Goal: Information Seeking & Learning: Learn about a topic

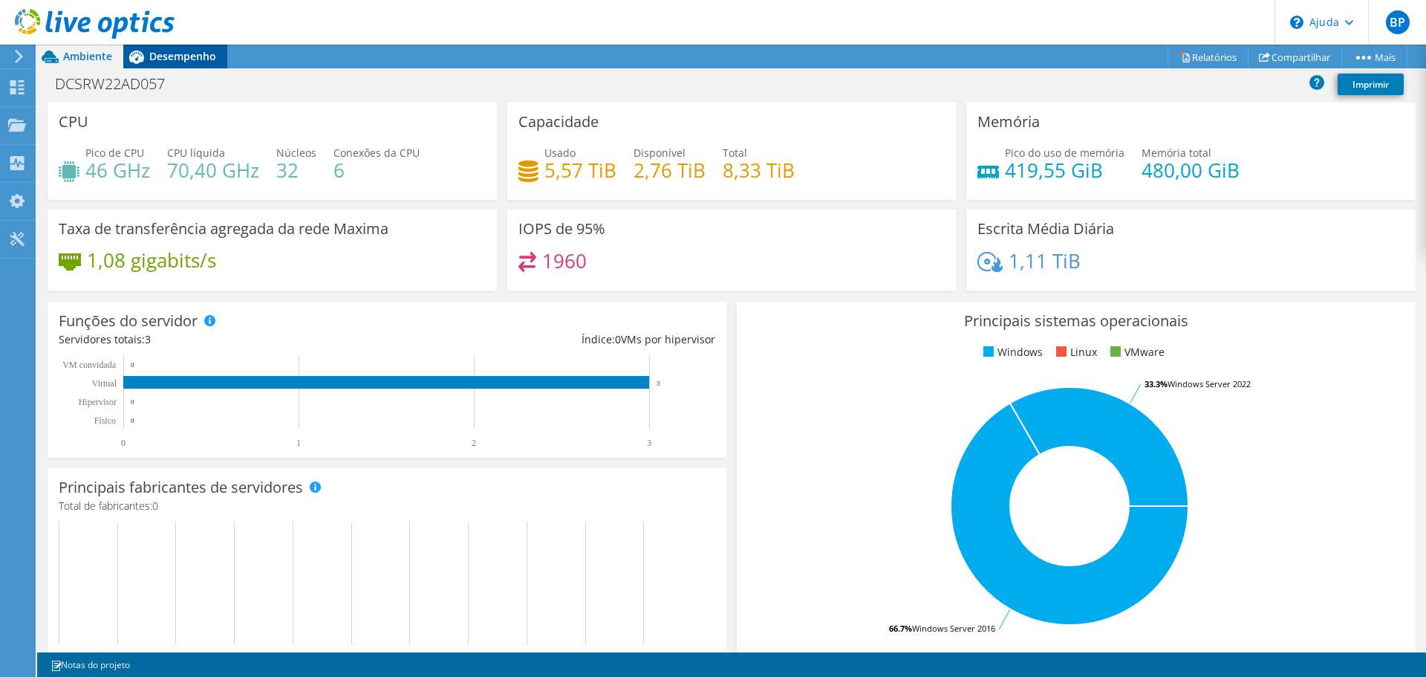
click at [168, 54] on font "Desempenho" at bounding box center [182, 56] width 67 height 14
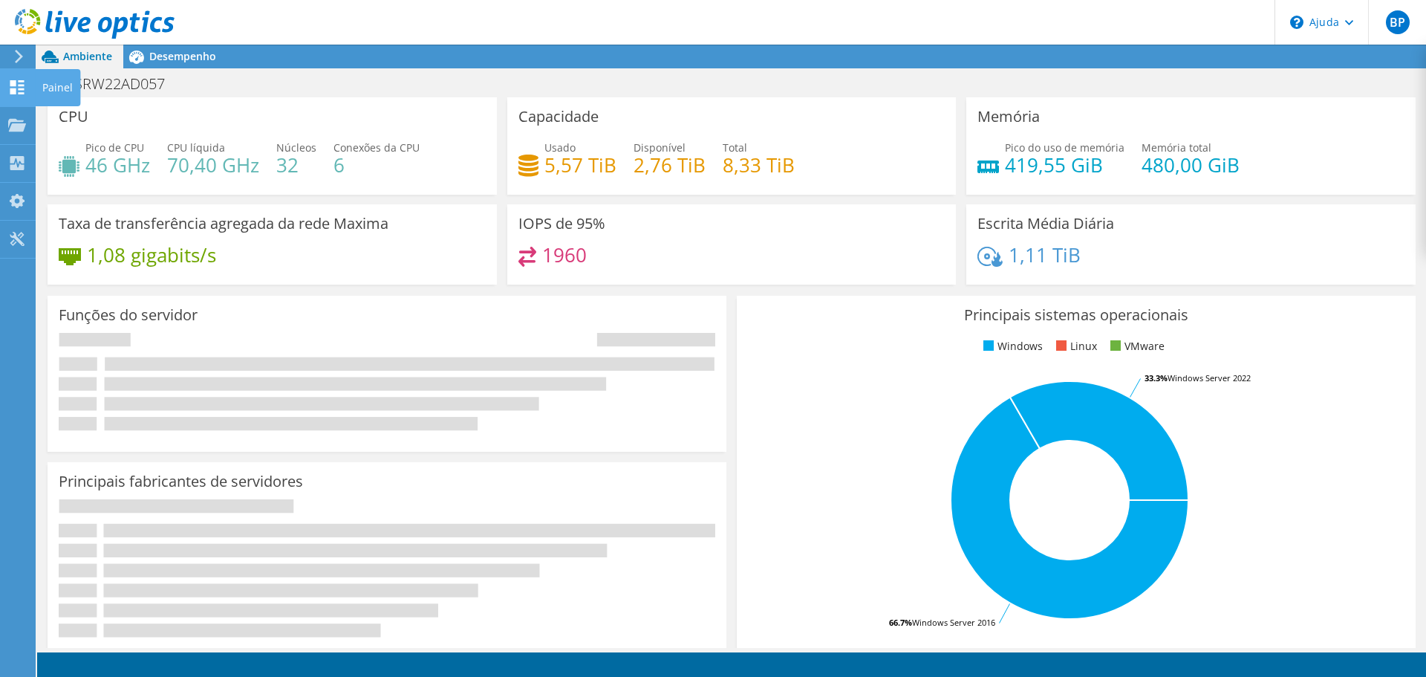
click at [22, 83] on icon at bounding box center [17, 87] width 18 height 14
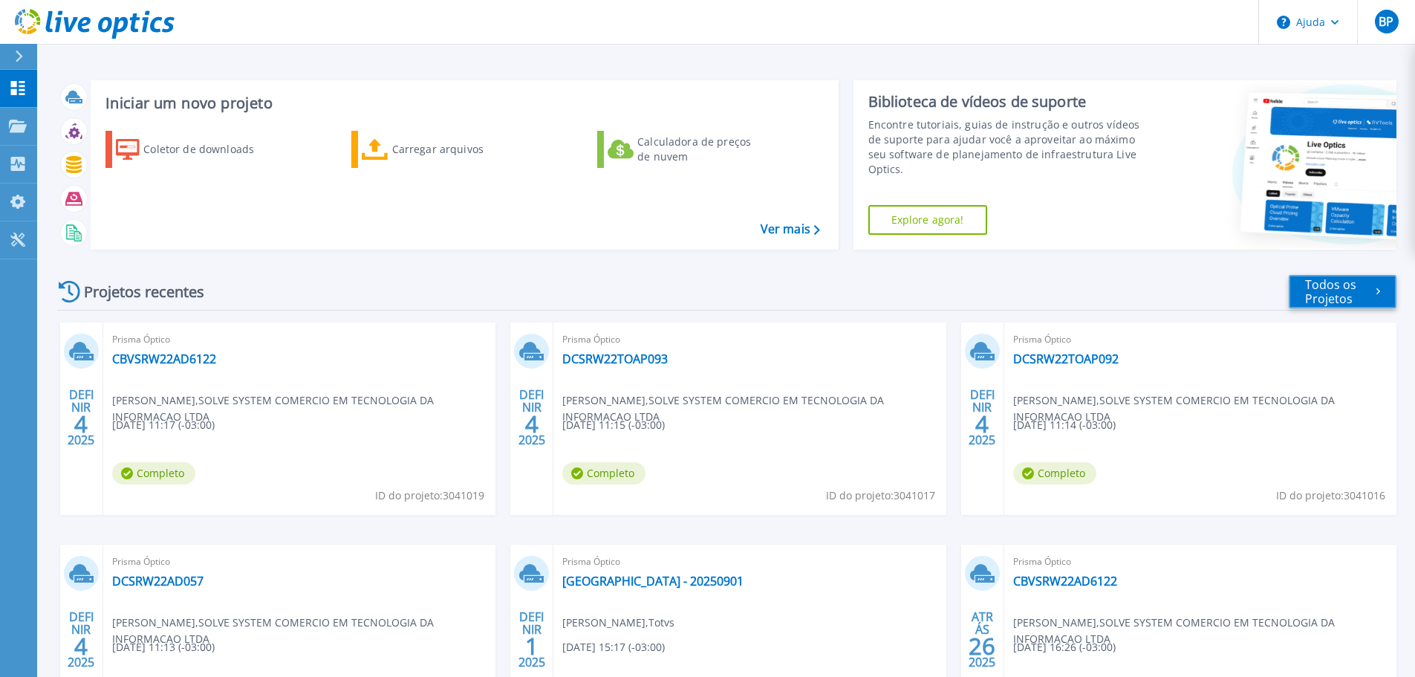
click at [1331, 282] on font "Todos os Projetos" at bounding box center [1330, 291] width 51 height 30
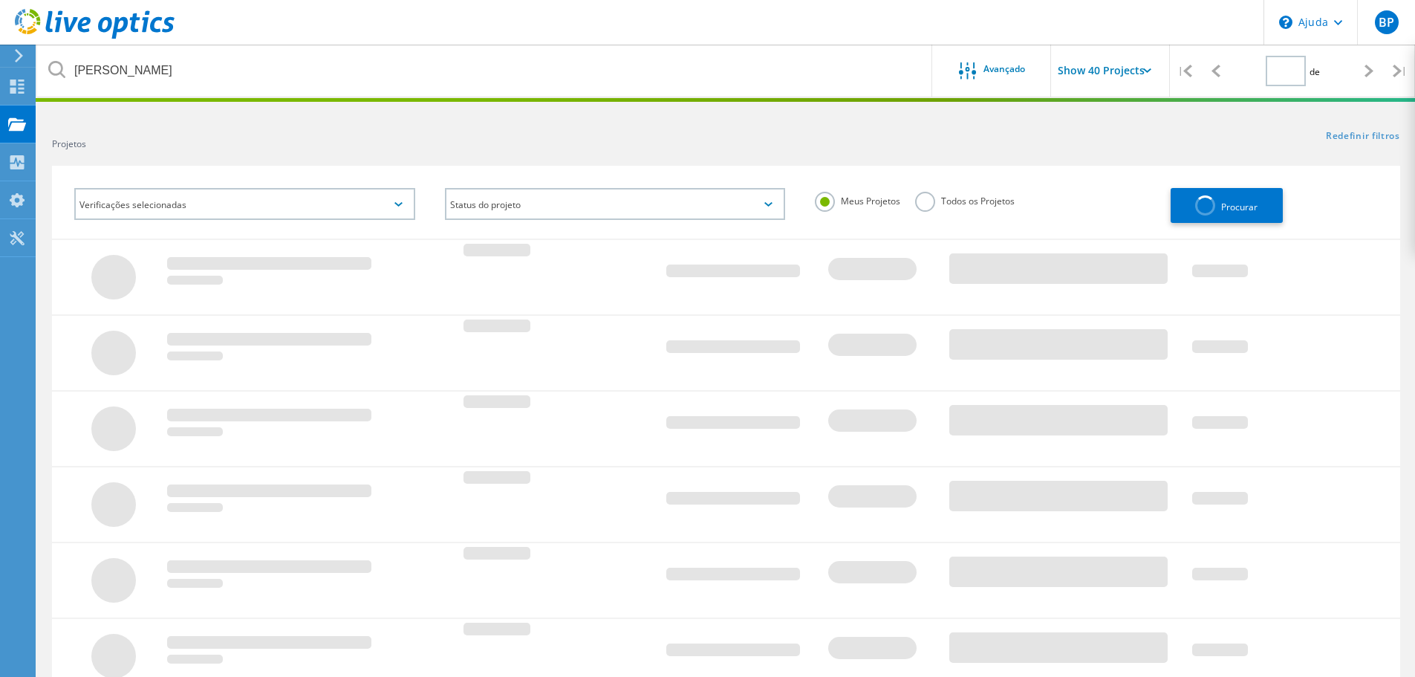
type input "1"
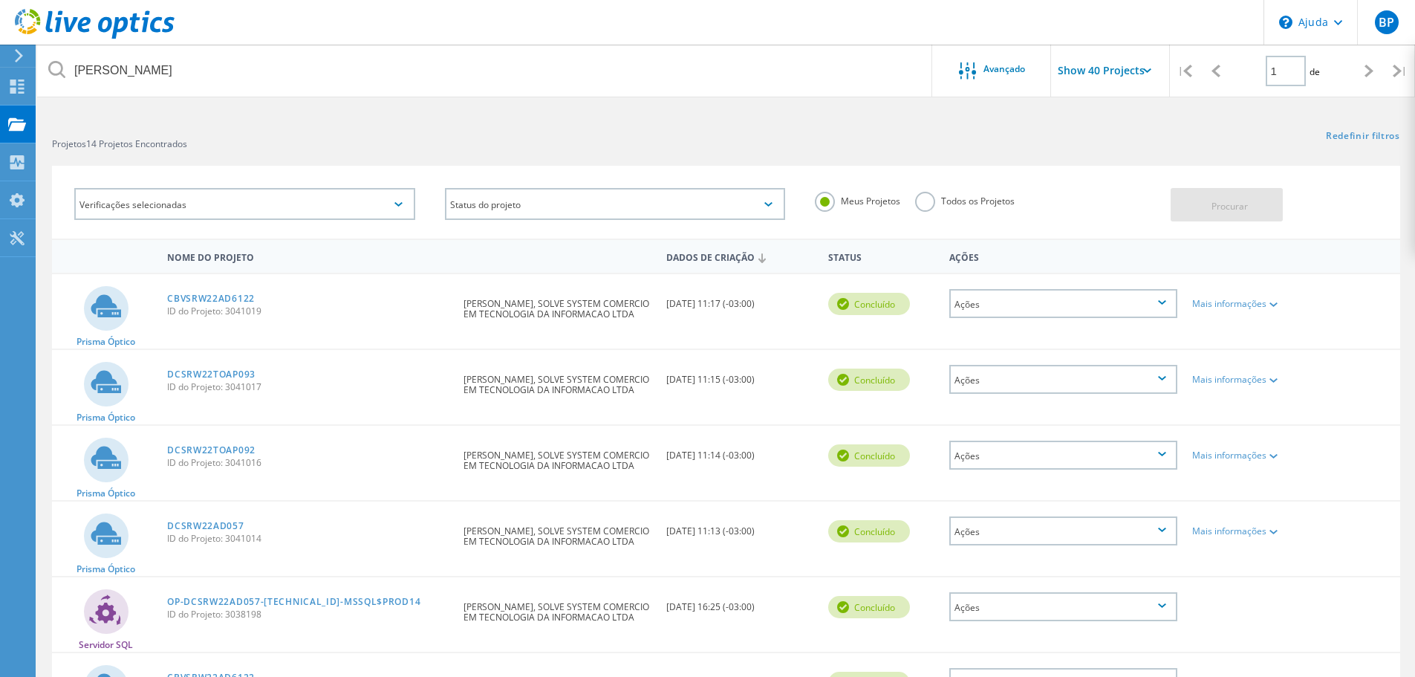
click at [922, 205] on label "Todos os Projetos" at bounding box center [965, 199] width 100 height 14
click at [0, 0] on input "Todos os Projetos" at bounding box center [0, 0] width 0 height 0
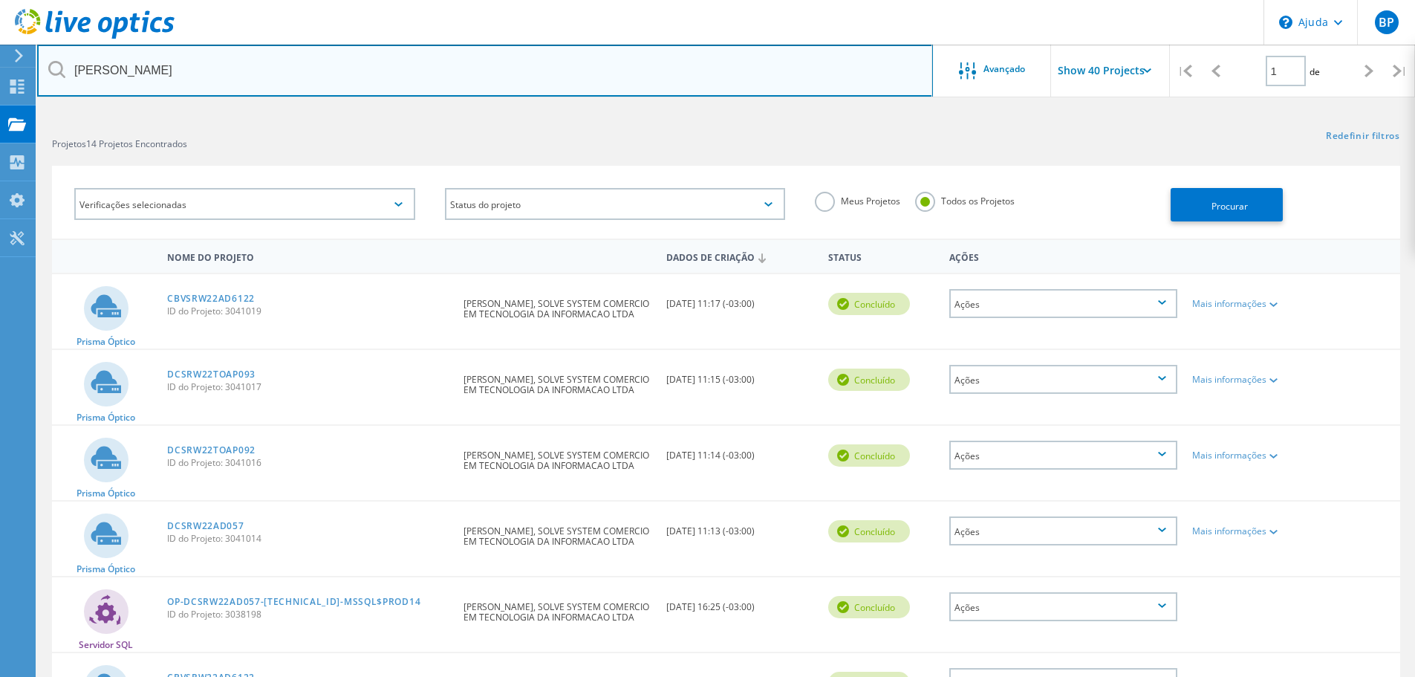
click at [345, 68] on input "jaime" at bounding box center [485, 71] width 896 height 52
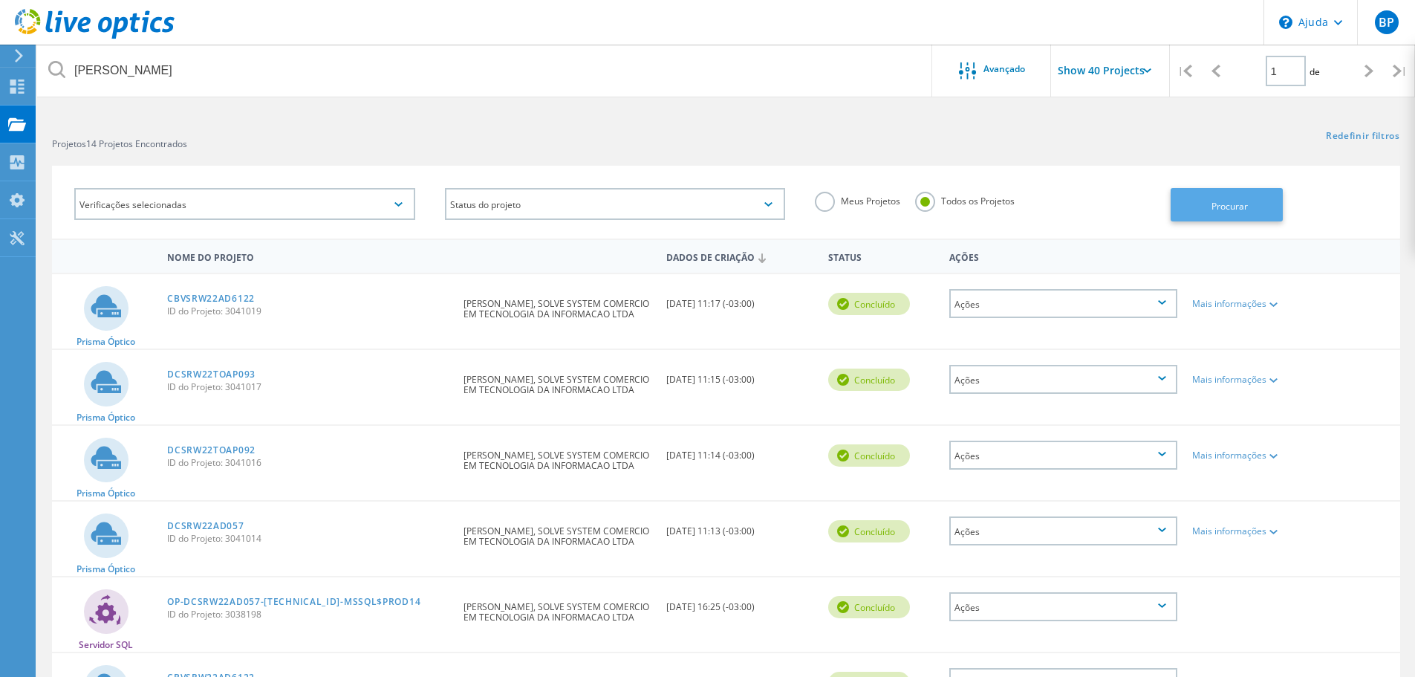
click at [1223, 198] on span "Procurar" at bounding box center [1229, 205] width 36 height 16
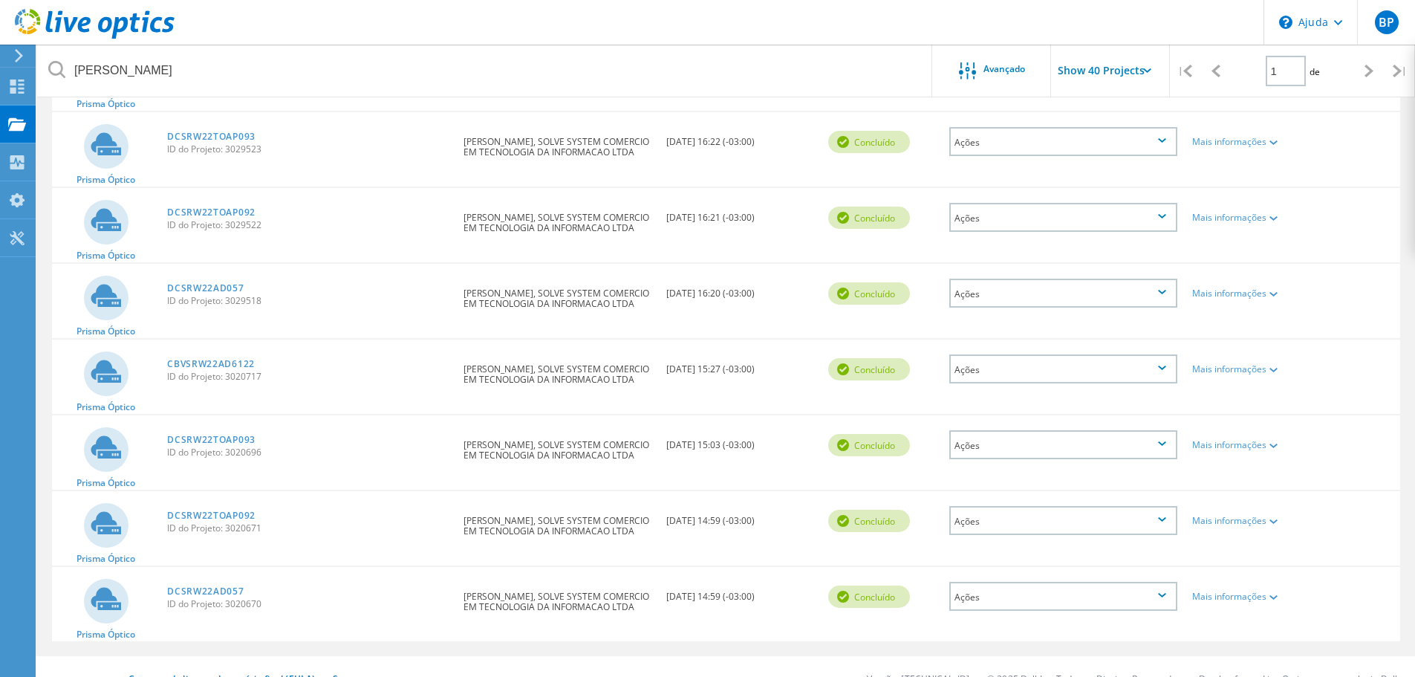
scroll to position [716, 0]
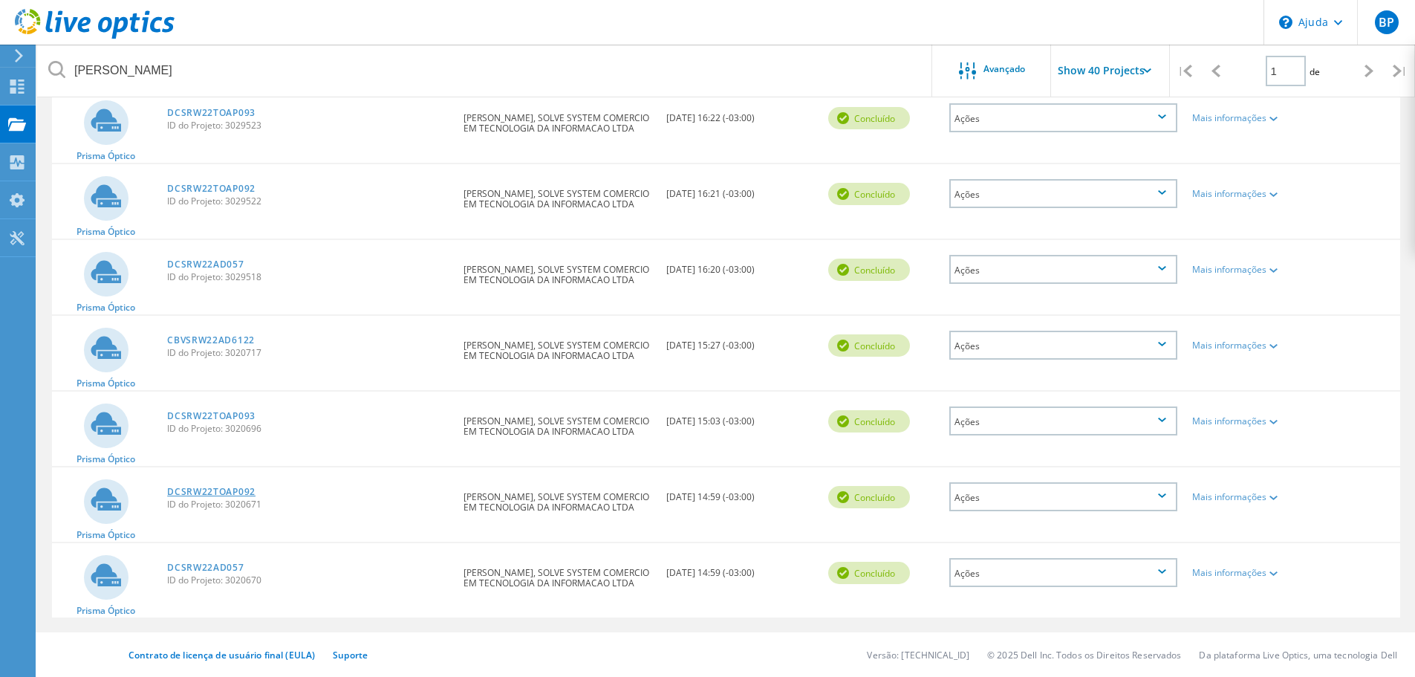
click at [237, 492] on font "DCSRW22TOAP092" at bounding box center [211, 491] width 88 height 13
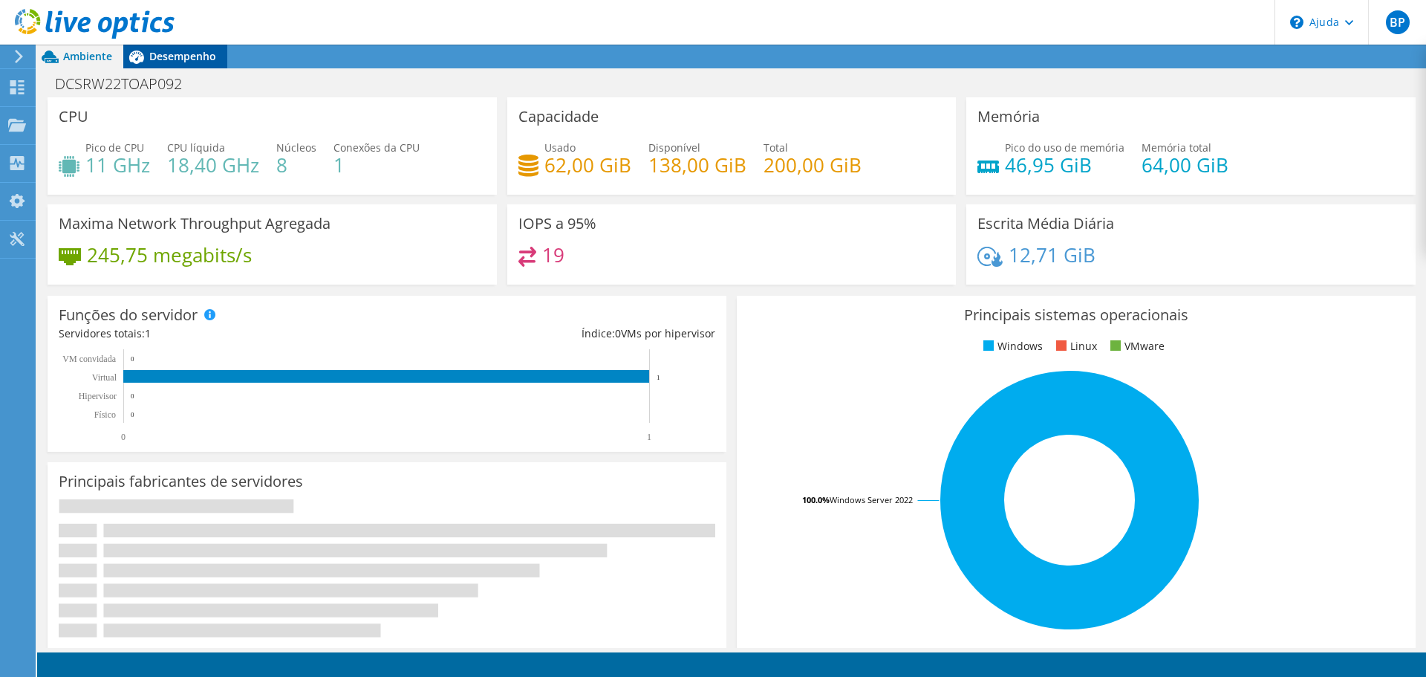
click at [152, 57] on font "Desempenho" at bounding box center [182, 56] width 67 height 14
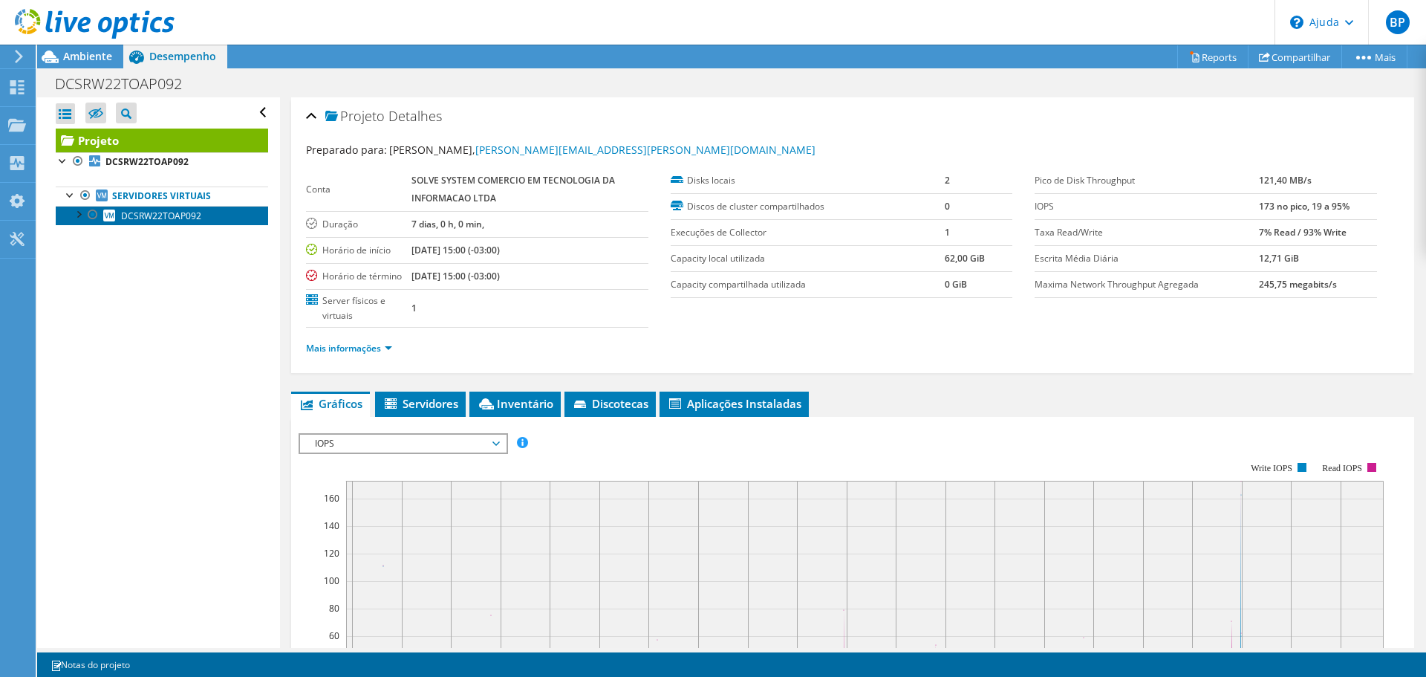
click at [155, 215] on font "DCSRW22TOAP092" at bounding box center [161, 215] width 80 height 13
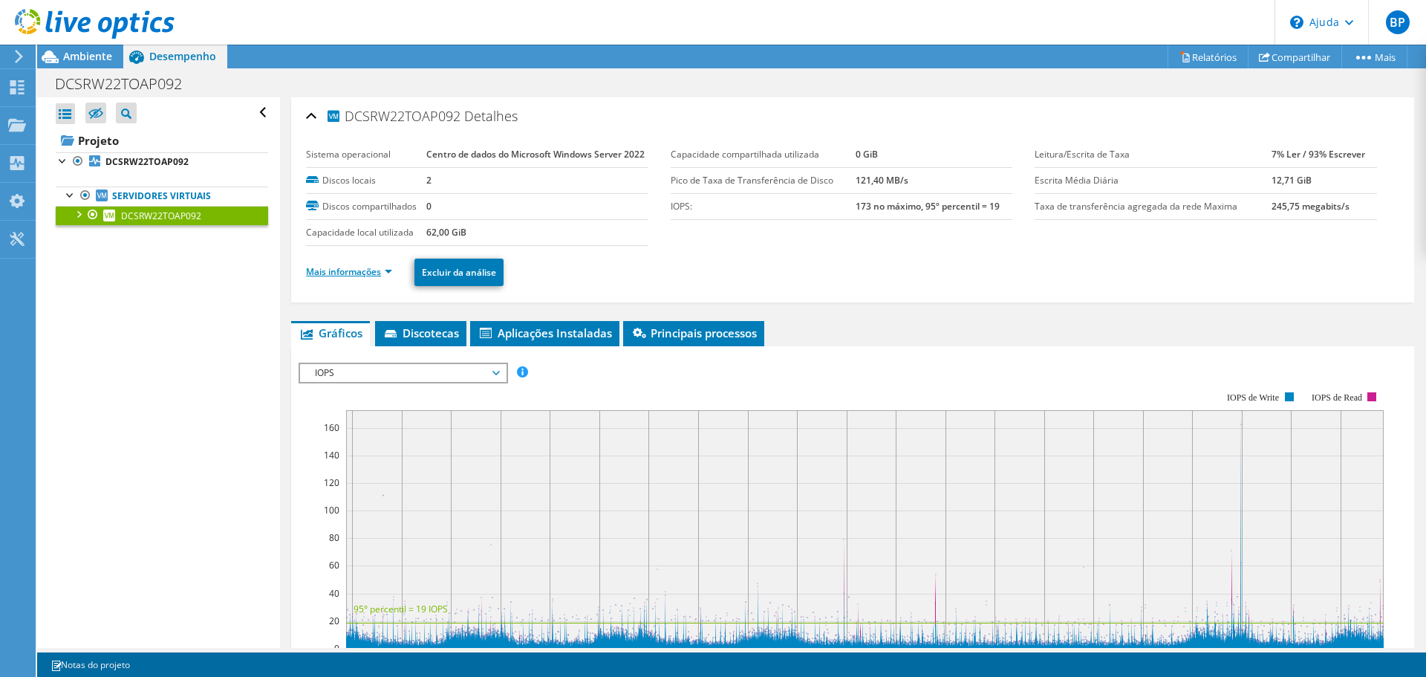
click at [384, 278] on link "Mais informações" at bounding box center [349, 271] width 86 height 13
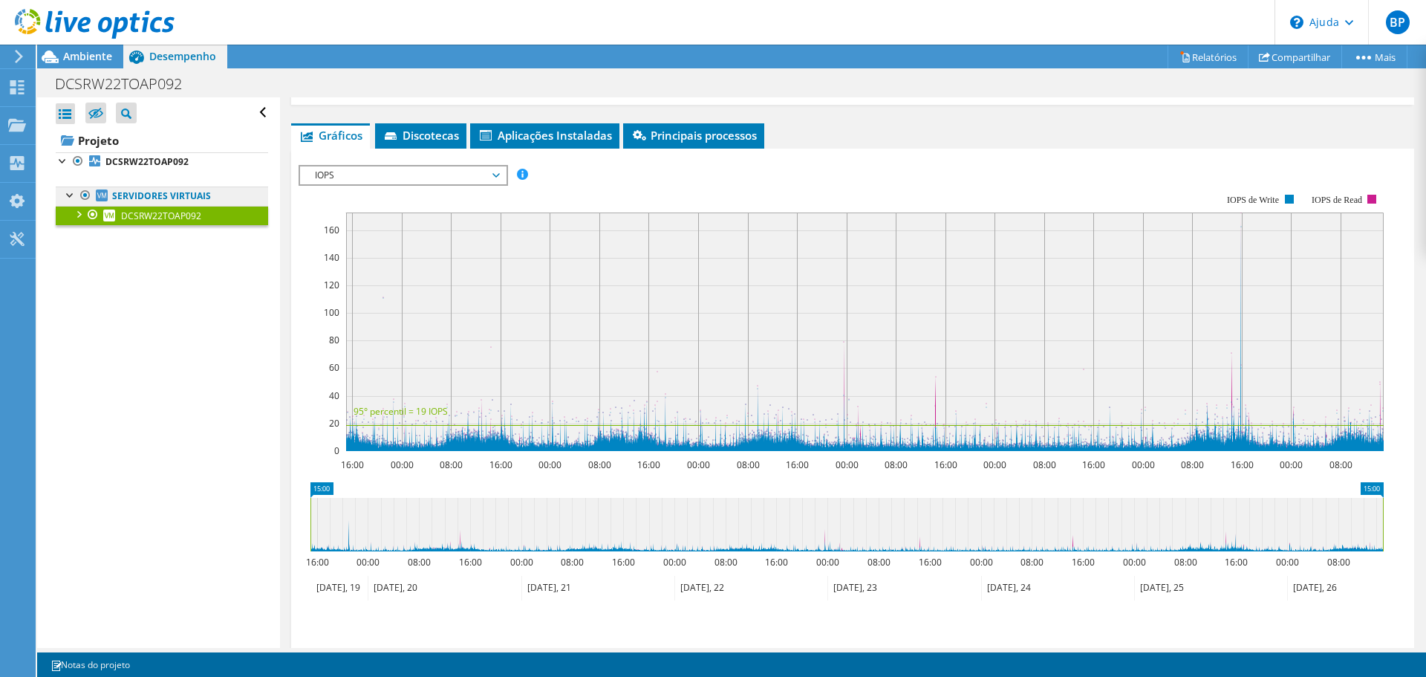
scroll to position [891, 0]
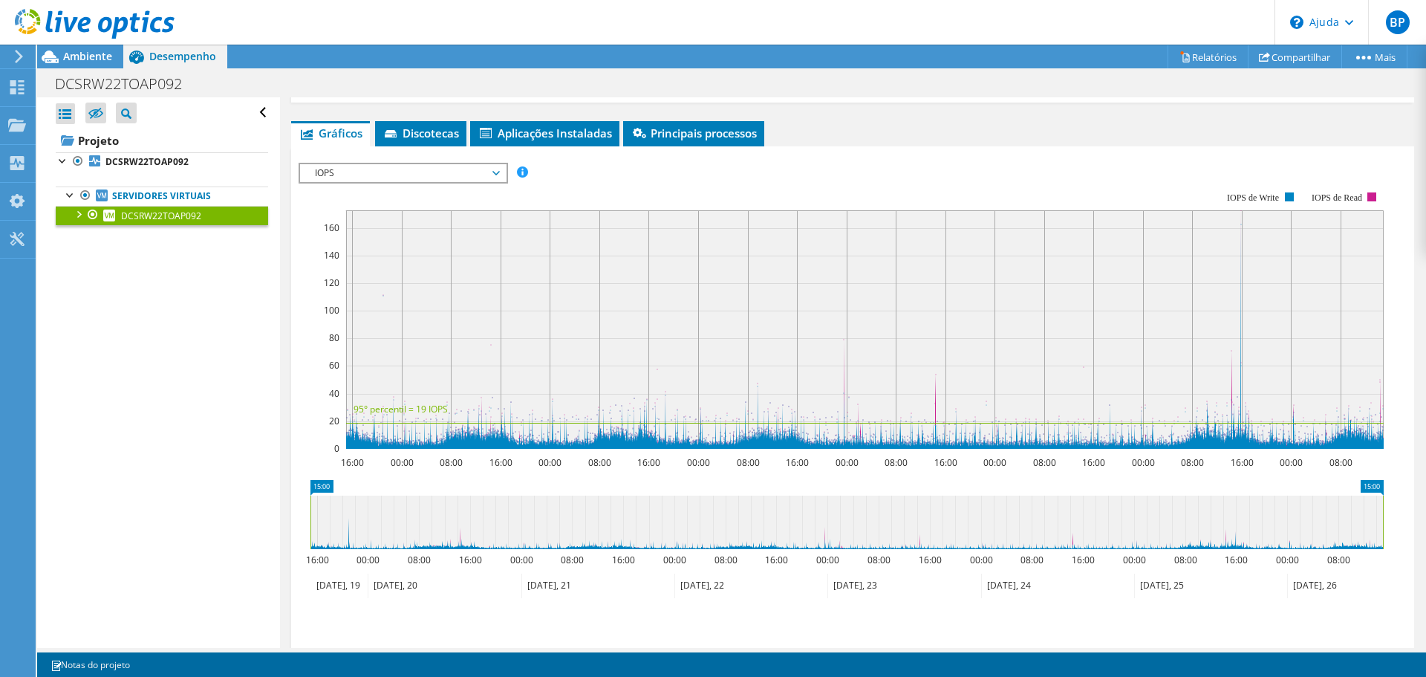
click at [315, 213] on rect at bounding box center [841, 320] width 1085 height 297
click at [313, 182] on span "IOPS" at bounding box center [402, 173] width 191 height 18
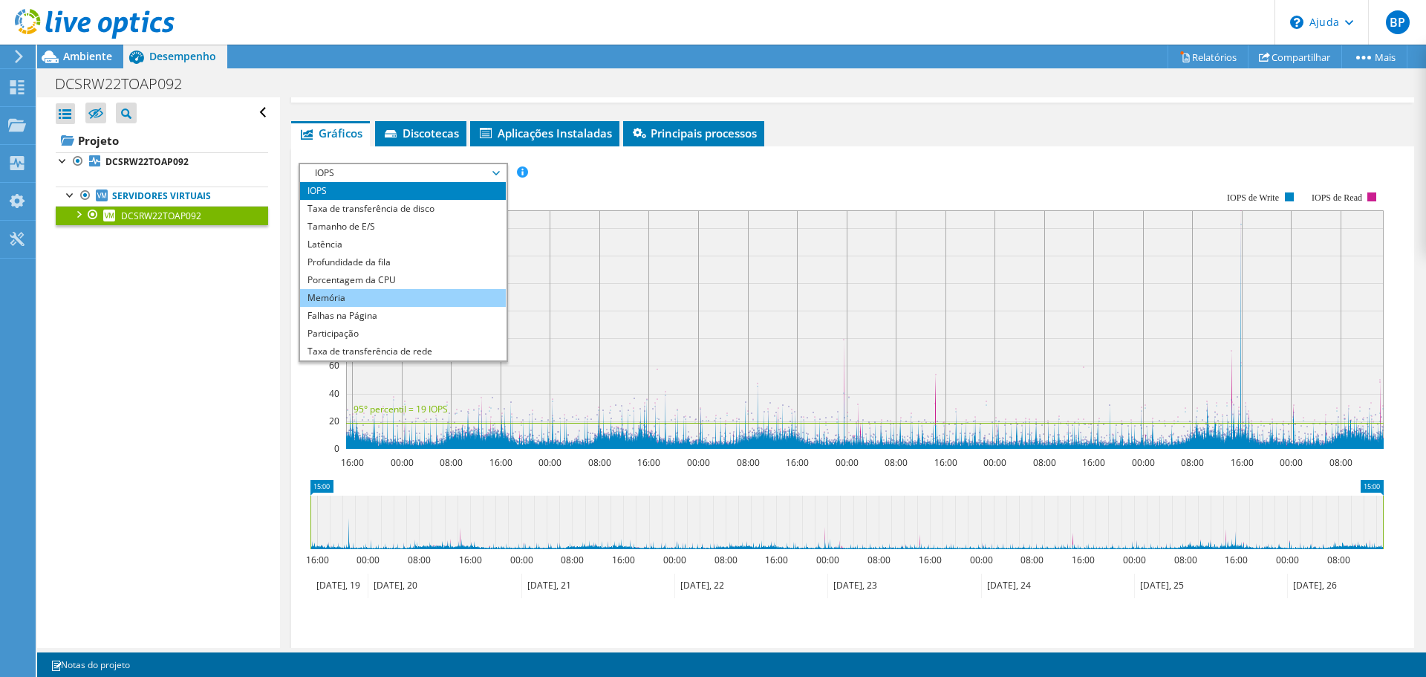
click at [307, 307] on li "Memória" at bounding box center [403, 298] width 206 height 18
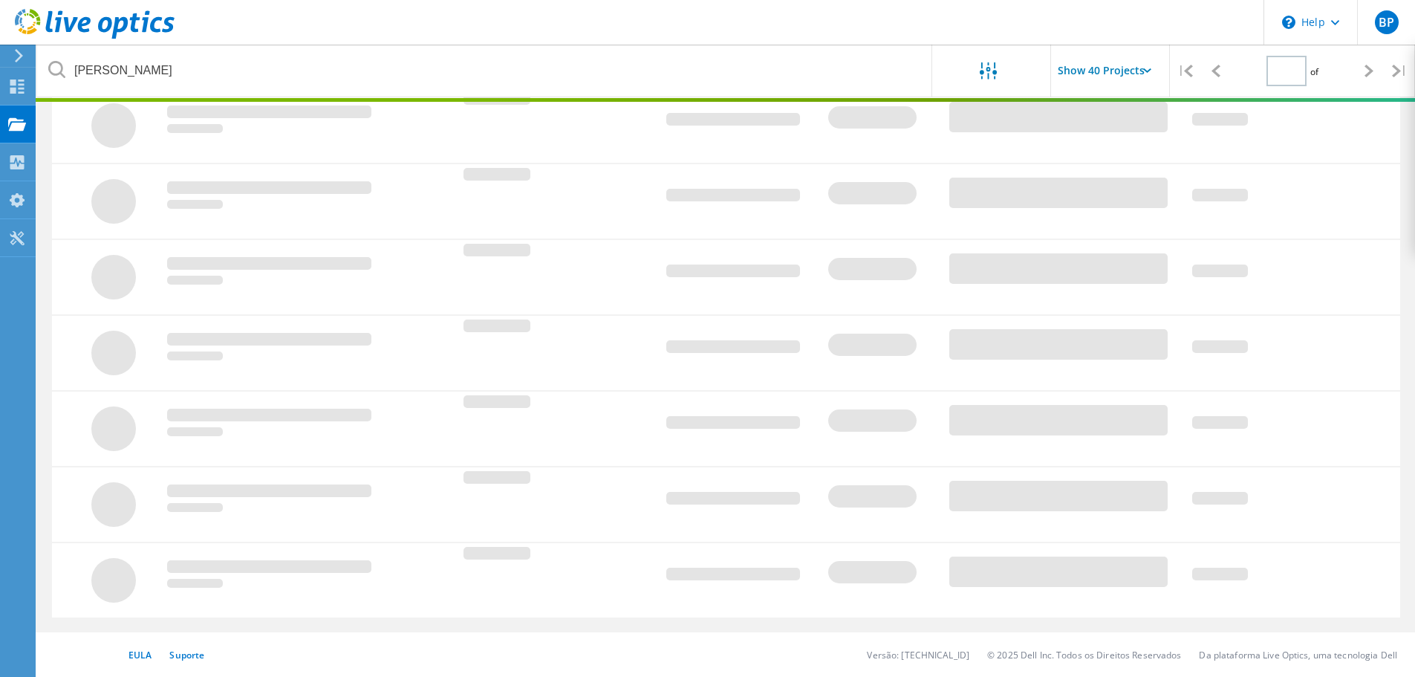
type input "1"
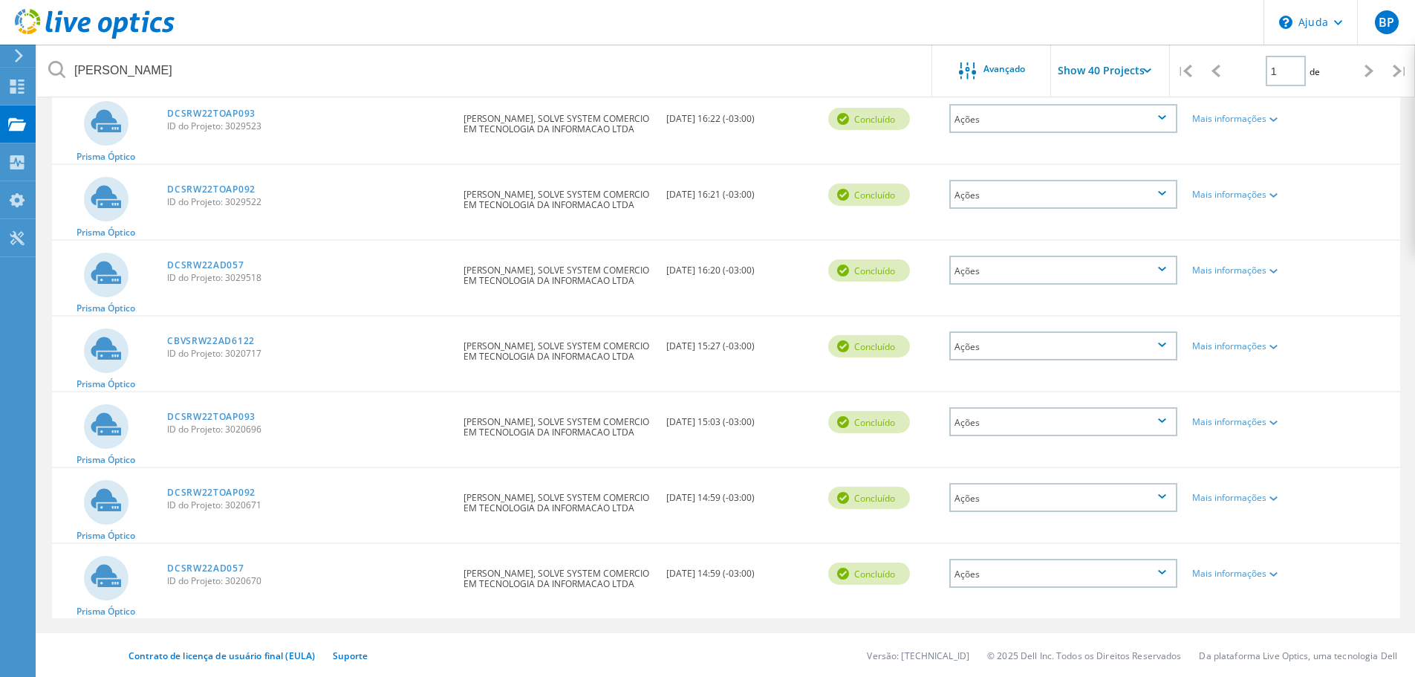
scroll to position [716, 0]
click at [222, 190] on font "DCSRW22TOAP092" at bounding box center [211, 188] width 88 height 13
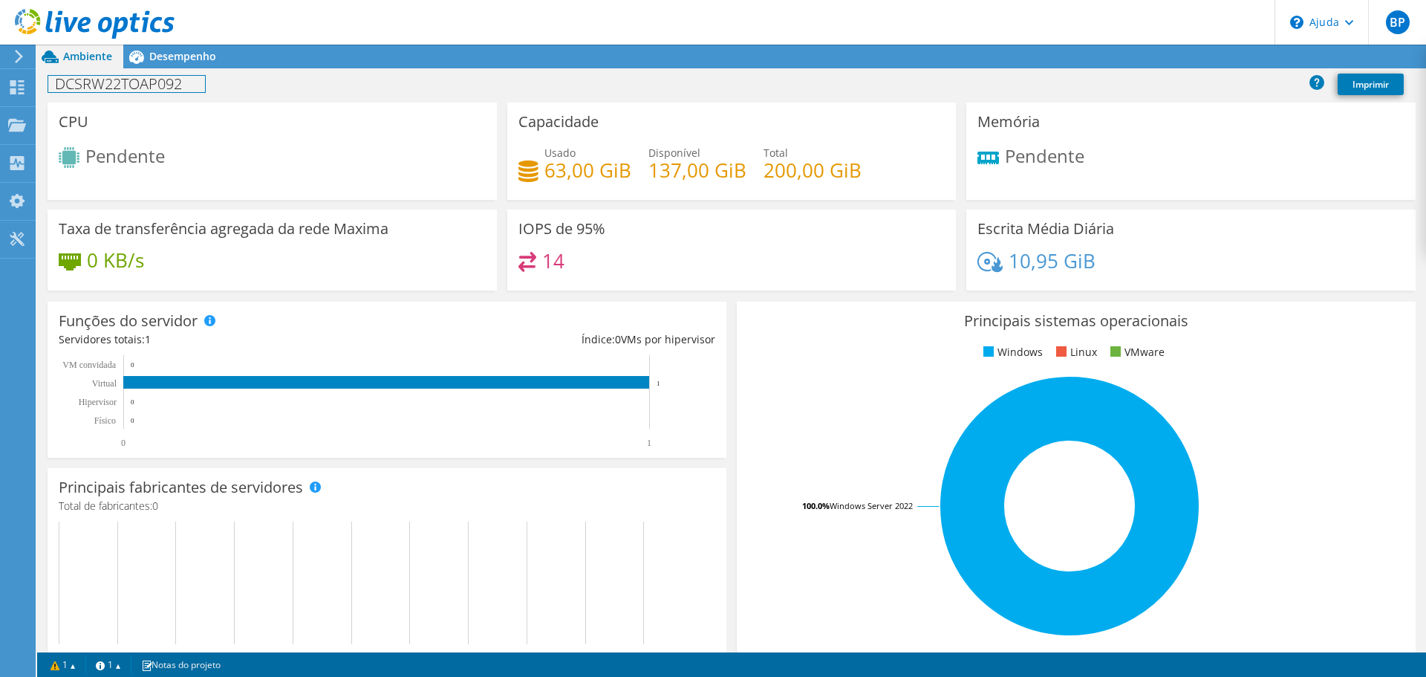
click at [184, 68] on div "DCSRW22TOAP092 Imprimir" at bounding box center [731, 85] width 1389 height 34
click at [186, 61] on font "Desempenho" at bounding box center [182, 56] width 67 height 14
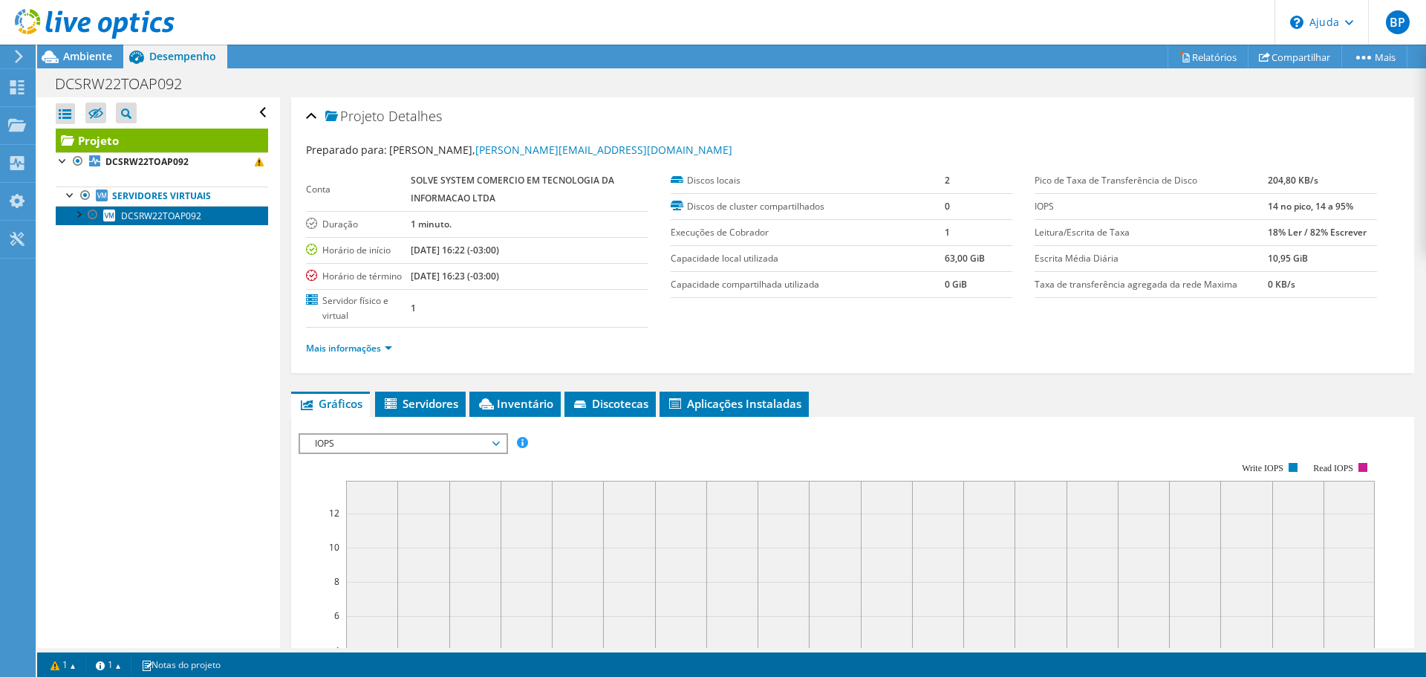
click at [167, 218] on font "DCSRW22TOAP092" at bounding box center [161, 215] width 80 height 13
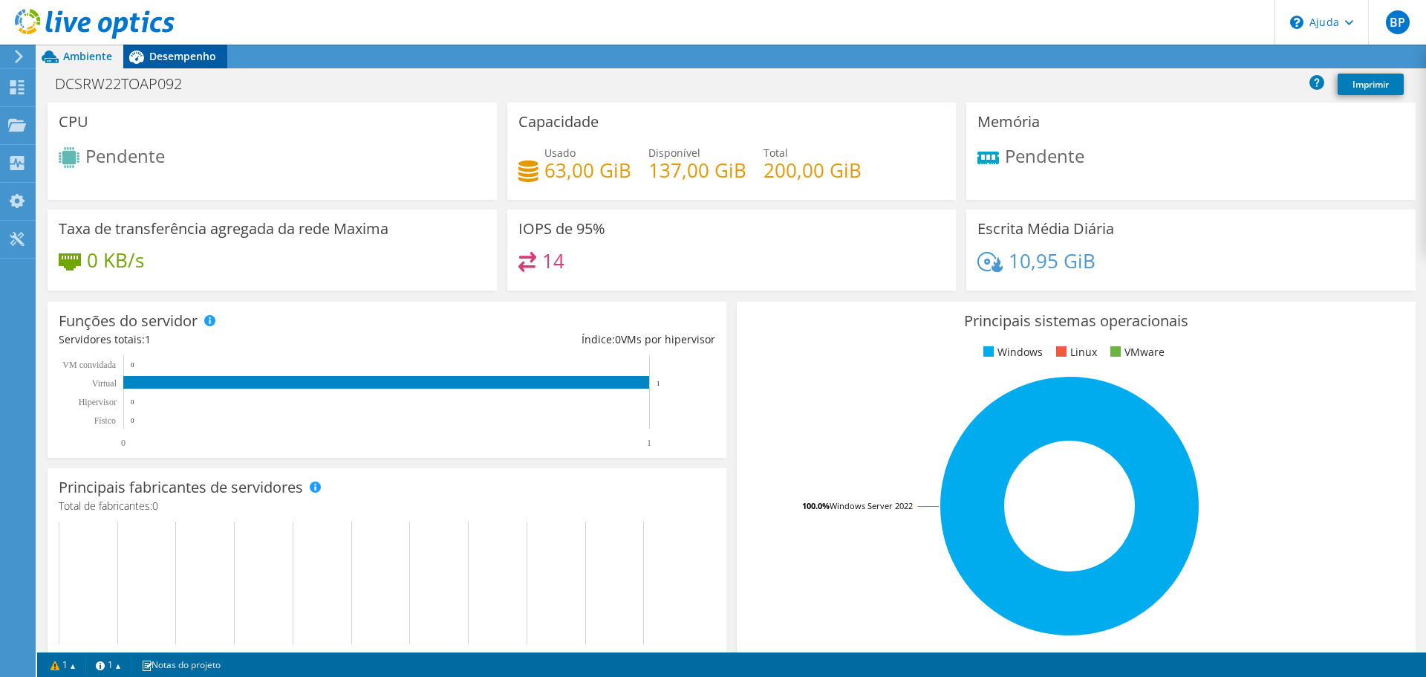
click at [172, 51] on font "Desempenho" at bounding box center [182, 56] width 67 height 14
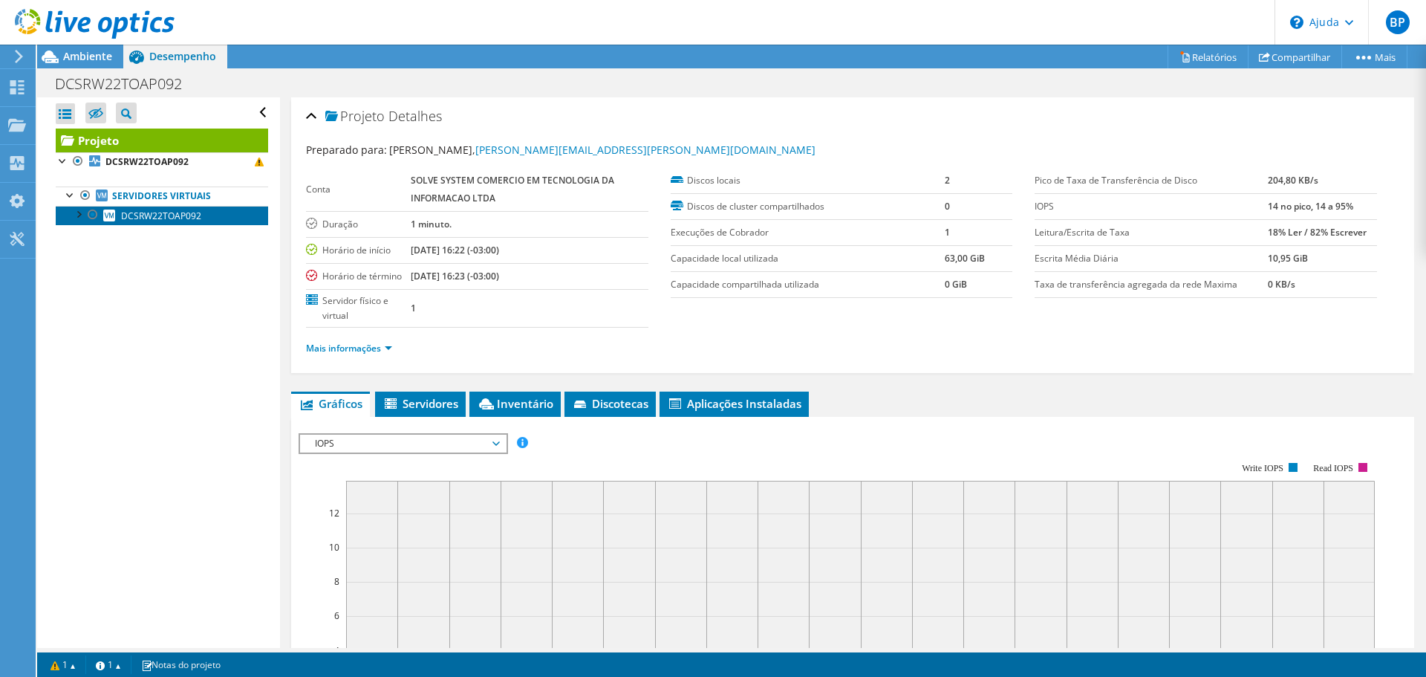
click at [180, 216] on font "DCSRW22TOAP092" at bounding box center [161, 215] width 80 height 13
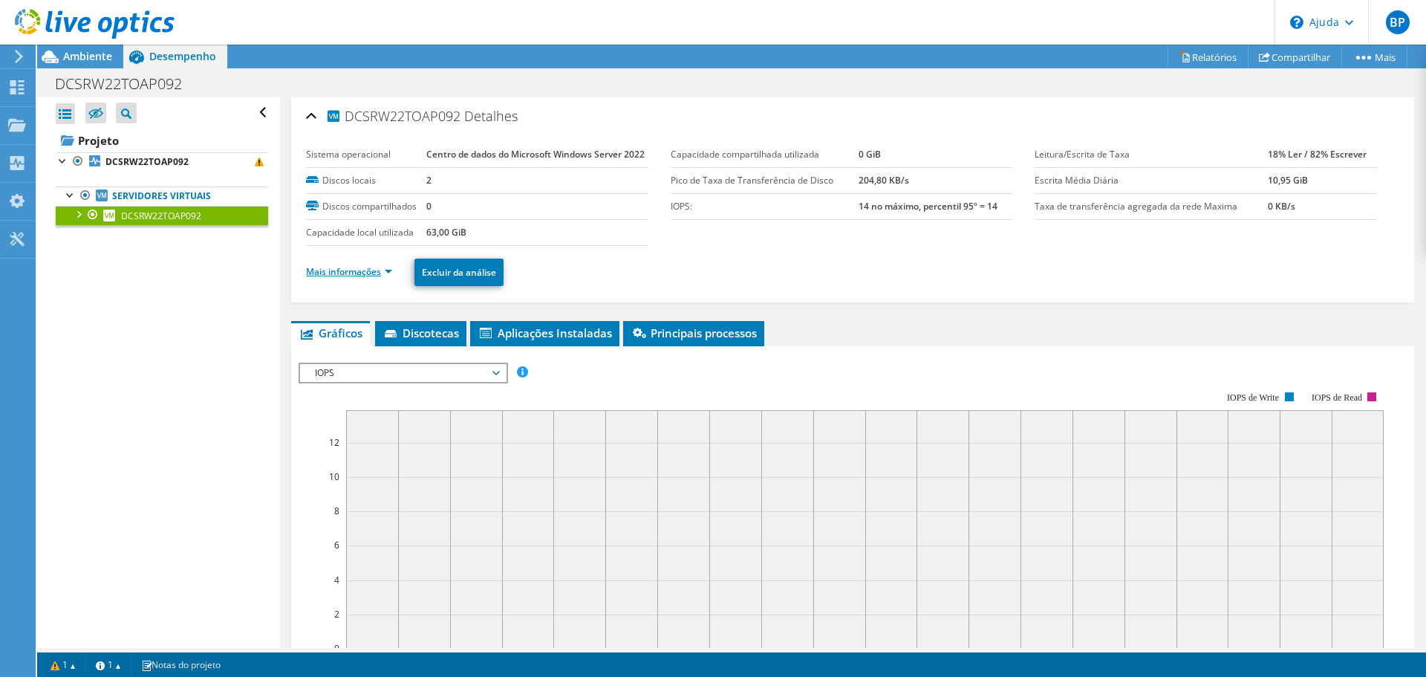
click at [385, 278] on link "Mais informações" at bounding box center [349, 271] width 86 height 13
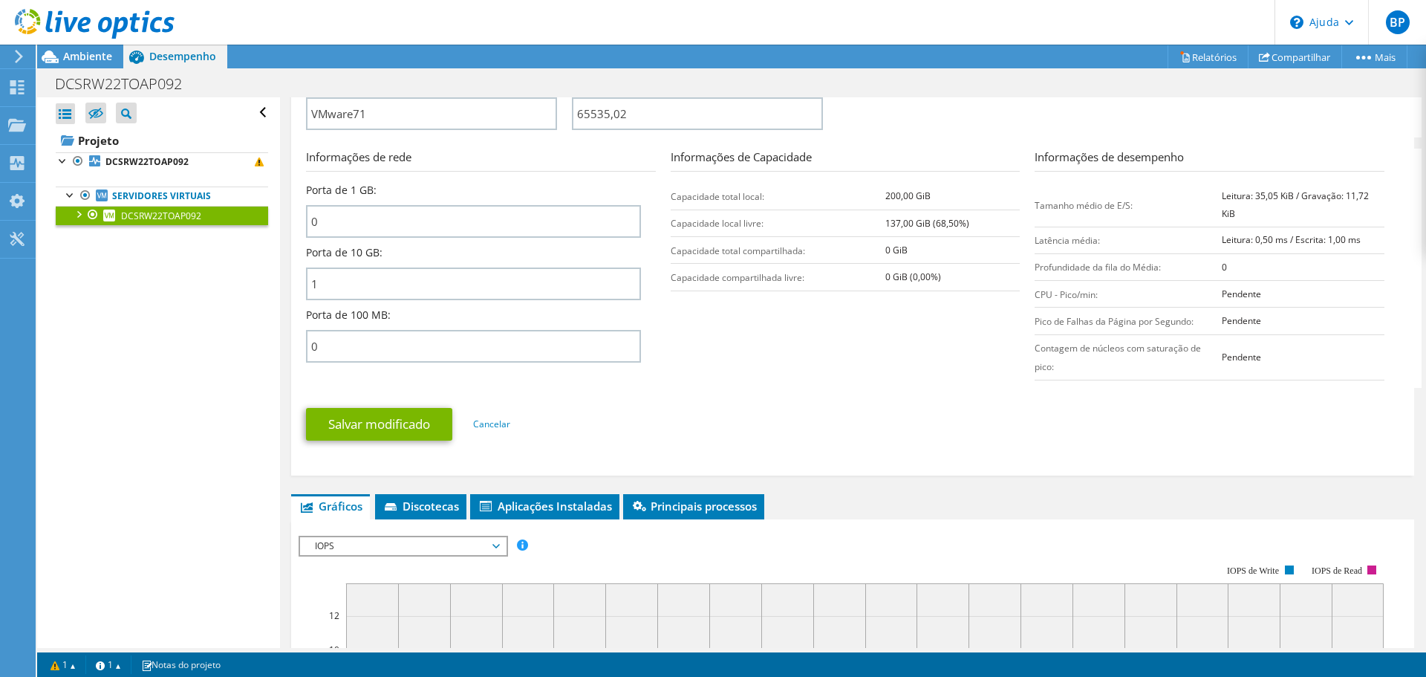
scroll to position [520, 0]
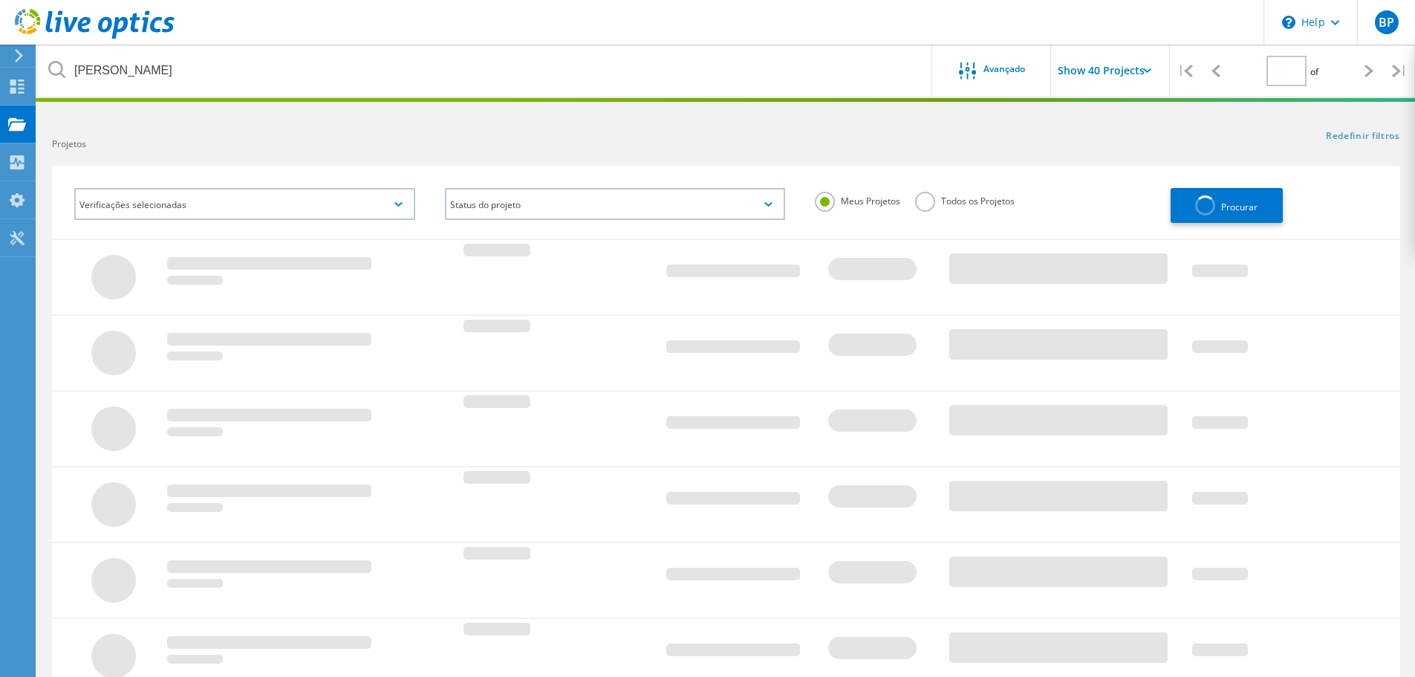
type input "1"
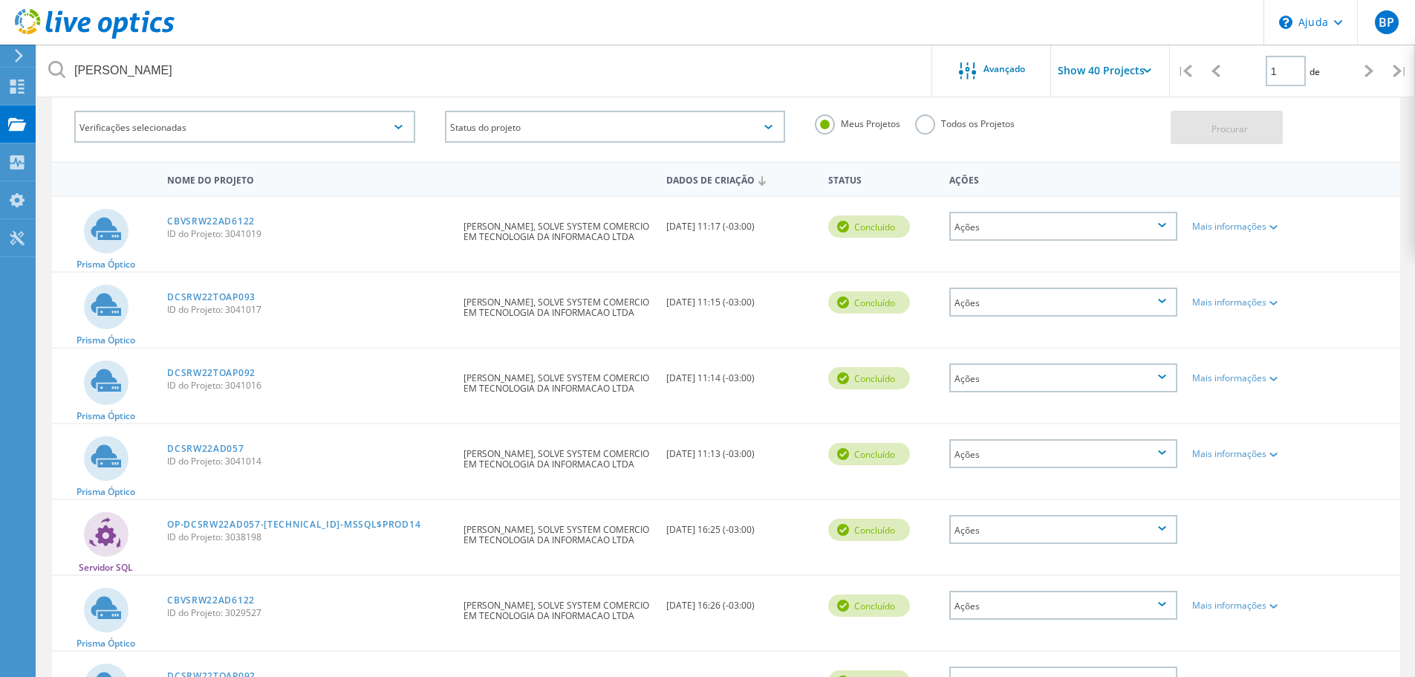
scroll to position [74, 0]
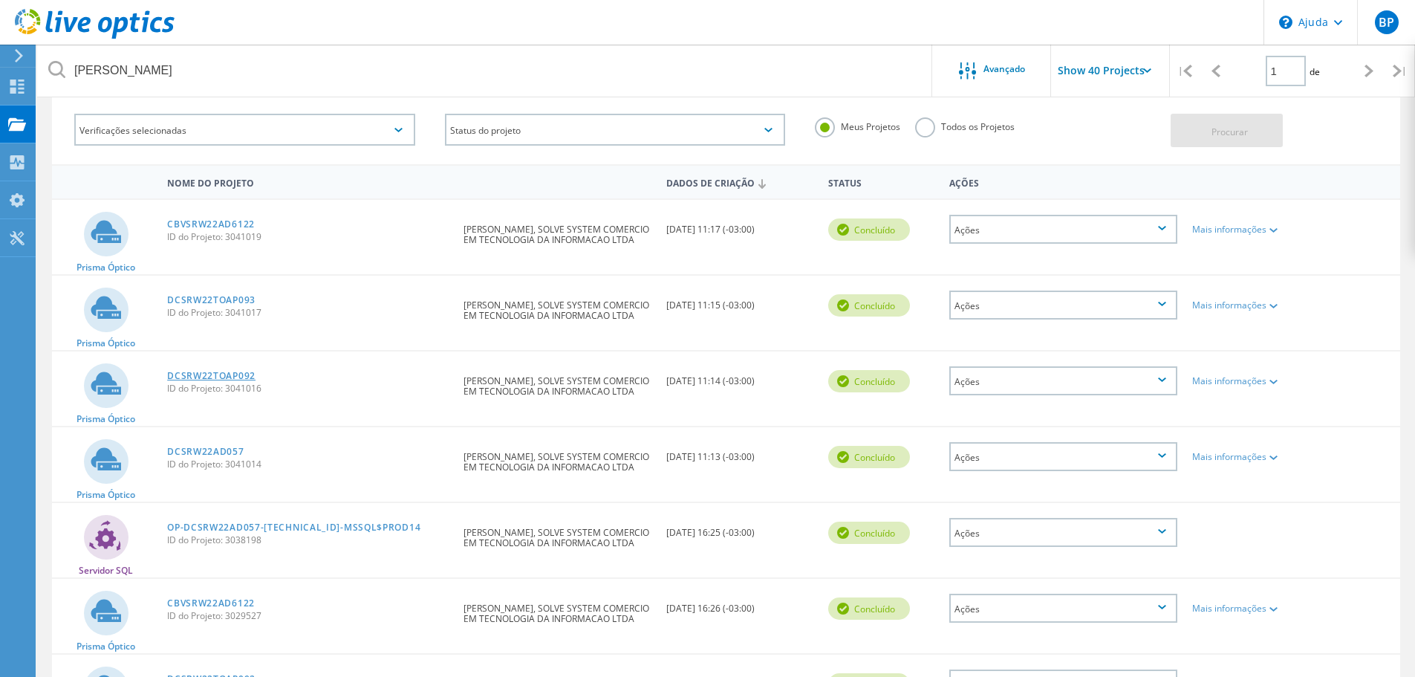
click at [229, 374] on font "DCSRW22TOAP092" at bounding box center [211, 375] width 88 height 13
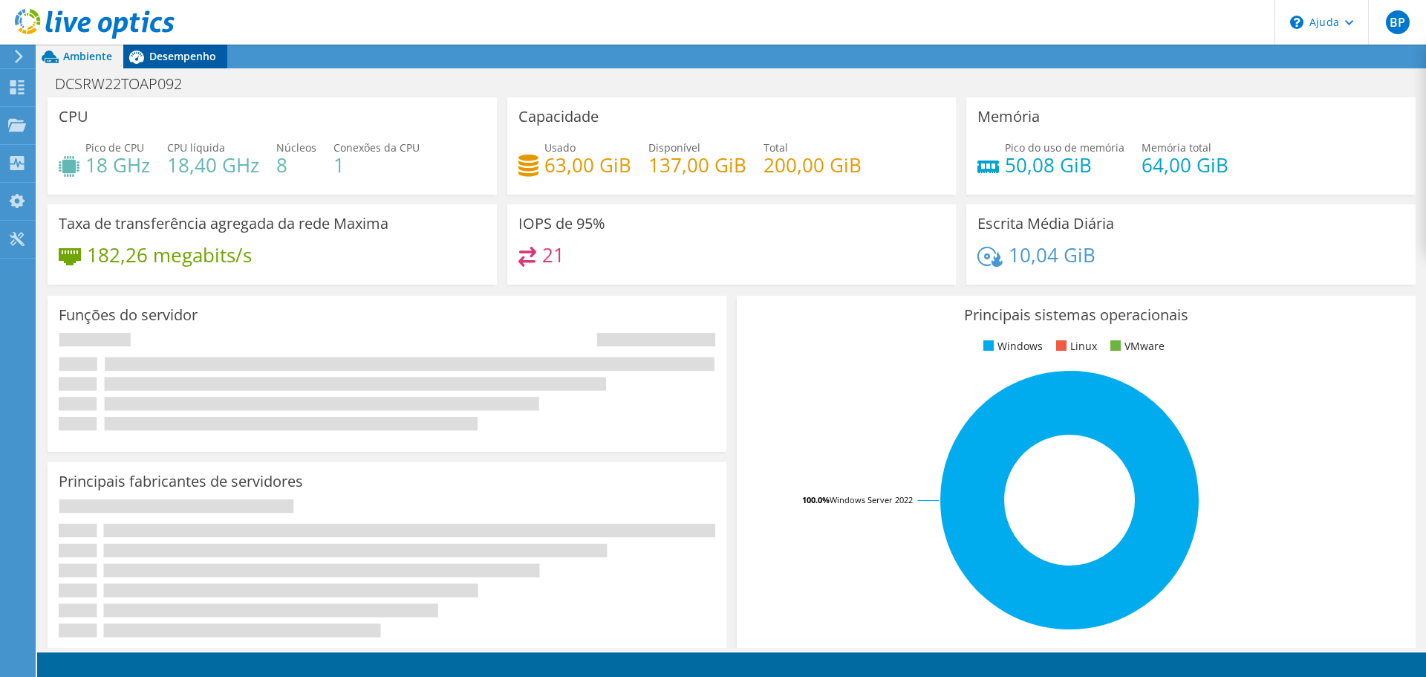
click at [177, 50] on font "Desempenho" at bounding box center [182, 56] width 67 height 14
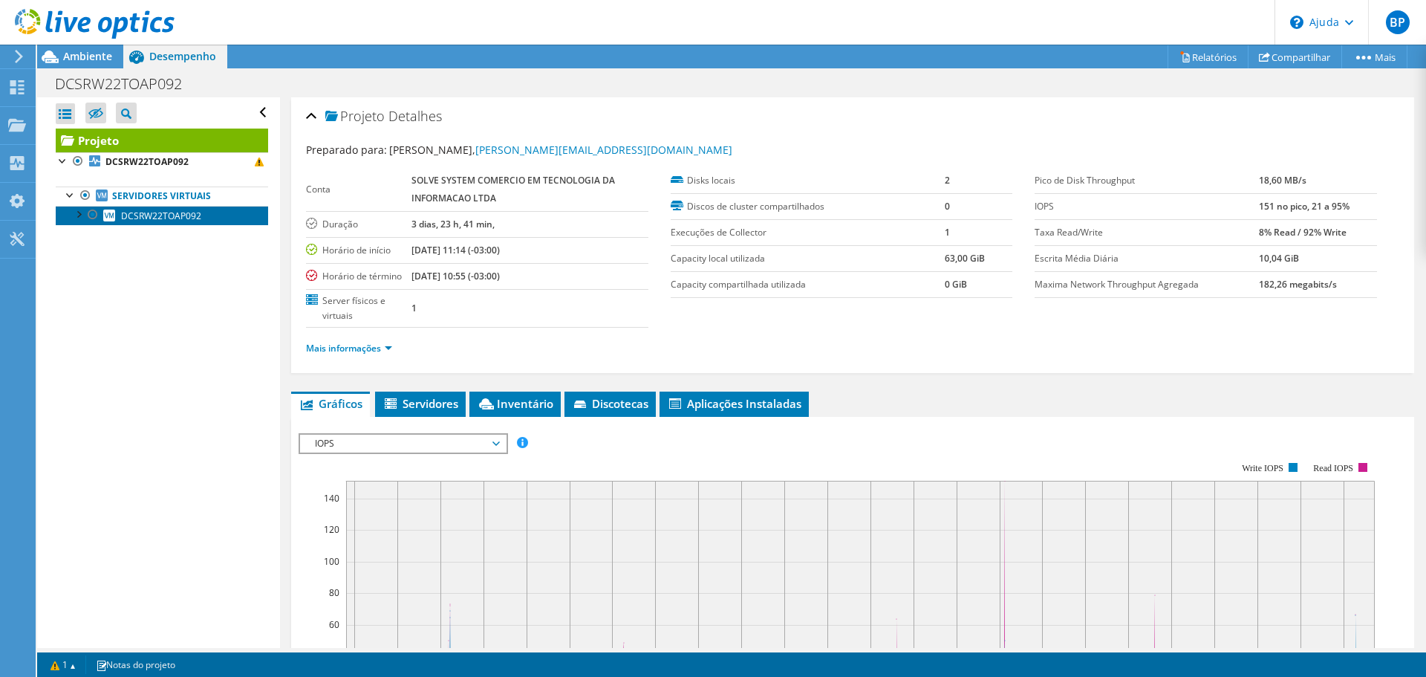
click at [203, 213] on link "DCSRW22TOAP092" at bounding box center [162, 215] width 212 height 19
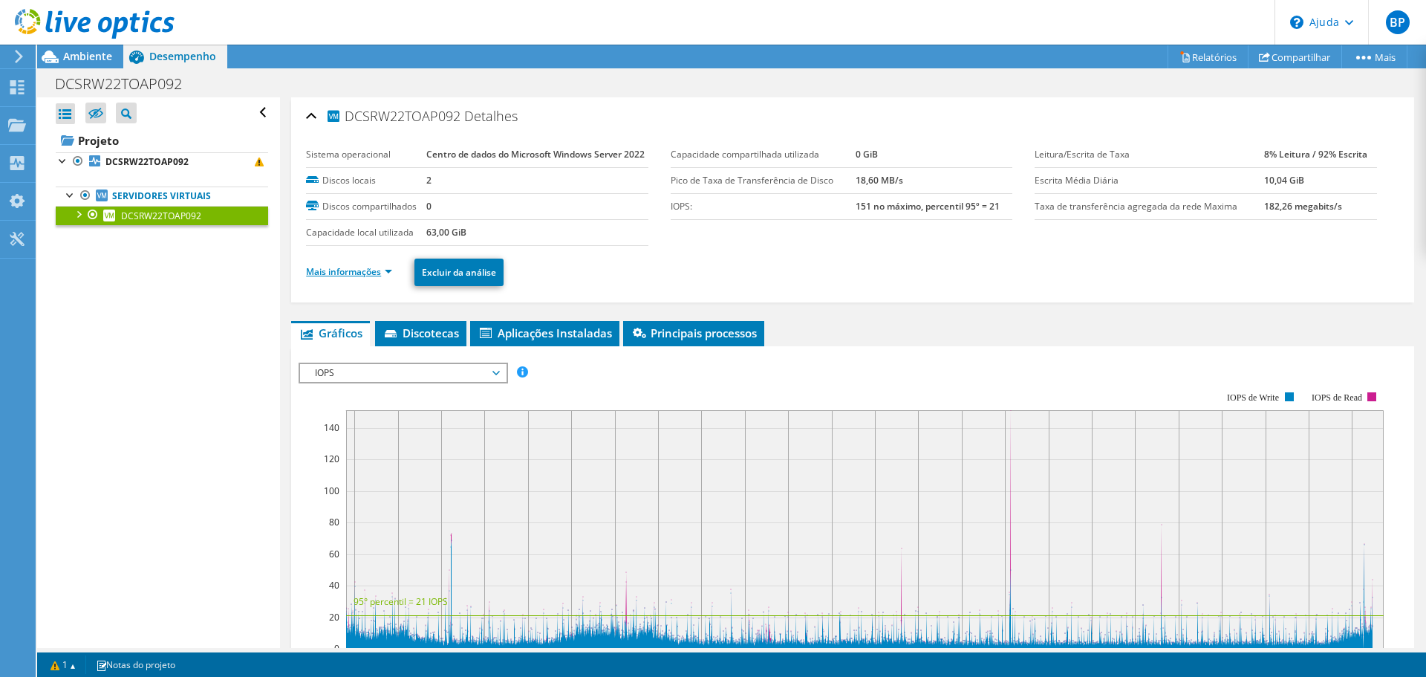
click at [374, 278] on font "Mais informações" at bounding box center [343, 271] width 75 height 13
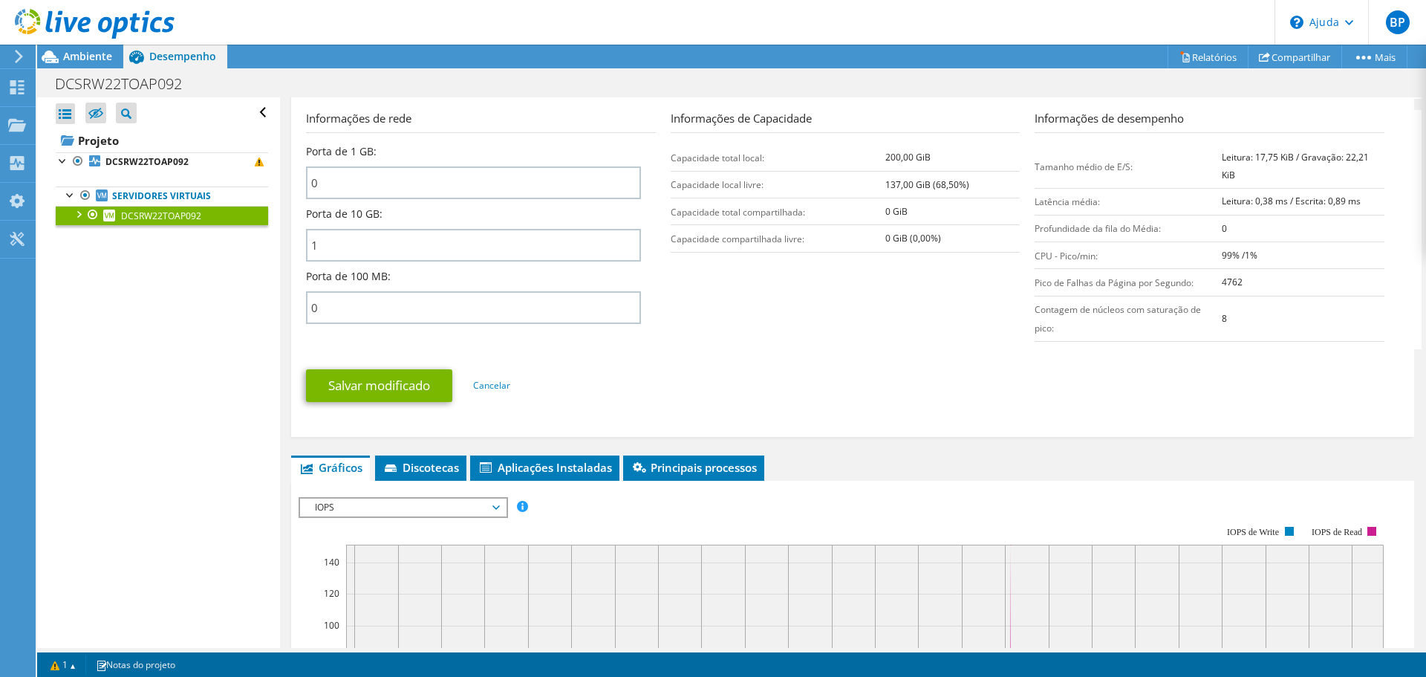
scroll to position [520, 0]
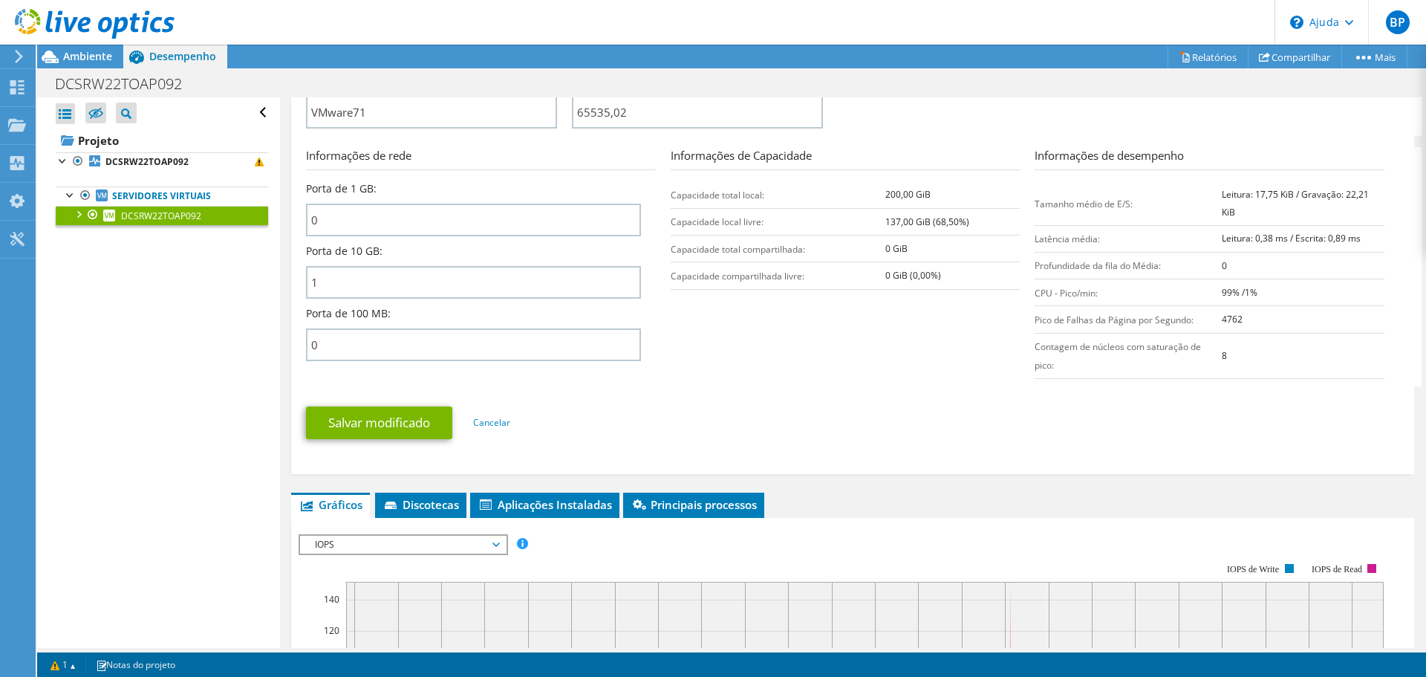
drag, startPoint x: 866, startPoint y: 547, endPoint x: 851, endPoint y: 545, distance: 14.9
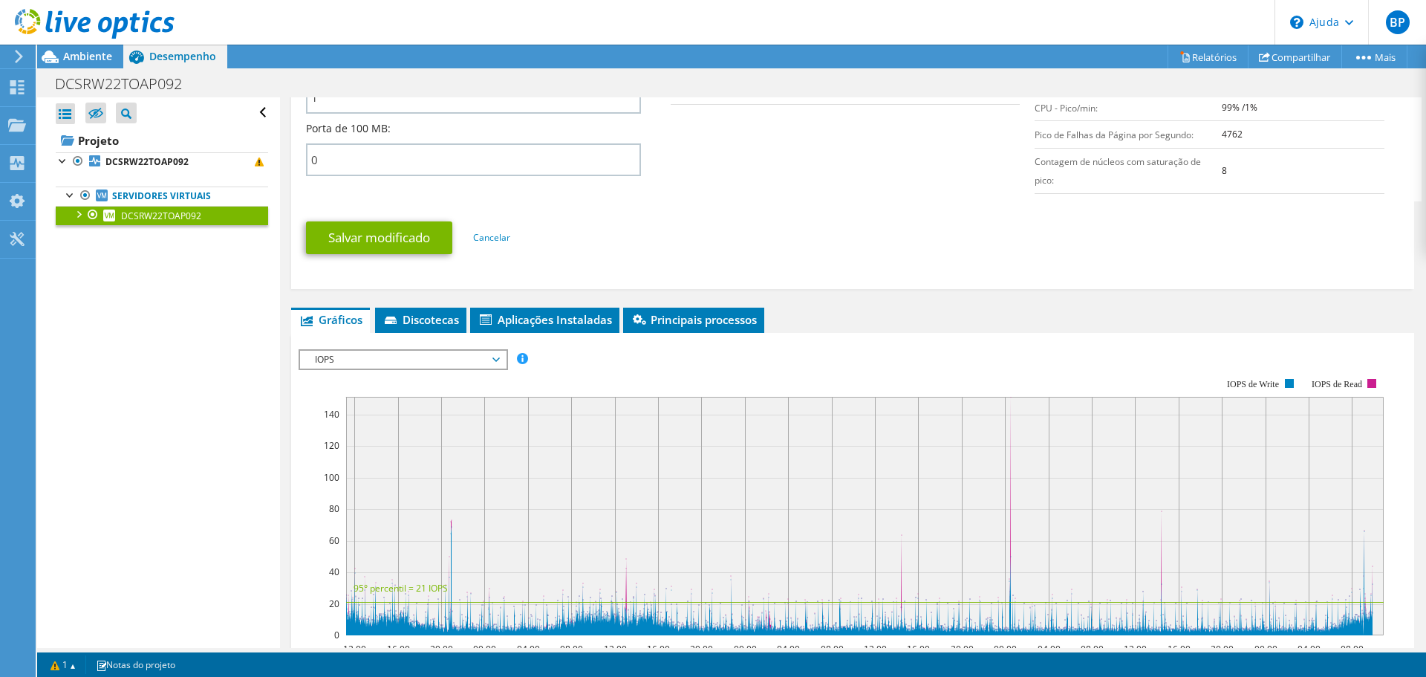
scroll to position [743, 0]
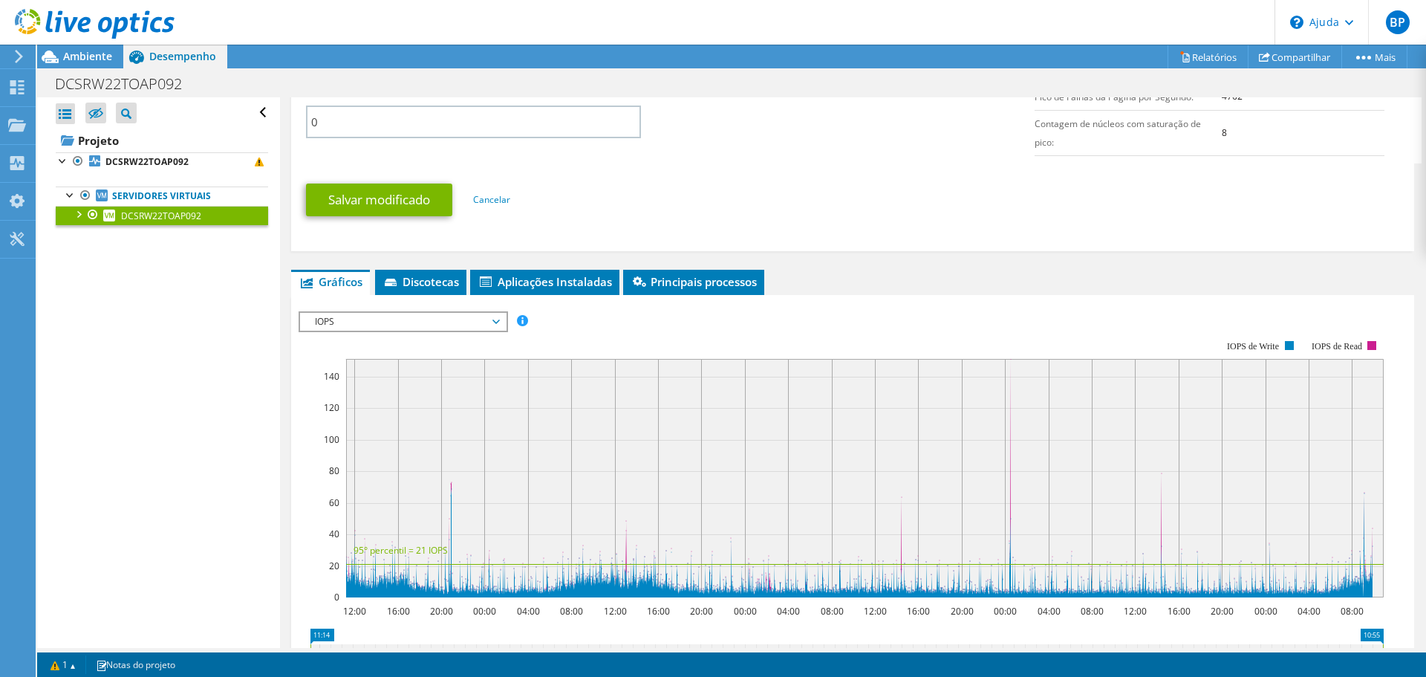
click at [414, 330] on span "IOPS" at bounding box center [402, 322] width 191 height 18
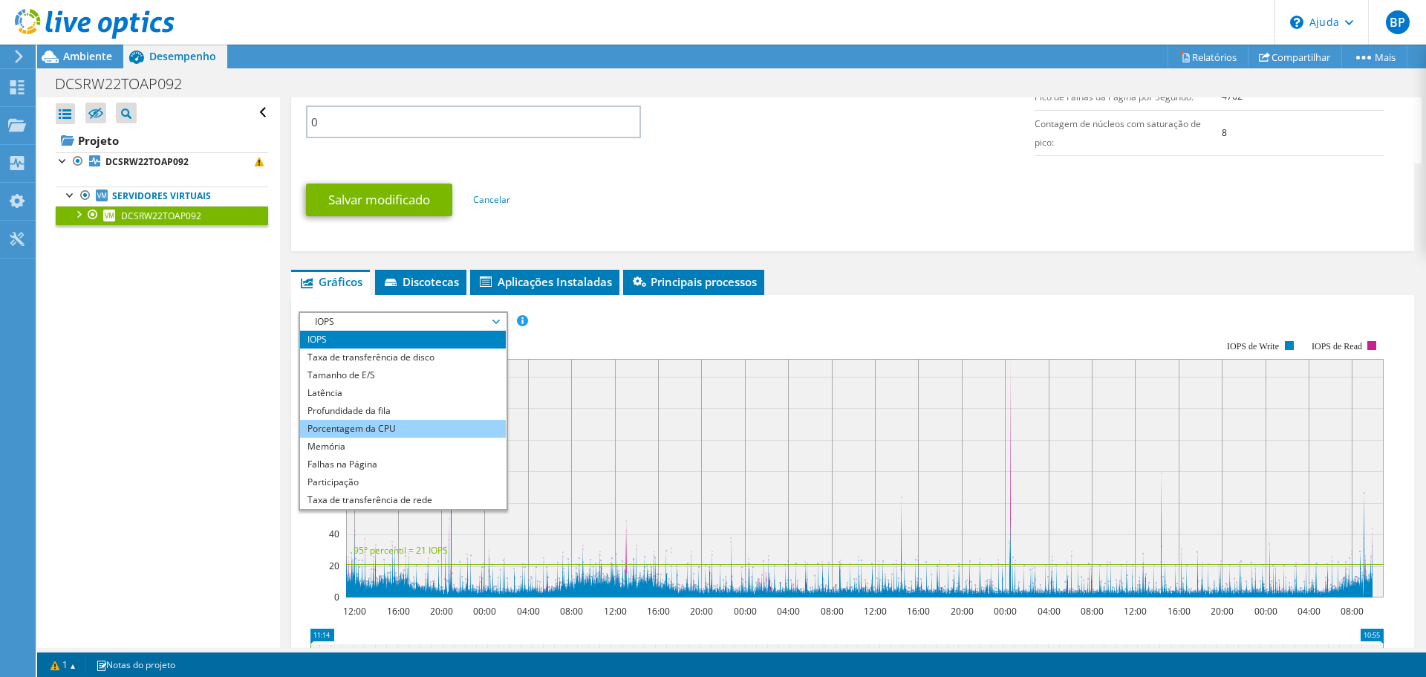
click at [303, 437] on li "Porcentagem da CPU" at bounding box center [403, 429] width 206 height 18
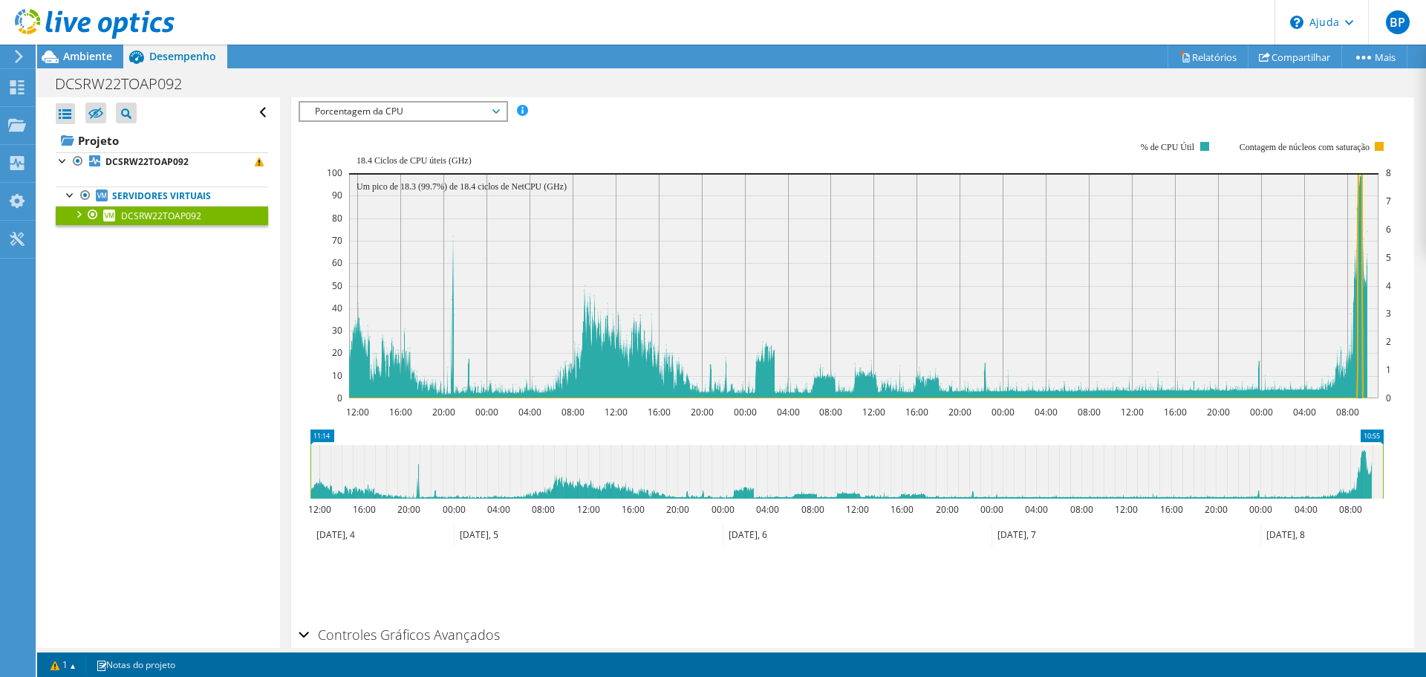
scroll to position [908, 0]
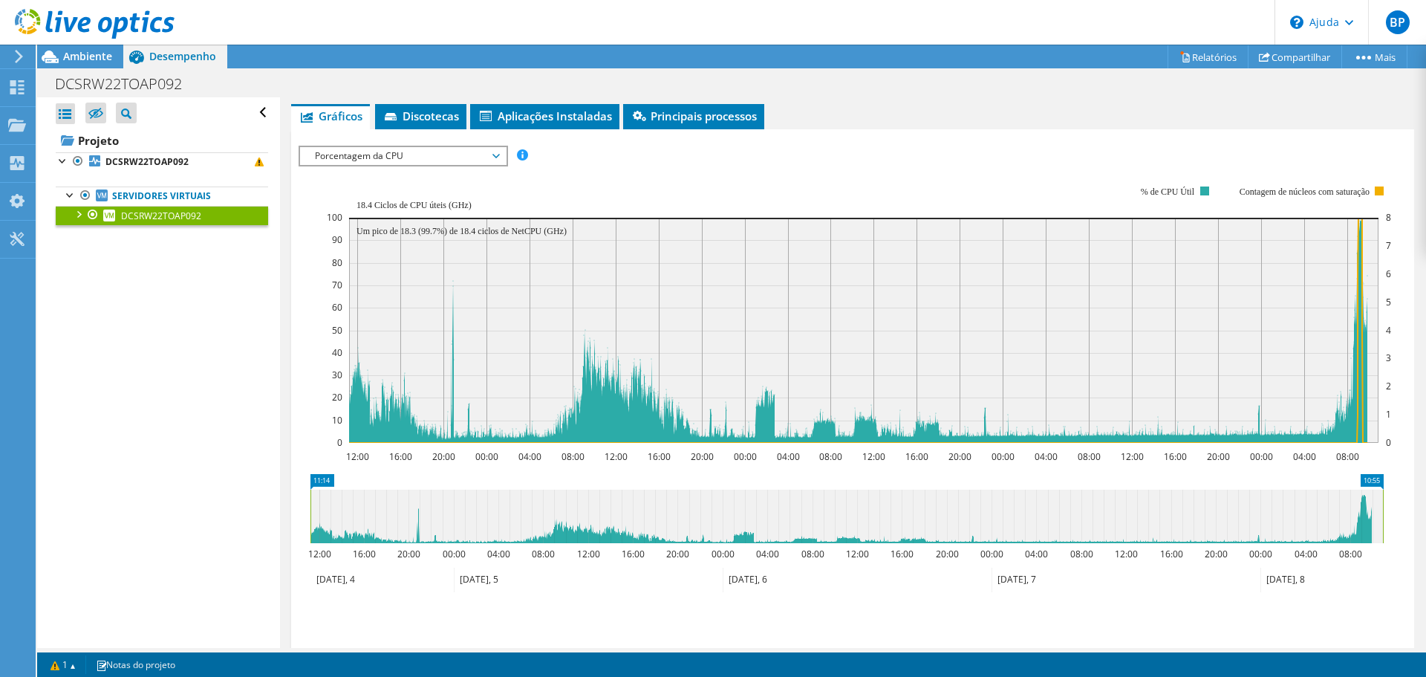
click at [224, 356] on div "Abrir Todos Fechar Todos Ocultar nós excluídos Filtro de árvore do projeto" at bounding box center [158, 372] width 242 height 550
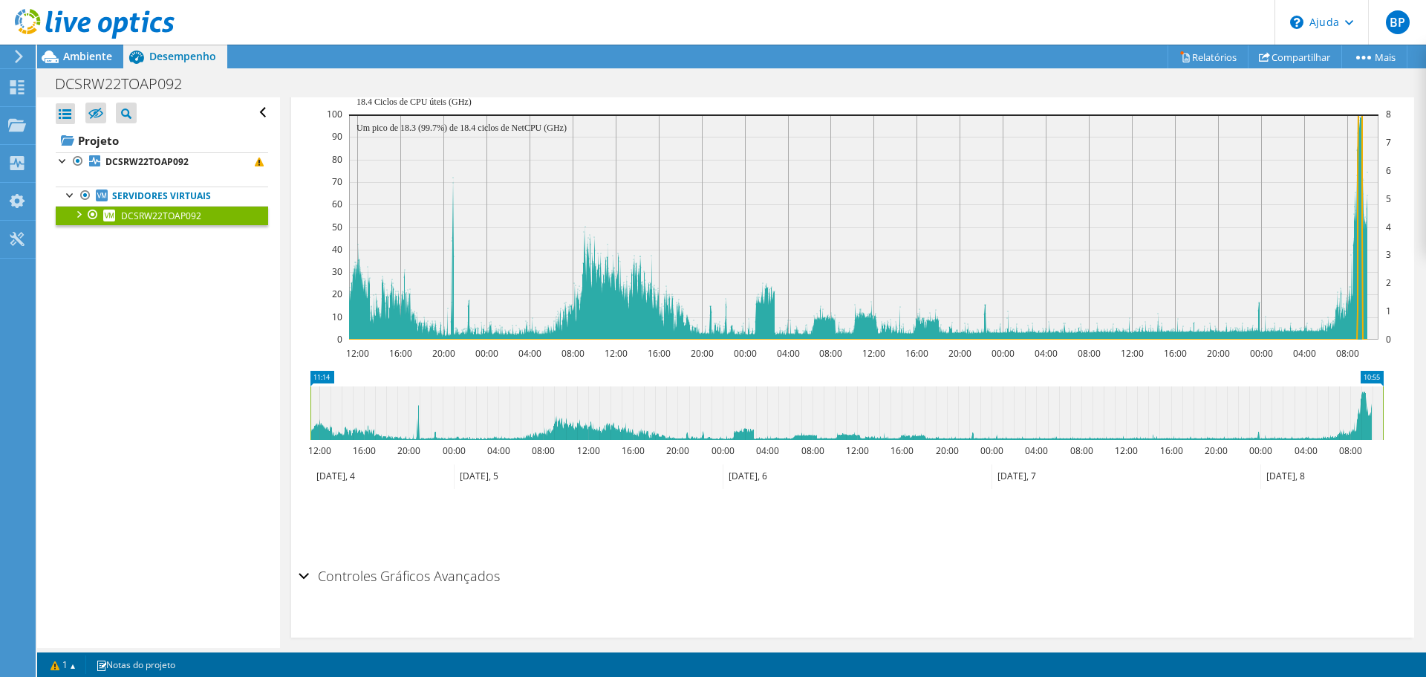
scroll to position [1057, 0]
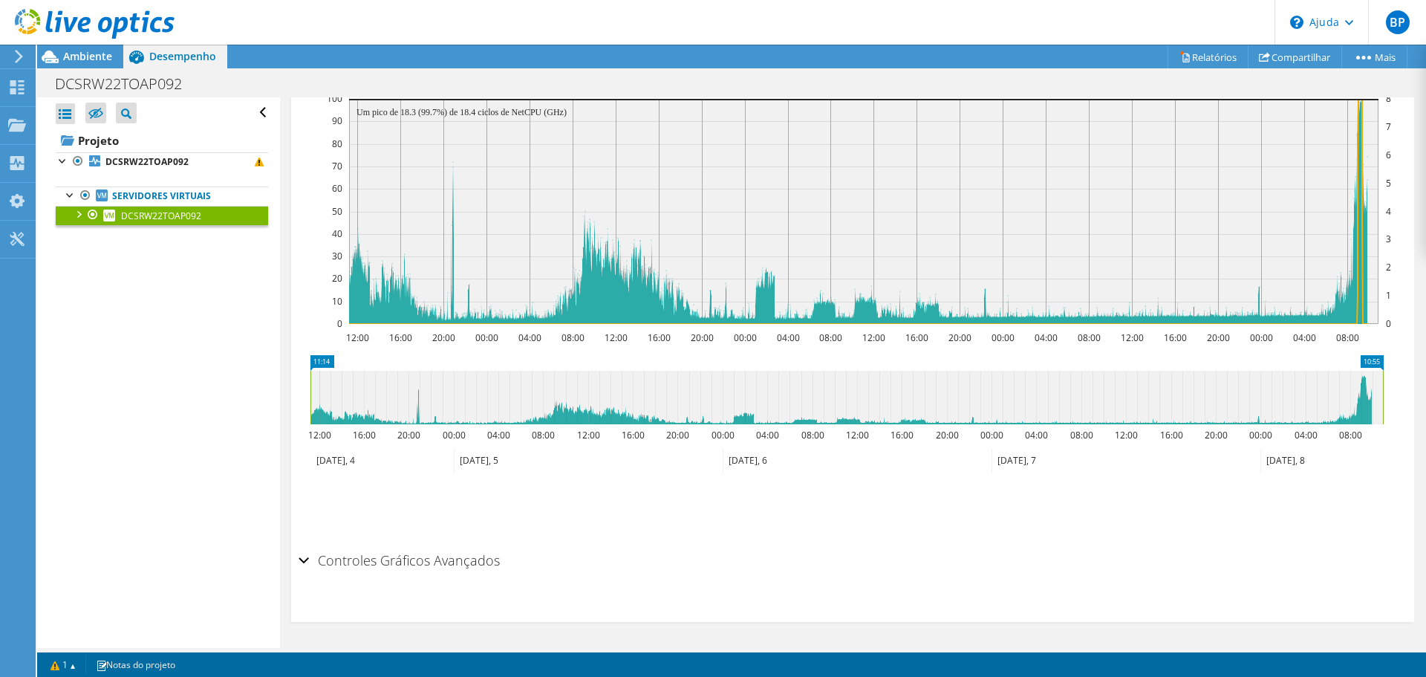
click at [304, 561] on div "Controles Gráficos Avançados" at bounding box center [853, 561] width 1108 height 32
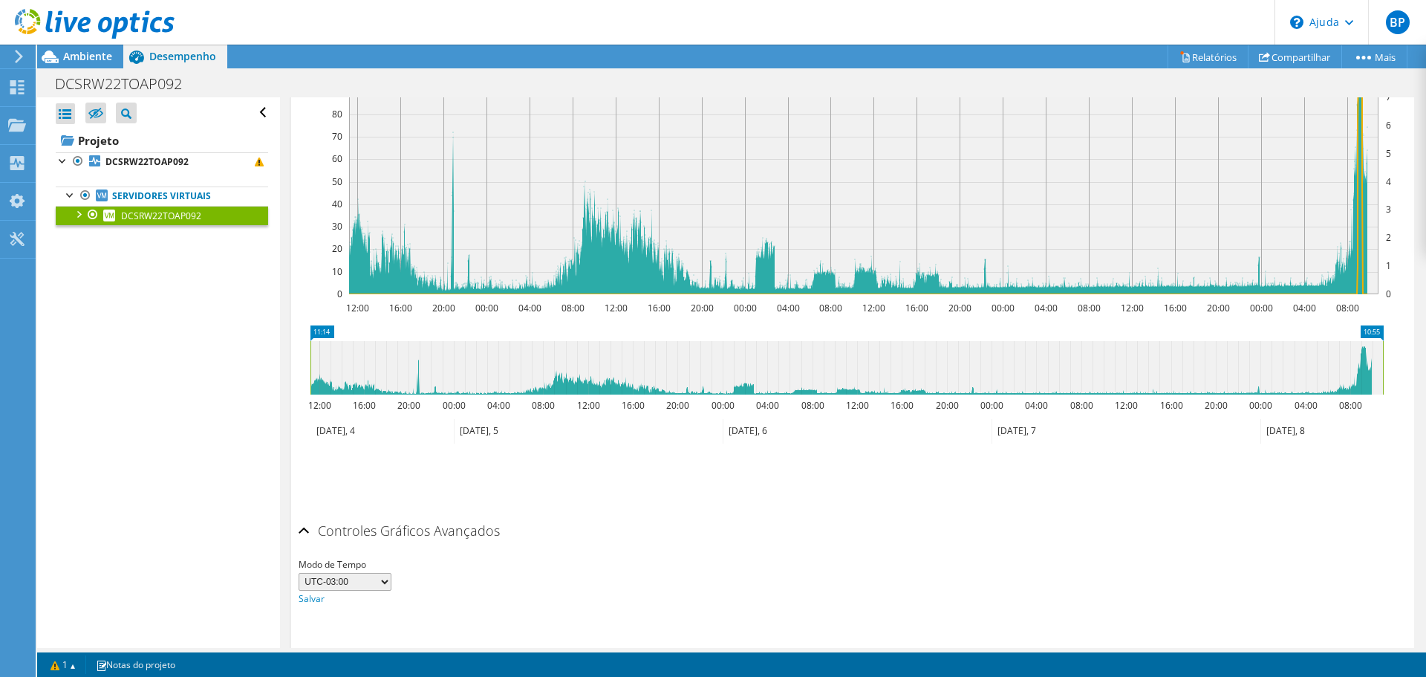
drag, startPoint x: 299, startPoint y: 561, endPoint x: 371, endPoint y: 456, distance: 127.7
click at [300, 547] on div "Controles Gráficos Avançados" at bounding box center [853, 531] width 1108 height 32
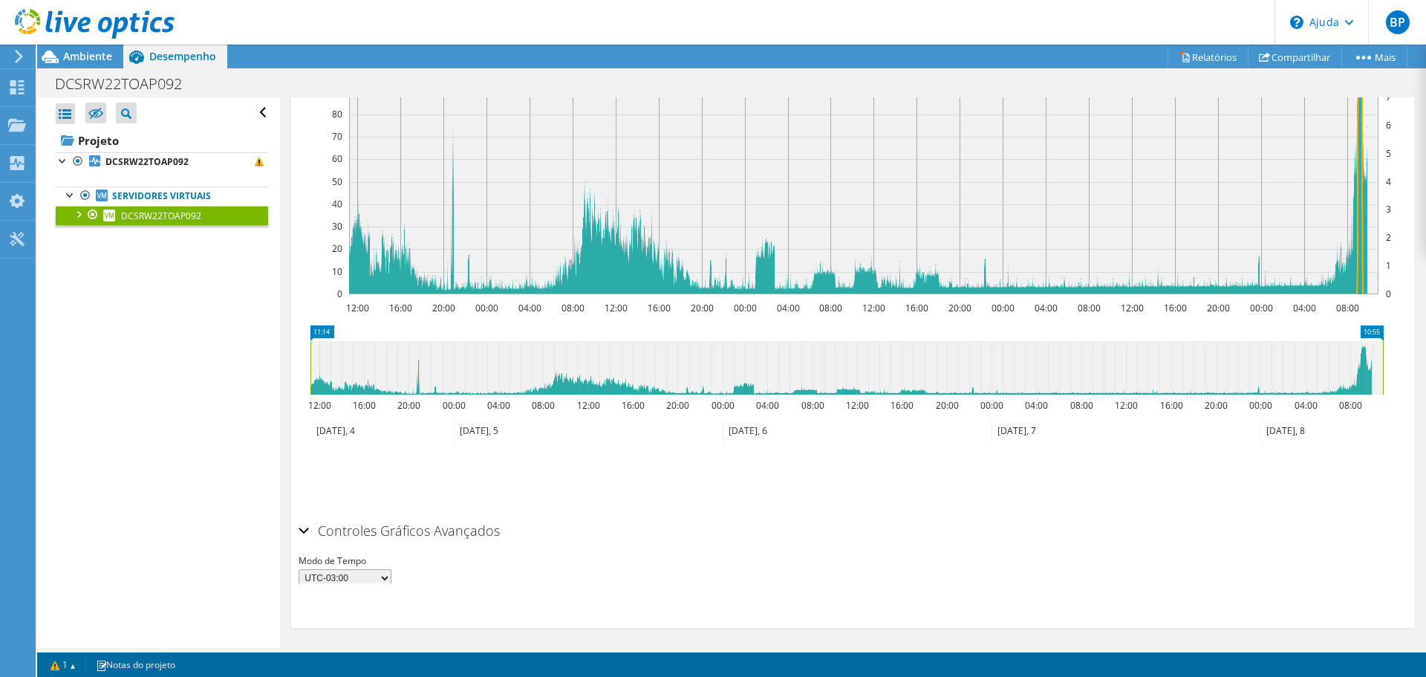
click at [402, 394] on icon at bounding box center [846, 367] width 1072 height 53
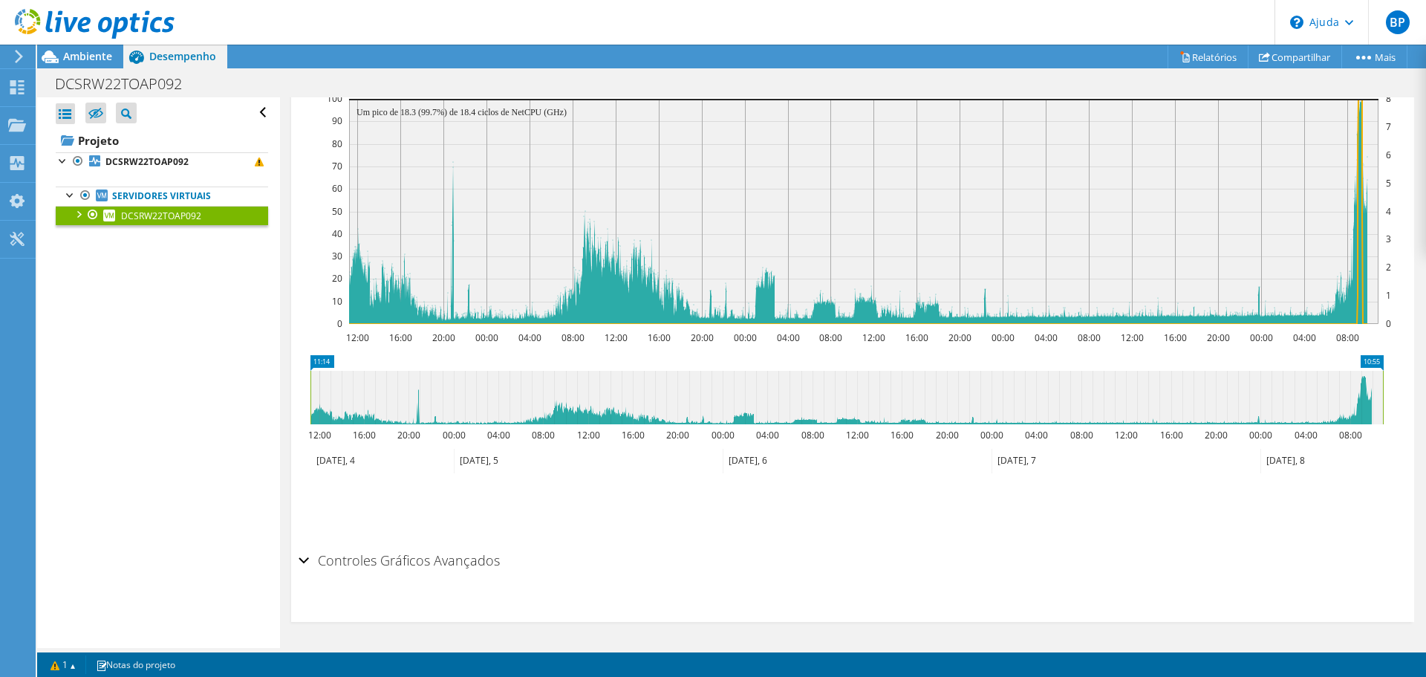
click at [310, 395] on rect at bounding box center [310, 397] width 6 height 53
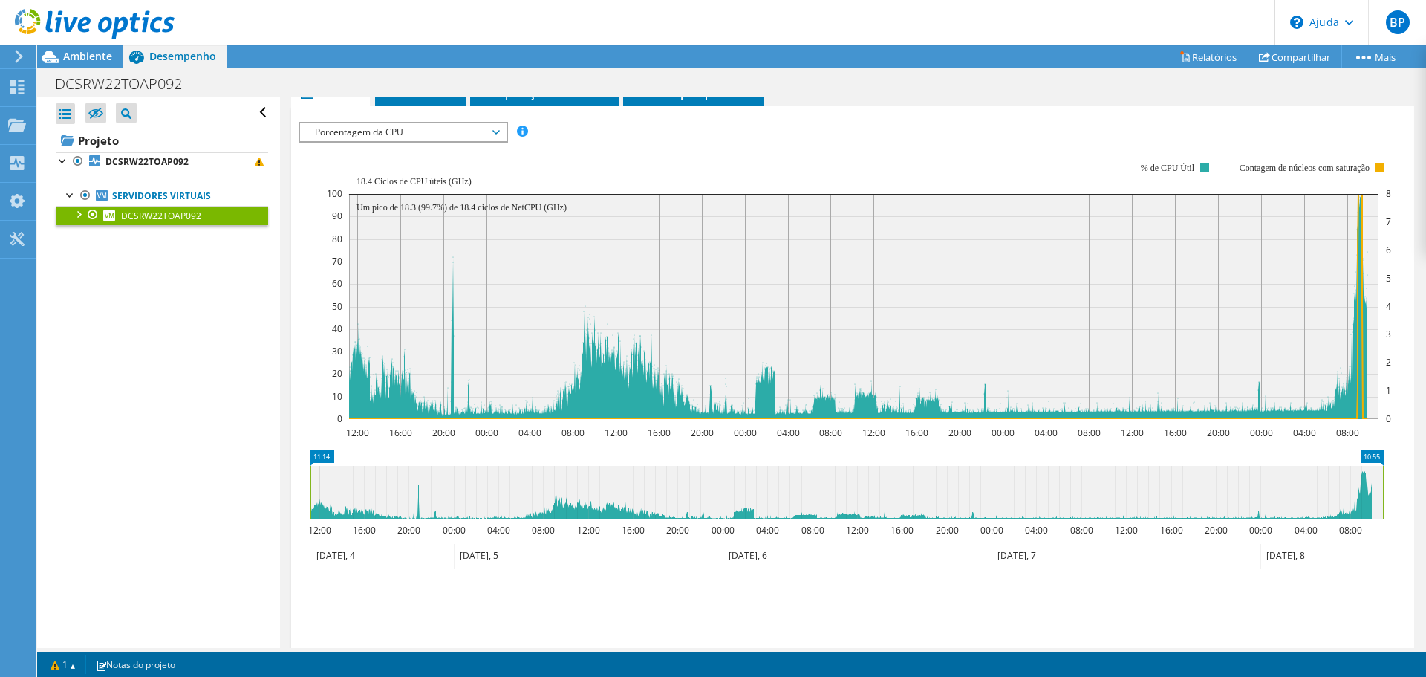
scroll to position [908, 0]
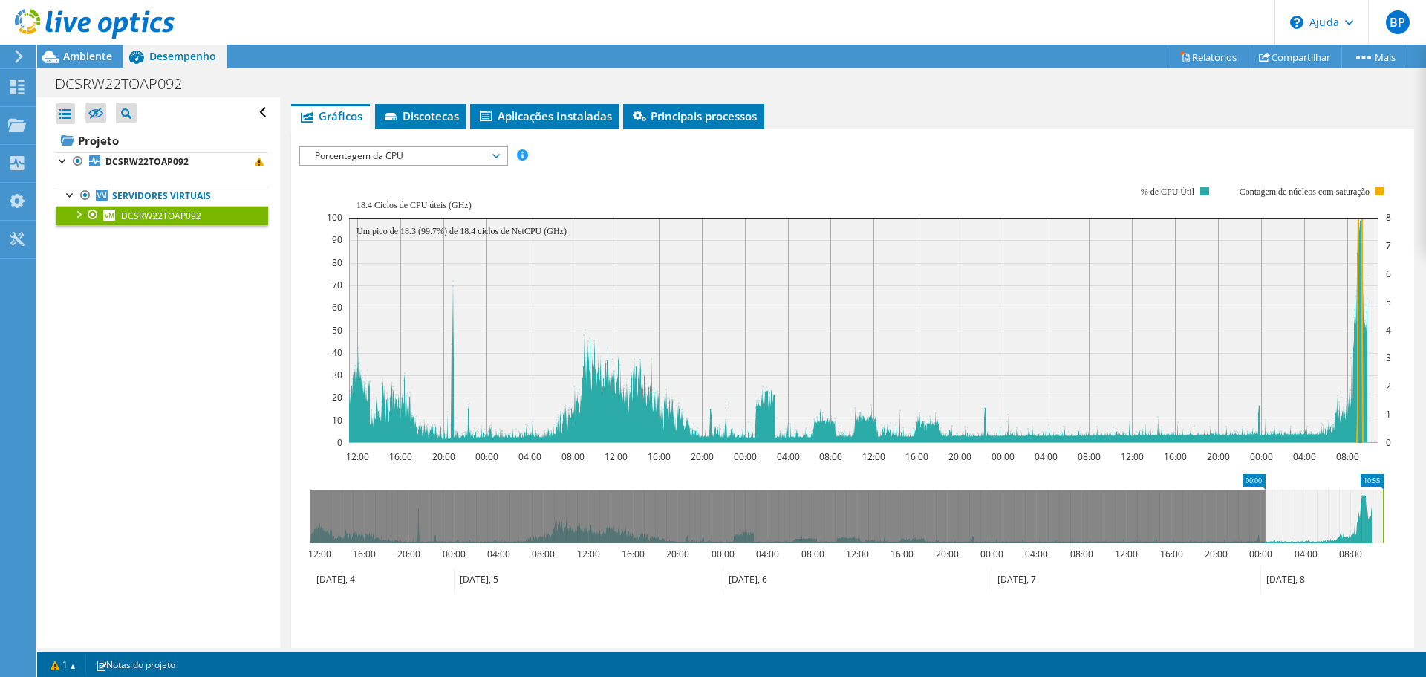
drag, startPoint x: 311, startPoint y: 534, endPoint x: 1265, endPoint y: 596, distance: 956.2
click at [1265, 593] on icon "10:55 00:00 12:00 16:00 20:00 00:00 04:00 08:00 12:00 16:00 20:00 00:00 04:00 0…" at bounding box center [847, 533] width 1096 height 119
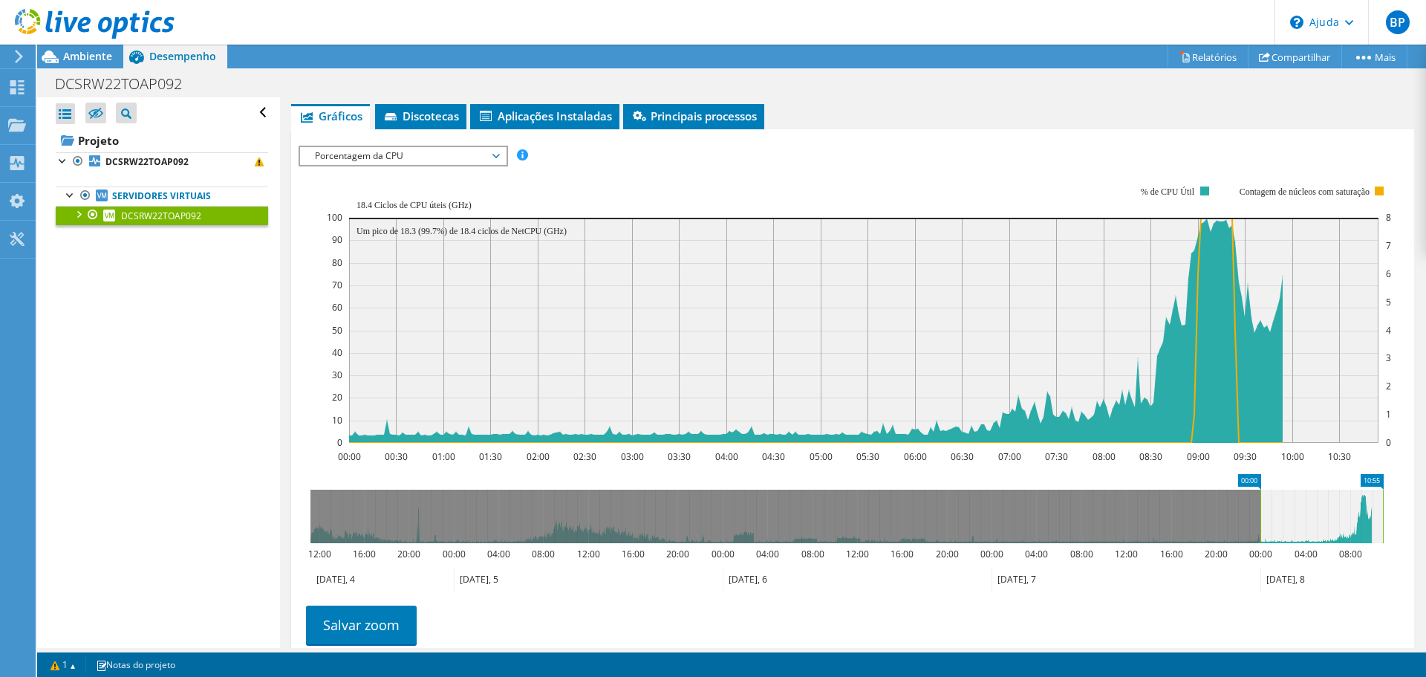
click at [212, 478] on div "Abrir Todos Fechar Todos Ocultar-nos excluídos Filtro de árvore do projeto" at bounding box center [158, 372] width 242 height 550
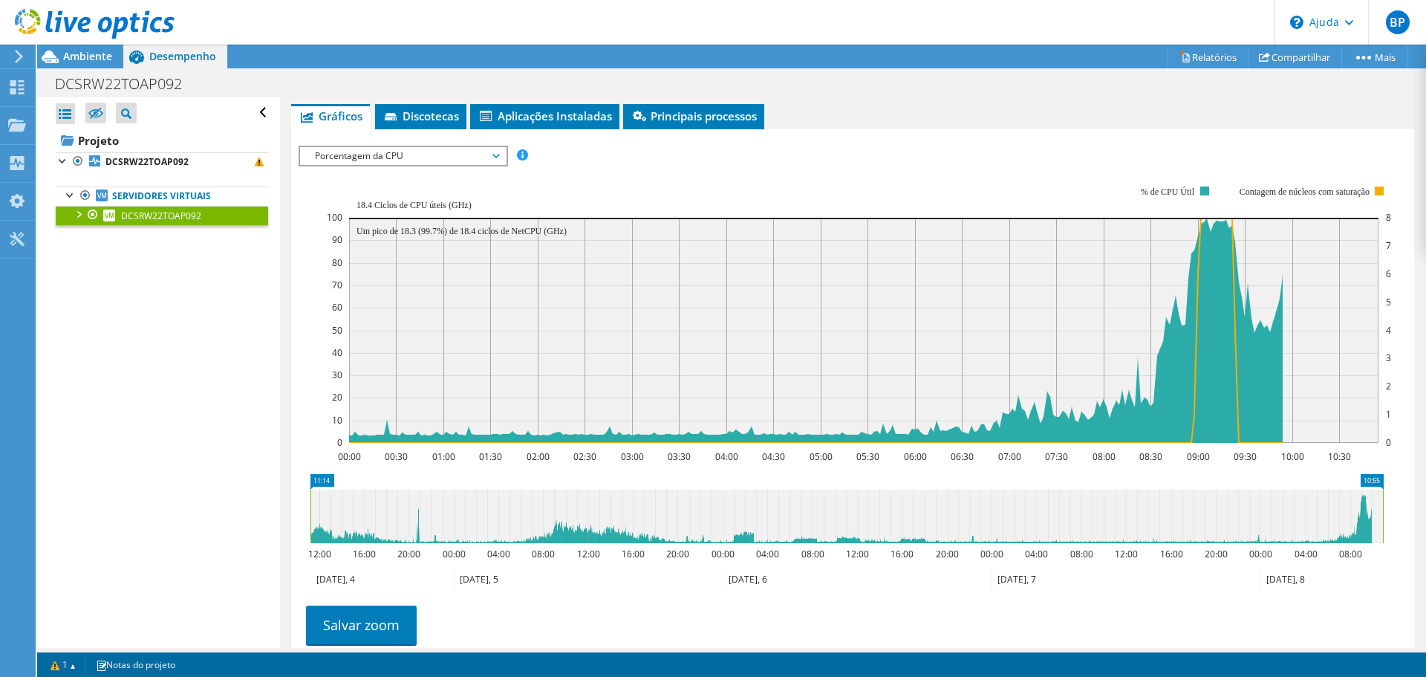
drag, startPoint x: 1259, startPoint y: 541, endPoint x: 307, endPoint y: 498, distance: 953.7
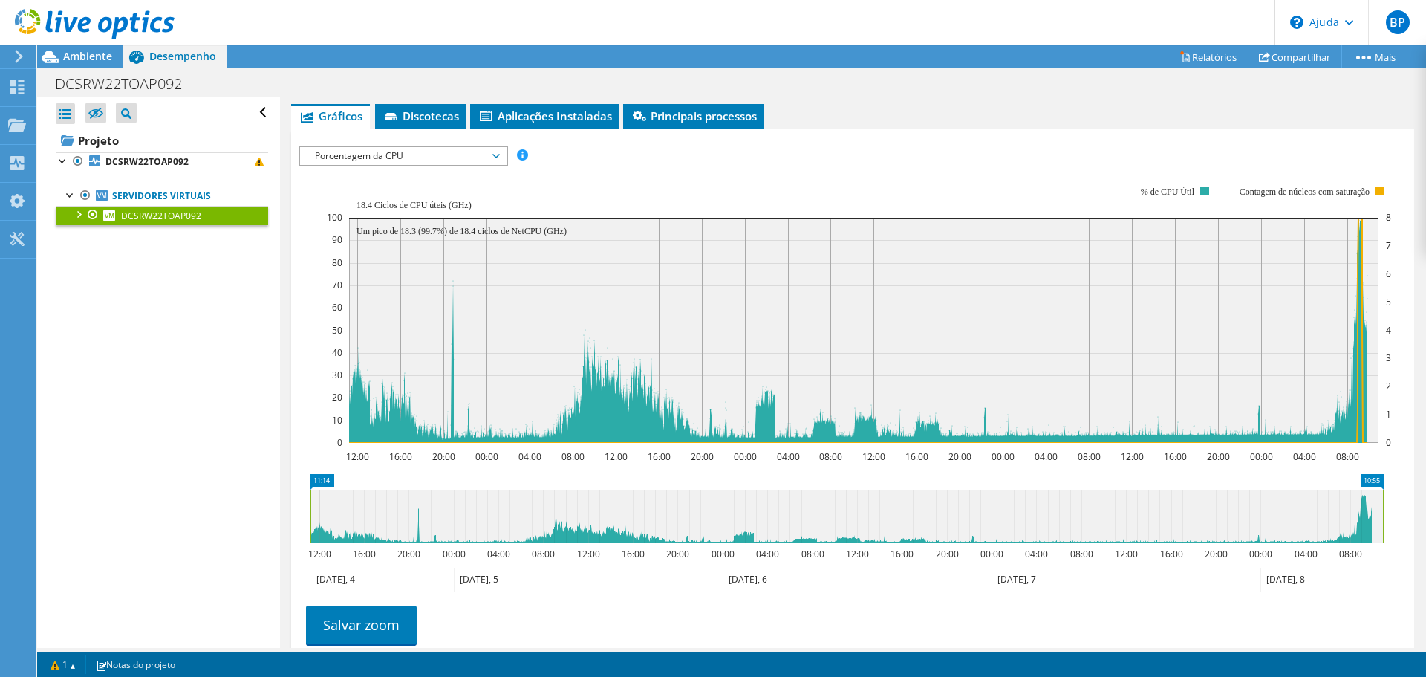
click at [314, 165] on span "Porcentagem da CPU" at bounding box center [402, 156] width 191 height 18
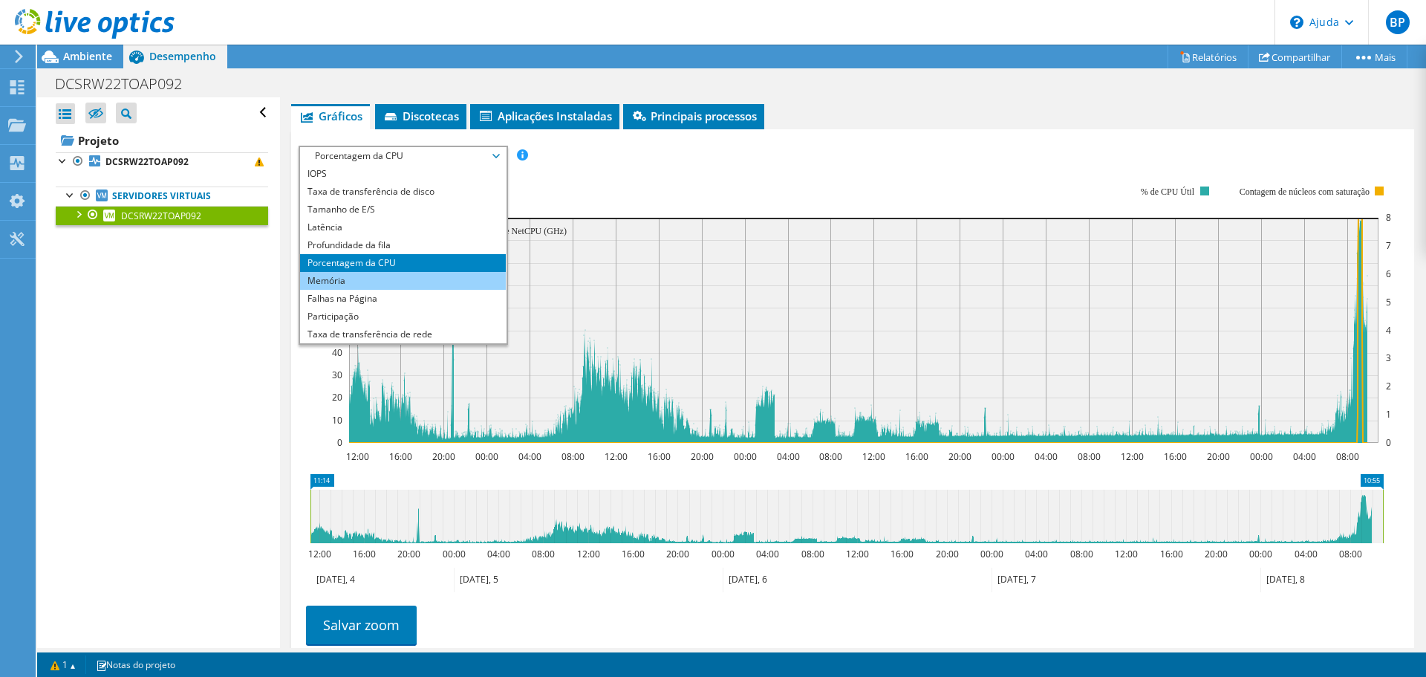
click at [301, 290] on li "Memória" at bounding box center [403, 281] width 206 height 18
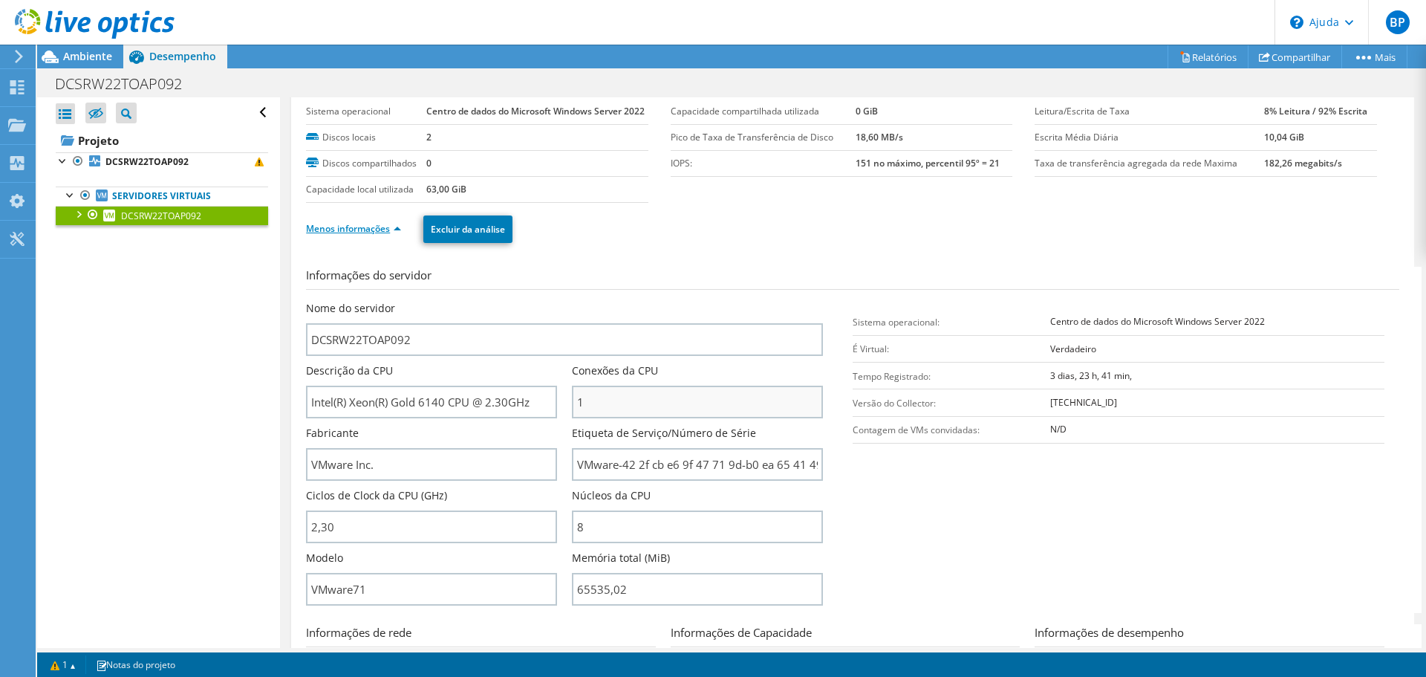
scroll to position [0, 0]
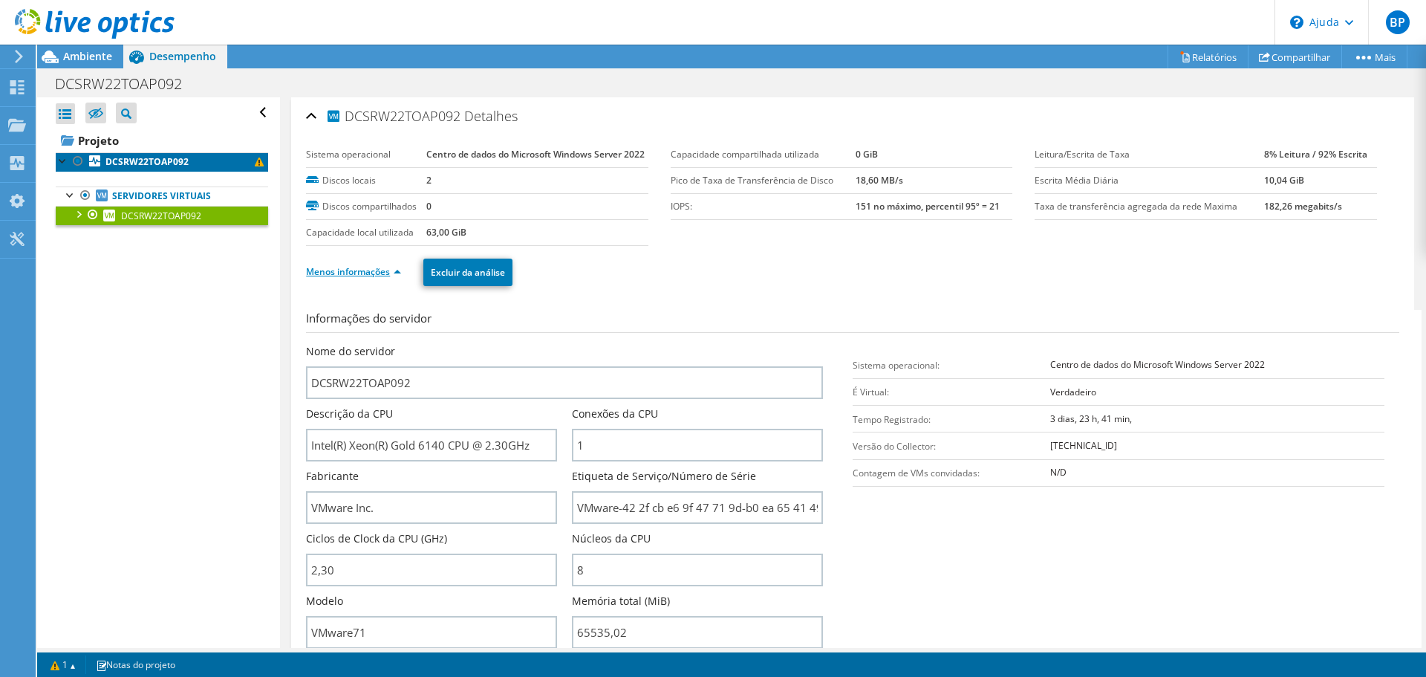
click at [134, 160] on font "DCSRW22TOAP092" at bounding box center [146, 161] width 83 height 13
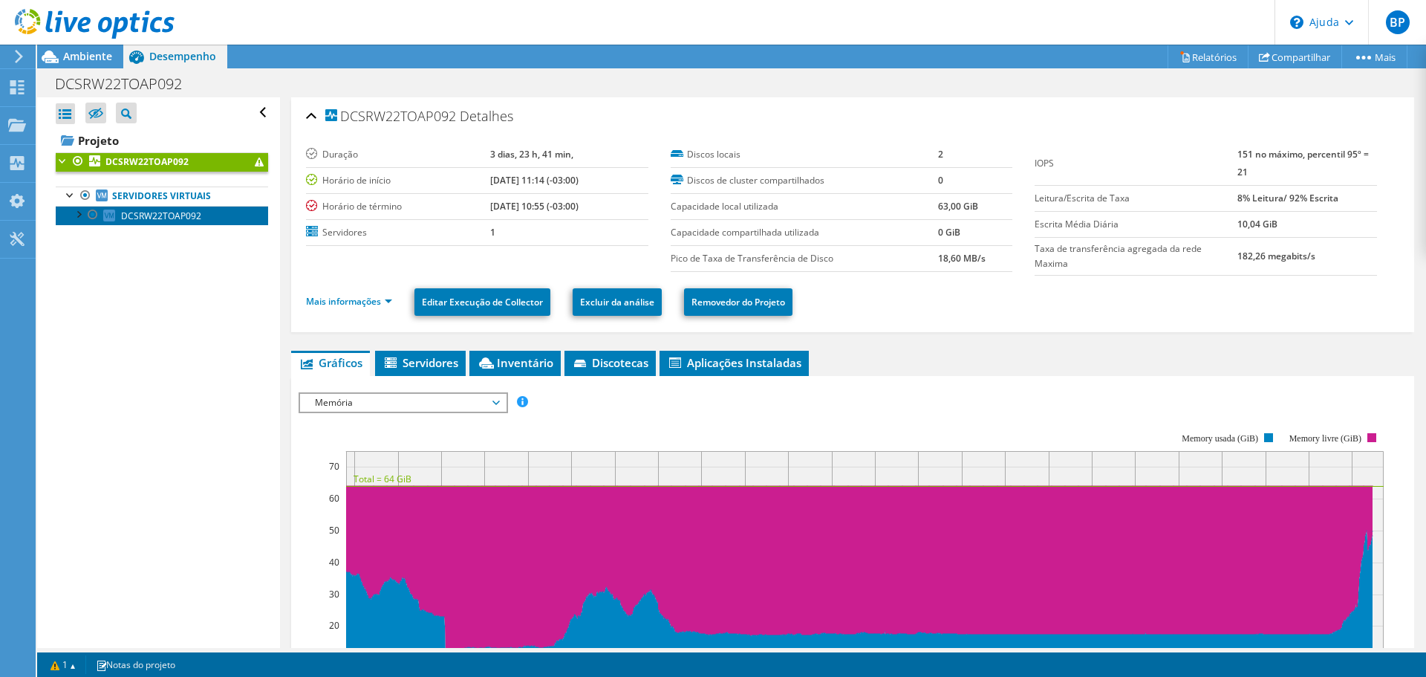
click at [153, 214] on font "DCSRW22TOAP092" at bounding box center [161, 215] width 80 height 13
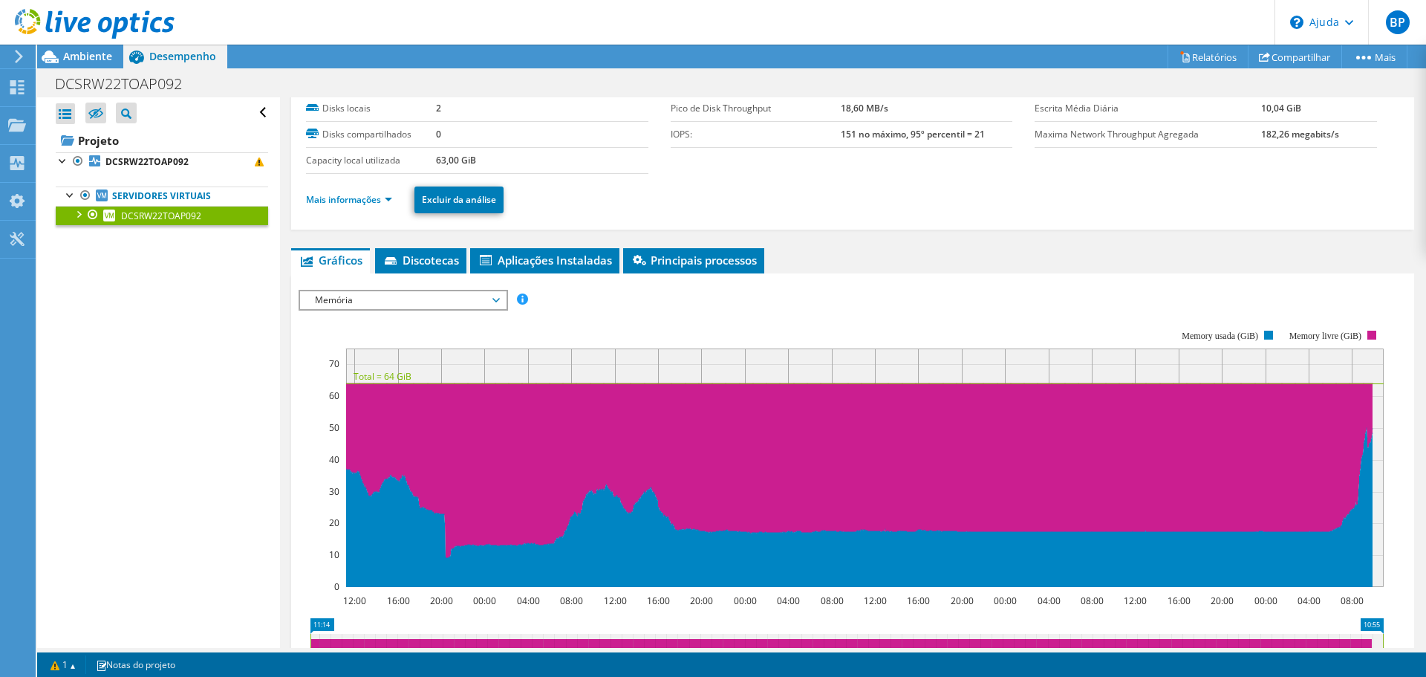
scroll to position [297, 0]
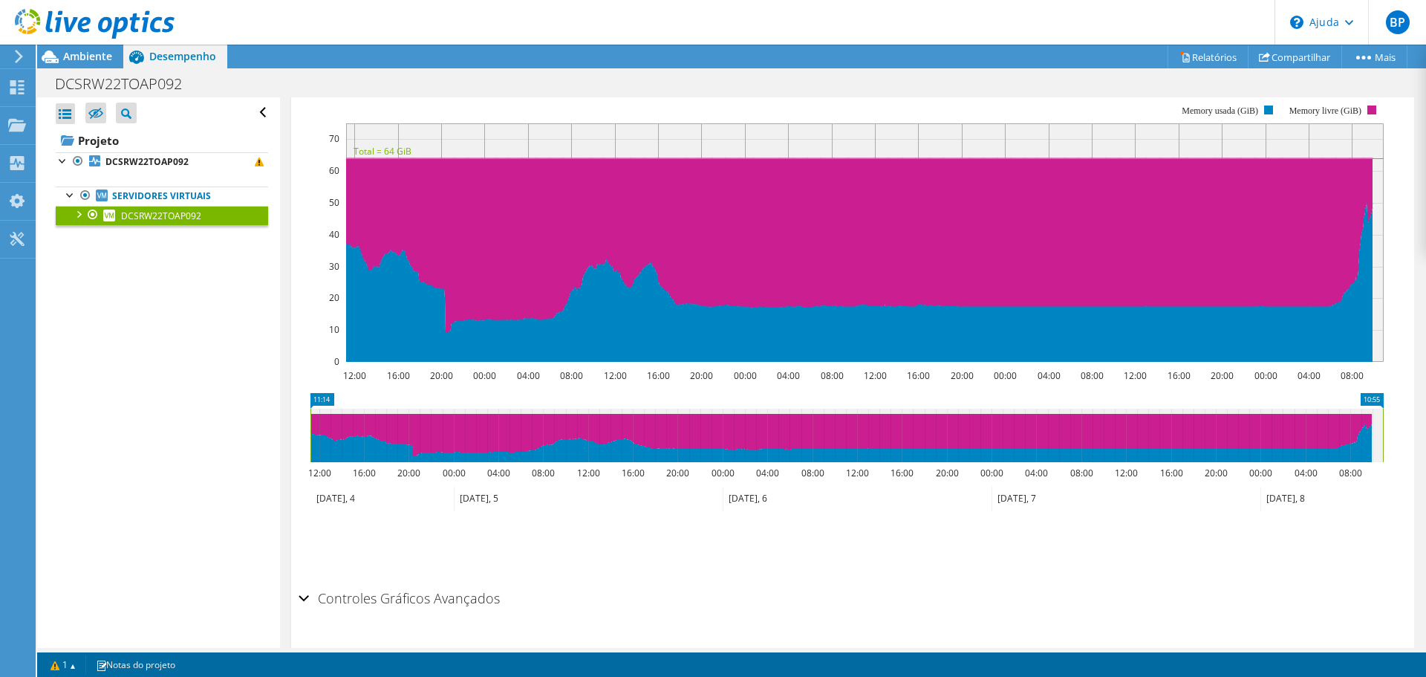
drag, startPoint x: 1380, startPoint y: 438, endPoint x: 1399, endPoint y: 436, distance: 18.7
click at [1399, 436] on section "IOPS Taxa de transferência de disco Tamanho de E/S Latência Profundidade da fil…" at bounding box center [852, 353] width 1123 height 611
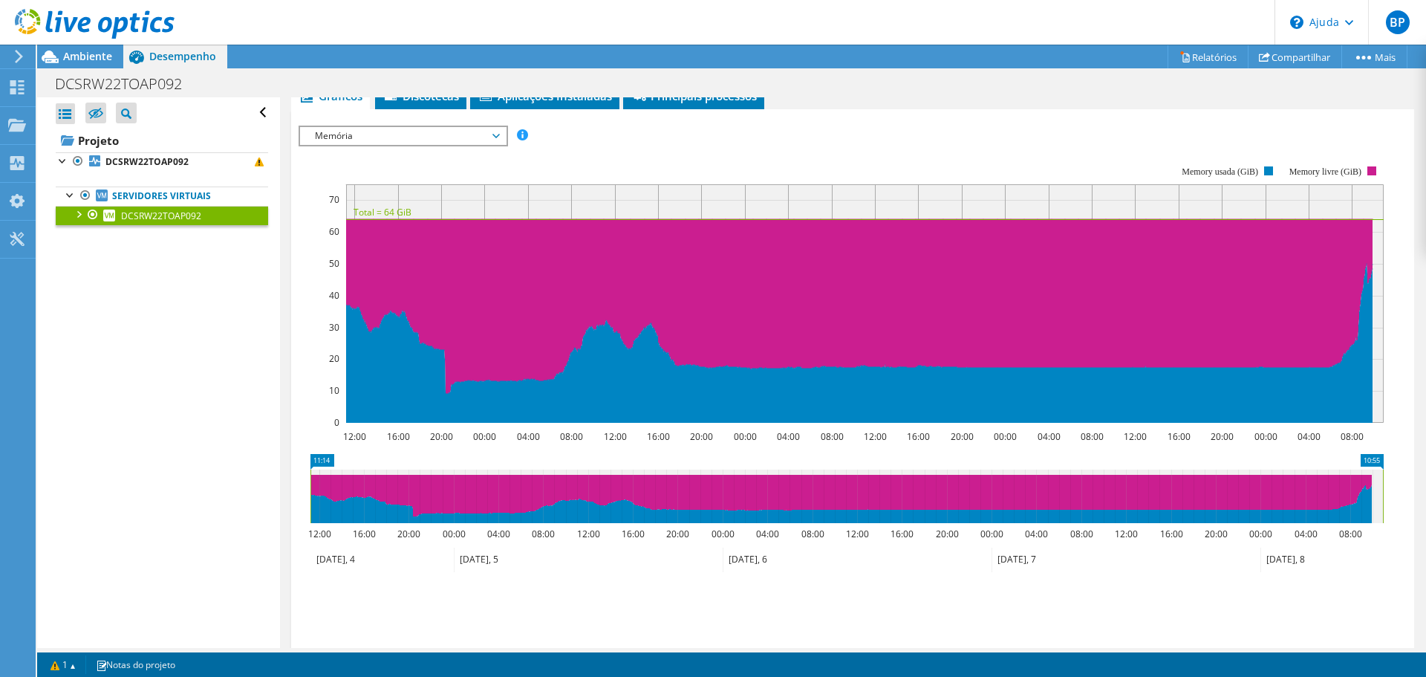
scroll to position [217, 0]
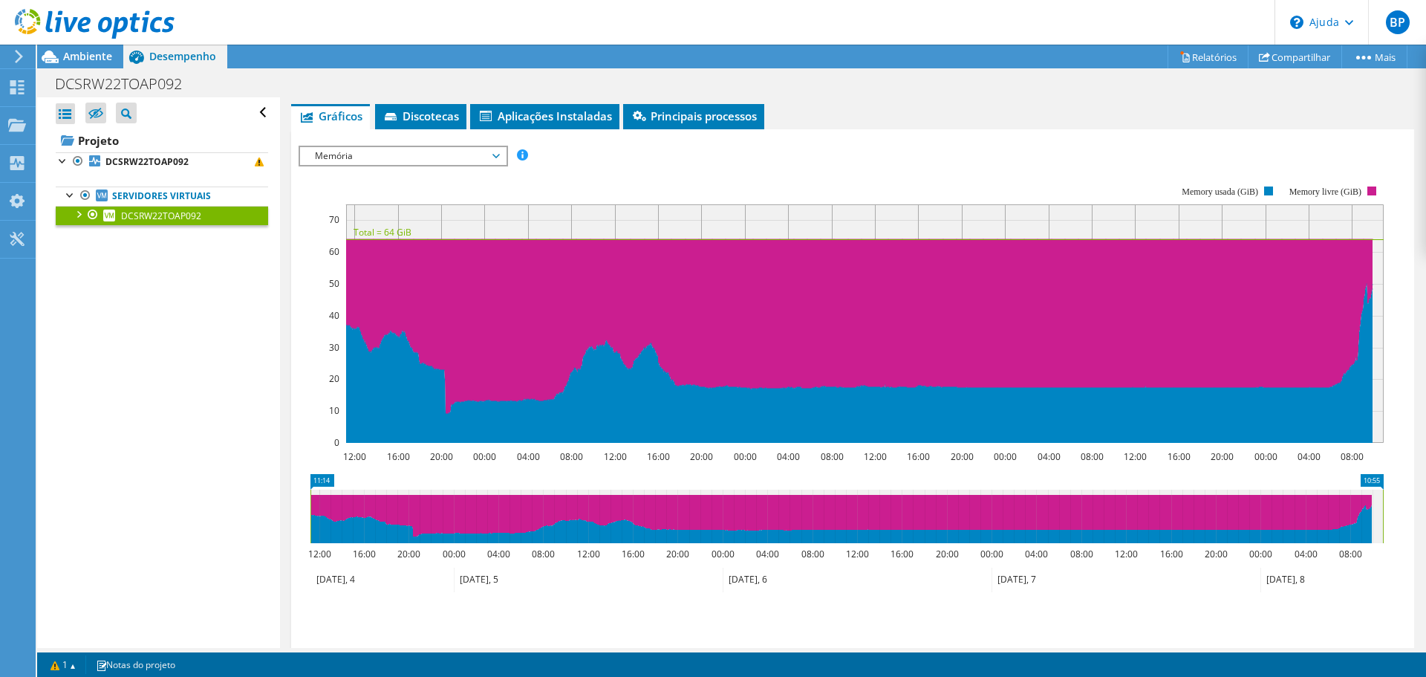
click at [346, 173] on div "IOPS Taxa de transferência de disco Tamanho de E/S Latência Profundidade da fil…" at bounding box center [853, 401] width 1108 height 526
click at [342, 162] on font "Memória" at bounding box center [334, 155] width 38 height 13
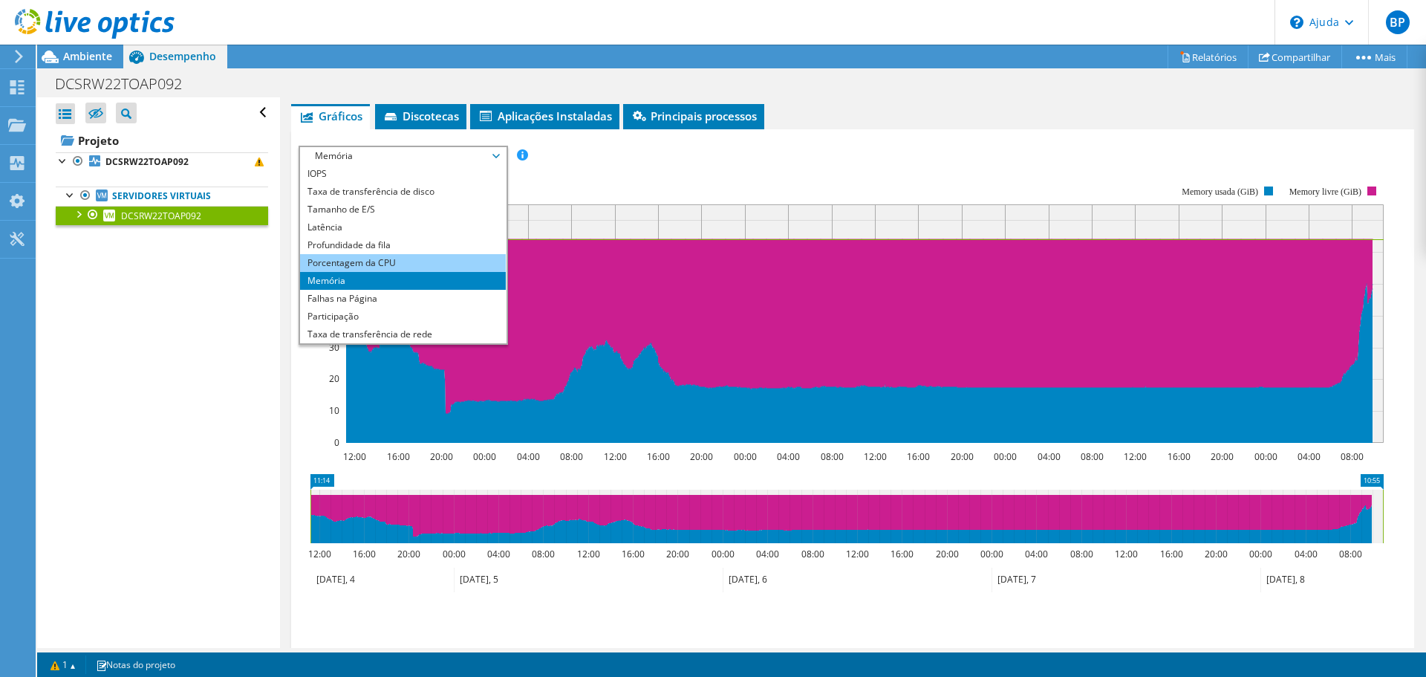
click at [305, 272] on li "Porcentagem da CPU" at bounding box center [403, 263] width 206 height 18
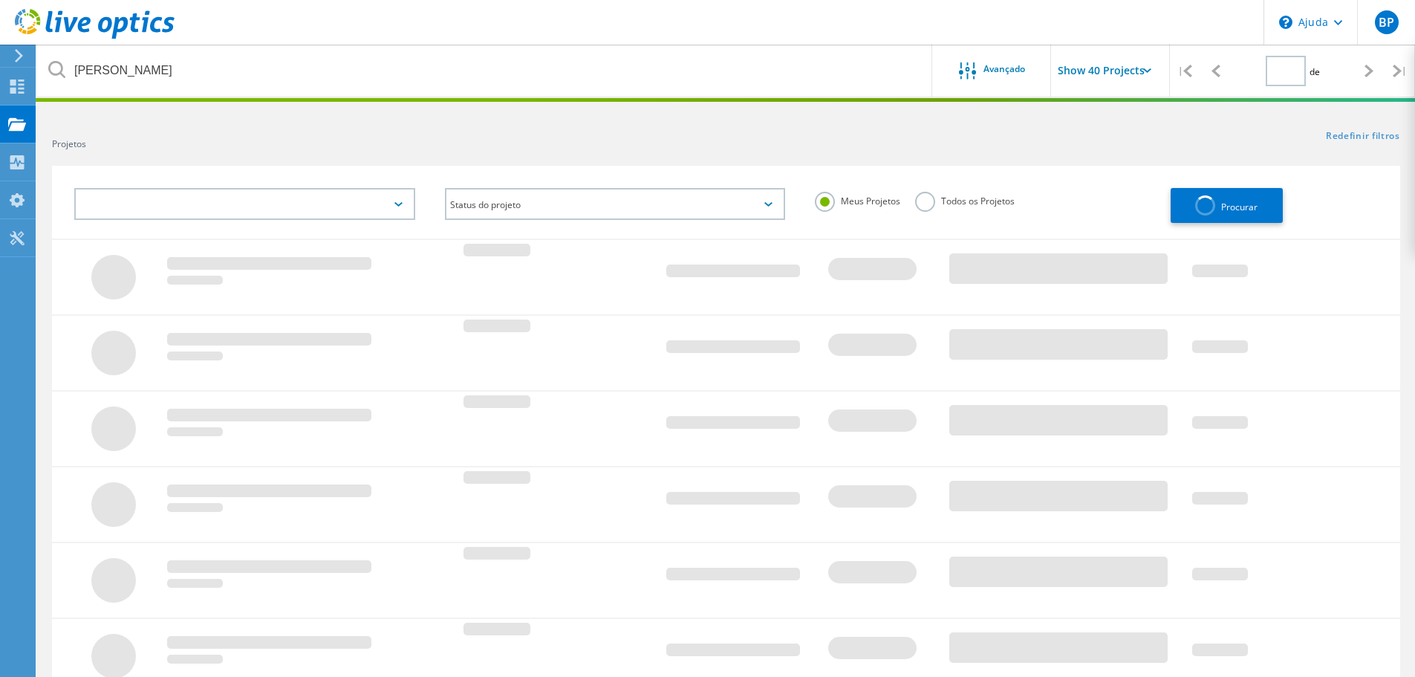
type input "1"
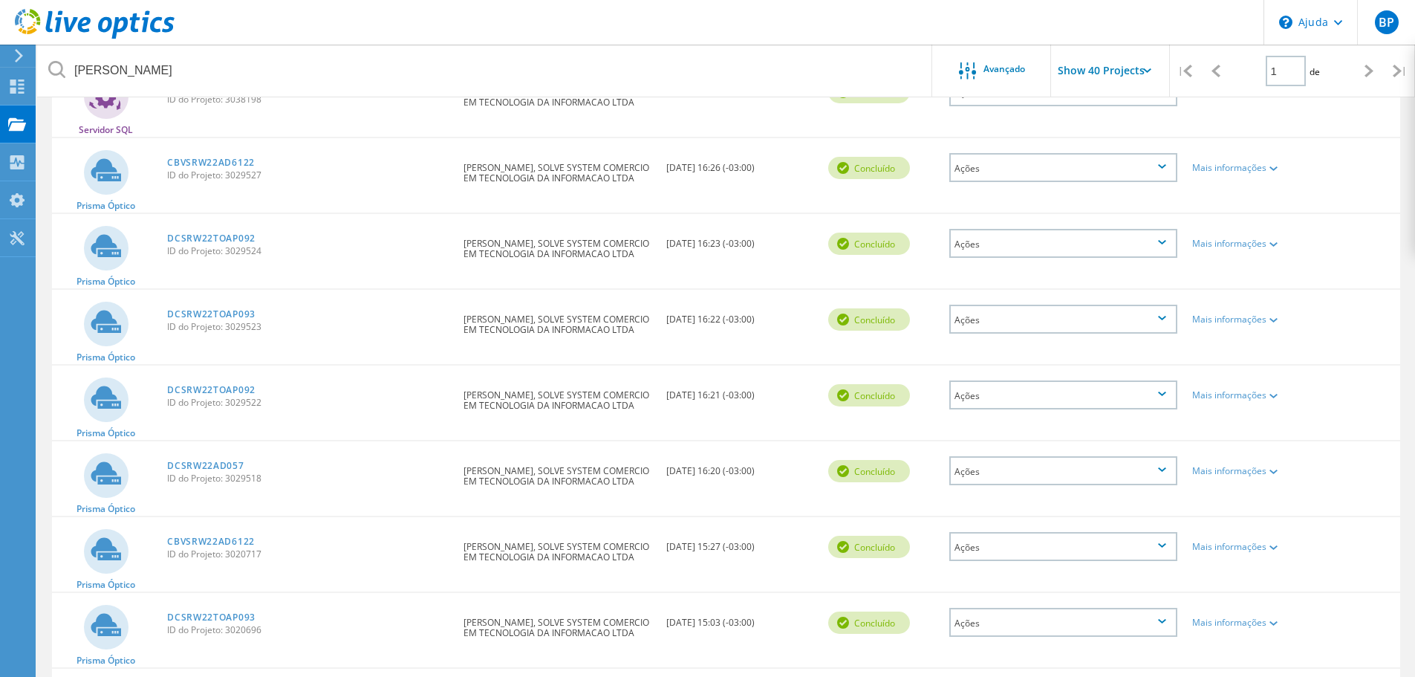
scroll to position [520, 0]
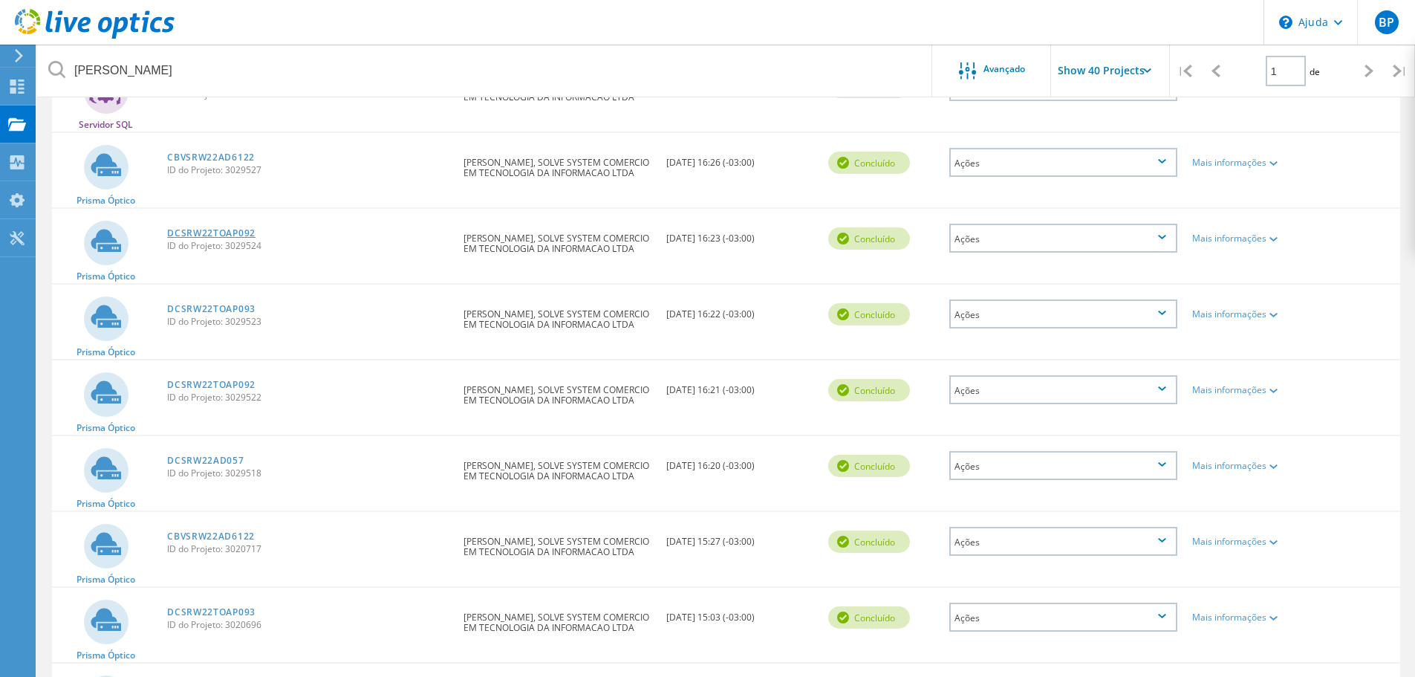
click at [233, 230] on font "DCSRW22TOAP092" at bounding box center [211, 232] width 88 height 13
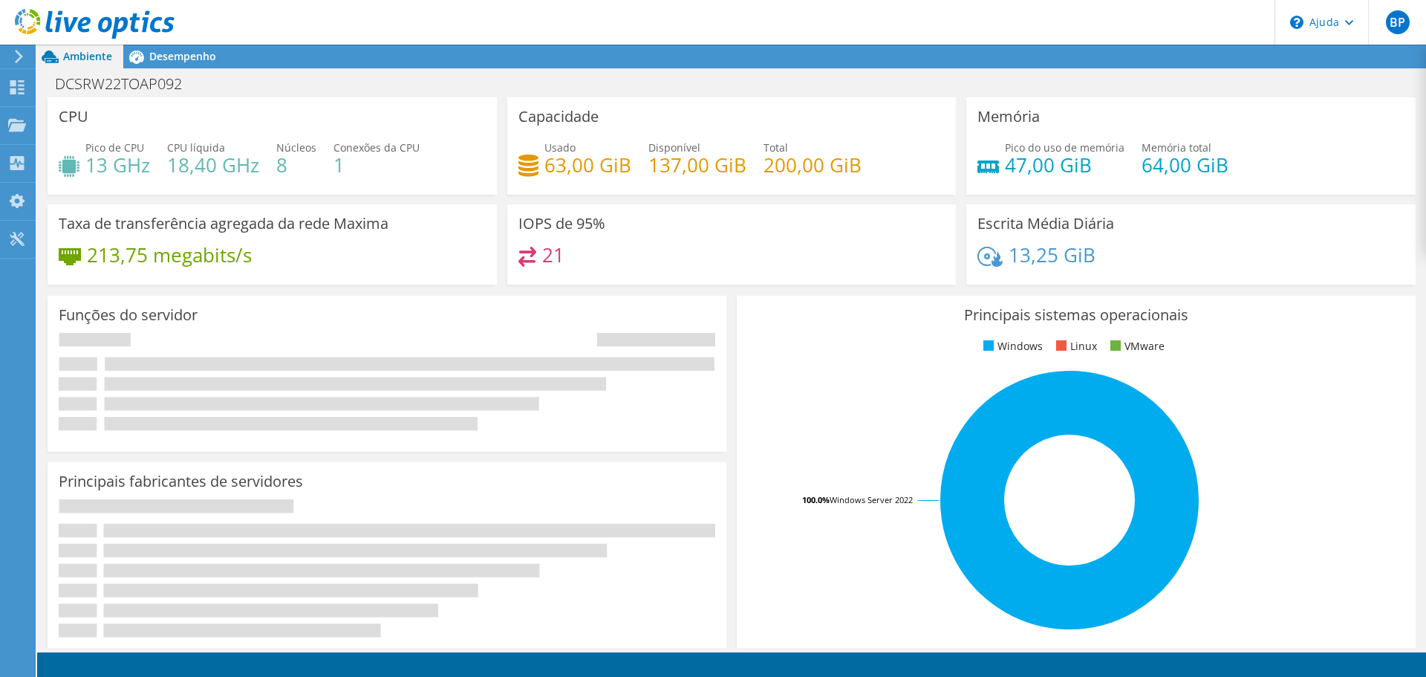
click at [152, 48] on div at bounding box center [87, 25] width 175 height 50
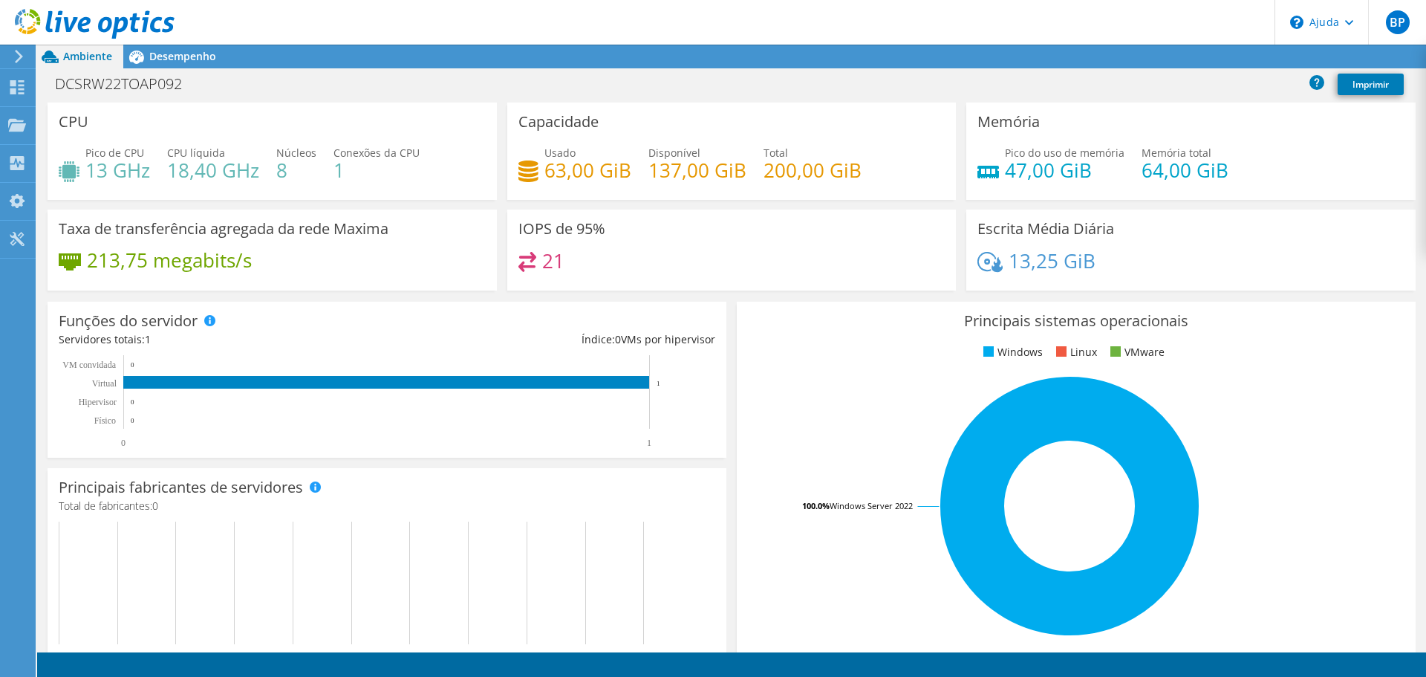
click at [162, 54] on font "Desempenho" at bounding box center [182, 56] width 67 height 14
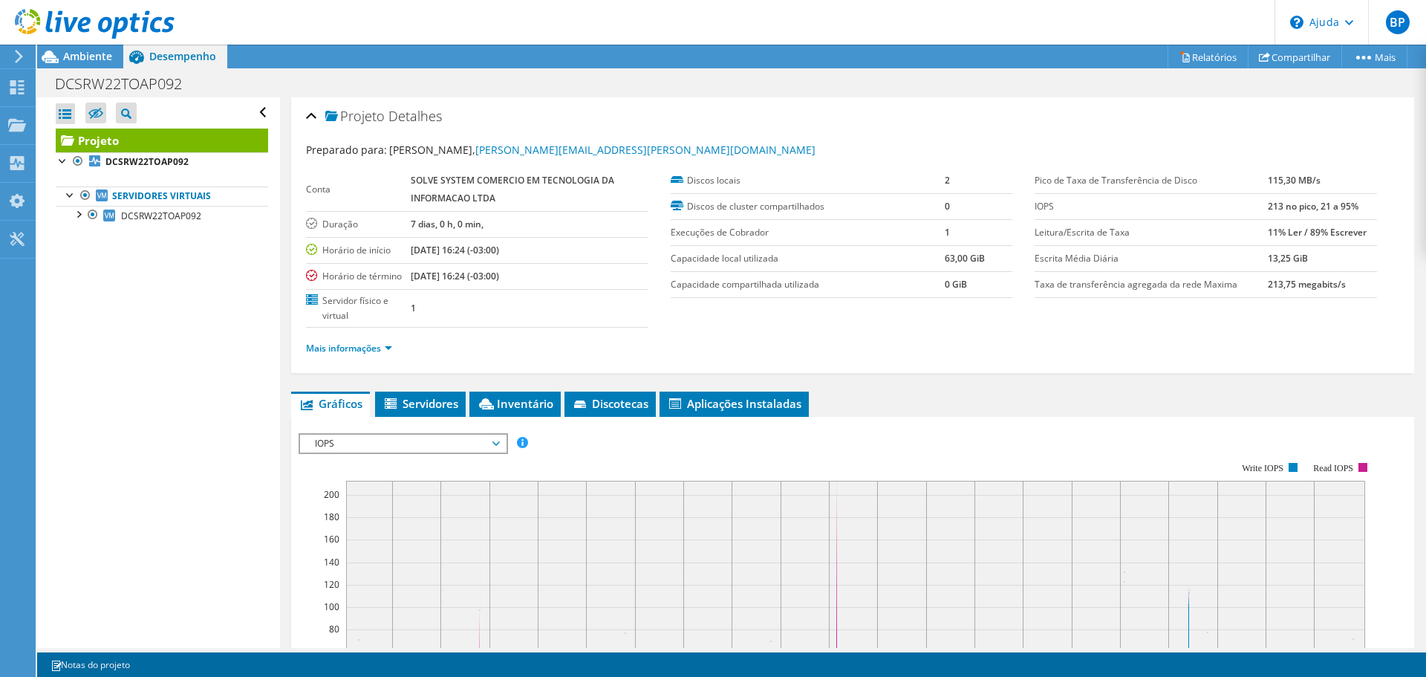
click at [332, 440] on font "IOPS" at bounding box center [324, 443] width 19 height 13
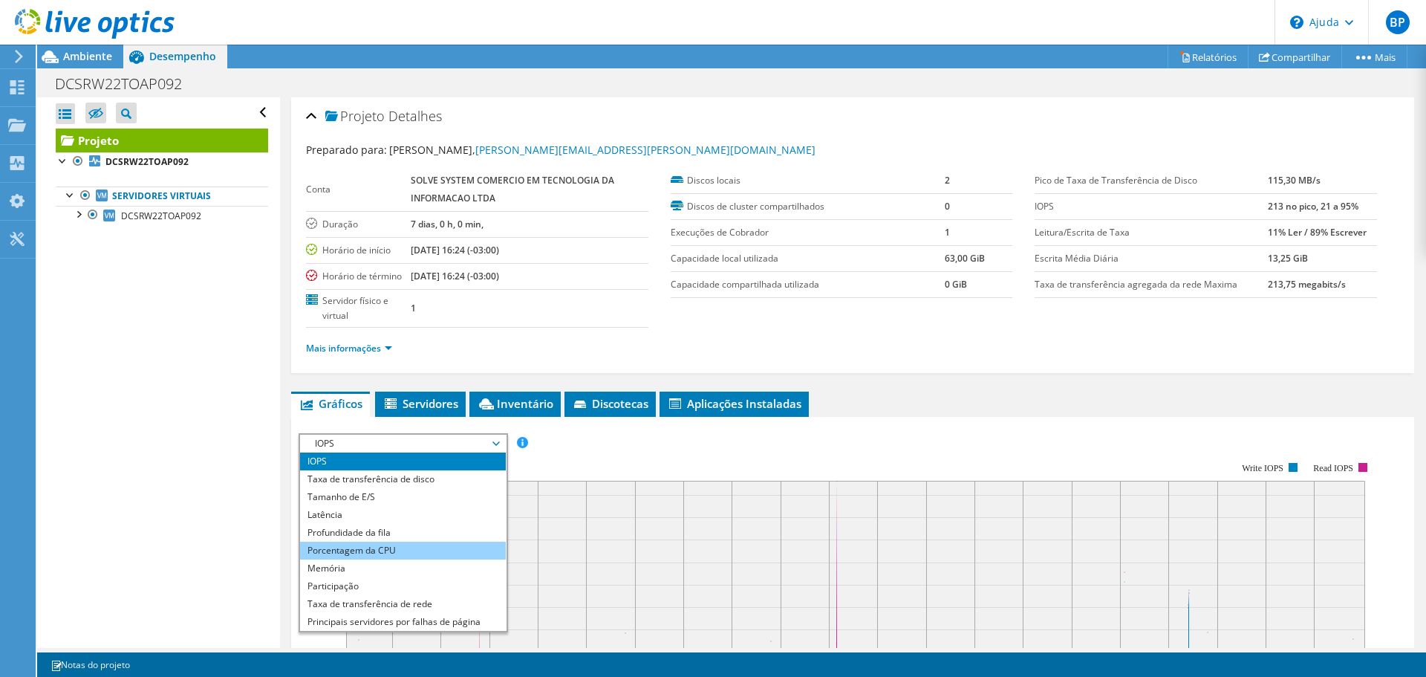
click at [301, 550] on li "Porcentagem da CPU" at bounding box center [403, 550] width 206 height 18
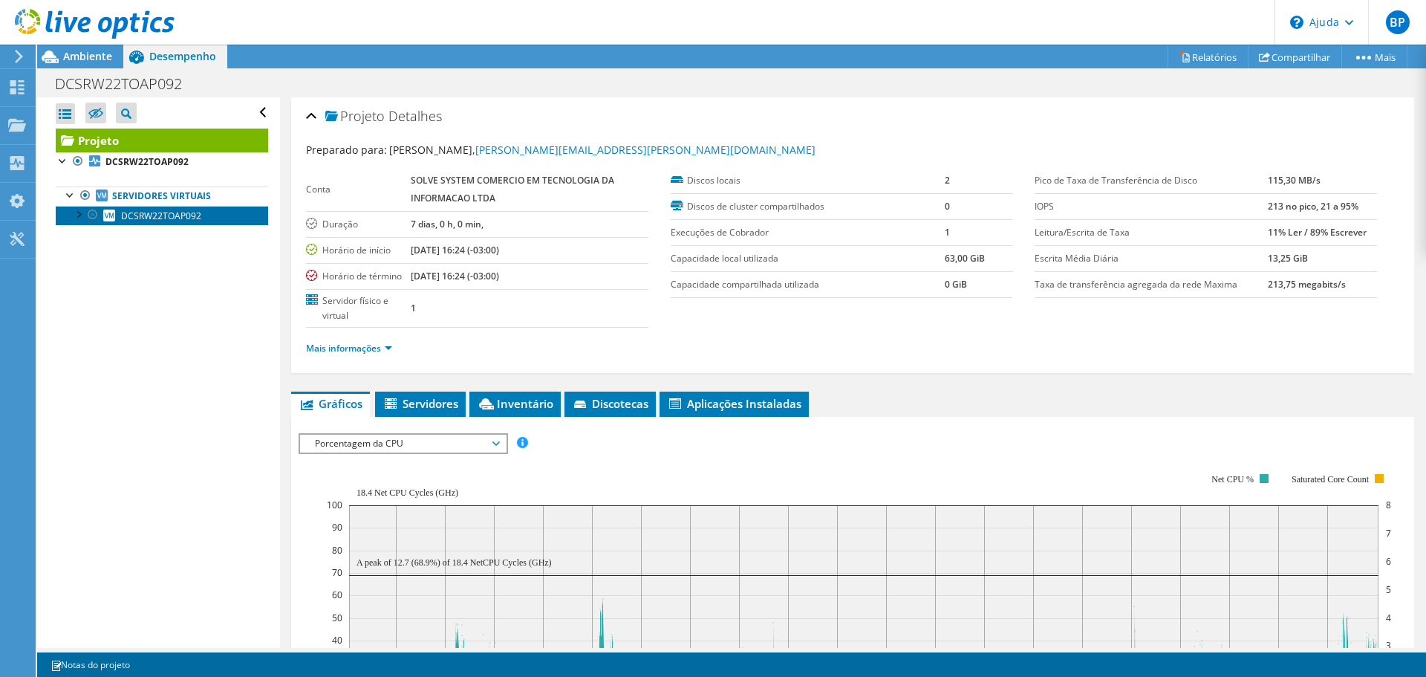
click at [146, 218] on font "DCSRW22TOAP092" at bounding box center [161, 215] width 80 height 13
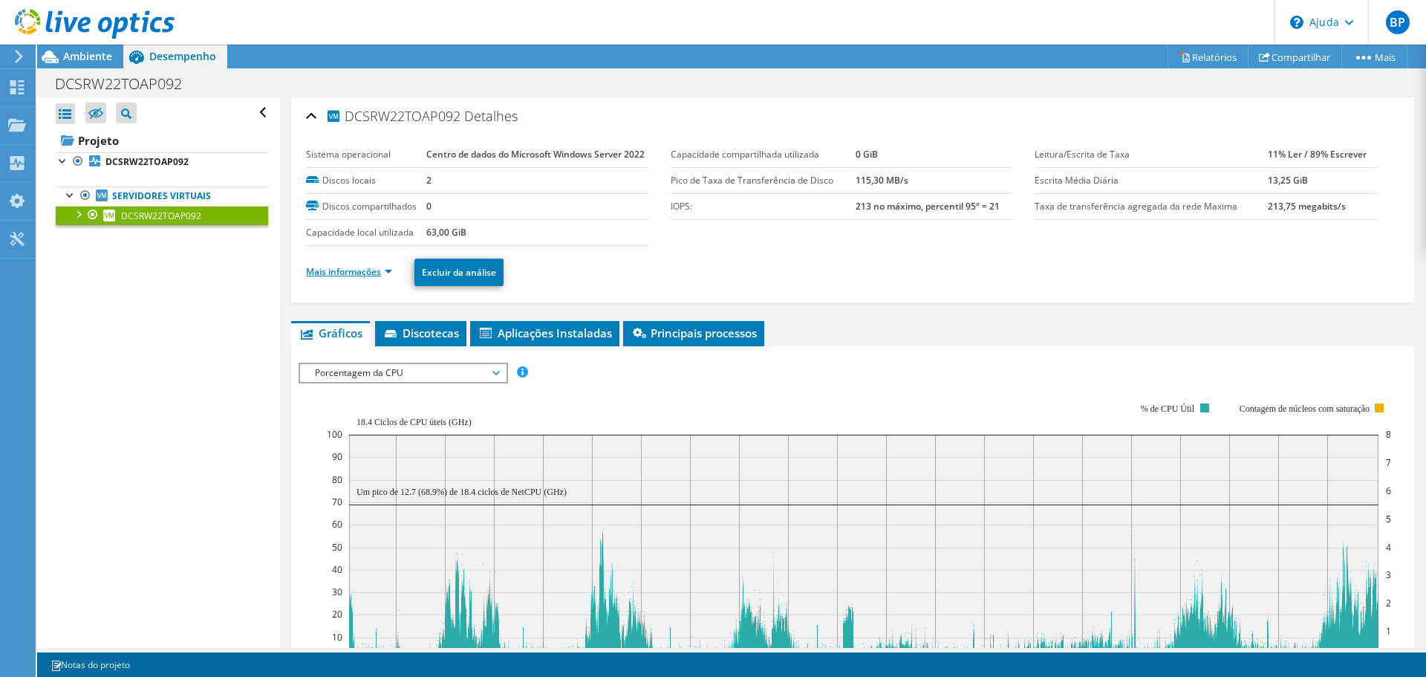
click at [369, 278] on font "Mais informações" at bounding box center [343, 271] width 75 height 13
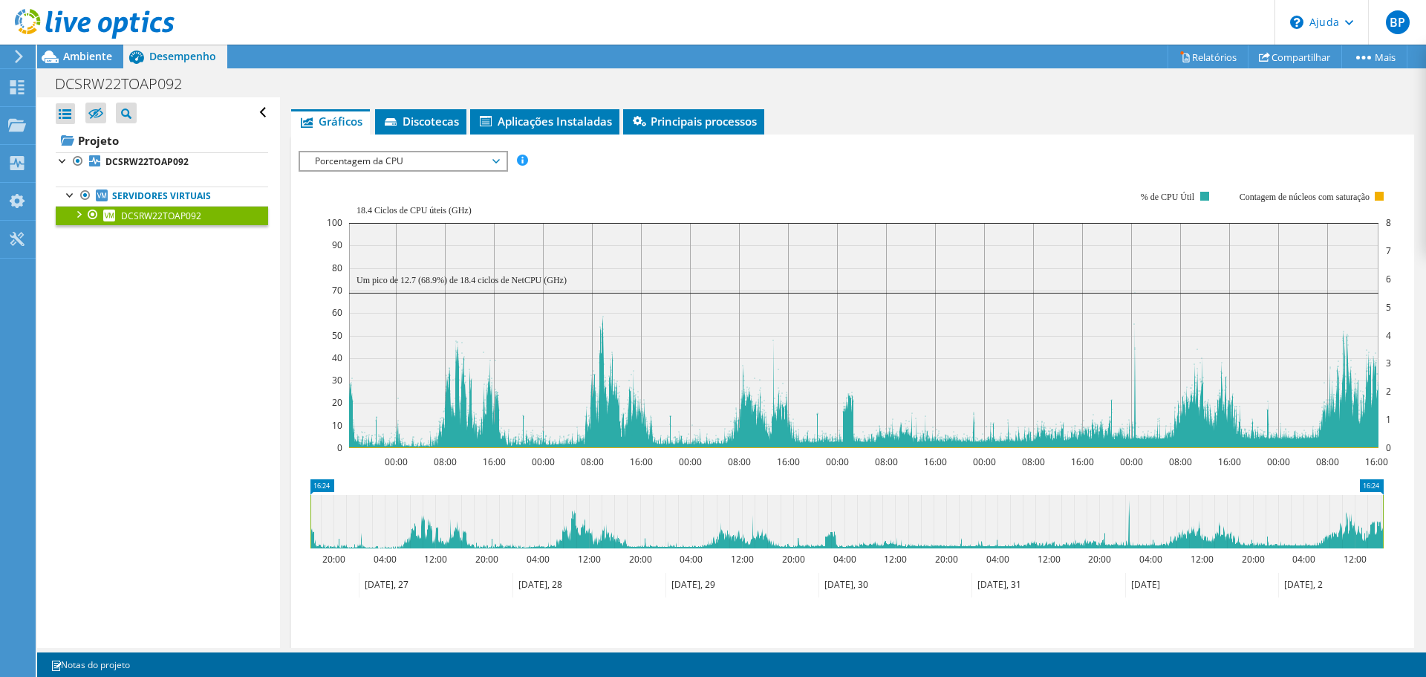
scroll to position [1040, 0]
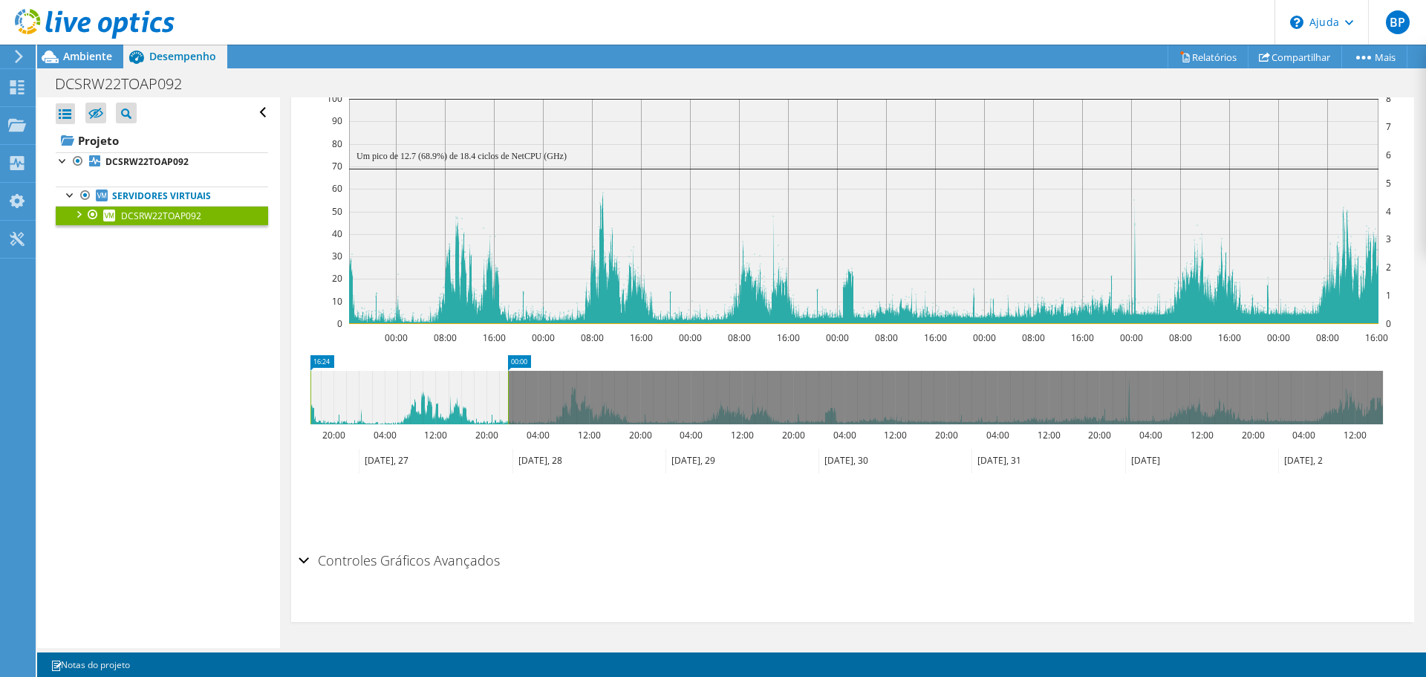
drag, startPoint x: 1383, startPoint y: 410, endPoint x: 509, endPoint y: 462, distance: 876.3
click at [509, 462] on icon "16:24 00:00 20:00 04:00 12:00 20:00 04:00 12:00 20:00 04:00 12:00 20:00 04:00 1…" at bounding box center [847, 414] width 1096 height 119
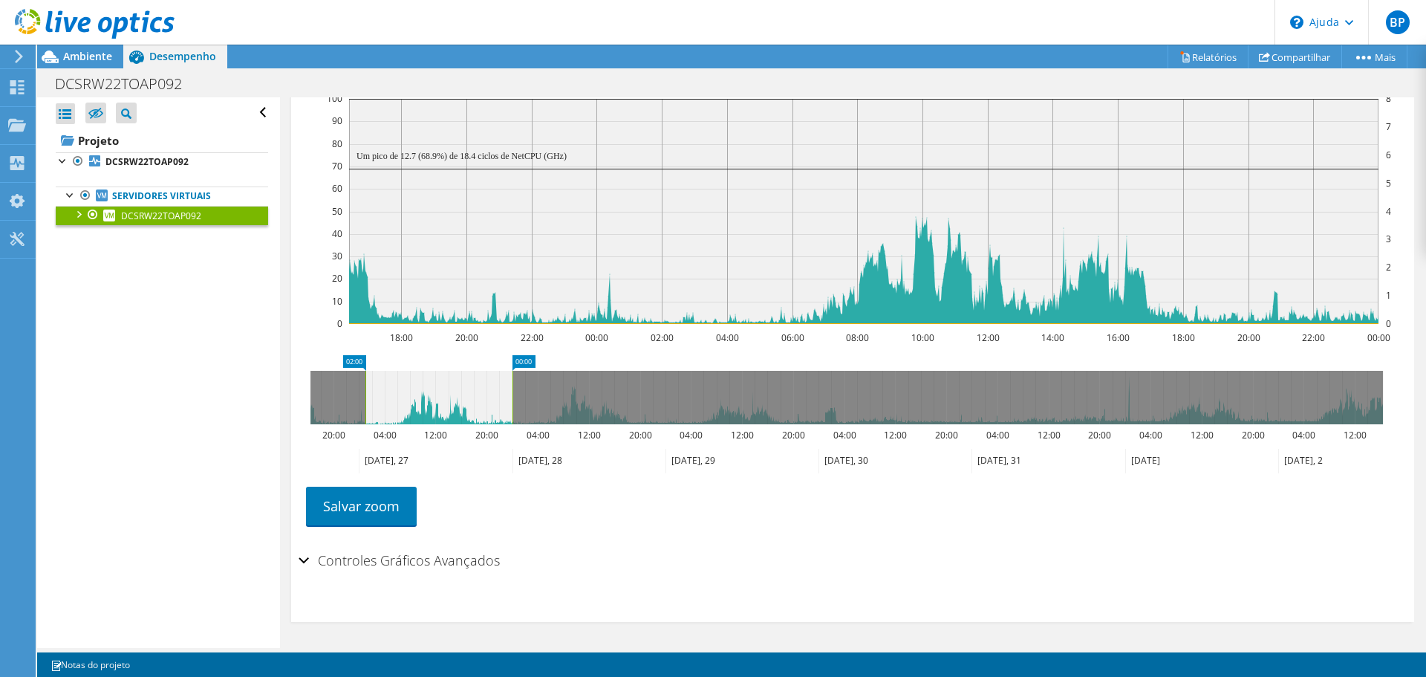
drag, startPoint x: 308, startPoint y: 414, endPoint x: 363, endPoint y: 426, distance: 56.2
click at [363, 424] on rect at bounding box center [365, 397] width 6 height 53
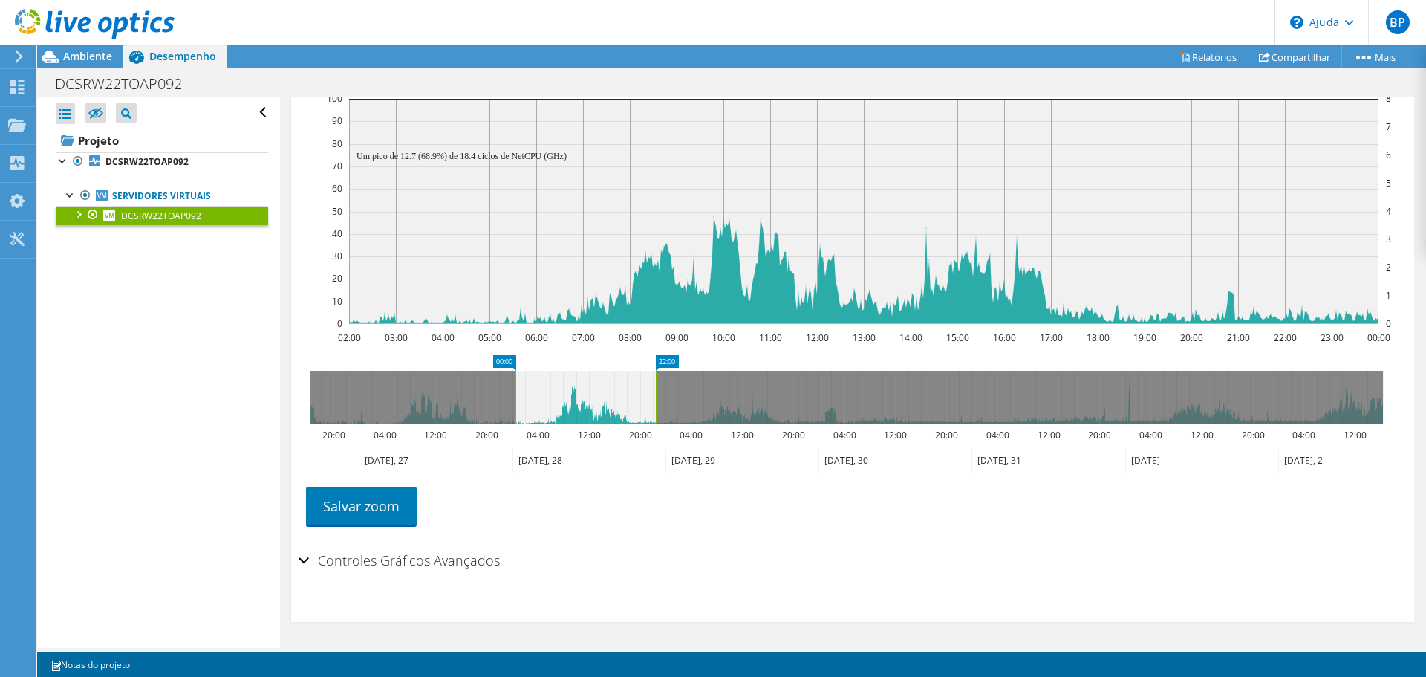
drag, startPoint x: 463, startPoint y: 402, endPoint x: 599, endPoint y: 414, distance: 136.4
click at [599, 414] on icon at bounding box center [585, 397] width 140 height 53
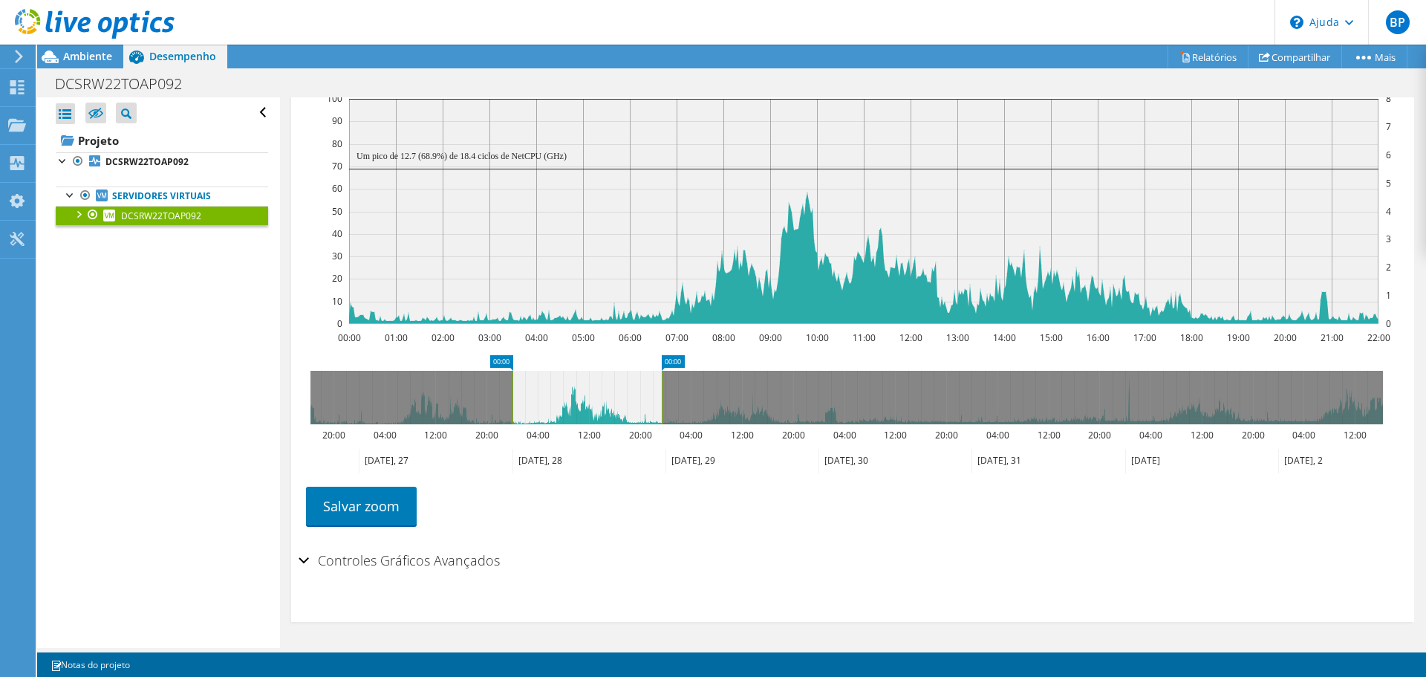
drag, startPoint x: 653, startPoint y: 405, endPoint x: 662, endPoint y: 408, distance: 9.4
click at [662, 408] on rect at bounding box center [662, 397] width 6 height 53
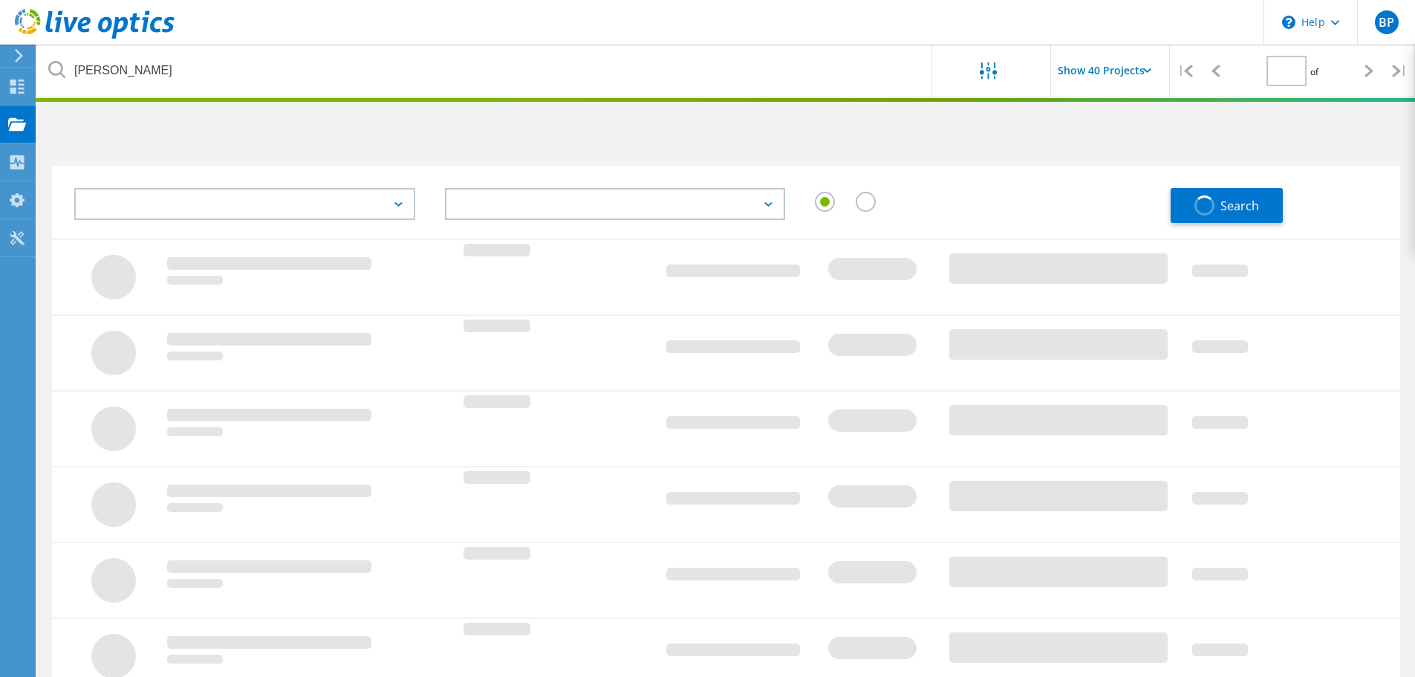
scroll to position [379, 0]
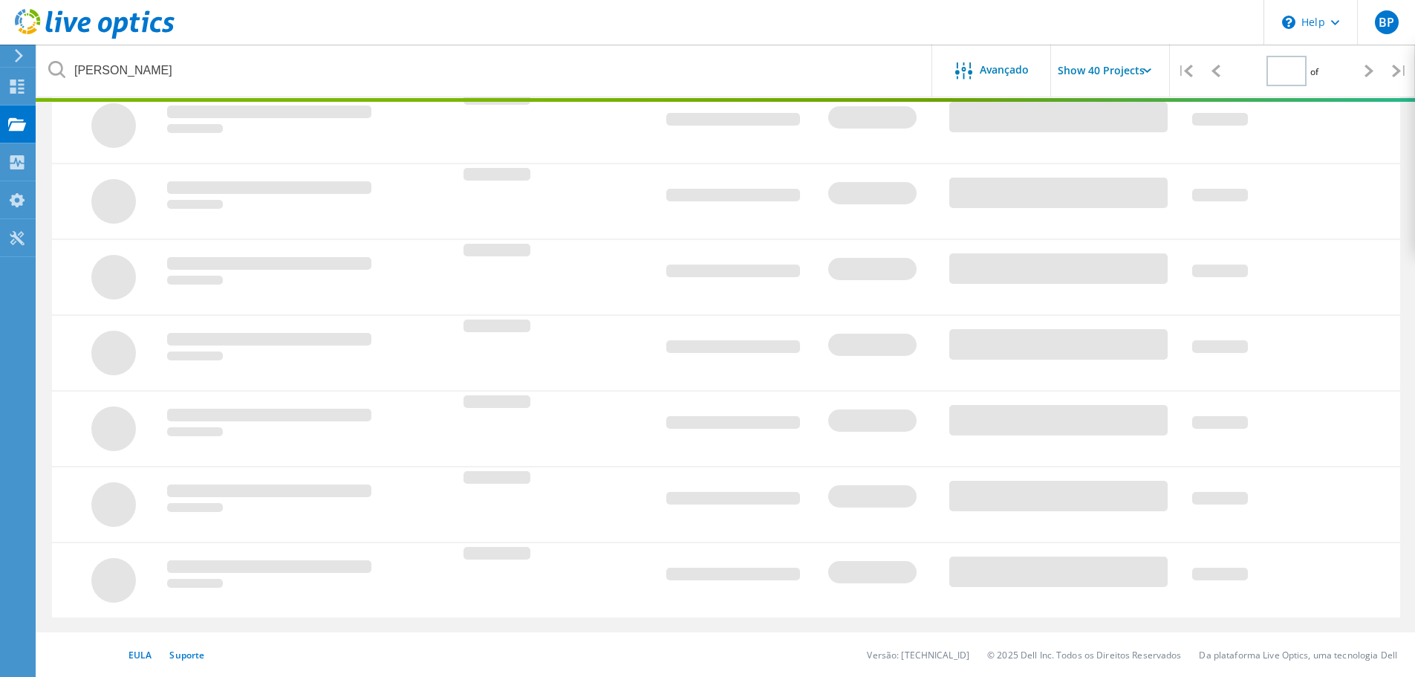
type input "1"
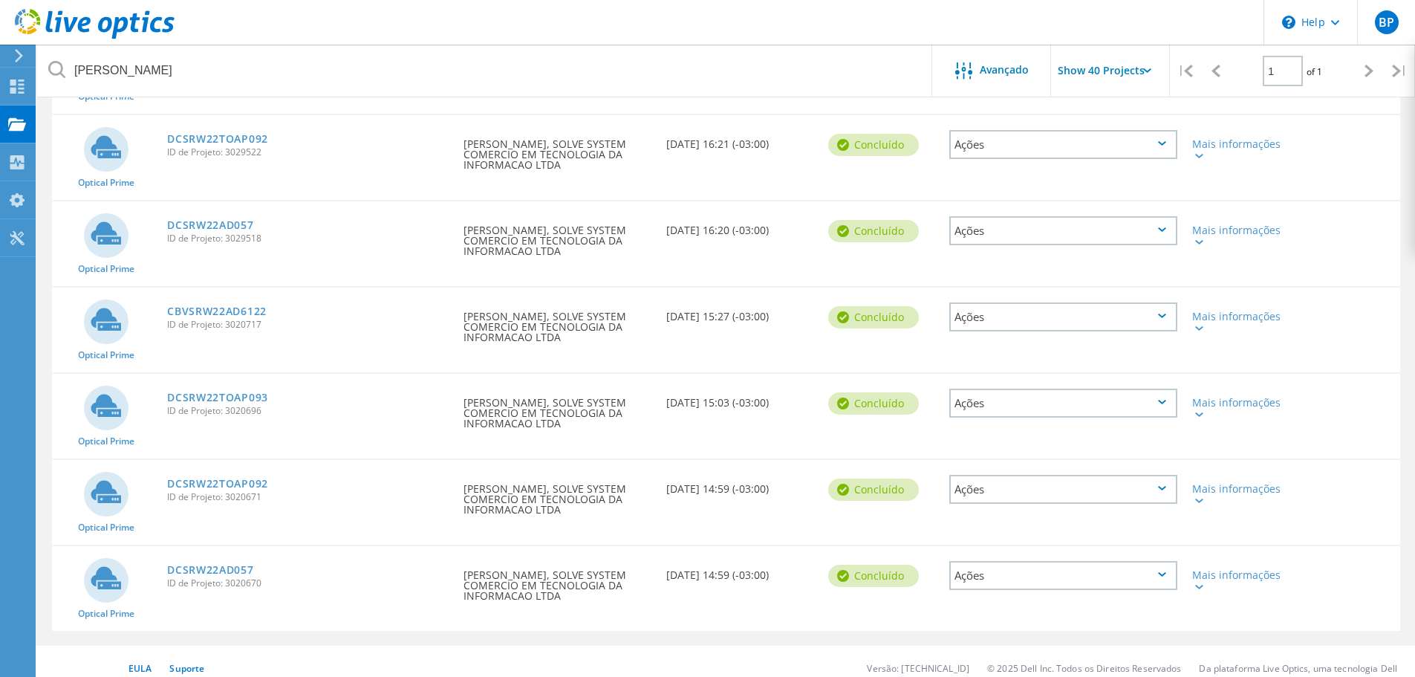
scroll to position [861, 0]
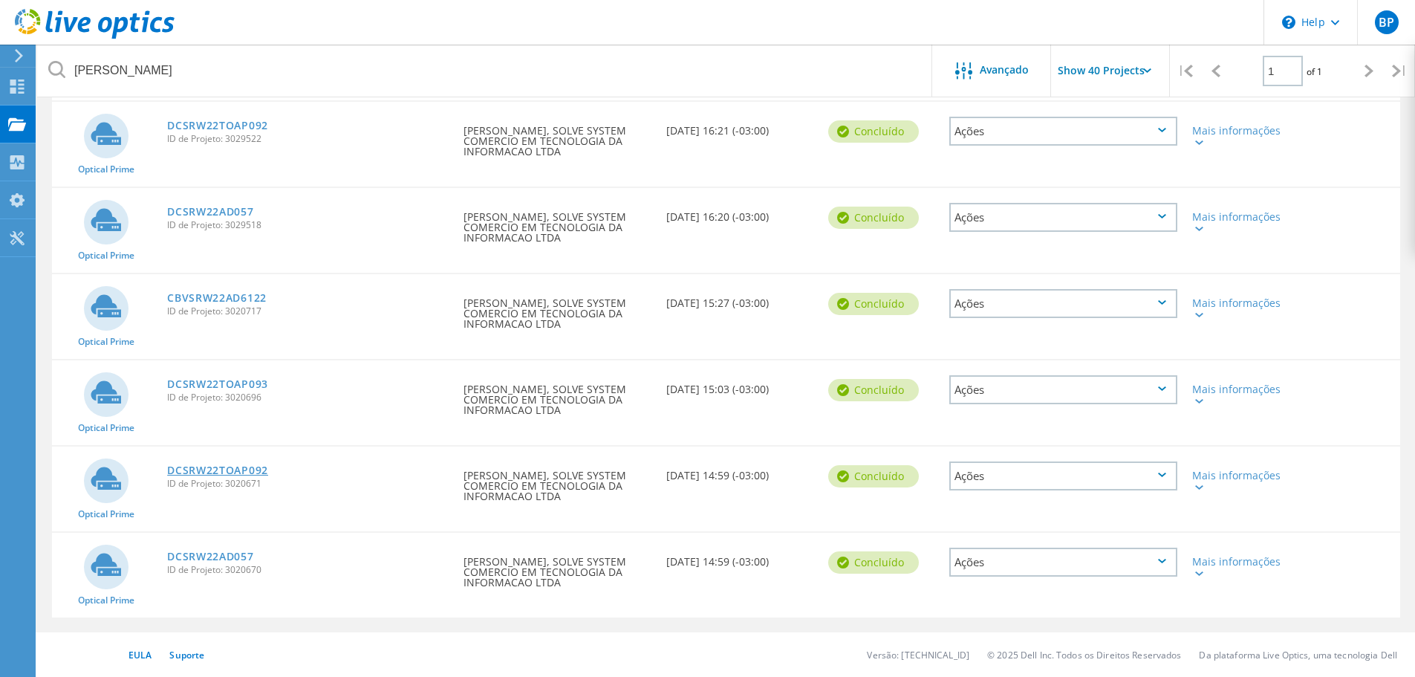
click at [242, 465] on link "DCSRW22TOAP092" at bounding box center [217, 470] width 101 height 10
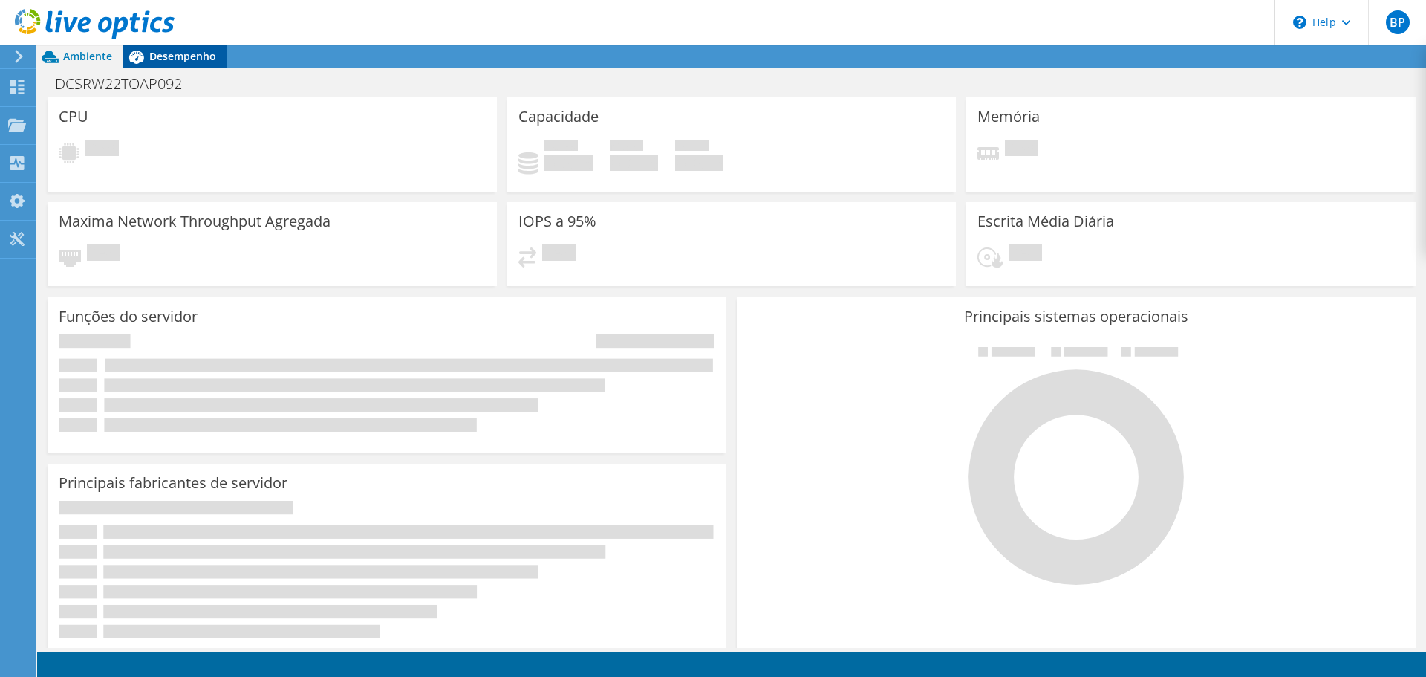
click at [186, 59] on span "Desempenho" at bounding box center [182, 56] width 67 height 14
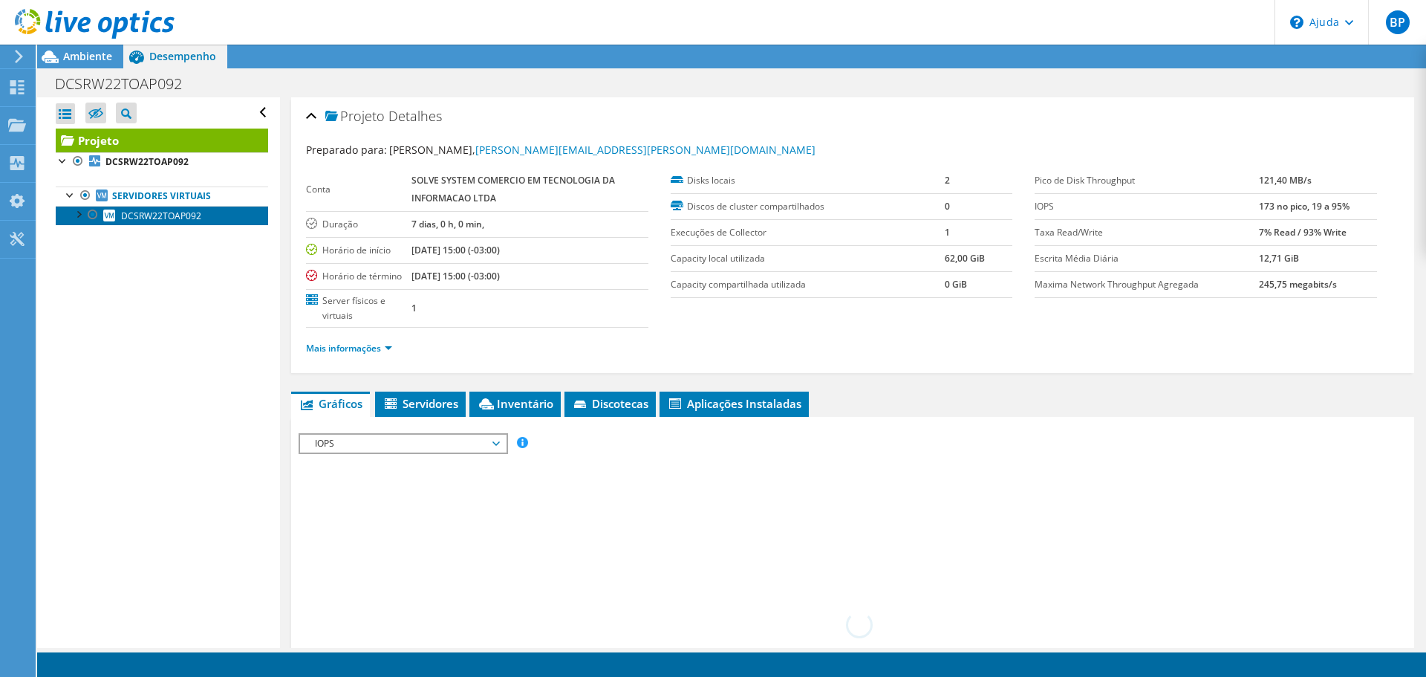
click at [149, 217] on font "DCSRW22TOAP092" at bounding box center [161, 215] width 80 height 13
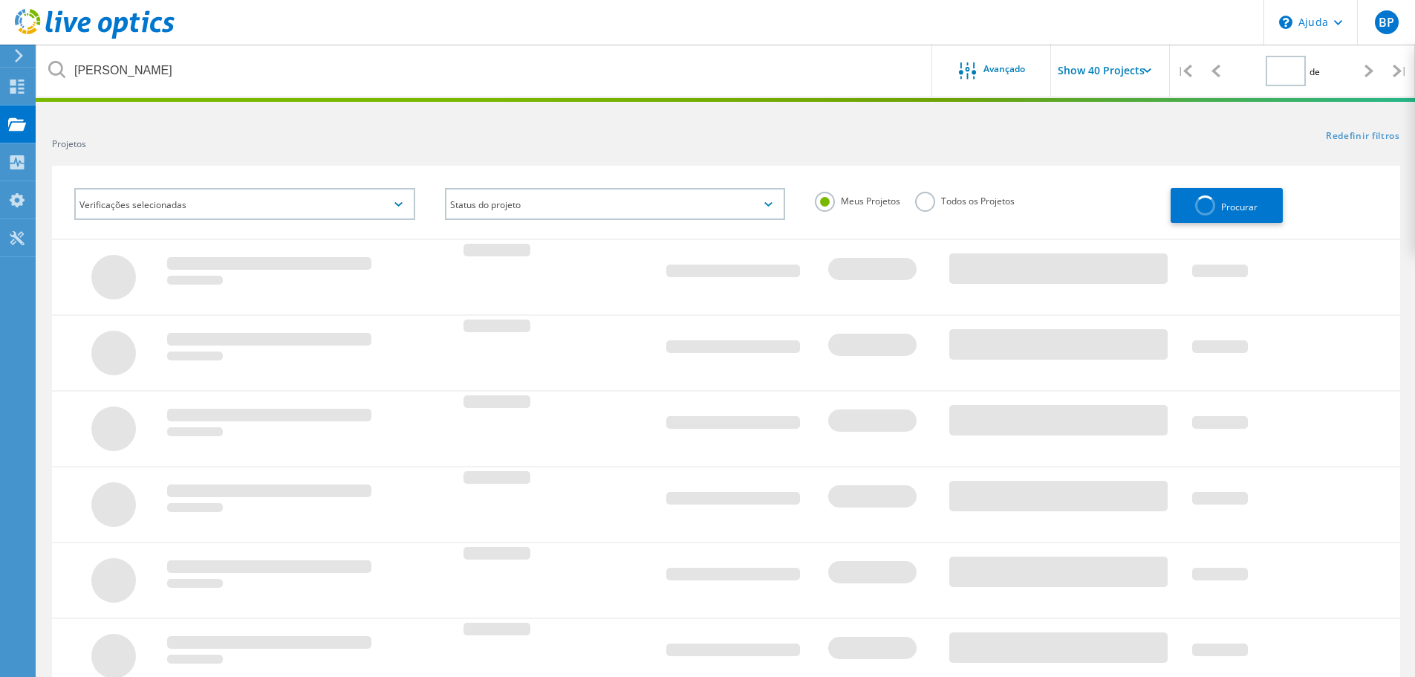
type input "1"
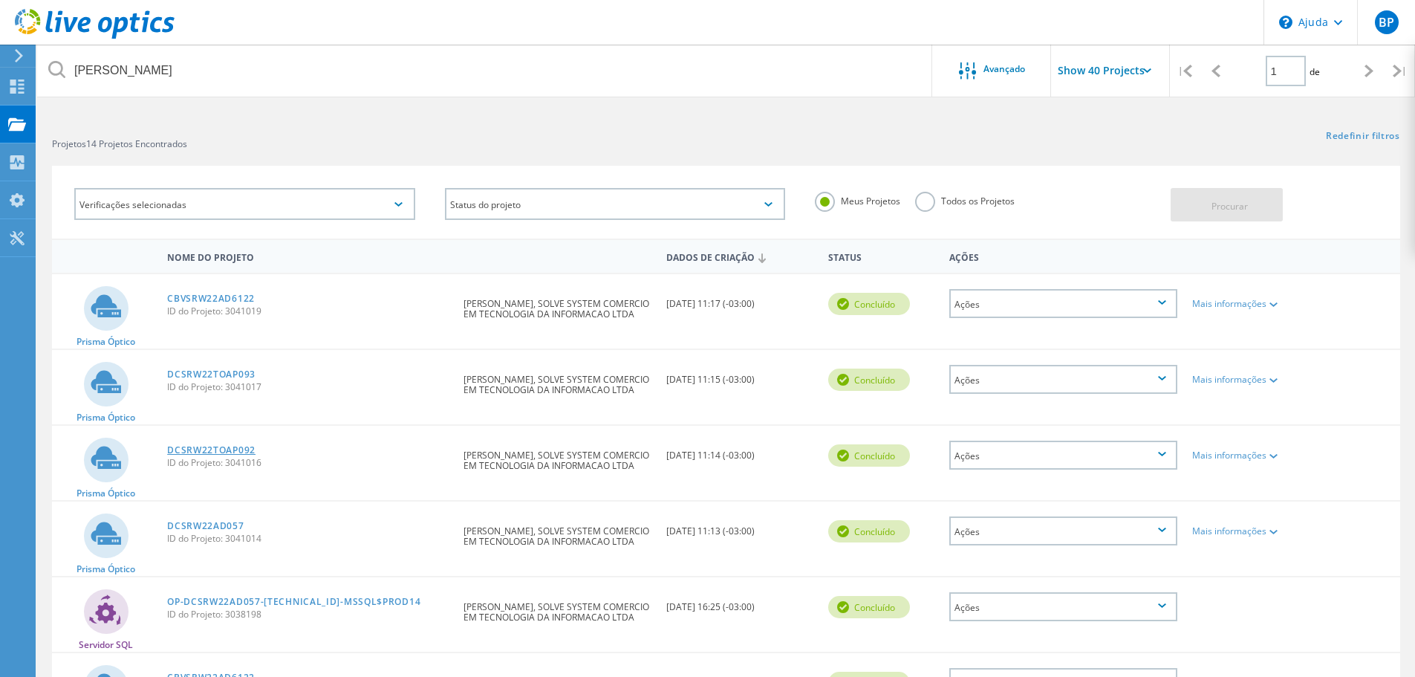
click at [231, 452] on font "DCSRW22TOAP092" at bounding box center [211, 449] width 88 height 13
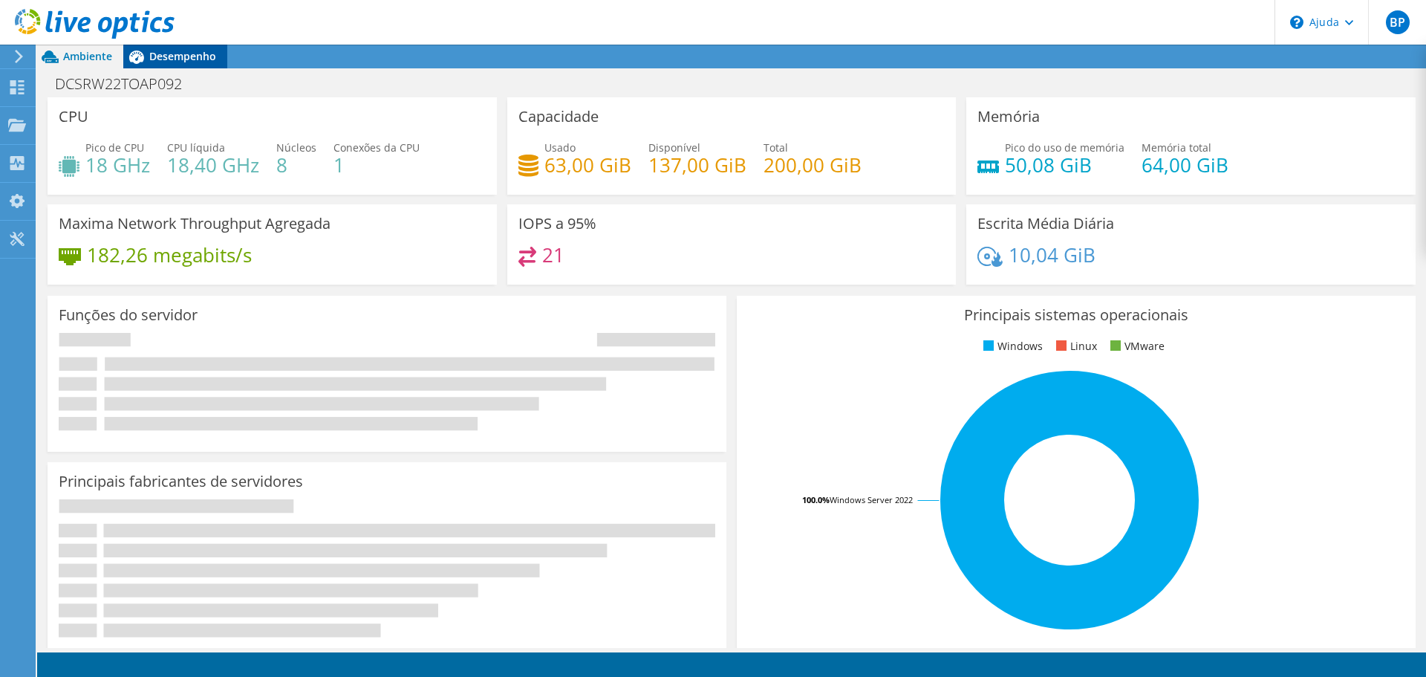
click at [187, 57] on font "Desempenho" at bounding box center [182, 56] width 67 height 14
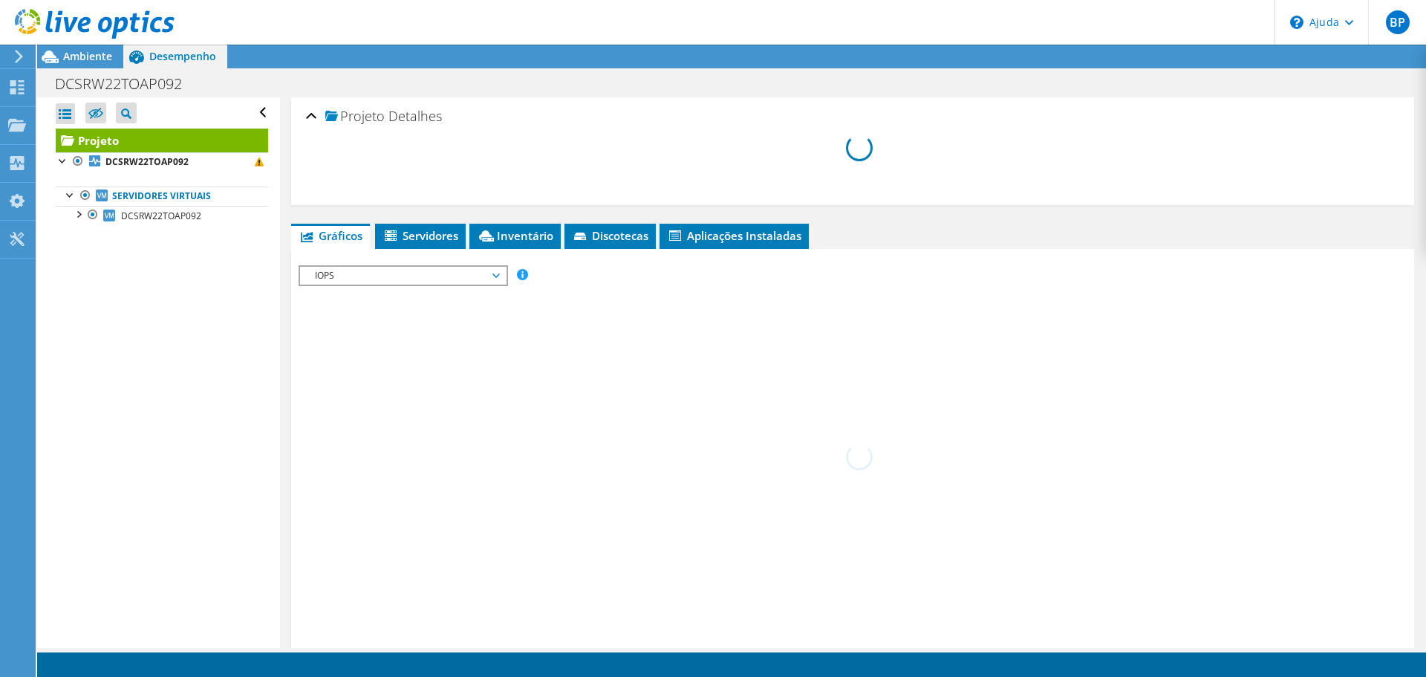
click at [138, 203] on link "Servidores virtuais" at bounding box center [162, 195] width 212 height 19
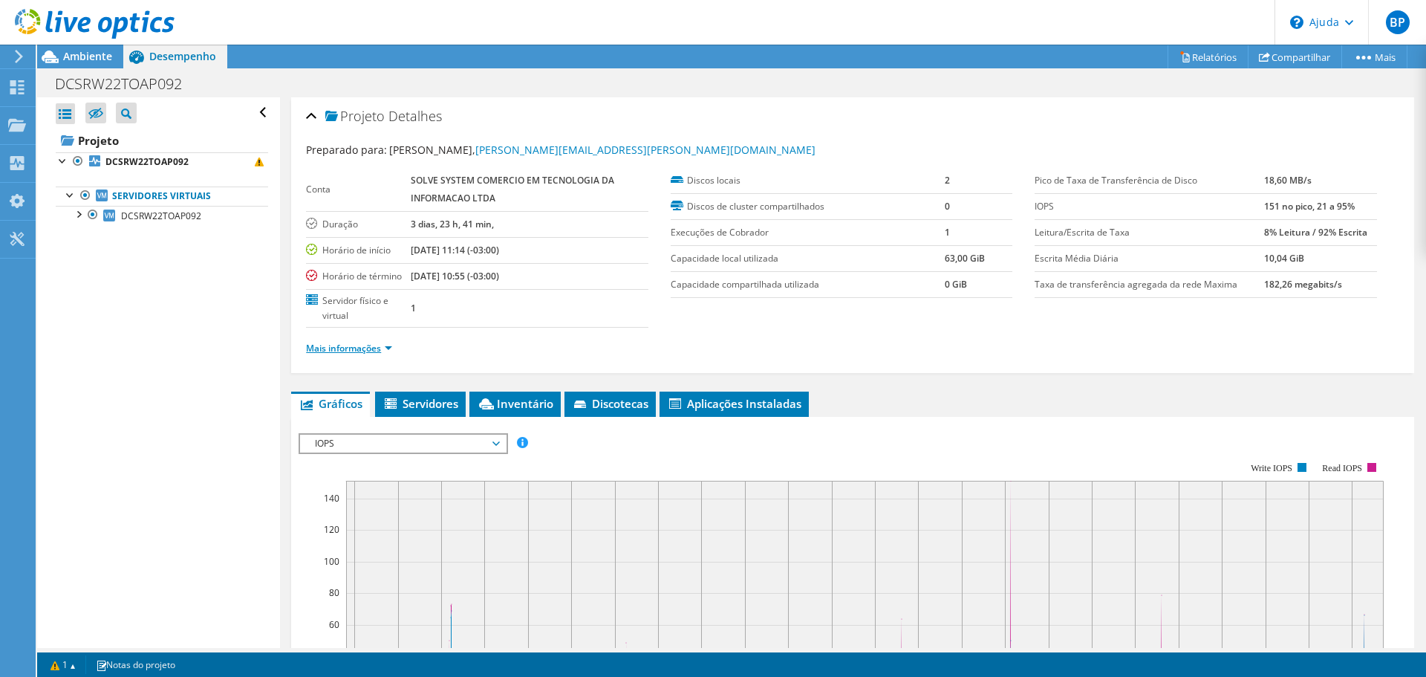
click at [371, 353] on font "Mais informações" at bounding box center [343, 348] width 75 height 13
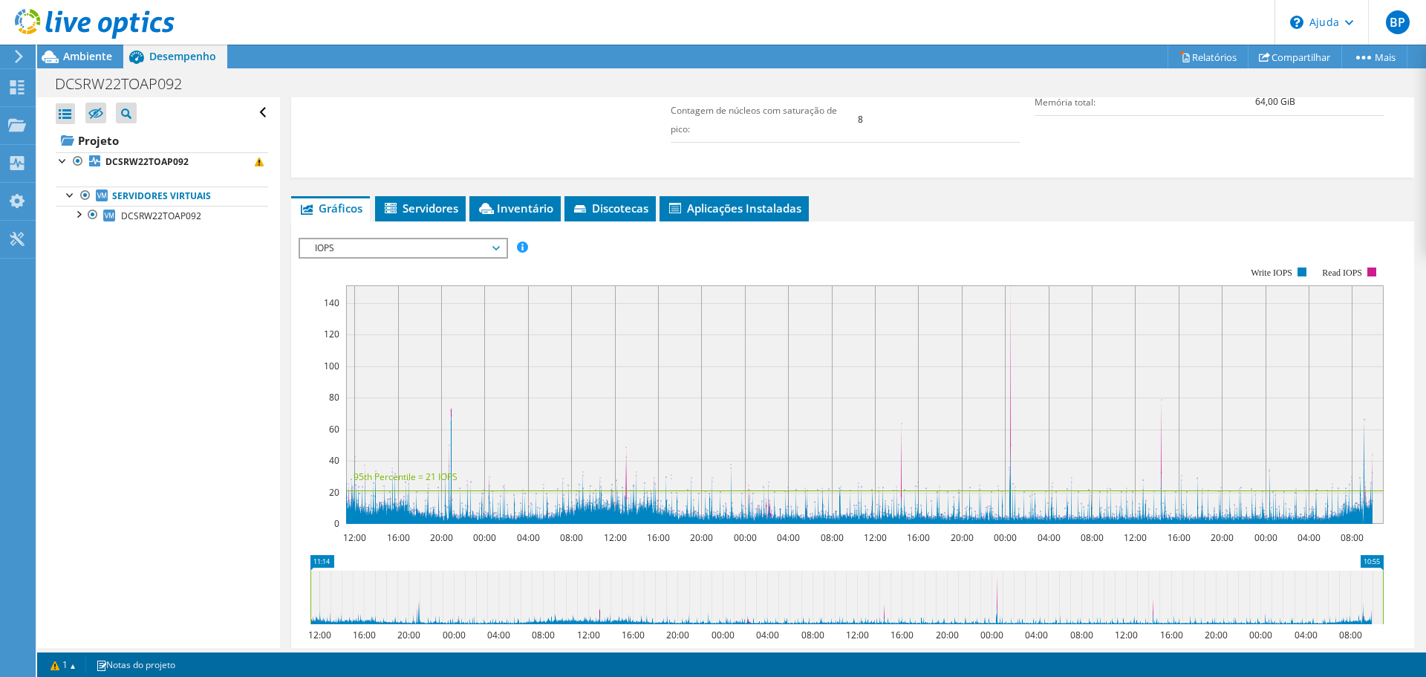
scroll to position [428, 0]
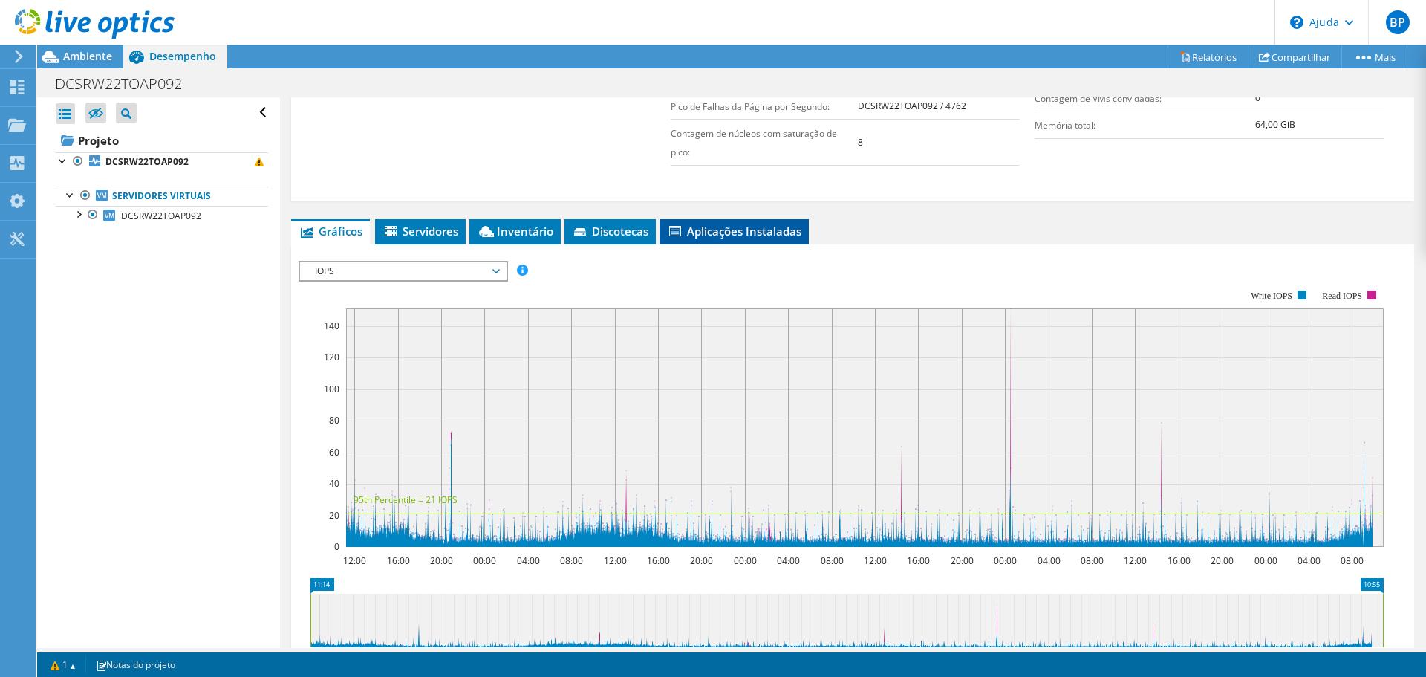
click at [689, 229] on font "Aplicações Instaladas" at bounding box center [744, 231] width 114 height 15
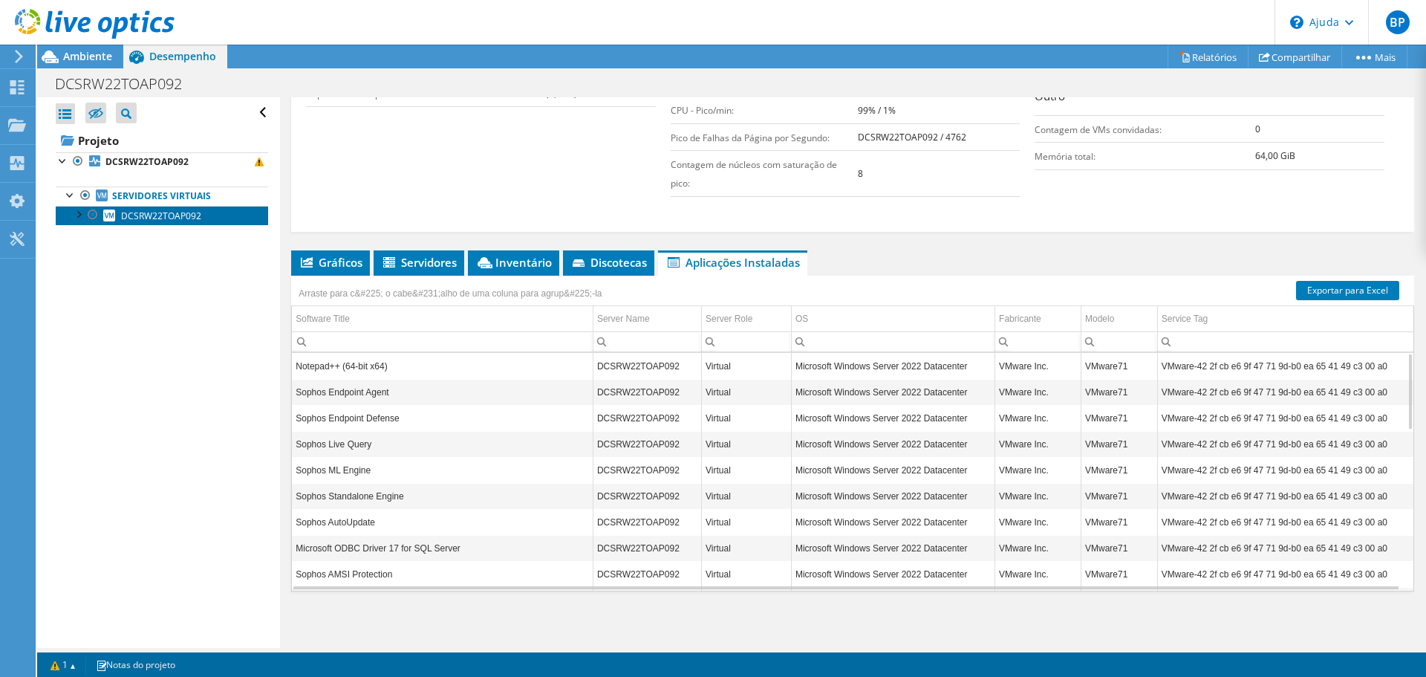
click at [177, 218] on font "DCSRW22TOAP092" at bounding box center [161, 215] width 80 height 13
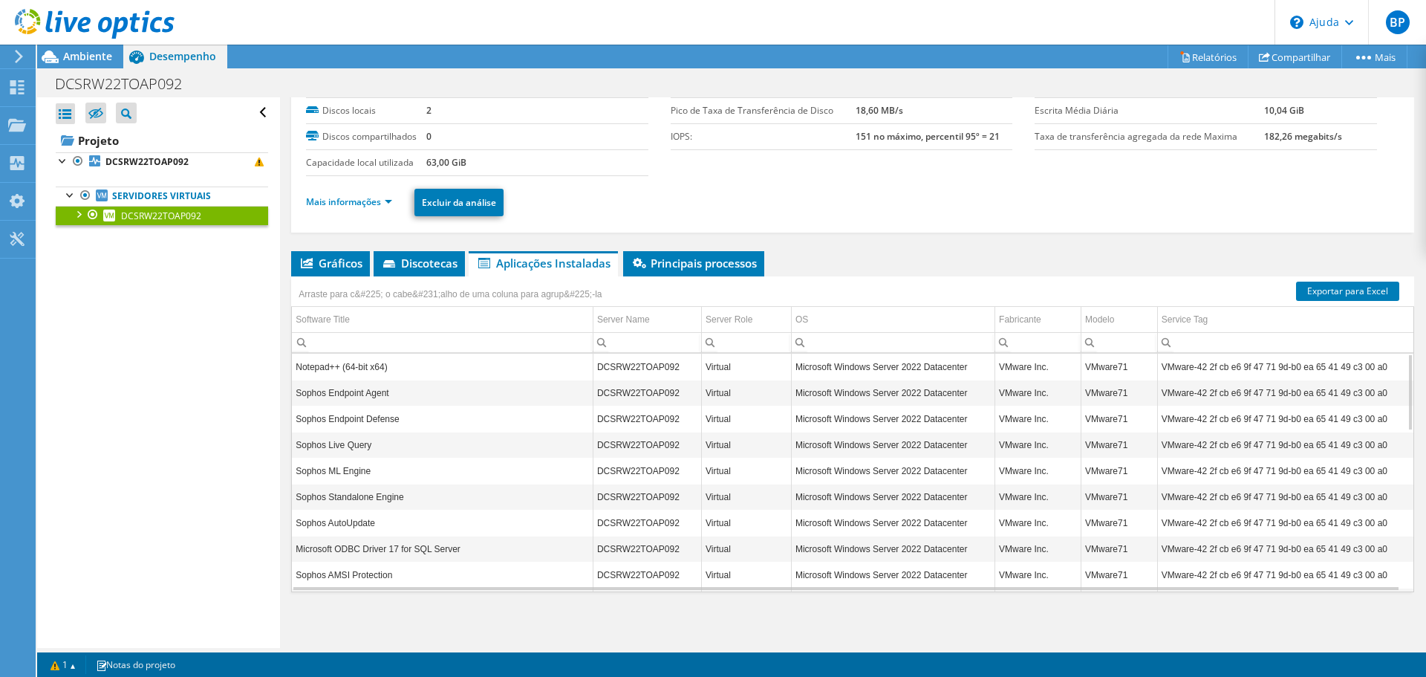
scroll to position [100, 0]
click at [714, 267] on font "Principais processos" at bounding box center [704, 262] width 106 height 15
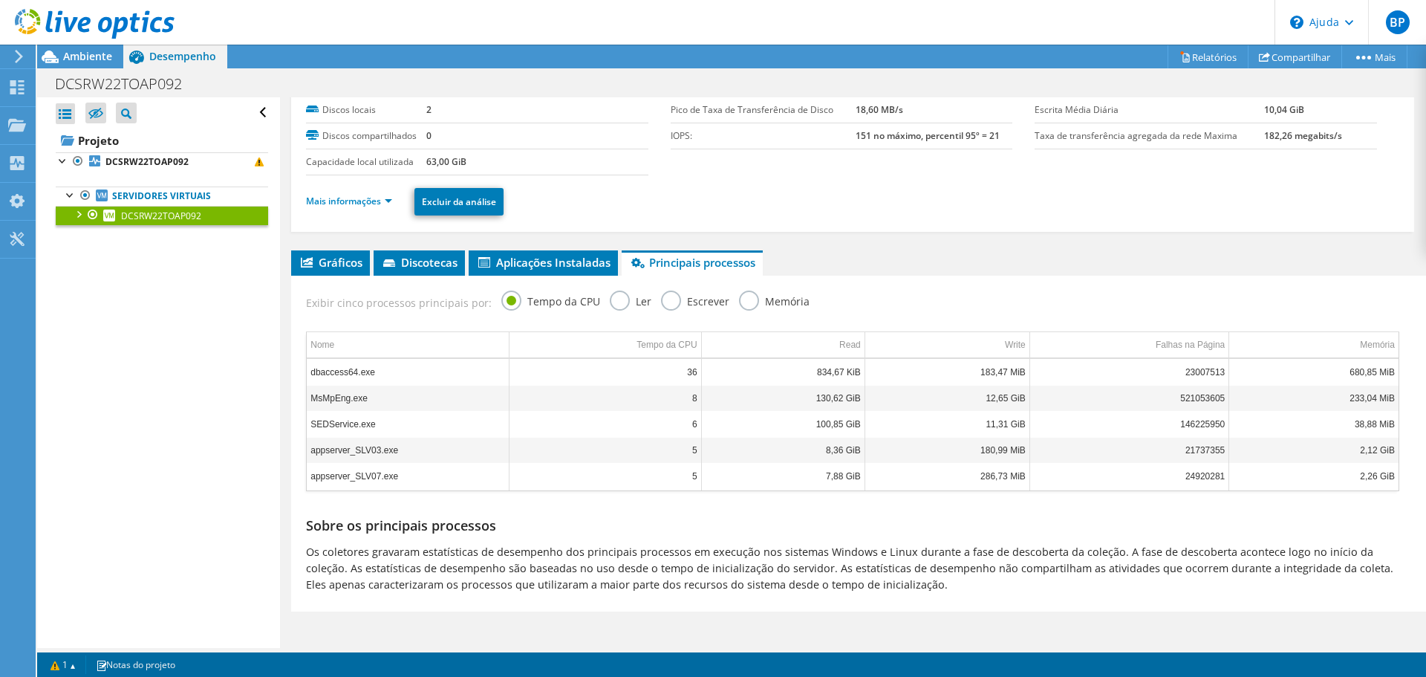
click at [739, 299] on label "Memória" at bounding box center [774, 299] width 71 height 19
click at [0, 0] on input "Memória" at bounding box center [0, 0] width 0 height 0
click at [505, 295] on label "Tempo da CPU" at bounding box center [550, 299] width 99 height 19
click at [0, 0] on input "Tempo da CPU" at bounding box center [0, 0] width 0 height 0
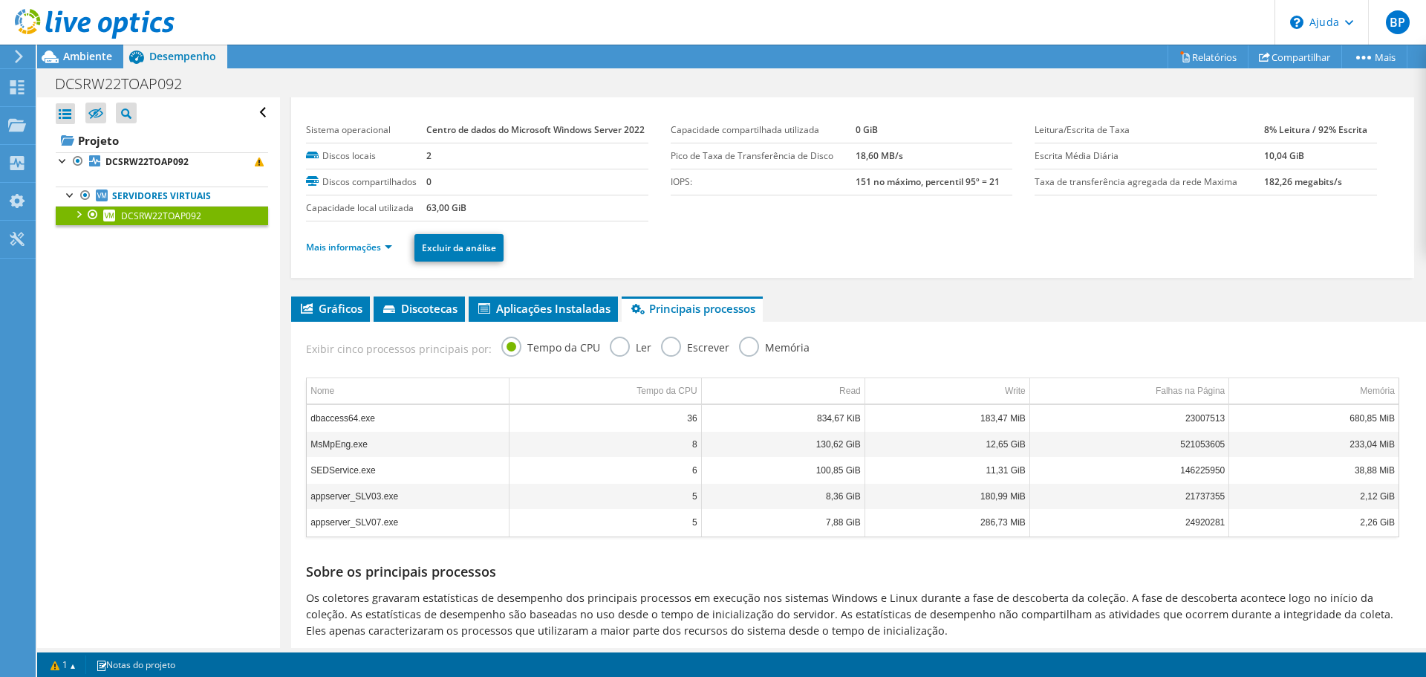
scroll to position [0, 0]
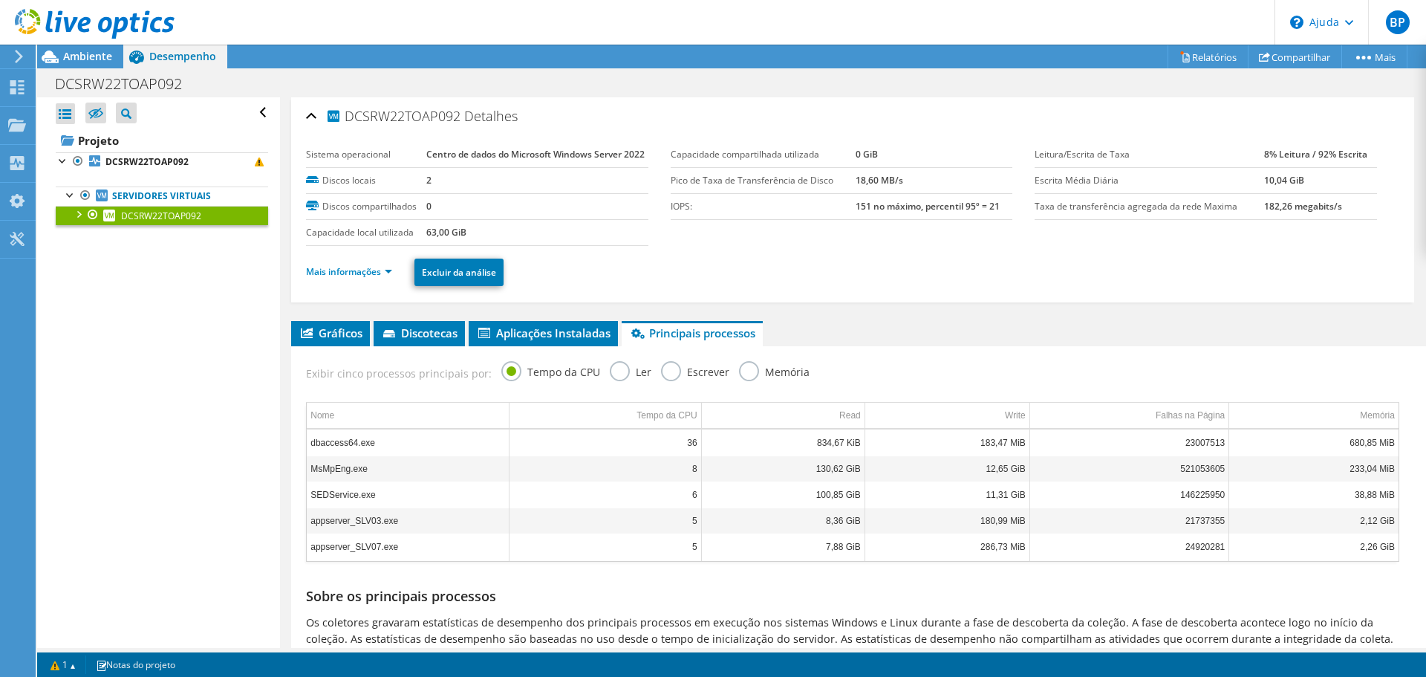
click at [611, 379] on label "Ler" at bounding box center [631, 370] width 42 height 19
click at [0, 0] on input "Ler" at bounding box center [0, 0] width 0 height 0
click at [669, 379] on label "Escrever" at bounding box center [695, 370] width 68 height 19
click at [0, 0] on input "Escrever" at bounding box center [0, 0] width 0 height 0
click at [743, 379] on label "Memória" at bounding box center [774, 370] width 71 height 19
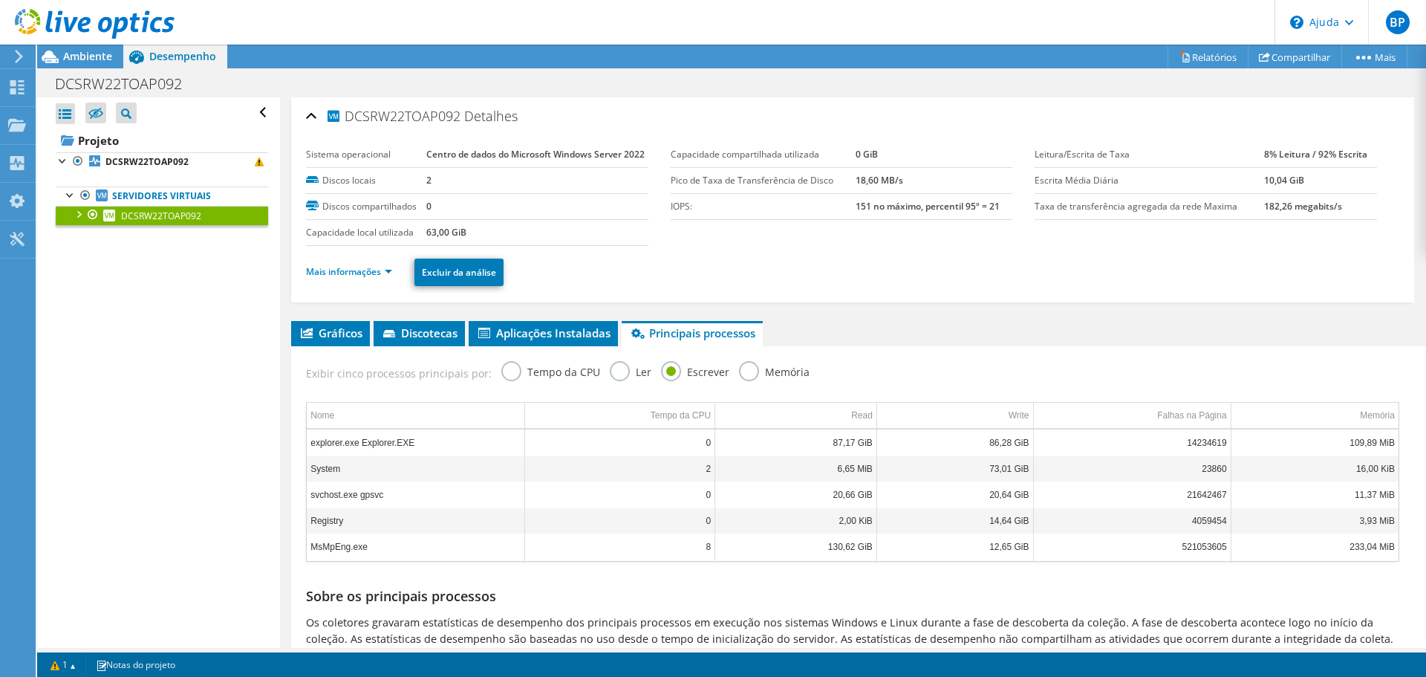
click at [0, 0] on input "Memória" at bounding box center [0, 0] width 0 height 0
click at [503, 379] on label "Tempo da CPU" at bounding box center [550, 370] width 99 height 19
click at [0, 0] on input "Tempo da CPU" at bounding box center [0, 0] width 0 height 0
click at [378, 278] on font "Mais informações" at bounding box center [343, 271] width 75 height 13
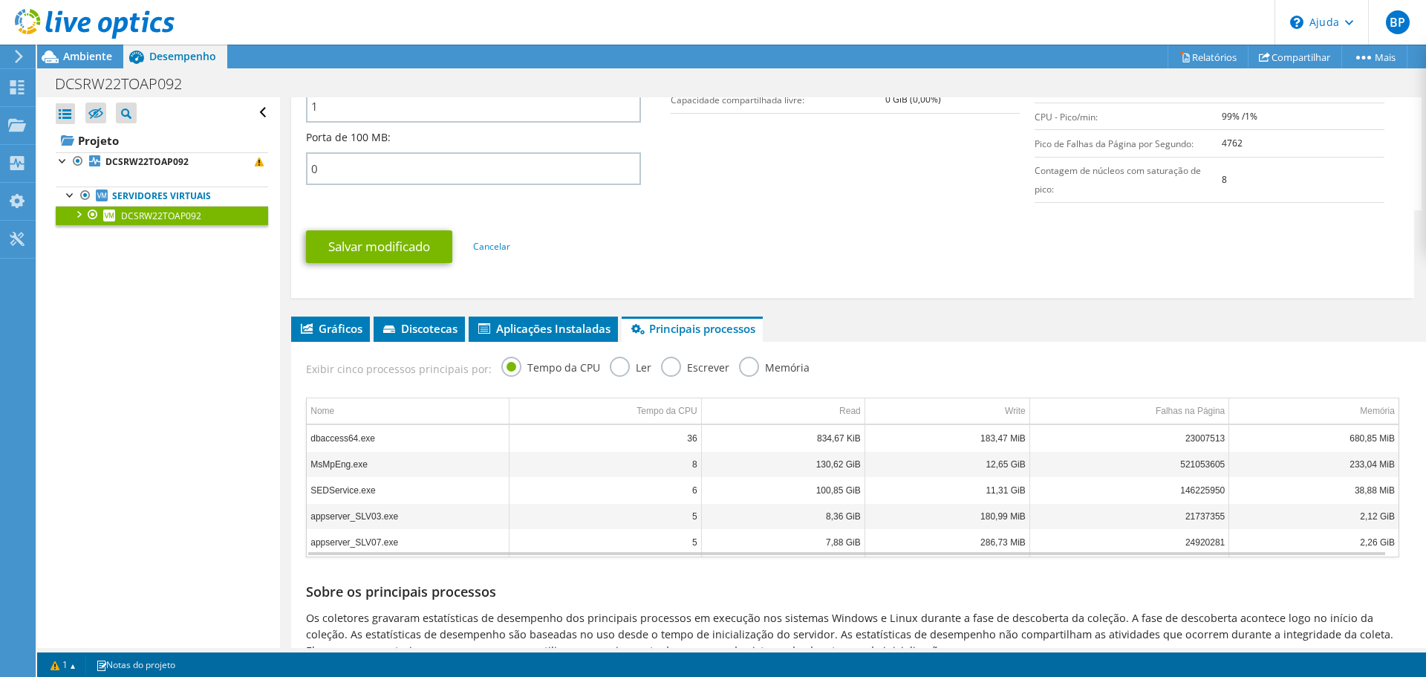
scroll to position [792, 0]
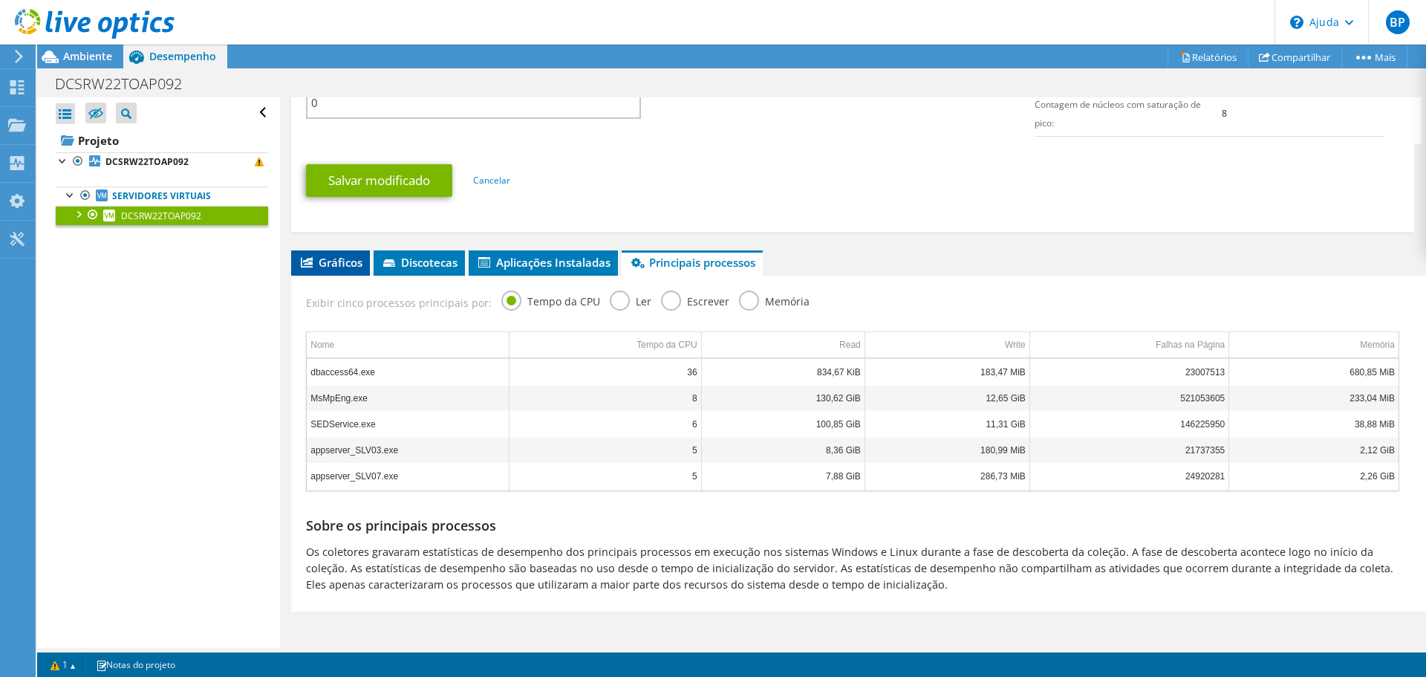
click at [322, 266] on font "Gráficos" at bounding box center [341, 262] width 44 height 15
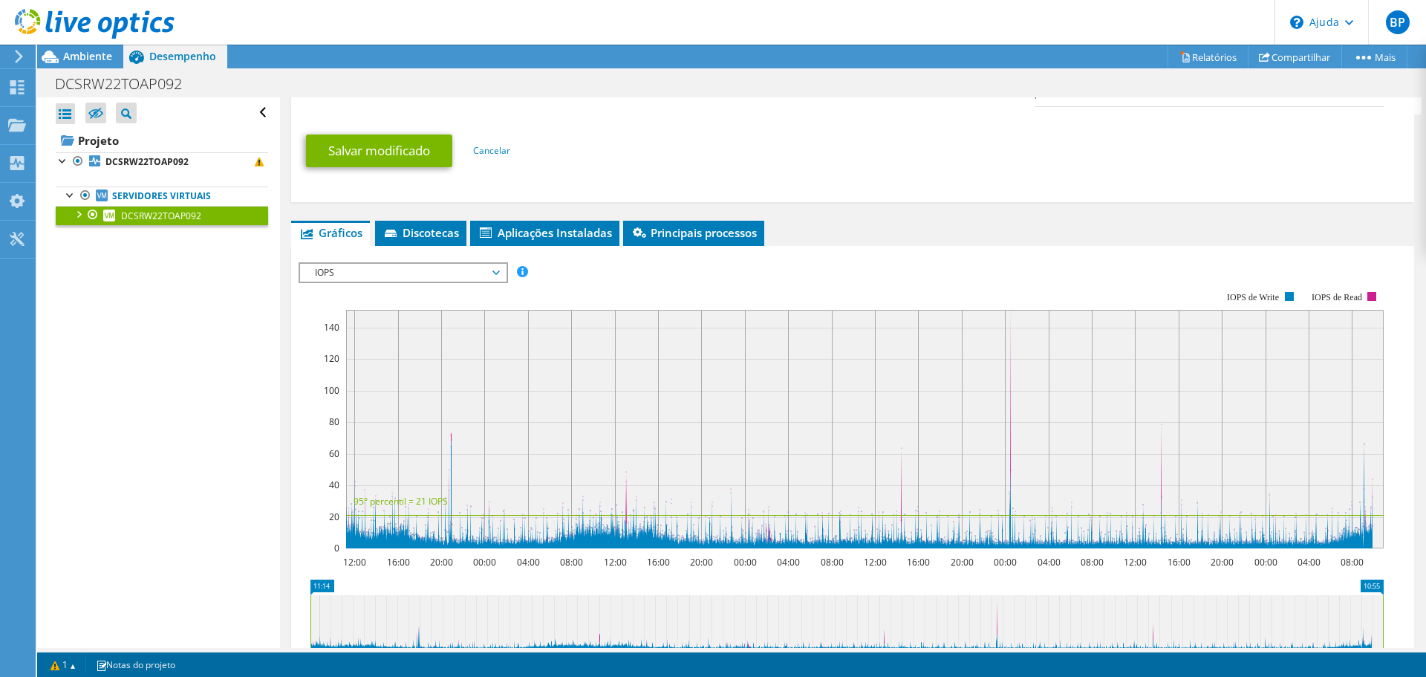
click at [362, 281] on span "IOPS" at bounding box center [402, 273] width 191 height 18
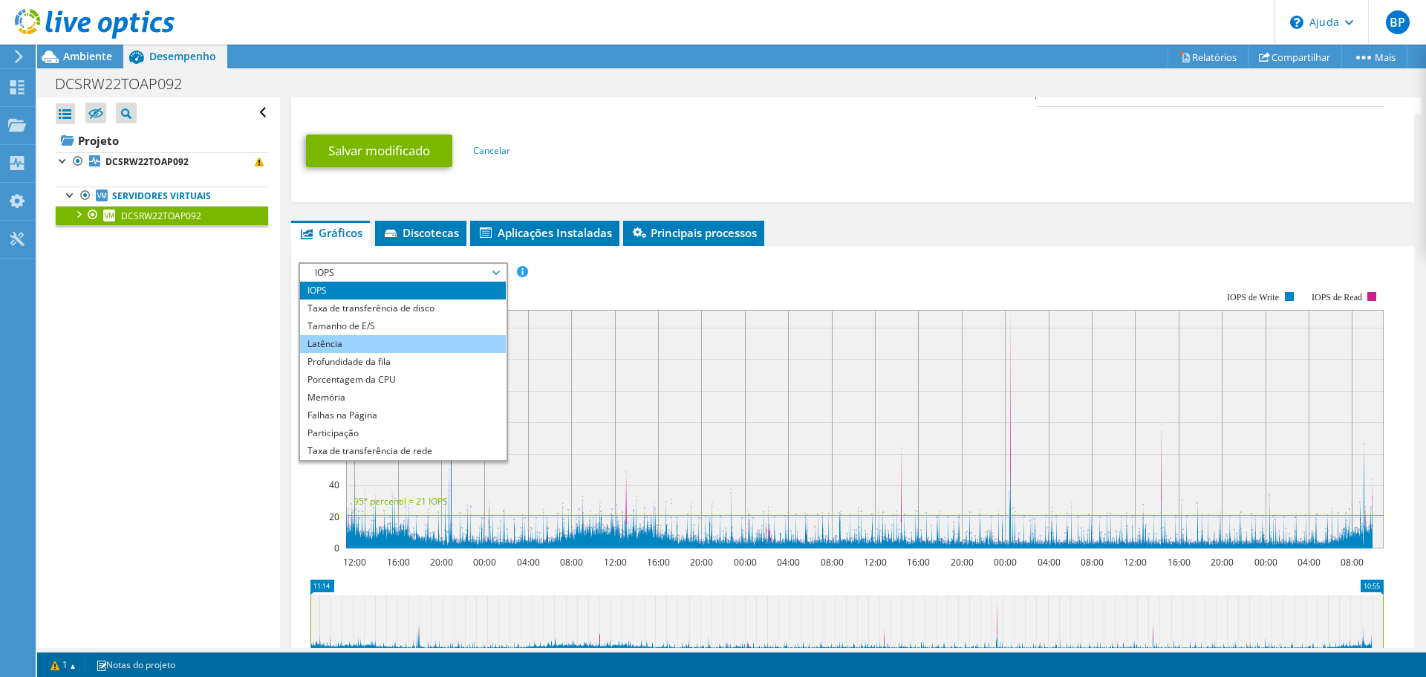
click at [302, 353] on li "Latência" at bounding box center [403, 344] width 206 height 18
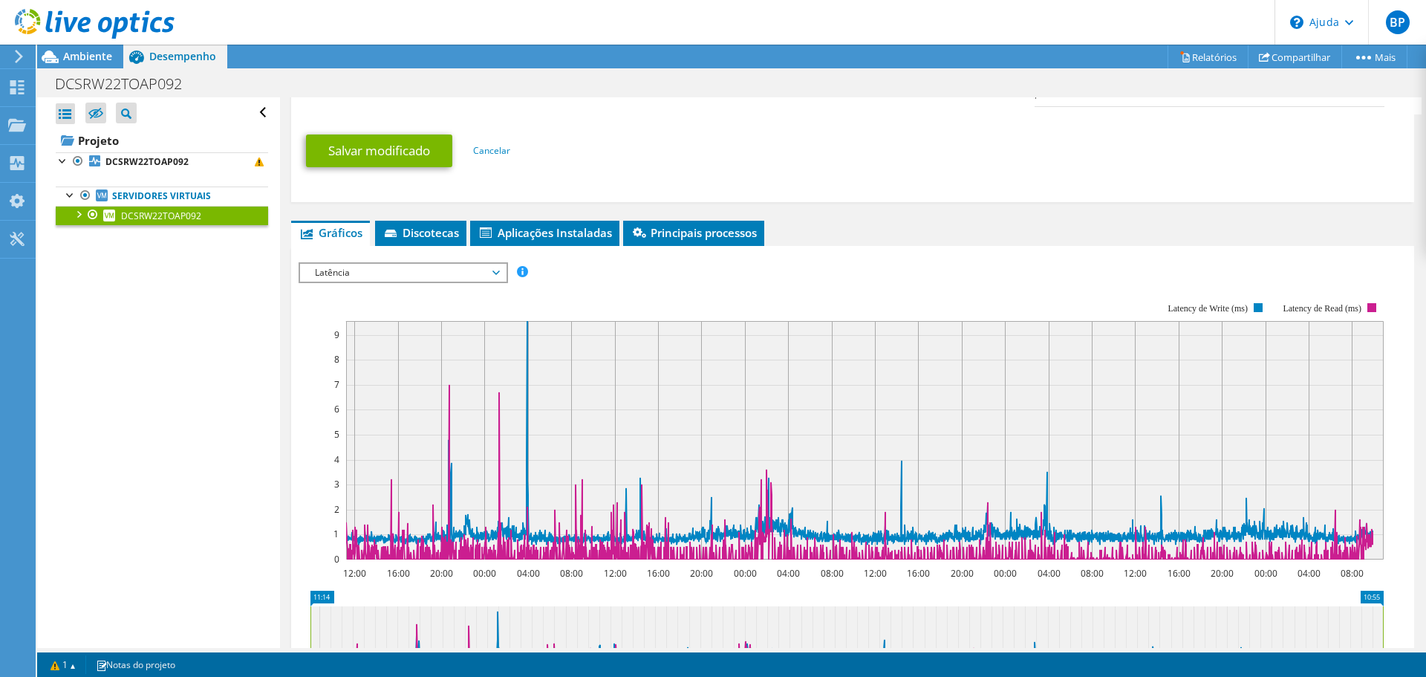
click at [333, 281] on span "Latência" at bounding box center [402, 273] width 191 height 18
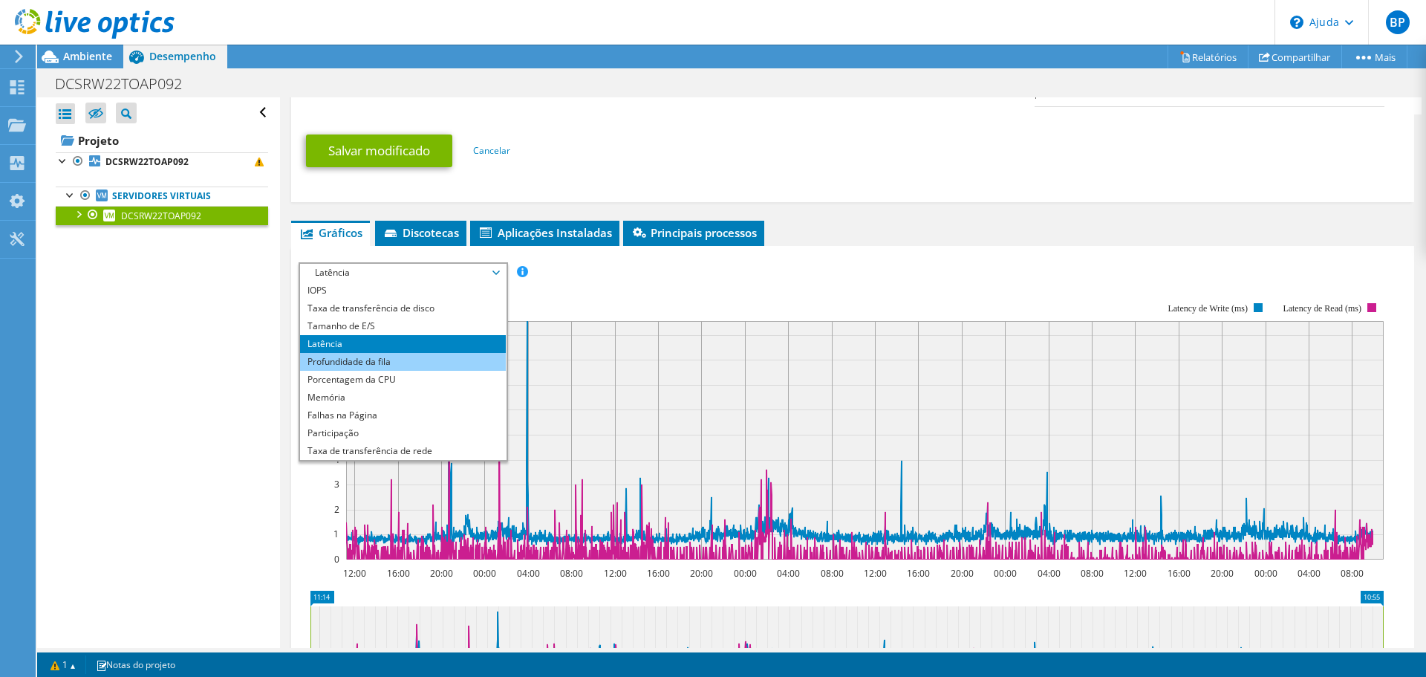
click at [319, 368] on font "Profundidade da fila" at bounding box center [348, 361] width 83 height 13
click at [302, 371] on li "Profundidade da fila" at bounding box center [403, 362] width 206 height 18
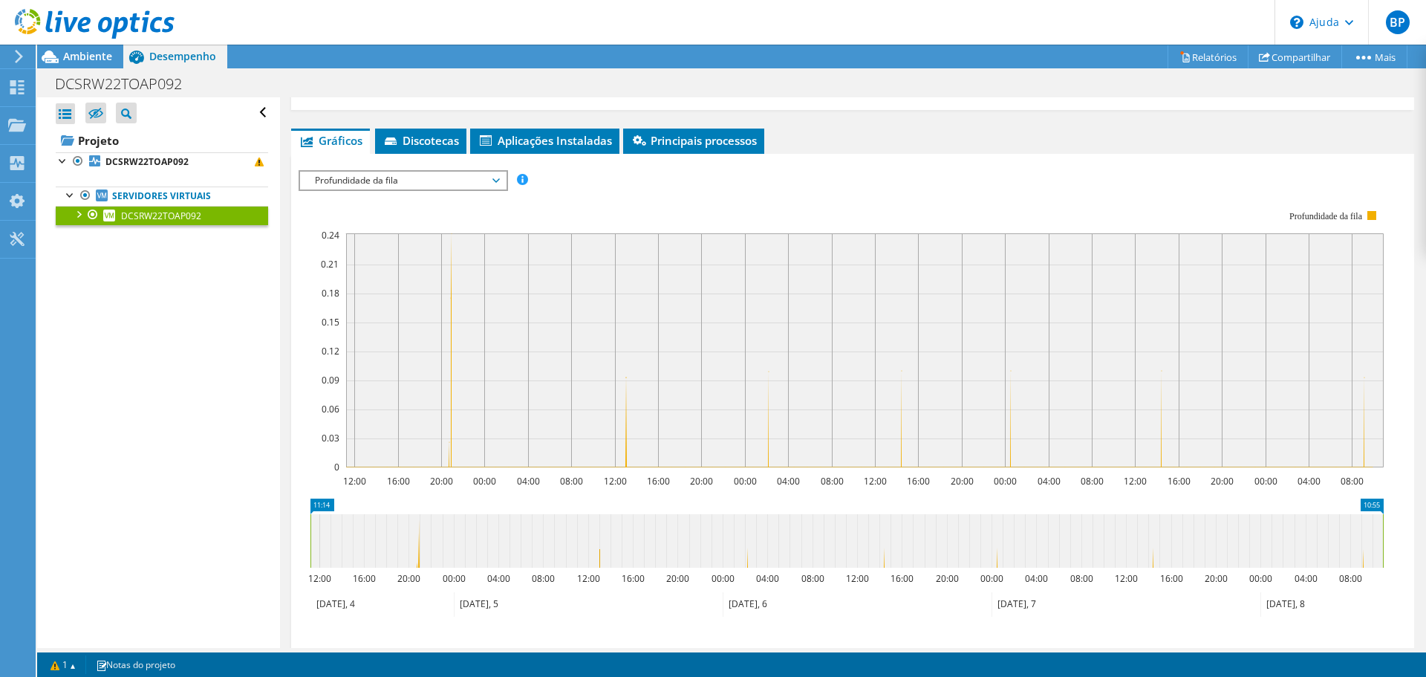
scroll to position [866, 0]
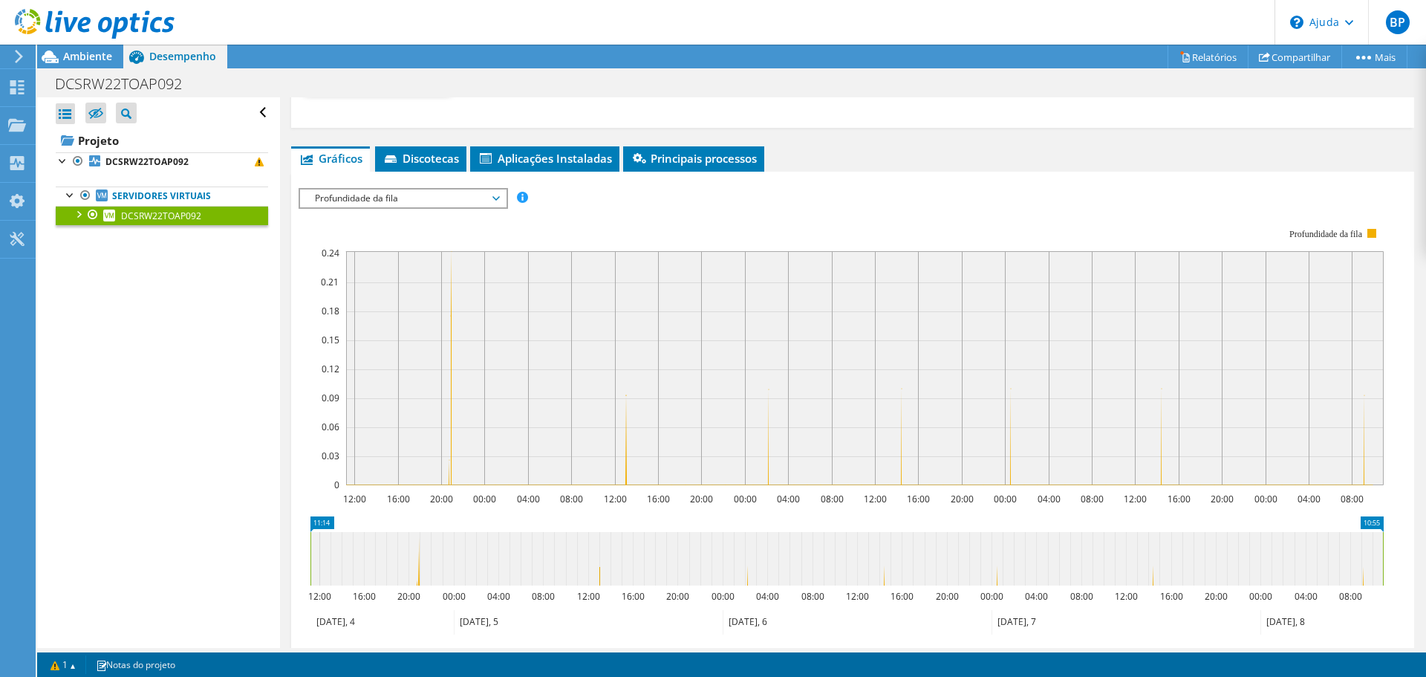
click at [320, 204] on font "Profundidade da fila" at bounding box center [356, 198] width 83 height 13
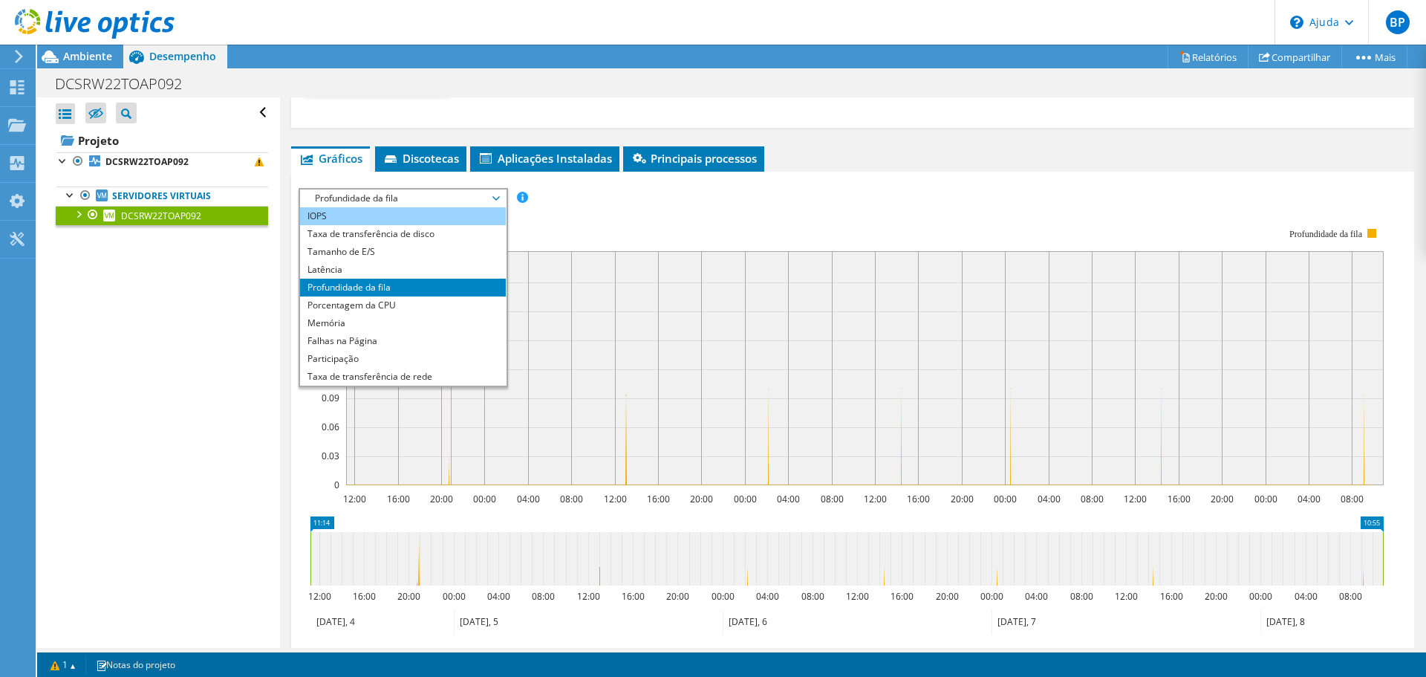
click at [303, 244] on div "Profundidade da fila IOPS Taxa de transferência de disco Tamanho de E/S Latênci…" at bounding box center [403, 287] width 209 height 199
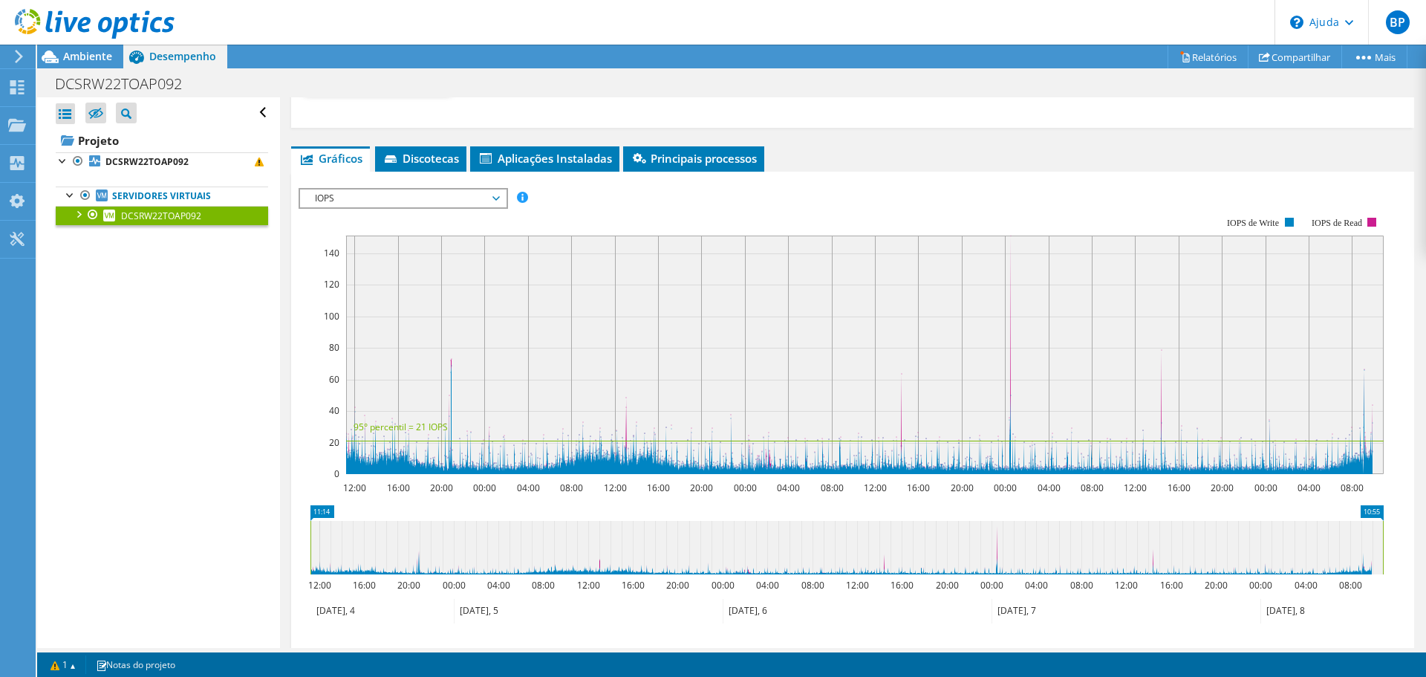
click at [328, 204] on font "IOPS" at bounding box center [324, 198] width 19 height 13
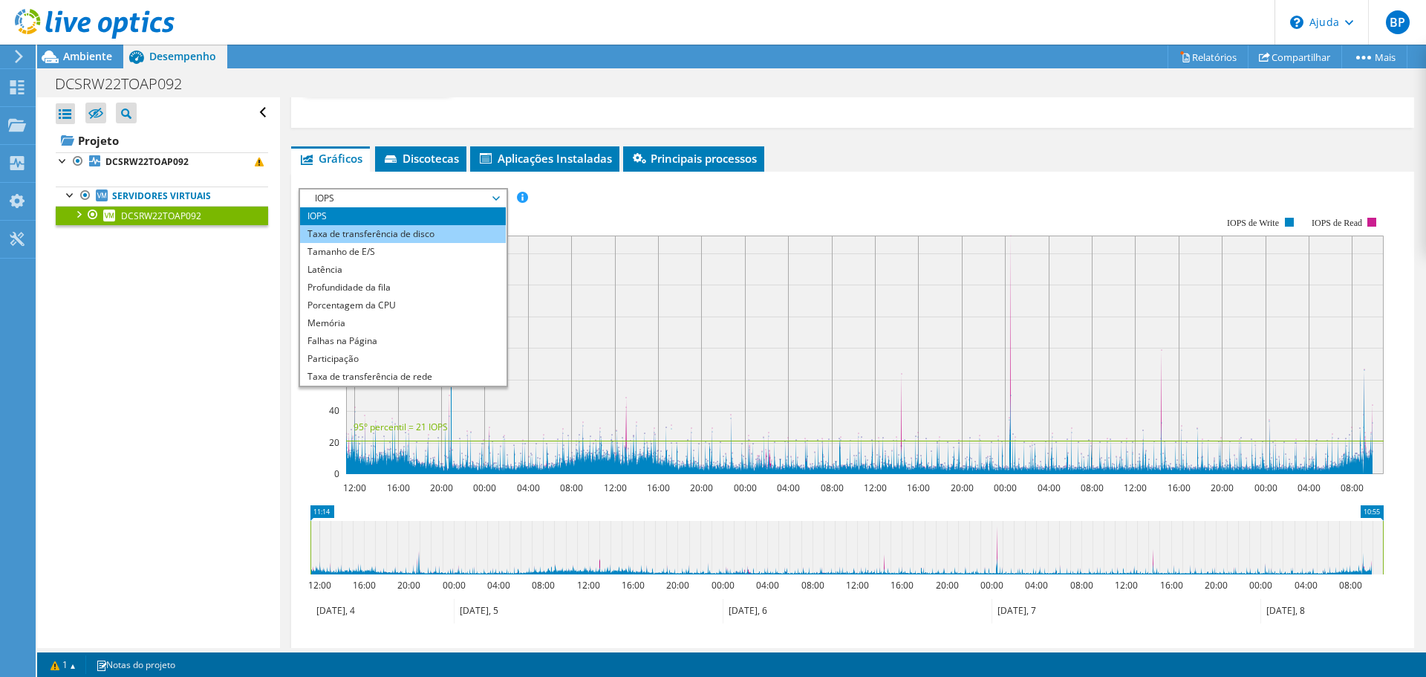
click at [301, 243] on li "Taxa de transferência de disco" at bounding box center [403, 234] width 206 height 18
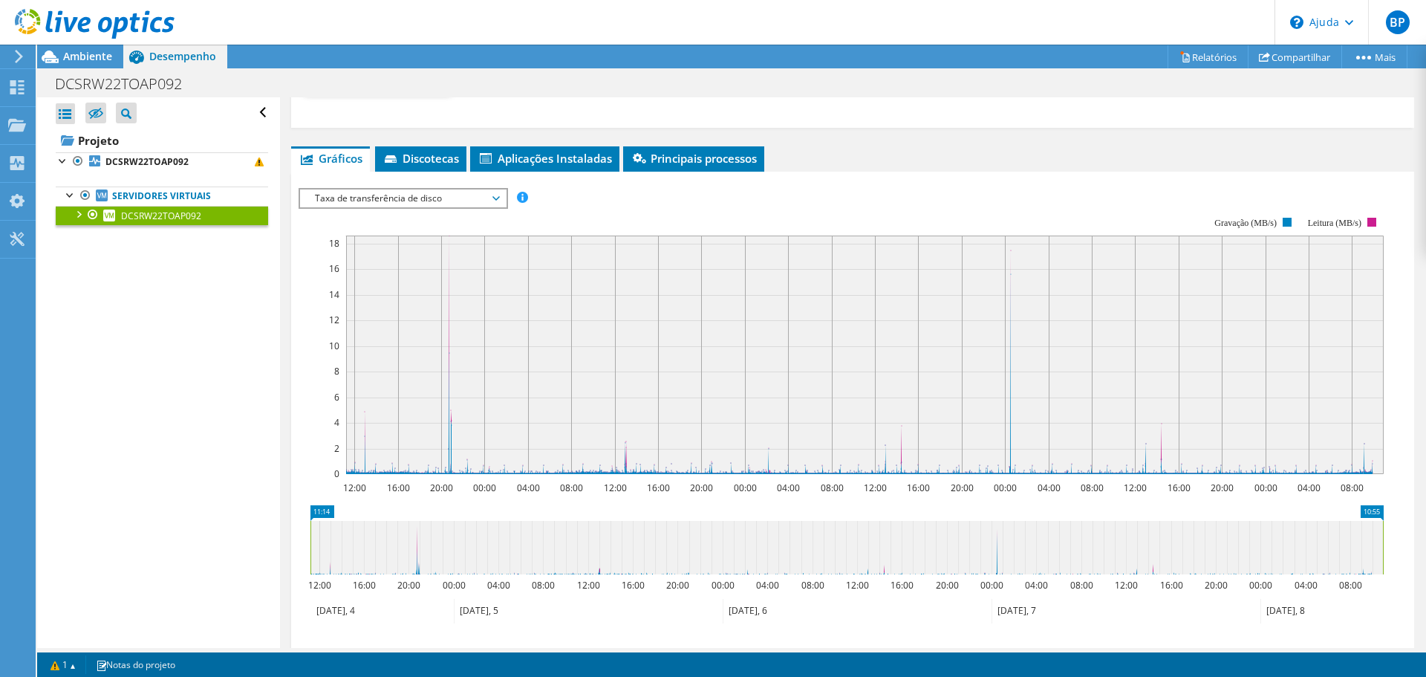
click at [340, 204] on font "Taxa de transferência de disco" at bounding box center [378, 198] width 127 height 13
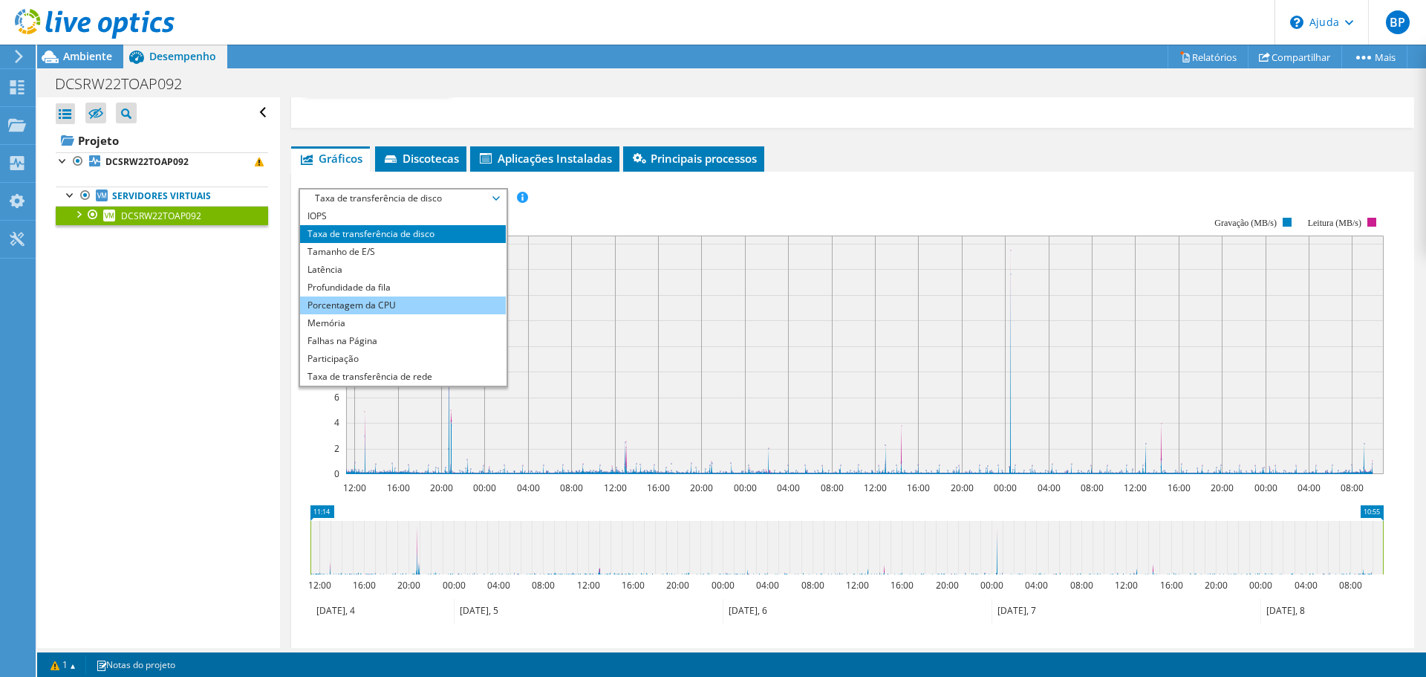
click at [302, 314] on li "Porcentagem da CPU" at bounding box center [403, 305] width 206 height 18
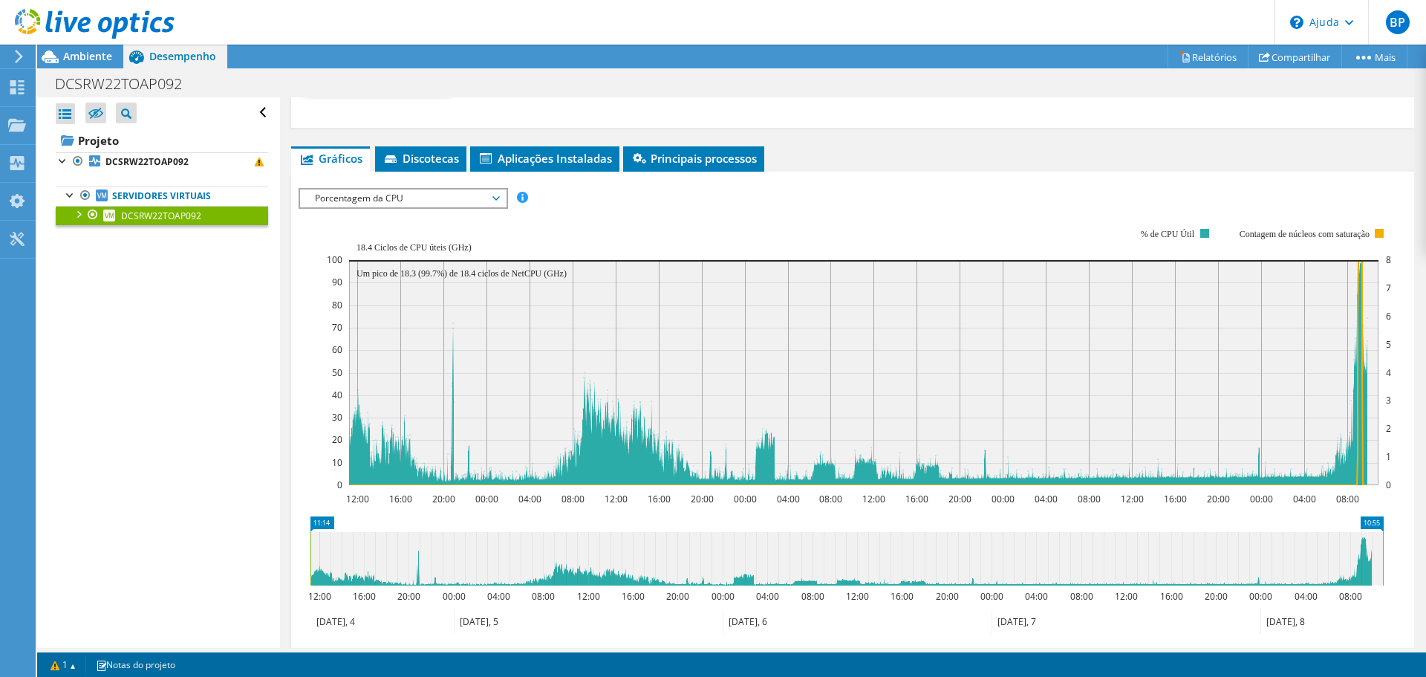
click at [325, 204] on font "Porcentagem da CPU" at bounding box center [359, 198] width 88 height 13
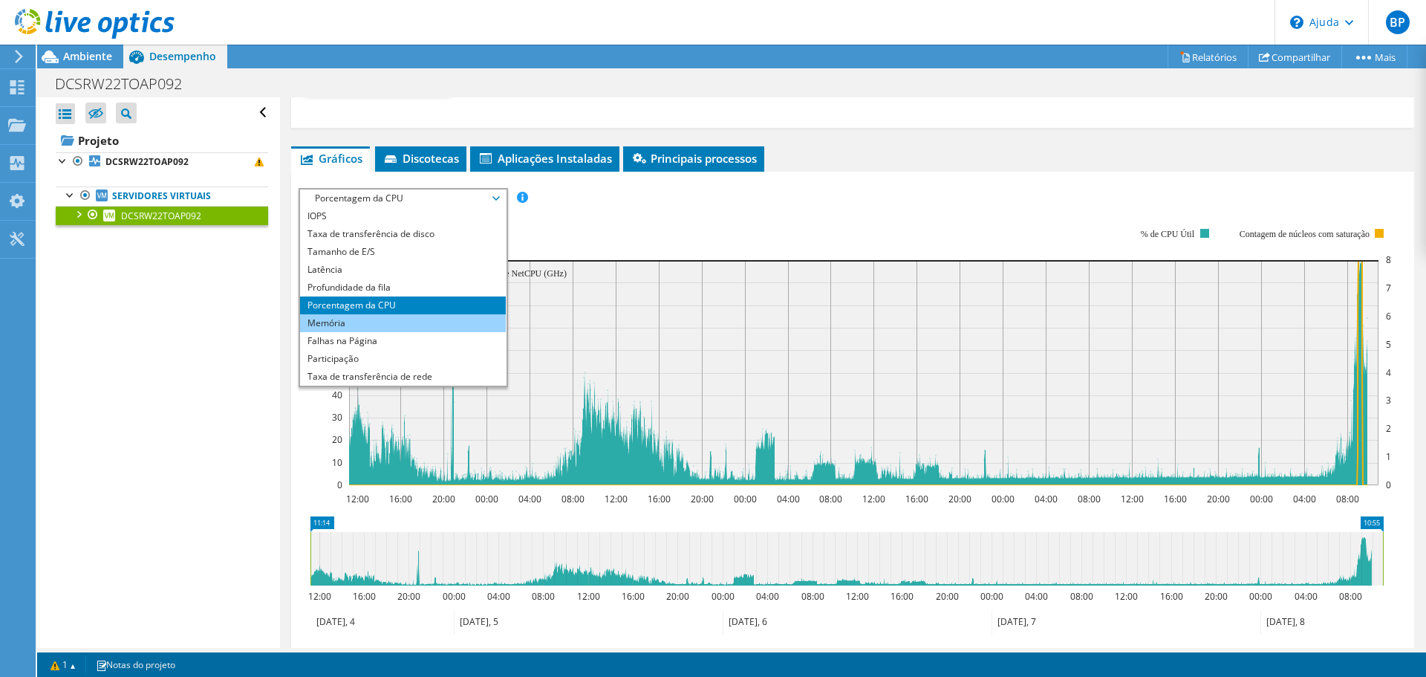
click at [304, 332] on li "Memória" at bounding box center [403, 323] width 206 height 18
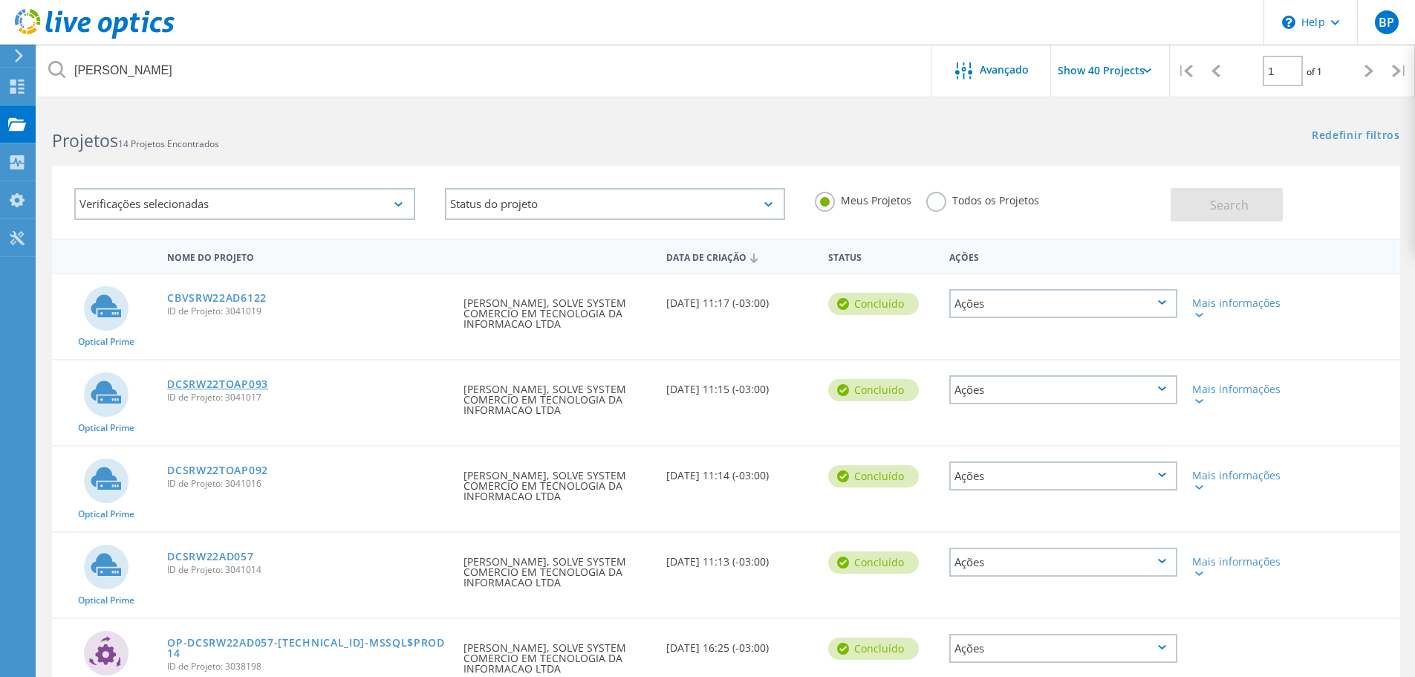
click at [247, 385] on link "DCSRW22TOAP093" at bounding box center [217, 384] width 101 height 10
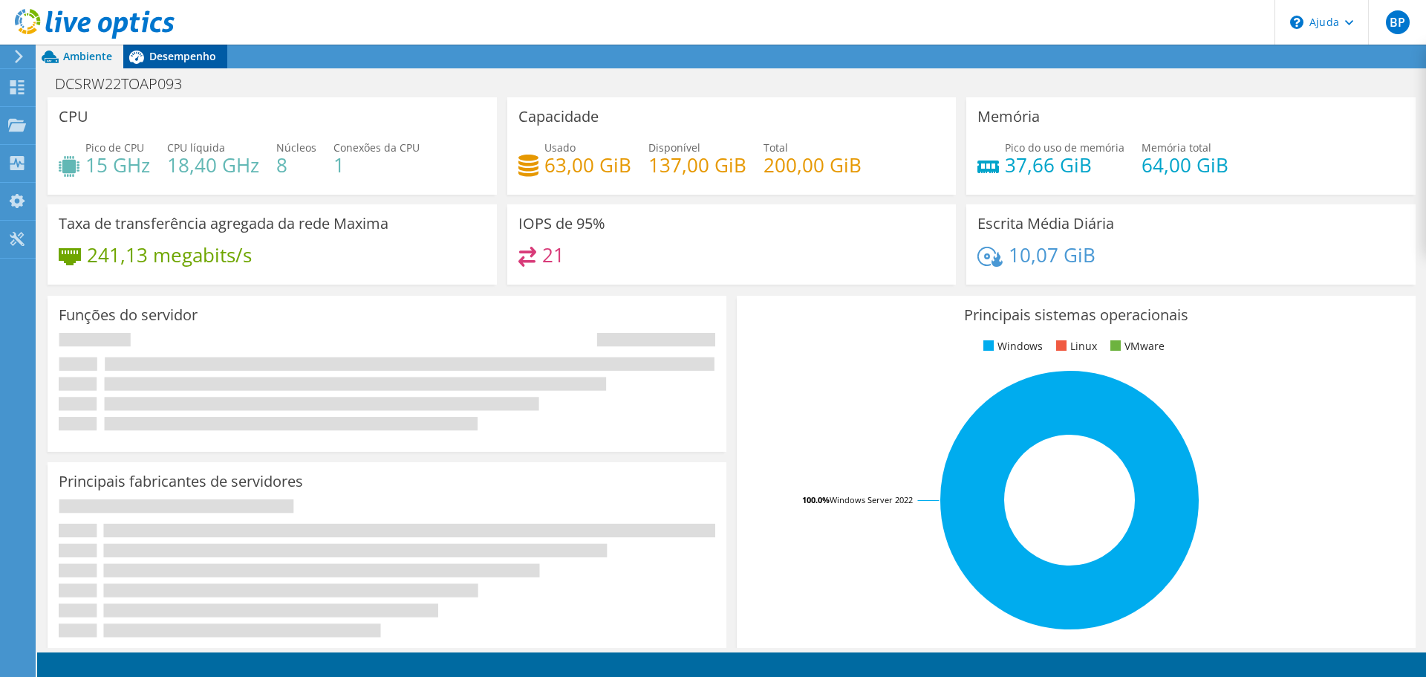
click at [191, 59] on font "Desempenho" at bounding box center [182, 56] width 67 height 14
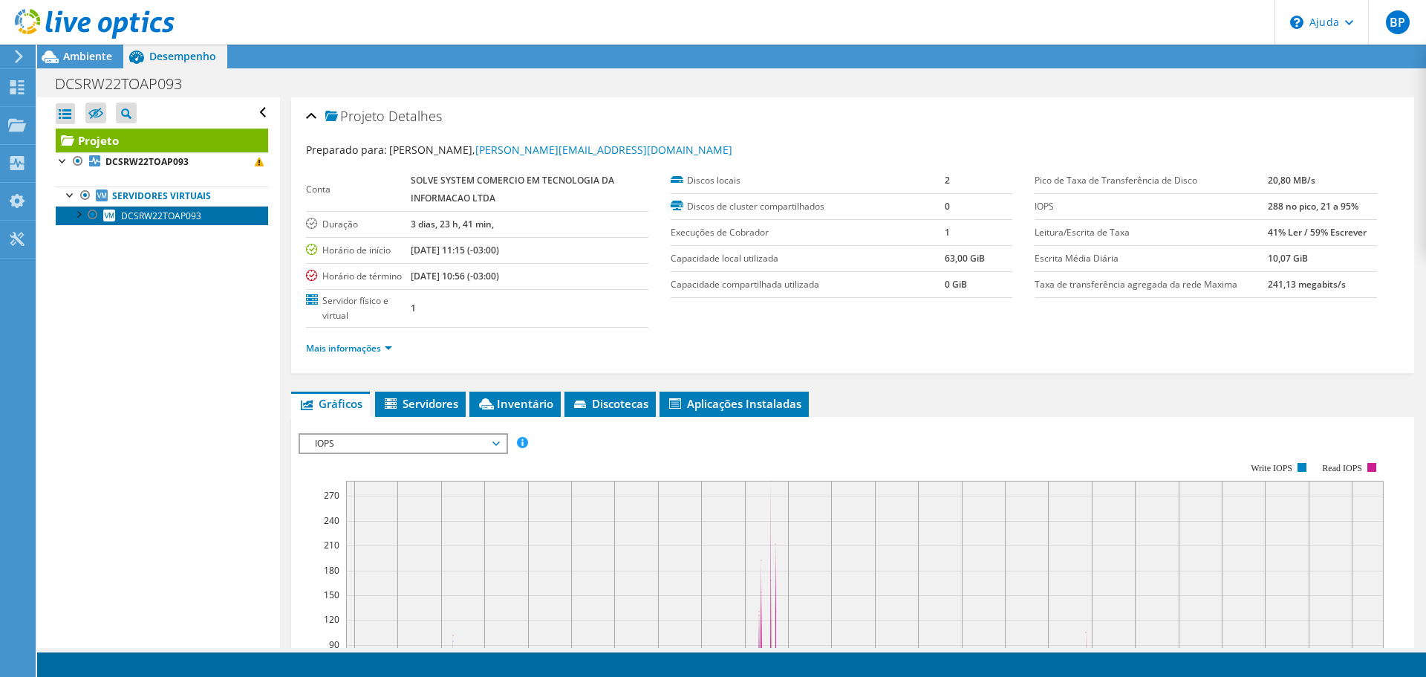
click at [177, 213] on font "DCSRW22TOAP093" at bounding box center [161, 215] width 80 height 13
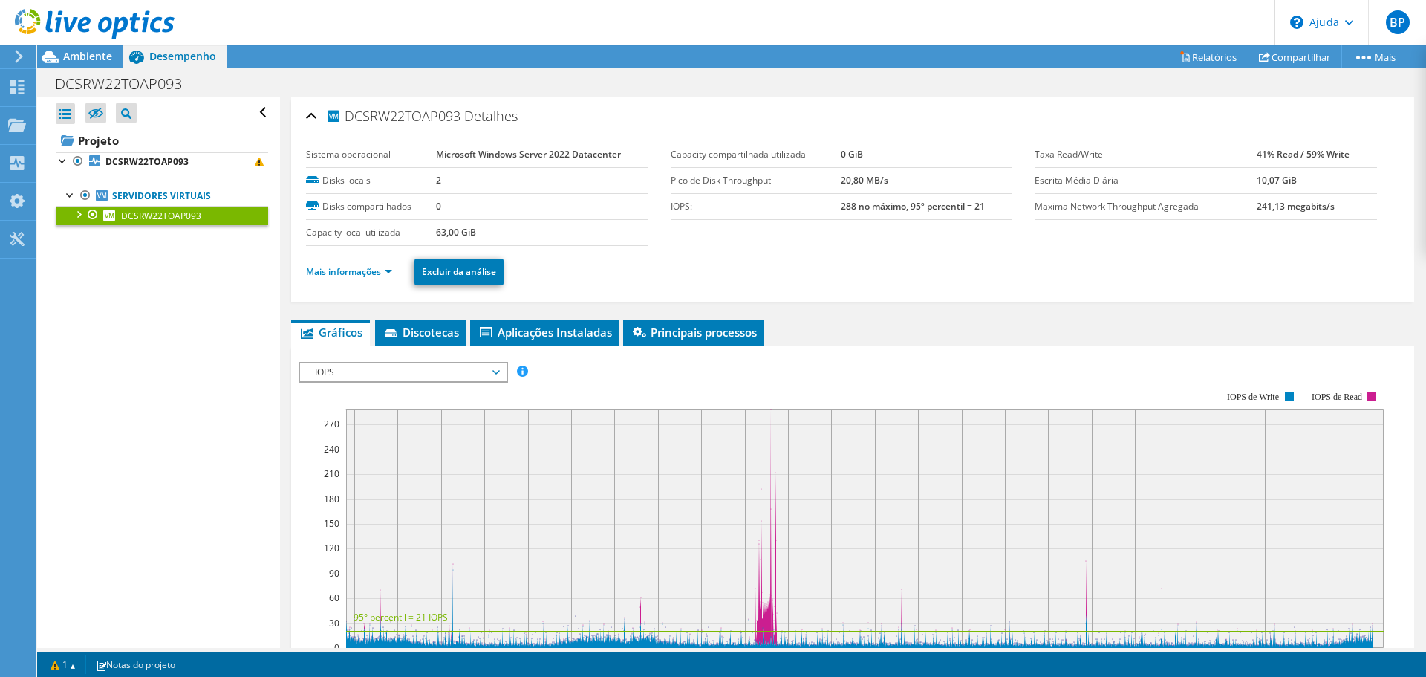
click at [361, 245] on td "Capacity local utilizada" at bounding box center [371, 232] width 130 height 26
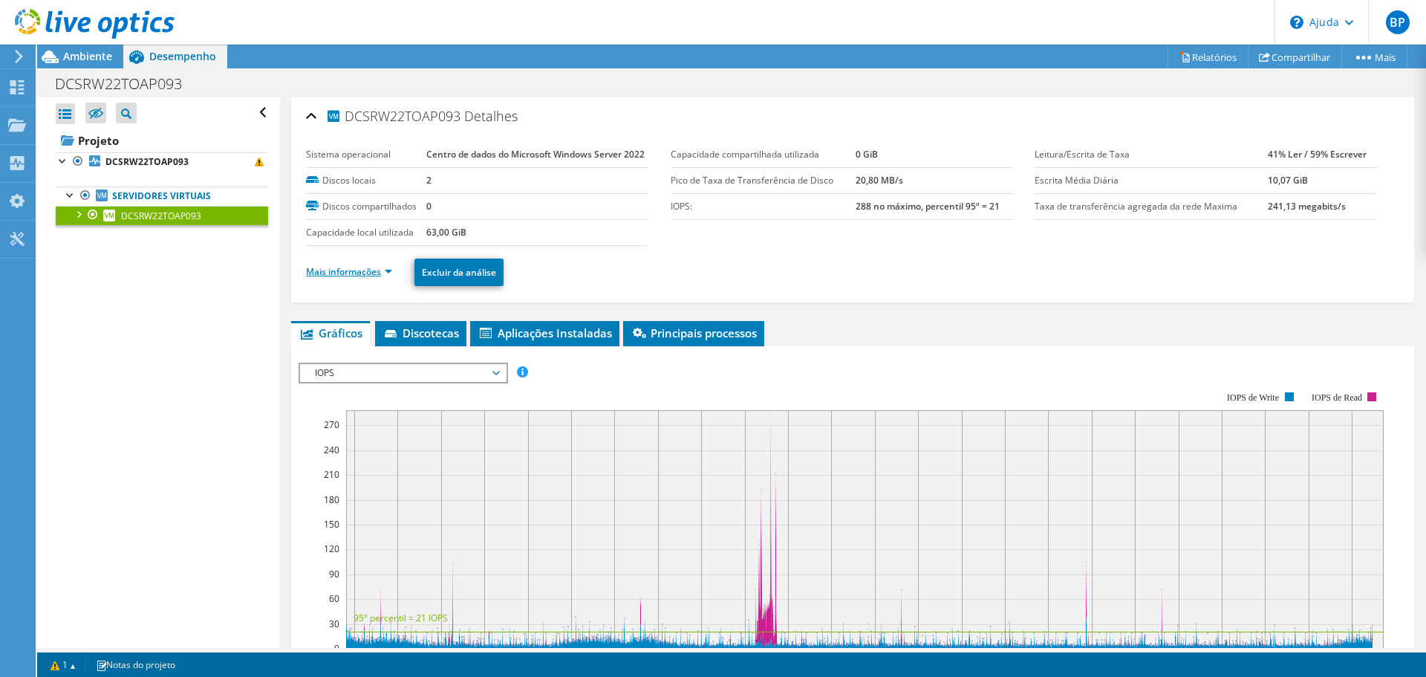
click at [368, 278] on font "Mais informações" at bounding box center [343, 271] width 75 height 13
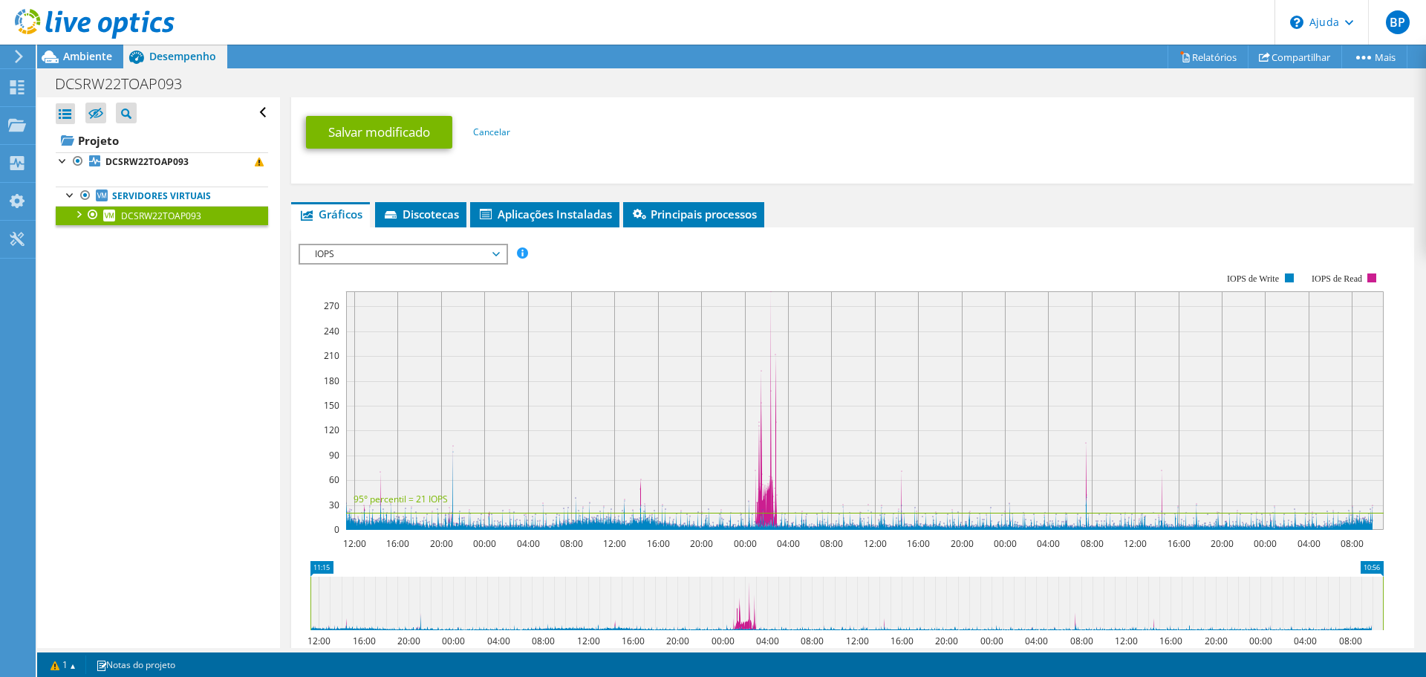
scroll to position [817, 0]
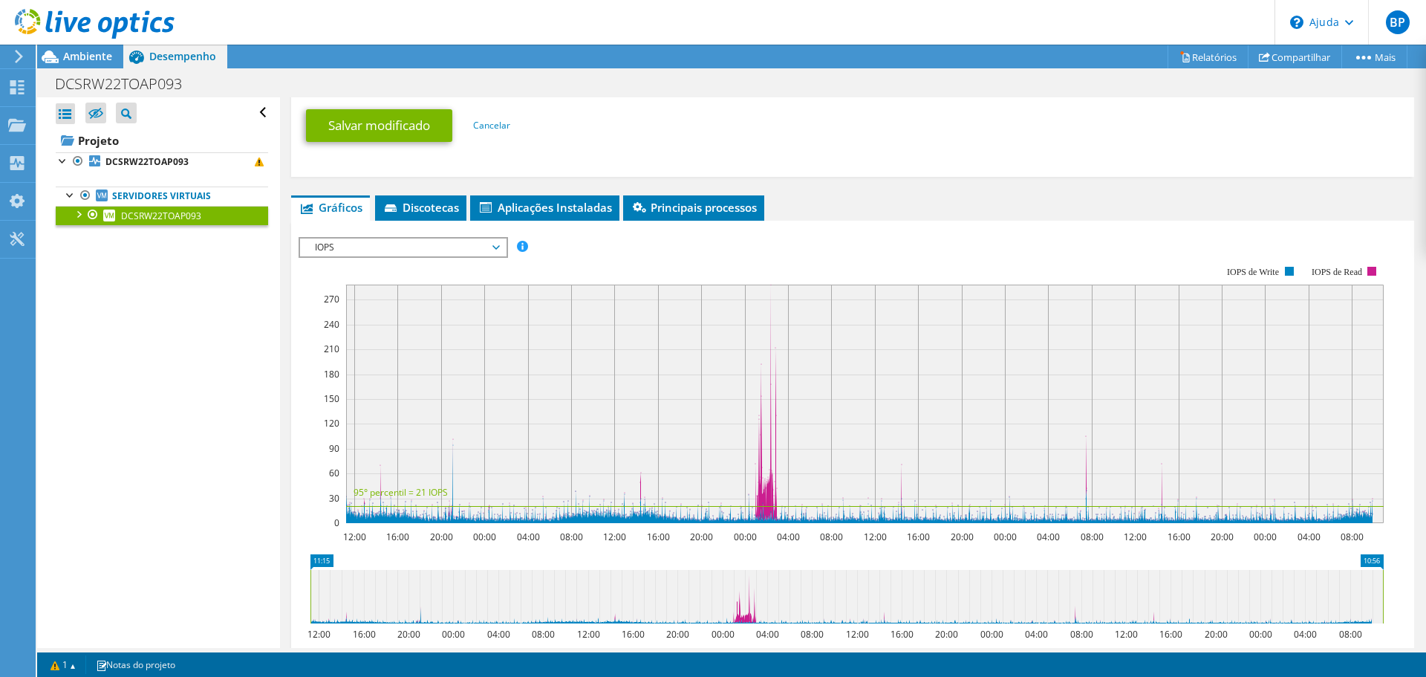
click at [430, 256] on span "IOPS" at bounding box center [402, 247] width 191 height 18
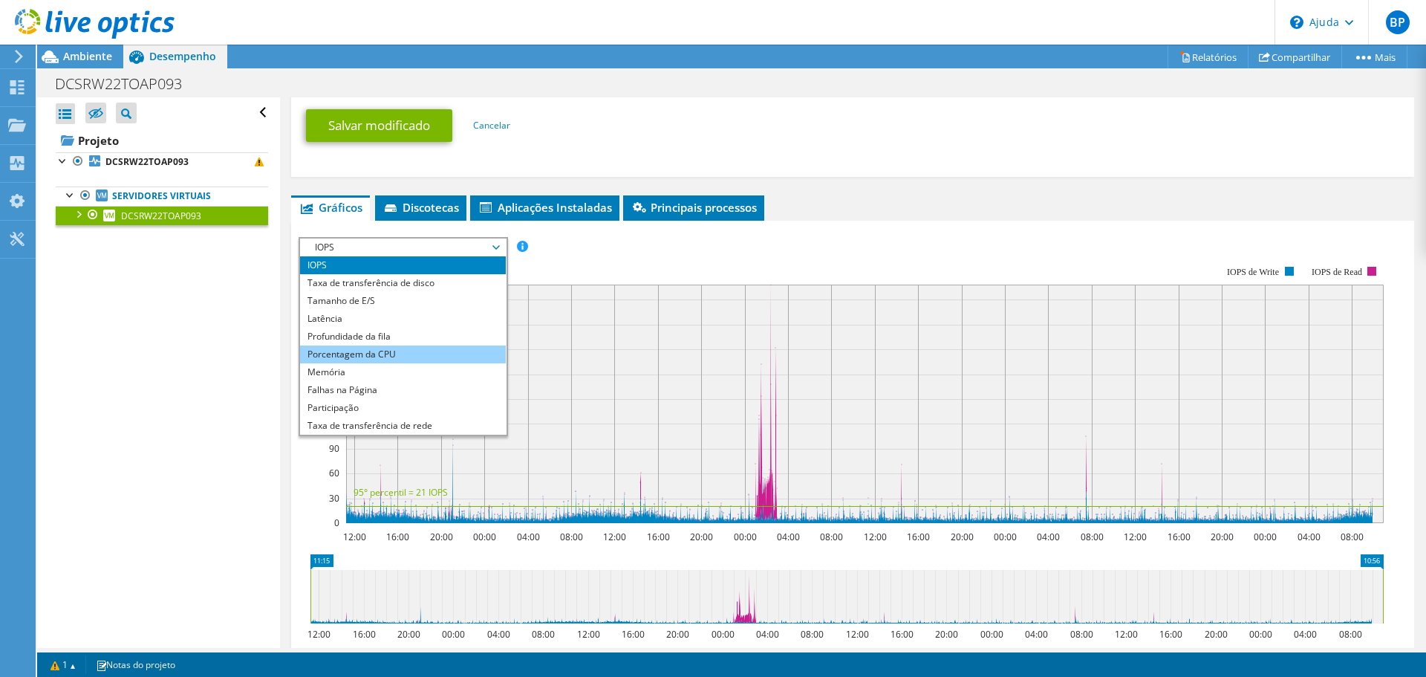
click at [304, 363] on li "Porcentagem da CPU" at bounding box center [403, 354] width 206 height 18
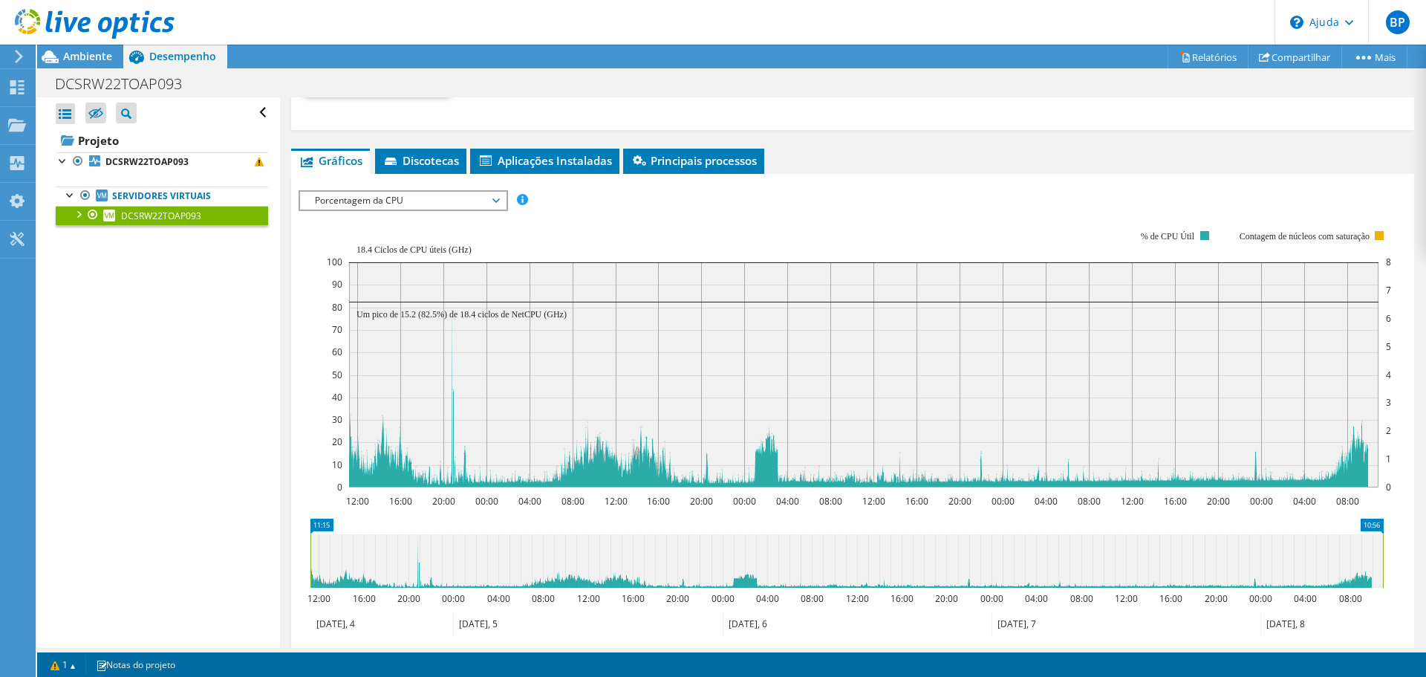
scroll to position [1040, 0]
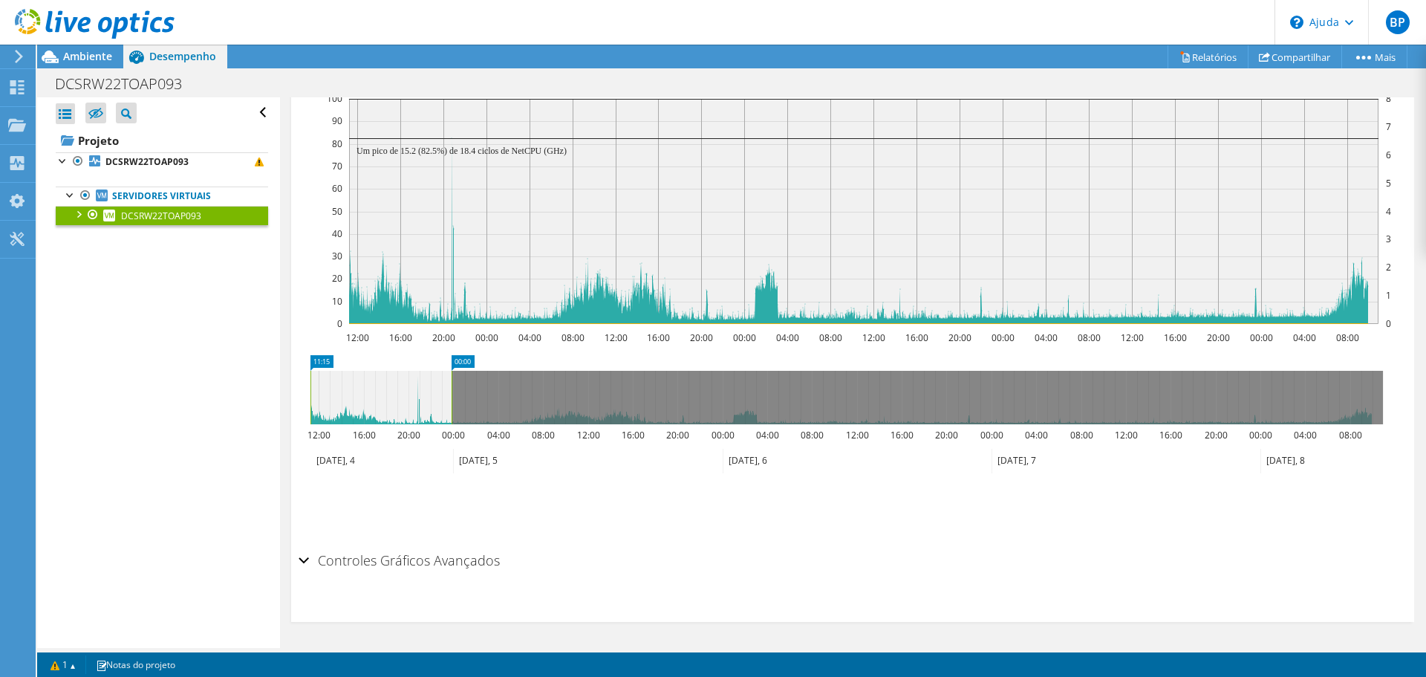
drag, startPoint x: 1382, startPoint y: 411, endPoint x: 451, endPoint y: 475, distance: 933.5
click at [451, 474] on icon "11:15 00:00 12:00 16:00 20:00 00:00 04:00 08:00 12:00 16:00 20:00 00:00 04:00 0…" at bounding box center [847, 414] width 1096 height 119
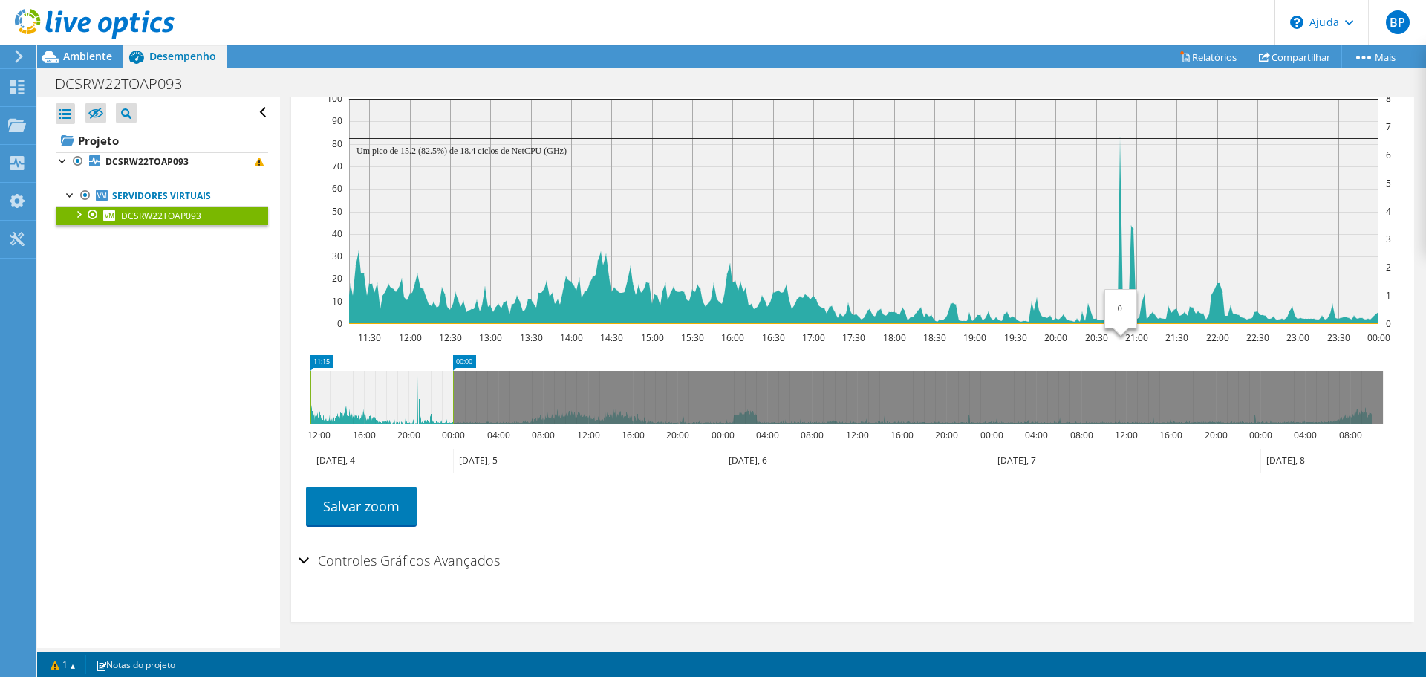
click at [1120, 154] on rect at bounding box center [863, 211] width 1029 height 225
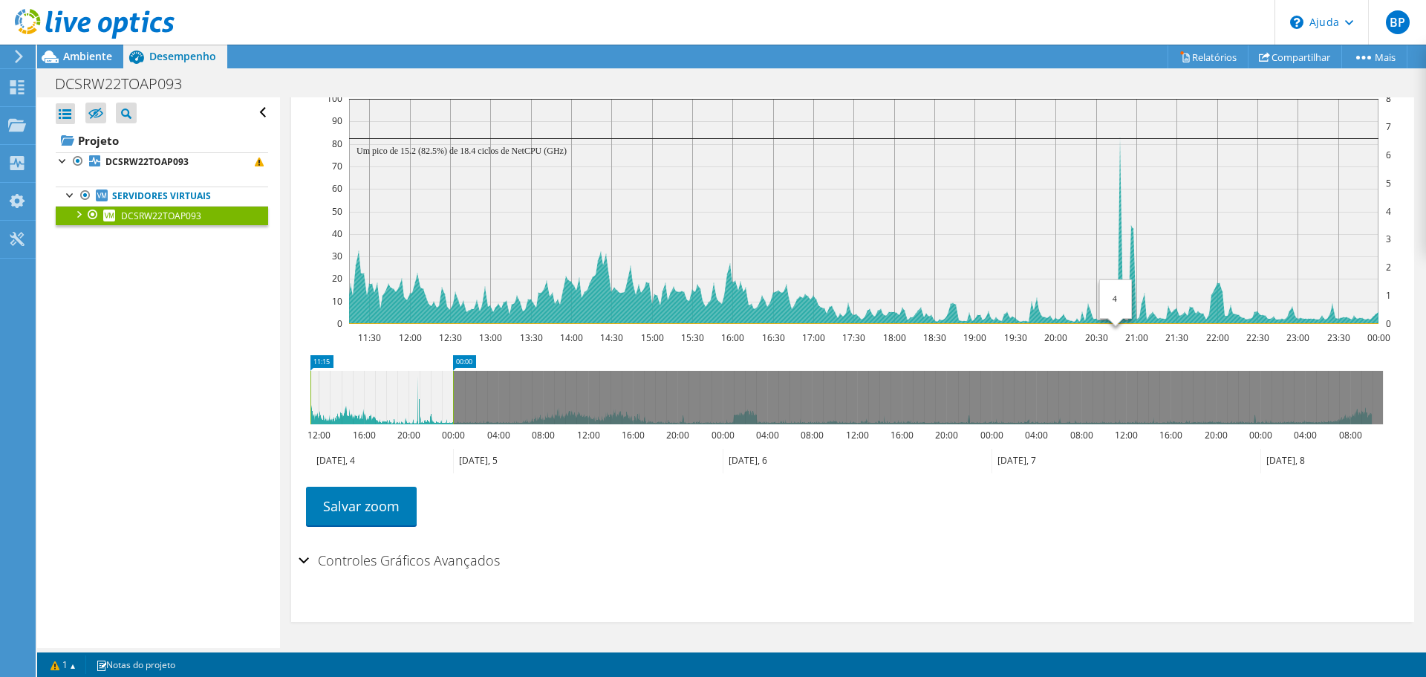
click at [1116, 199] on rect at bounding box center [863, 211] width 1029 height 225
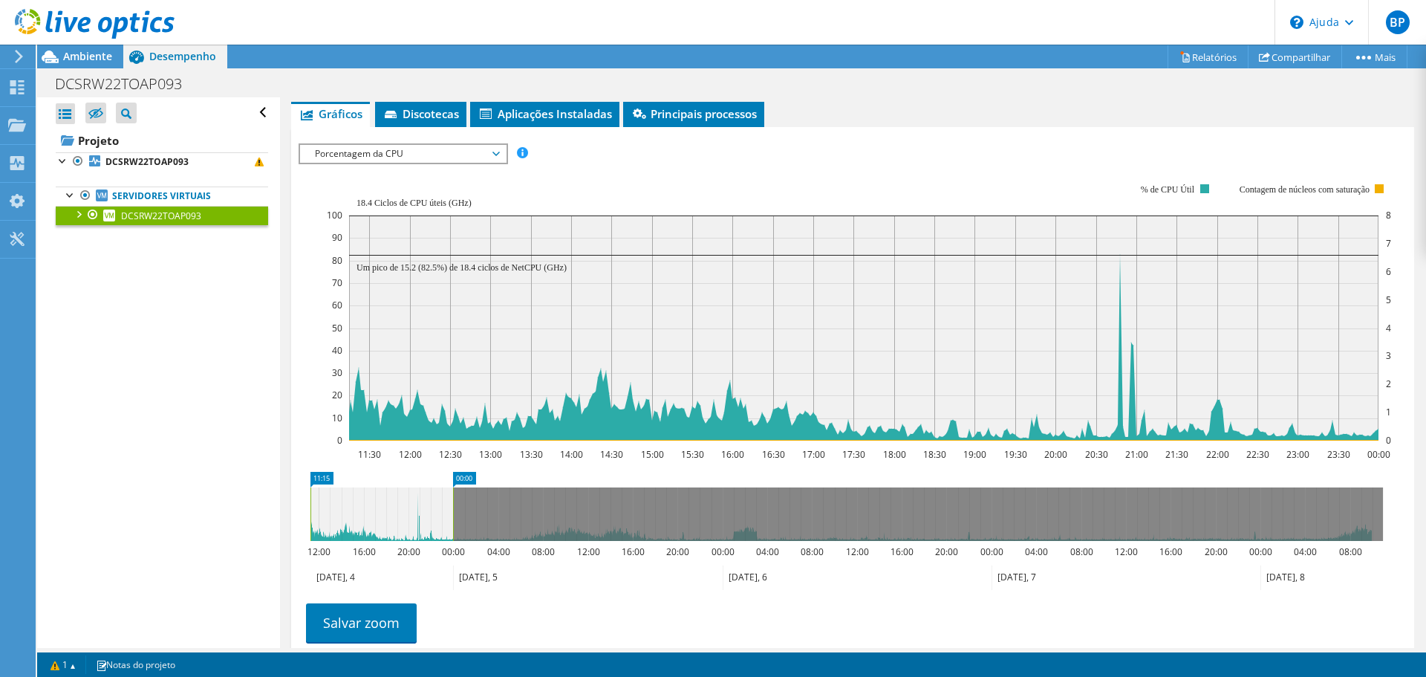
scroll to position [891, 0]
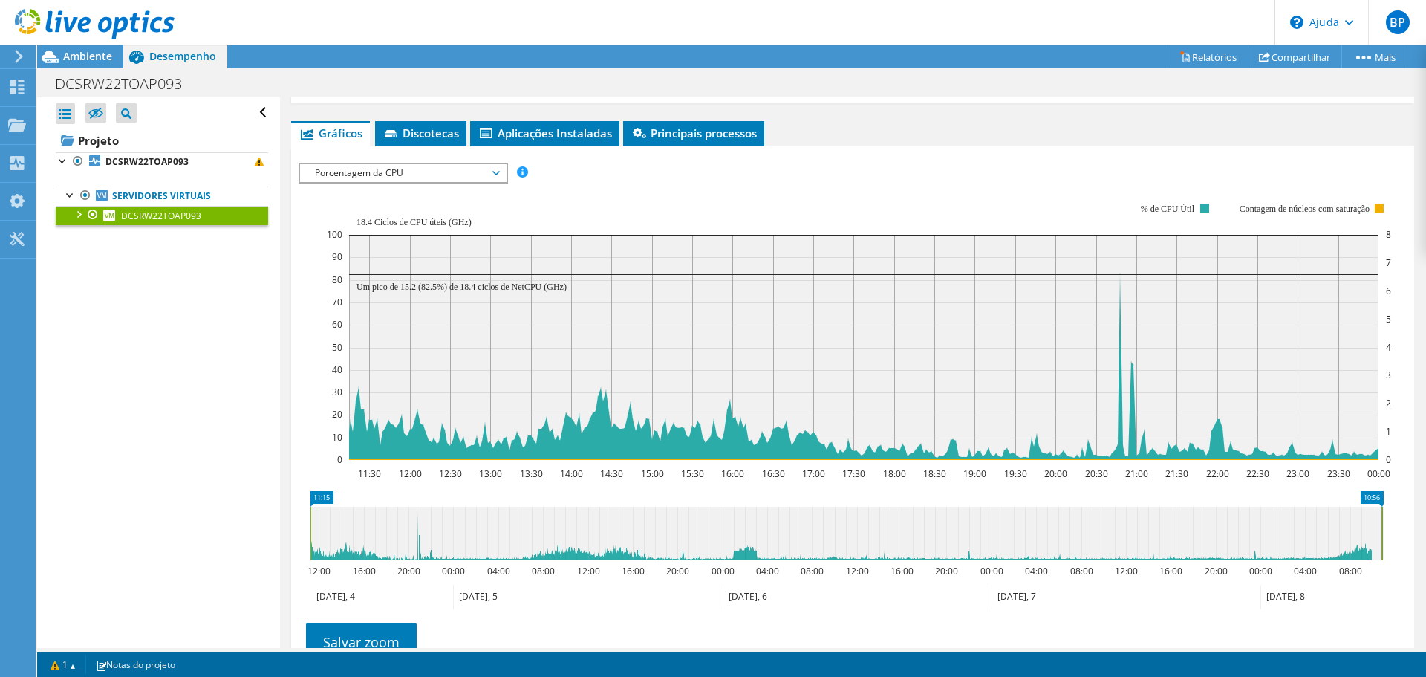
drag, startPoint x: 452, startPoint y: 558, endPoint x: 1425, endPoint y: 602, distance: 973.8
click at [1425, 602] on article "DCSRW22TOAP093 Detalhes Sistema operacional Centro de dados do Microsoft Window…" at bounding box center [853, 372] width 1146 height 550
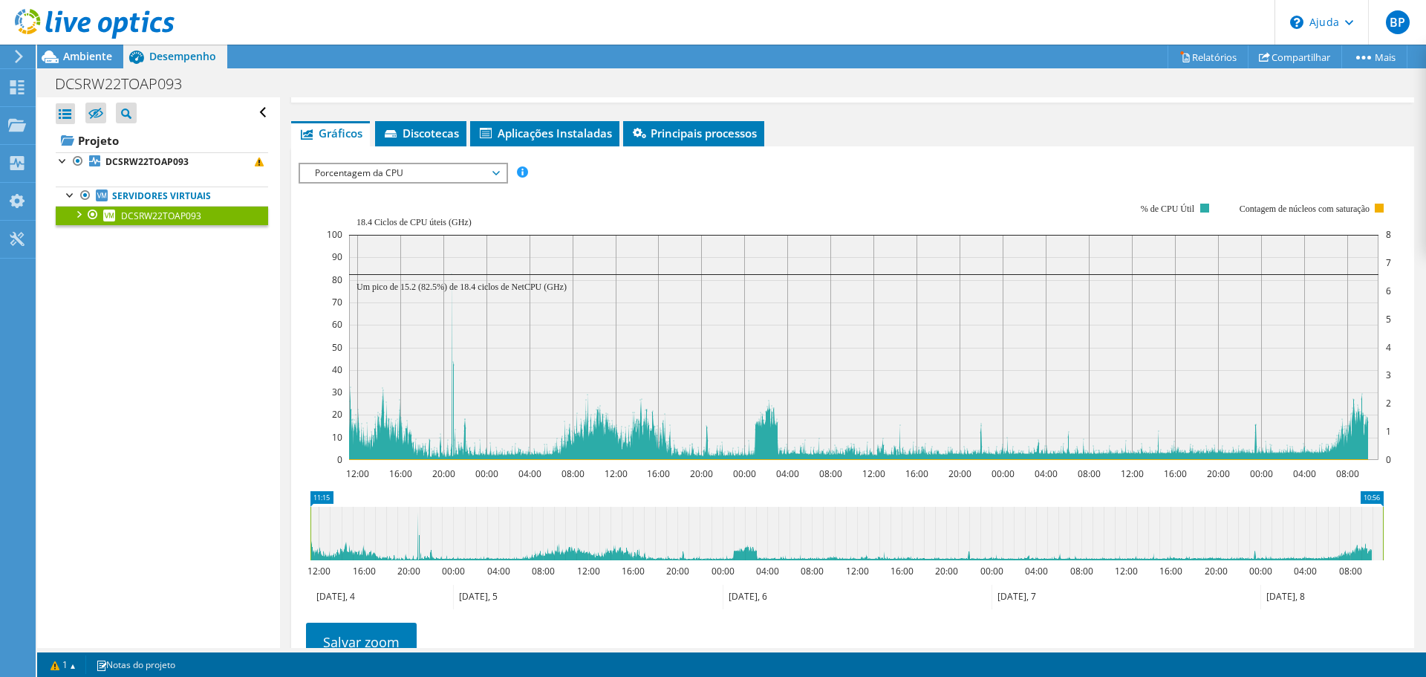
drag, startPoint x: 322, startPoint y: 232, endPoint x: 336, endPoint y: 204, distance: 31.5
click at [323, 231] on icon "12:00 16:00 20:00 00:00 04:00 08:00 12:00 16:00 20:00 00:00 04:00 08:00 12:00 1…" at bounding box center [847, 331] width 1096 height 297
click at [336, 179] on font "Porcentagem da CPU" at bounding box center [359, 172] width 88 height 13
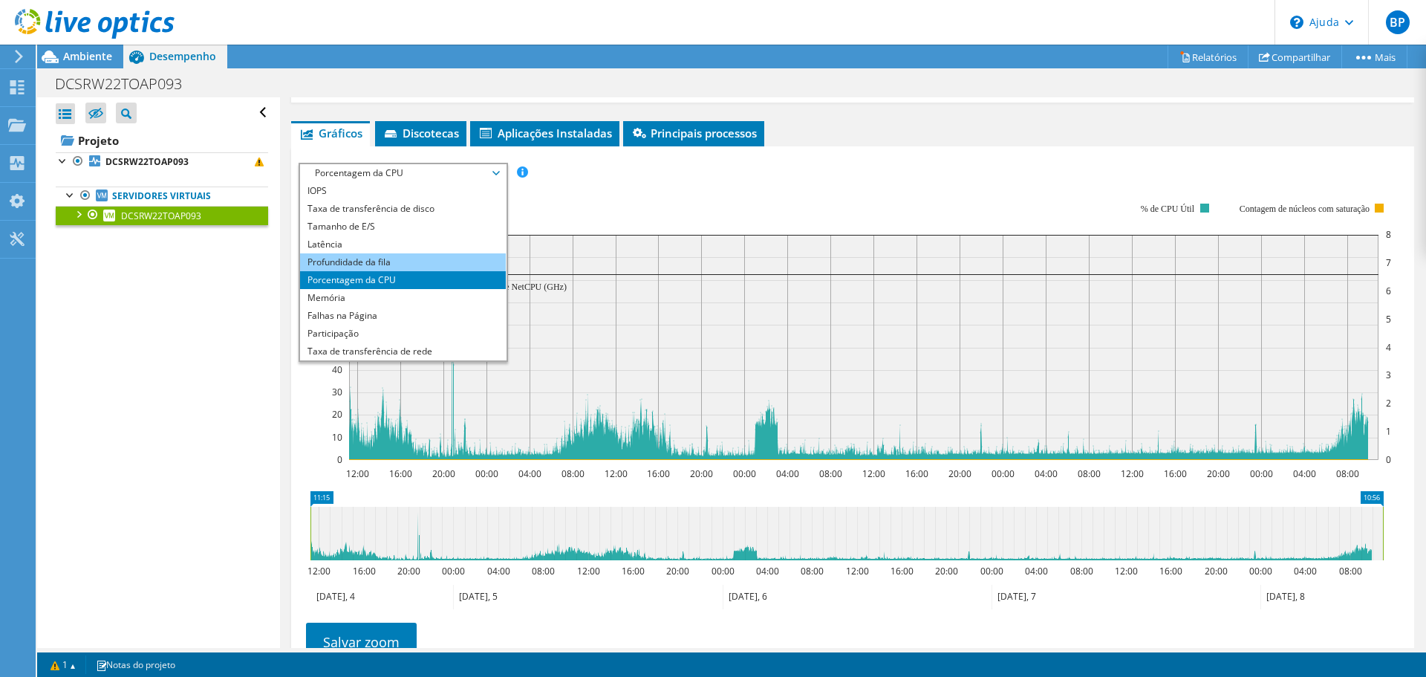
click at [305, 271] on li "Profundidade da fila" at bounding box center [403, 262] width 206 height 18
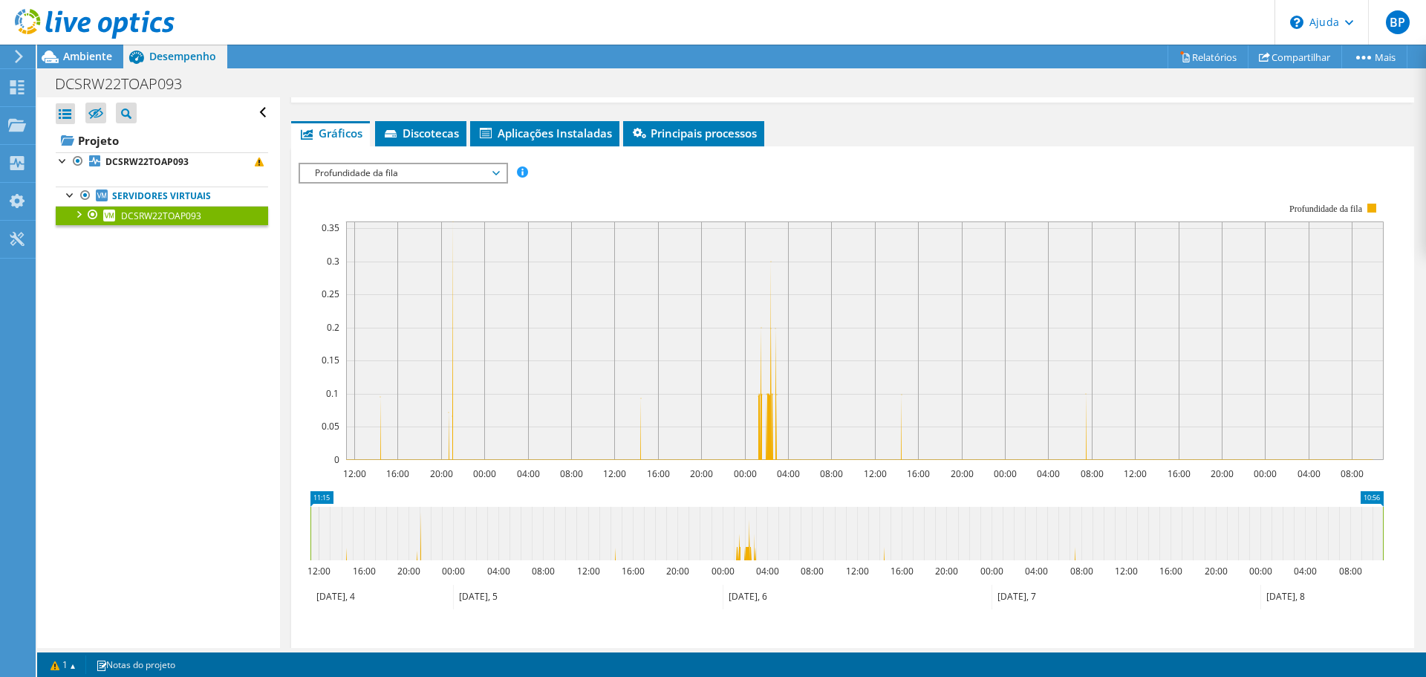
click at [320, 216] on rect at bounding box center [841, 331] width 1085 height 297
click at [299, 183] on div "Profundidade da fila IOPS Taxa de transferência de disco Tamanho de E/S Latênci…" at bounding box center [403, 173] width 209 height 21
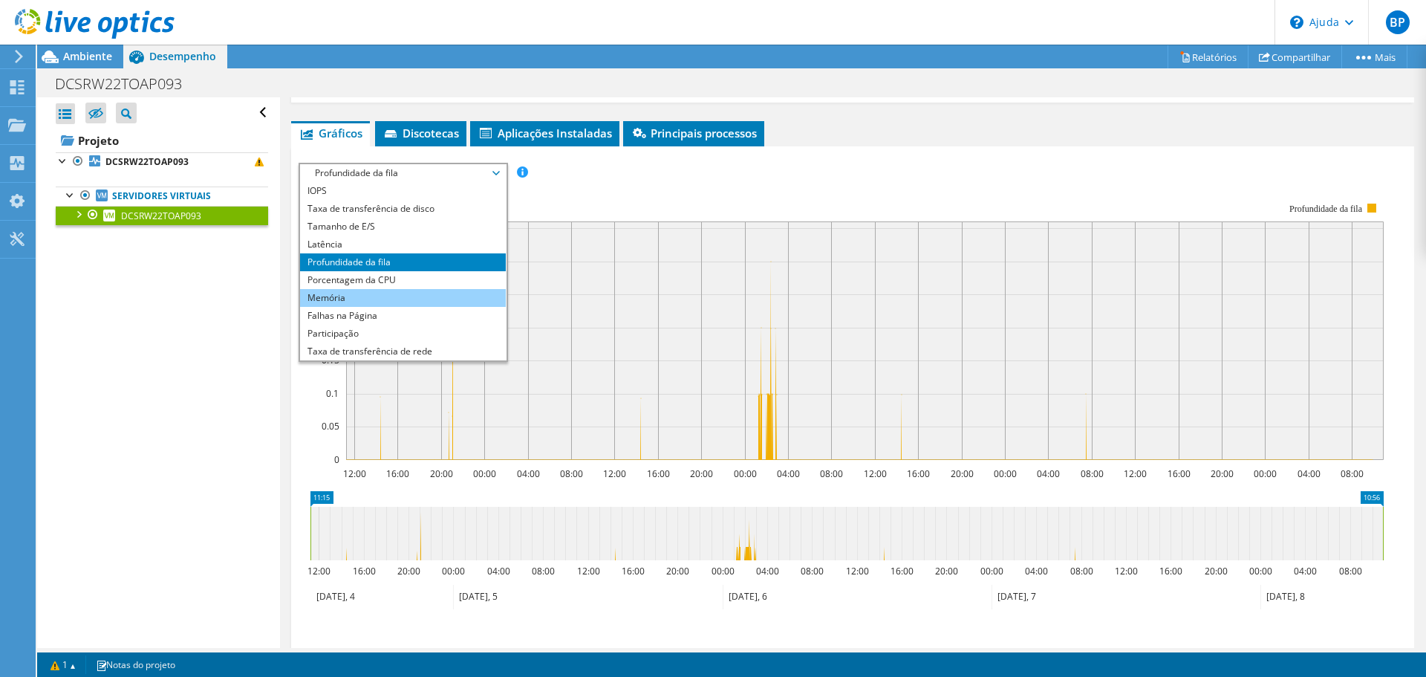
click at [301, 307] on li "Memória" at bounding box center [403, 298] width 206 height 18
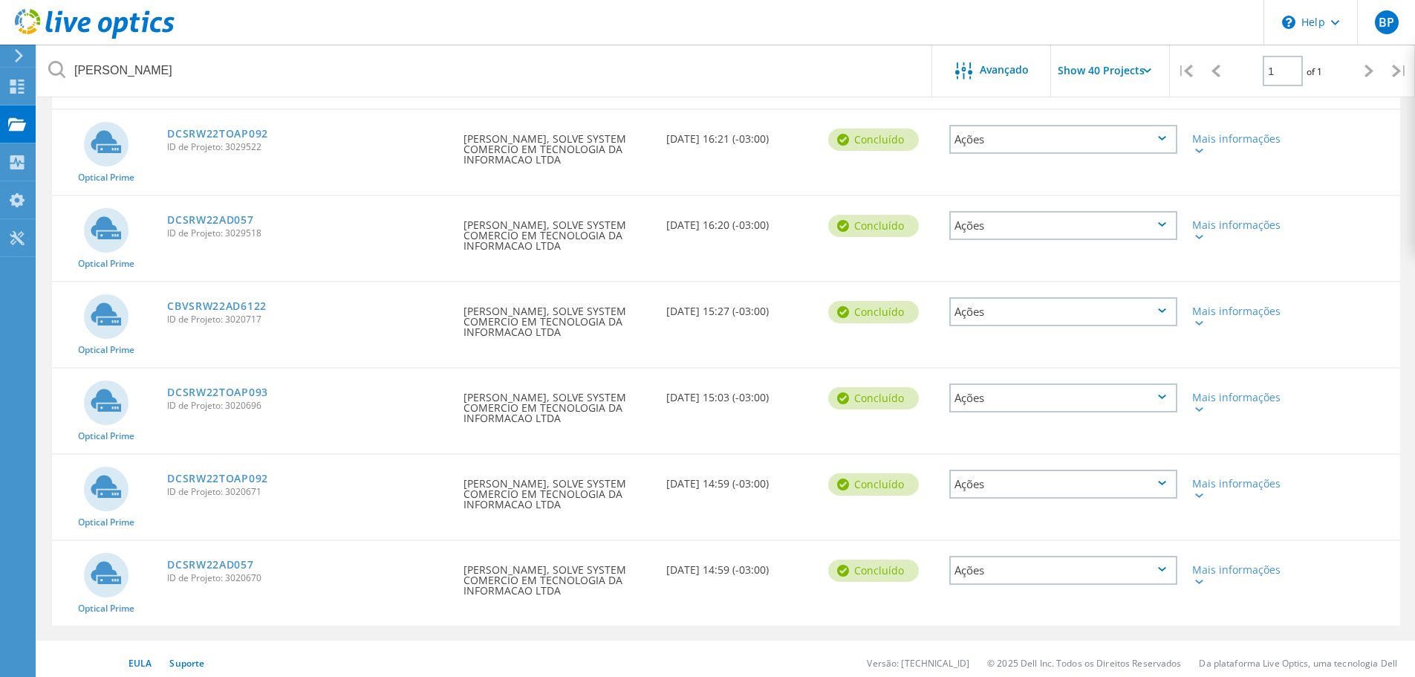
scroll to position [861, 0]
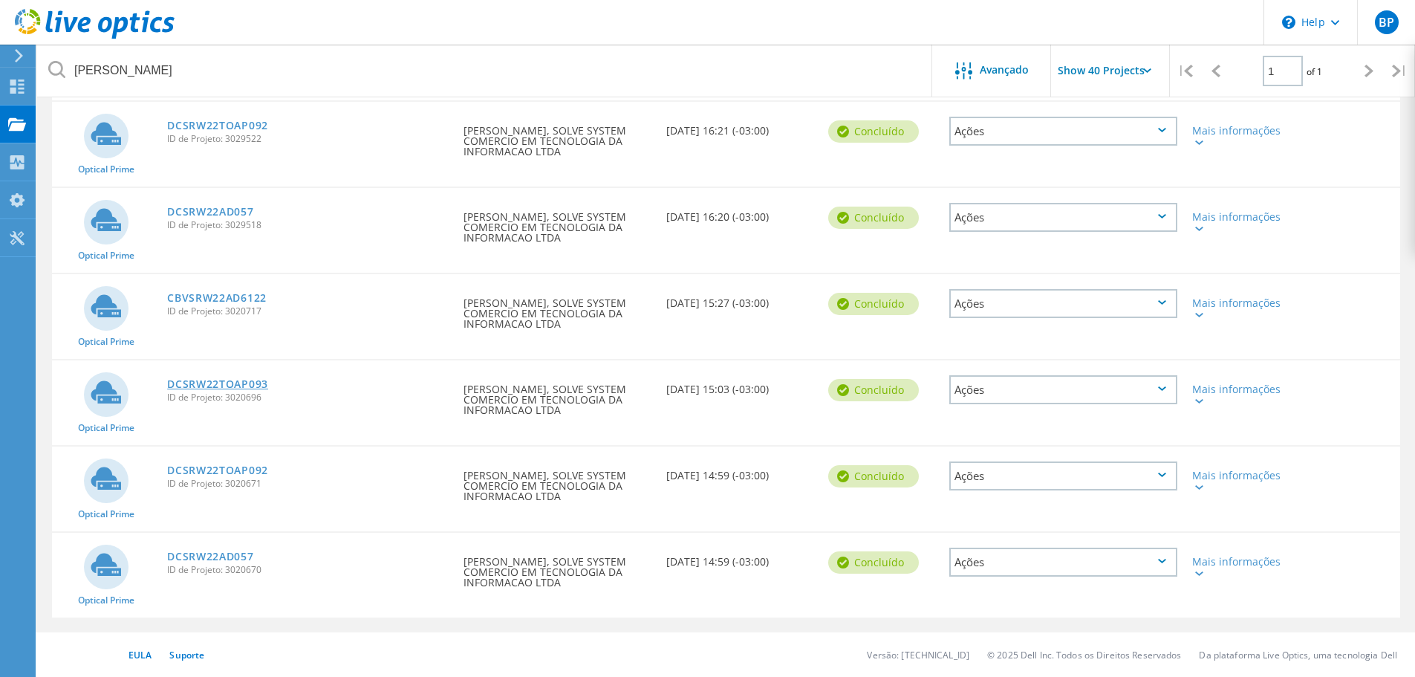
click at [237, 379] on link "DCSRW22TOAP093" at bounding box center [217, 384] width 101 height 10
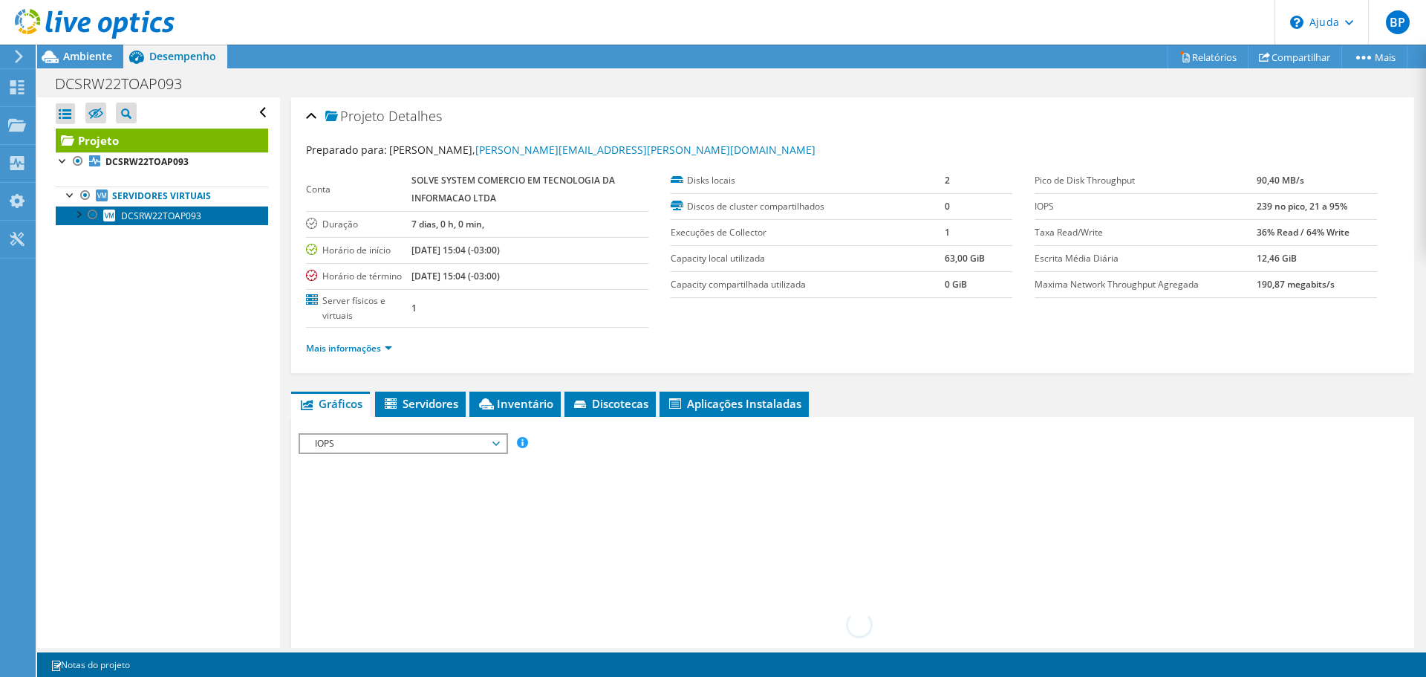
click at [156, 214] on font "DCSRW22TOAP093" at bounding box center [161, 215] width 80 height 13
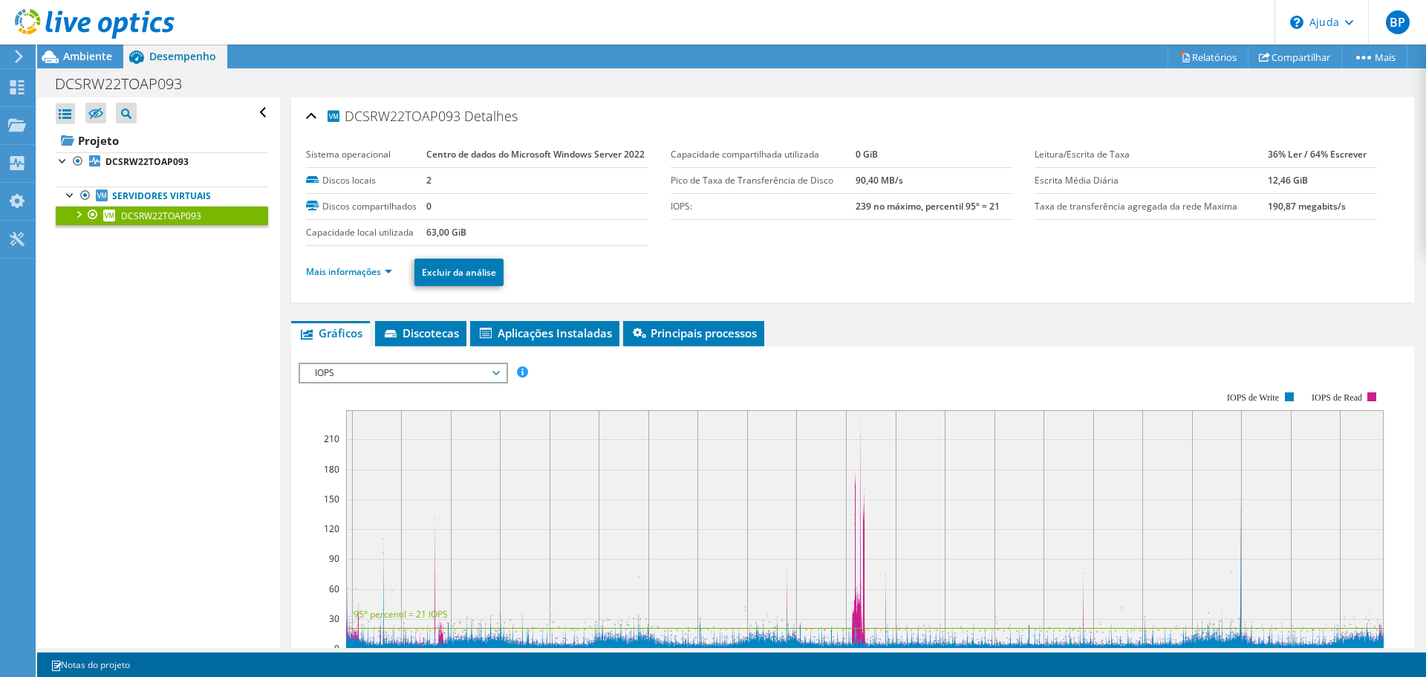
click at [353, 240] on label "Capacidade local utilizada" at bounding box center [366, 232] width 120 height 15
click at [356, 278] on font "Mais informações" at bounding box center [343, 271] width 75 height 13
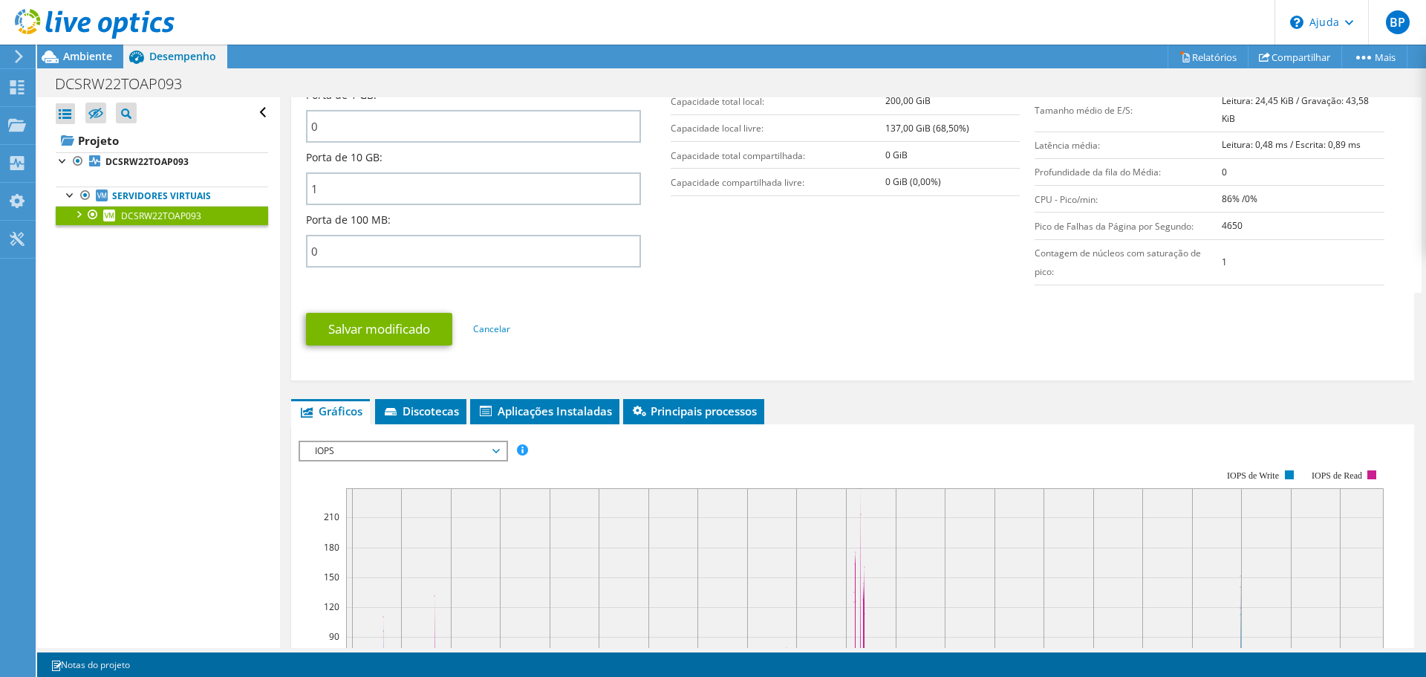
scroll to position [594, 0]
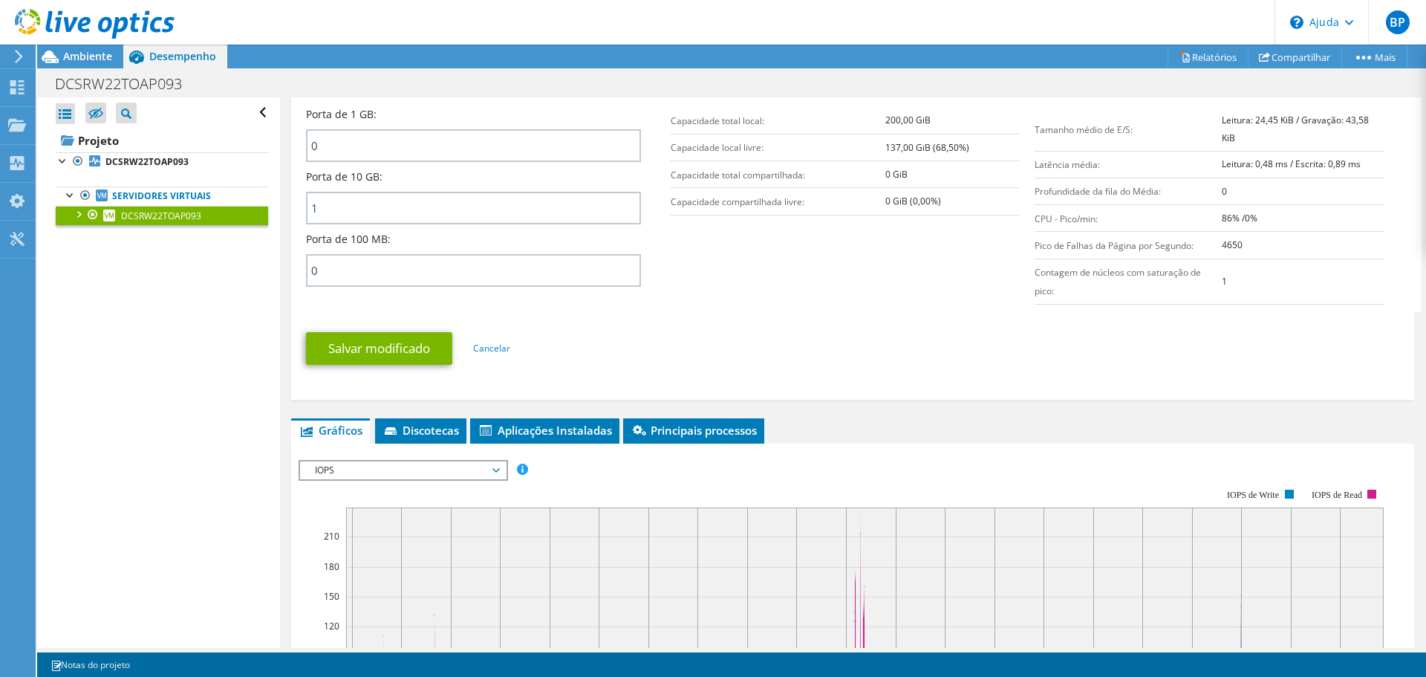
click at [327, 476] on font "IOPS" at bounding box center [324, 469] width 19 height 13
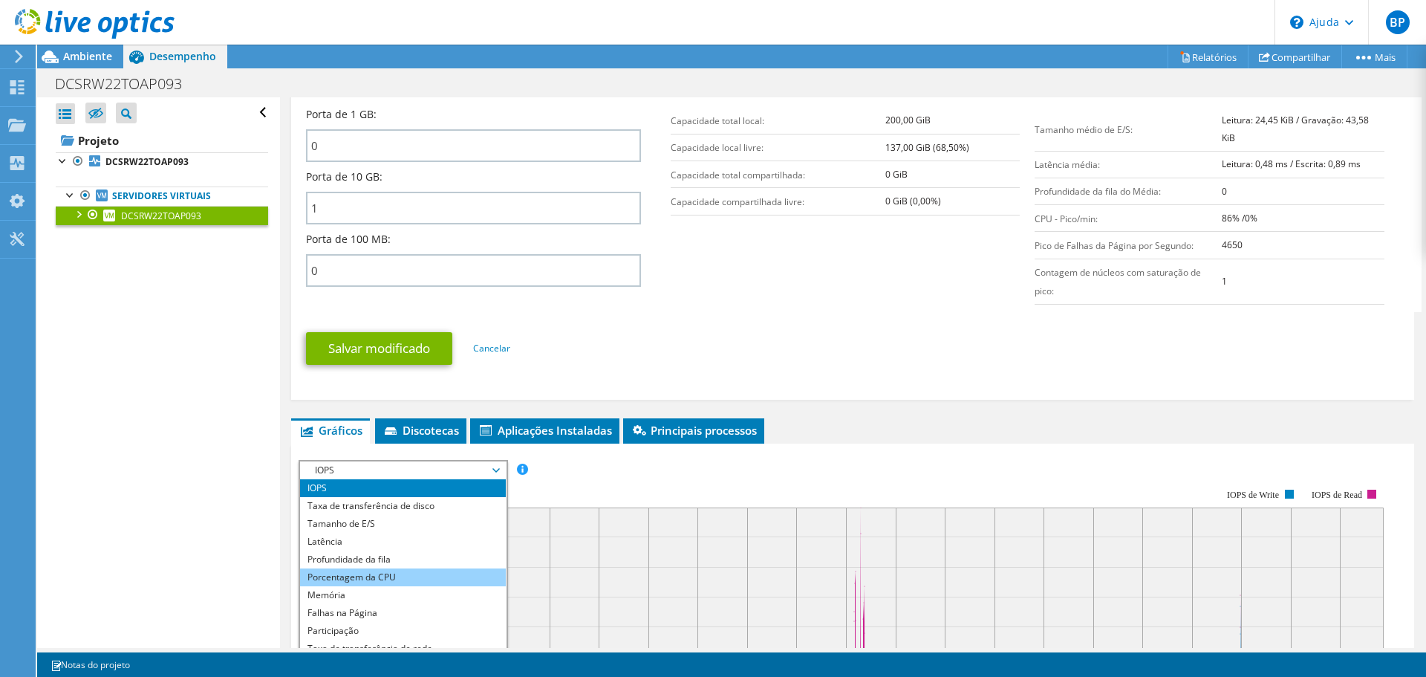
click at [304, 586] on li "Porcentagem da CPU" at bounding box center [403, 577] width 206 height 18
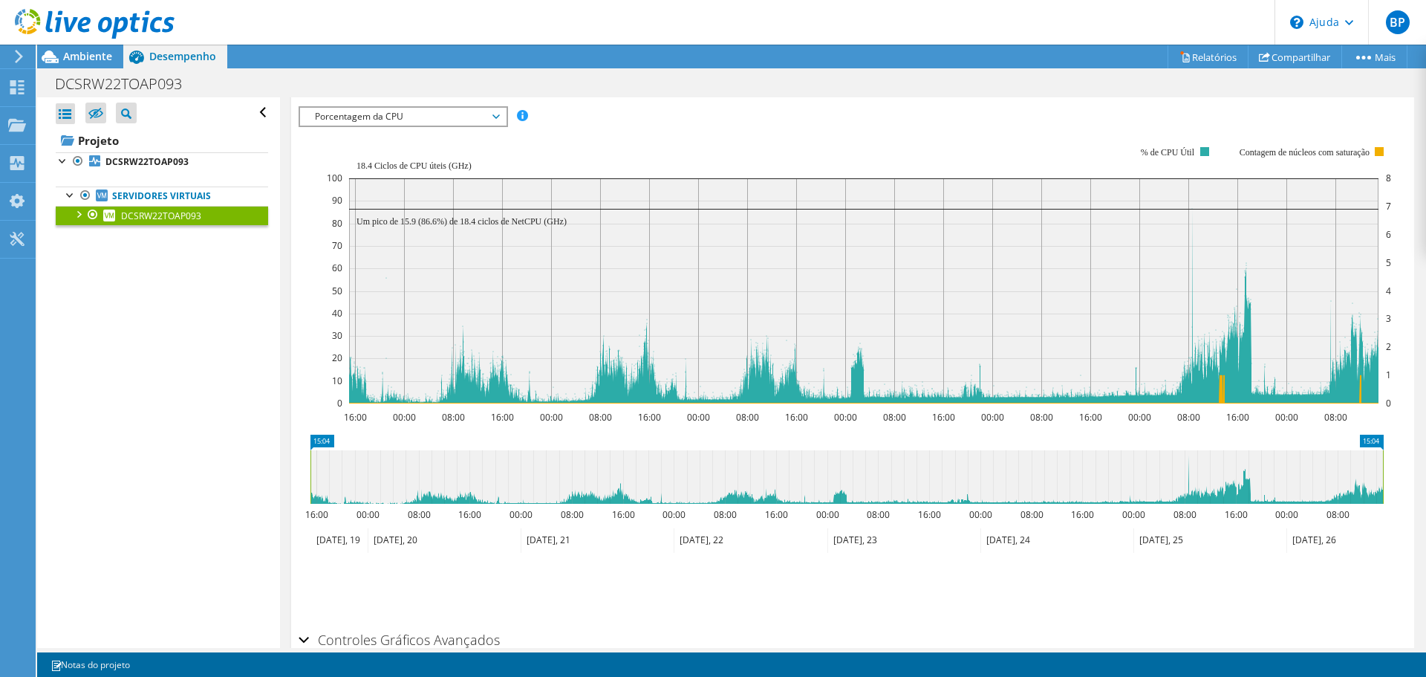
scroll to position [965, 0]
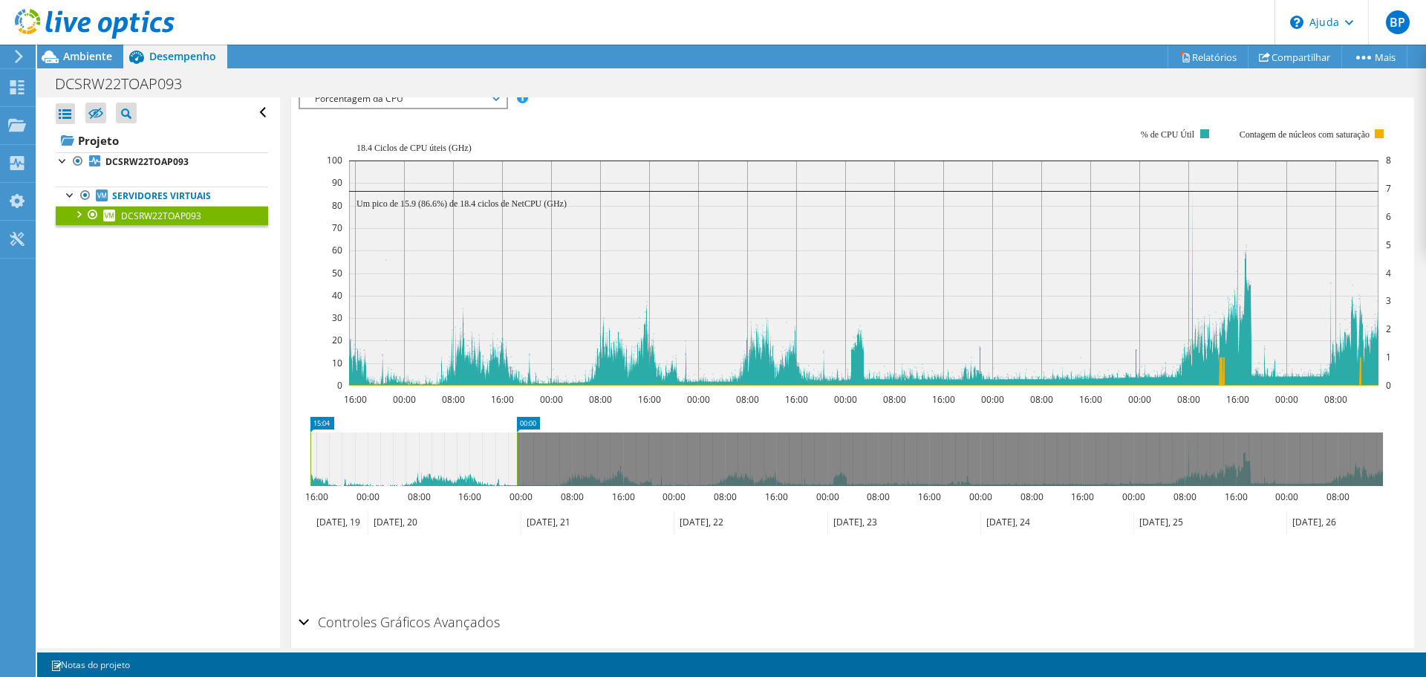
drag, startPoint x: 1386, startPoint y: 491, endPoint x: 520, endPoint y: 552, distance: 868.1
click at [520, 535] on icon "15:04 00:00 16:00 00:00 08:00 16:00 00:00 08:00 16:00 00:00 08:00 16:00 00:00 0…" at bounding box center [847, 476] width 1096 height 119
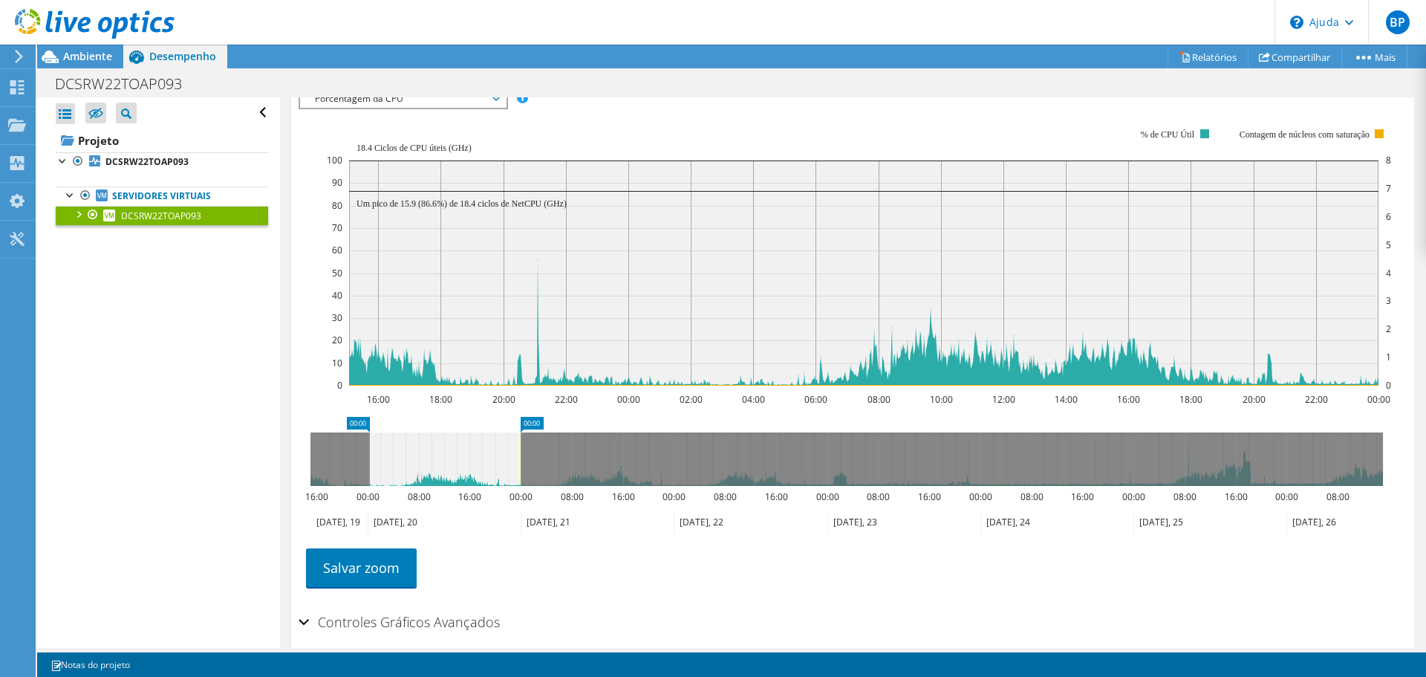
drag, startPoint x: 312, startPoint y: 493, endPoint x: 371, endPoint y: 502, distance: 59.3
click at [371, 486] on rect at bounding box center [369, 458] width 6 height 53
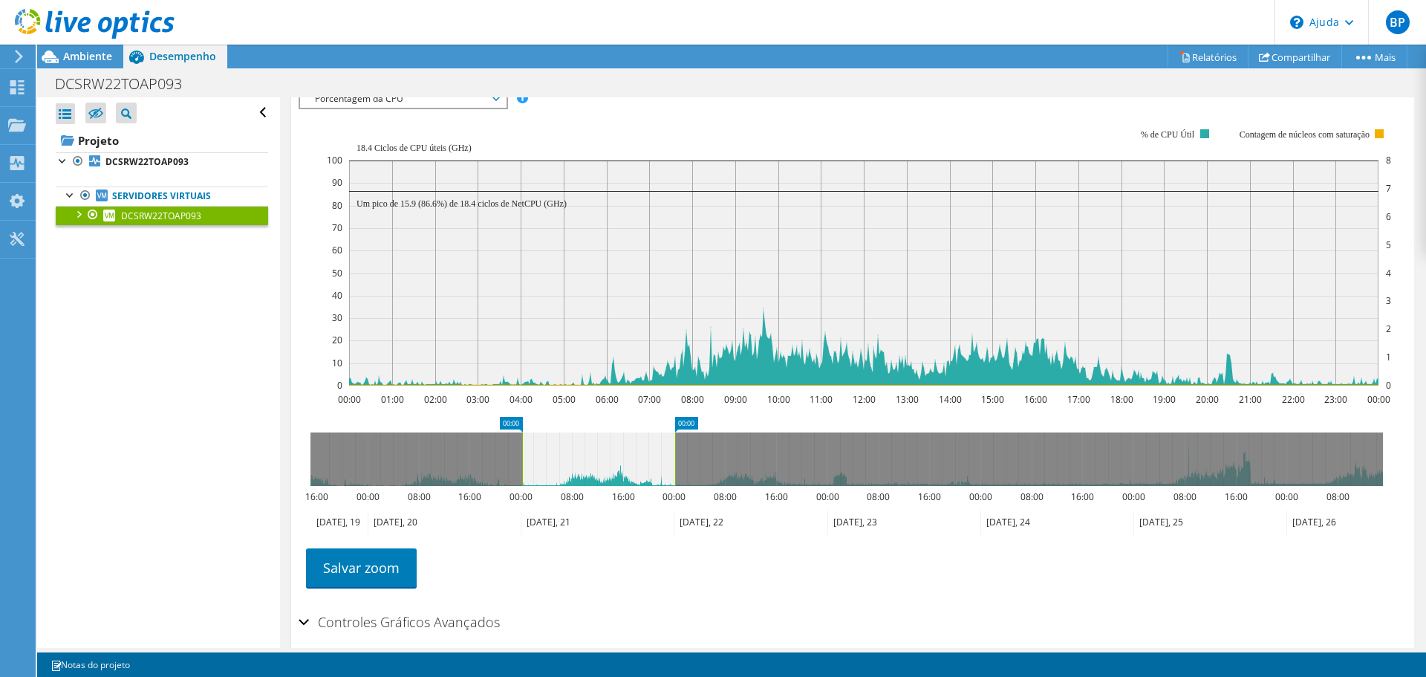
drag, startPoint x: 450, startPoint y: 489, endPoint x: 602, endPoint y: 502, distance: 152.1
click at [602, 486] on icon at bounding box center [598, 458] width 153 height 53
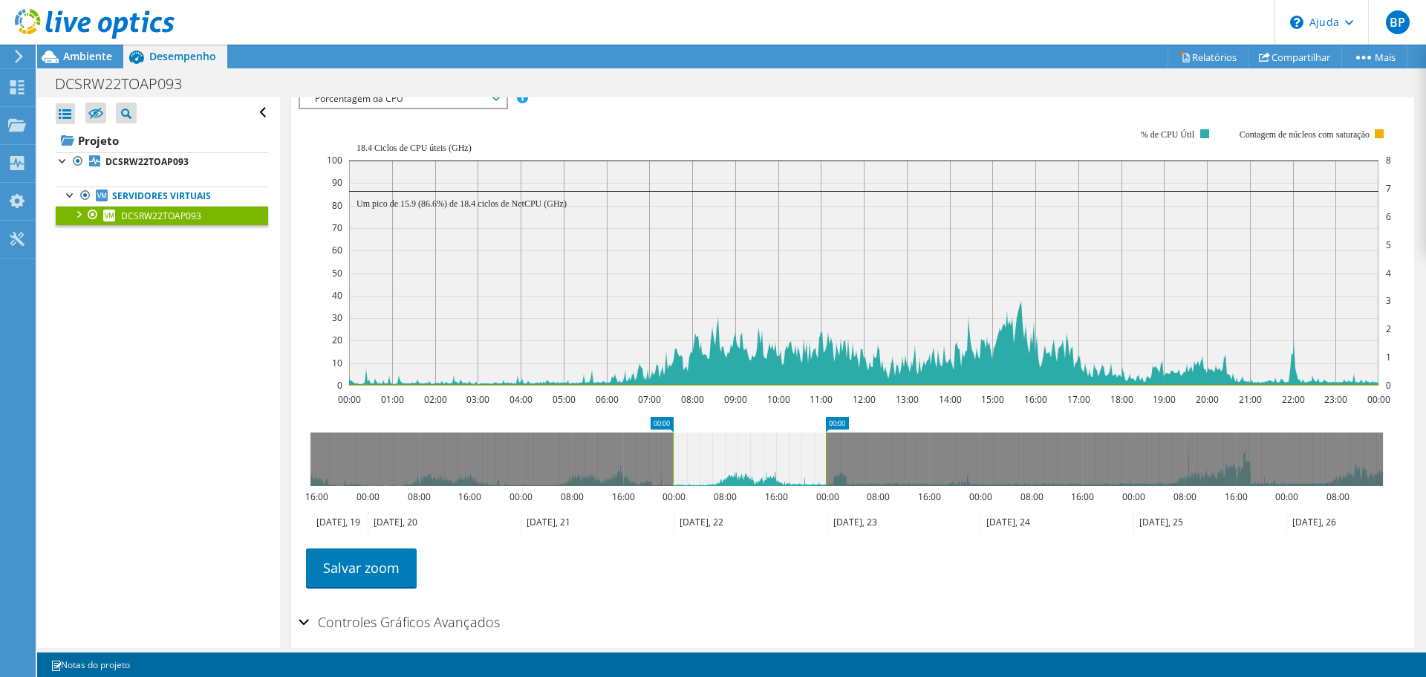
drag, startPoint x: 624, startPoint y: 498, endPoint x: 761, endPoint y: 512, distance: 138.2
click at [761, 486] on icon at bounding box center [749, 458] width 153 height 53
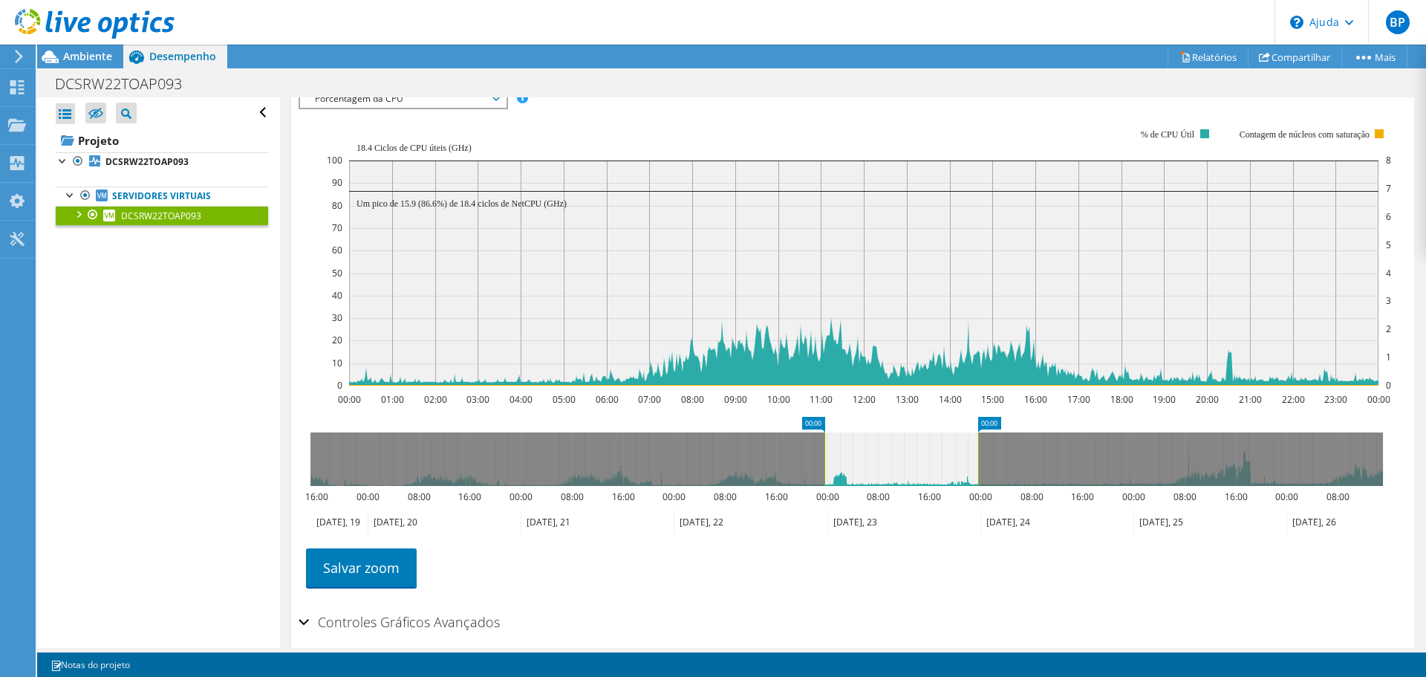
drag, startPoint x: 763, startPoint y: 502, endPoint x: 913, endPoint y: 499, distance: 150.8
click at [913, 486] on icon at bounding box center [901, 458] width 154 height 53
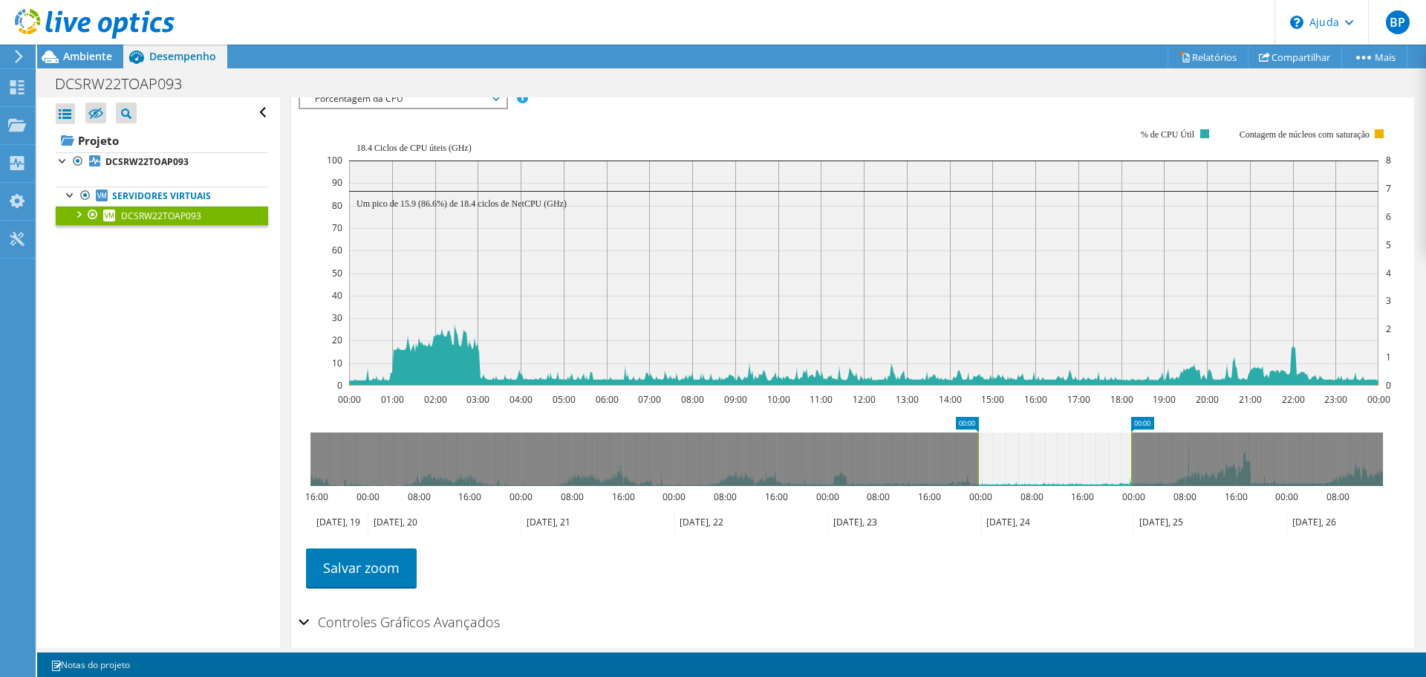
drag, startPoint x: 924, startPoint y: 489, endPoint x: 1075, endPoint y: 473, distance: 151.6
click at [1075, 473] on icon at bounding box center [1054, 458] width 153 height 53
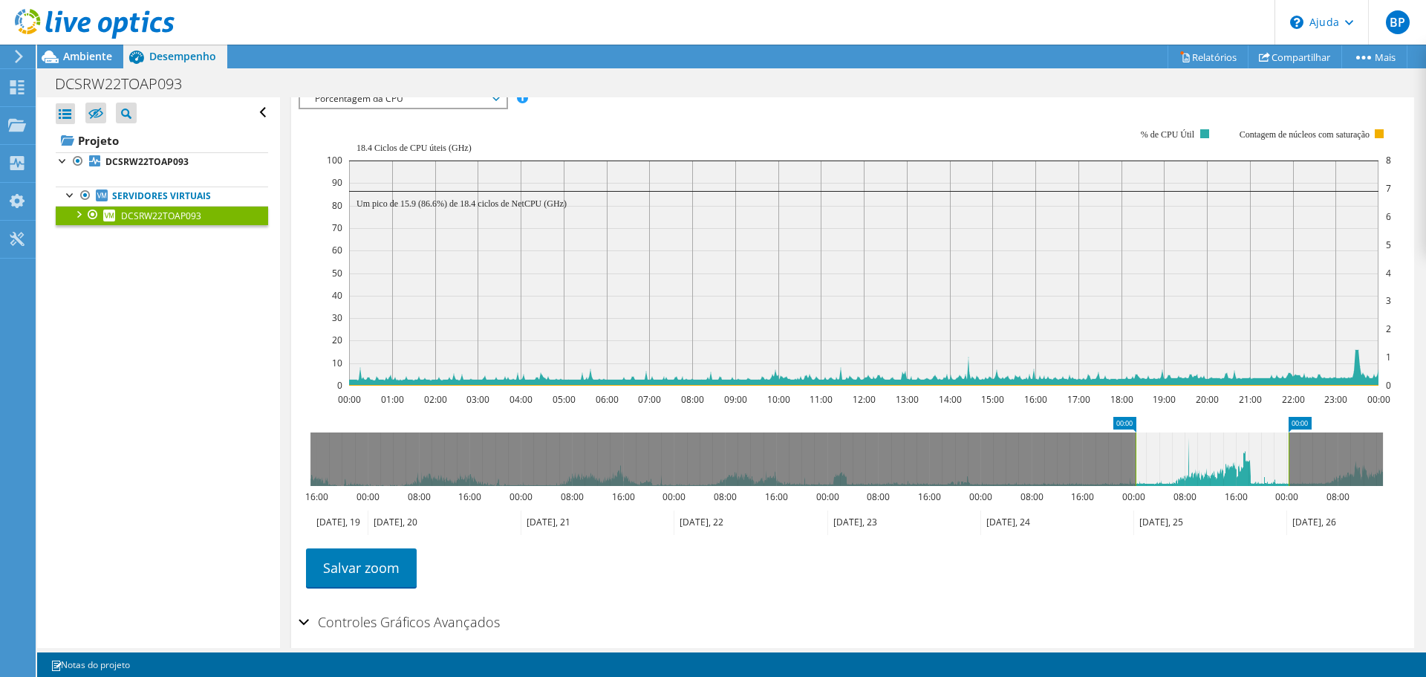
drag, startPoint x: 1097, startPoint y: 465, endPoint x: 1216, endPoint y: 458, distance: 119.0
click at [1216, 458] on icon "00:00 00:00 16:00 00:00 08:00 16:00 00:00 08:00 16:00 00:00 08:00 16:00 00:00 0…" at bounding box center [847, 476] width 1096 height 119
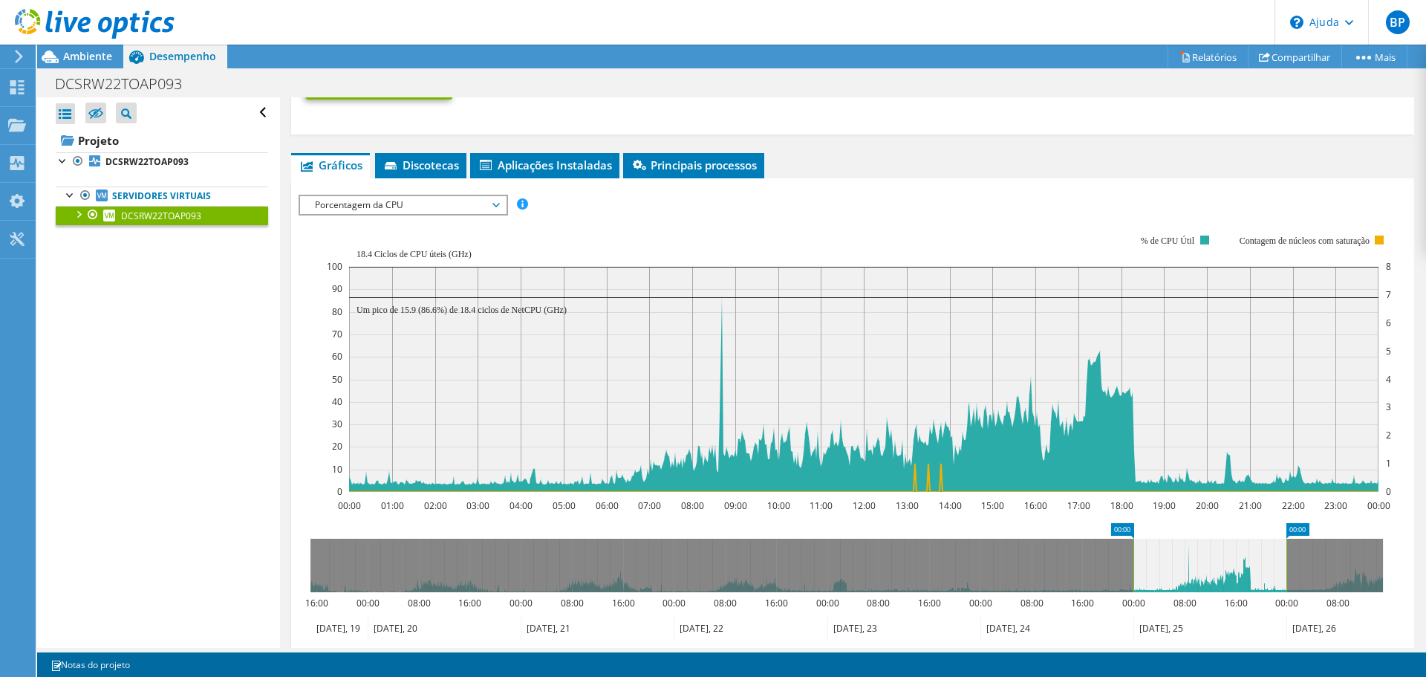
scroll to position [817, 0]
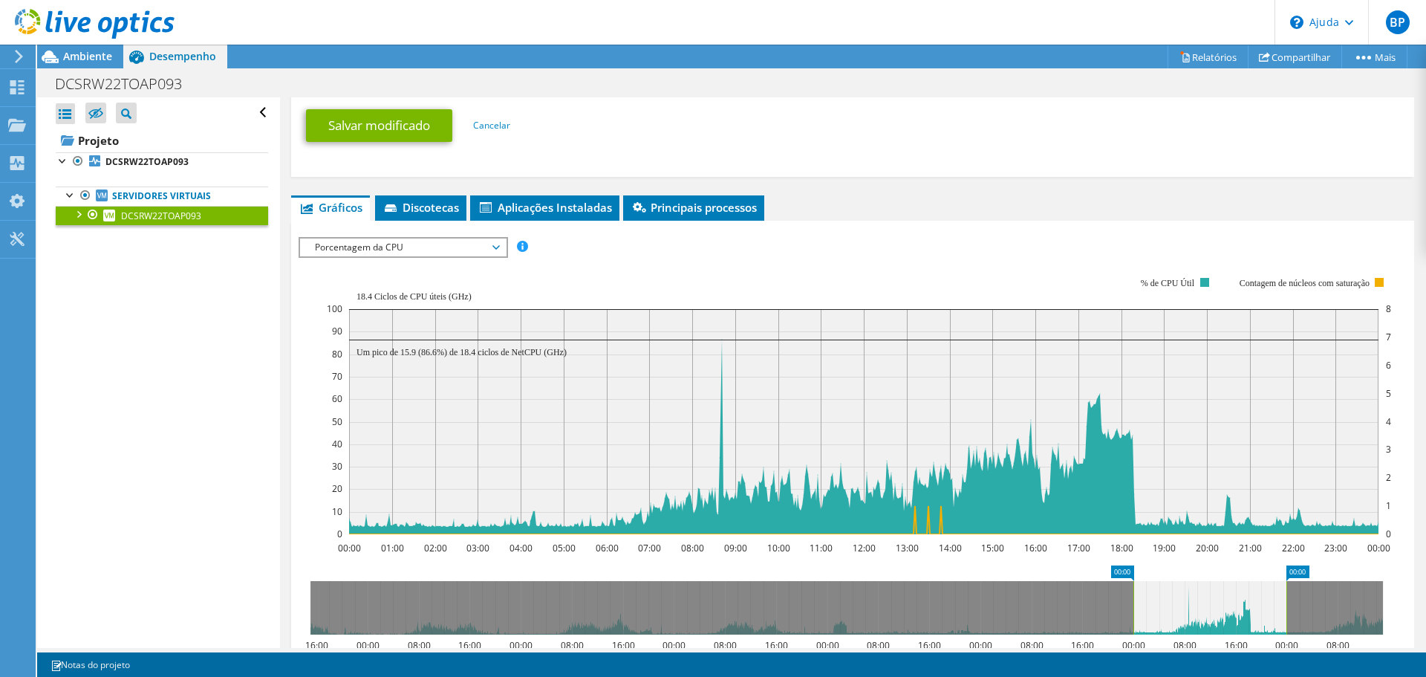
click at [310, 256] on span "Porcentagem da CPU" at bounding box center [402, 247] width 191 height 18
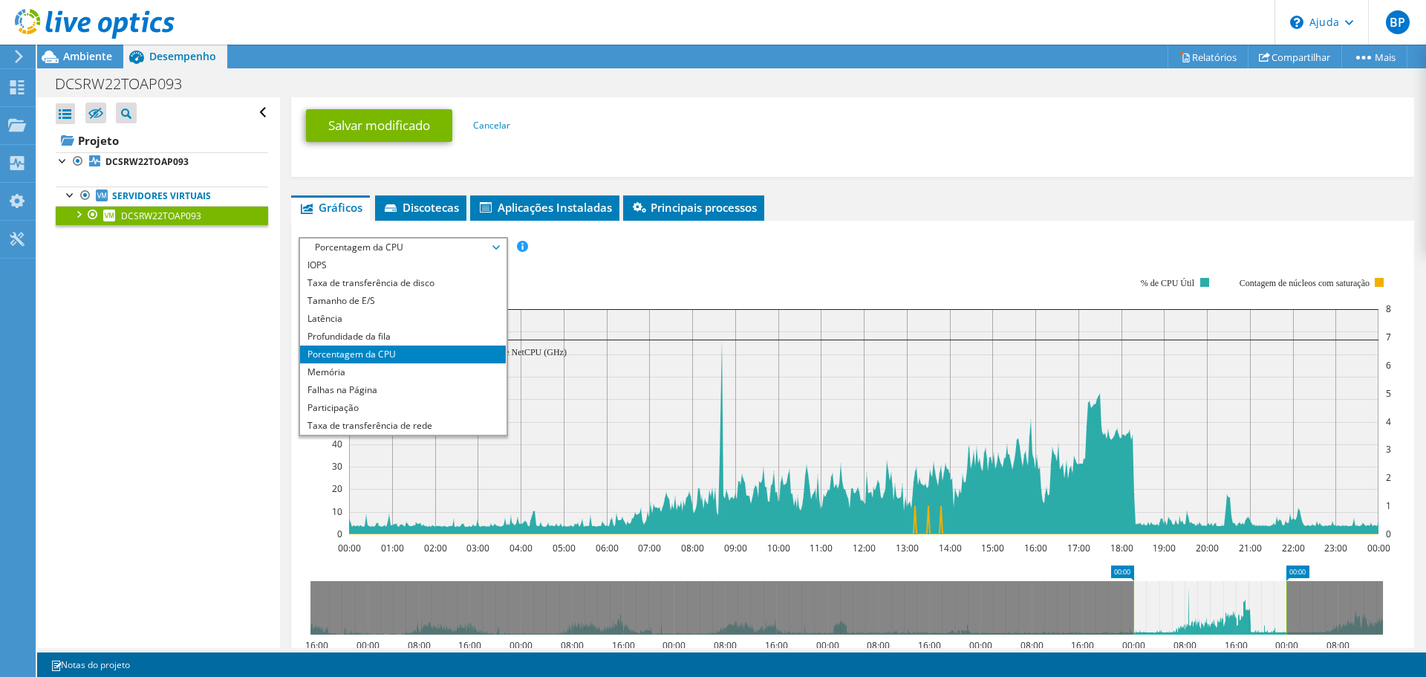
click at [298, 360] on section "IOPS Taxa de transferência de disco Tamanho de E/S Latência Profundidade da fil…" at bounding box center [852, 526] width 1123 height 611
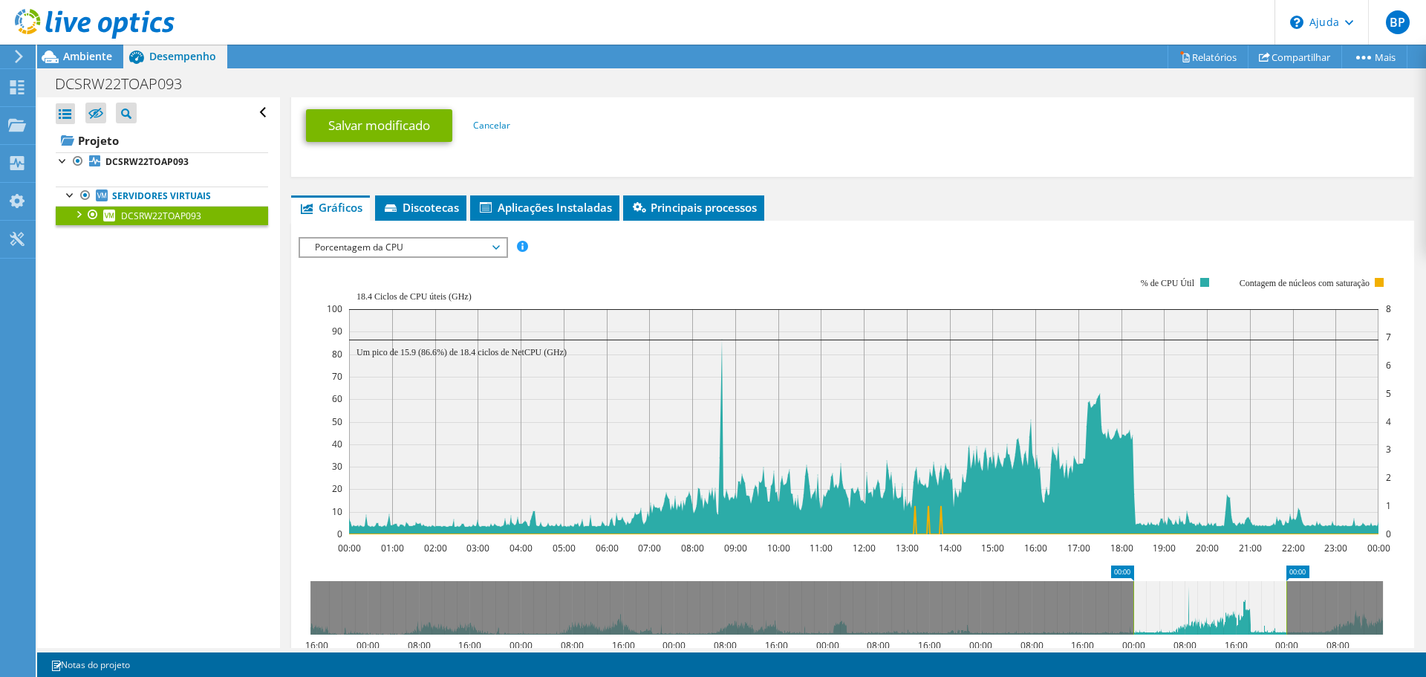
click at [327, 253] on font "Porcentagem da CPU" at bounding box center [359, 247] width 88 height 13
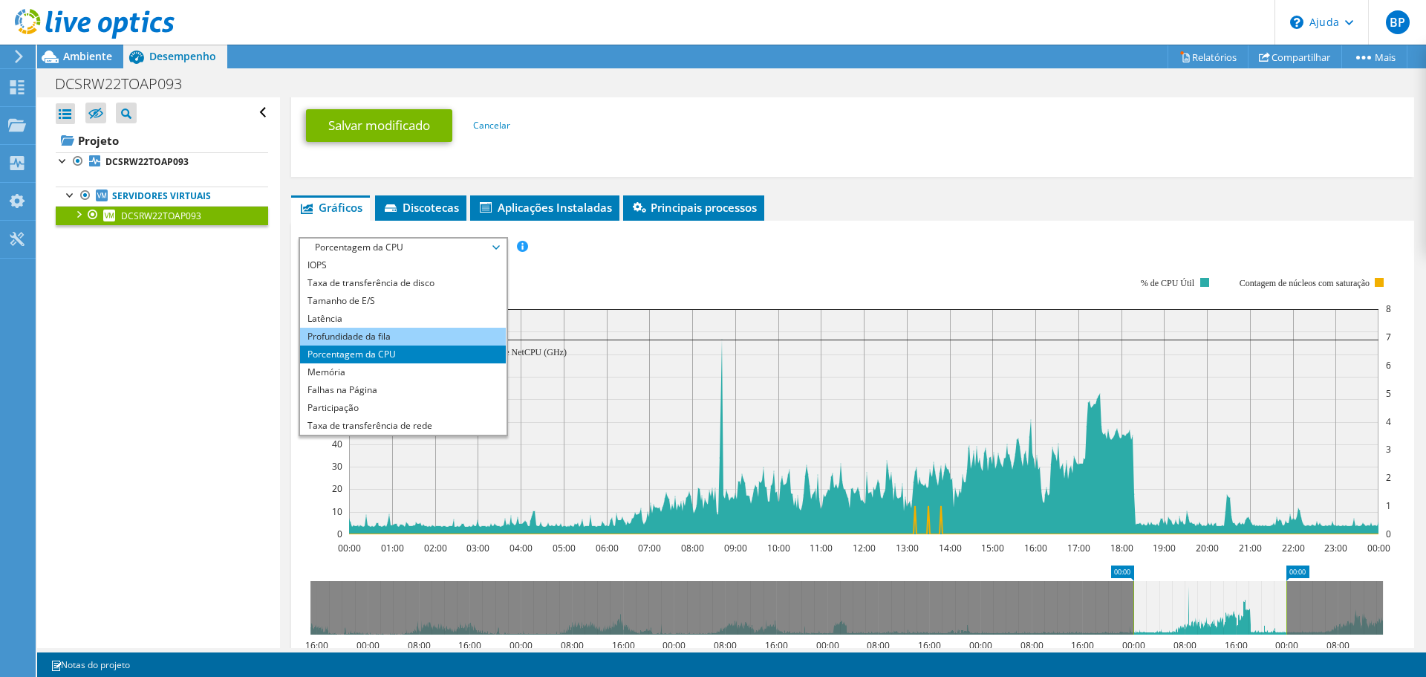
click at [329, 342] on font "Profundidade da fila" at bounding box center [348, 336] width 83 height 13
click at [305, 345] on li "Profundidade da fila" at bounding box center [403, 336] width 206 height 18
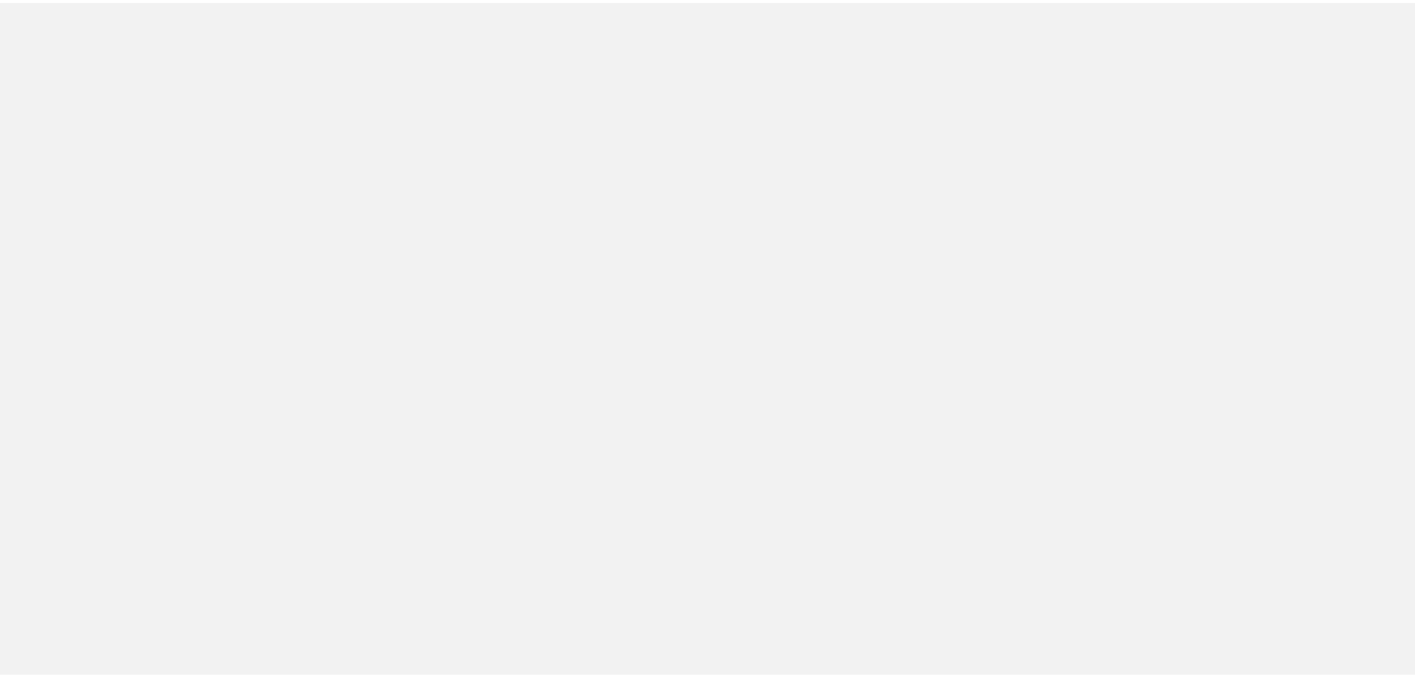
scroll to position [379, 0]
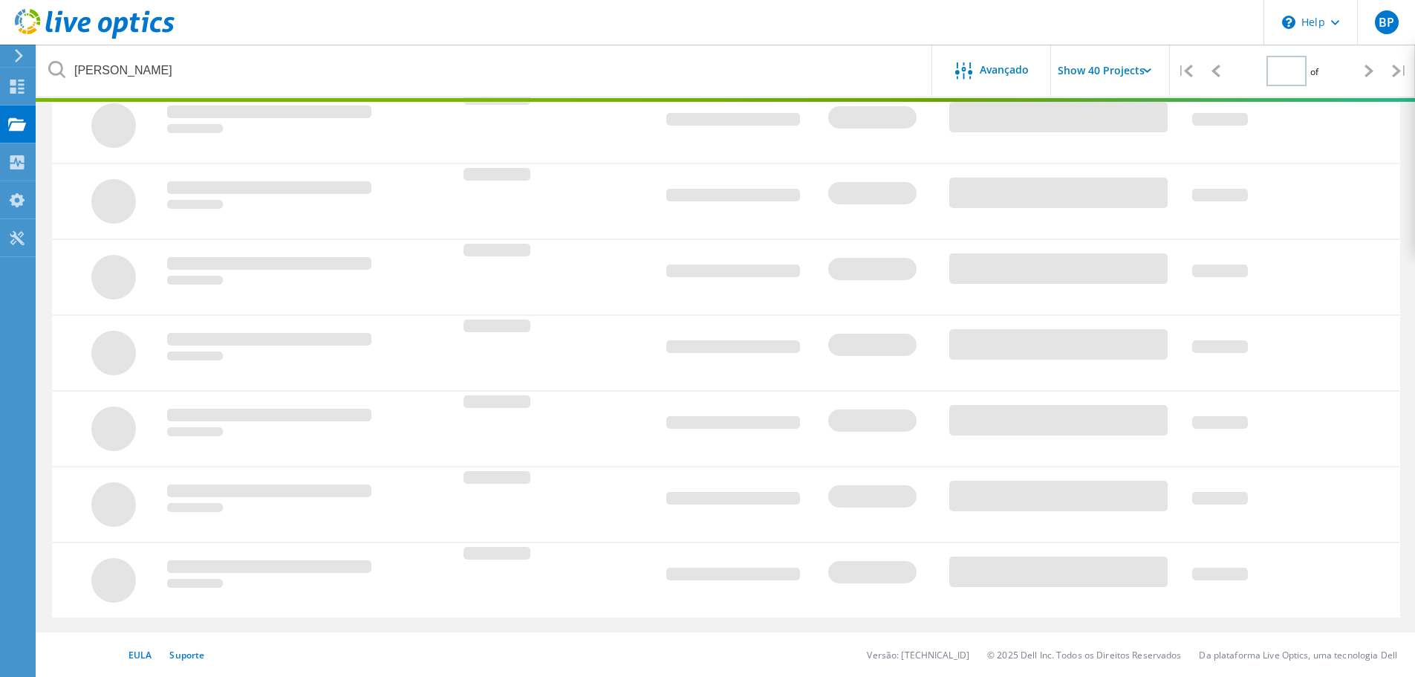
type input "1"
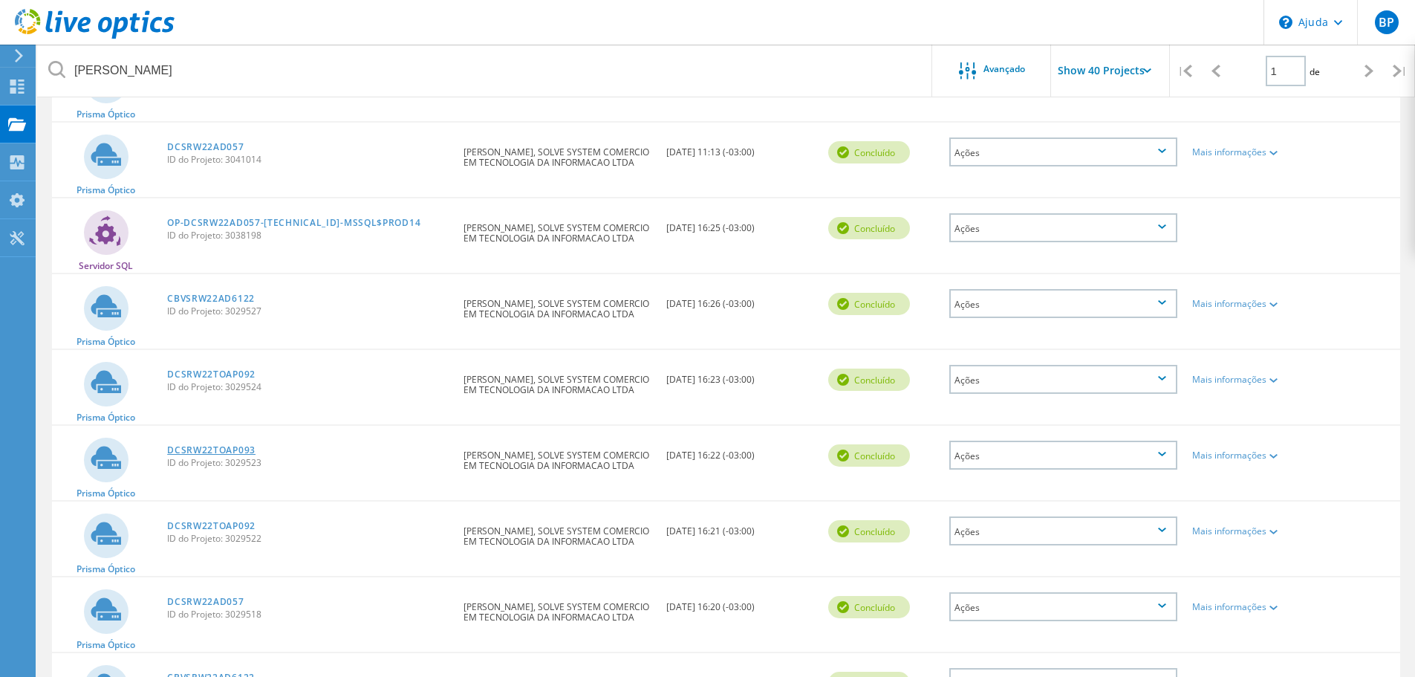
click at [235, 451] on font "DCSRW22TOAP093" at bounding box center [211, 449] width 88 height 13
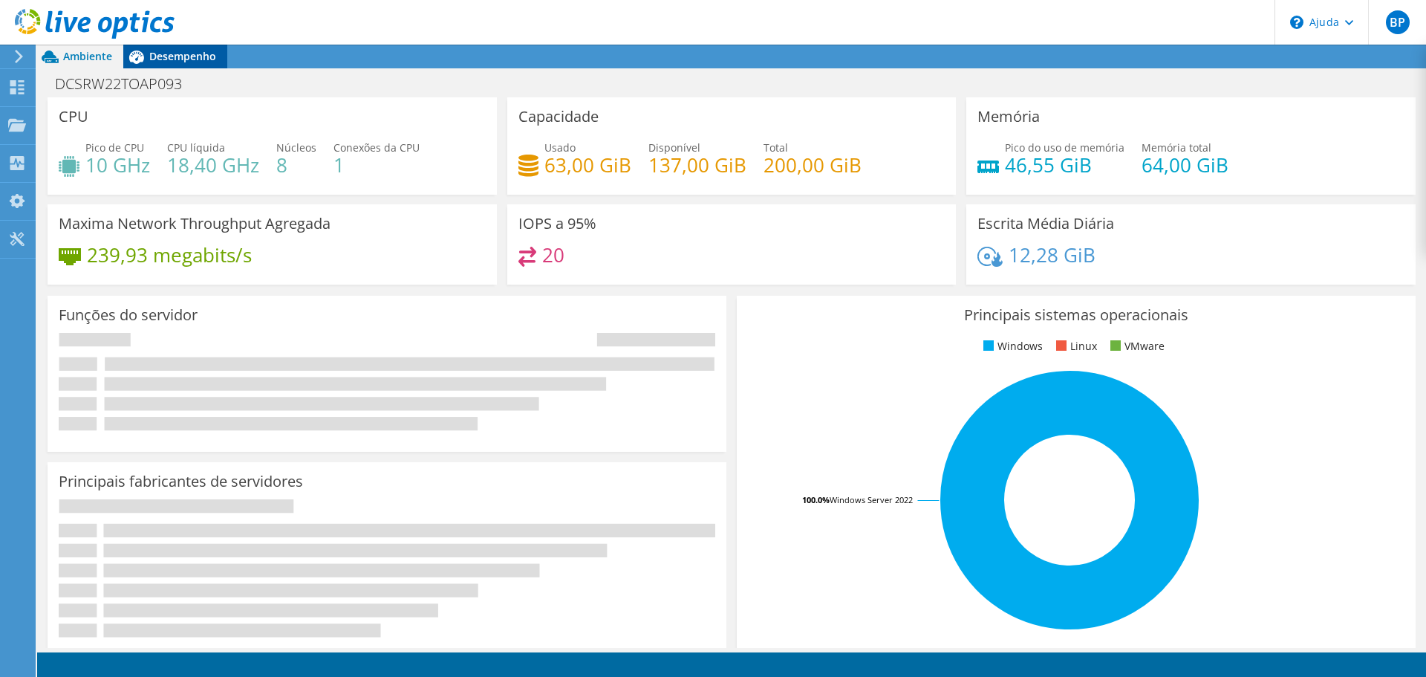
click at [167, 56] on font "Desempenho" at bounding box center [182, 56] width 67 height 14
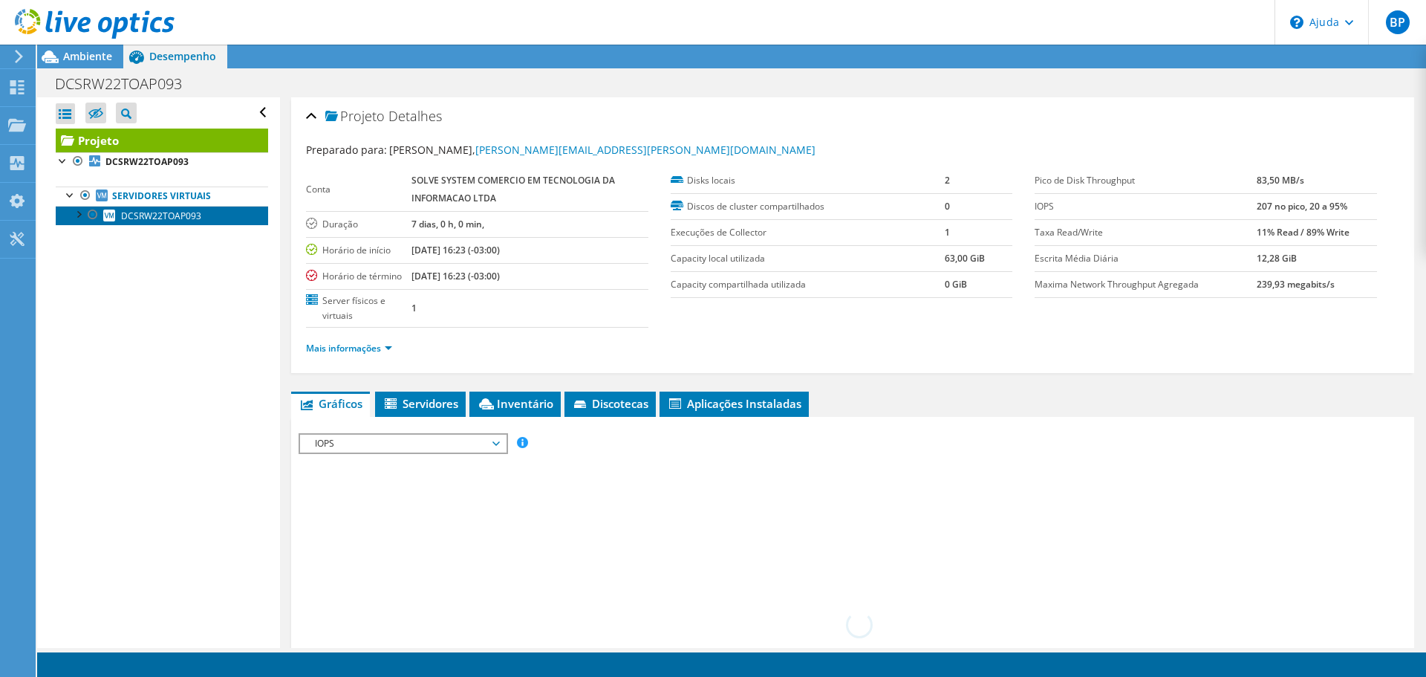
click at [159, 221] on font "DCSRW22TOAP093" at bounding box center [161, 215] width 80 height 13
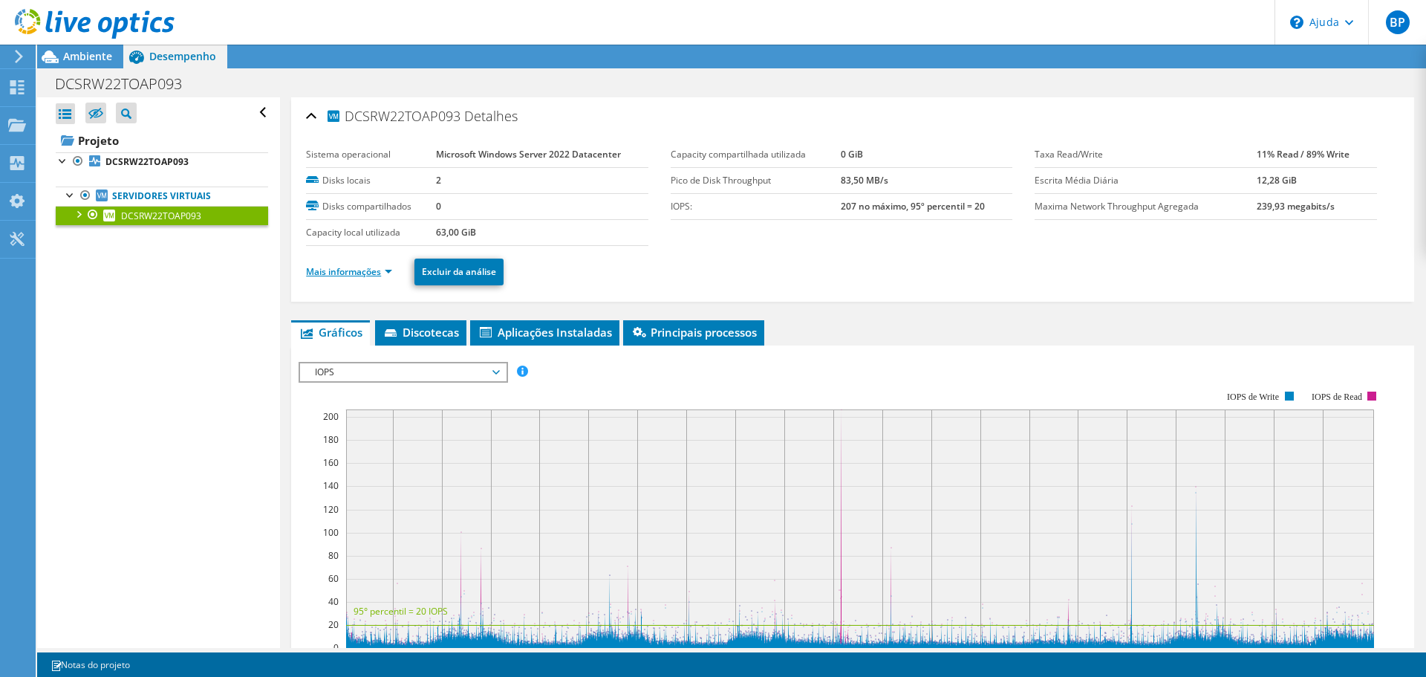
click at [349, 277] on li "Mais informações" at bounding box center [353, 272] width 95 height 16
click at [351, 245] on td "Capacity local utilizada" at bounding box center [371, 232] width 130 height 26
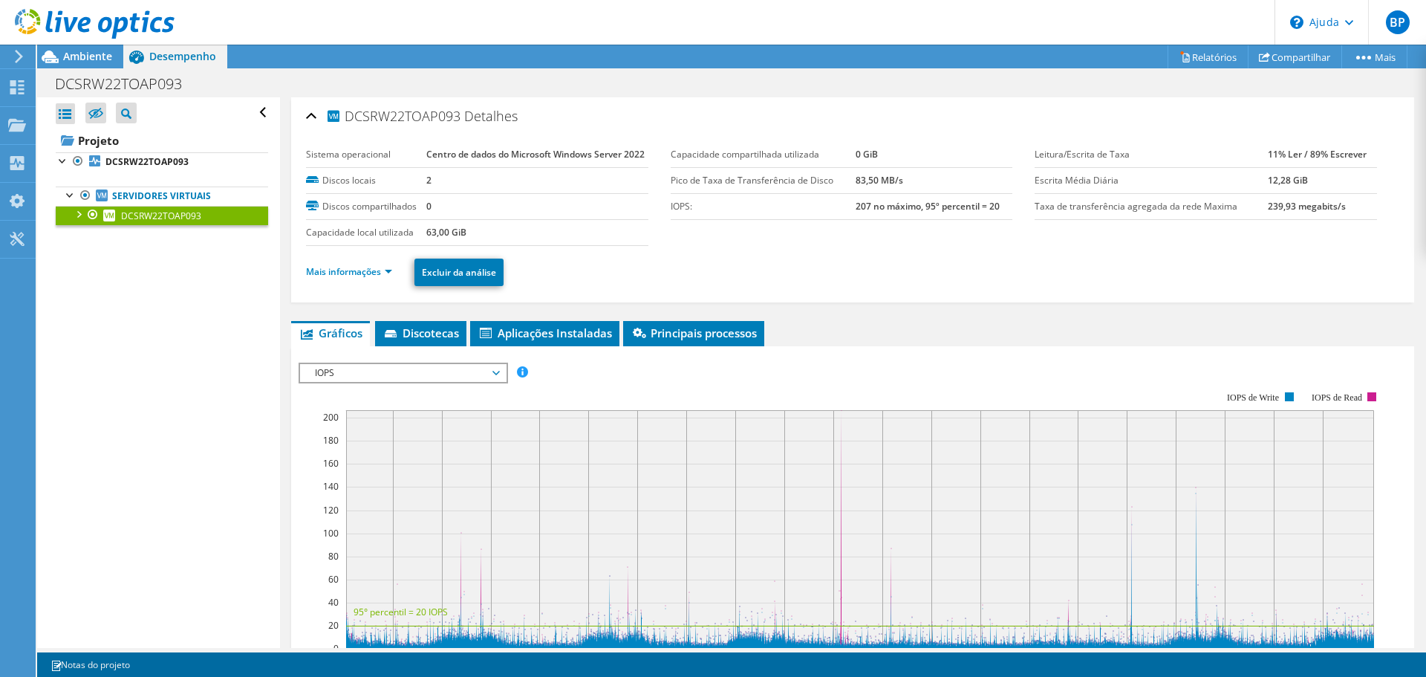
click at [351, 280] on li "Mais informações" at bounding box center [353, 272] width 95 height 16
click at [353, 278] on font "Mais informações" at bounding box center [343, 271] width 75 height 13
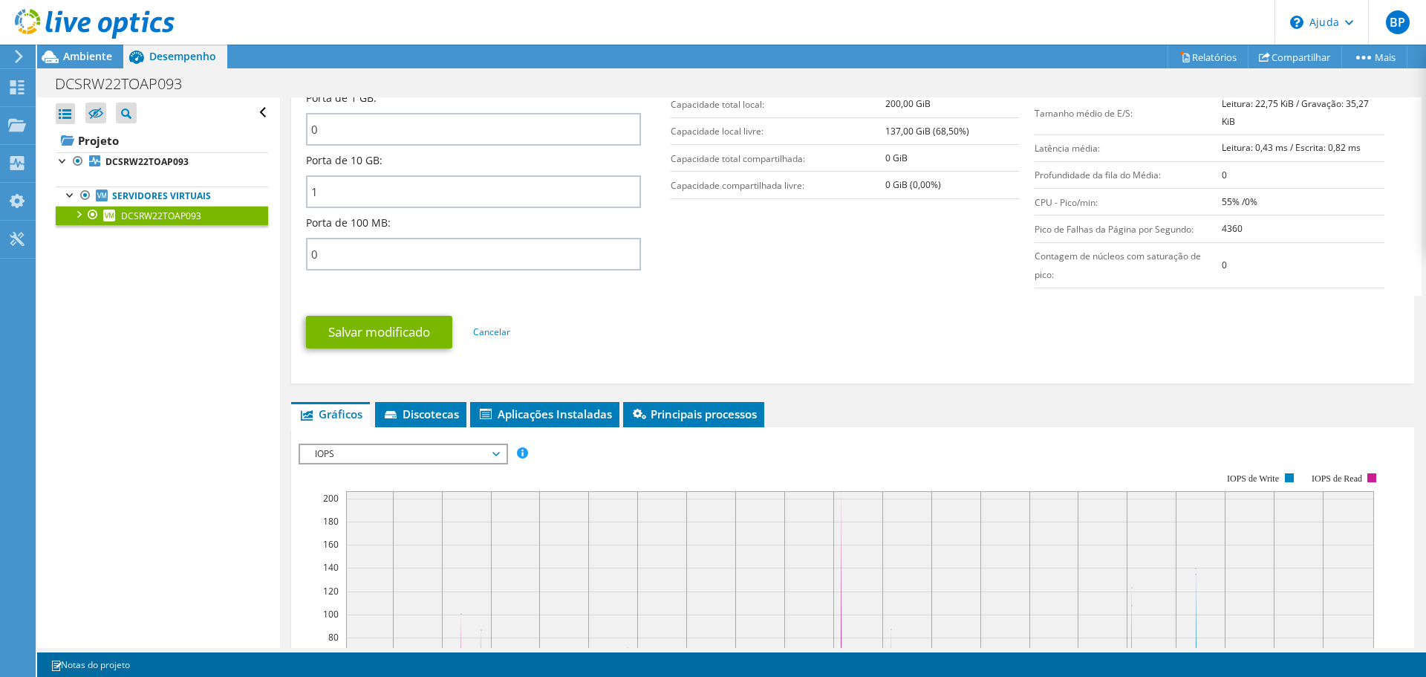
scroll to position [743, 0]
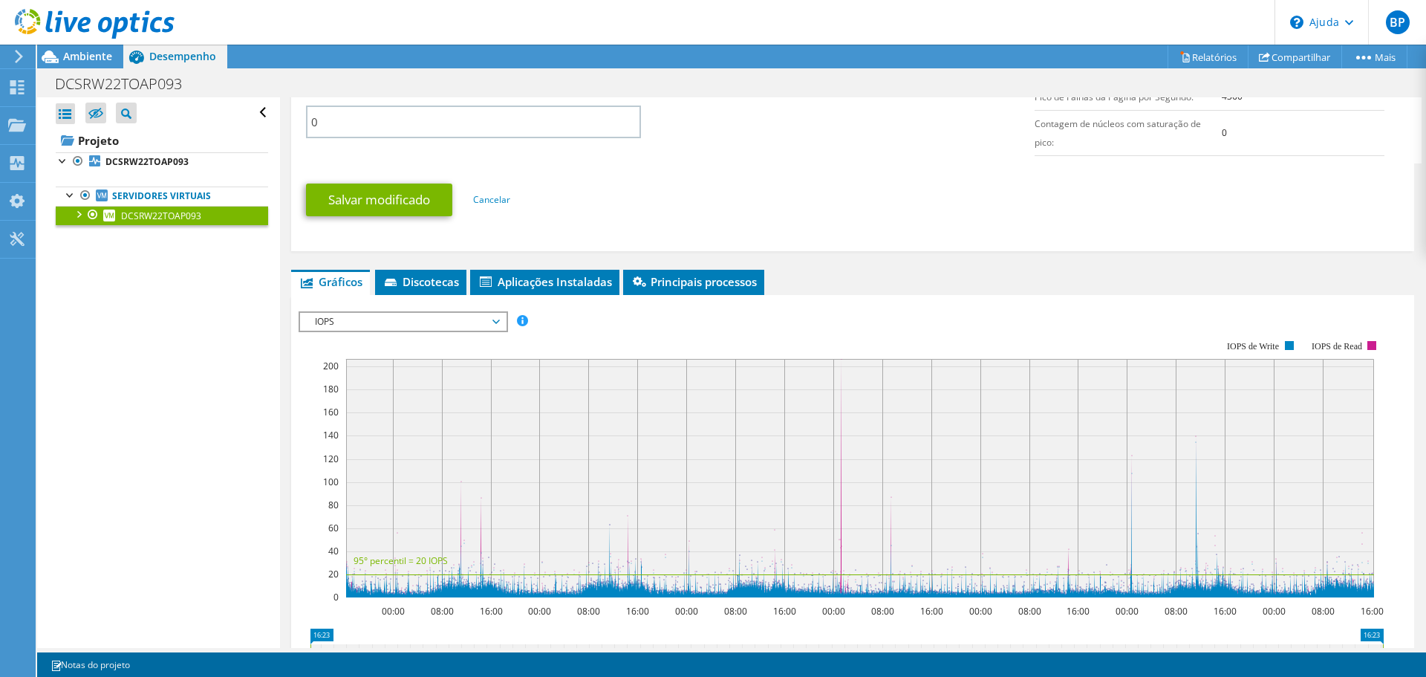
click at [311, 330] on span "IOPS" at bounding box center [402, 322] width 191 height 18
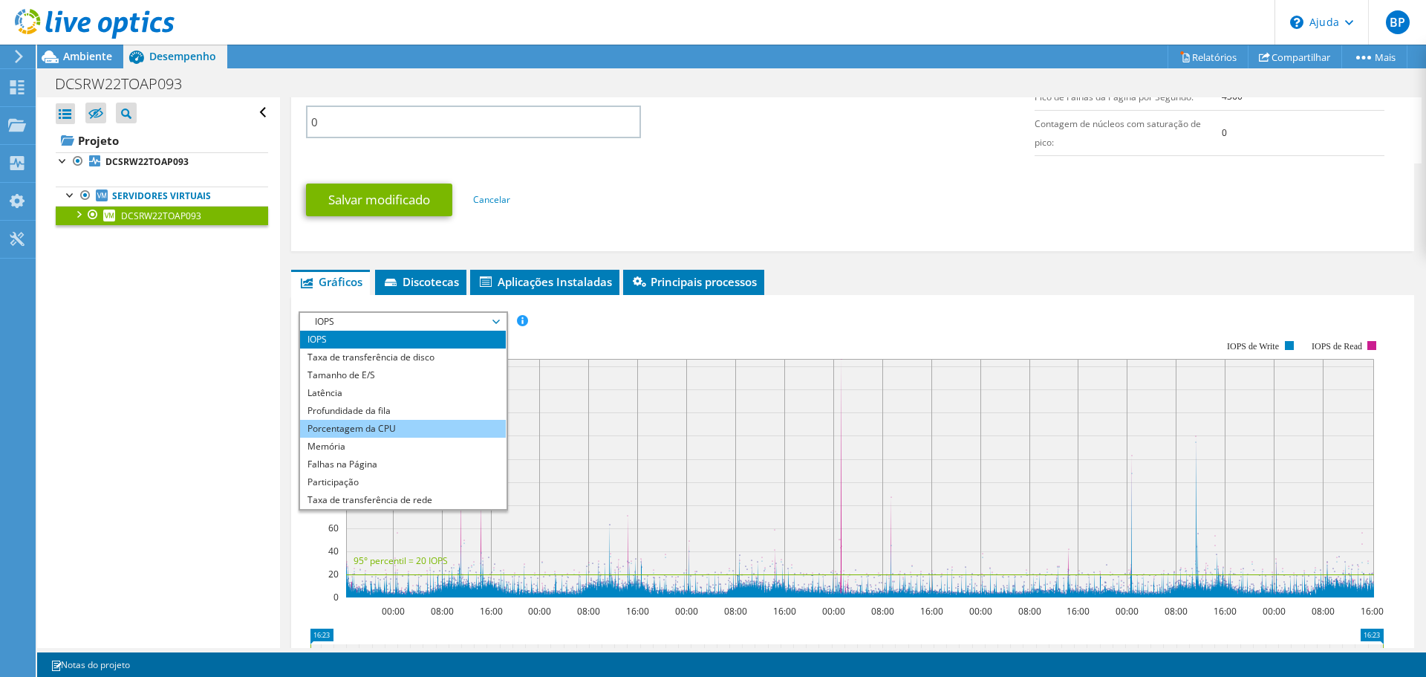
click at [304, 437] on li "Porcentagem da CPU" at bounding box center [403, 429] width 206 height 18
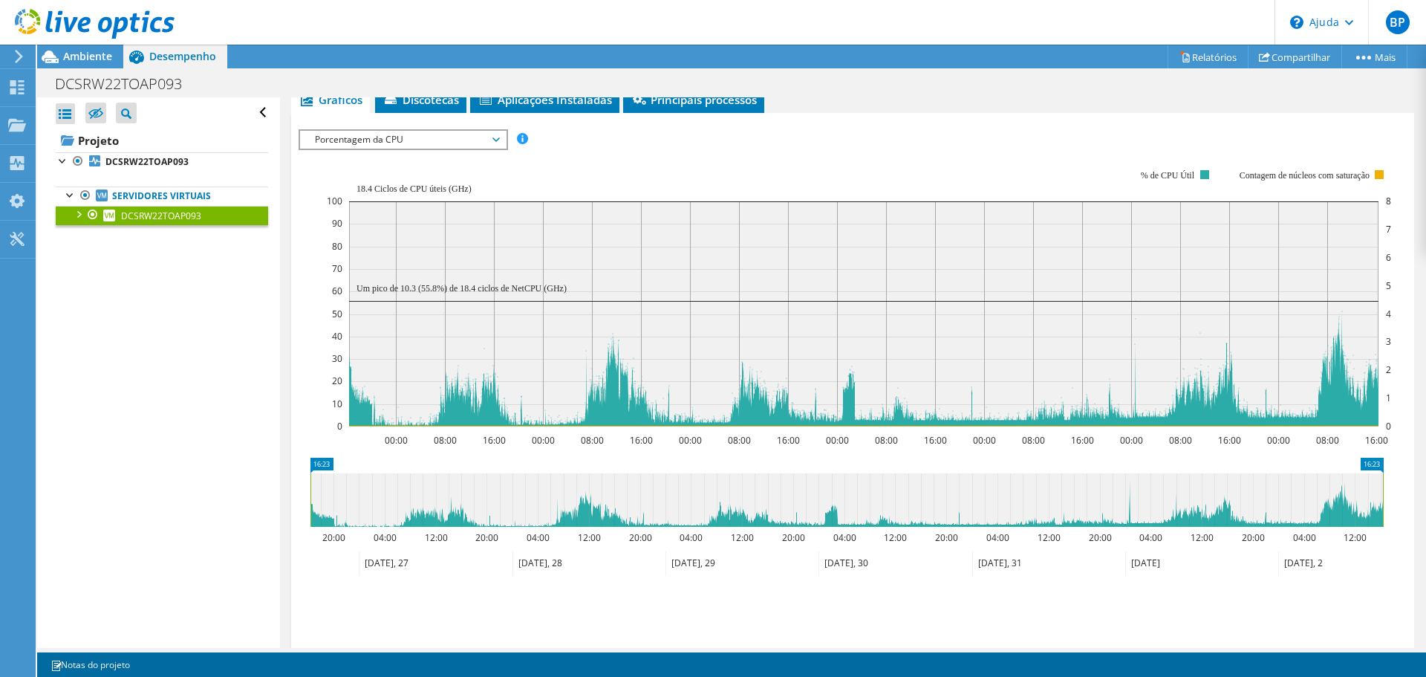
scroll to position [891, 0]
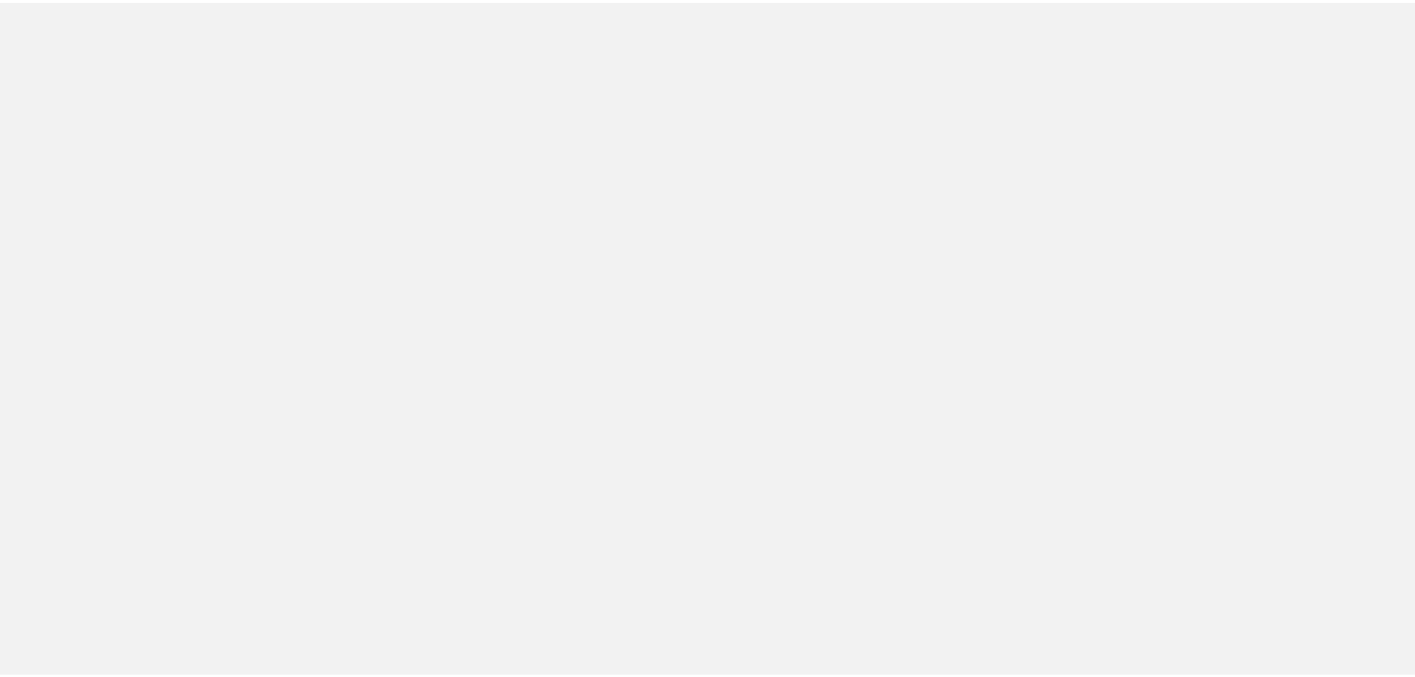
scroll to position [379, 0]
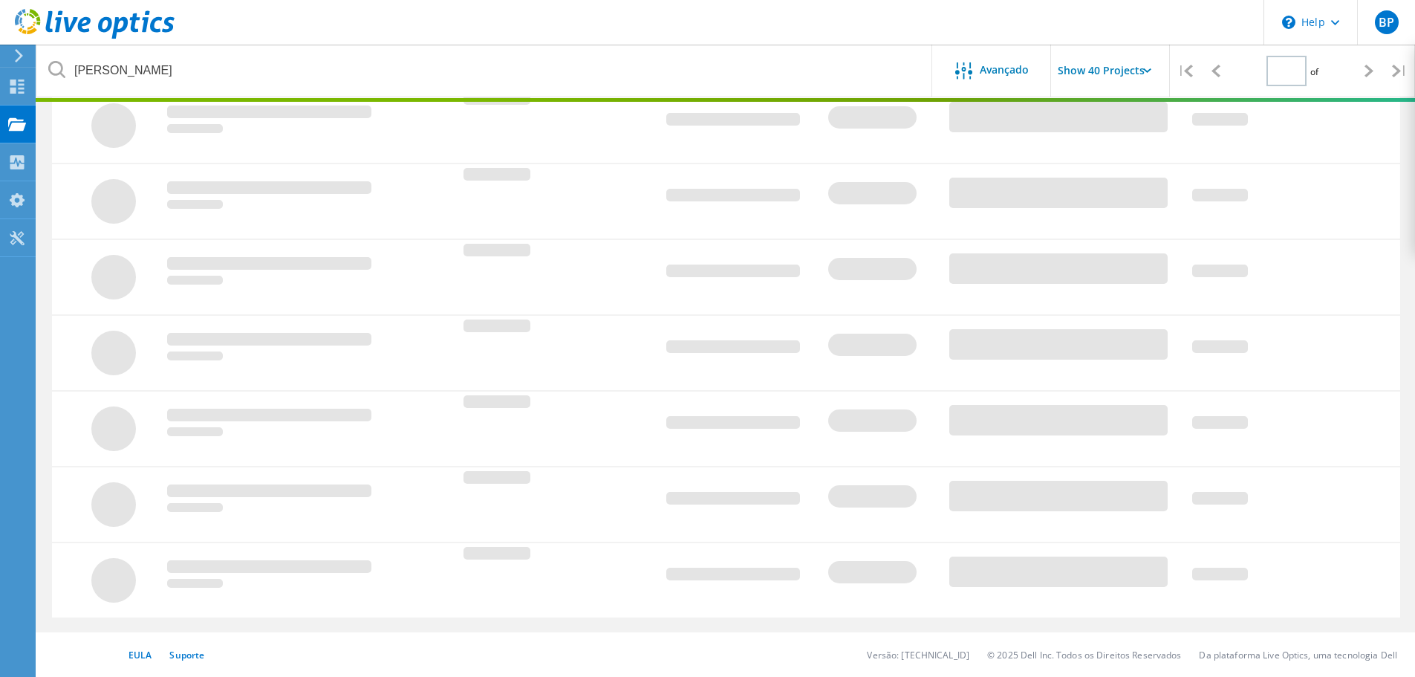
type input "1"
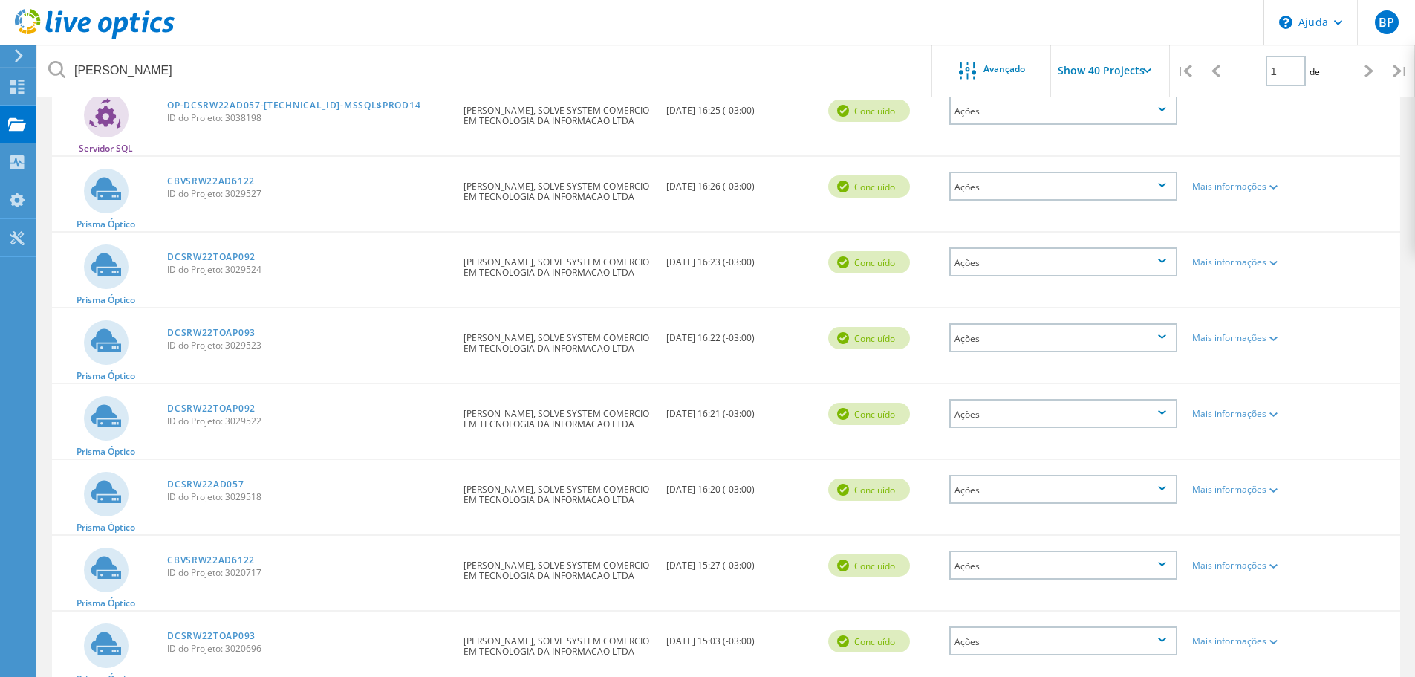
scroll to position [602, 0]
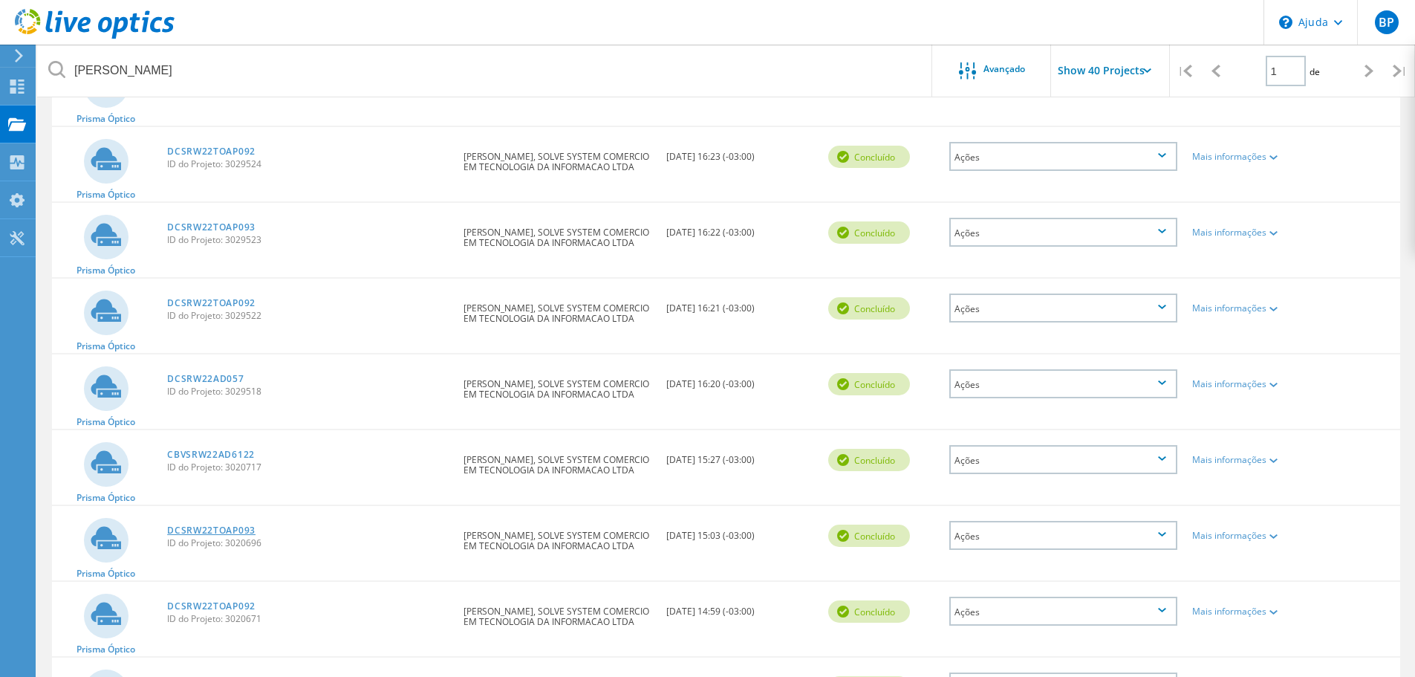
click at [229, 532] on font "DCSRW22TOAP093" at bounding box center [211, 530] width 88 height 13
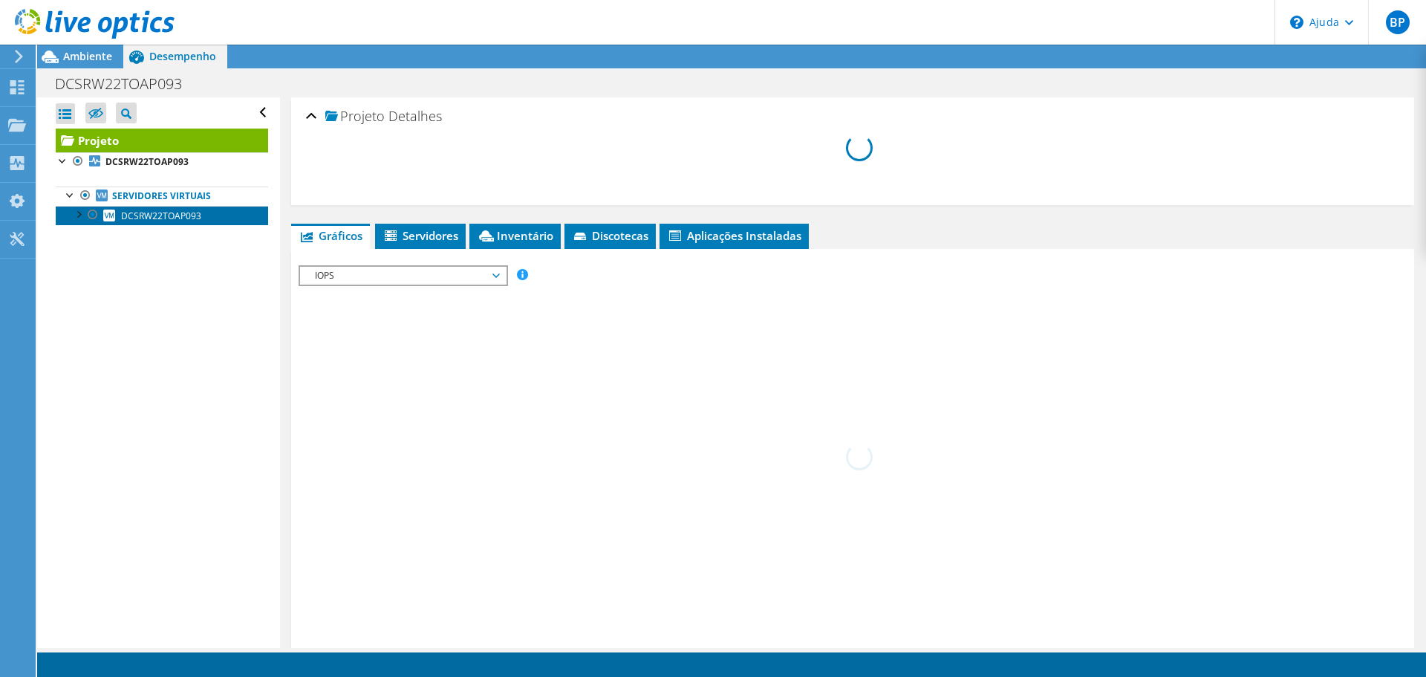
click at [159, 220] on font "DCSRW22TOAP093" at bounding box center [161, 215] width 80 height 13
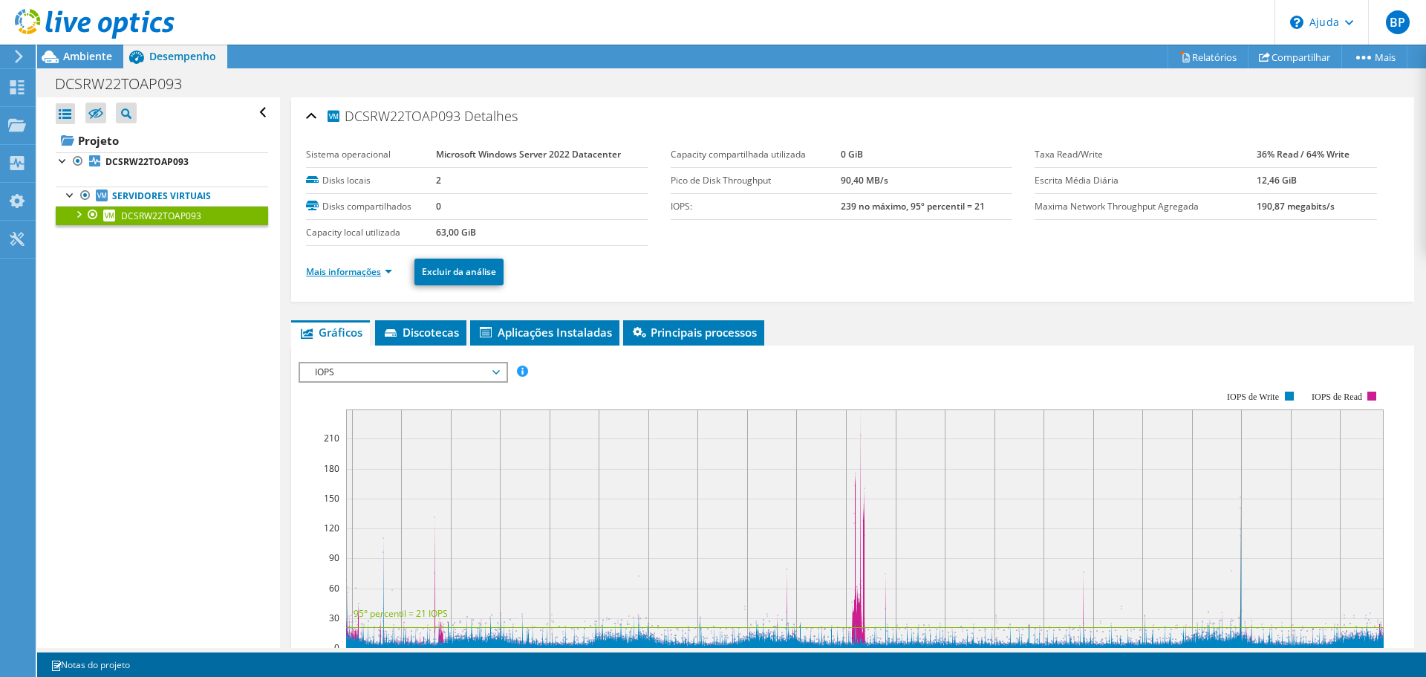
click at [373, 245] on td "Capacity local utilizada" at bounding box center [371, 232] width 130 height 26
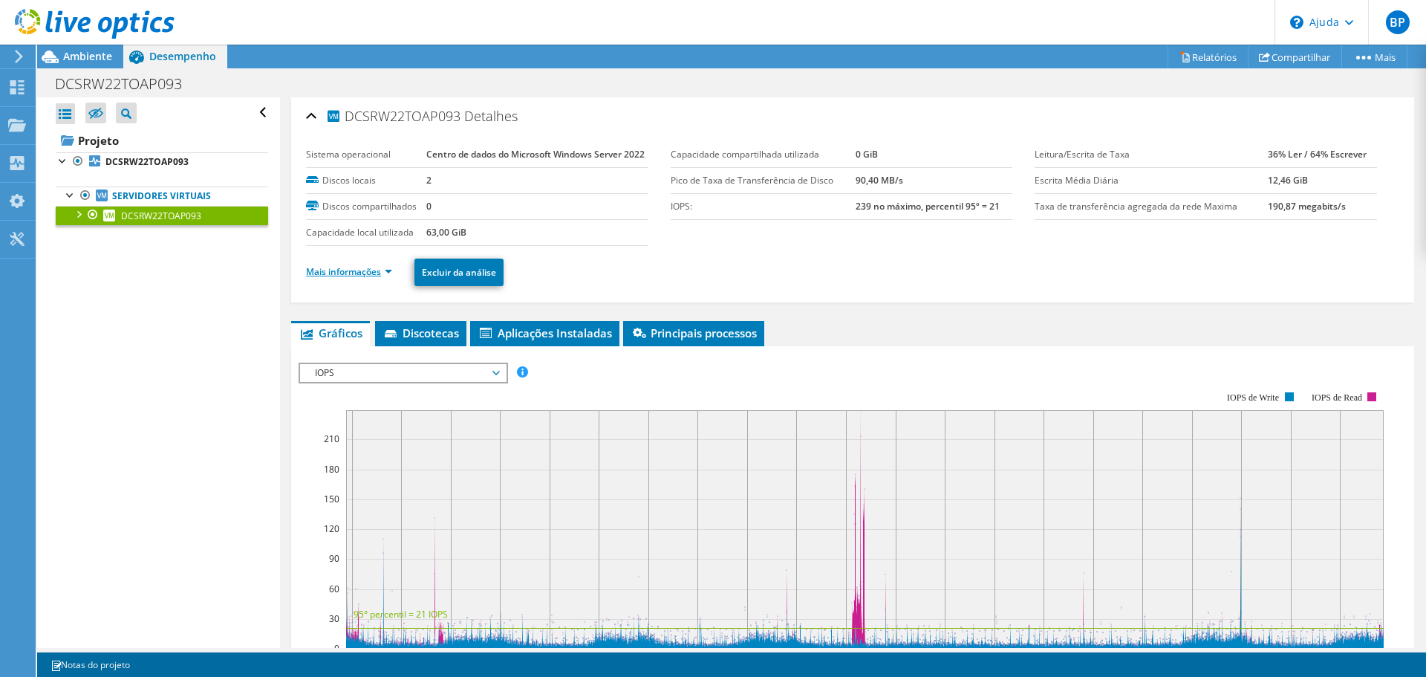
click at [362, 278] on font "Mais informações" at bounding box center [343, 271] width 75 height 13
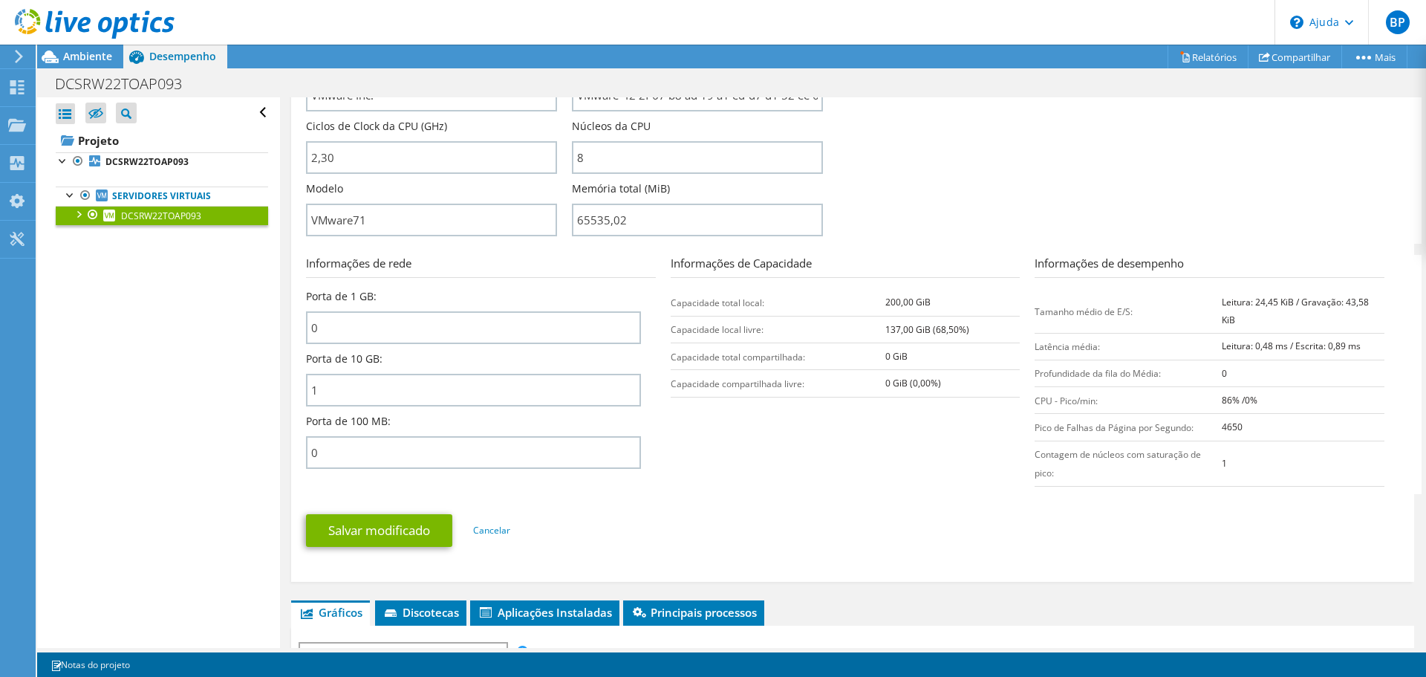
scroll to position [446, 0]
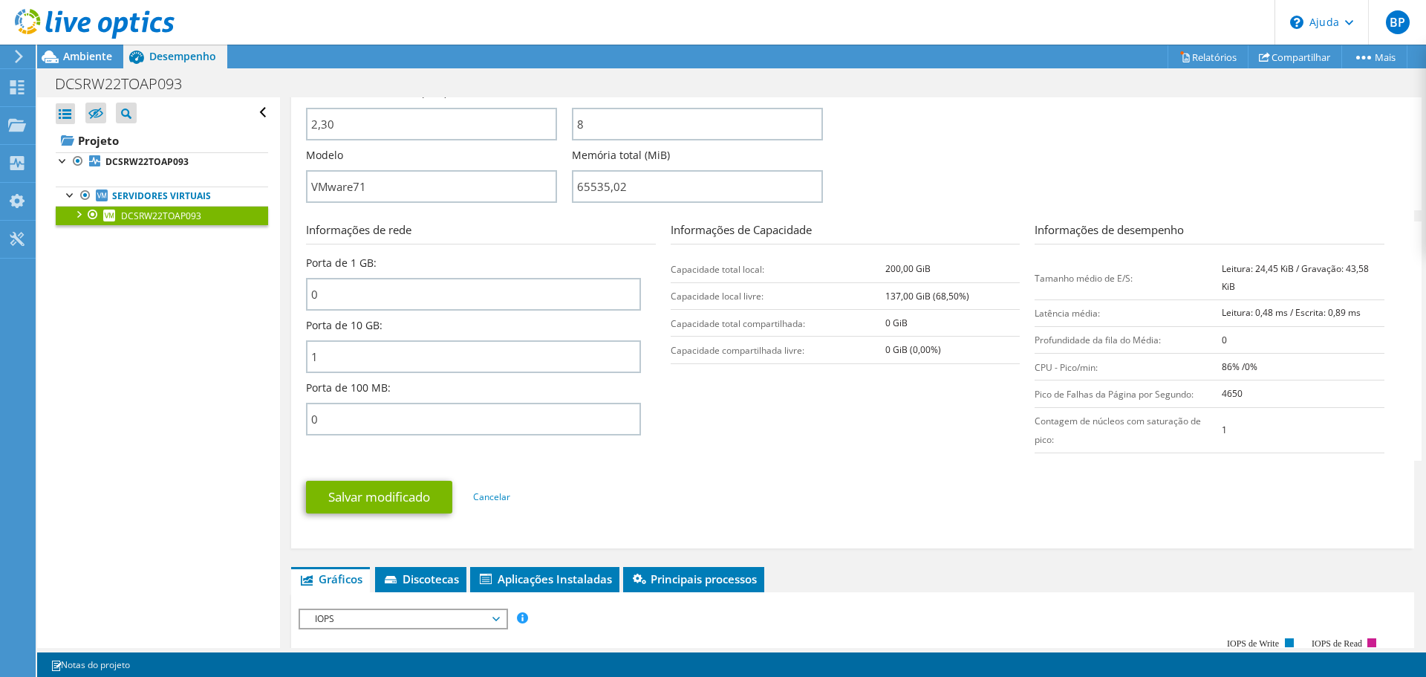
click at [155, 320] on div "Abrir Todos Fechar Todos Ocultar nós excluídos Filtro de árvore do projeto" at bounding box center [158, 372] width 242 height 550
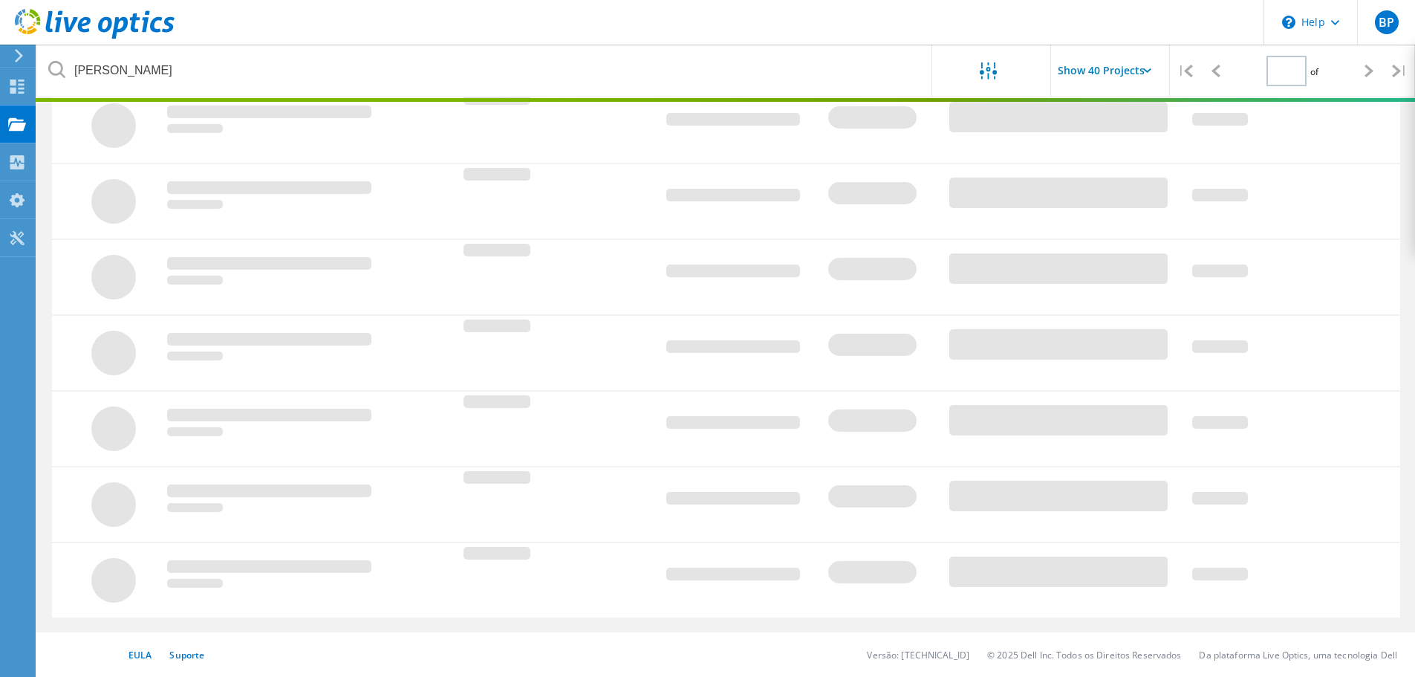
type input "1"
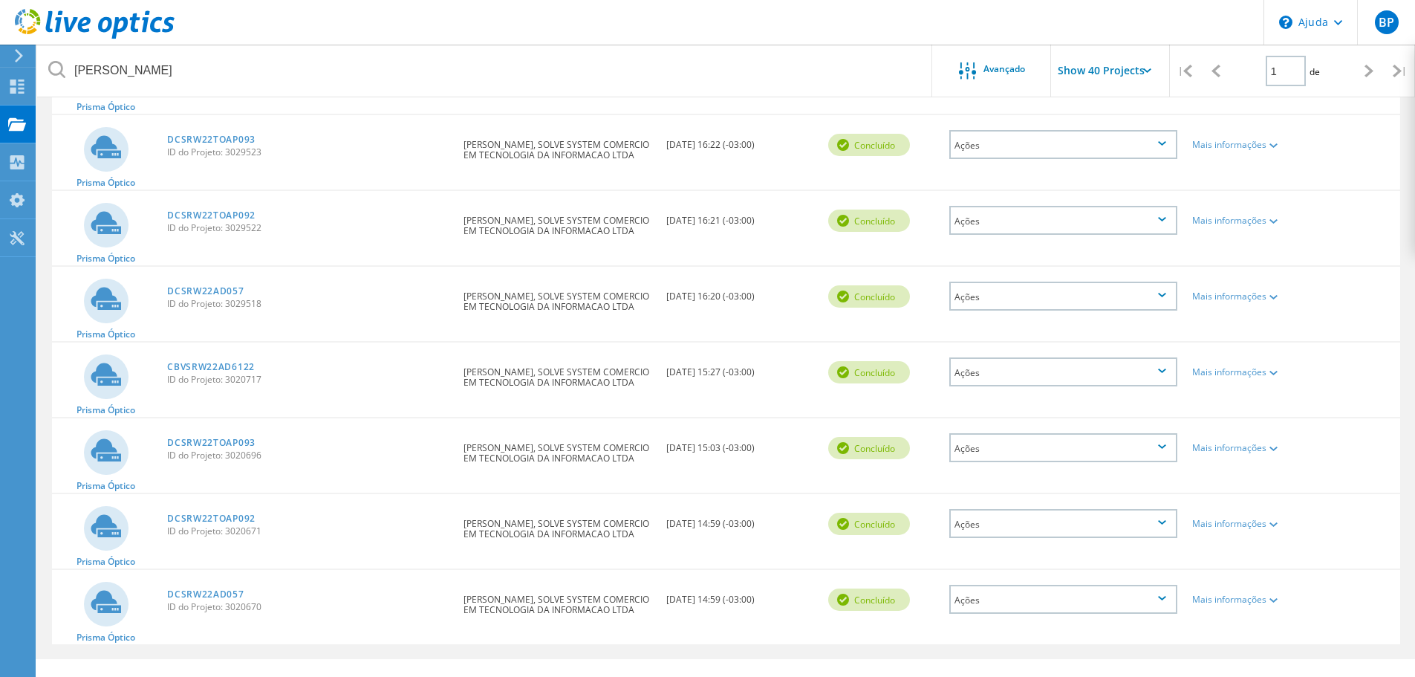
scroll to position [716, 0]
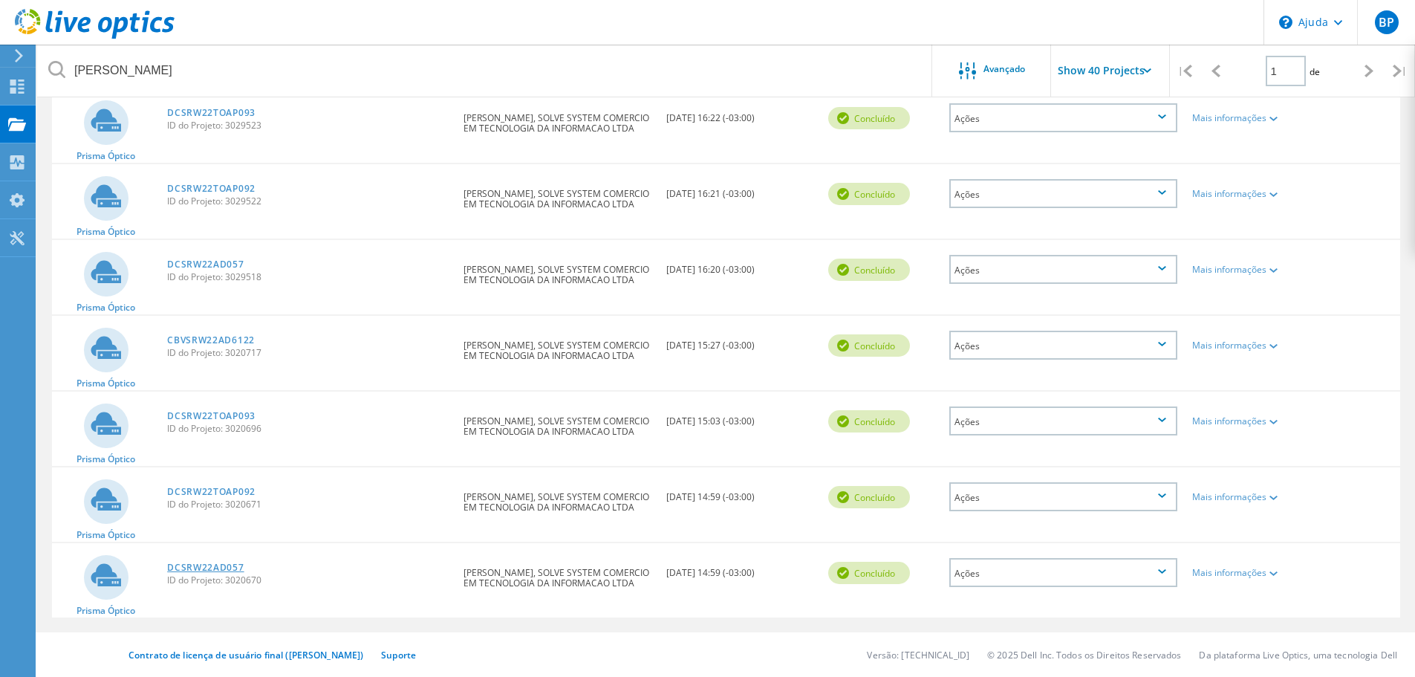
click at [214, 565] on font "DCSRW22AD057" at bounding box center [205, 567] width 76 height 13
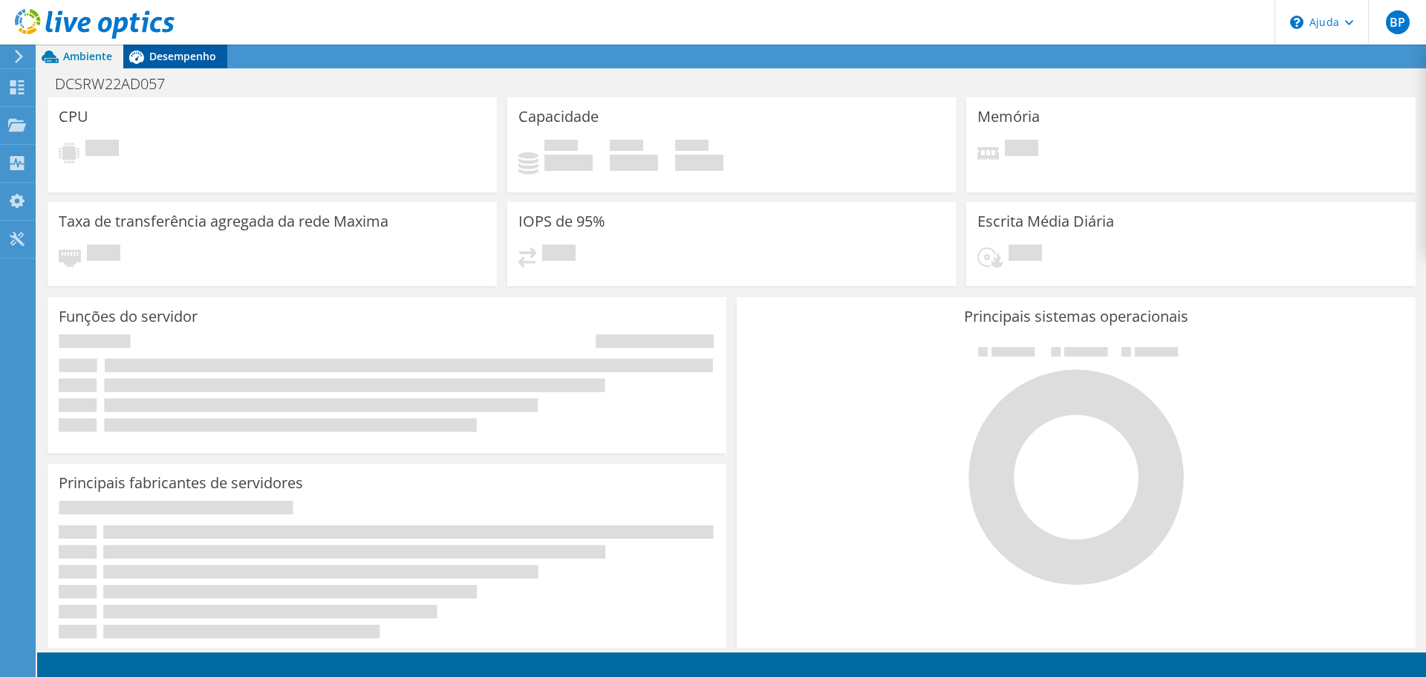
click at [179, 59] on font "Desempenho" at bounding box center [182, 56] width 67 height 14
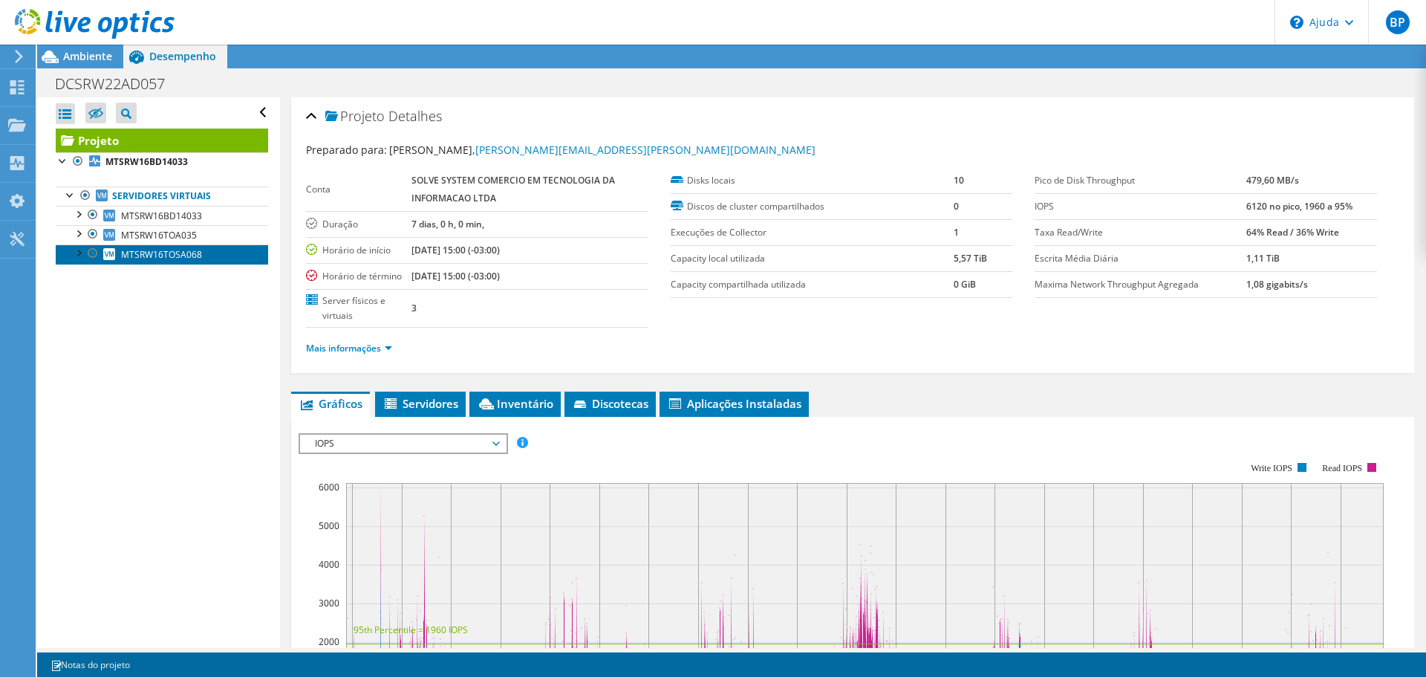
click at [175, 253] on font "MTSRW16TOSA068" at bounding box center [161, 254] width 81 height 13
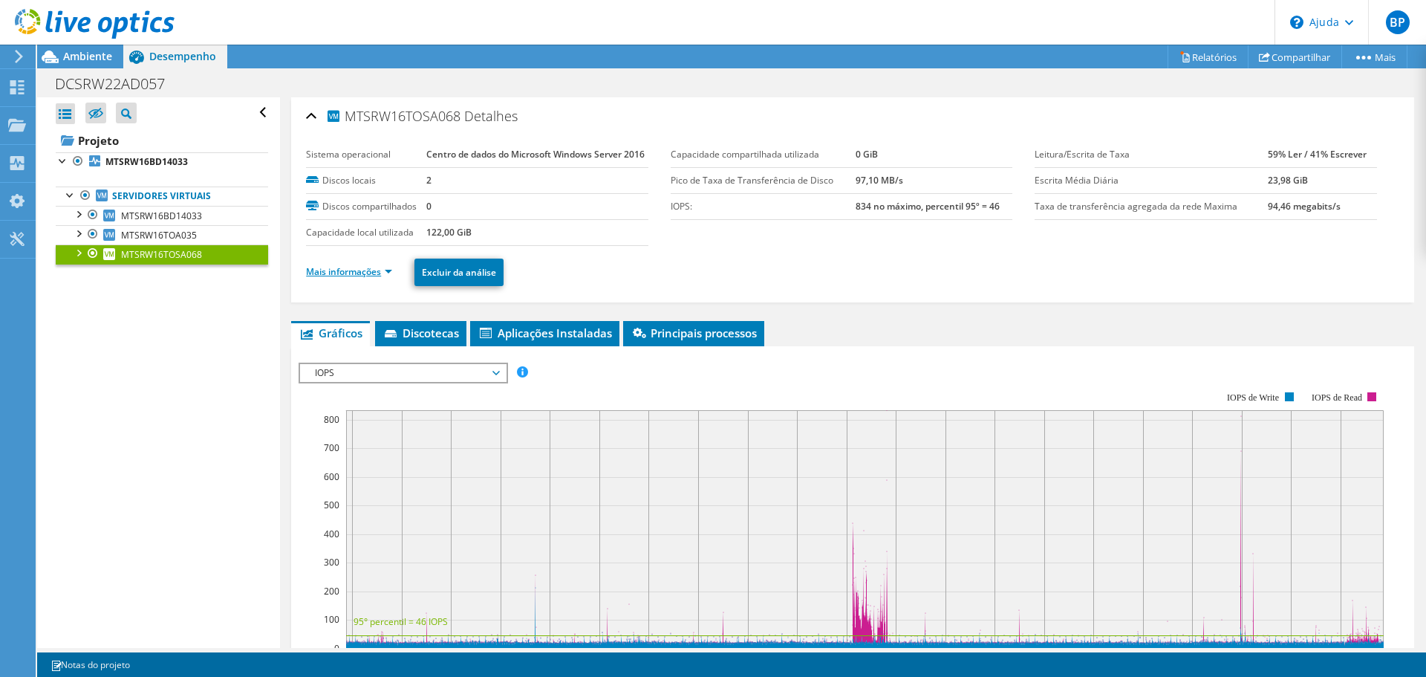
click at [378, 278] on font "Mais informações" at bounding box center [343, 271] width 75 height 13
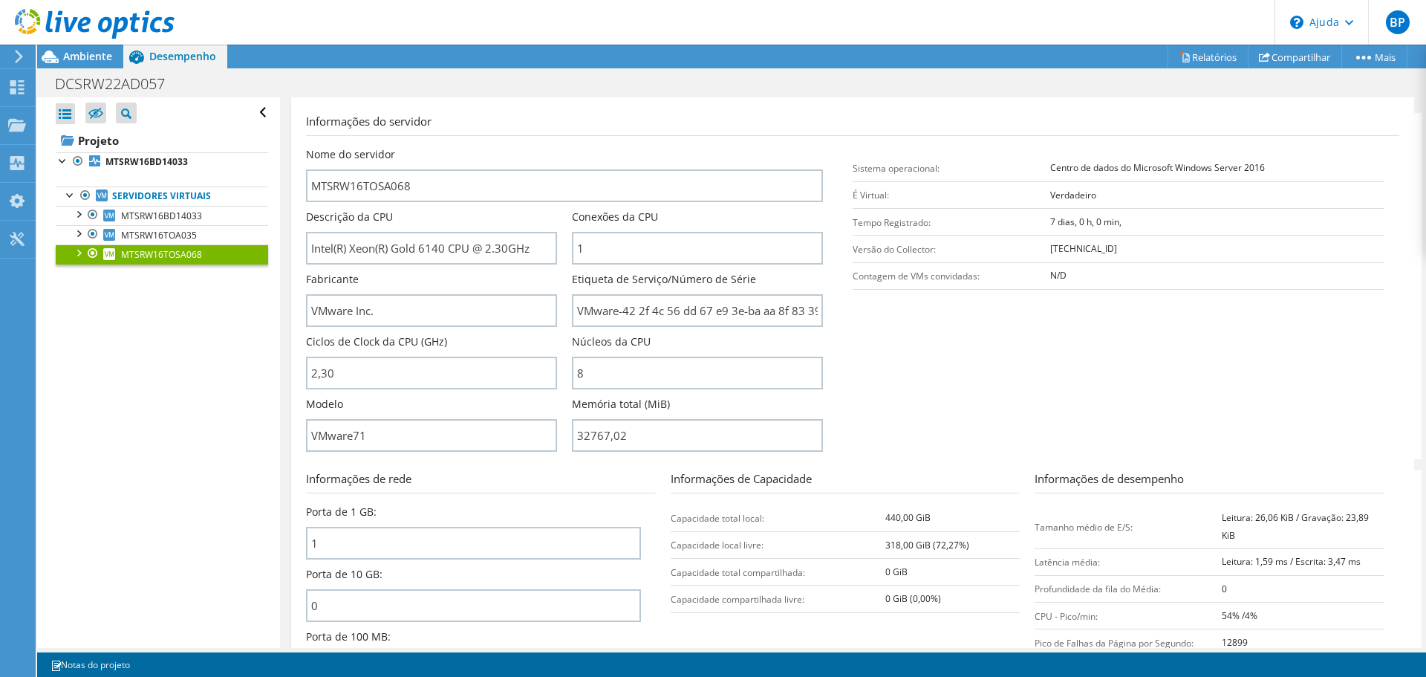
scroll to position [223, 0]
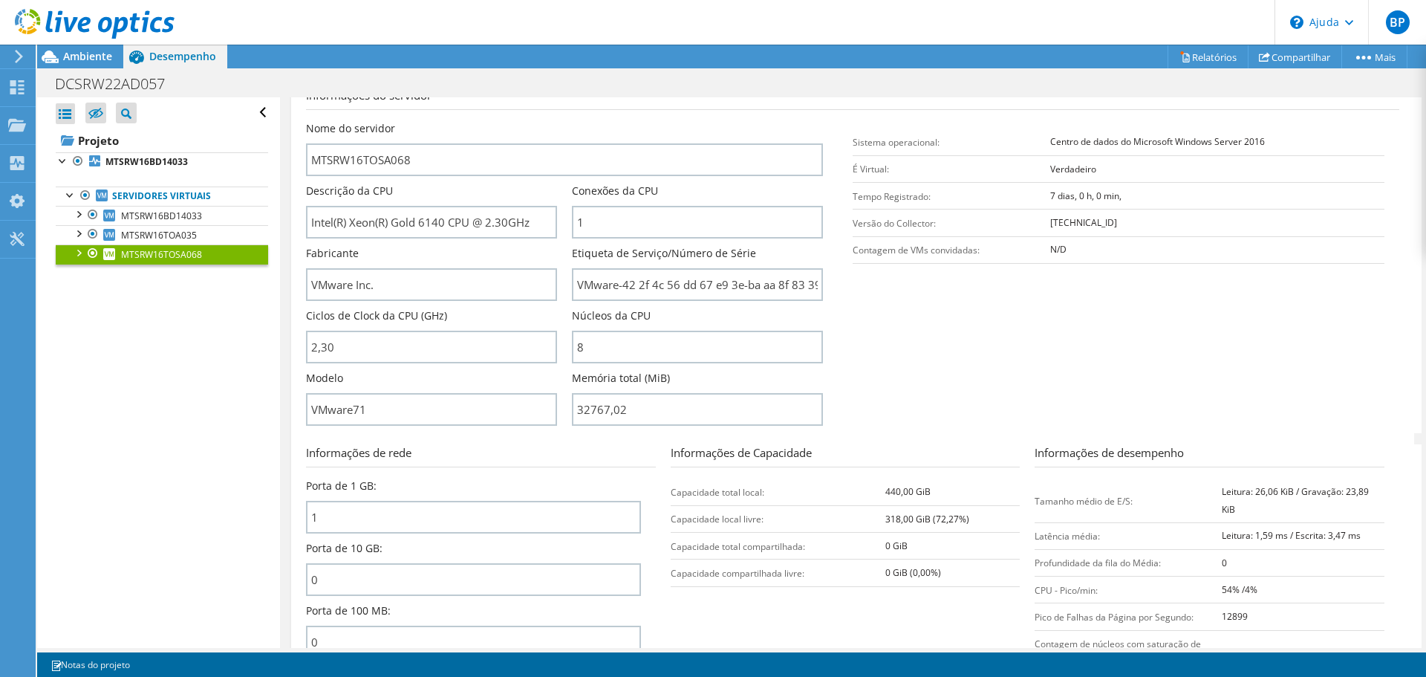
click at [1308, 333] on section "Informações do servidor Nome do servidor MTSRW16TOSA068 Descrição da CPU Intel(…" at bounding box center [856, 260] width 1101 height 346
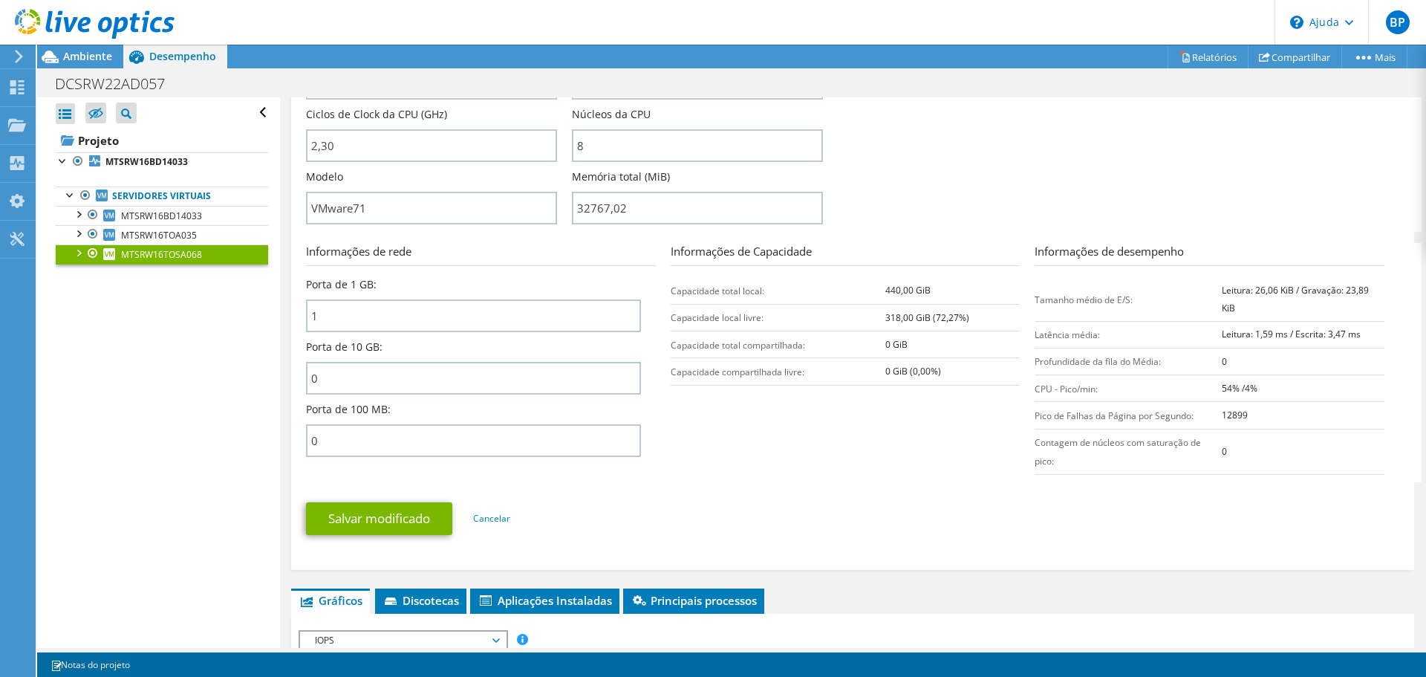
scroll to position [446, 0]
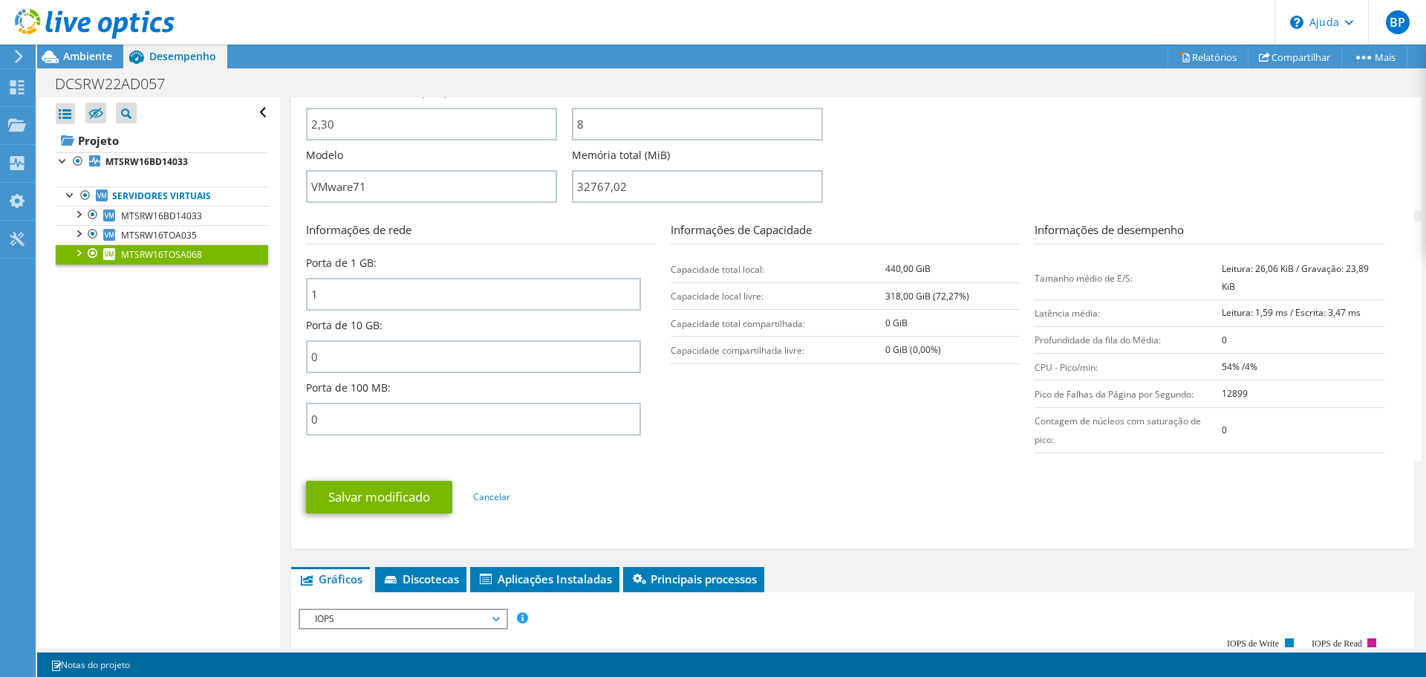
click at [554, 513] on ul "Salvar modificado Cancelar" at bounding box center [852, 495] width 1093 height 36
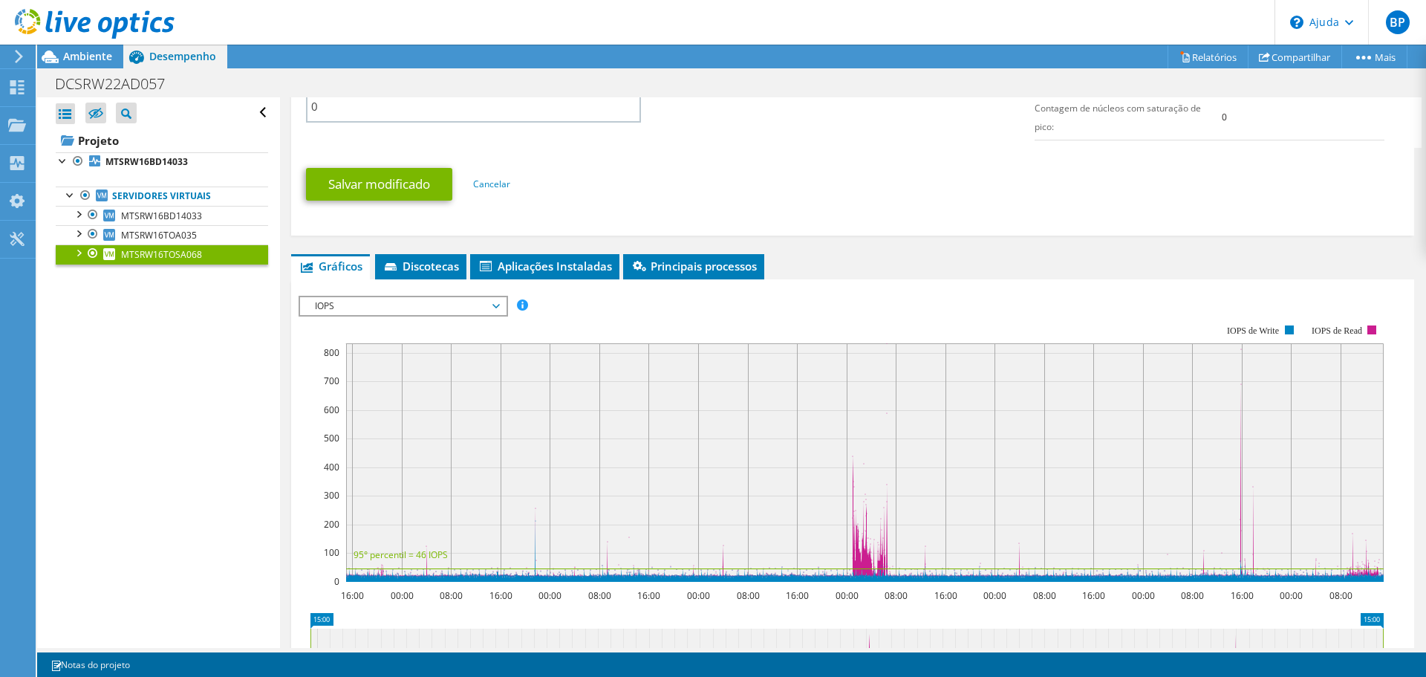
scroll to position [891, 0]
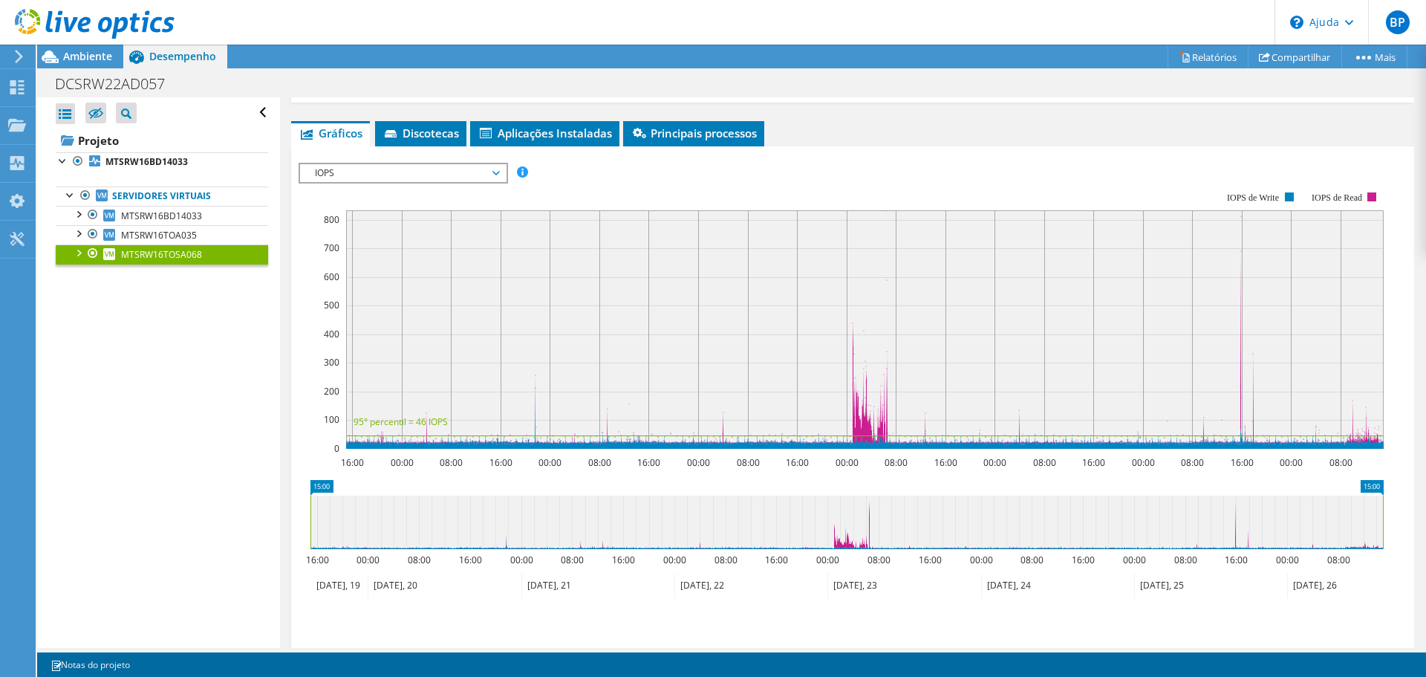
click at [318, 179] on font "IOPS" at bounding box center [324, 172] width 19 height 13
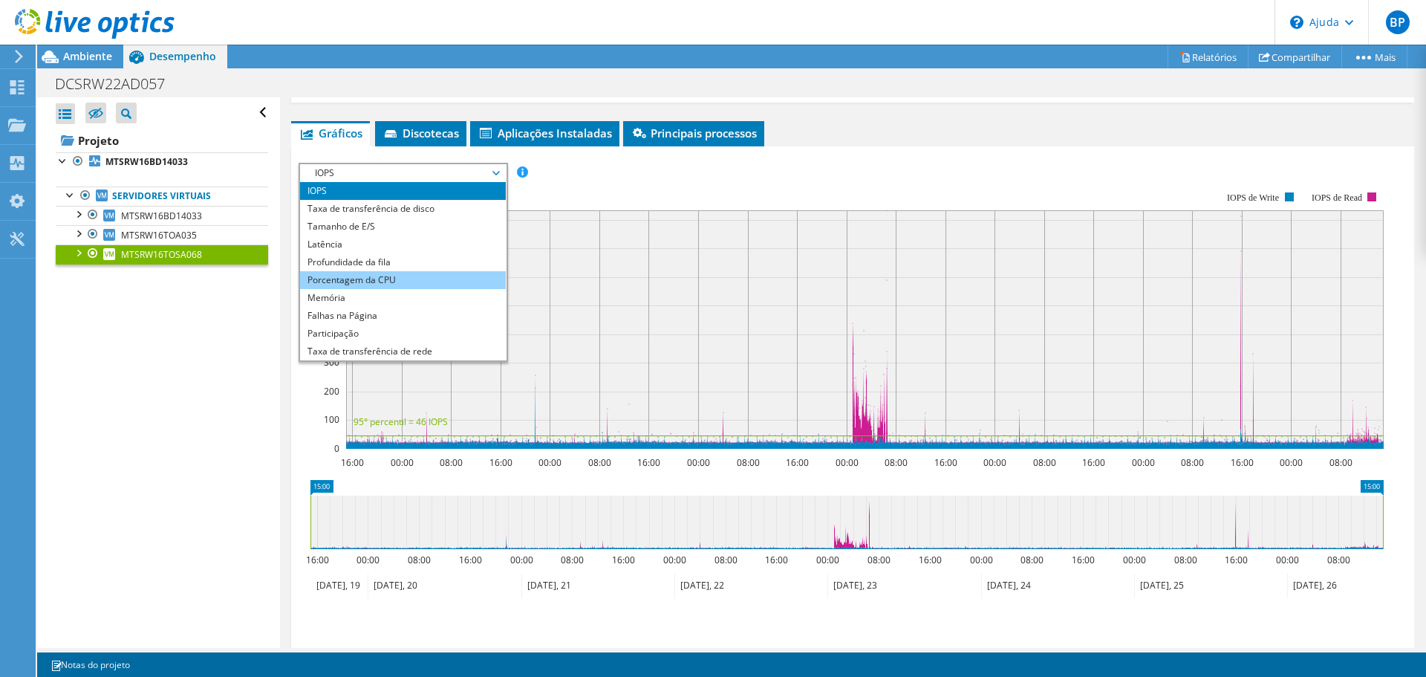
click at [305, 289] on li "Porcentagem da CPU" at bounding box center [403, 280] width 206 height 18
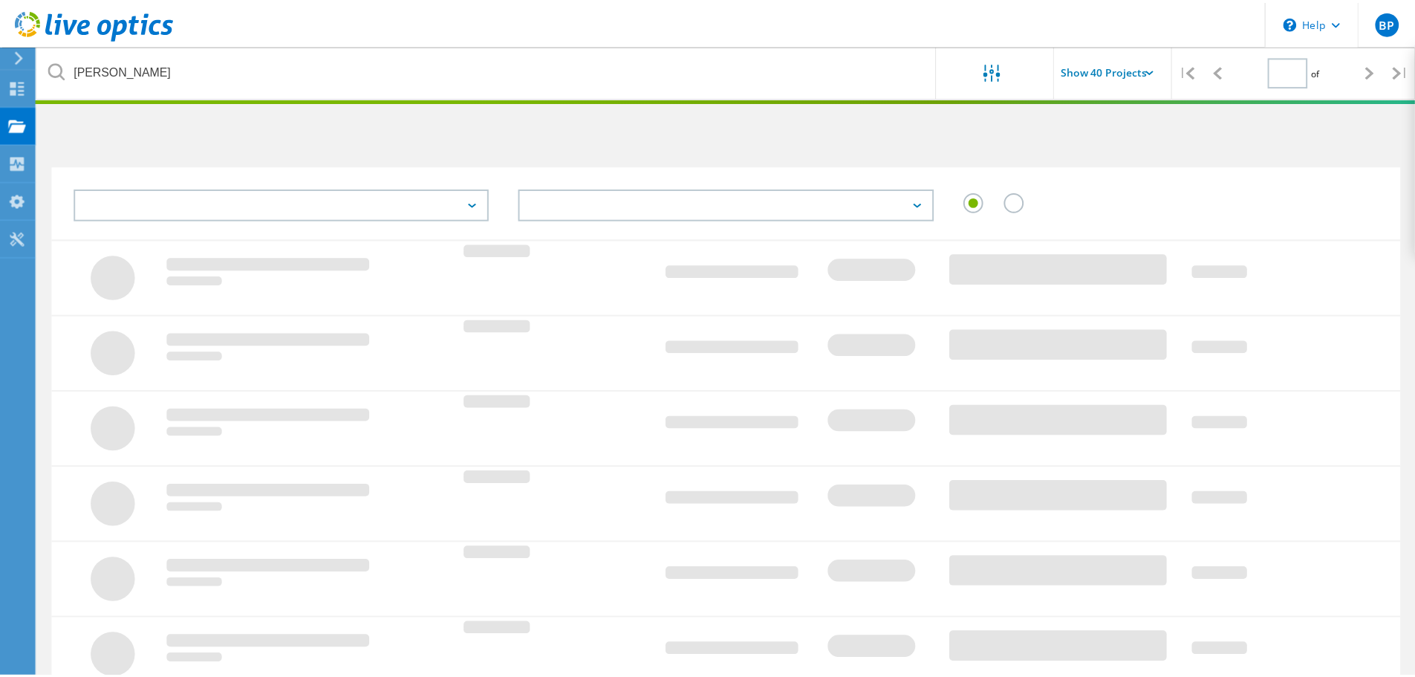
scroll to position [379, 0]
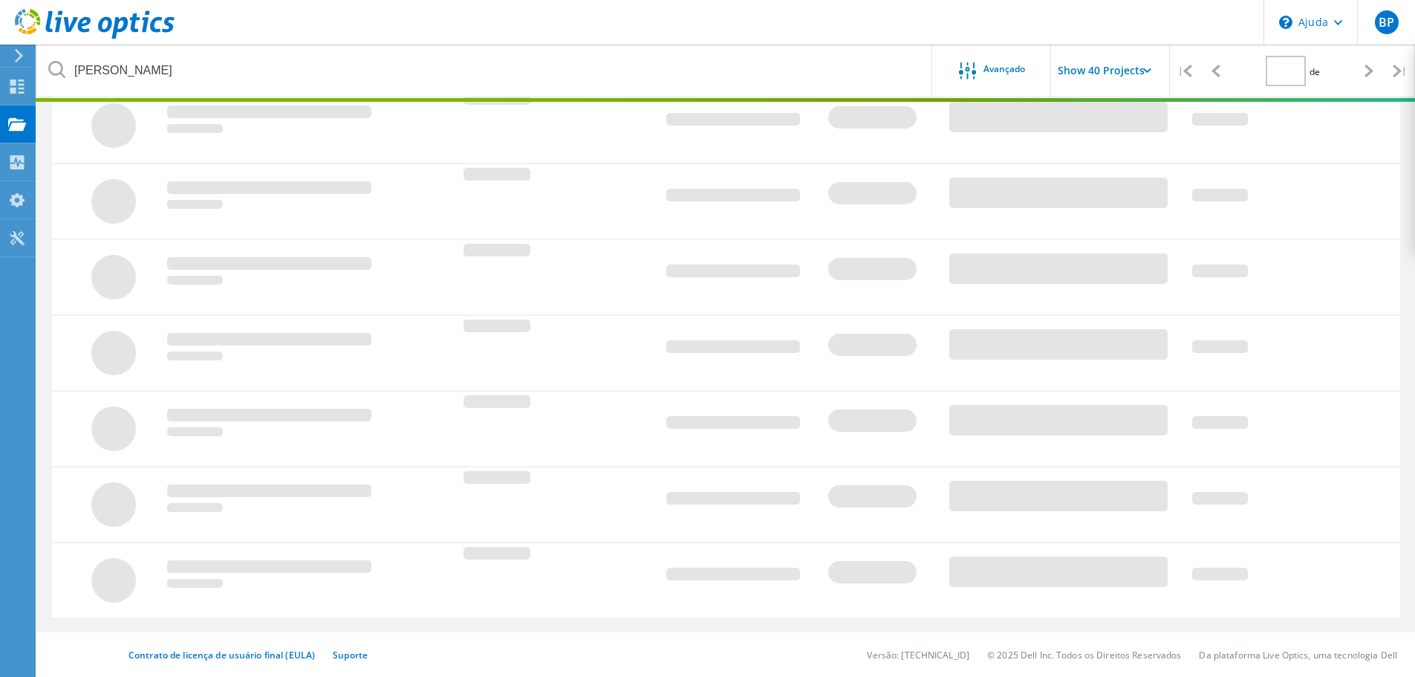
type input "1"
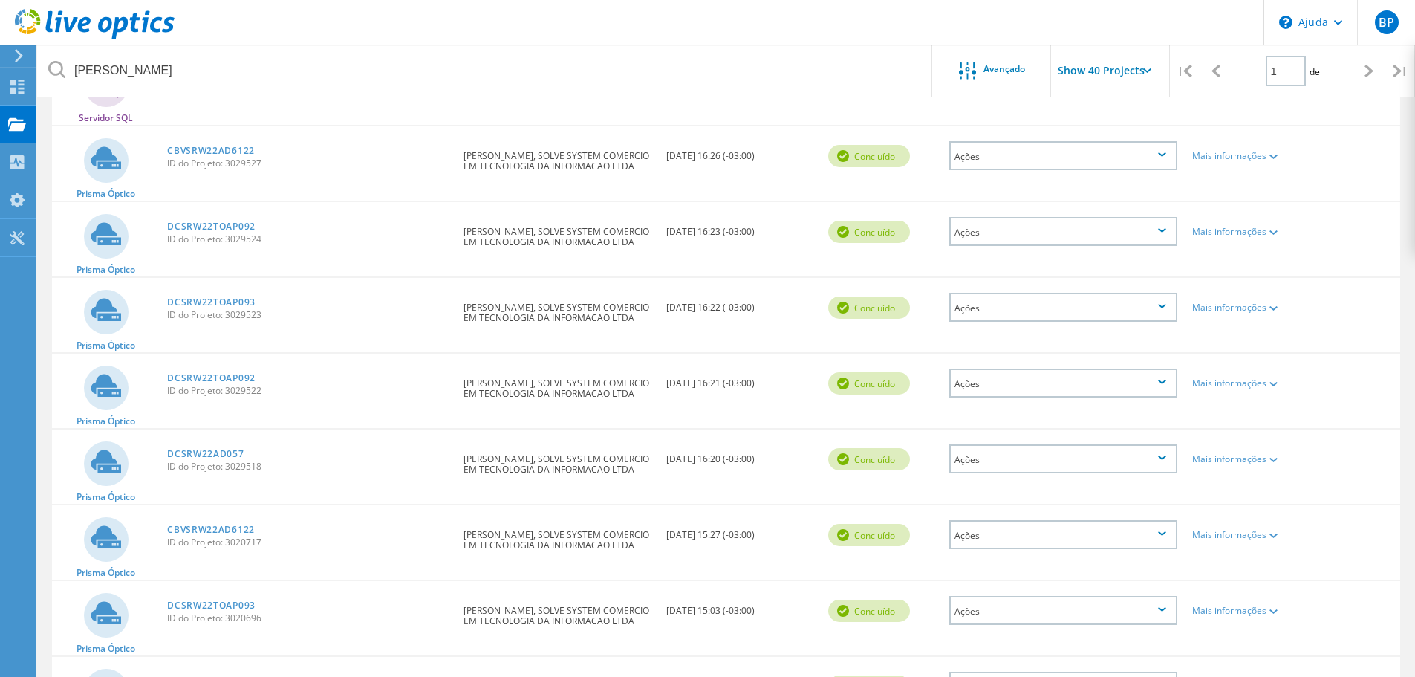
scroll to position [527, 0]
click at [224, 454] on font "DCSRW22AD057" at bounding box center [205, 452] width 76 height 13
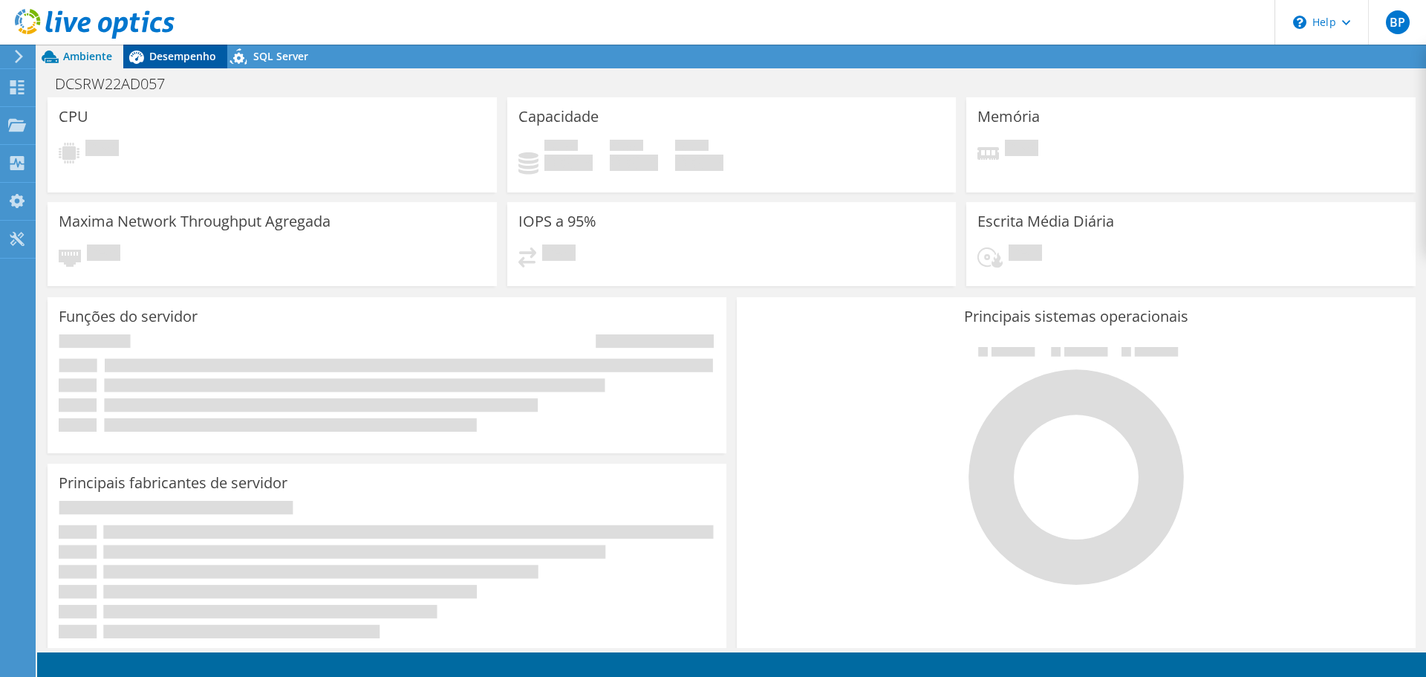
click at [203, 55] on span "Desempenho" at bounding box center [182, 56] width 67 height 14
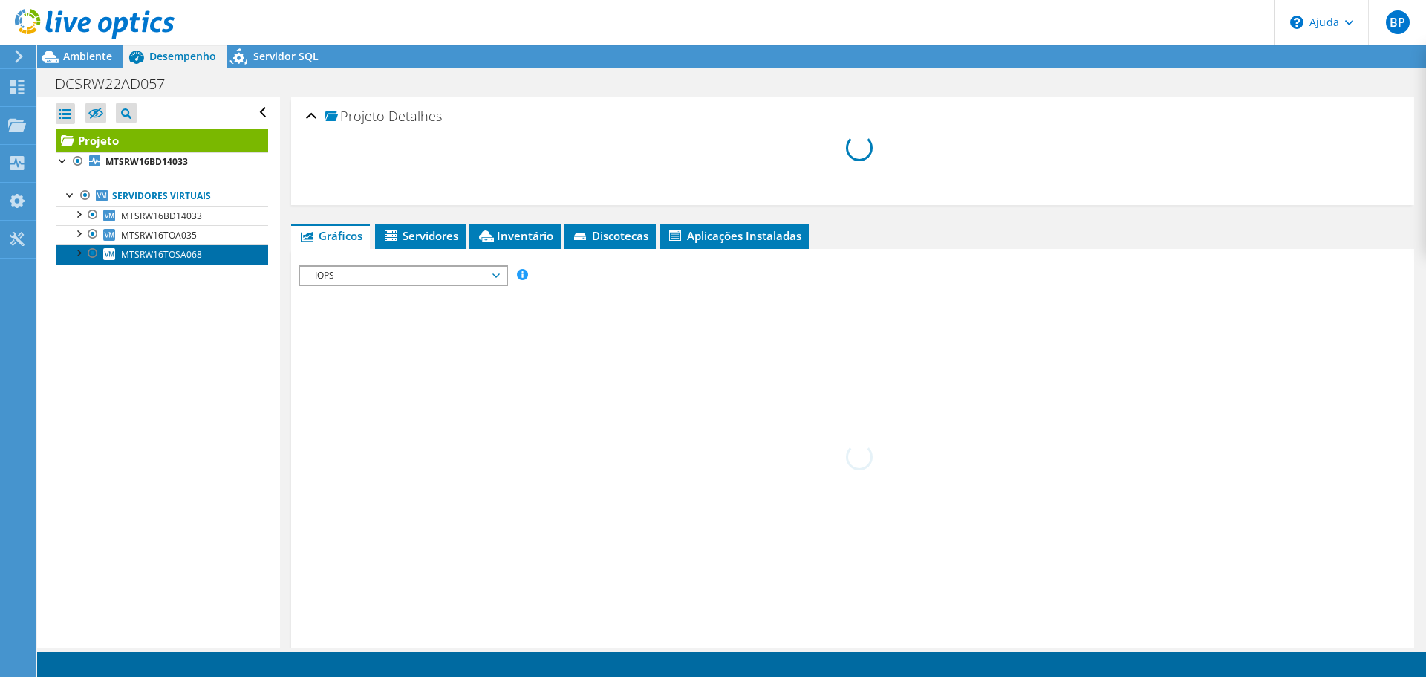
click at [179, 254] on font "MTSRW16TOSA068" at bounding box center [161, 254] width 81 height 13
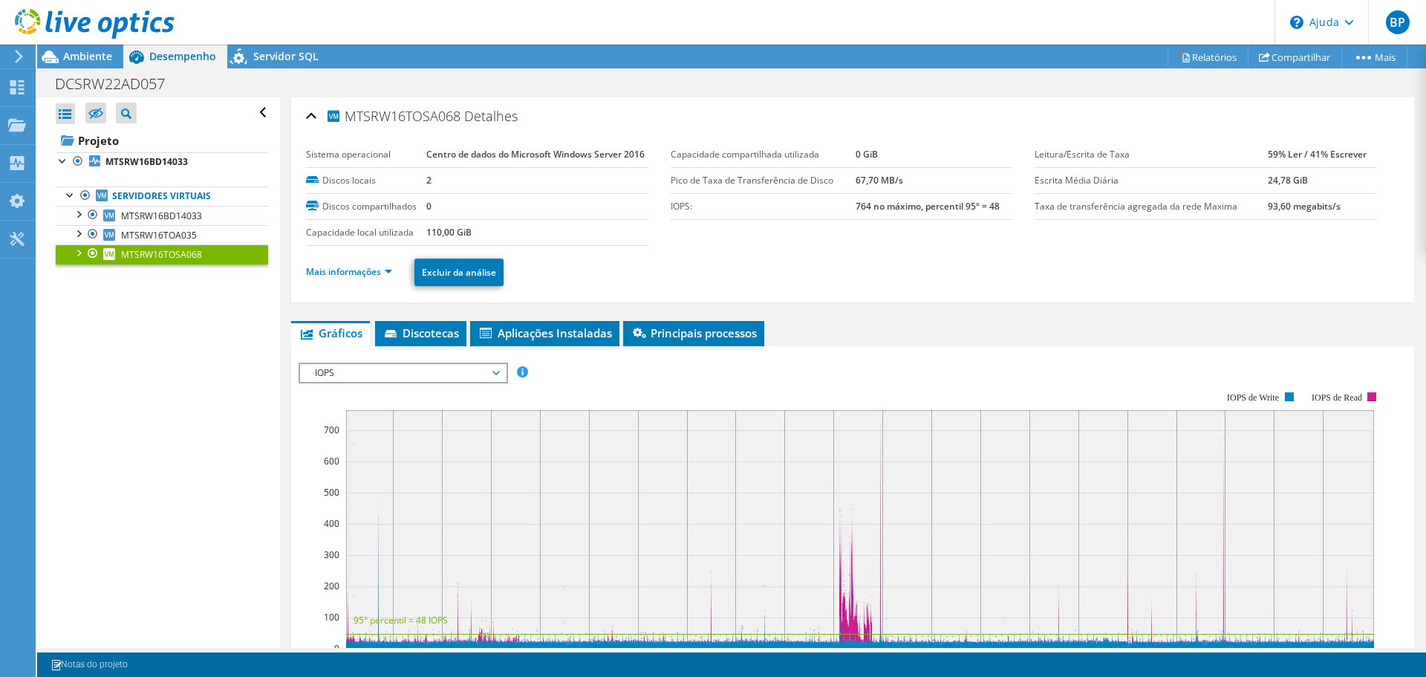
click at [351, 280] on li "Mais informações" at bounding box center [353, 272] width 95 height 16
click at [361, 278] on font "Mais informações" at bounding box center [343, 271] width 75 height 13
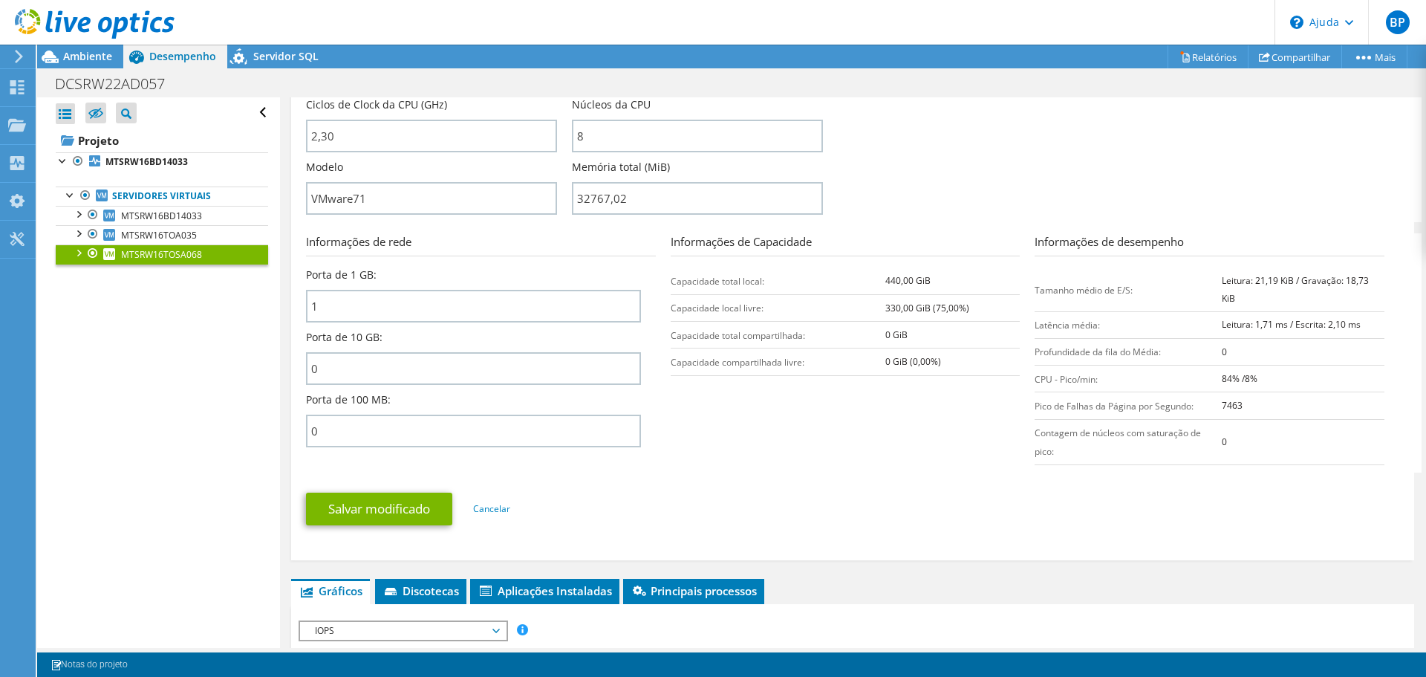
scroll to position [446, 0]
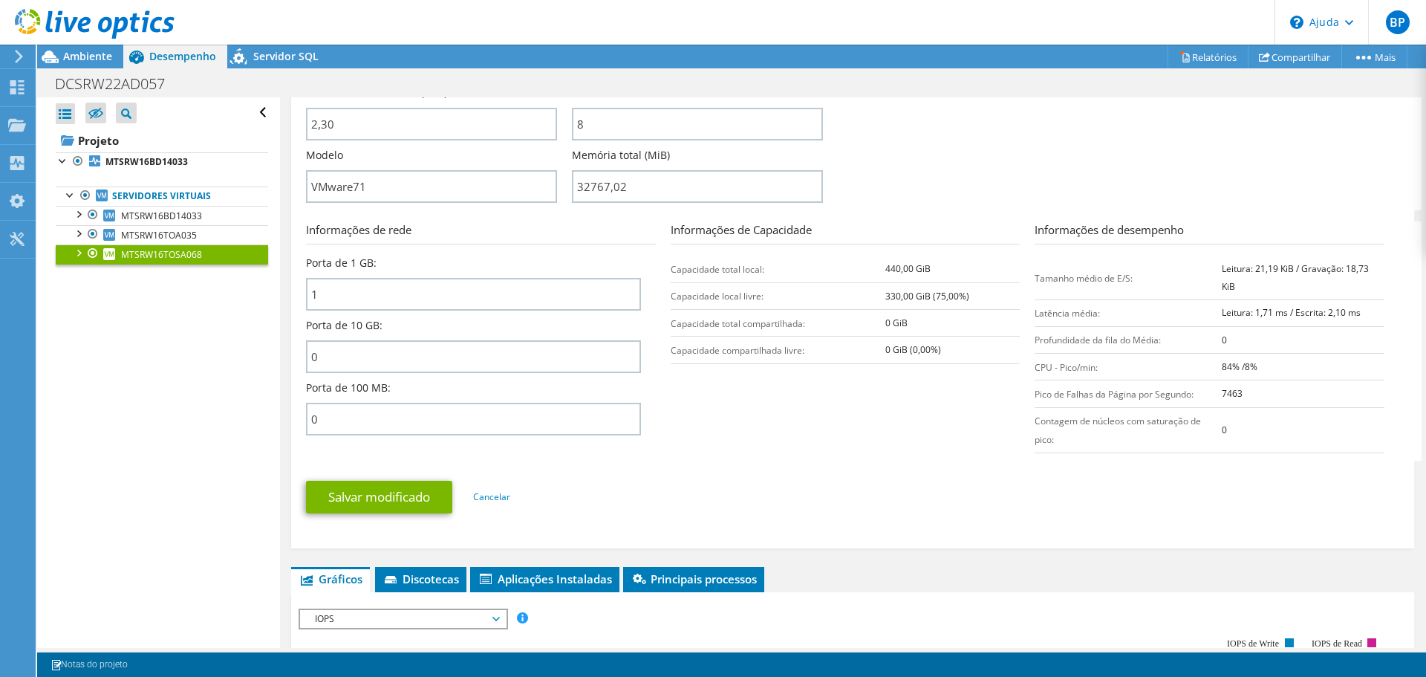
click at [655, 526] on div "Salvar modificado Cancelar" at bounding box center [852, 497] width 1093 height 58
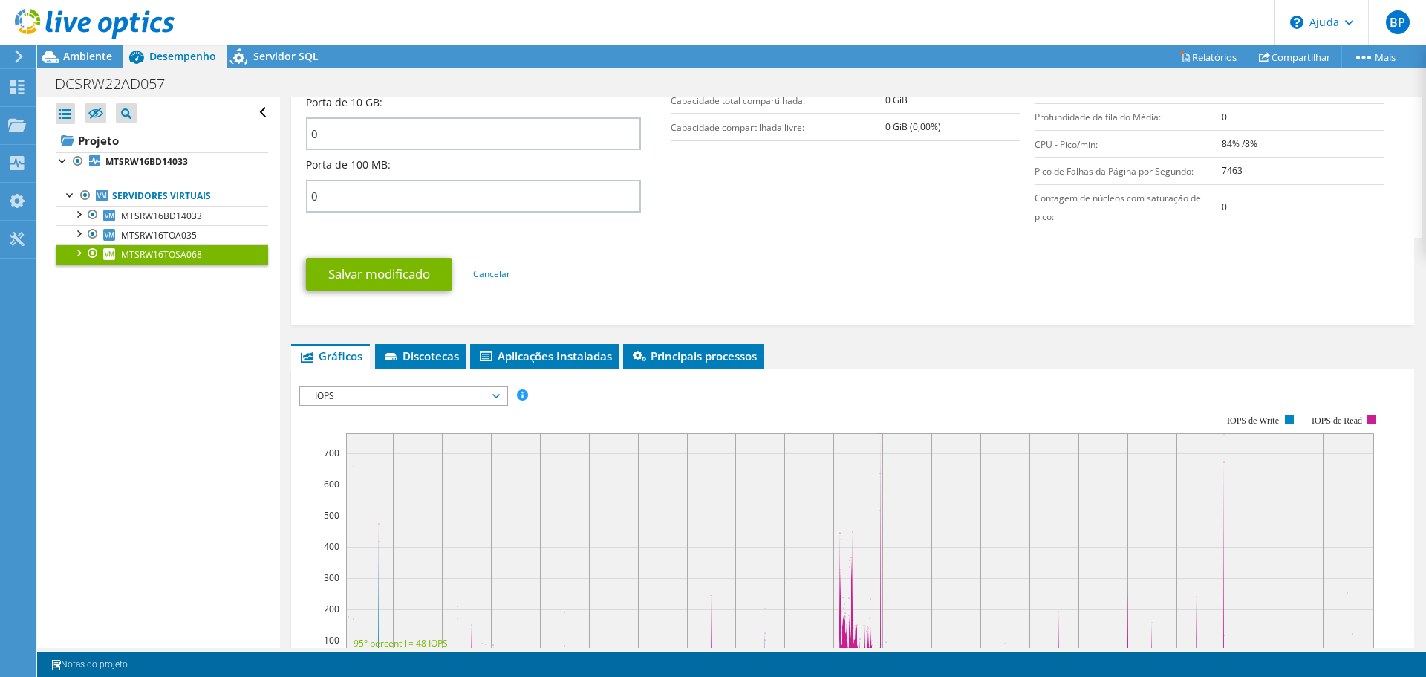
click at [309, 405] on span "IOPS" at bounding box center [402, 396] width 191 height 18
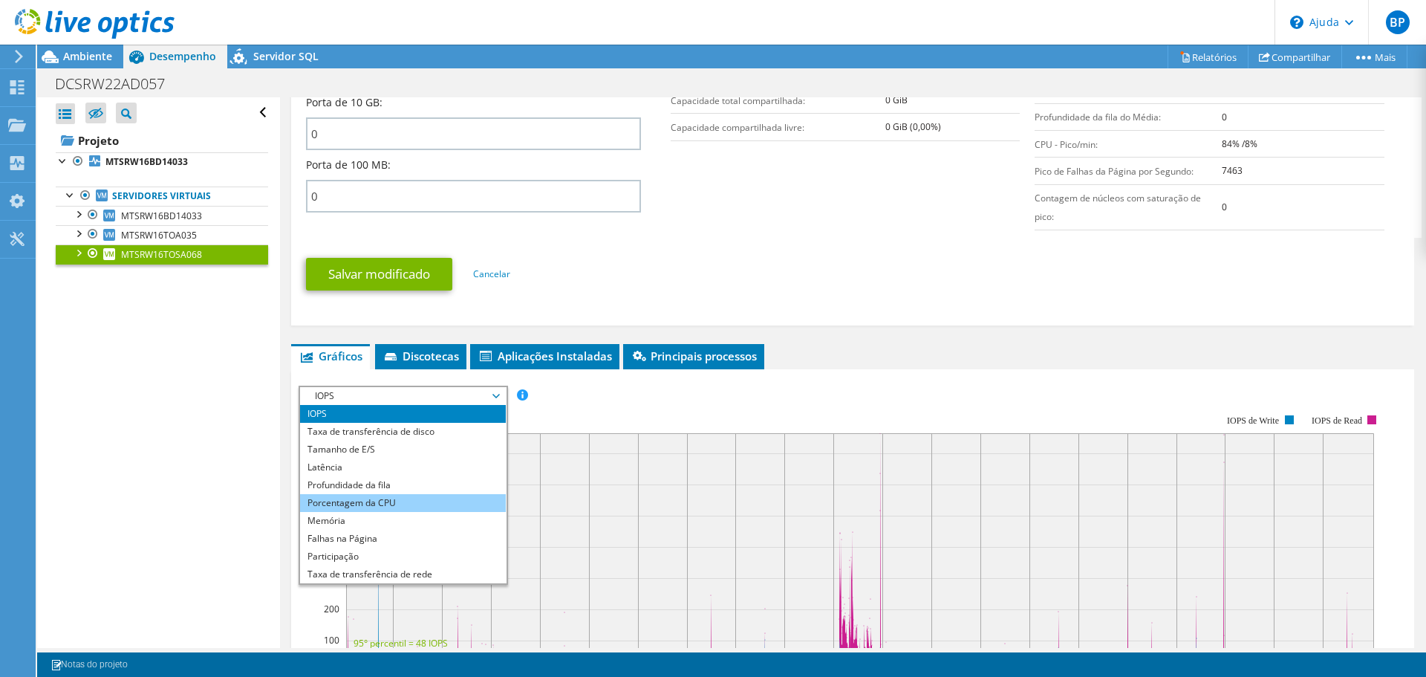
click at [303, 512] on li "Porcentagem da CPU" at bounding box center [403, 503] width 206 height 18
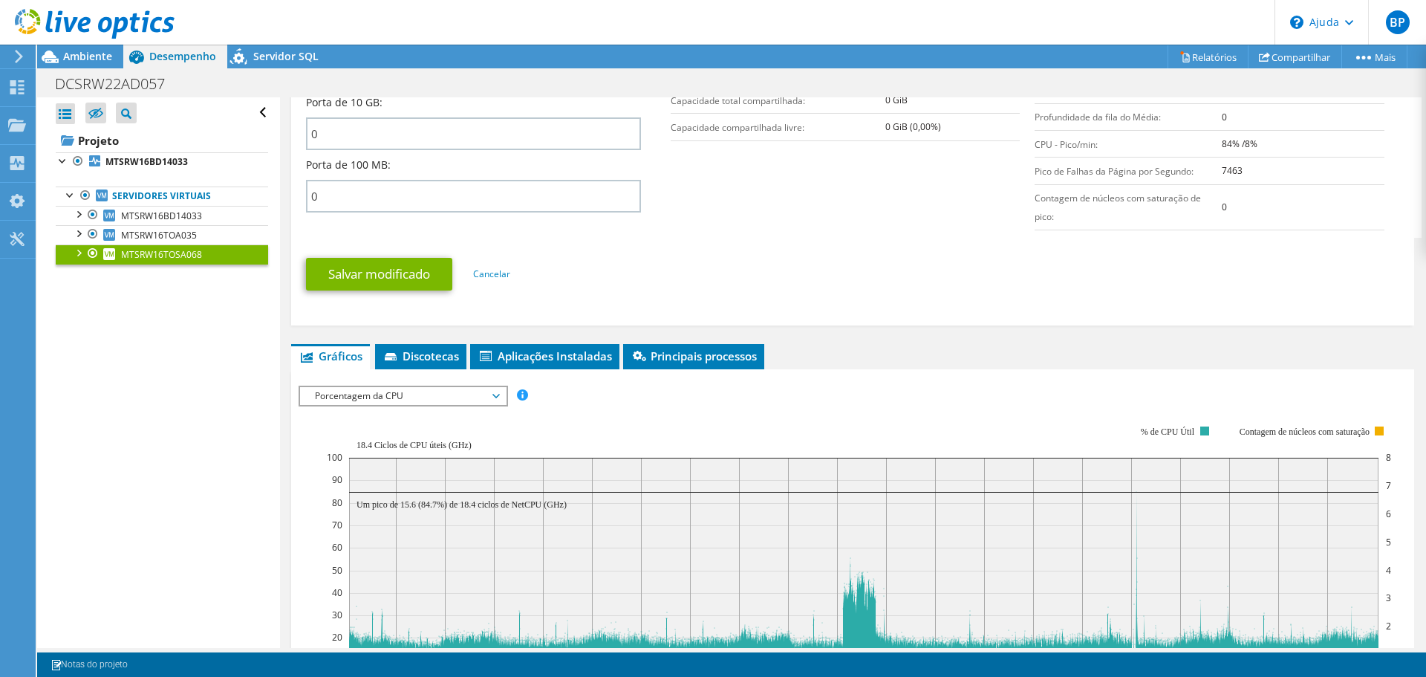
scroll to position [965, 0]
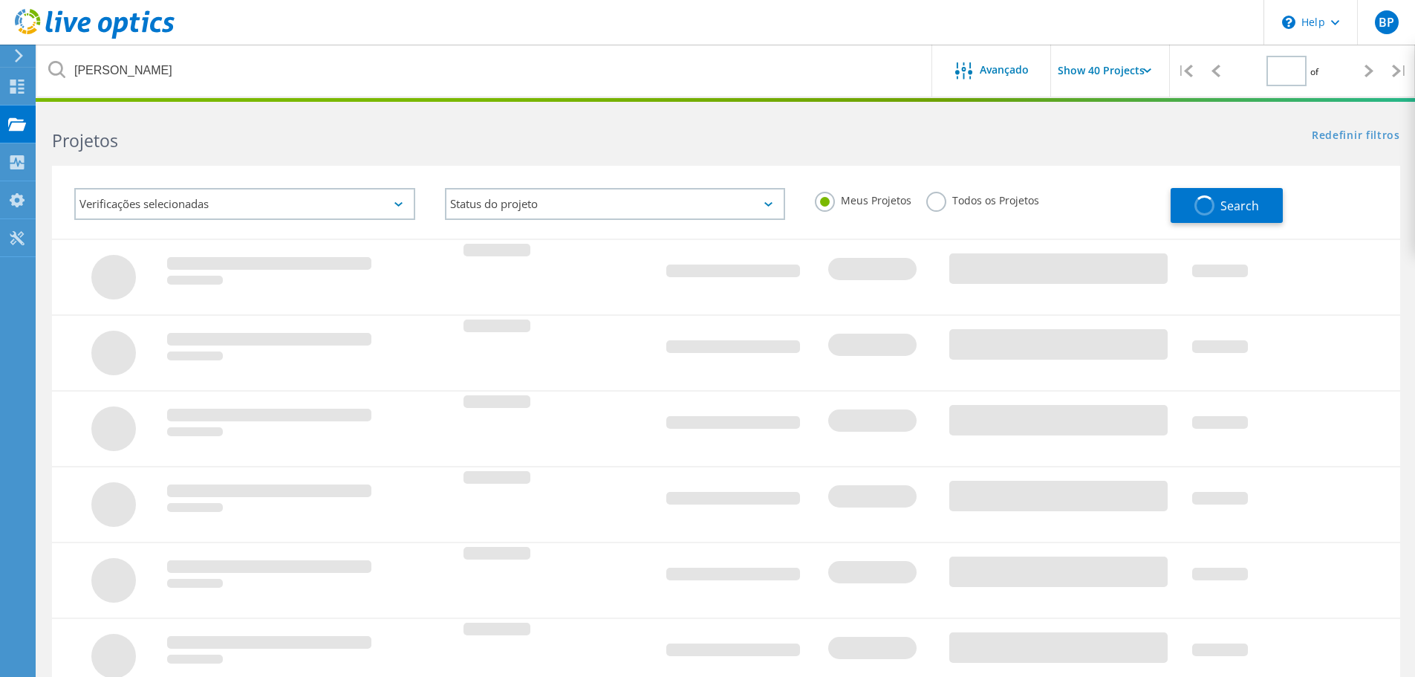
type input "1"
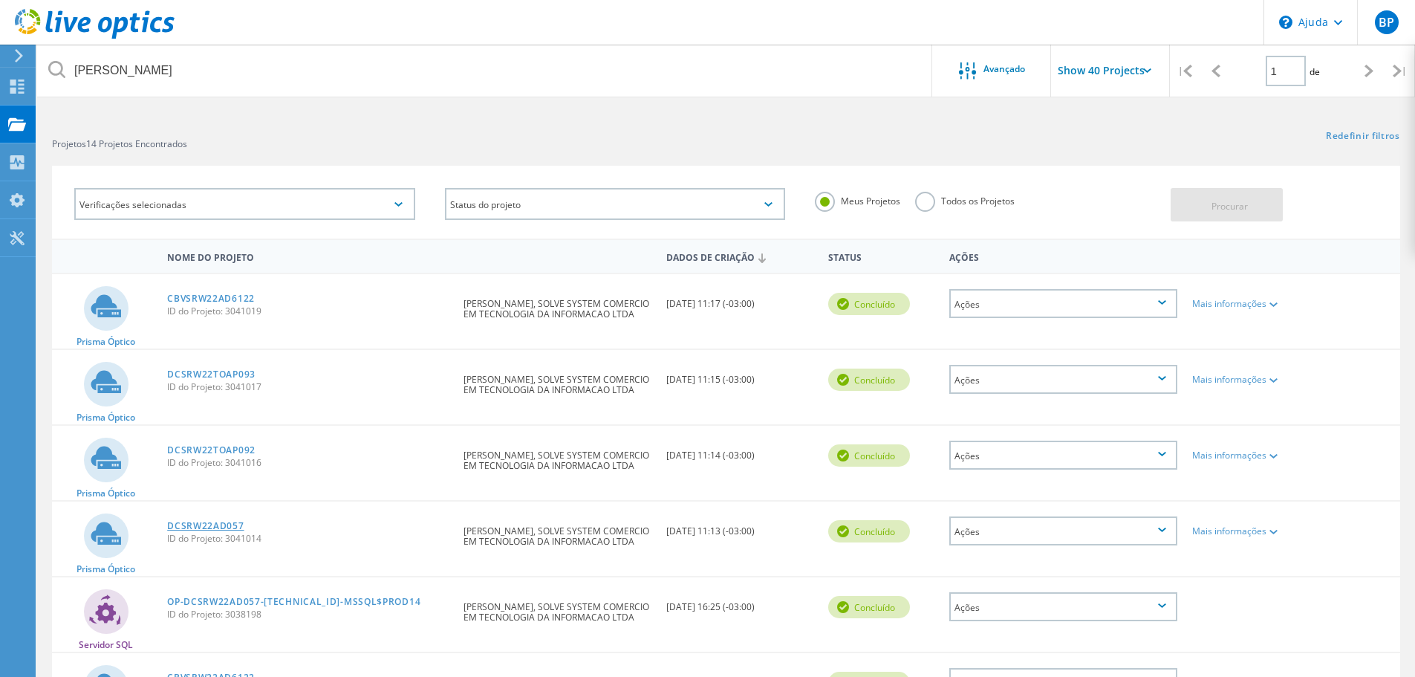
click at [226, 526] on font "DCSRW22AD057" at bounding box center [205, 525] width 76 height 13
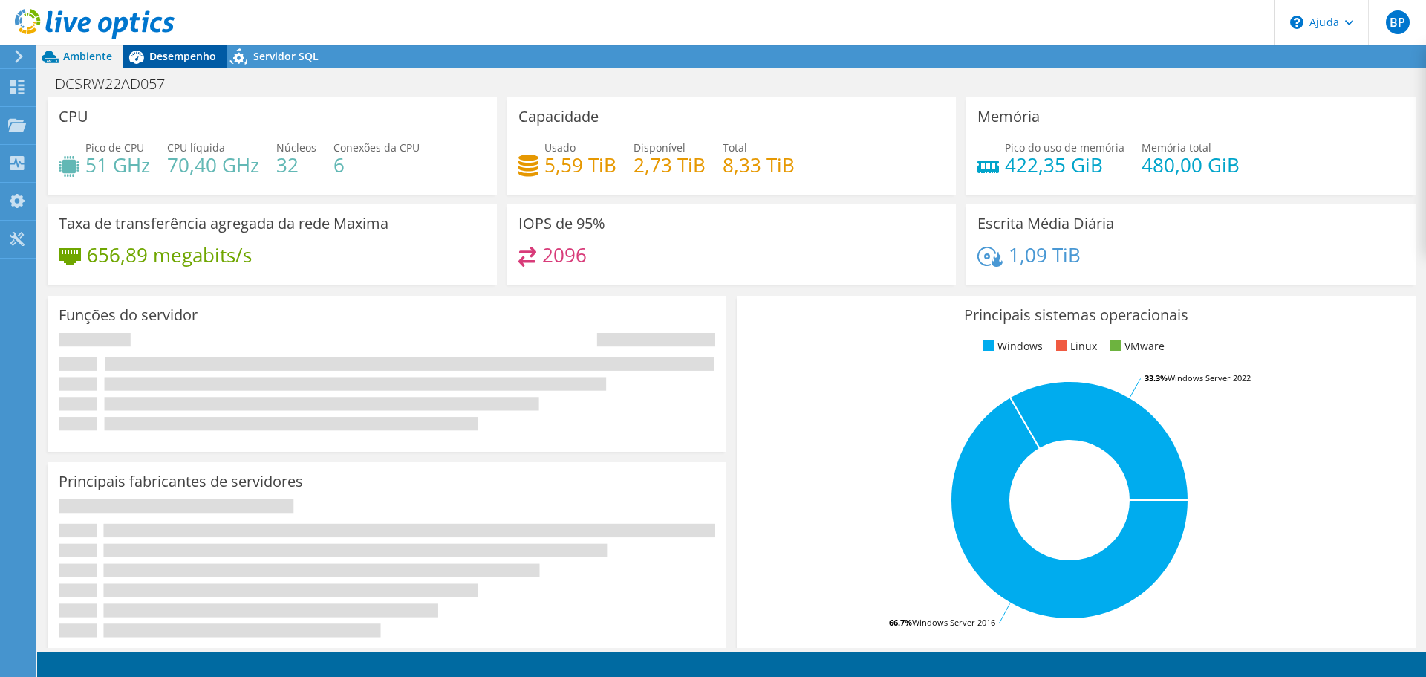
click at [185, 47] on div "Desempenho" at bounding box center [175, 57] width 104 height 24
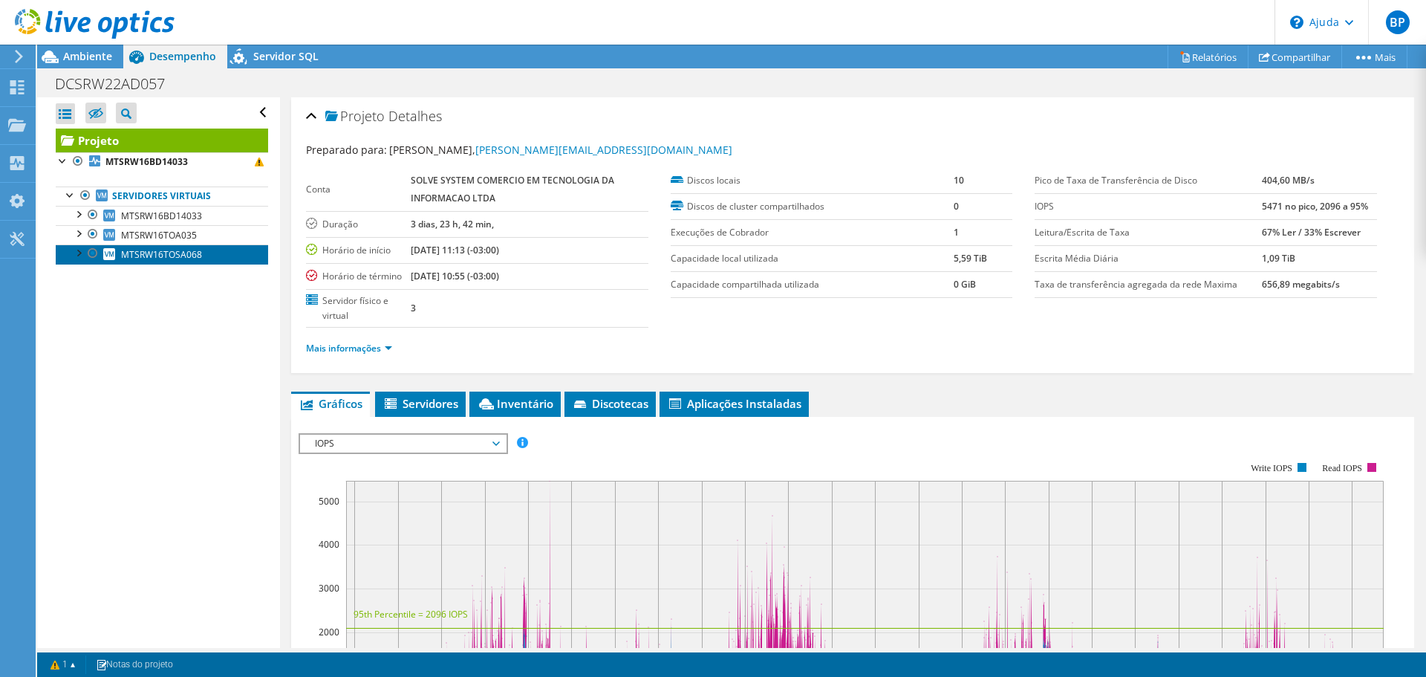
click at [164, 257] on font "MTSRW16TOSA068" at bounding box center [161, 254] width 81 height 13
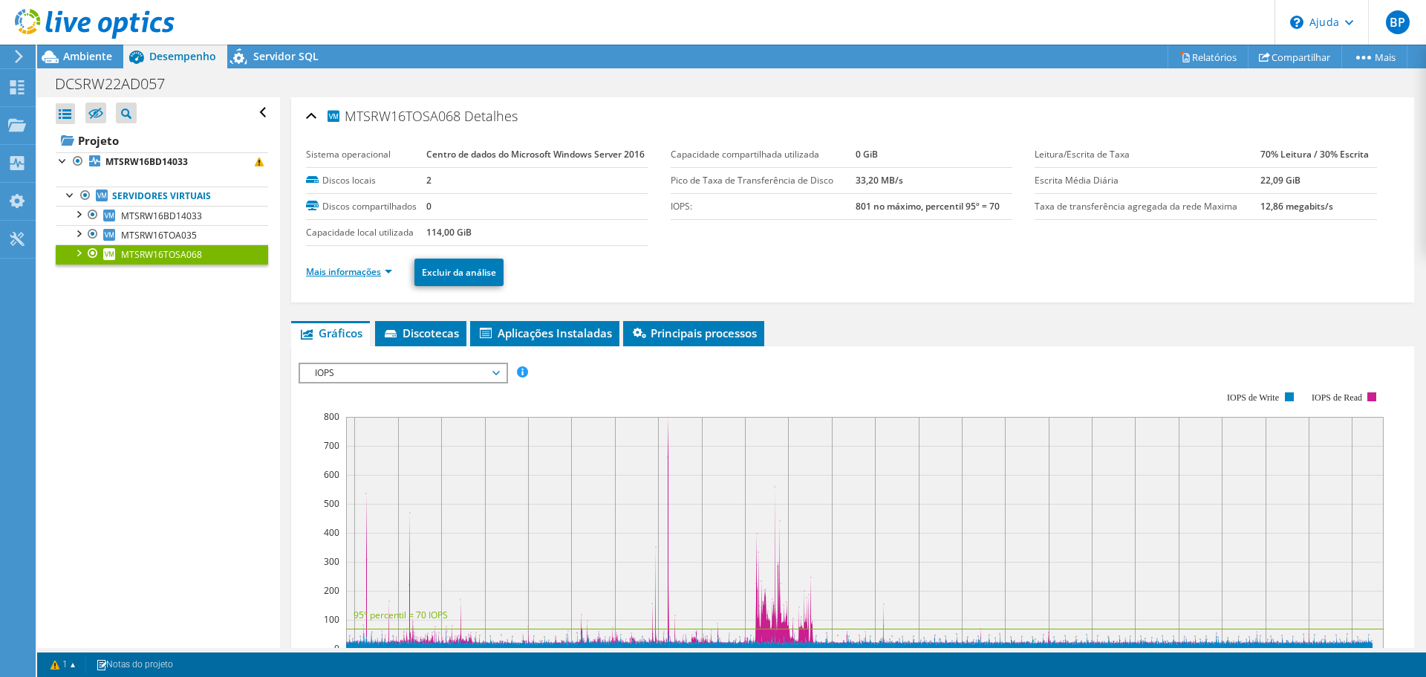
click at [379, 278] on font "Mais informações" at bounding box center [343, 271] width 75 height 13
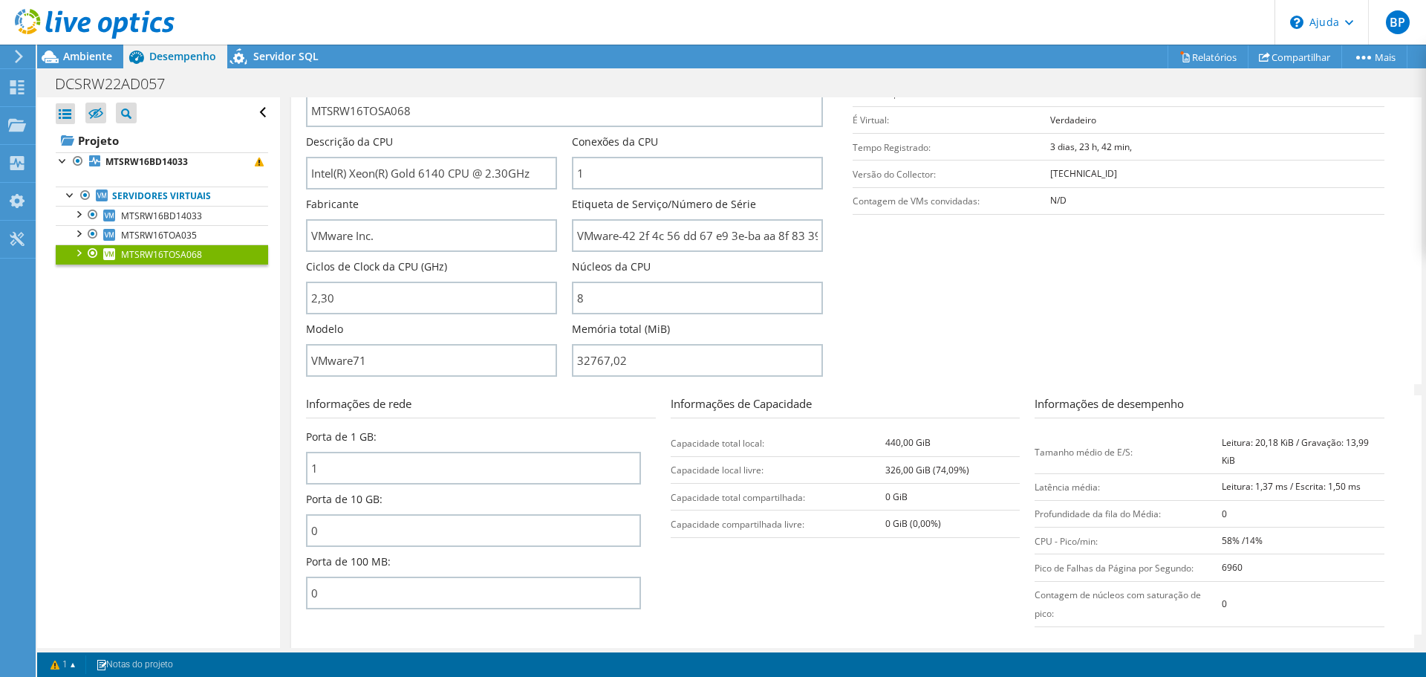
scroll to position [446, 0]
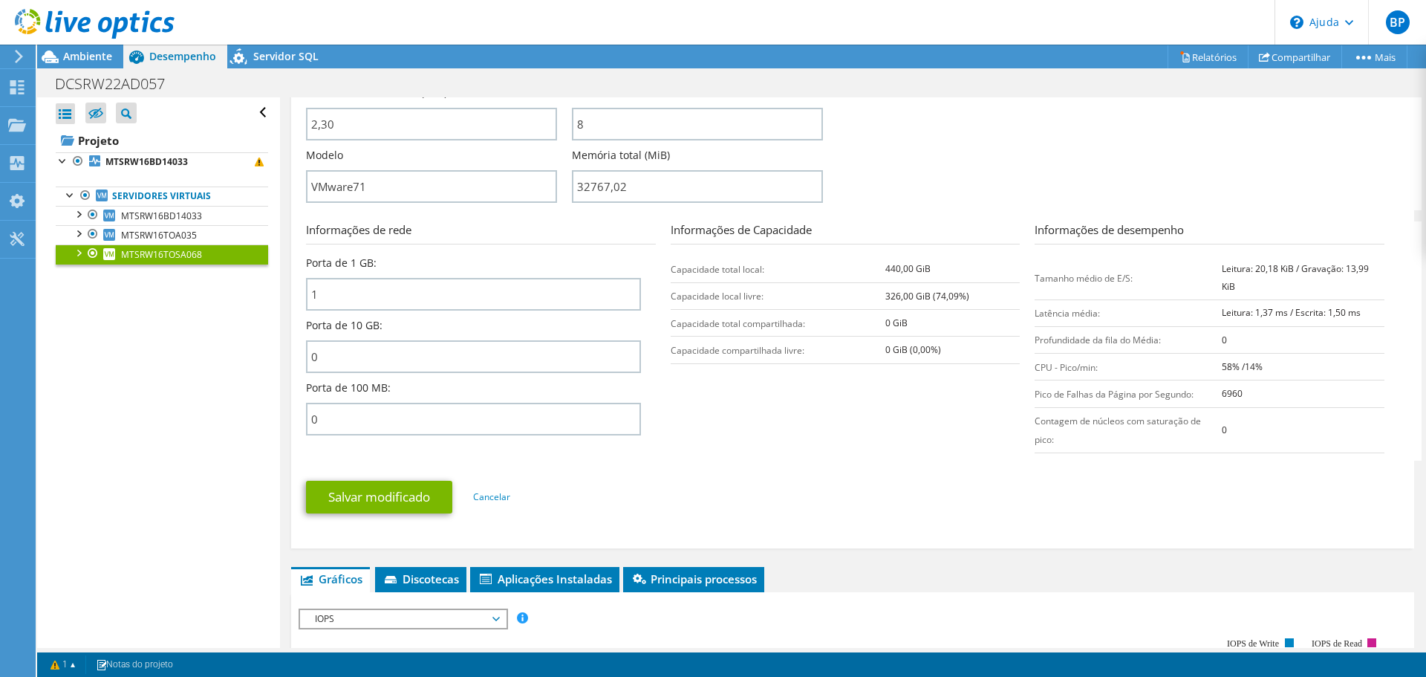
click at [307, 460] on section "Informações de rede Porta de 1 GB: 1 Porta de 10 GB: 0 Porta de 100 MB: 0 Infor…" at bounding box center [856, 340] width 1101 height 239
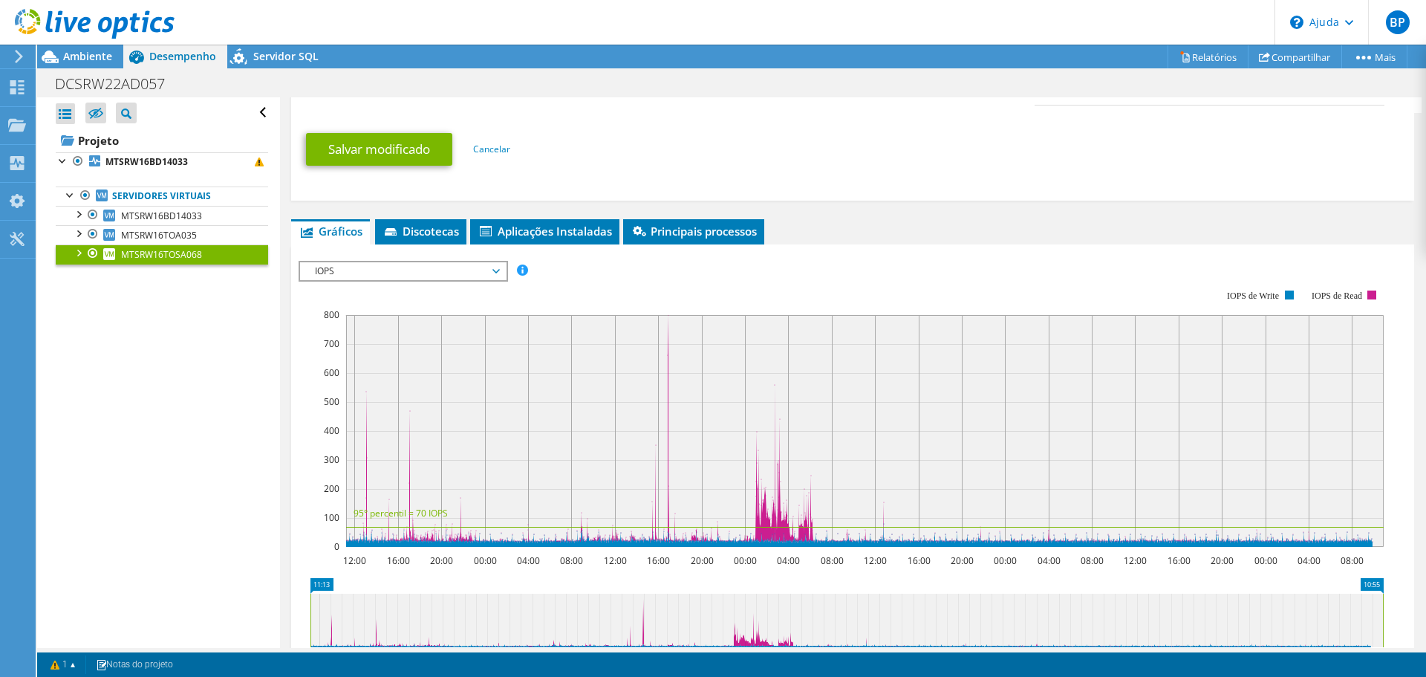
scroll to position [817, 0]
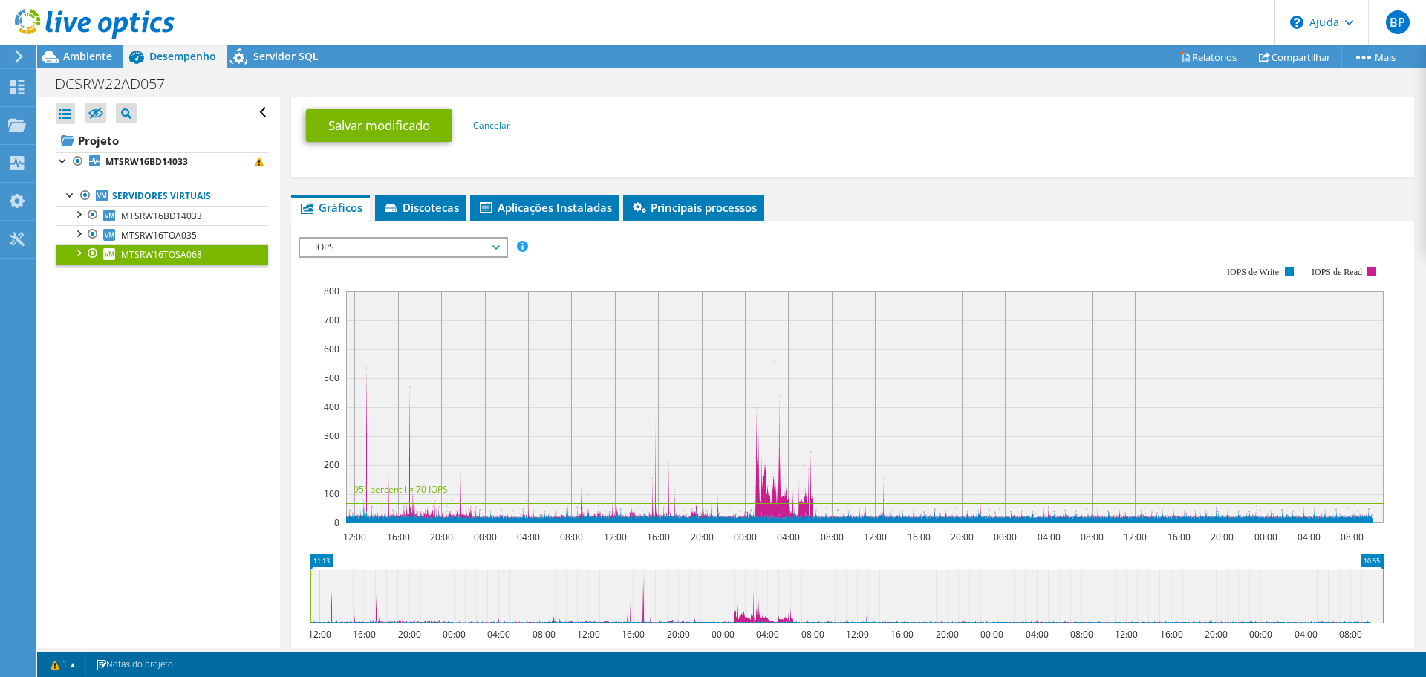
click at [322, 253] on font "IOPS" at bounding box center [324, 247] width 19 height 13
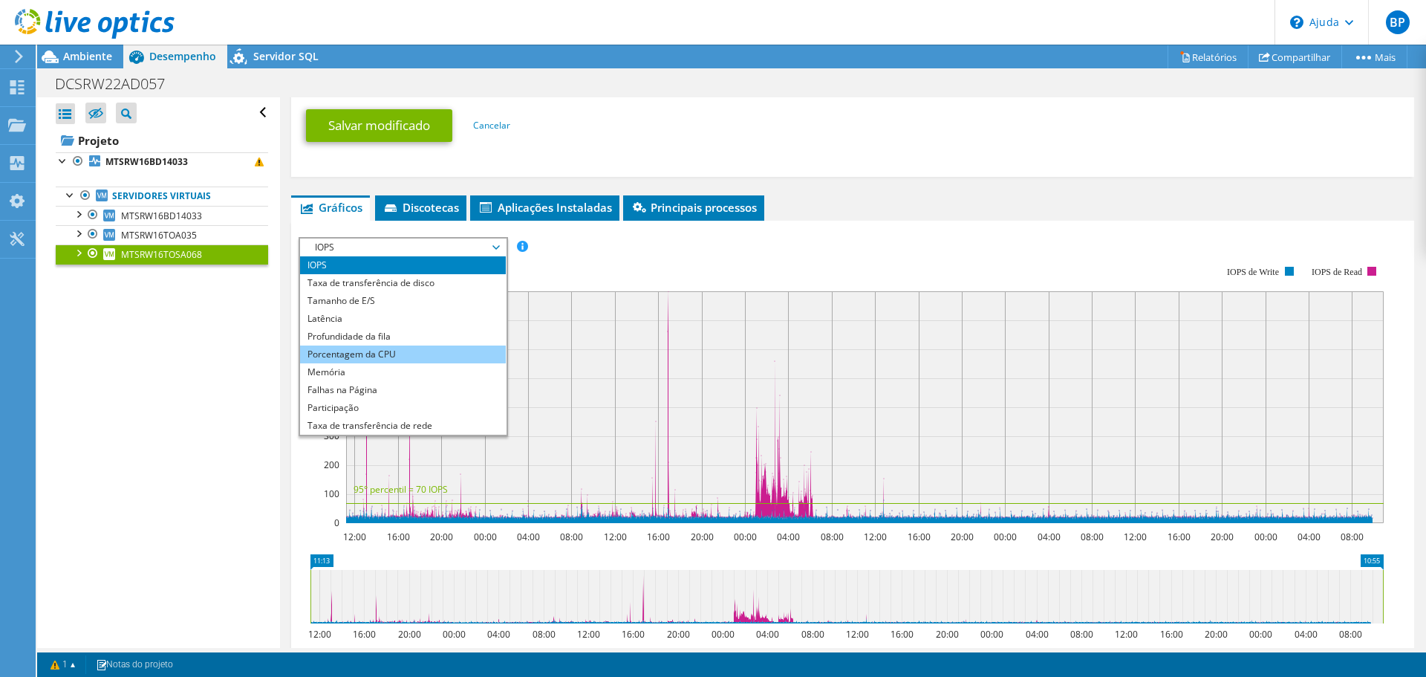
click at [303, 363] on li "Porcentagem da CPU" at bounding box center [403, 354] width 206 height 18
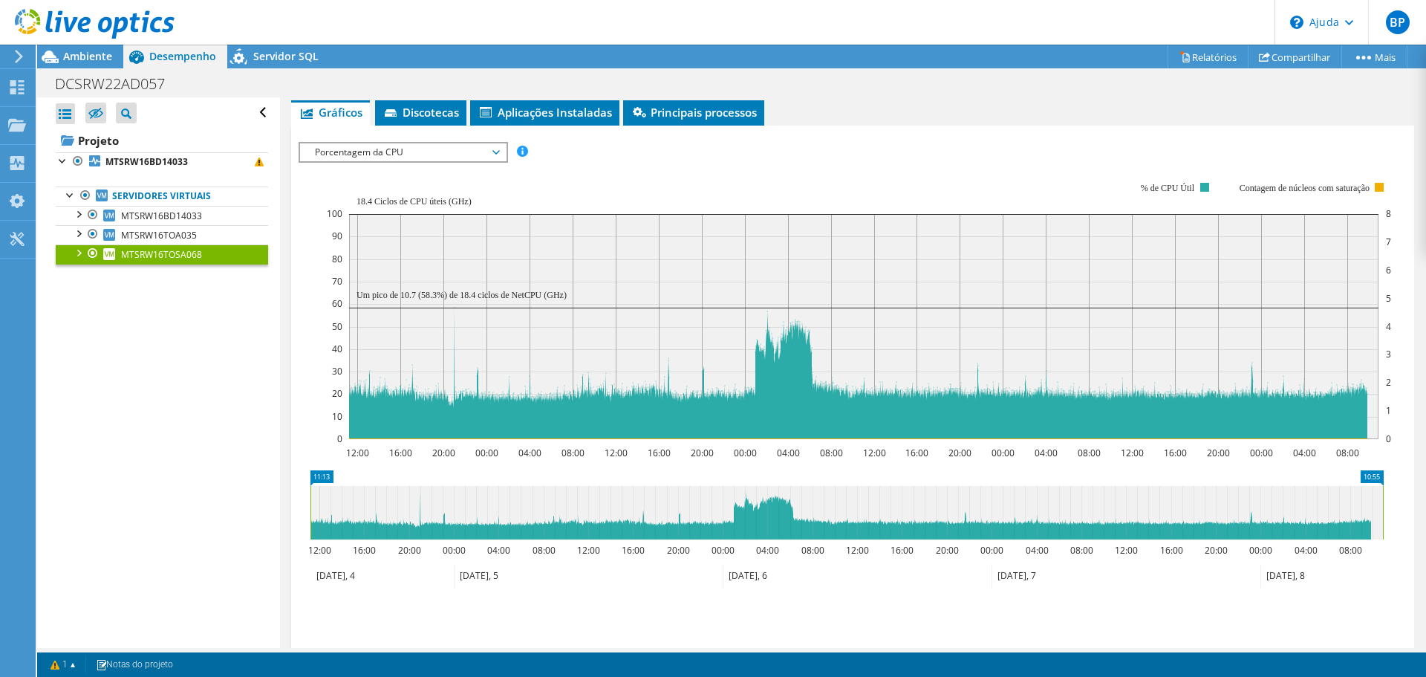
scroll to position [908, 0]
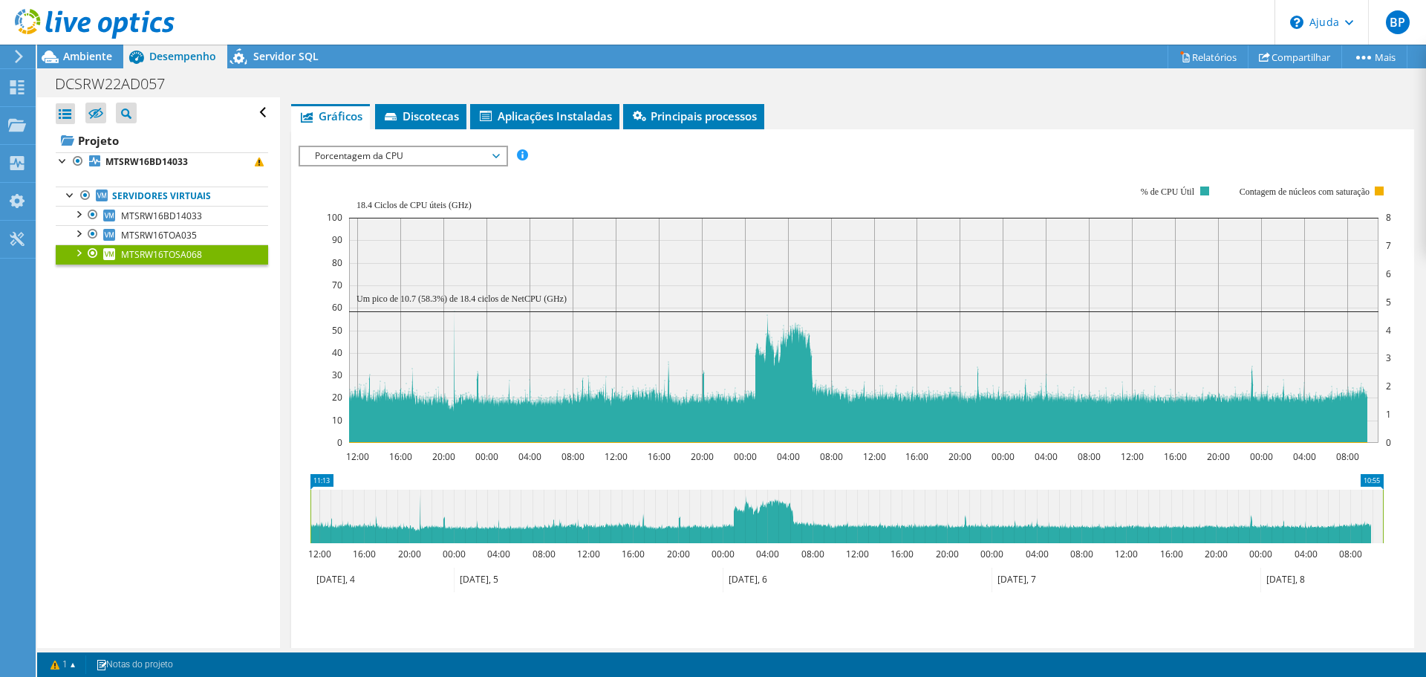
click at [326, 162] on font "Porcentagem da CPU" at bounding box center [359, 155] width 88 height 13
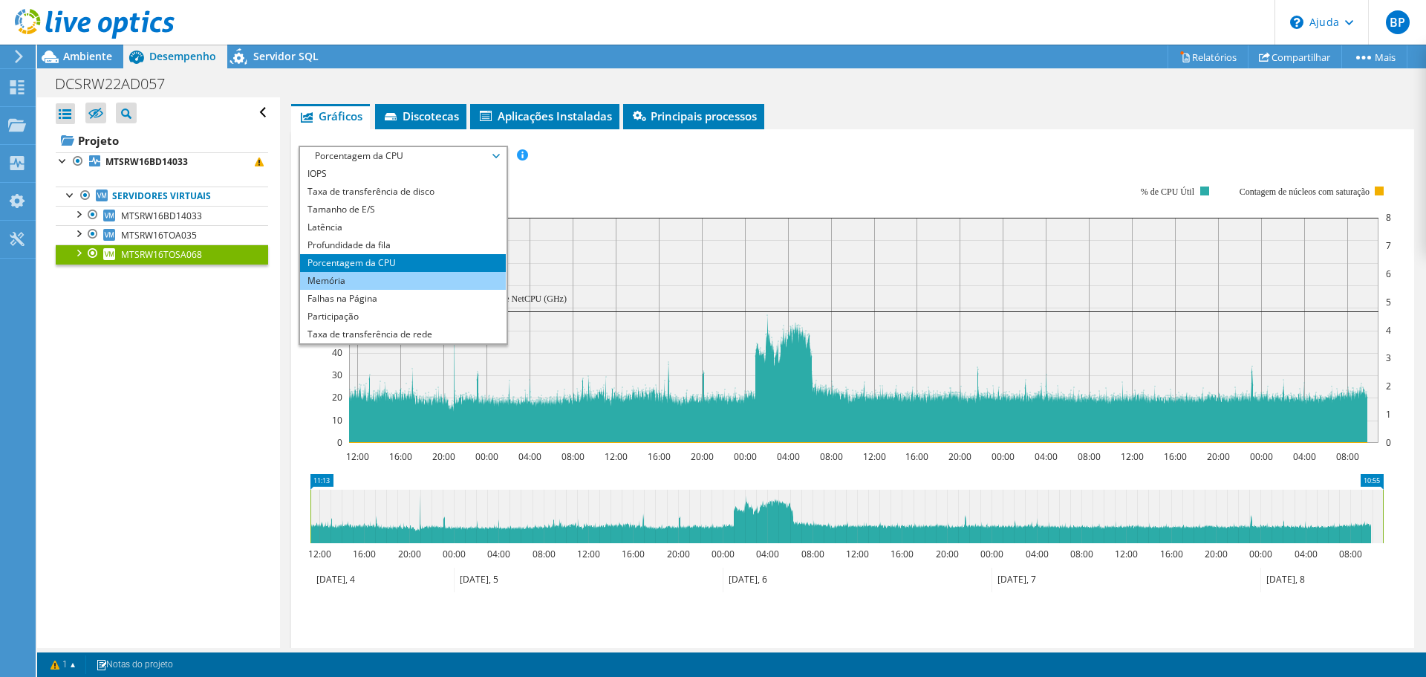
click at [305, 290] on li "Memória" at bounding box center [403, 281] width 206 height 18
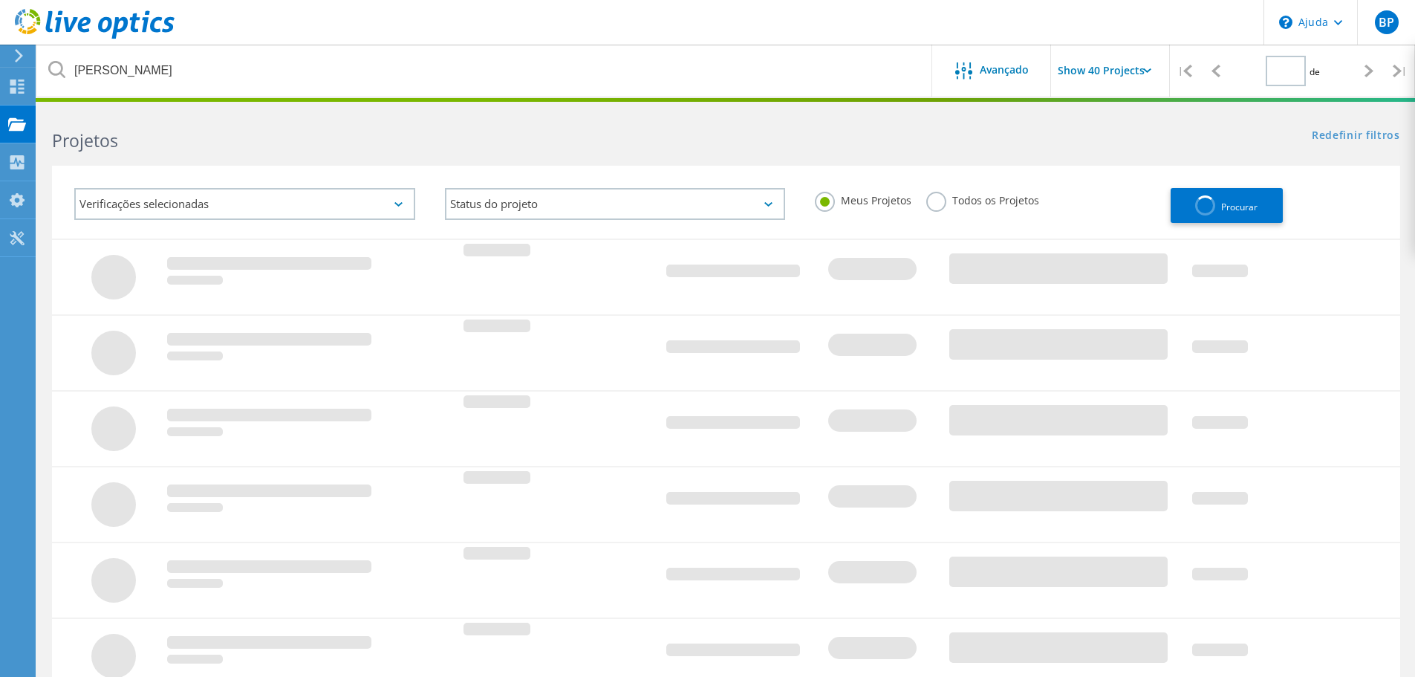
type input "1"
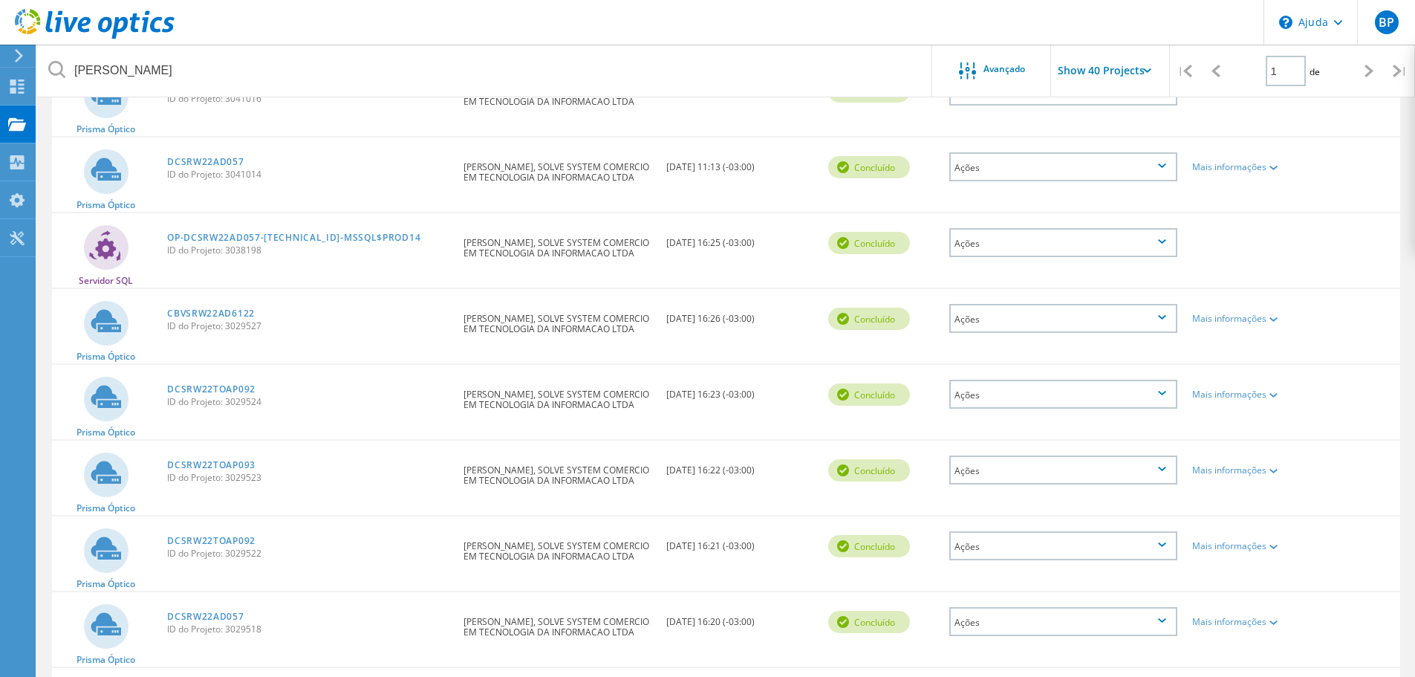
scroll to position [371, 0]
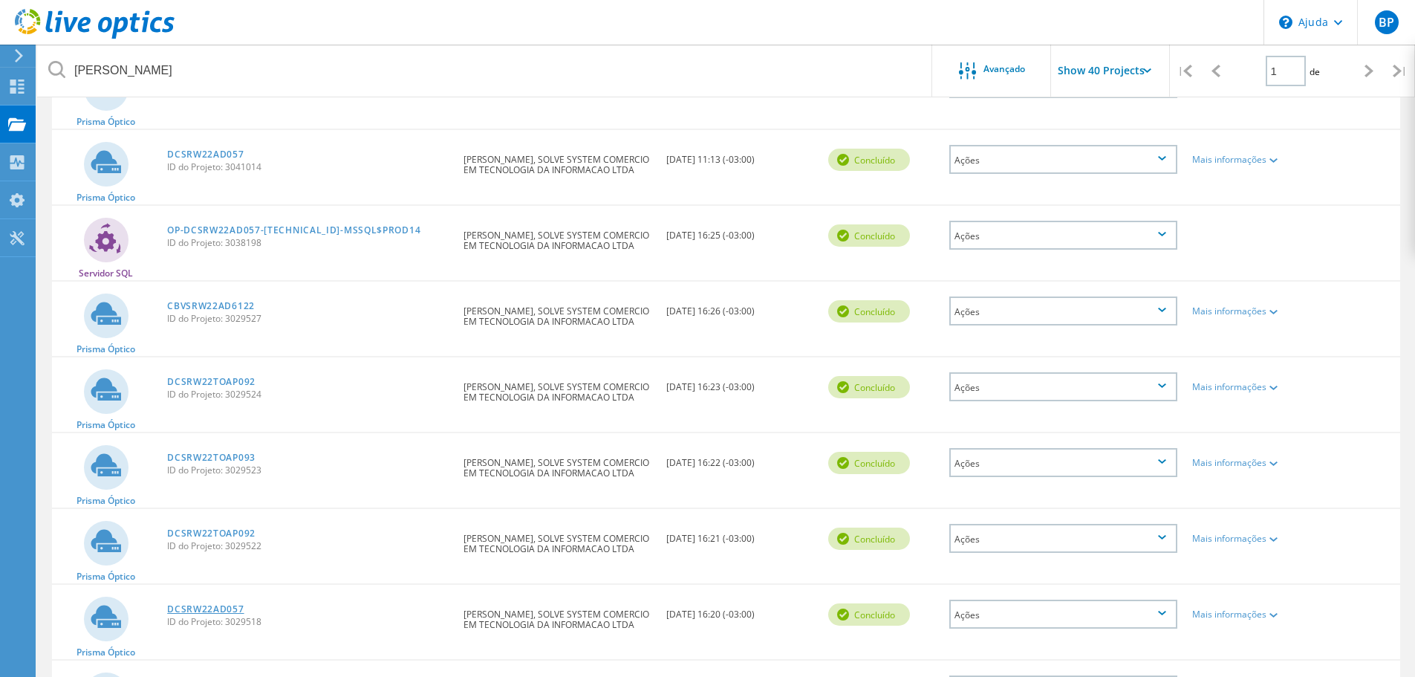
click at [203, 604] on font "DCSRW22AD057" at bounding box center [205, 608] width 76 height 13
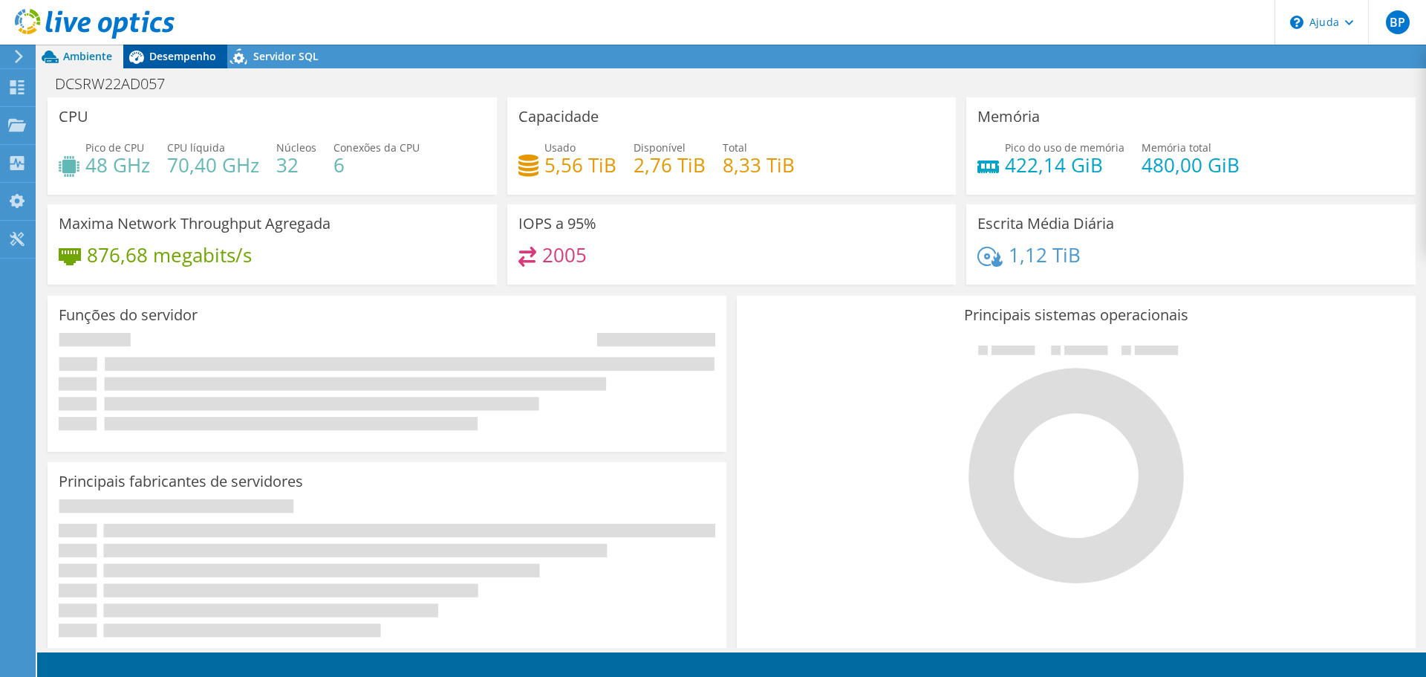
click at [188, 58] on font "Desempenho" at bounding box center [182, 56] width 67 height 14
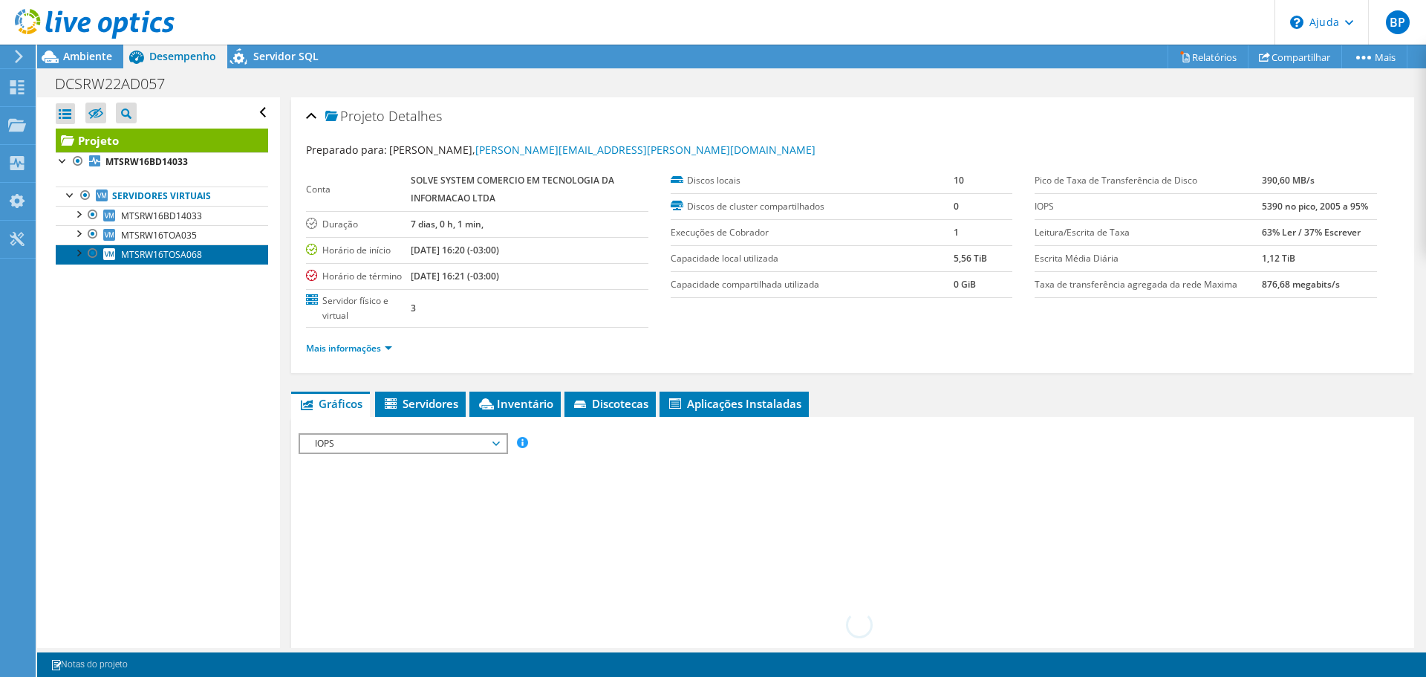
click at [166, 248] on font "MTSRW16TOSA068" at bounding box center [161, 254] width 81 height 13
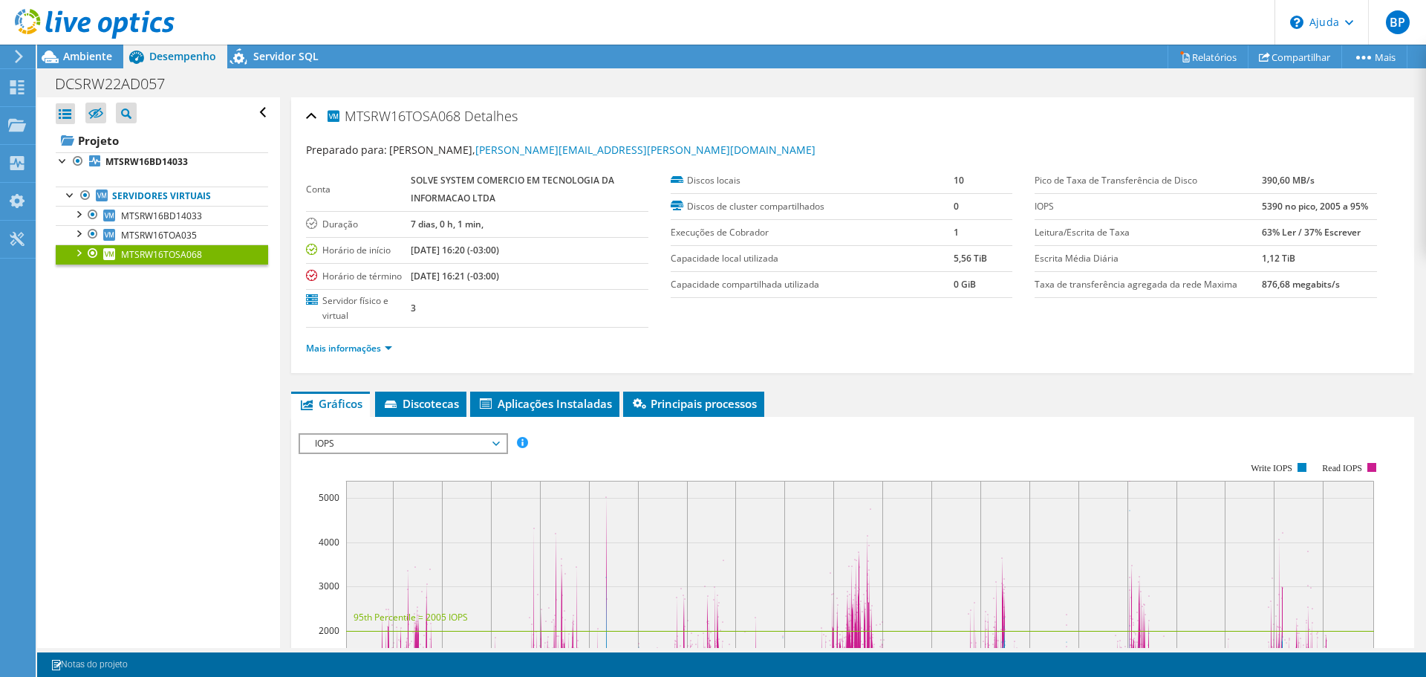
click at [330, 439] on div at bounding box center [853, 686] width 1108 height 507
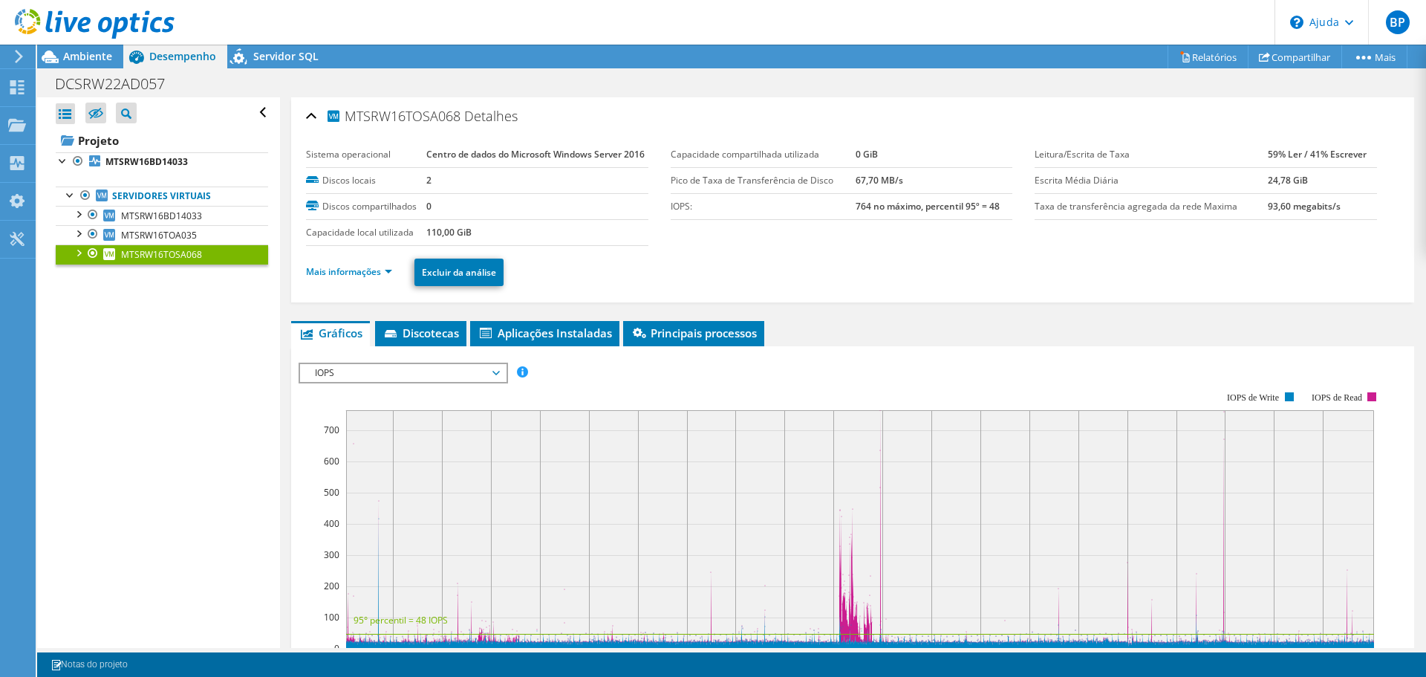
click at [307, 382] on span "IOPS" at bounding box center [403, 373] width 206 height 18
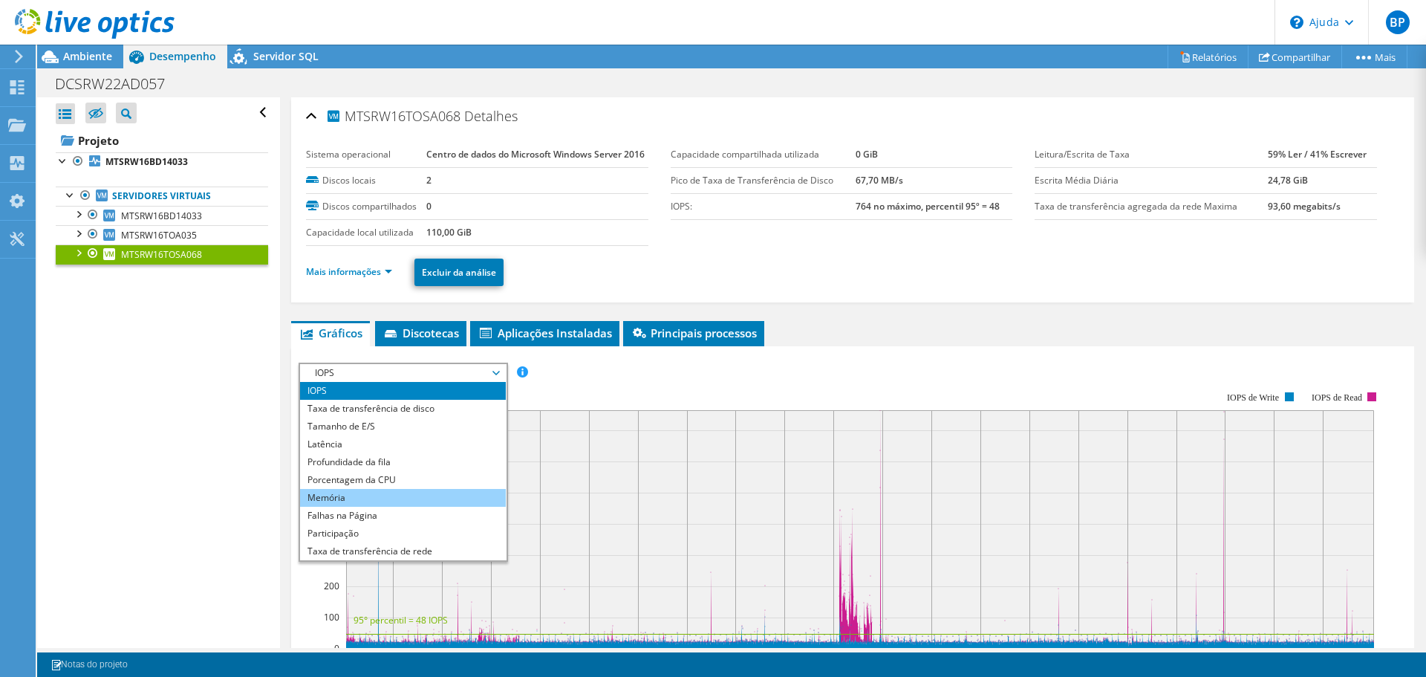
click at [301, 506] on li "Memória" at bounding box center [403, 498] width 206 height 18
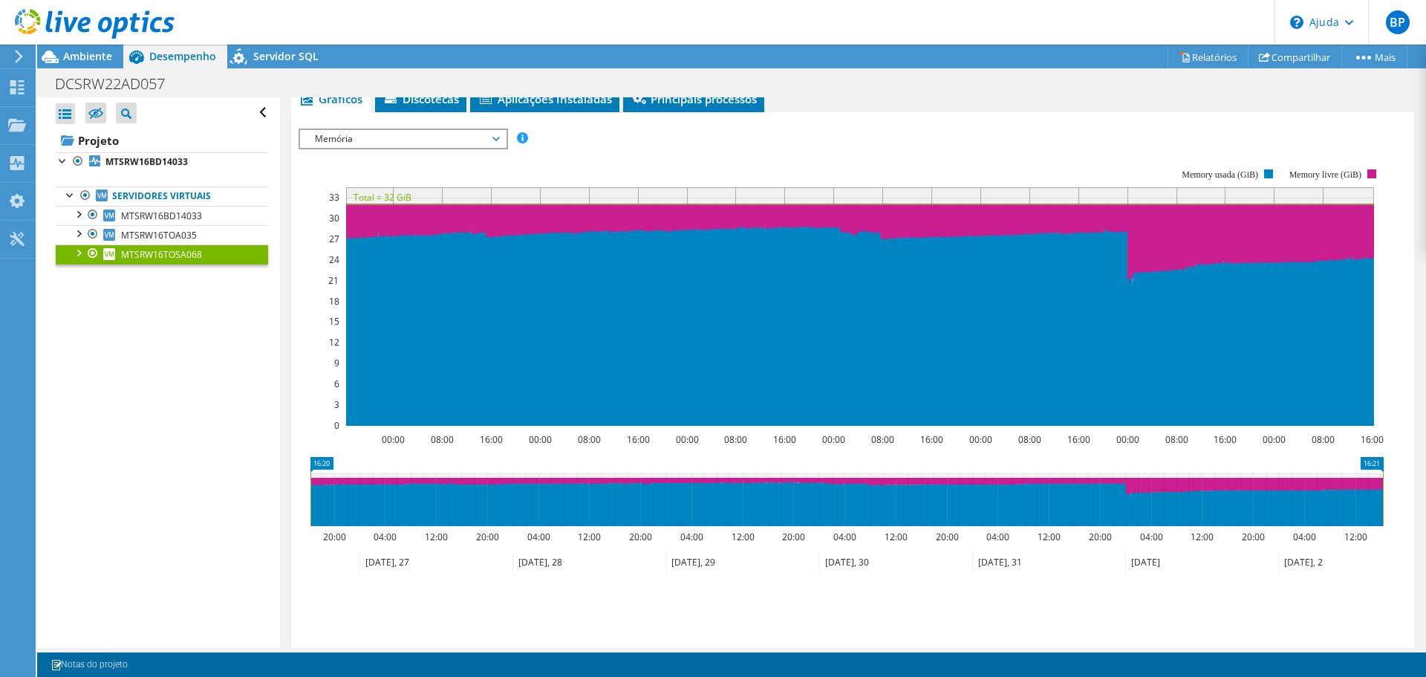
scroll to position [217, 0]
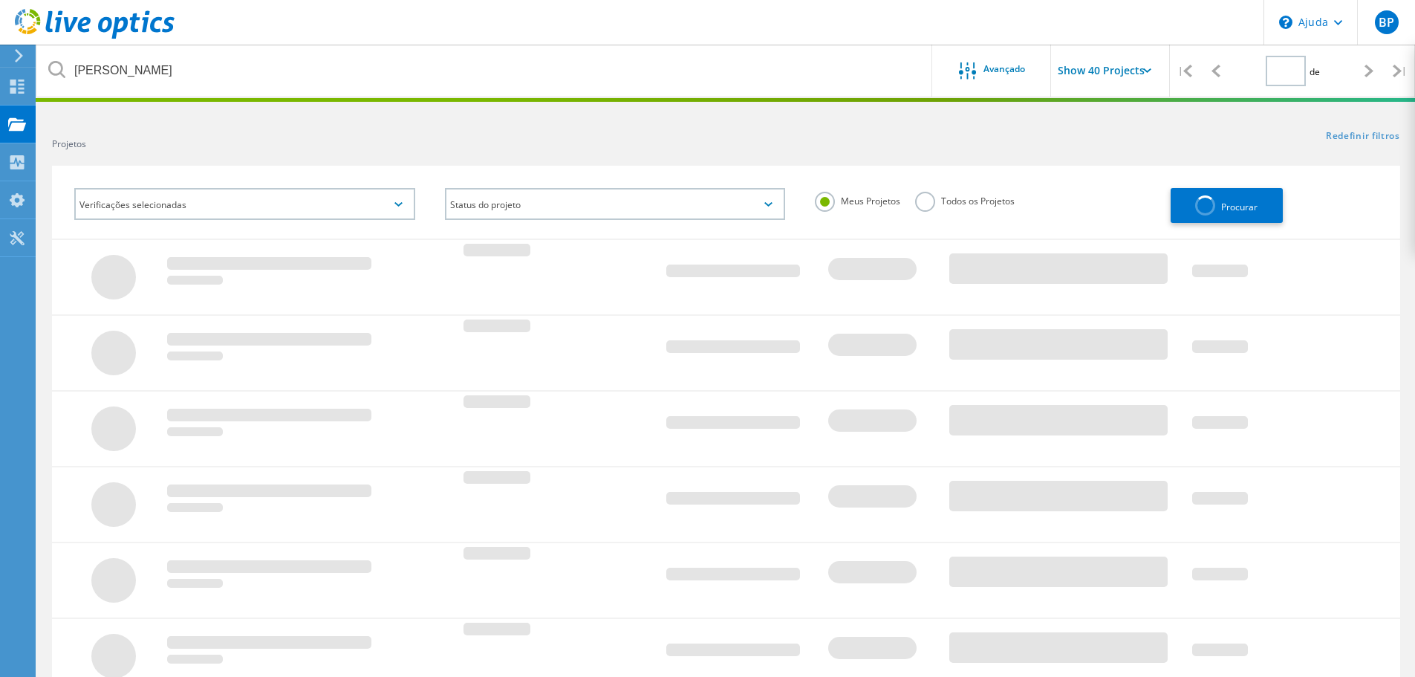
type input "1"
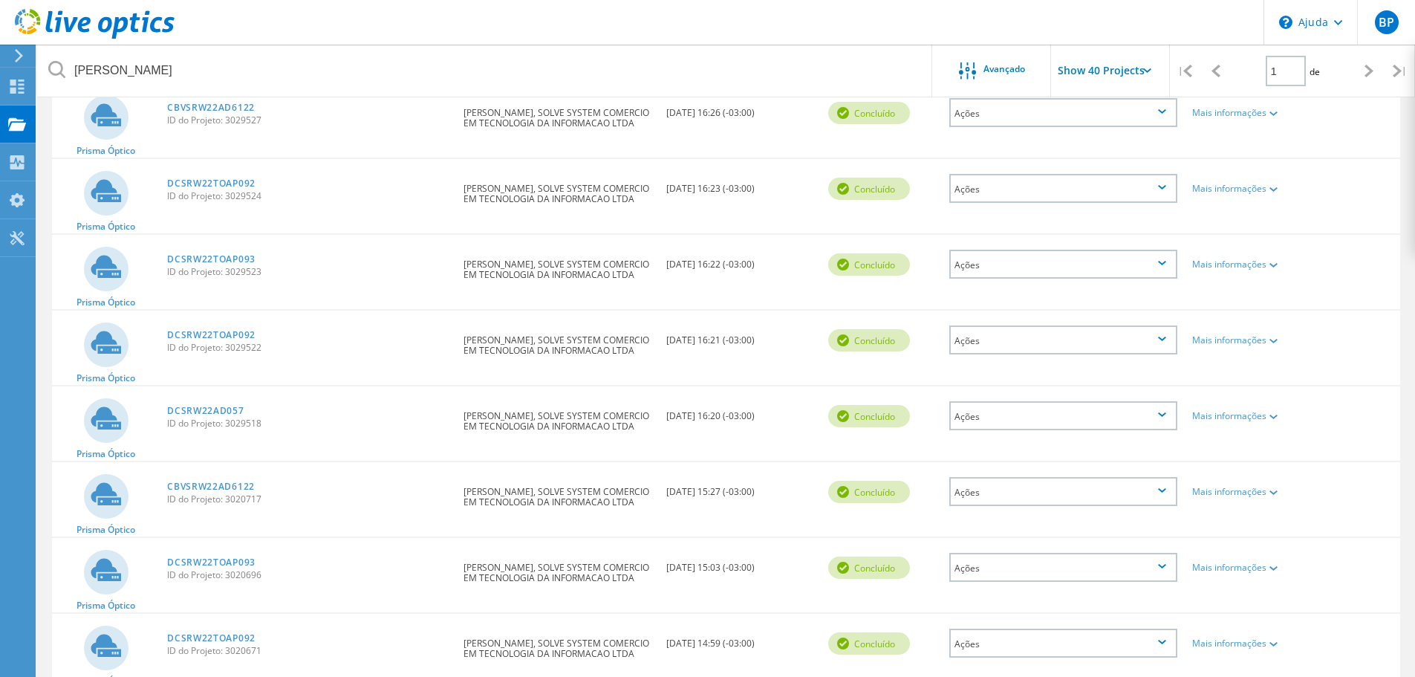
scroll to position [716, 0]
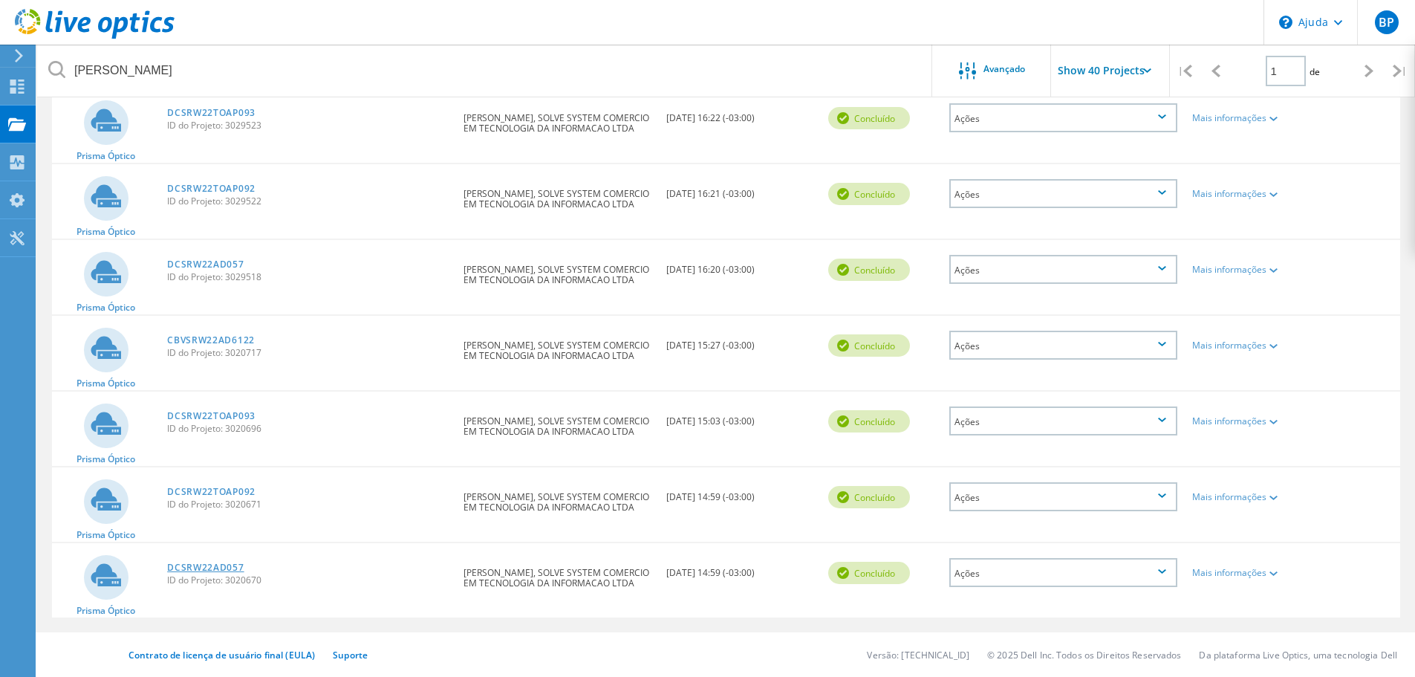
click at [211, 564] on font "DCSRW22AD057" at bounding box center [205, 567] width 76 height 13
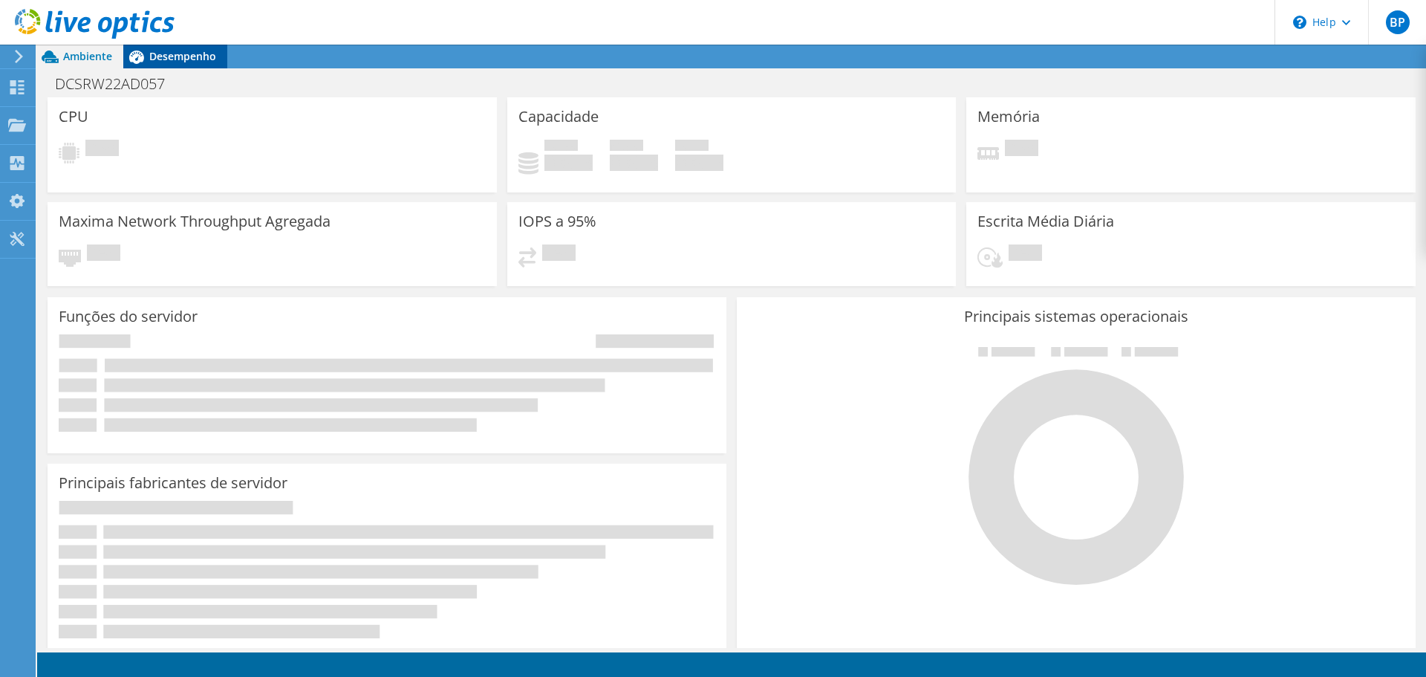
click at [193, 57] on span "Desempenho" at bounding box center [182, 56] width 67 height 14
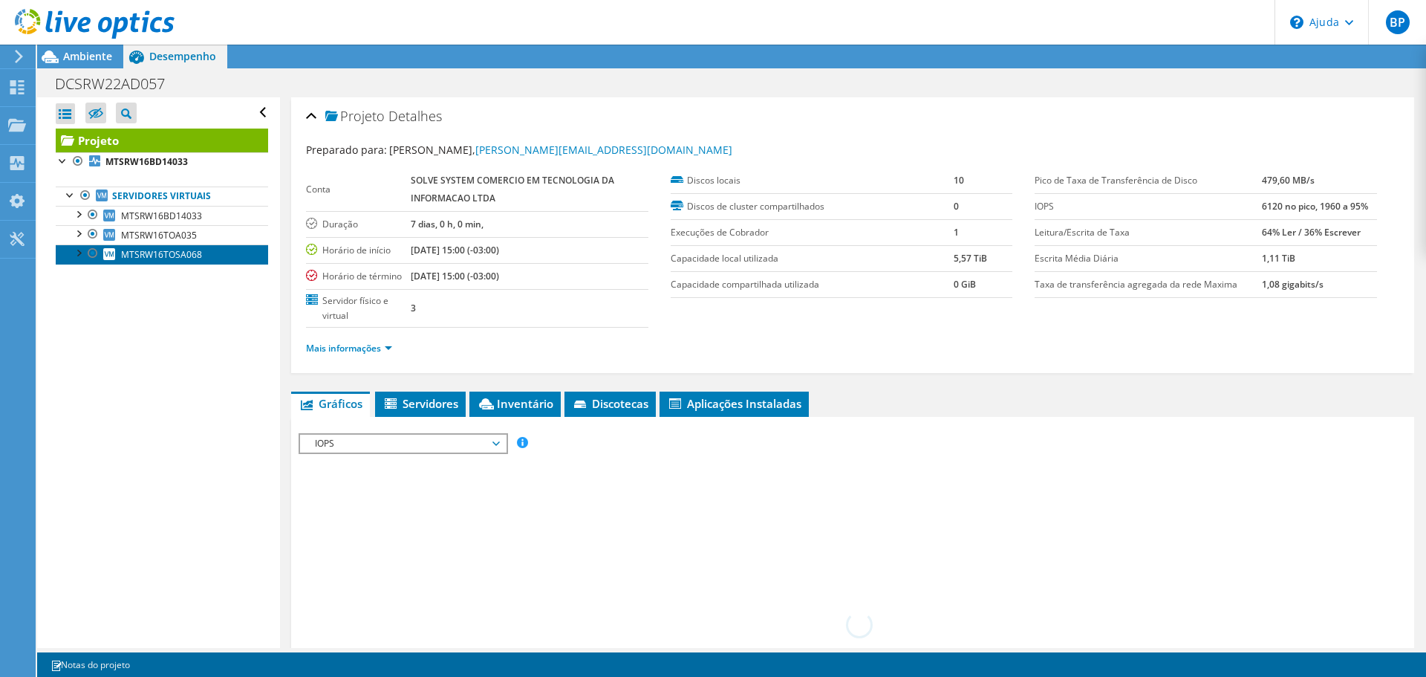
click at [178, 252] on font "MTSRW16TOSA068" at bounding box center [161, 254] width 81 height 13
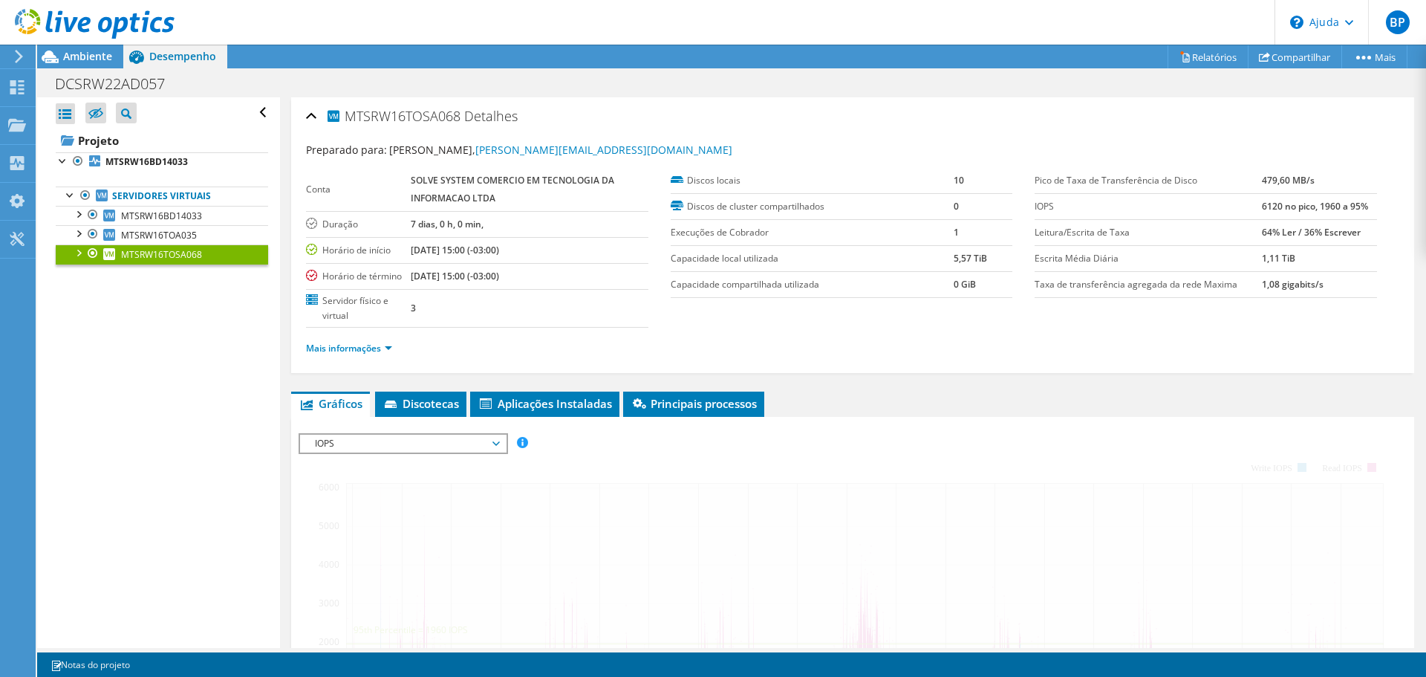
click at [132, 258] on font "MTSRW16TOSA068" at bounding box center [161, 254] width 81 height 13
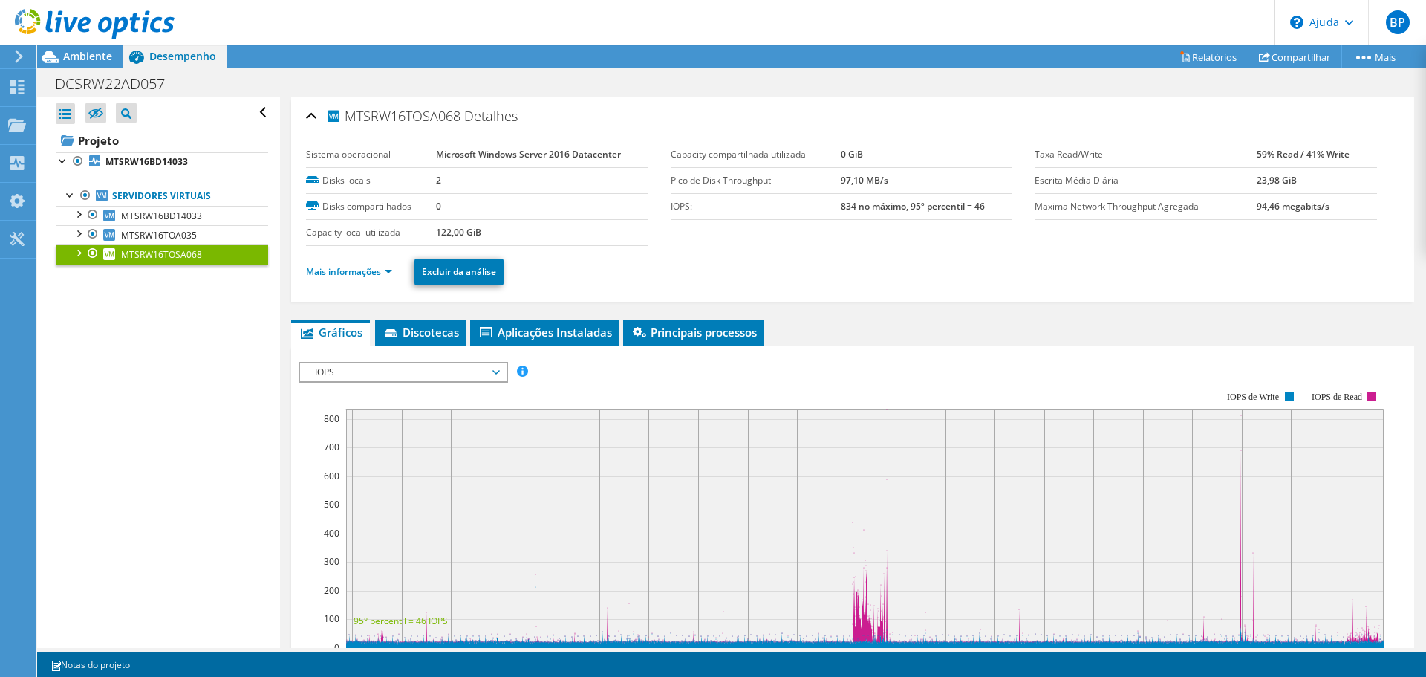
click at [329, 371] on font "IOPS" at bounding box center [324, 371] width 19 height 13
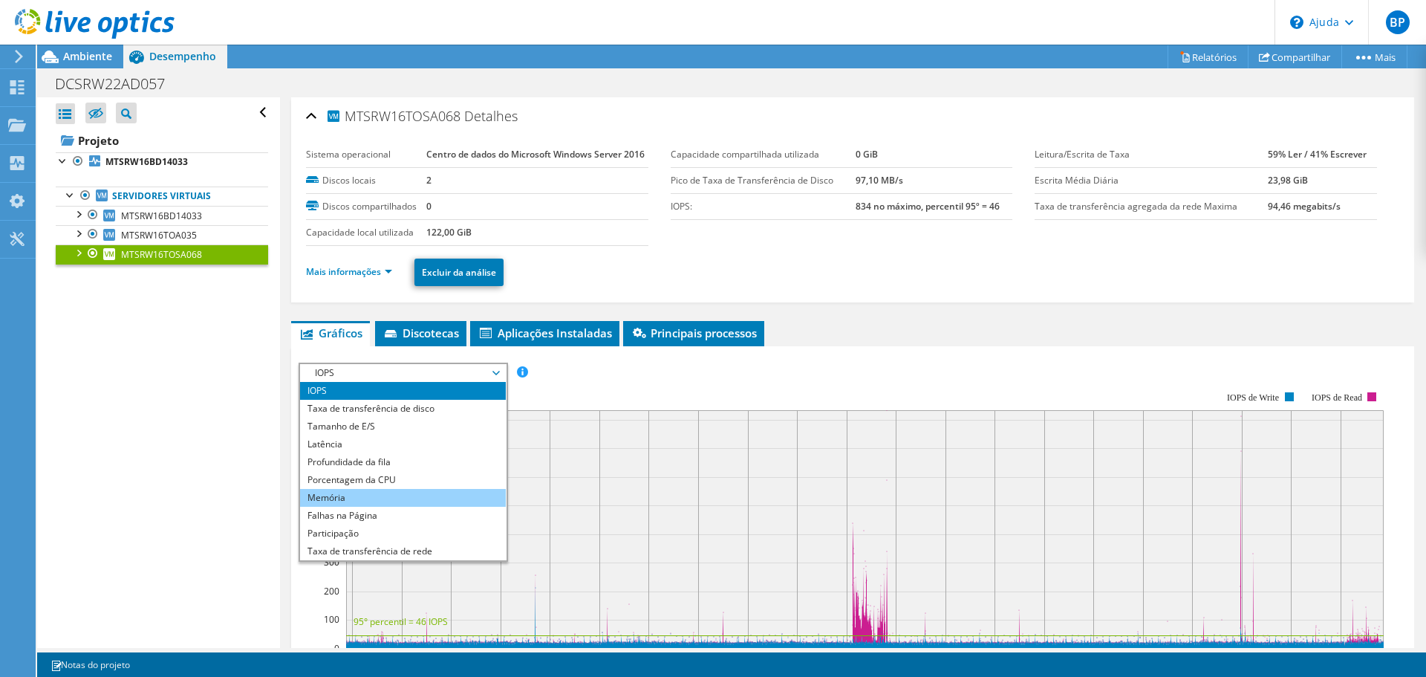
click at [301, 506] on li "Memória" at bounding box center [403, 498] width 206 height 18
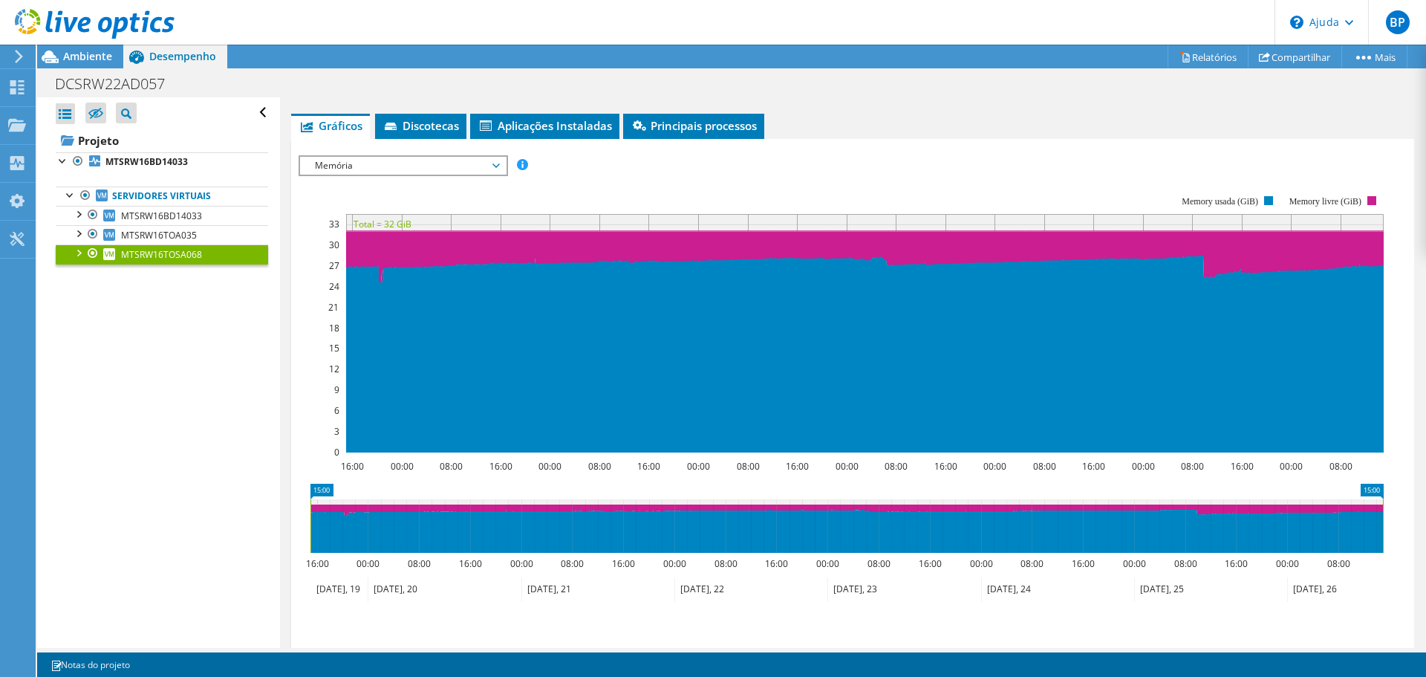
scroll to position [223, 0]
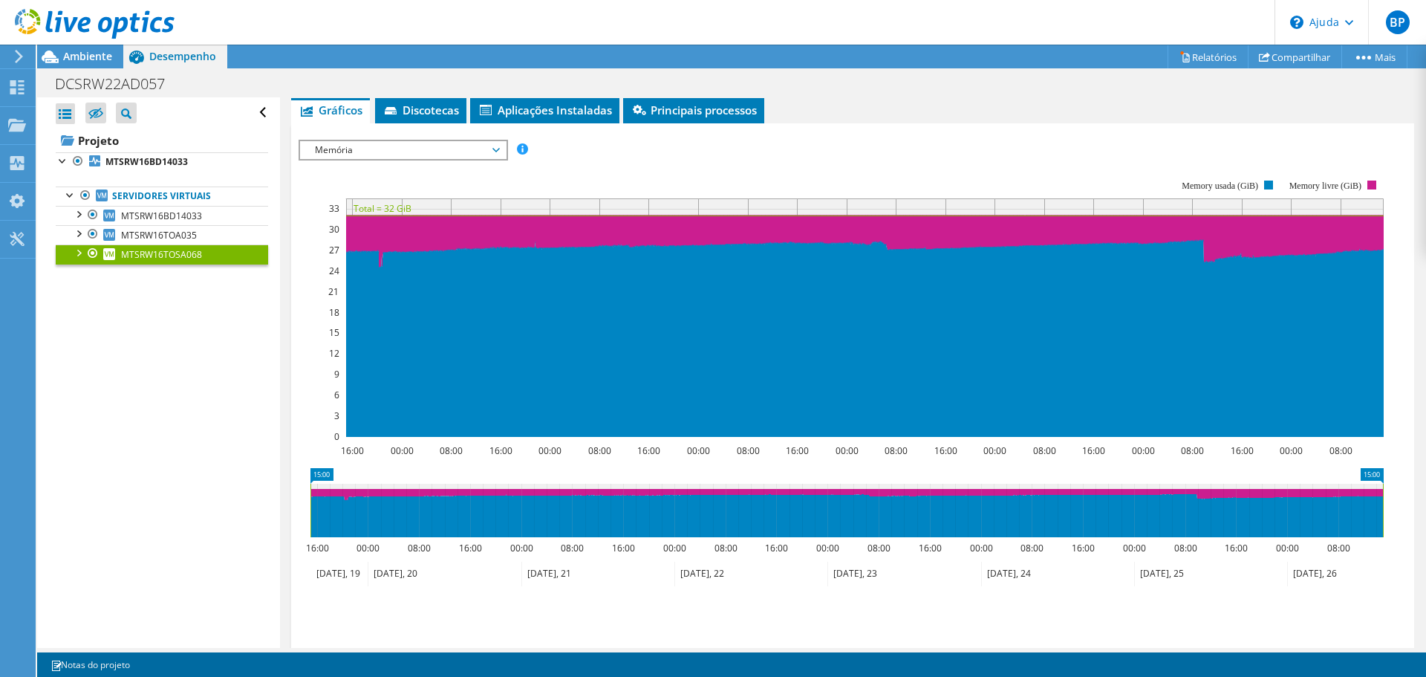
drag, startPoint x: 301, startPoint y: 319, endPoint x: 321, endPoint y: 284, distance: 39.9
click at [301, 319] on rect at bounding box center [841, 308] width 1085 height 297
click at [692, 117] on font "Principais processos" at bounding box center [704, 109] width 106 height 15
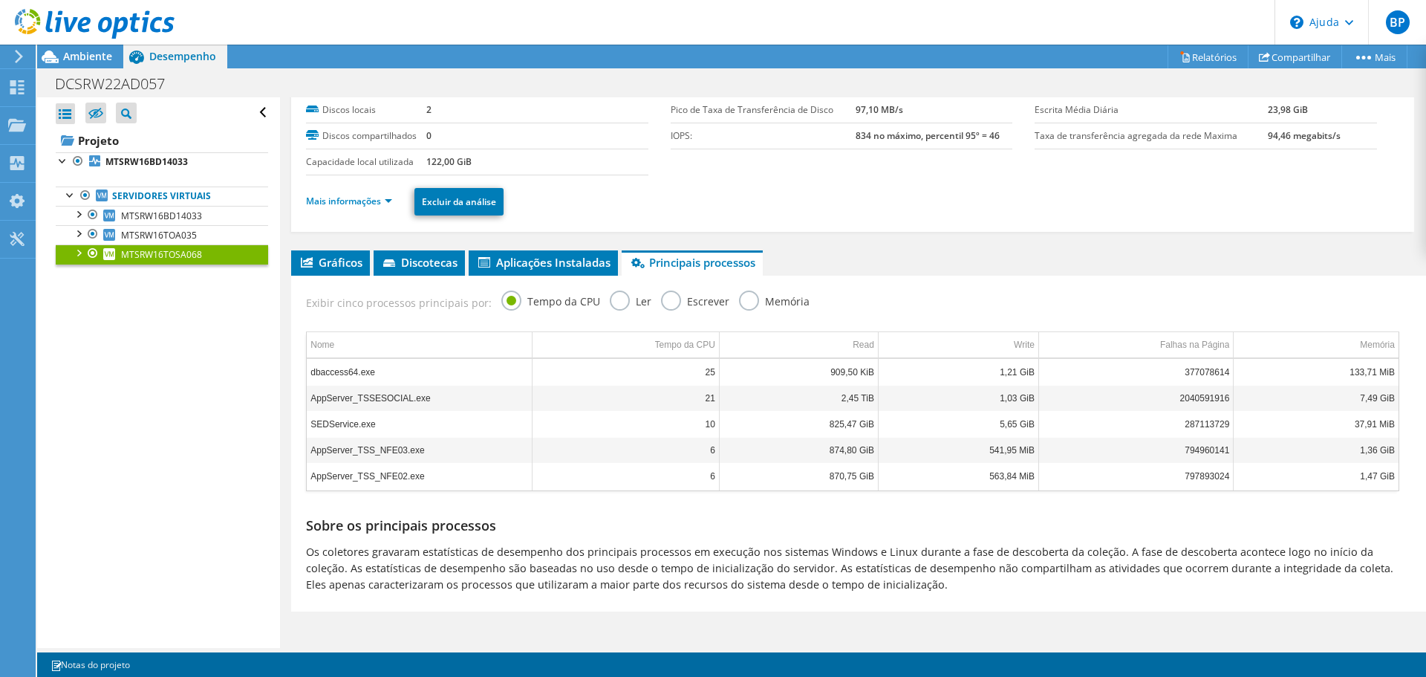
click at [739, 304] on label "Memória" at bounding box center [774, 299] width 71 height 19
click at [0, 0] on input "Memória" at bounding box center [0, 0] width 0 height 0
click at [342, 264] on font "Gráficos" at bounding box center [341, 262] width 44 height 15
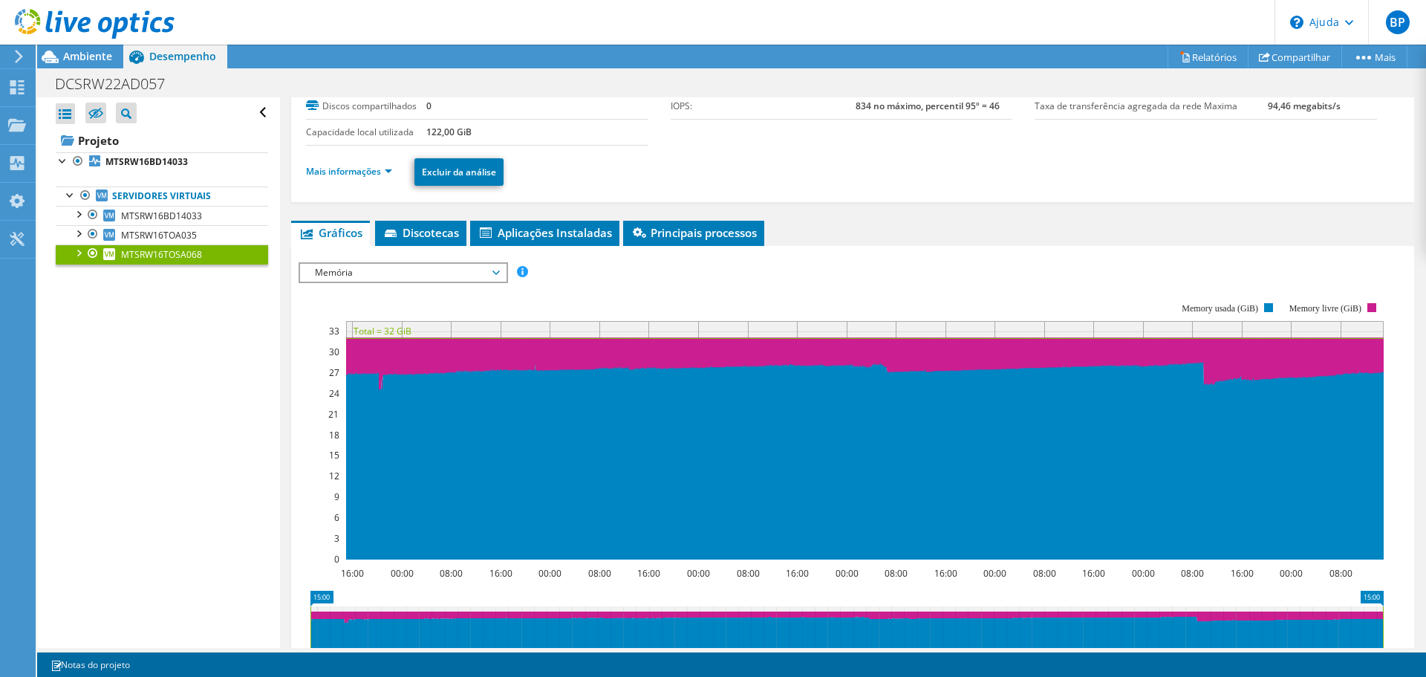
scroll to position [223, 0]
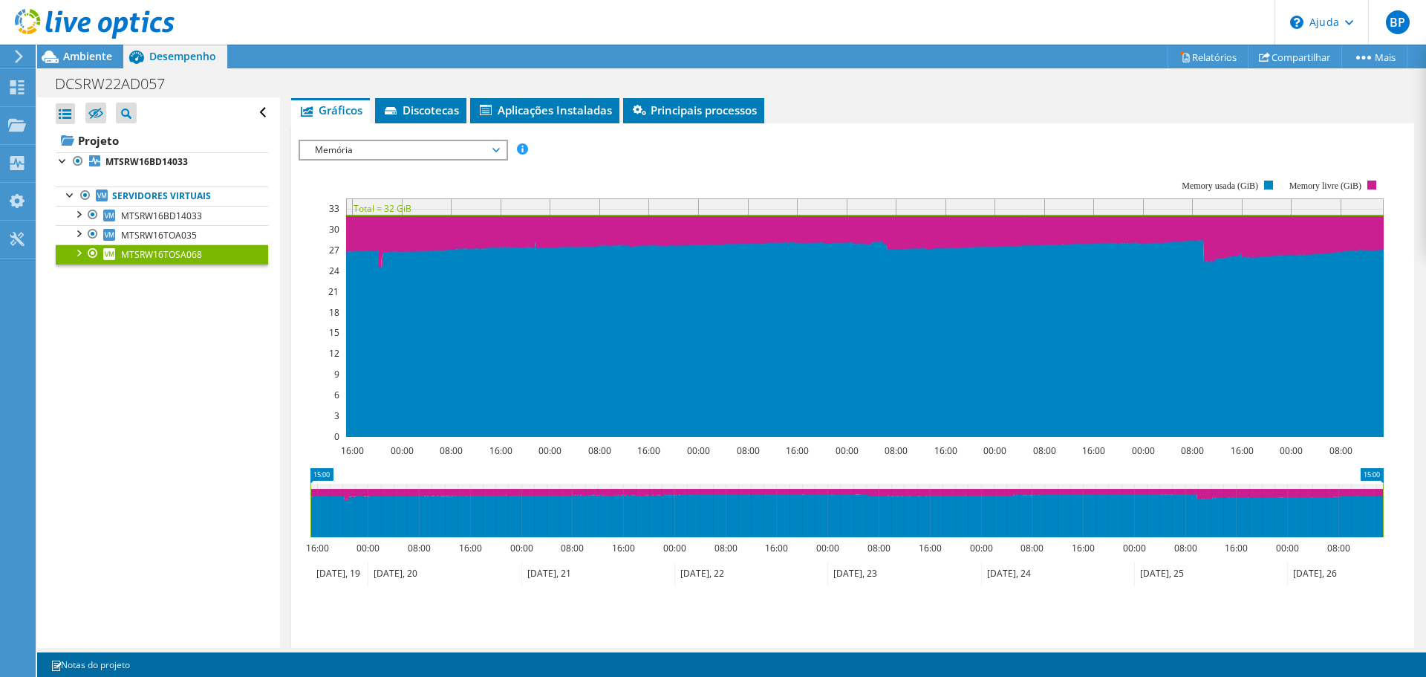
click at [337, 156] on font "Memória" at bounding box center [334, 149] width 38 height 13
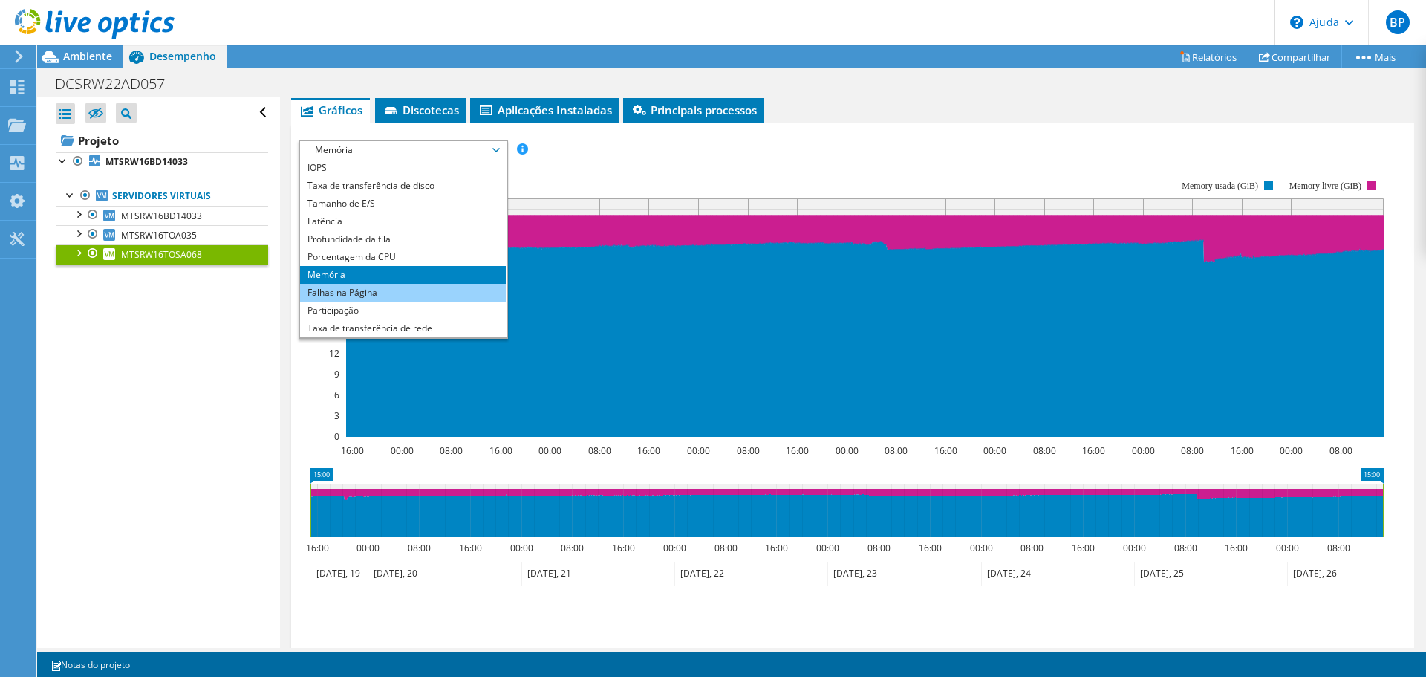
click at [300, 301] on li "Falhas na Página" at bounding box center [403, 293] width 206 height 18
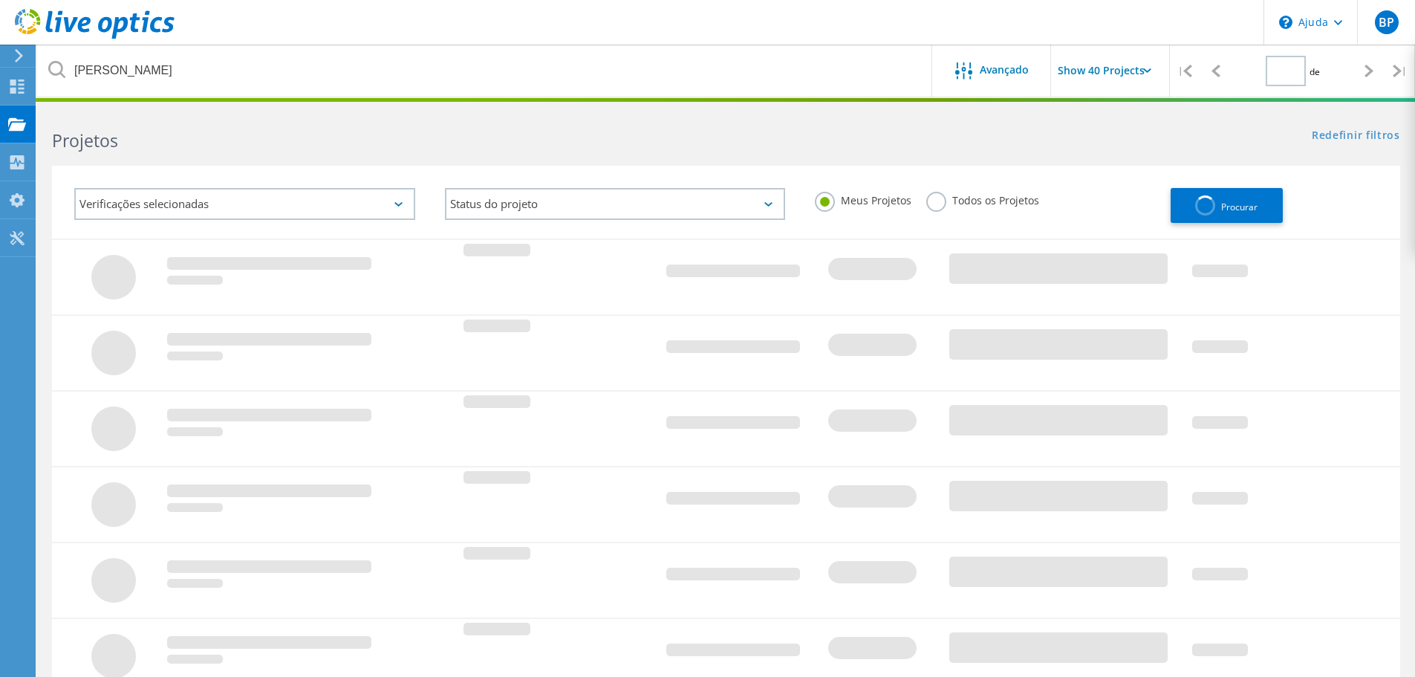
type input "1"
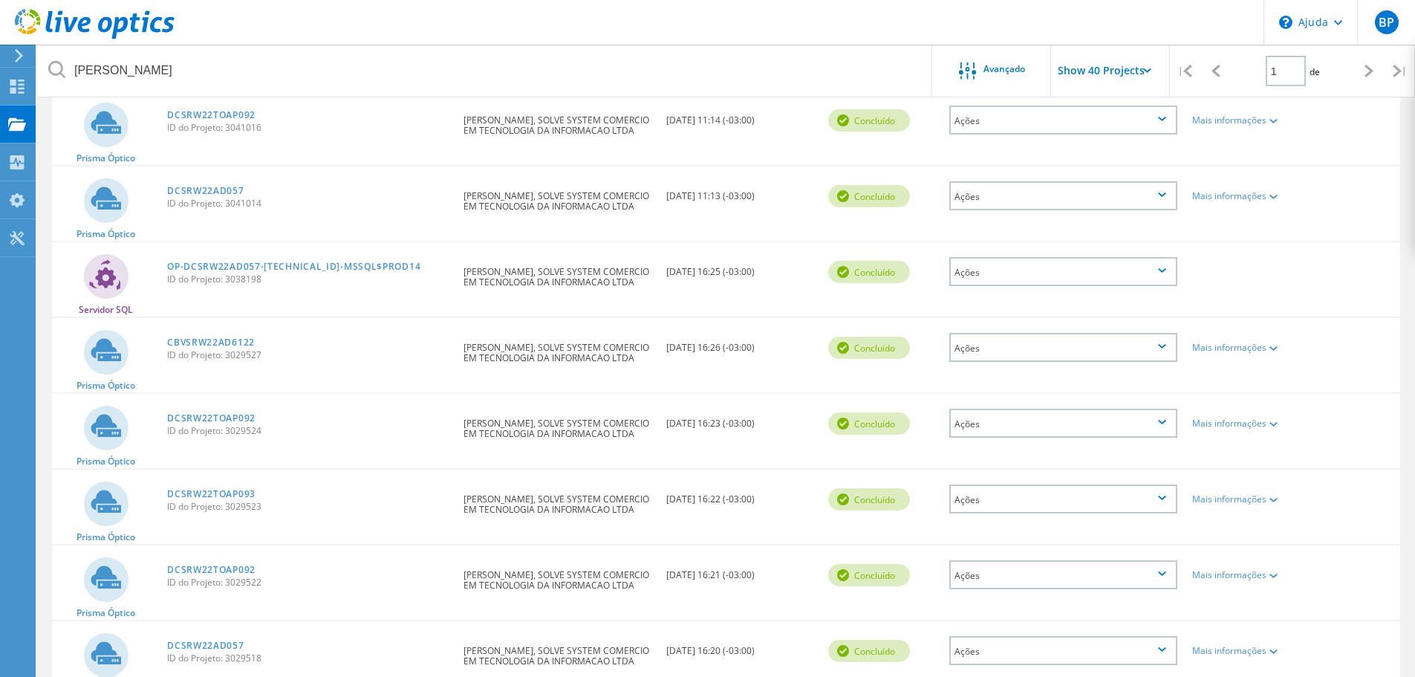
scroll to position [371, 0]
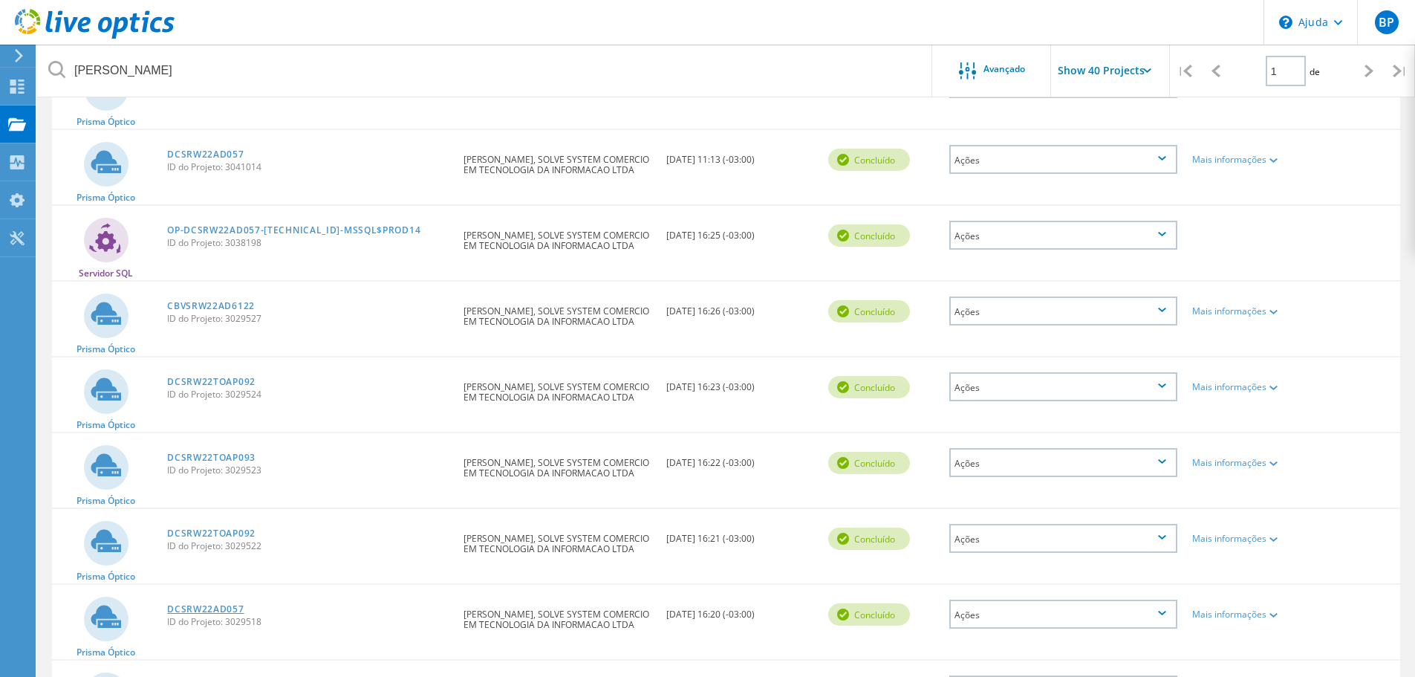
click at [211, 608] on font "DCSRW22AD057" at bounding box center [205, 608] width 76 height 13
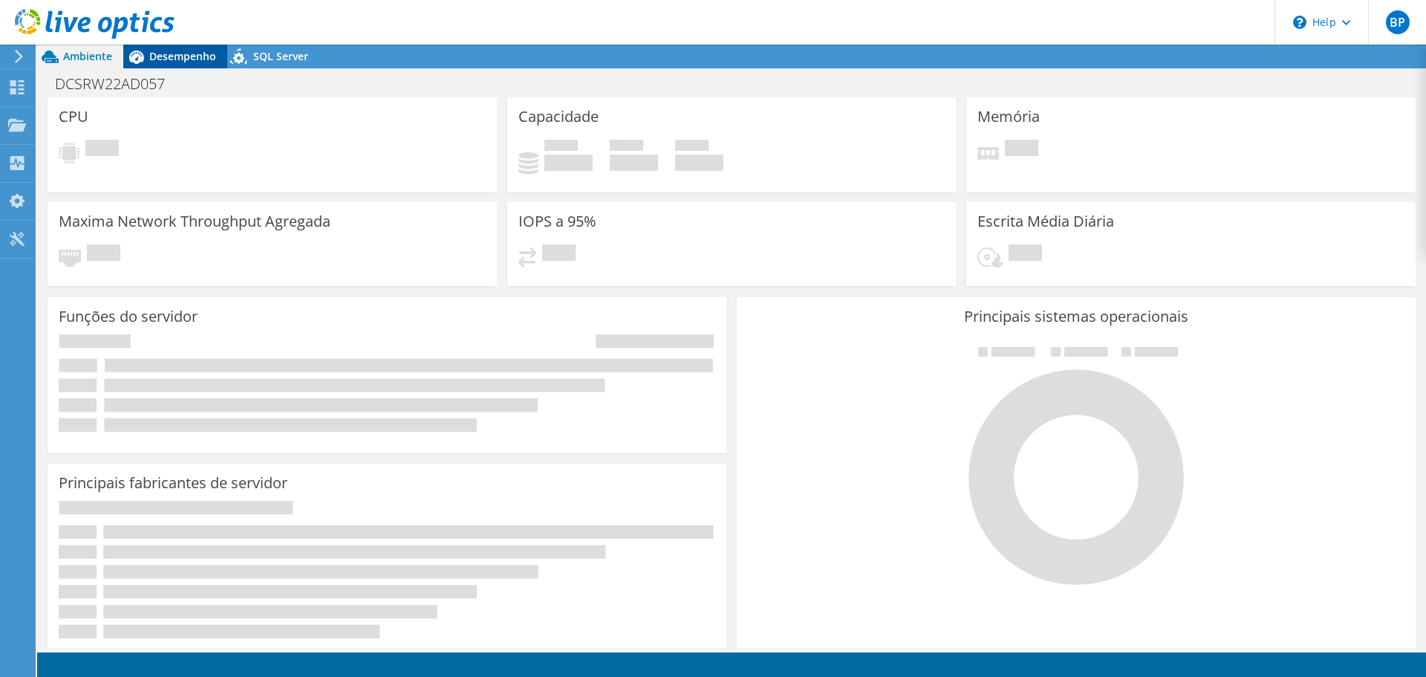
click at [180, 55] on span "Desempenho" at bounding box center [182, 56] width 67 height 14
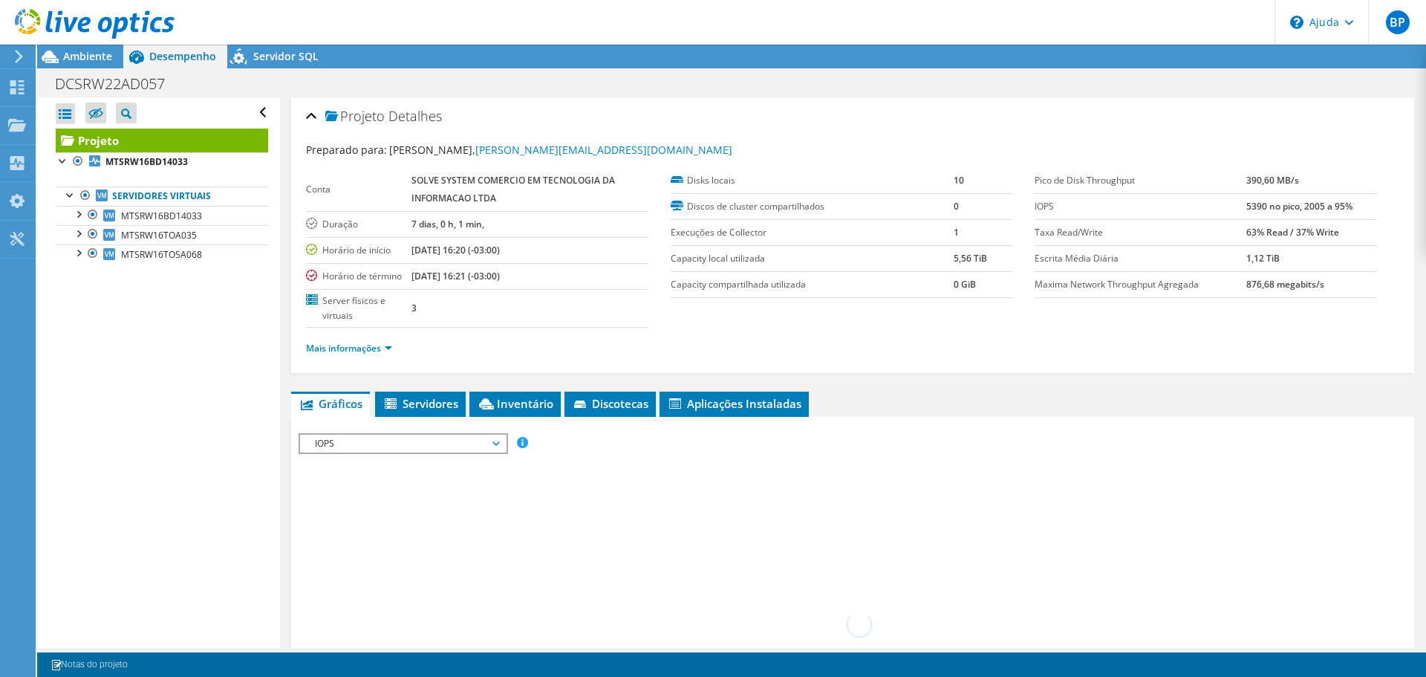
click at [322, 244] on div "Projeto Detalhes Preparado para: [PERSON_NAME], [PERSON_NAME][EMAIL_ADDRESS][DO…" at bounding box center [852, 611] width 1145 height 1028
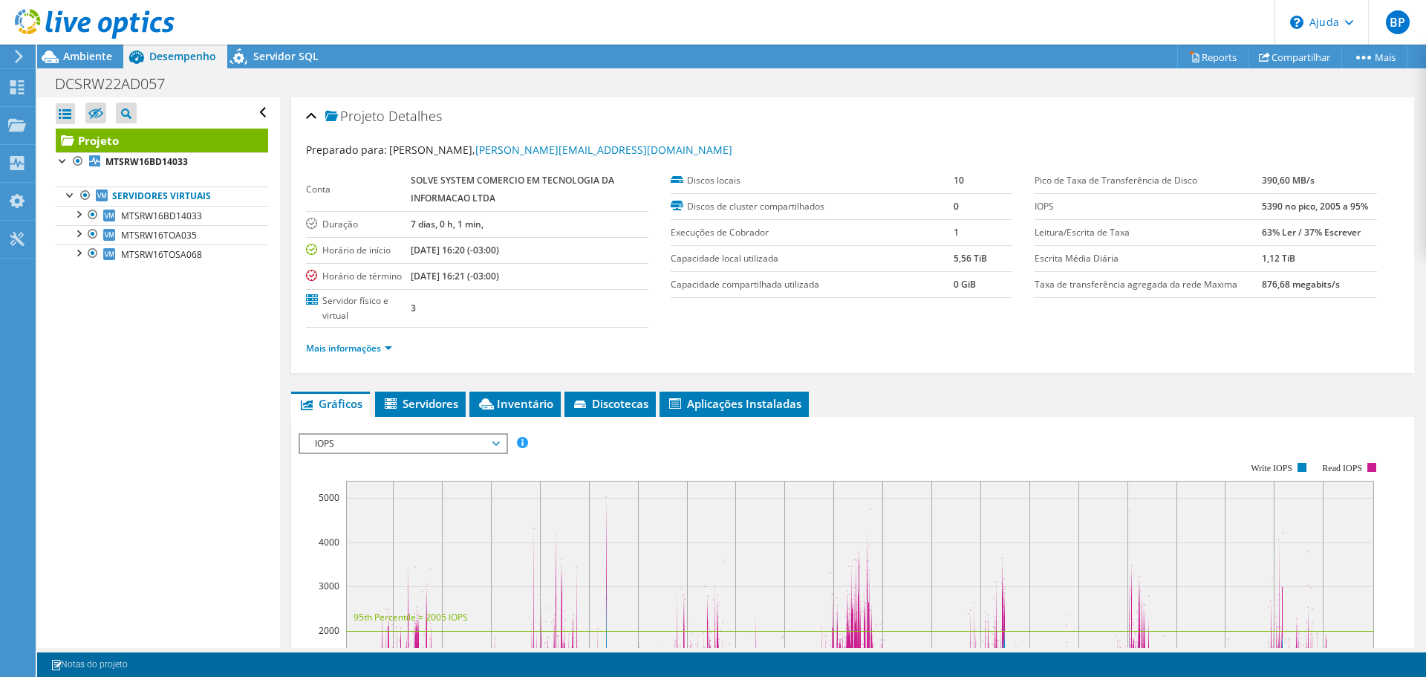
click at [310, 448] on span "IOPS" at bounding box center [402, 443] width 191 height 18
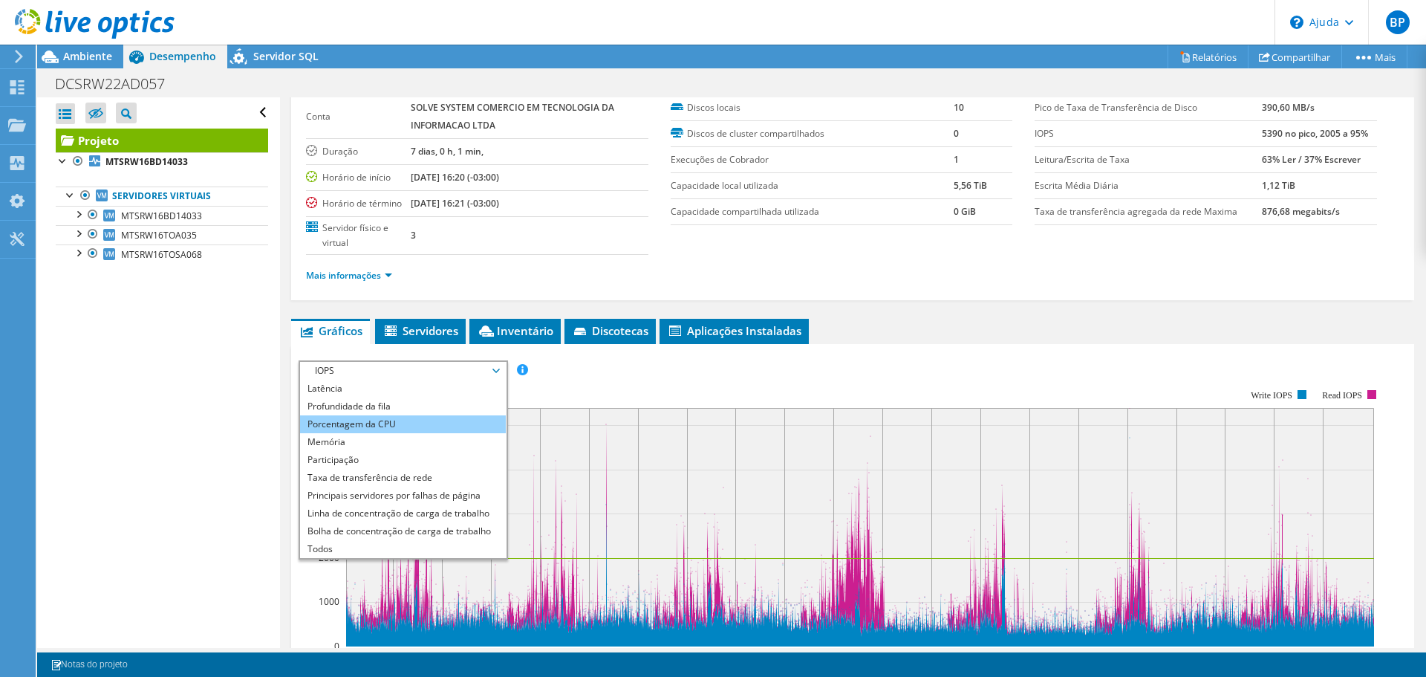
scroll to position [74, 0]
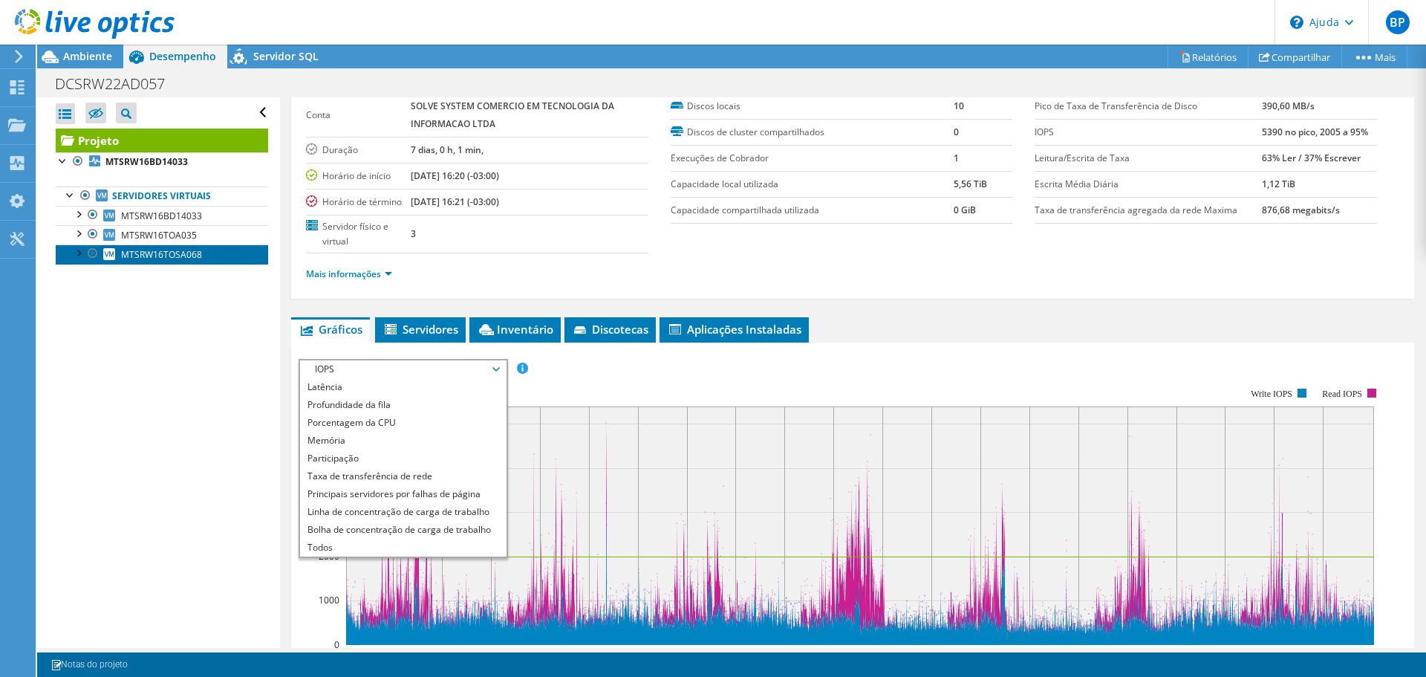
click at [176, 250] on font "MTSRW16TOSA068" at bounding box center [161, 254] width 81 height 13
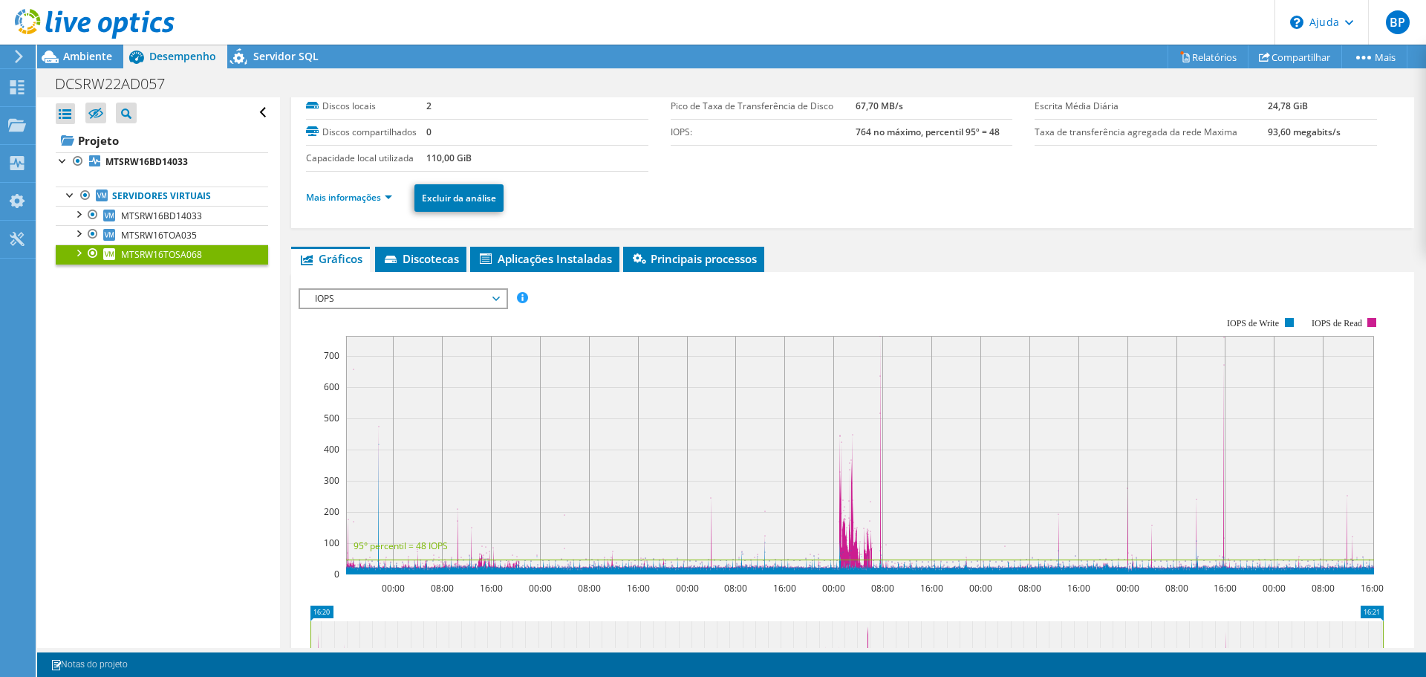
click at [340, 307] on span "IOPS" at bounding box center [402, 299] width 191 height 18
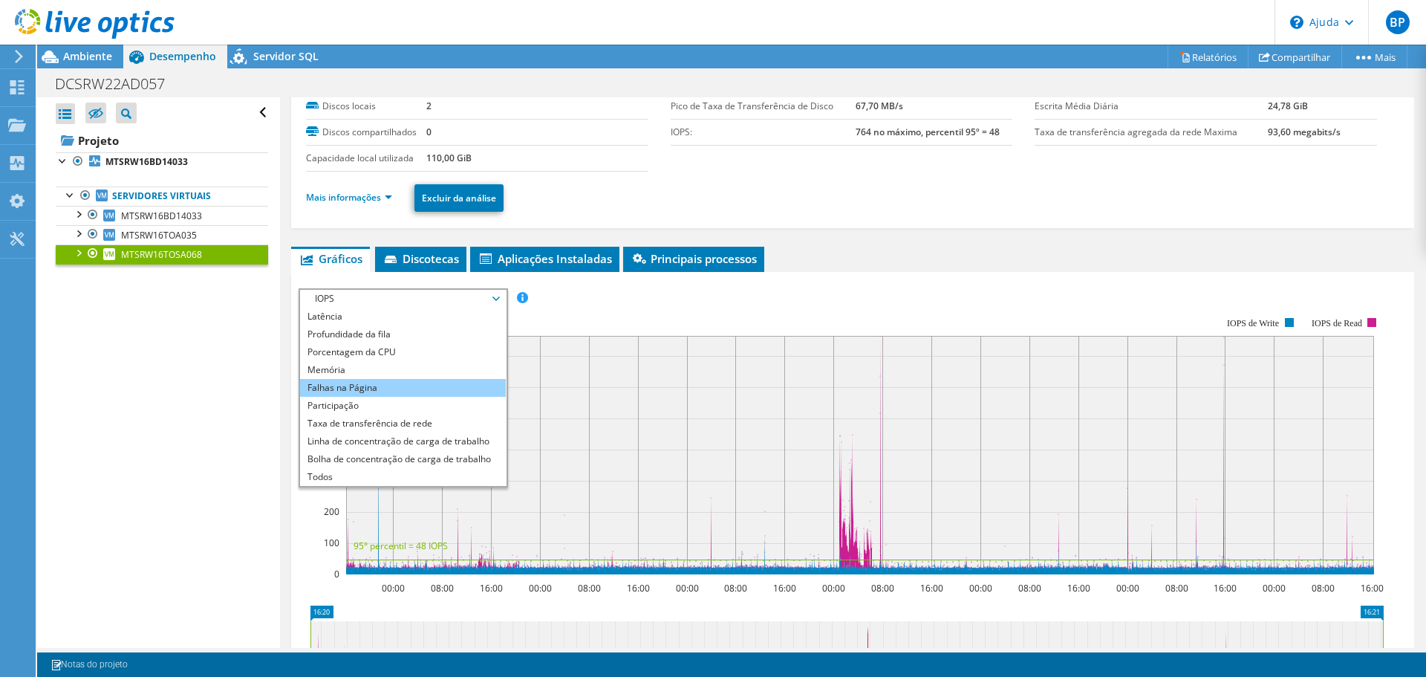
click at [330, 394] on font "Falhas na Página" at bounding box center [342, 387] width 70 height 13
click at [301, 397] on li "Falhas na Página" at bounding box center [403, 388] width 206 height 18
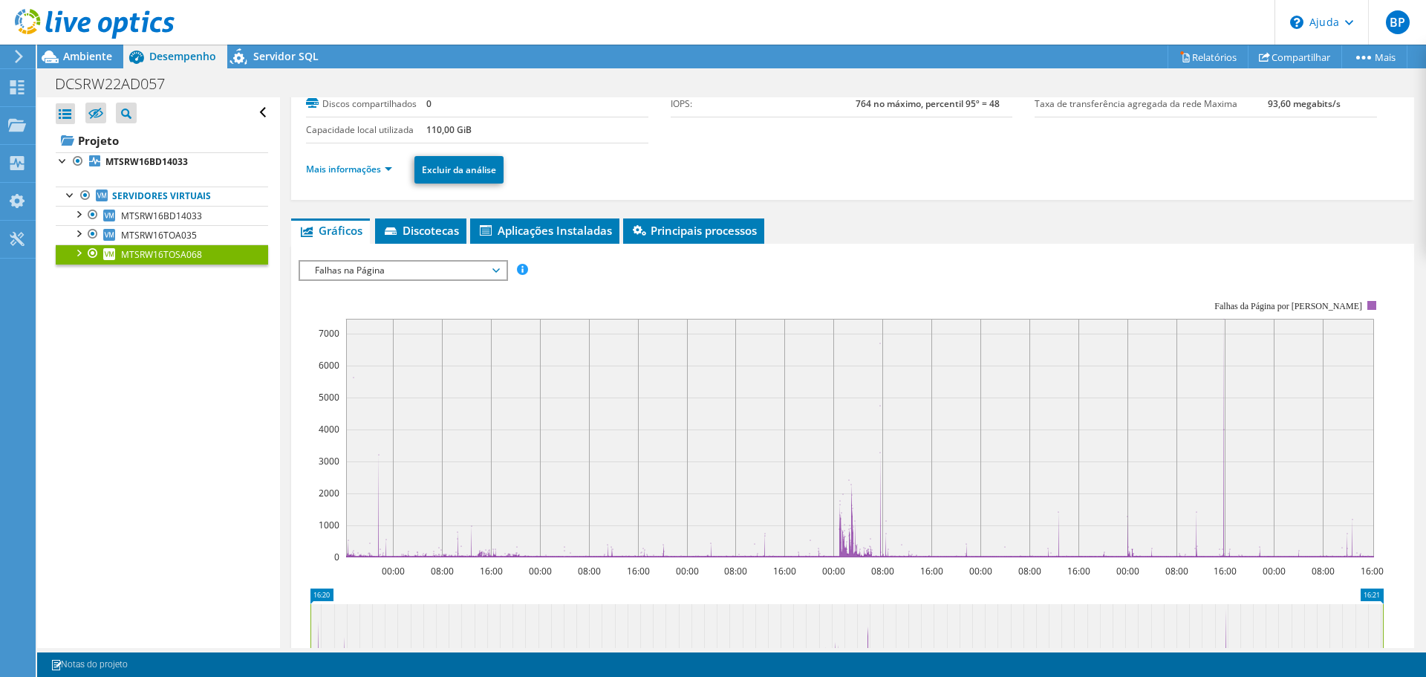
scroll to position [223, 0]
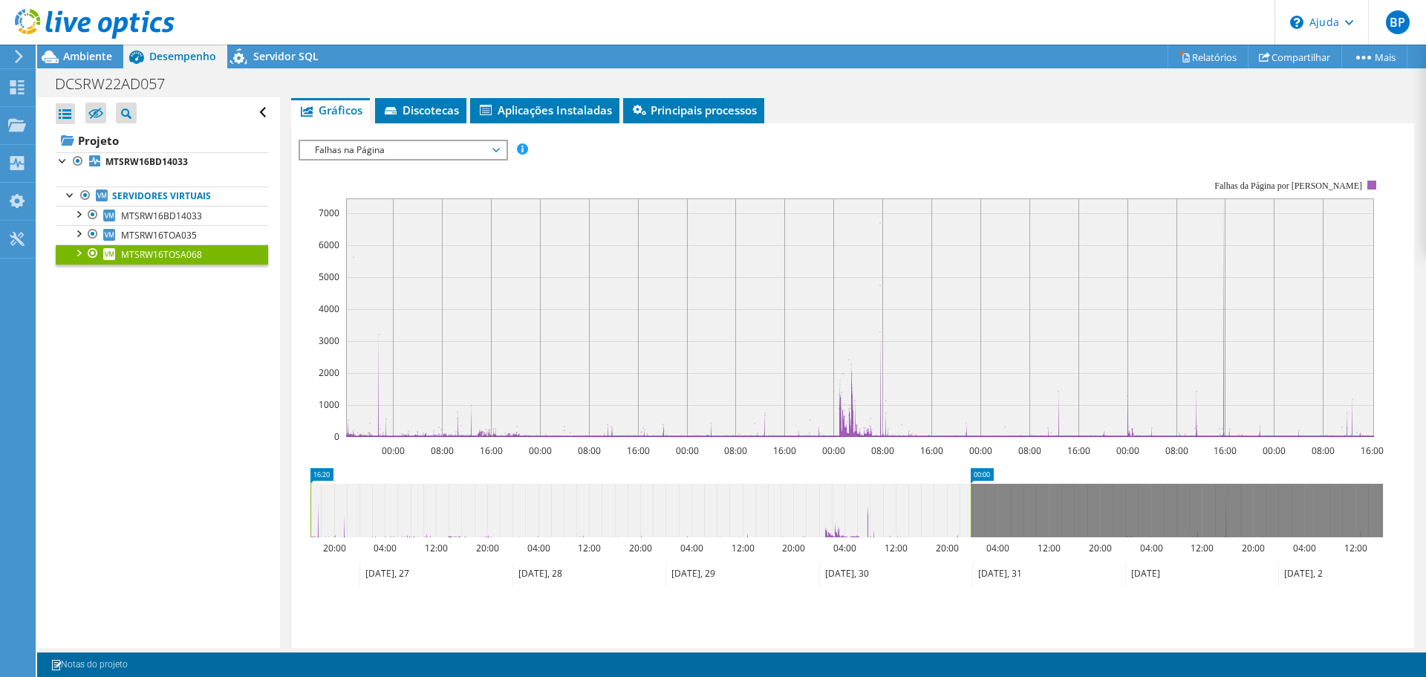
drag, startPoint x: 1383, startPoint y: 540, endPoint x: 968, endPoint y: 583, distance: 417.3
click at [975, 583] on icon "16:20 00:00 20:00 04:00 12:00 20:00 04:00 12:00 20:00 04:00 12:00 20:00 04:00 1…" at bounding box center [847, 527] width 1096 height 119
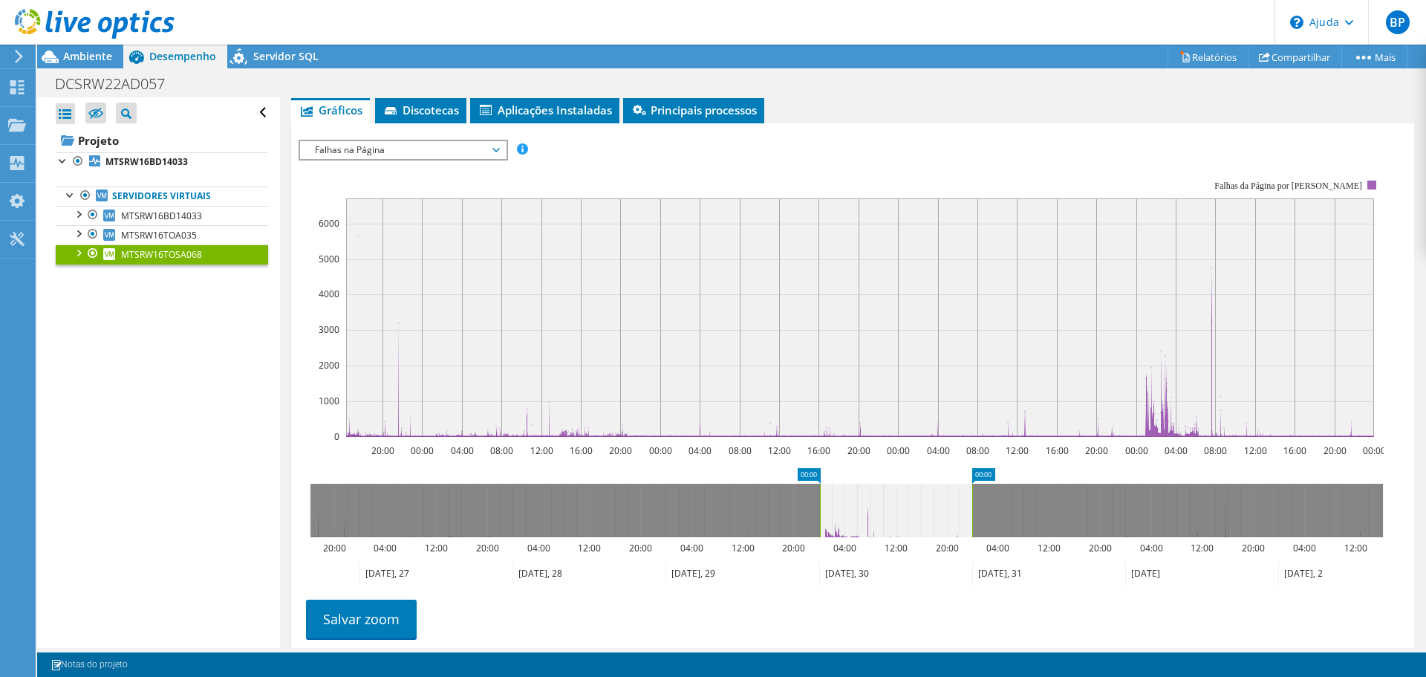
drag, startPoint x: 308, startPoint y: 538, endPoint x: 818, endPoint y: 592, distance: 512.2
click at [818, 587] on icon "00:00 00:00 20:00 04:00 12:00 20:00 04:00 12:00 20:00 04:00 12:00 20:00 04:00 1…" at bounding box center [847, 527] width 1096 height 119
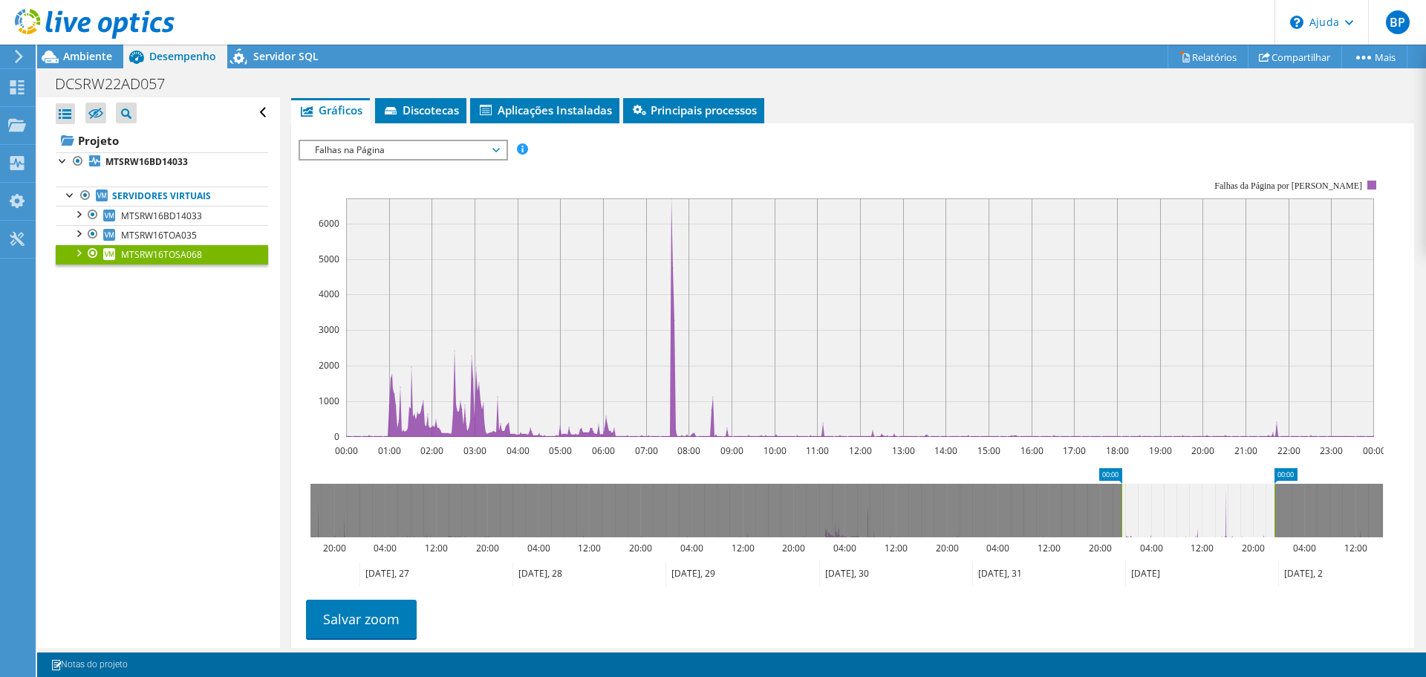
drag, startPoint x: 911, startPoint y: 530, endPoint x: 1203, endPoint y: 544, distance: 292.1
click at [1203, 537] on icon at bounding box center [1197, 509] width 153 height 53
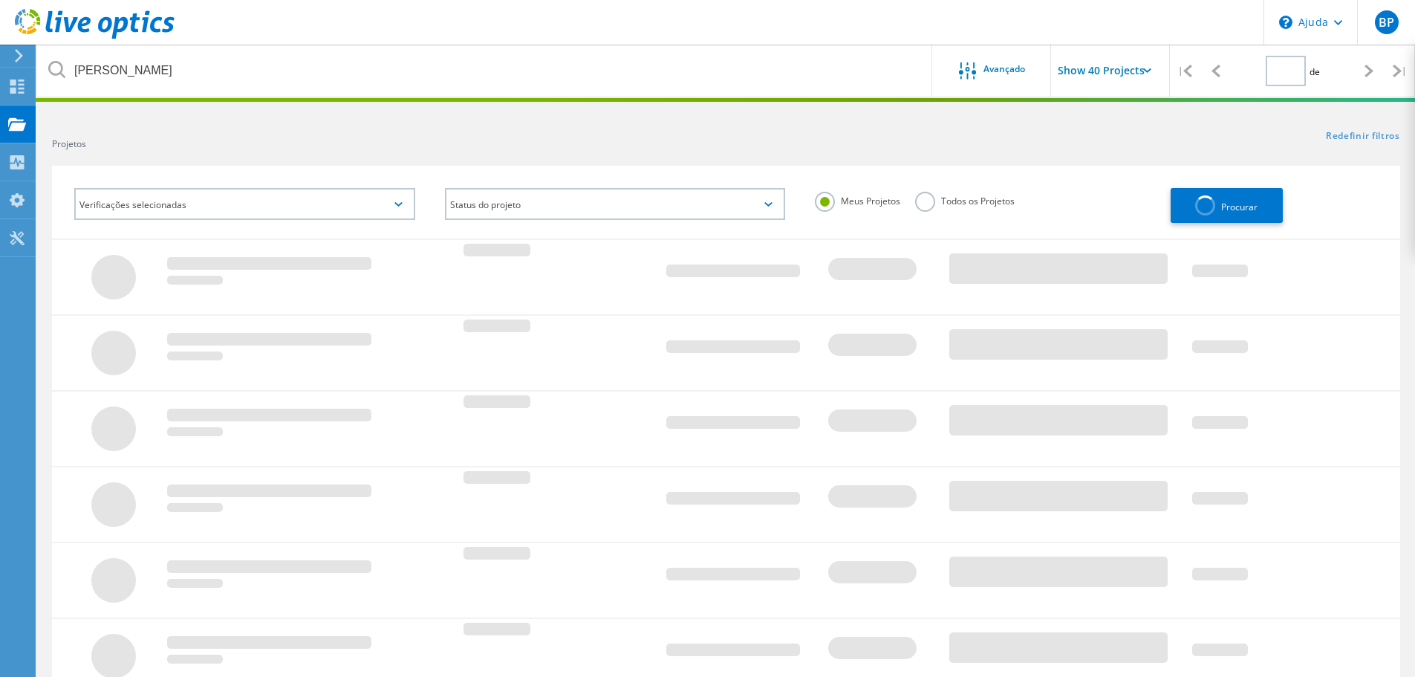
type input "1"
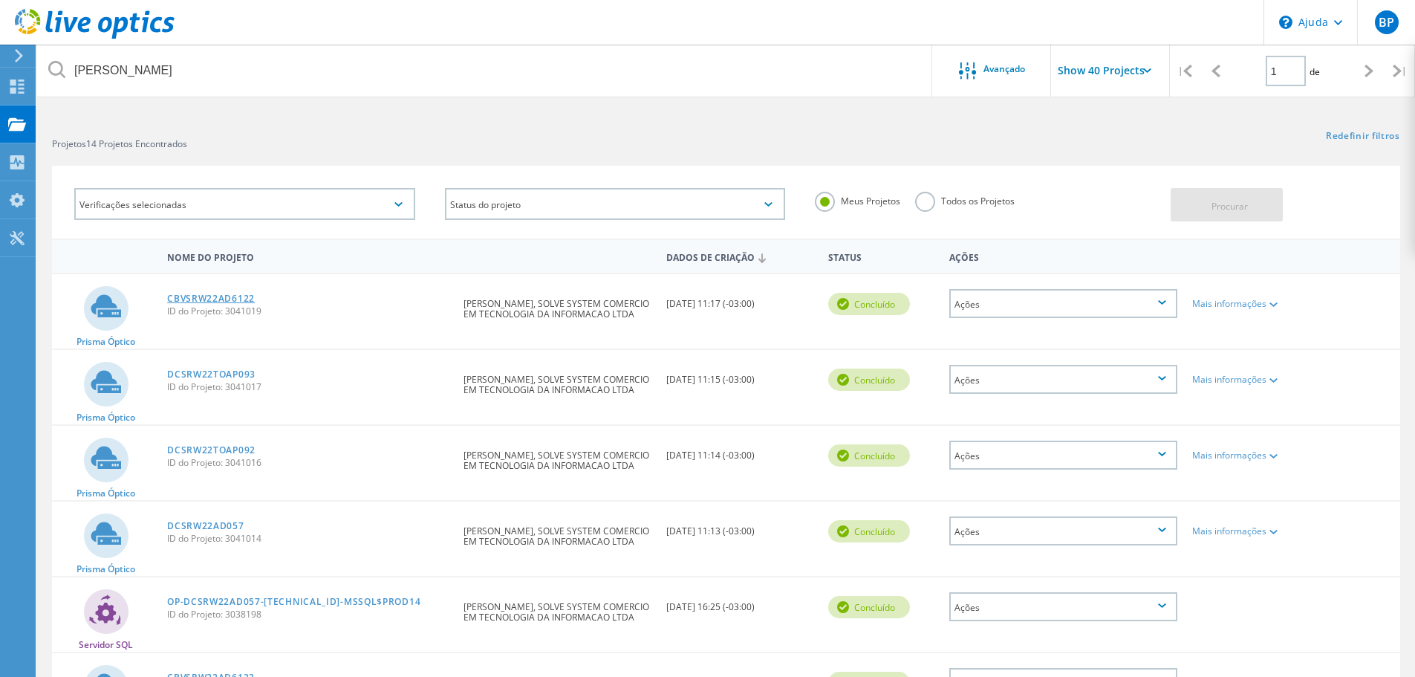
click at [236, 298] on font "CBVSRW22AD6122" at bounding box center [211, 298] width 88 height 13
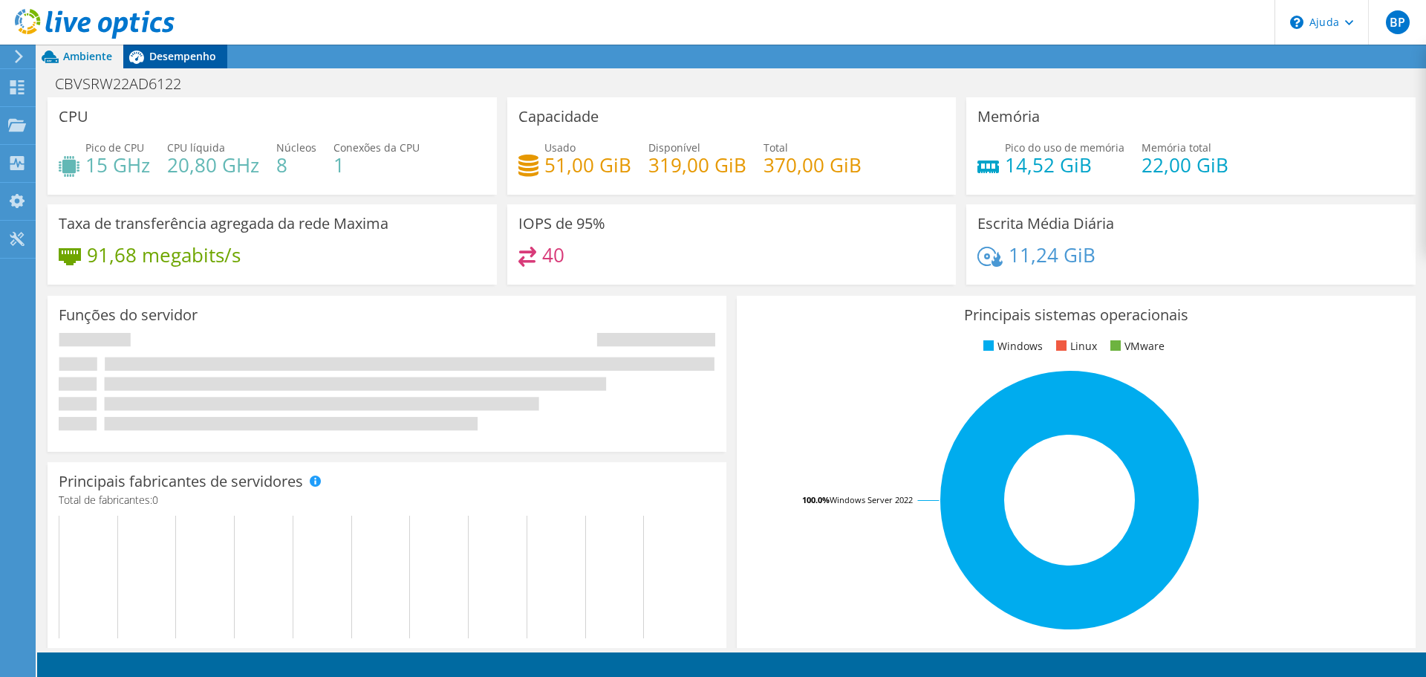
click at [170, 62] on font "Desempenho" at bounding box center [182, 56] width 67 height 14
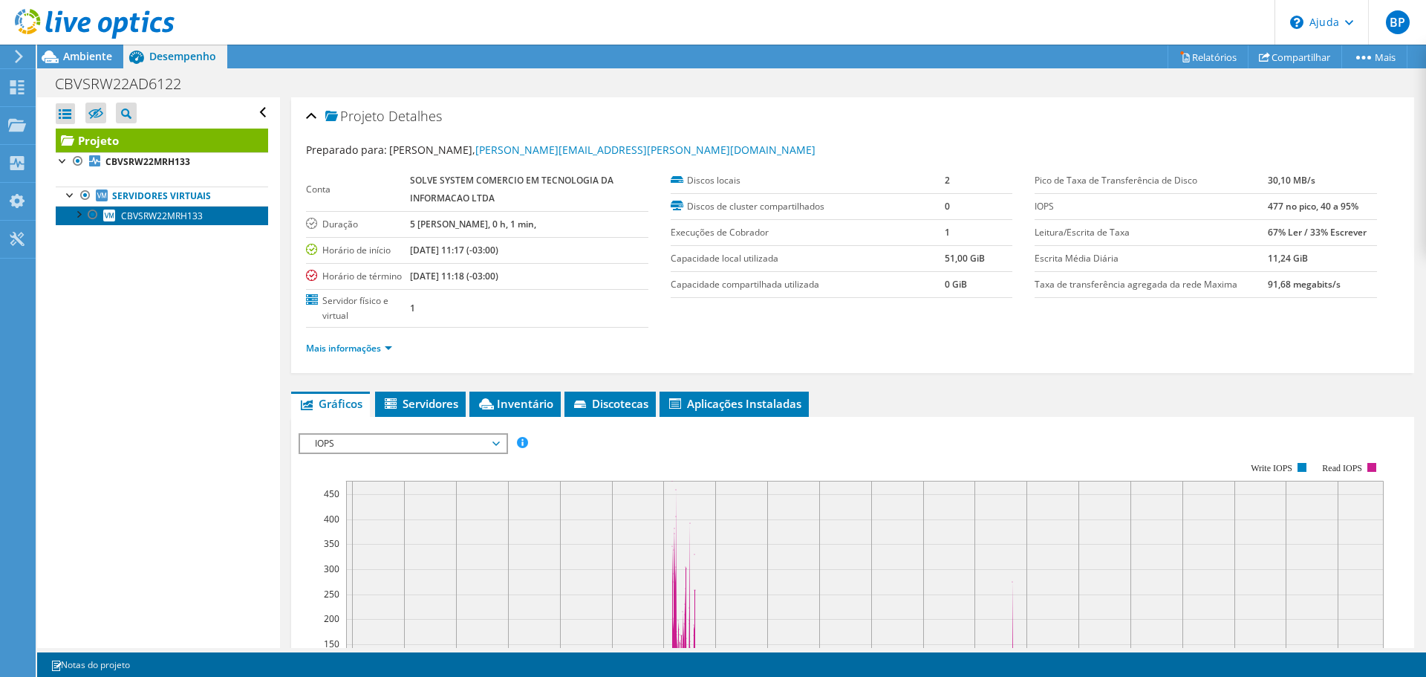
click at [183, 224] on link "CBVSRW22MRH133" at bounding box center [162, 215] width 212 height 19
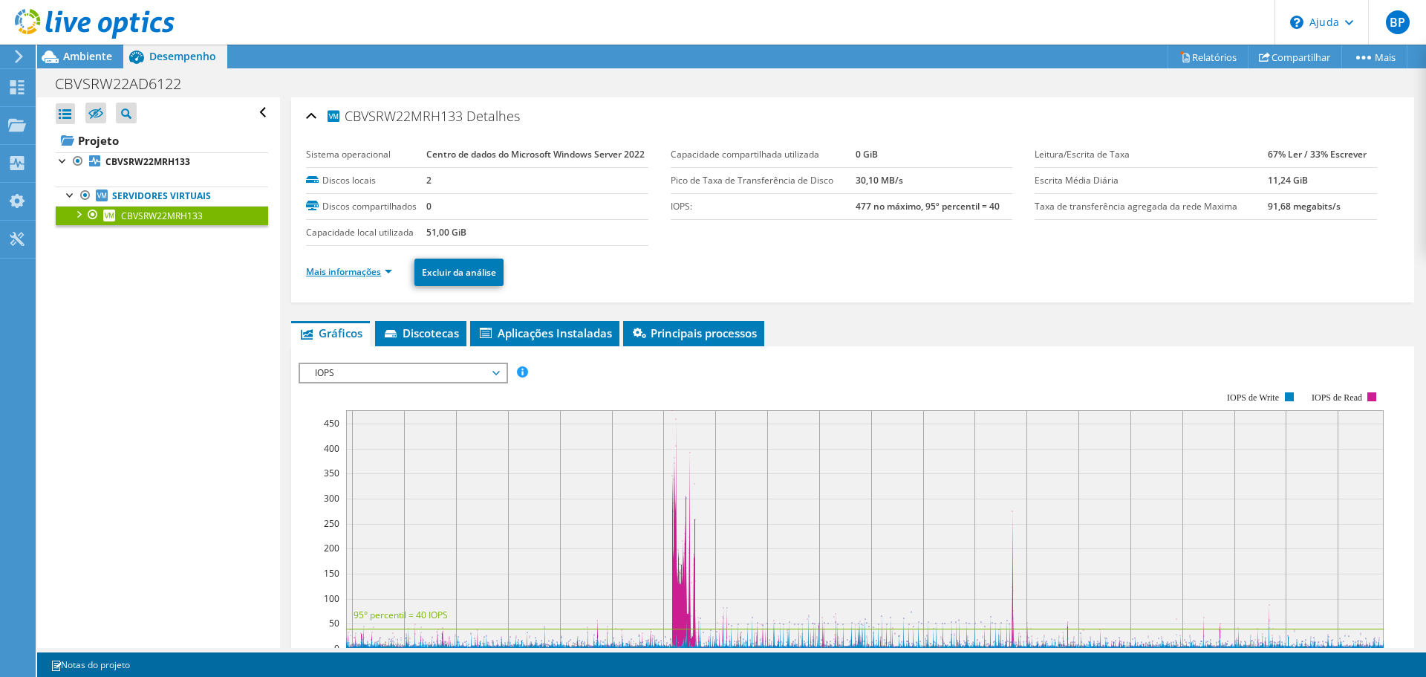
click at [330, 278] on font "Mais informações" at bounding box center [343, 271] width 75 height 13
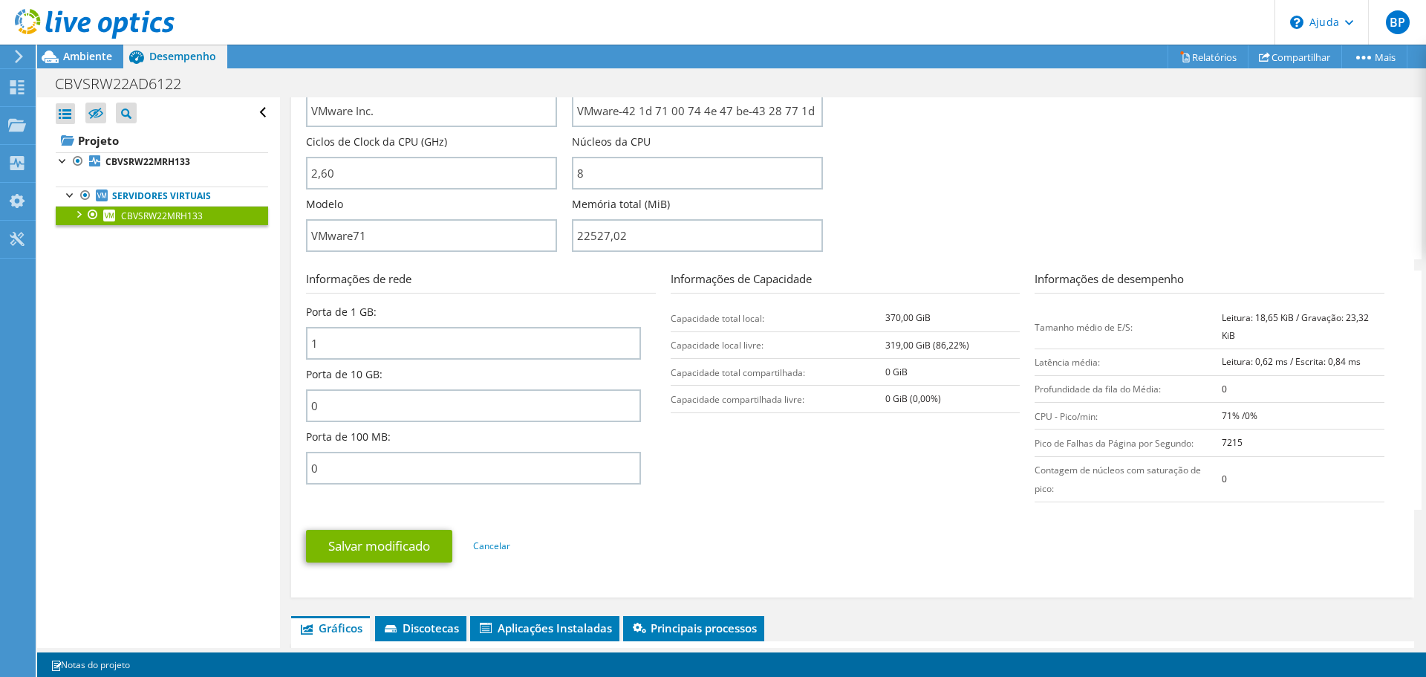
scroll to position [446, 0]
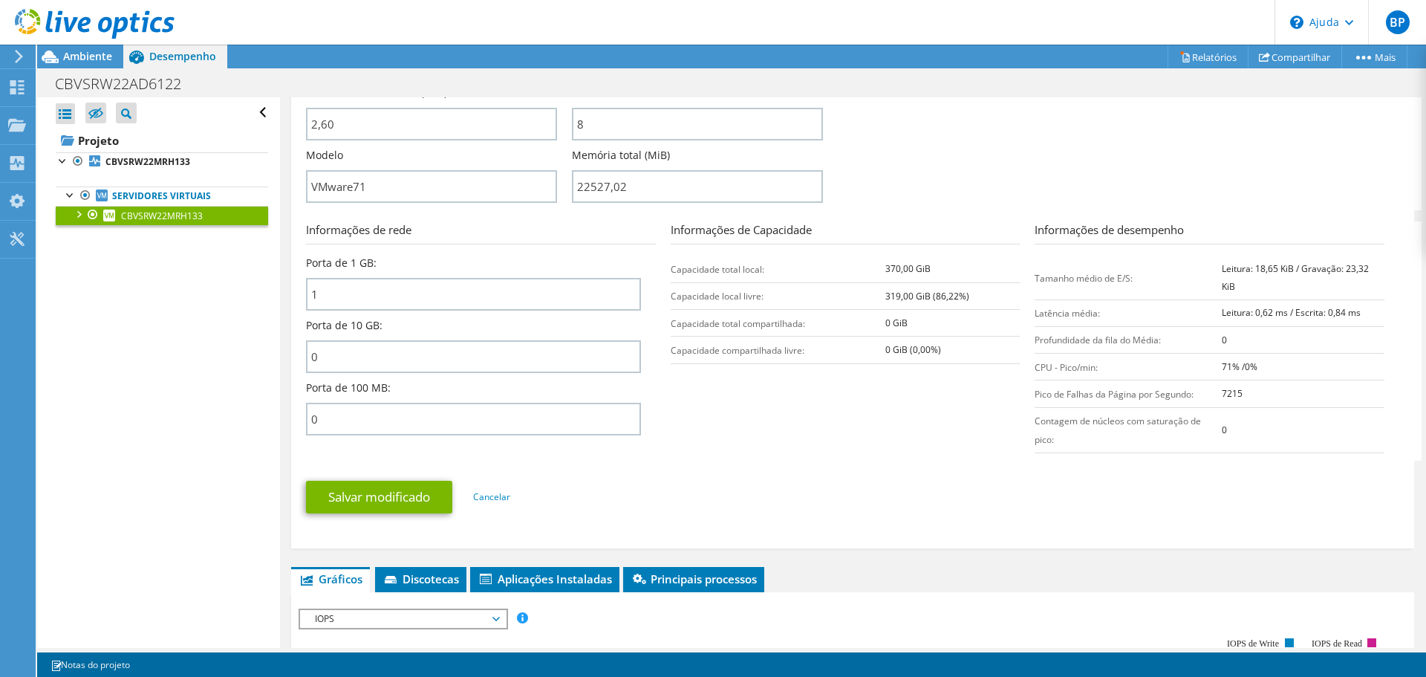
click at [910, 513] on ul "Salvar modificado Cancelar" at bounding box center [852, 495] width 1093 height 36
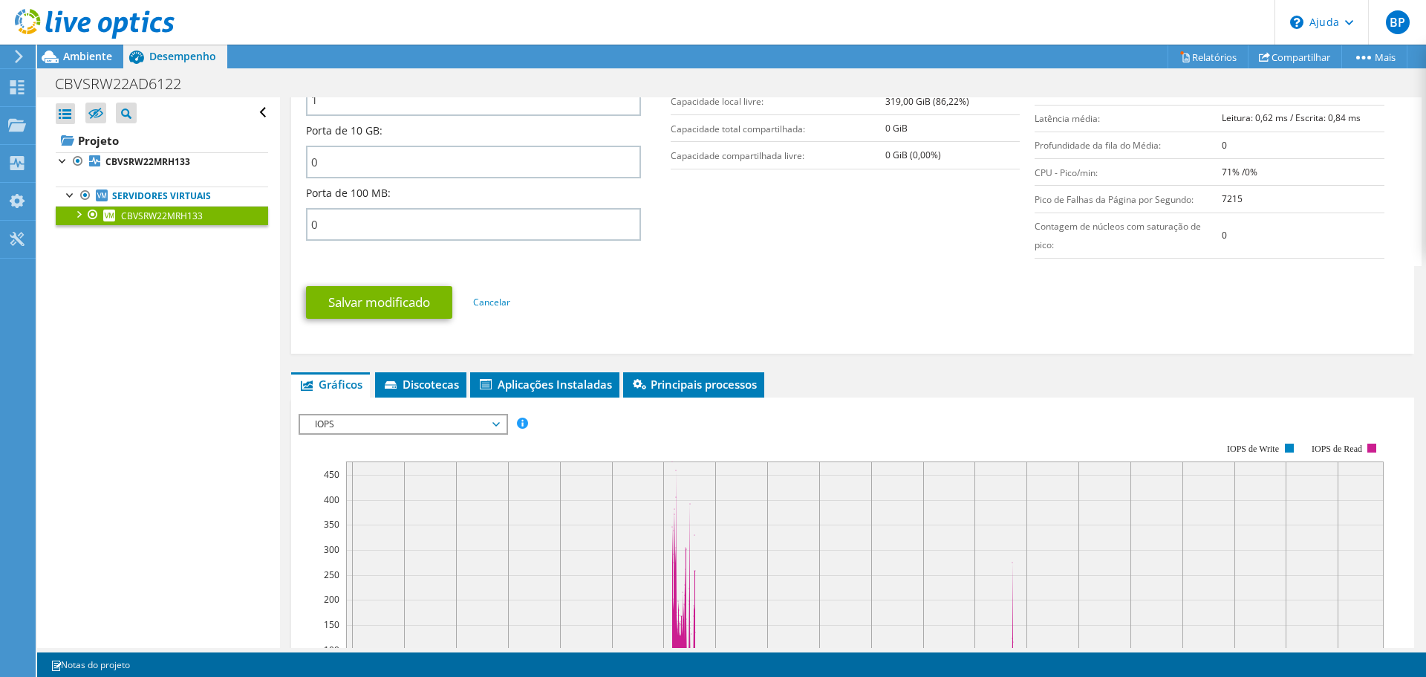
scroll to position [817, 0]
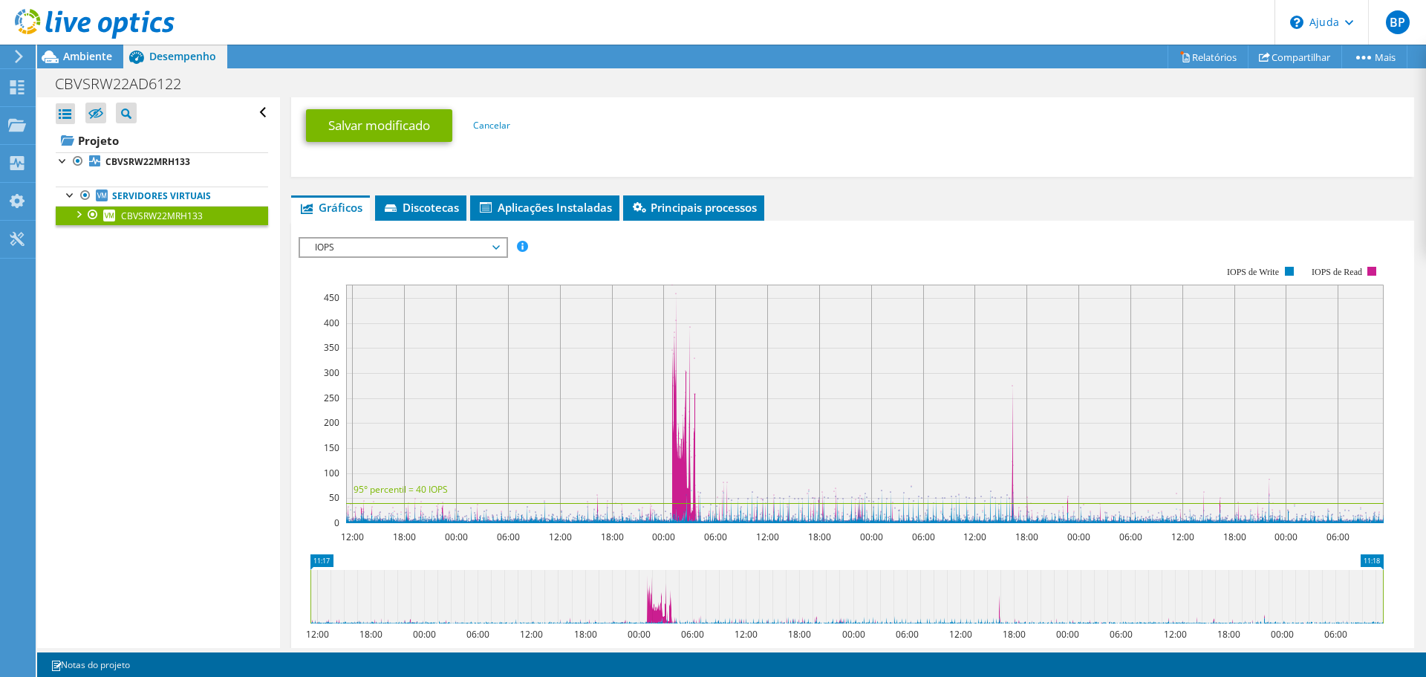
click at [342, 256] on span "IOPS" at bounding box center [402, 247] width 191 height 18
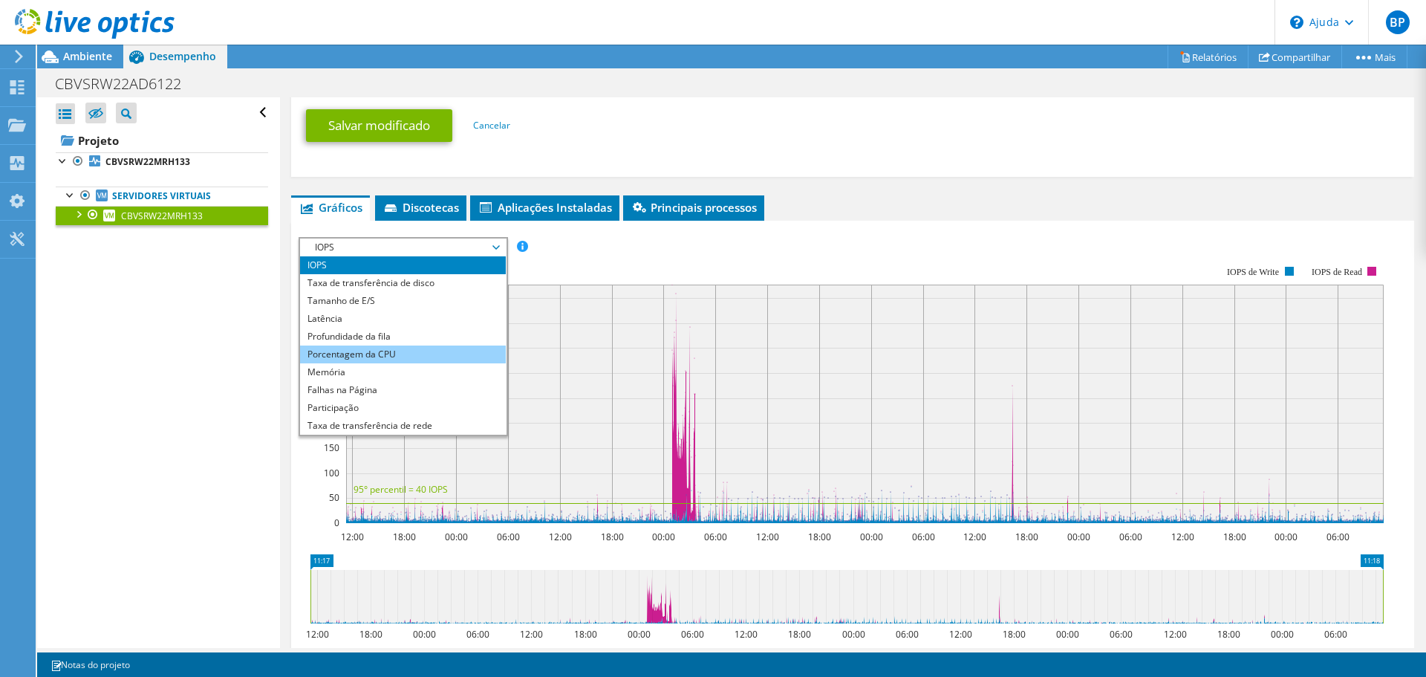
click at [304, 363] on li "Porcentagem da CPU" at bounding box center [403, 354] width 206 height 18
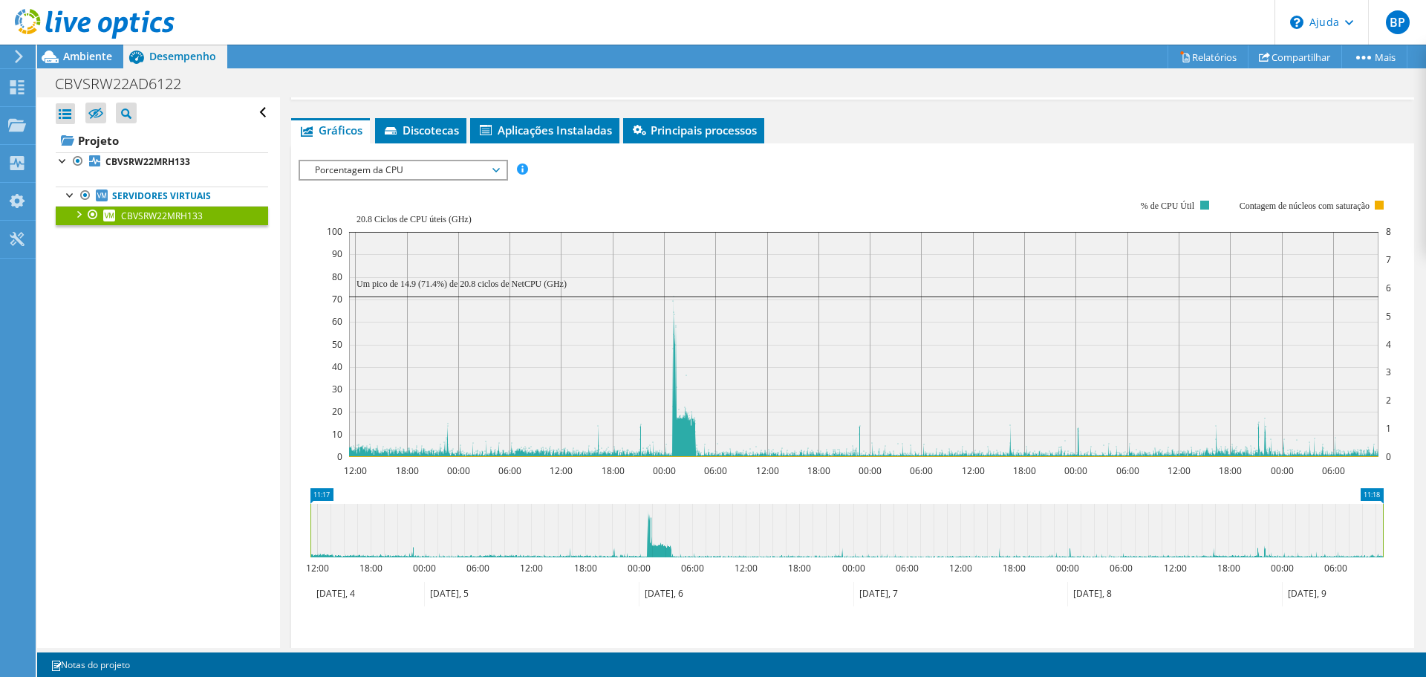
scroll to position [891, 0]
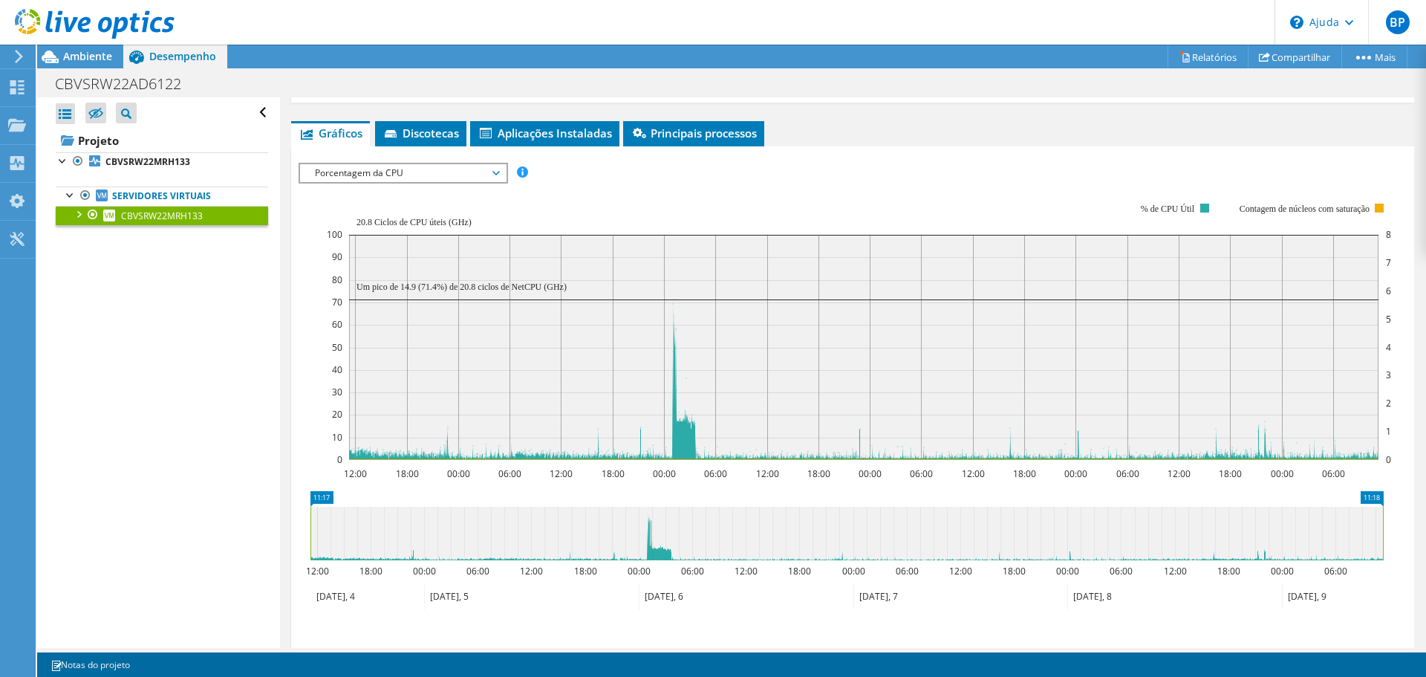
click at [293, 538] on section "IOPS Disk Throughput Tamanho de E/S Latência Profundidade da fila Porcentagem d…" at bounding box center [852, 451] width 1123 height 611
click at [319, 182] on span "Porcentagem da CPU" at bounding box center [402, 173] width 191 height 18
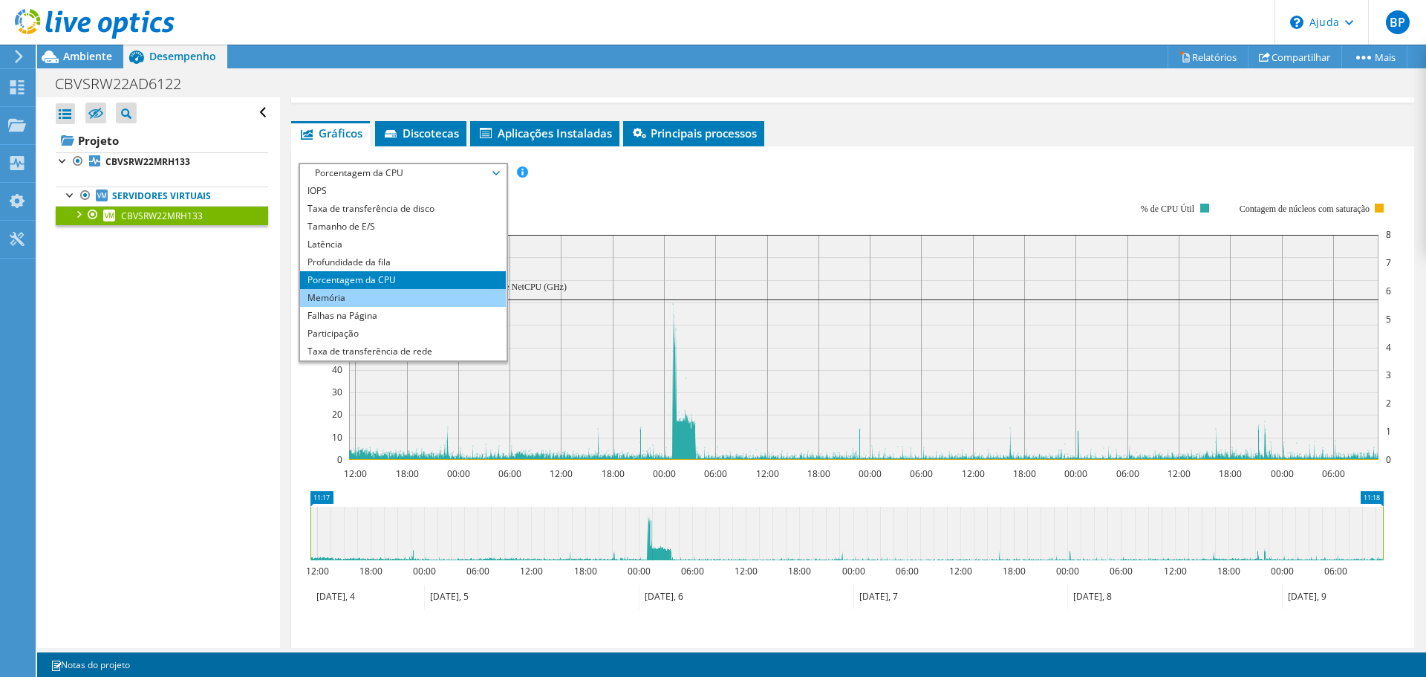
click at [304, 307] on li "Memória" at bounding box center [403, 298] width 206 height 18
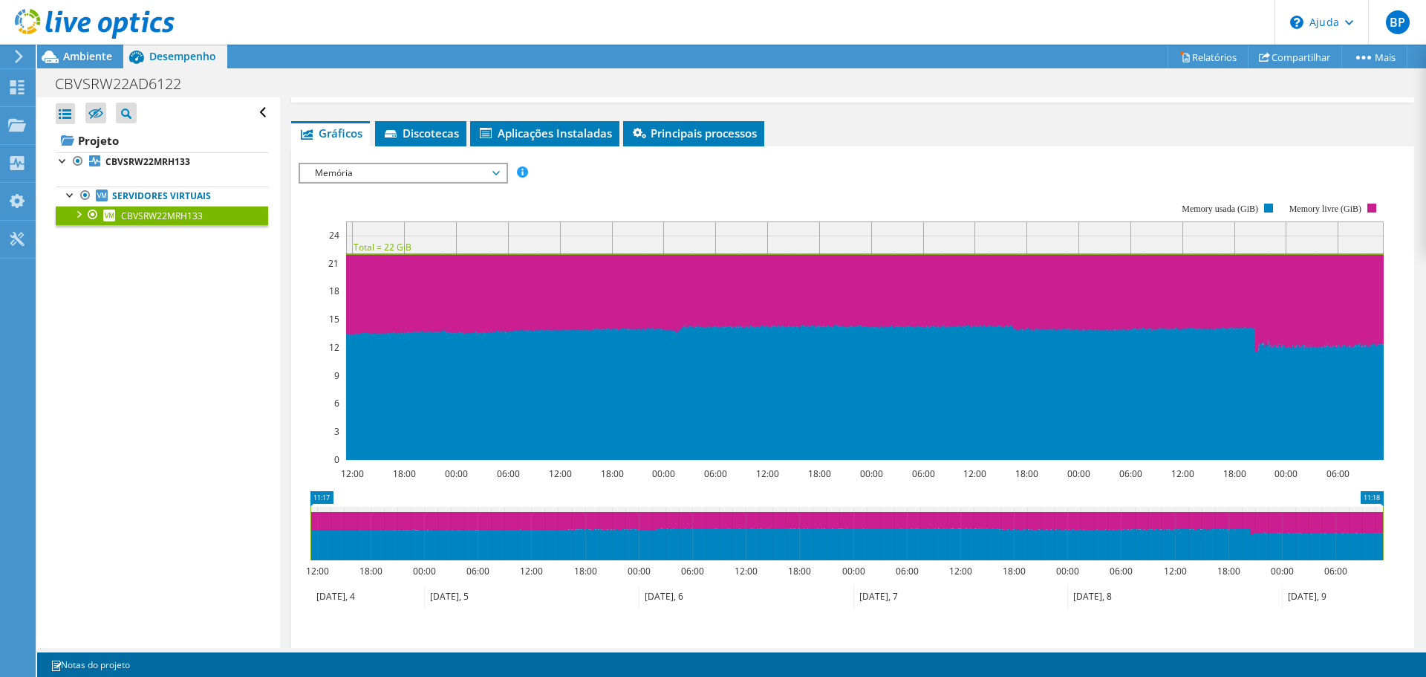
drag, startPoint x: 1216, startPoint y: 173, endPoint x: 1198, endPoint y: 188, distance: 23.8
click at [1216, 146] on ul "Gráficos Servidores Inventário Hipervisor Discotecas Discos de cluster Aplicaçõ…" at bounding box center [852, 133] width 1123 height 25
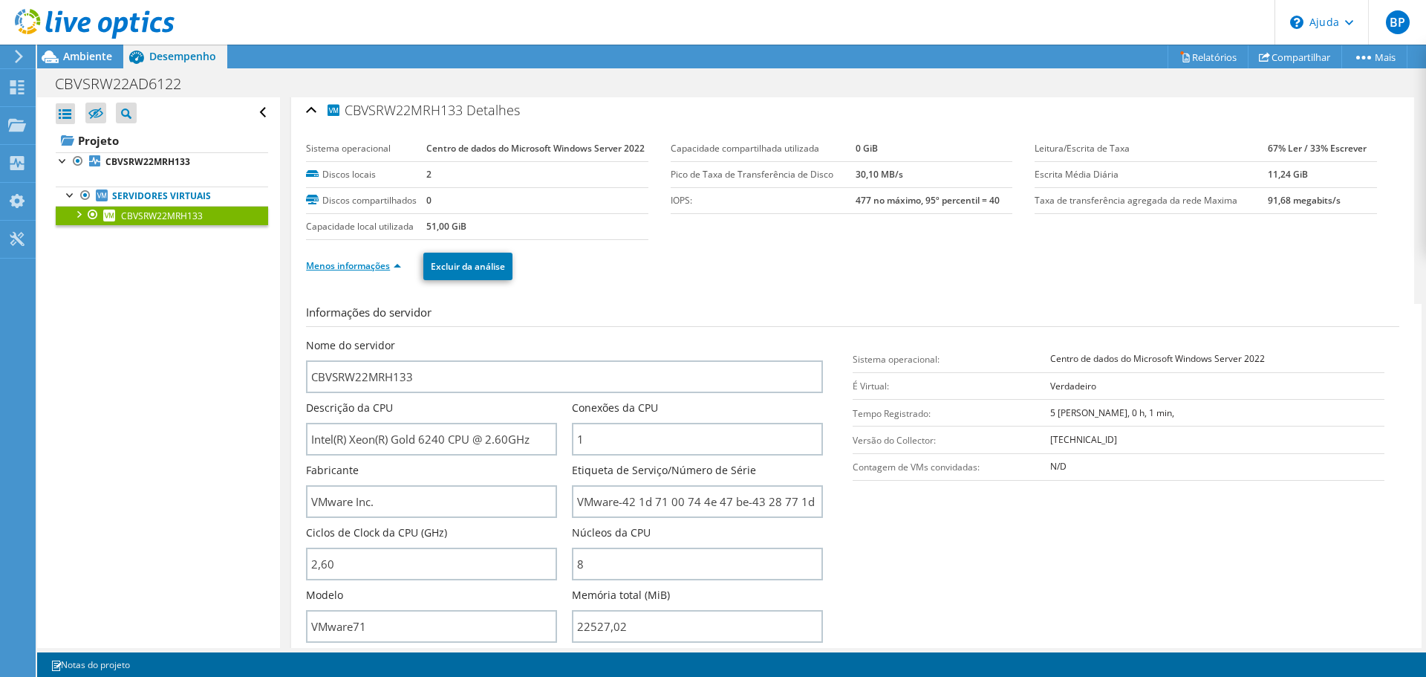
scroll to position [0, 0]
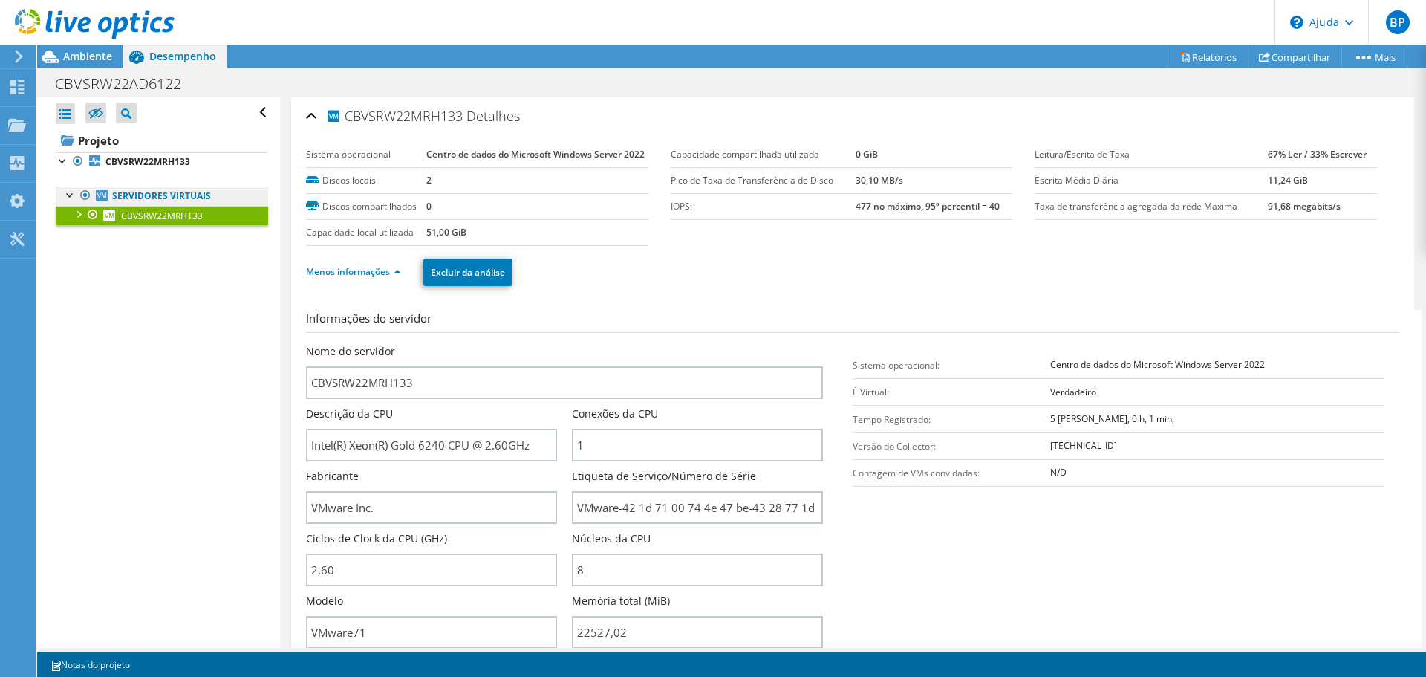
click at [180, 192] on font "Servidores virtuais" at bounding box center [161, 195] width 99 height 13
click at [169, 164] on font "CBVSRW22MRH133" at bounding box center [147, 161] width 85 height 13
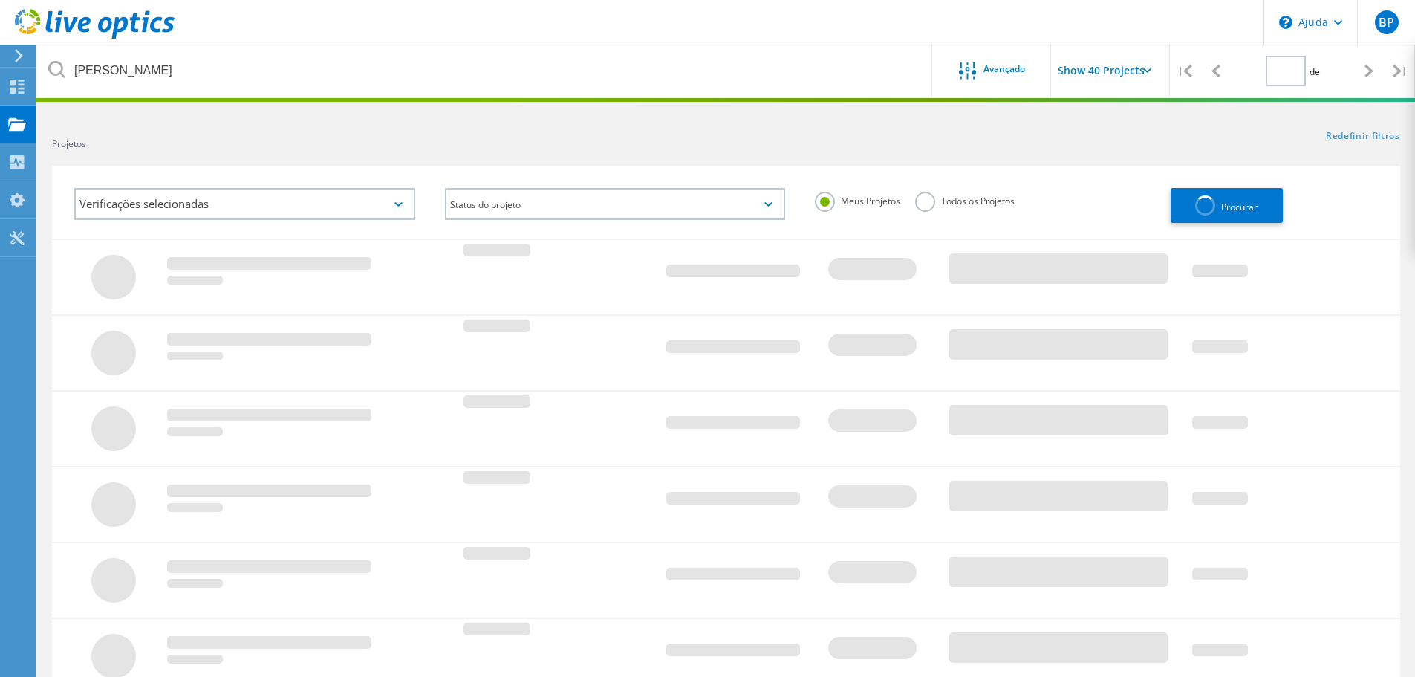
type input "1"
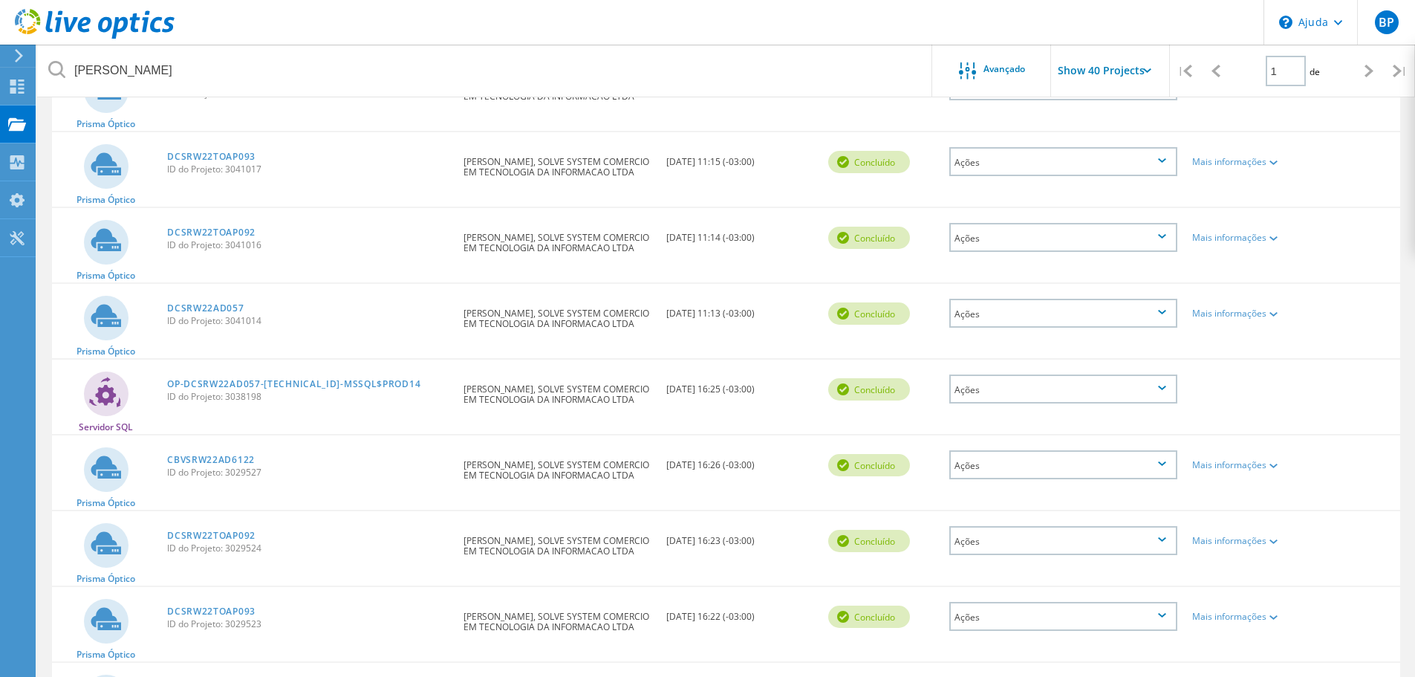
scroll to position [223, 0]
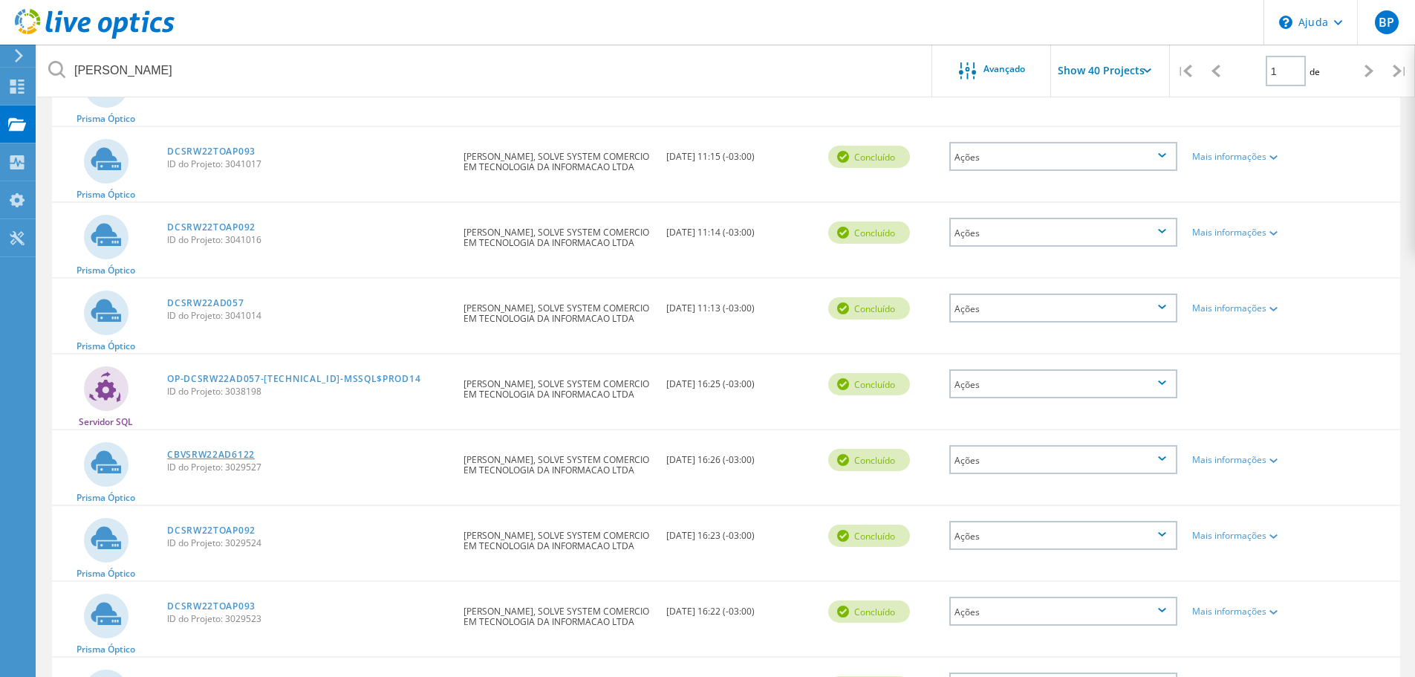
click at [226, 453] on font "CBVSRW22AD6122" at bounding box center [211, 454] width 88 height 13
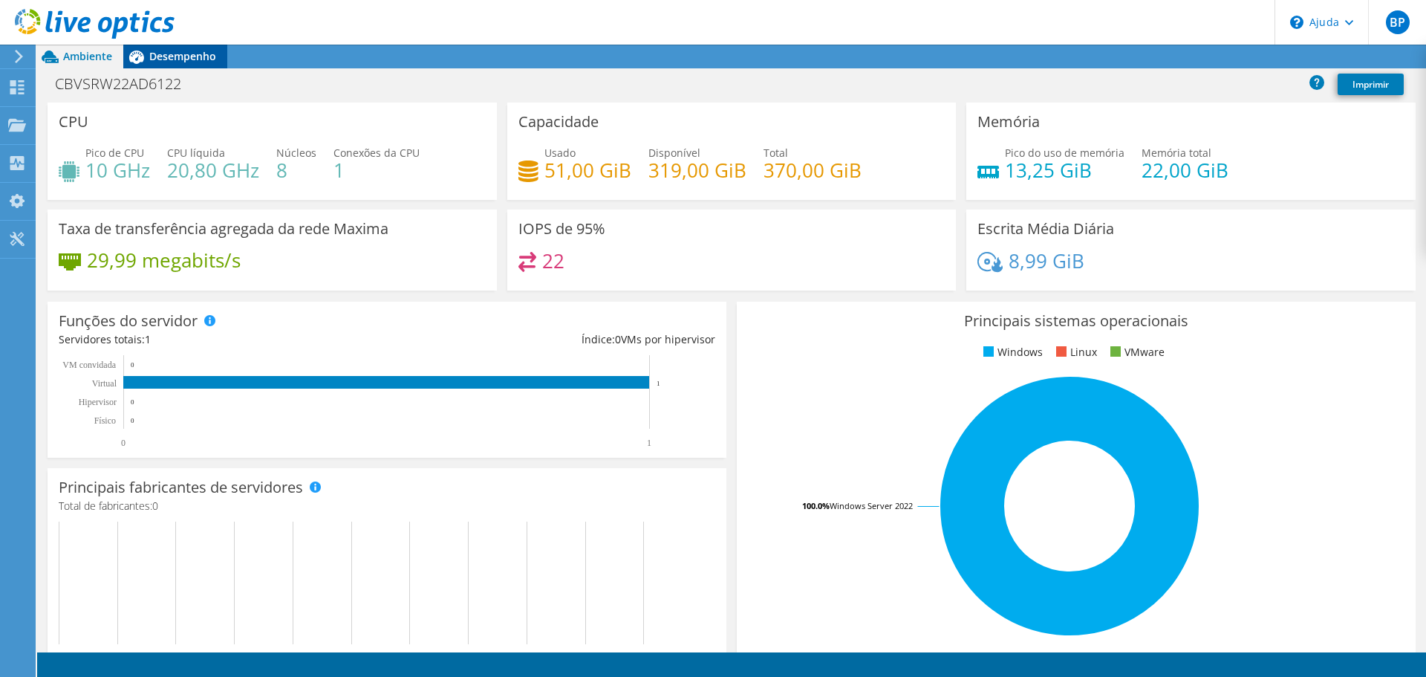
click at [173, 51] on font "Desempenho" at bounding box center [182, 56] width 67 height 14
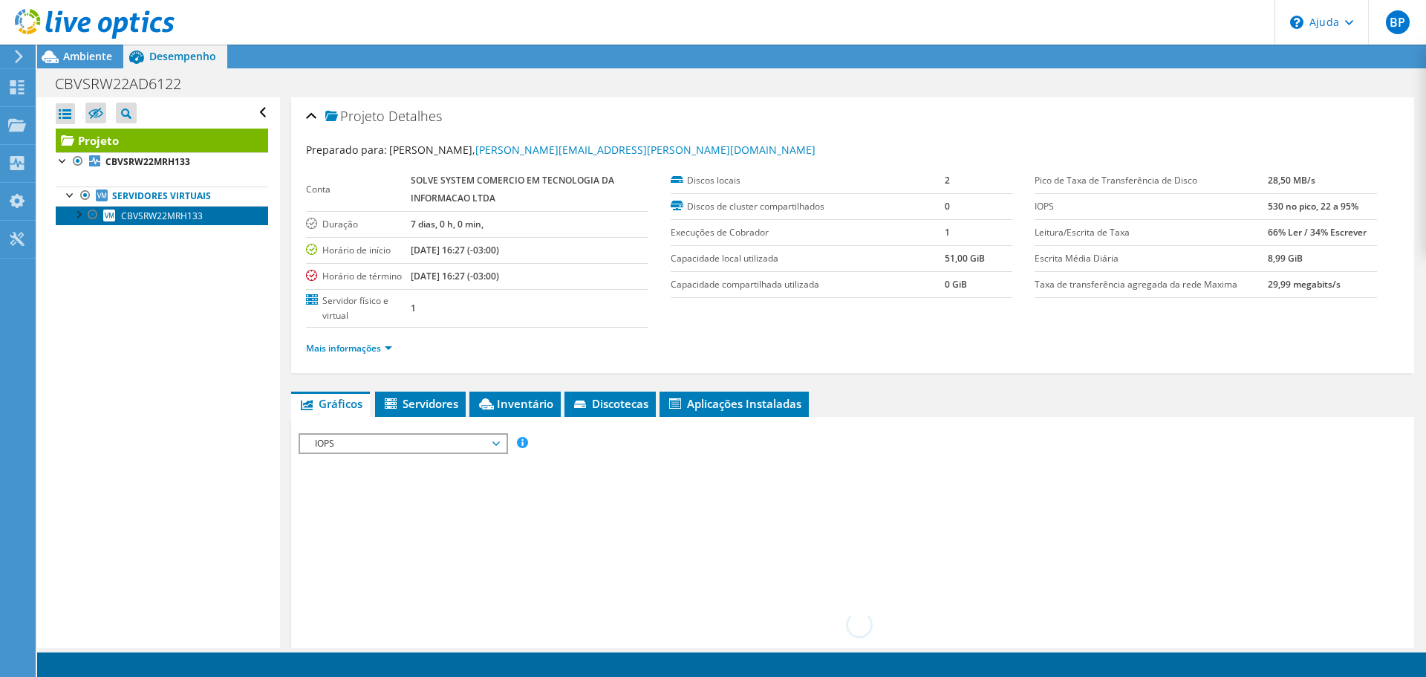
click at [169, 219] on font "CBVSRW22MRH133" at bounding box center [162, 215] width 82 height 13
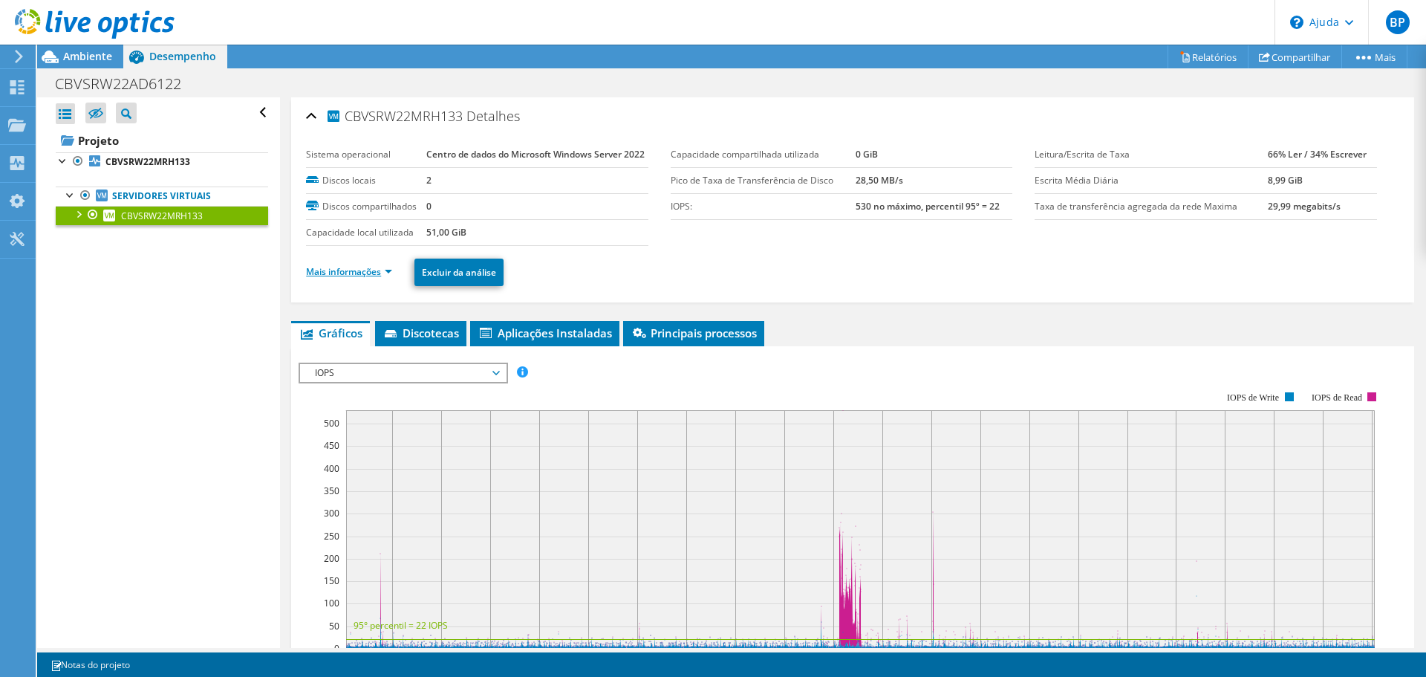
click at [359, 278] on font "Mais informações" at bounding box center [343, 271] width 75 height 13
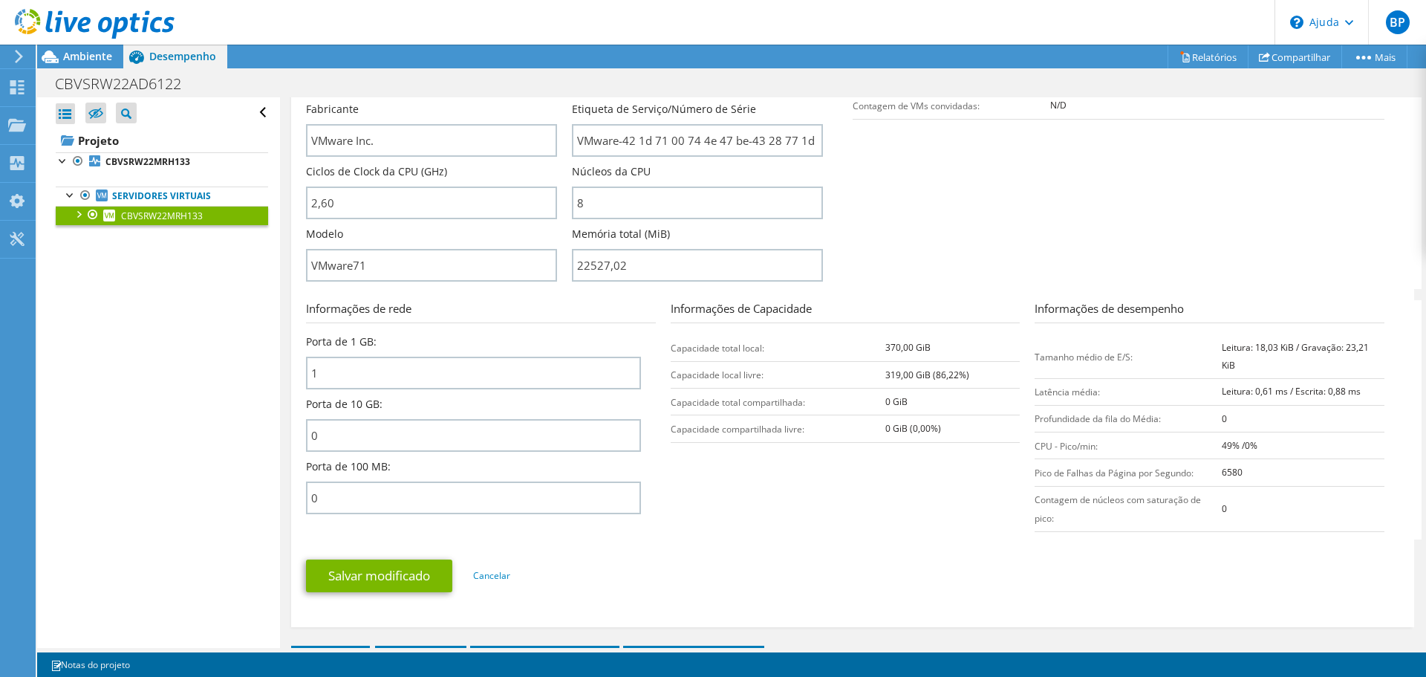
scroll to position [446, 0]
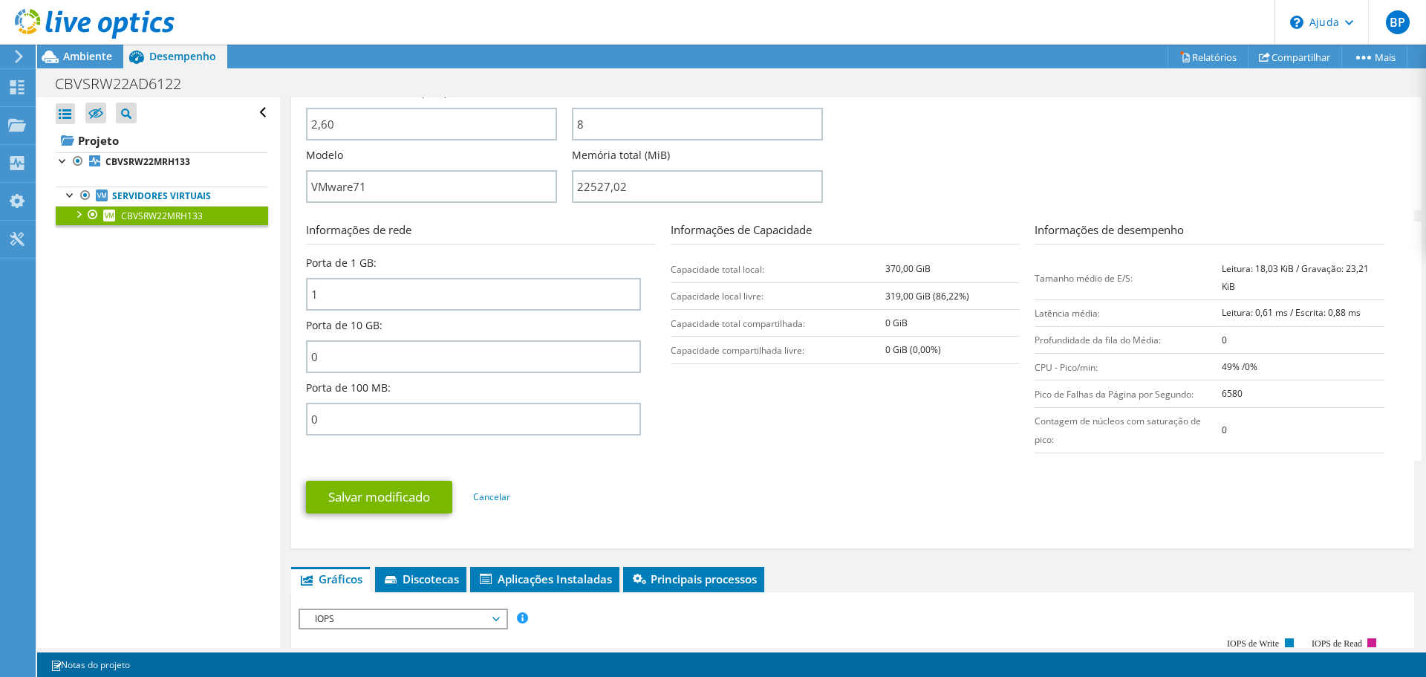
click at [1308, 205] on section "Informações do servidor Nome do servidor CBVSRW22MRH133 Descrição da CPU Intel(…" at bounding box center [856, 37] width 1101 height 346
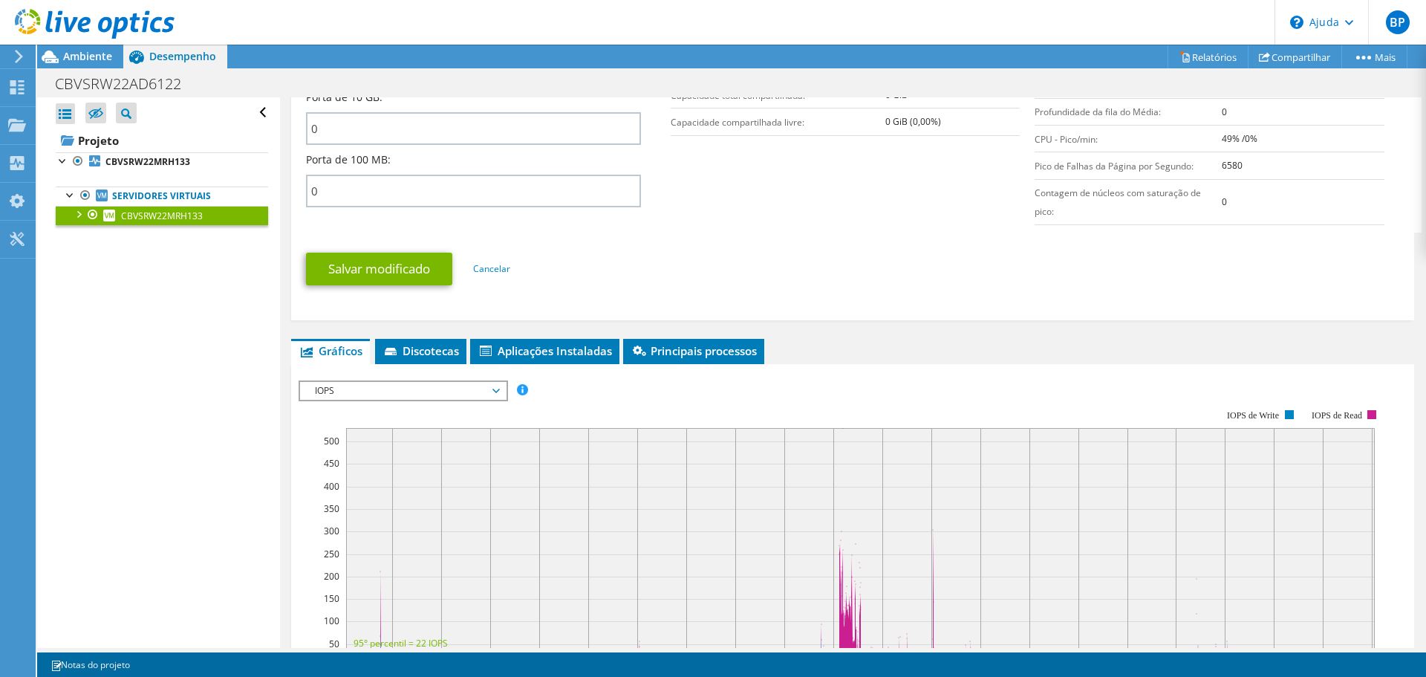
scroll to position [743, 0]
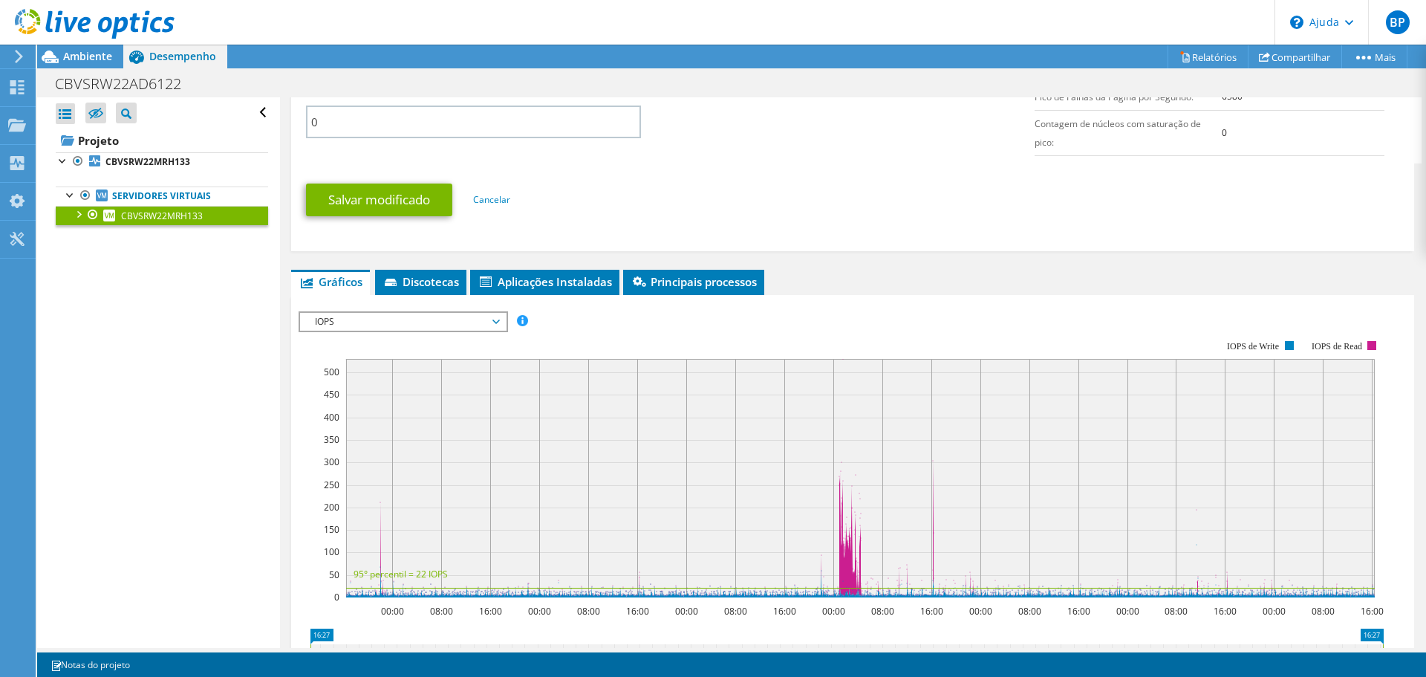
click at [312, 330] on span "IOPS" at bounding box center [402, 322] width 191 height 18
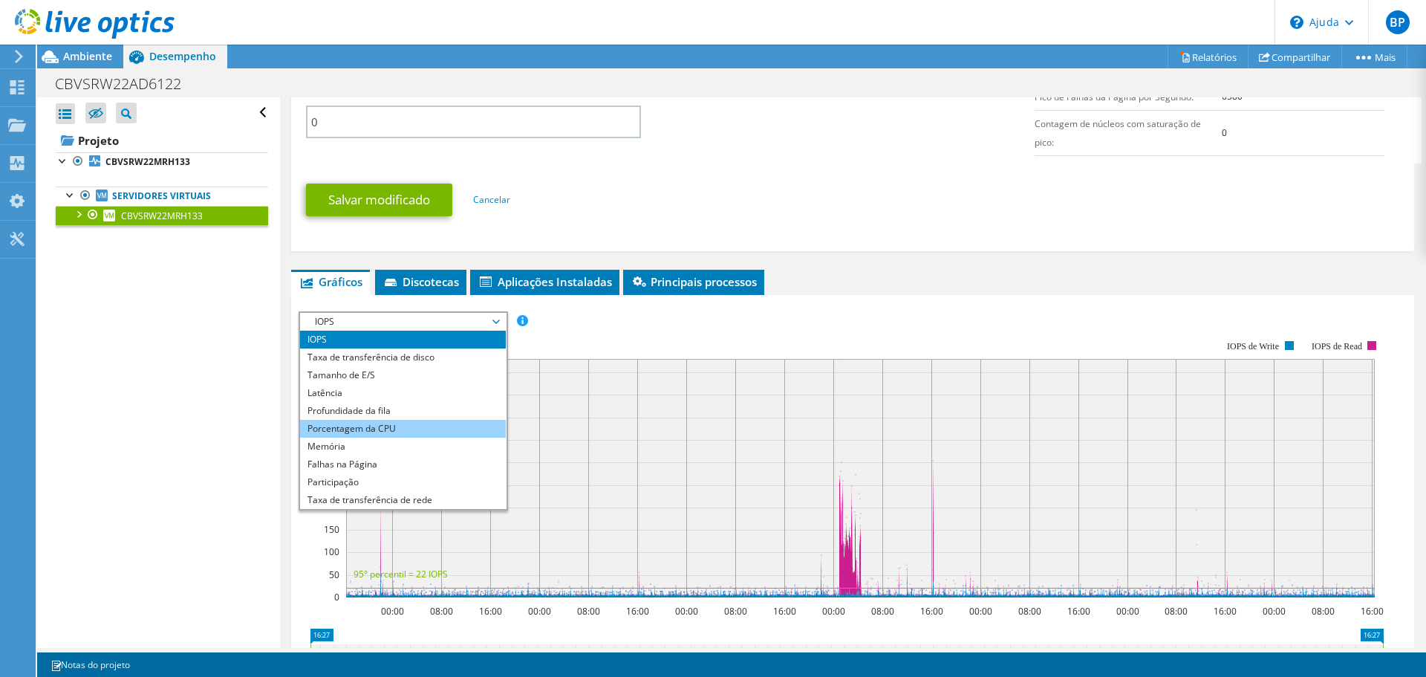
click at [304, 437] on li "Porcentagem da CPU" at bounding box center [403, 429] width 206 height 18
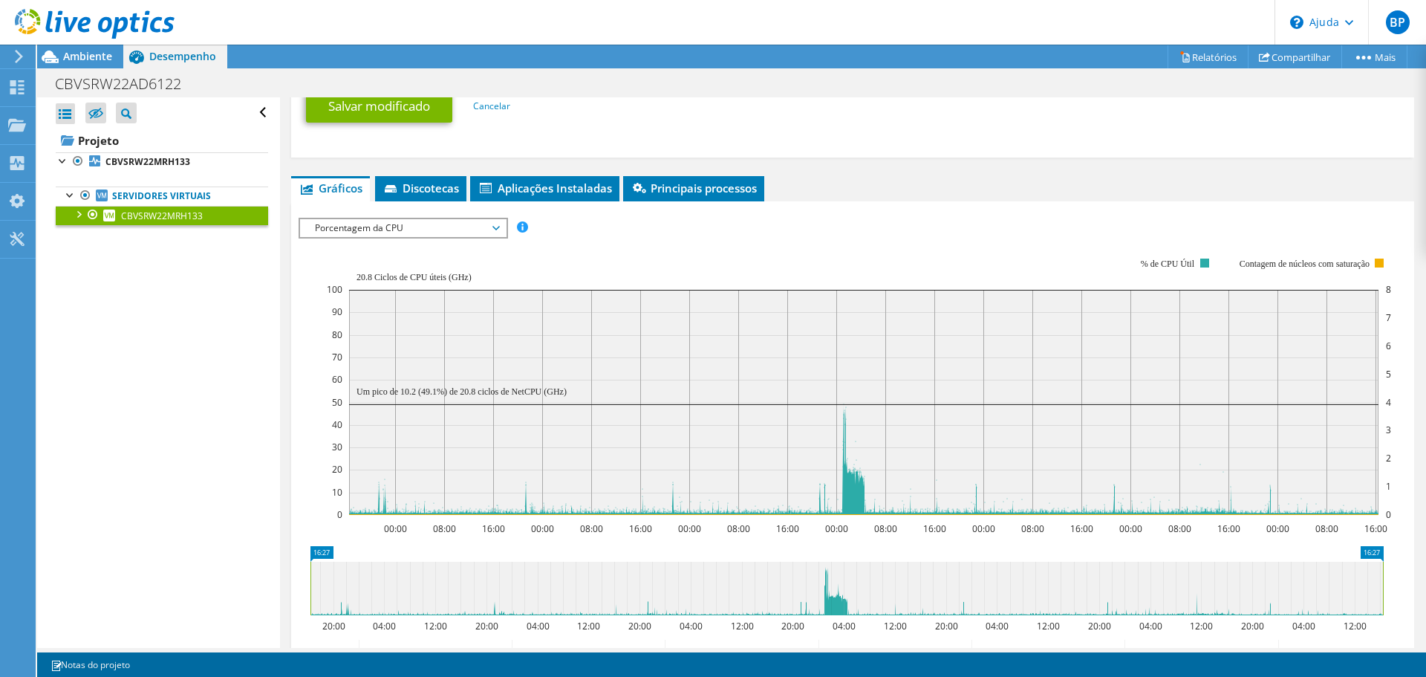
scroll to position [891, 0]
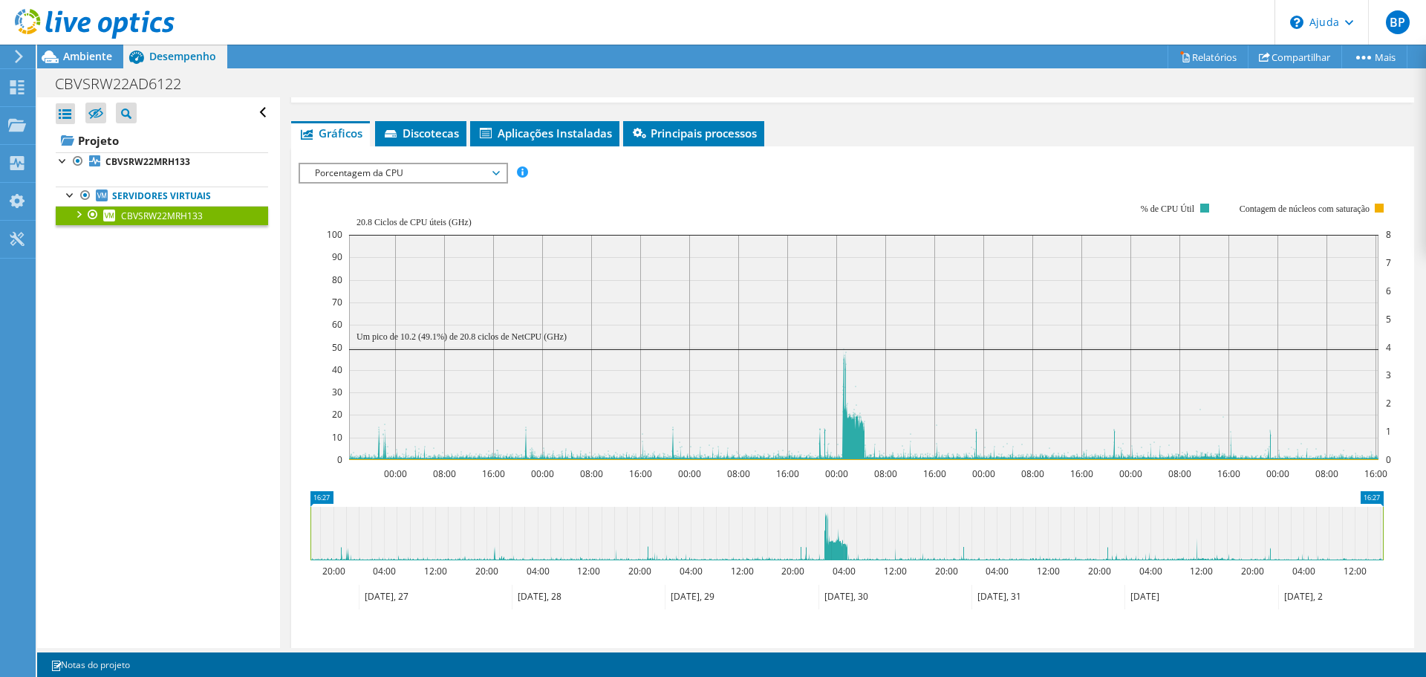
click at [1253, 183] on div "IOPS Disk Throughput Tamanho de E/S Latência Profundidade da fila Porcentagem d…" at bounding box center [853, 173] width 1108 height 20
click at [318, 179] on font "Porcentagem da CPU" at bounding box center [359, 172] width 88 height 13
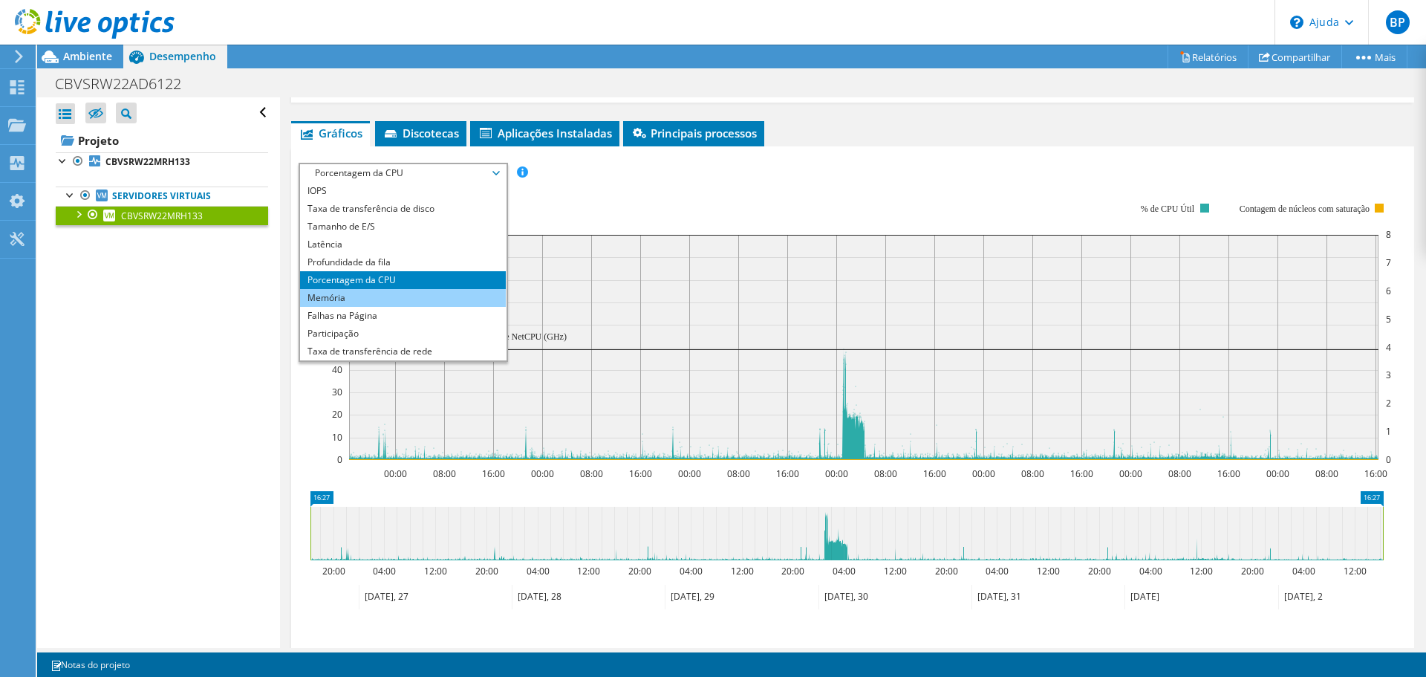
click at [304, 307] on li "Memória" at bounding box center [403, 298] width 206 height 18
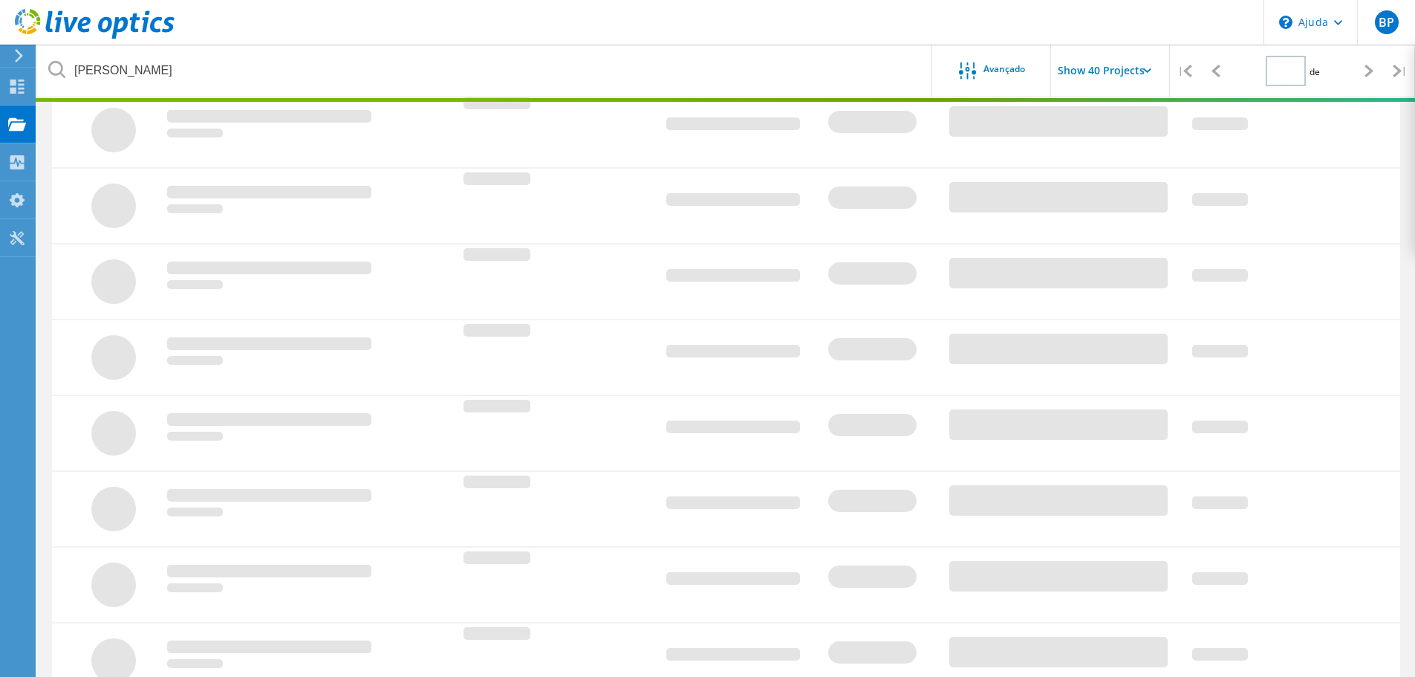
type input "1"
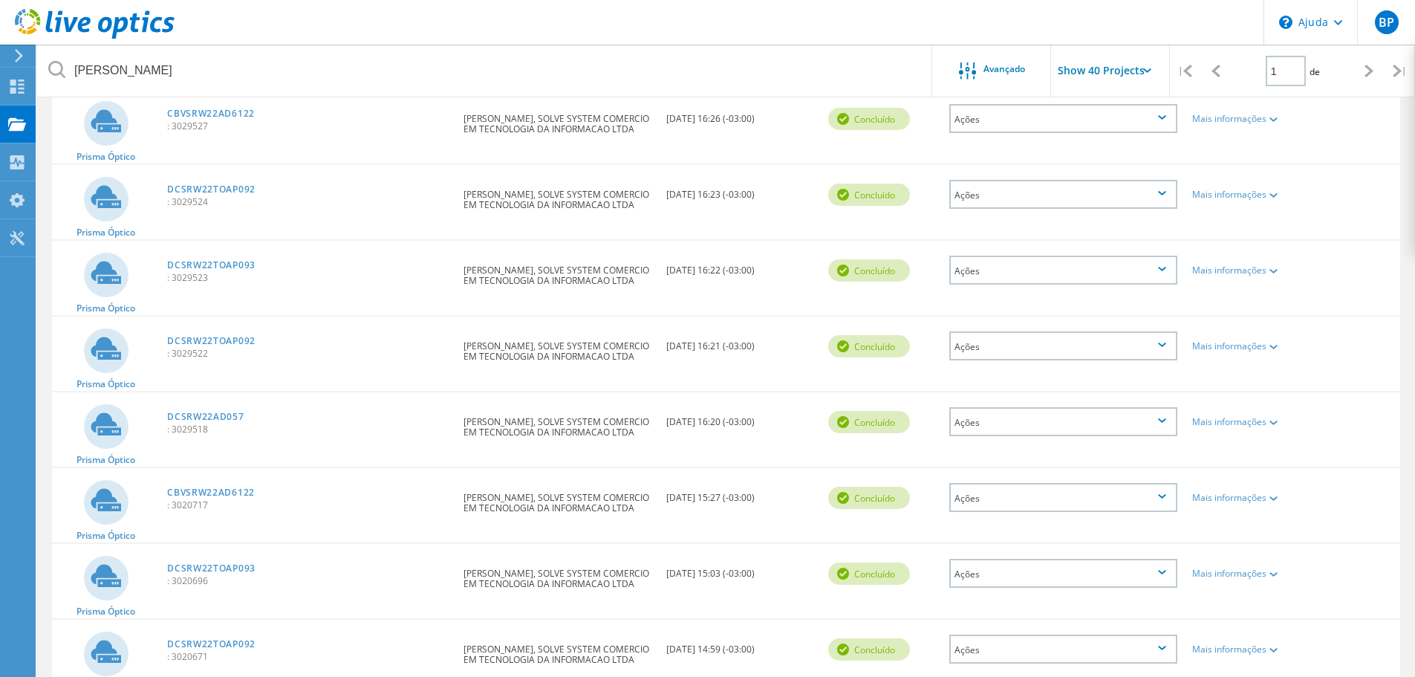
scroll to position [716, 0]
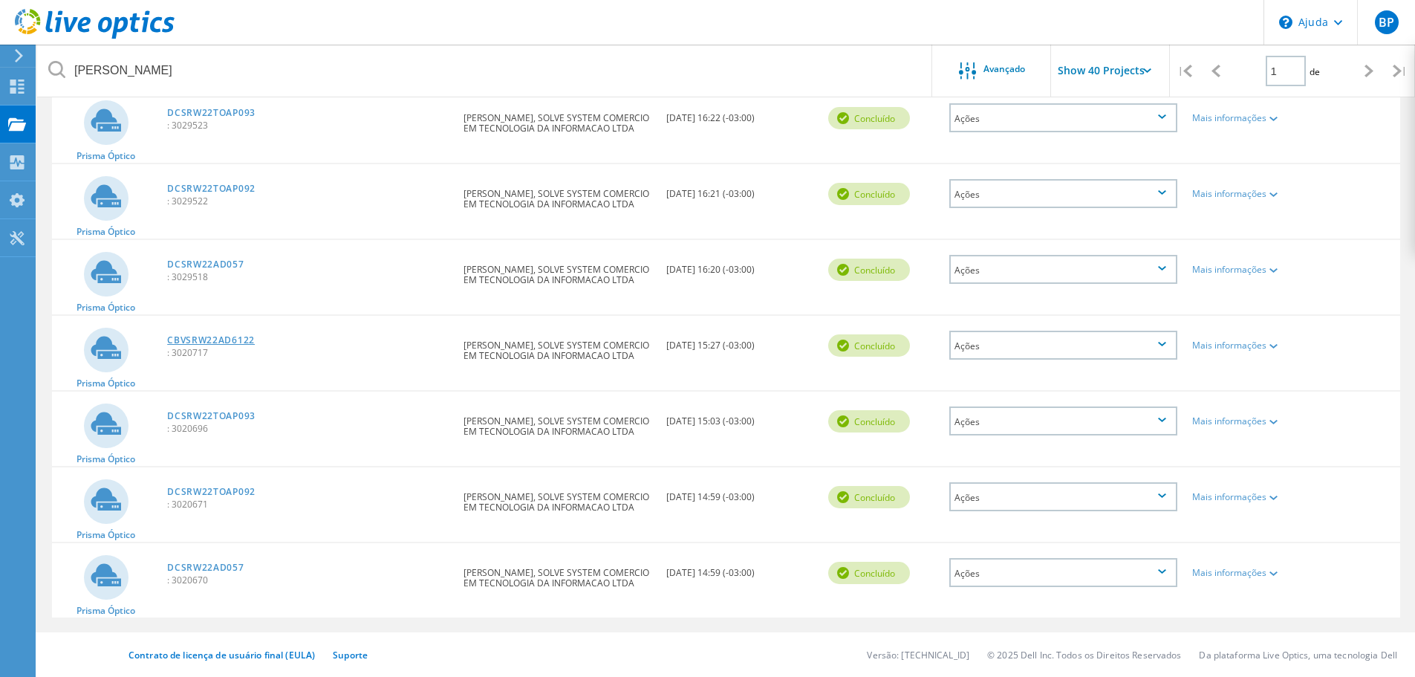
click at [215, 343] on font "CBVSRW22AD6122" at bounding box center [211, 339] width 88 height 13
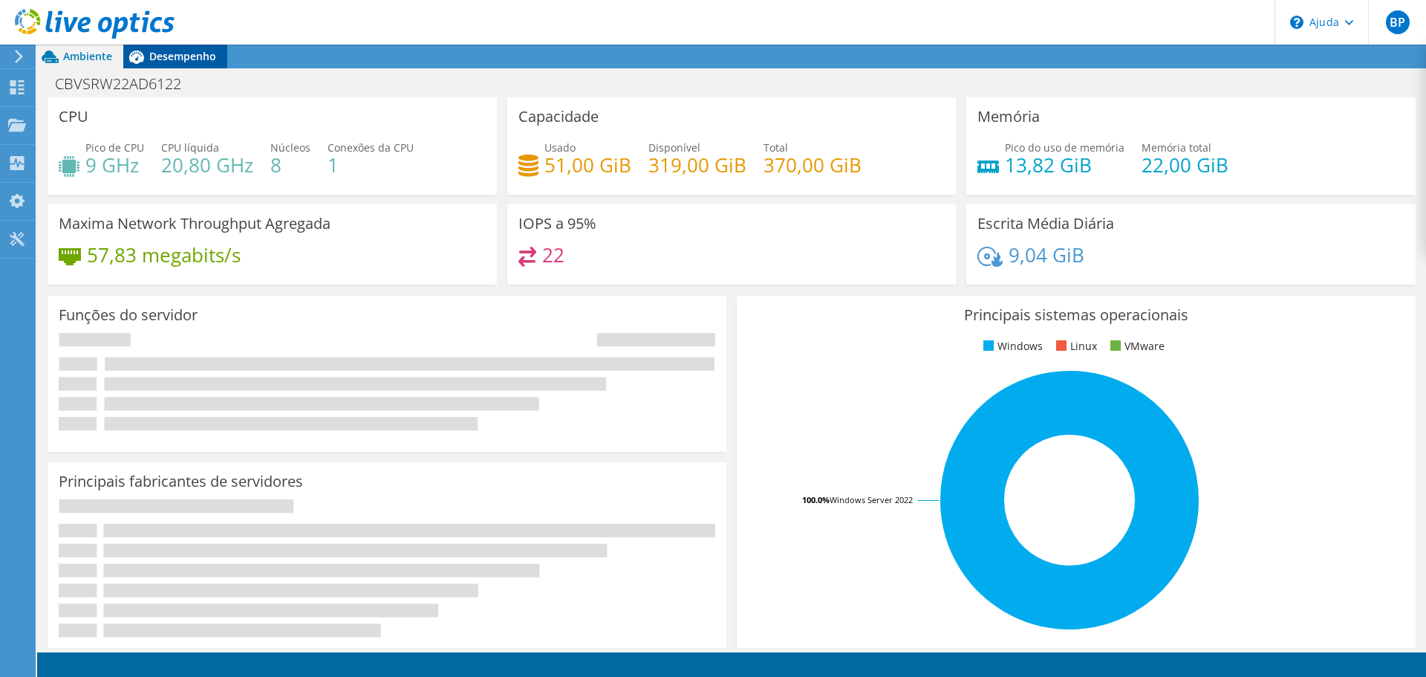
click at [163, 50] on font "Desempenho" at bounding box center [182, 56] width 67 height 14
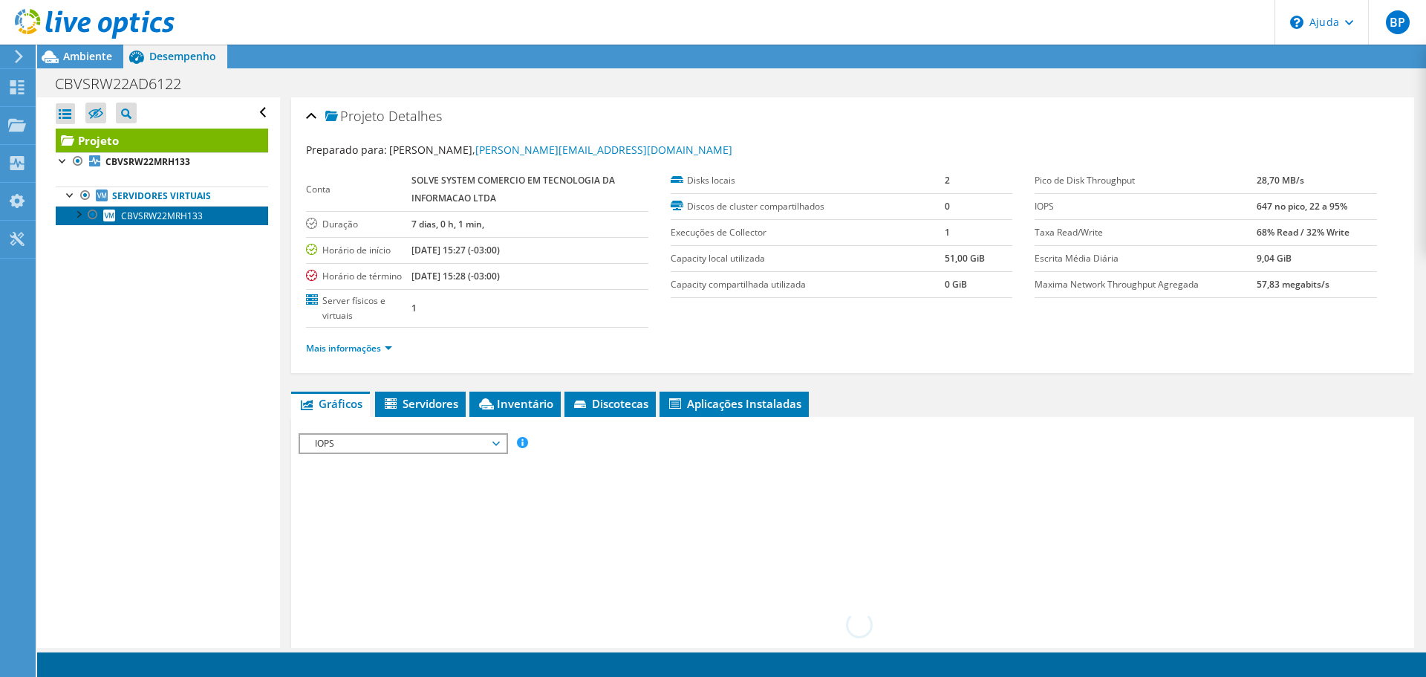
click at [186, 216] on font "CBVSRW22MRH133" at bounding box center [162, 215] width 82 height 13
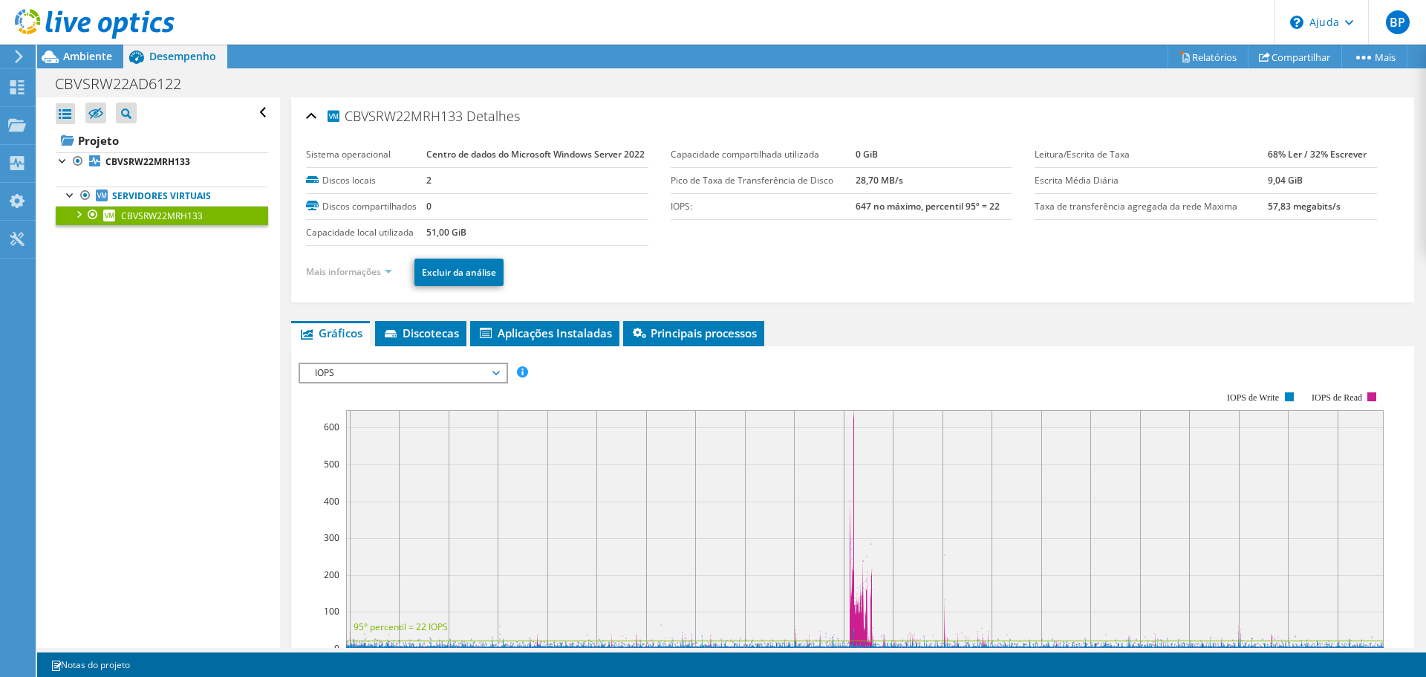
click at [345, 278] on font "Mais informações" at bounding box center [343, 271] width 75 height 13
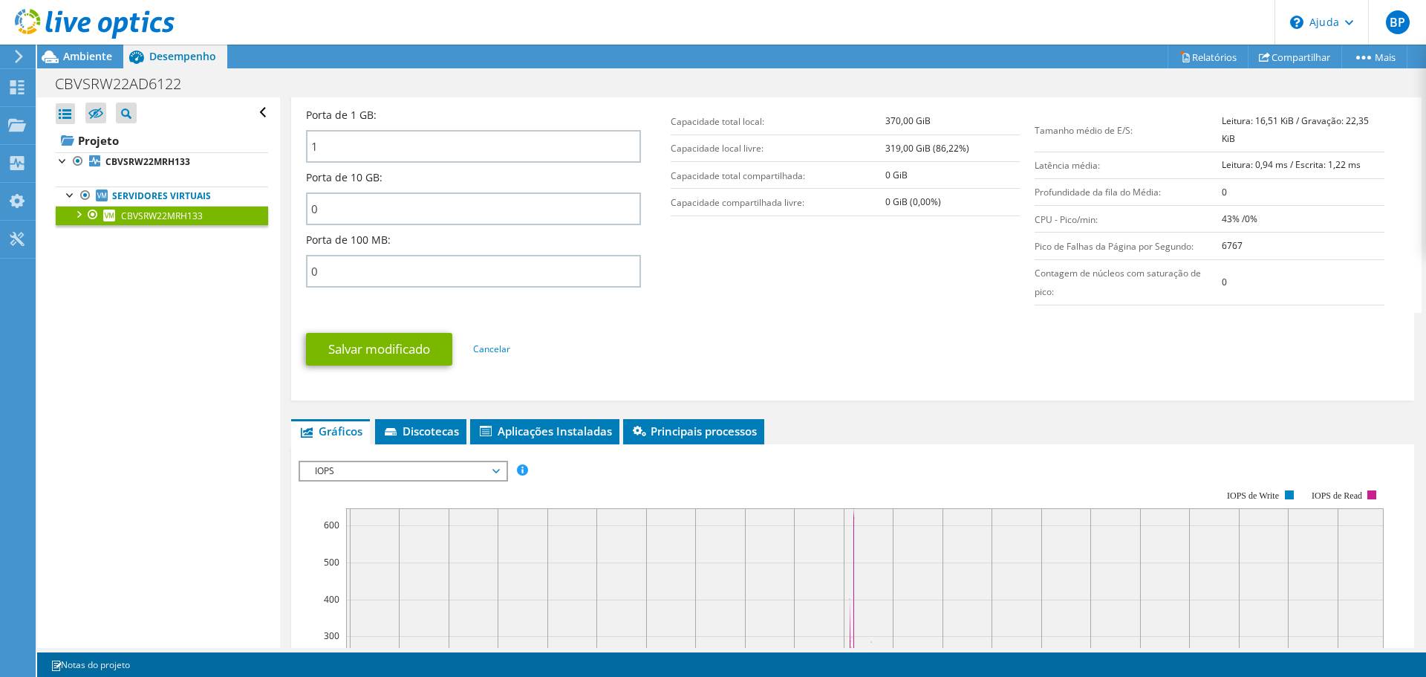
scroll to position [594, 0]
click at [1251, 377] on div "Salvar modificado Cancelar" at bounding box center [852, 348] width 1093 height 58
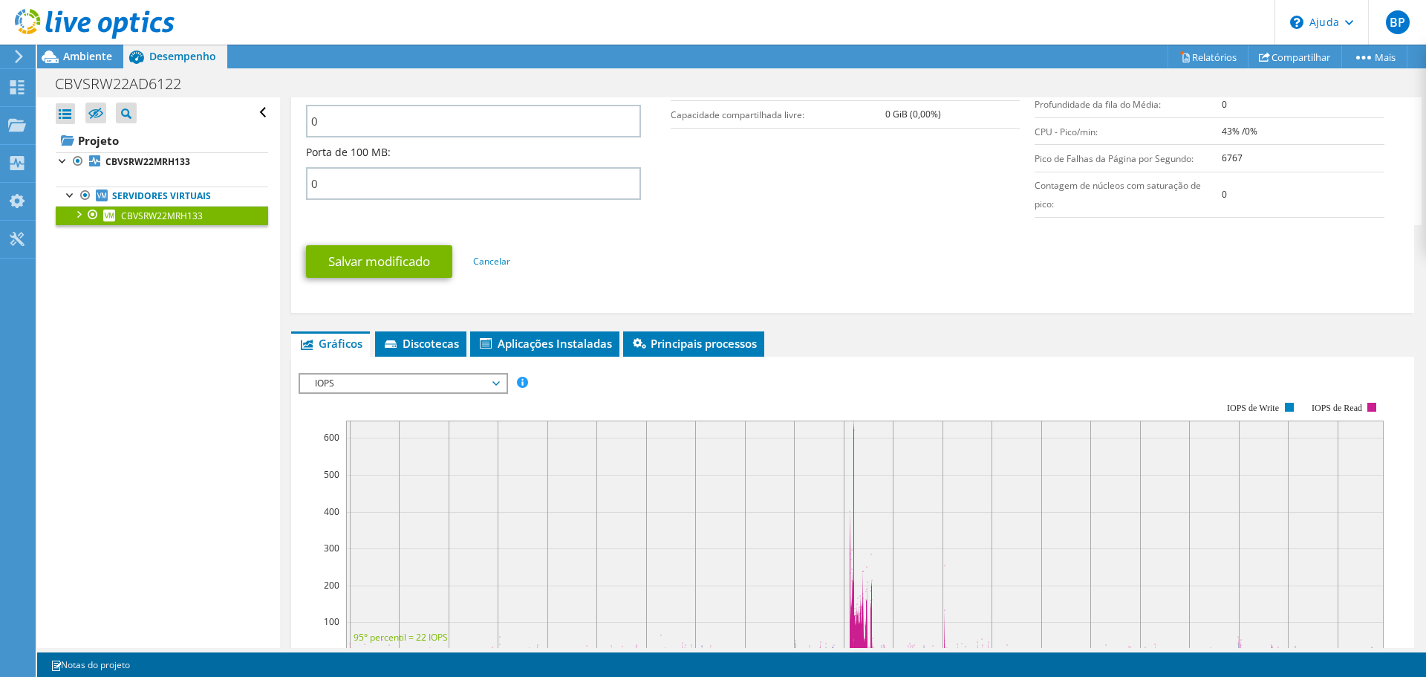
scroll to position [817, 0]
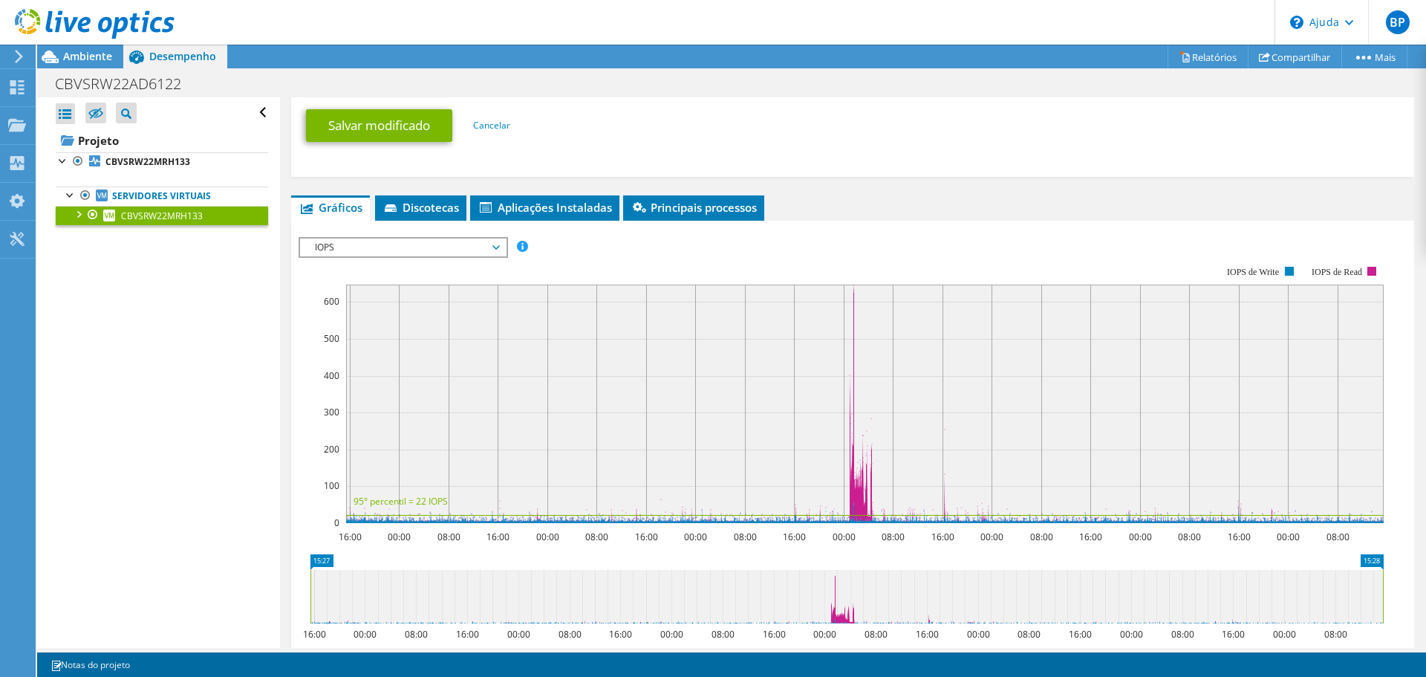
click at [312, 256] on span "IOPS" at bounding box center [402, 247] width 191 height 18
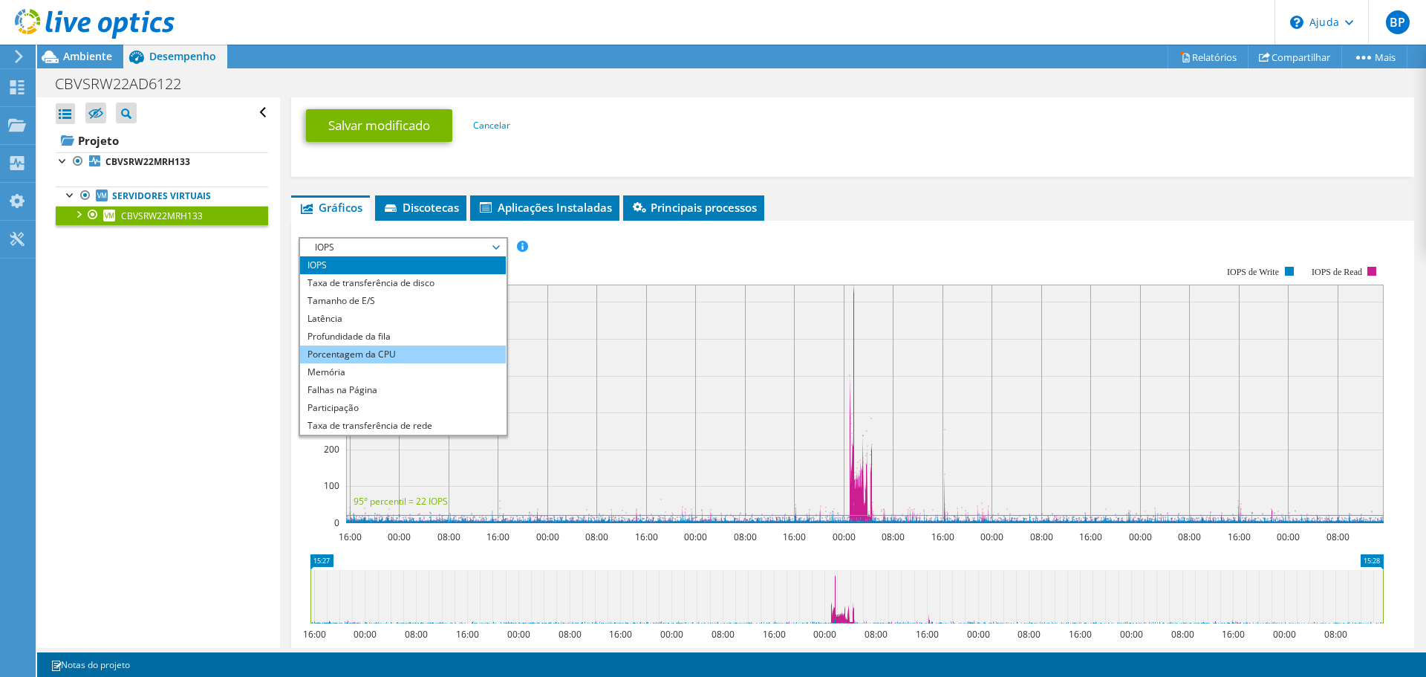
click at [304, 363] on li "Porcentagem da CPU" at bounding box center [403, 354] width 206 height 18
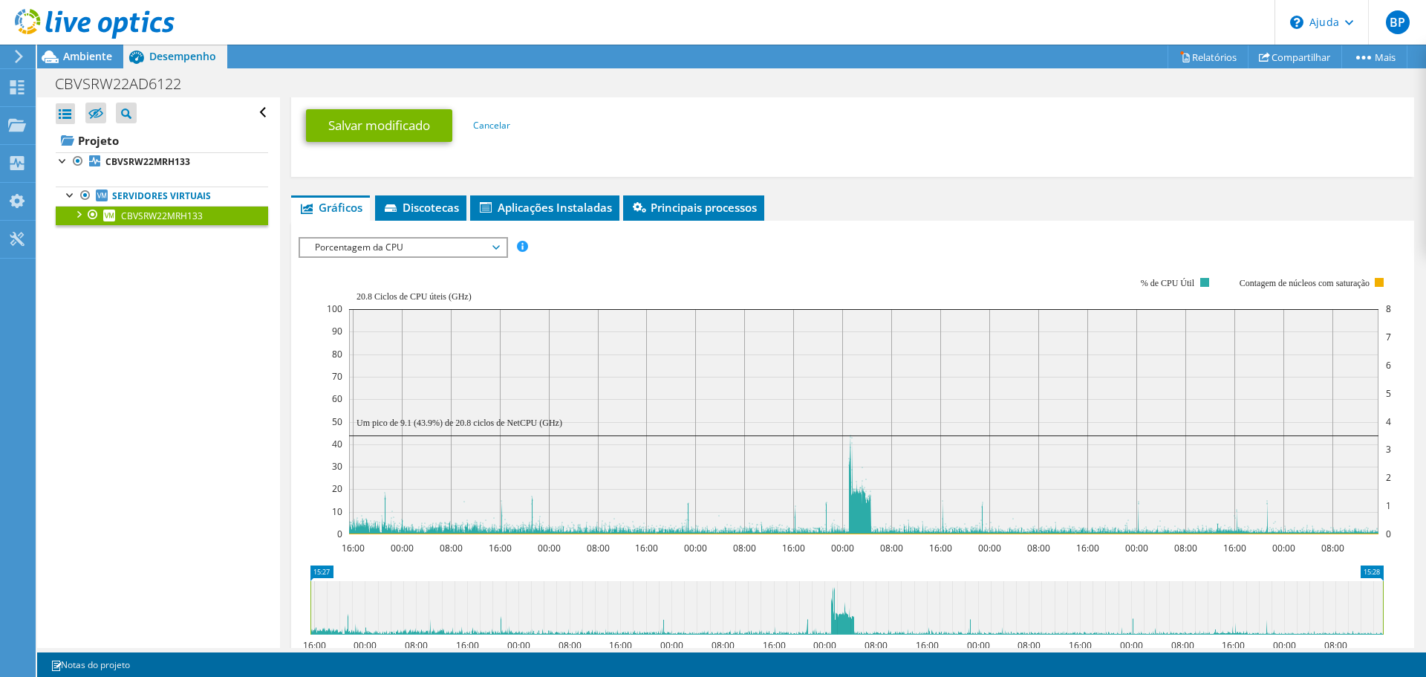
click at [310, 520] on icon "16:00 00:00 08:00 16:00 00:00 08:00 16:00 00:00 08:00 16:00 00:00 08:00 16:00 0…" at bounding box center [847, 405] width 1096 height 297
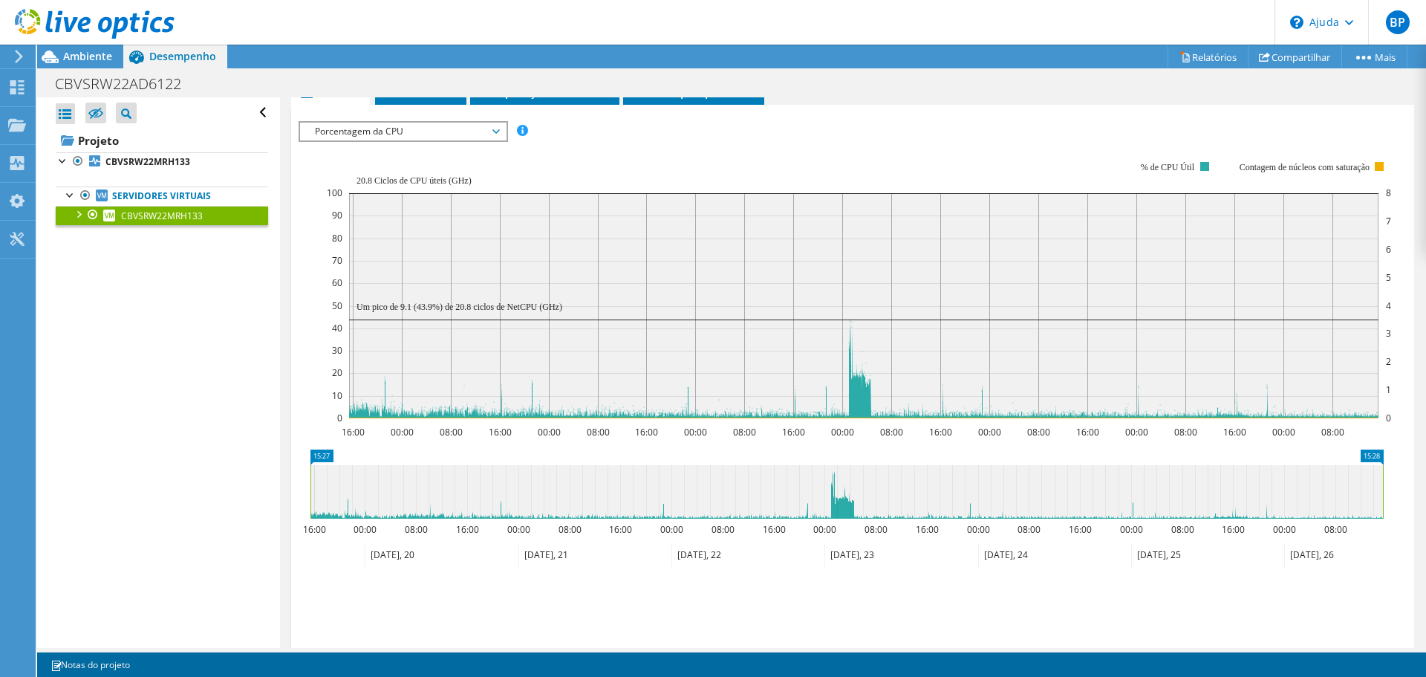
scroll to position [891, 0]
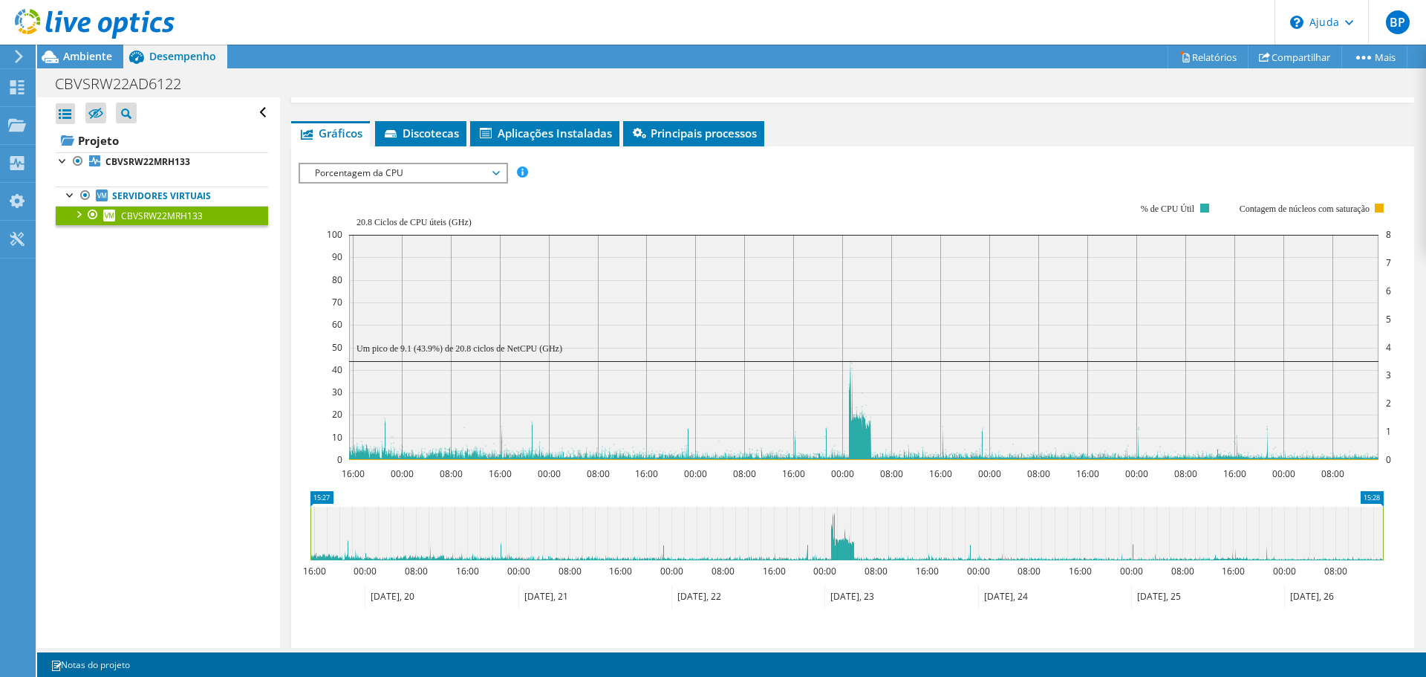
click at [1179, 186] on div "IOPS Disk Throughput Tamanho de E/S Latência Profundidade da fila Porcentagem d…" at bounding box center [853, 418] width 1108 height 526
click at [336, 183] on div "Porcentagem da CPU IOPS Taxa de transferência de disco Tamanho de E/S Latência …" at bounding box center [403, 173] width 209 height 21
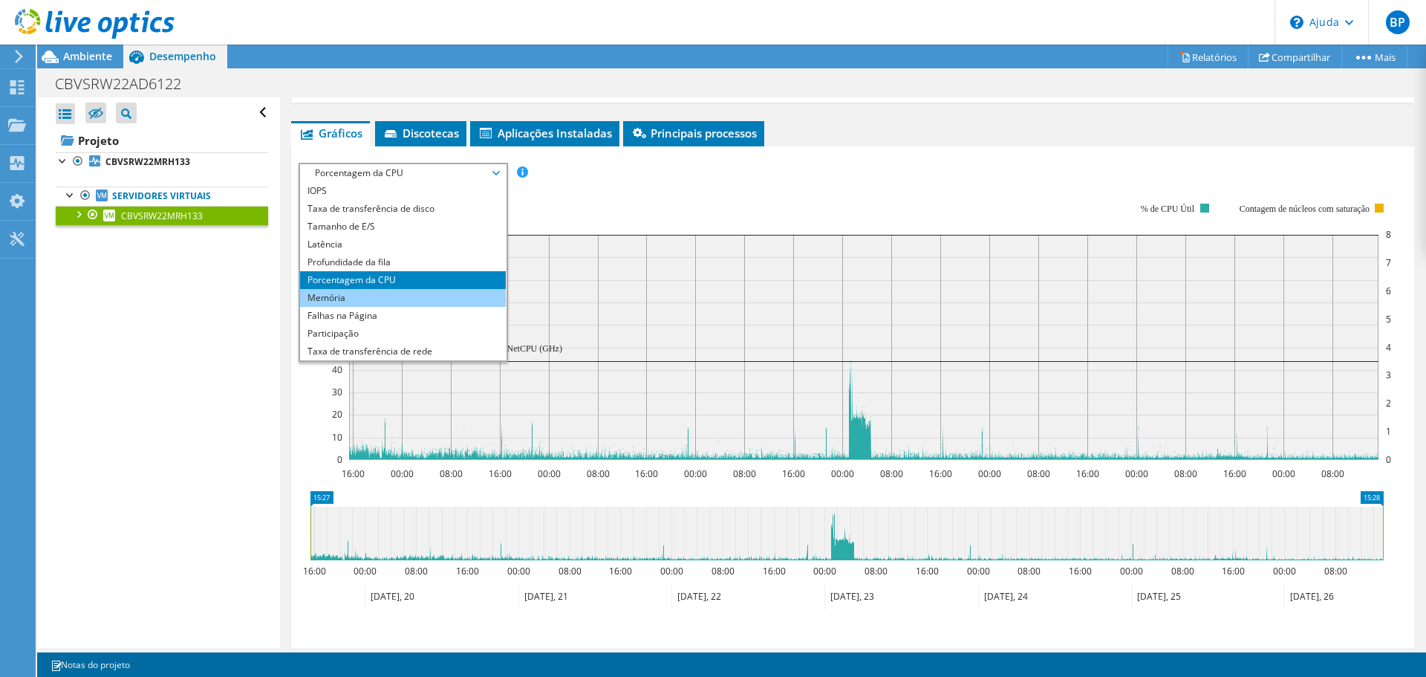
click at [303, 307] on li "Memória" at bounding box center [403, 298] width 206 height 18
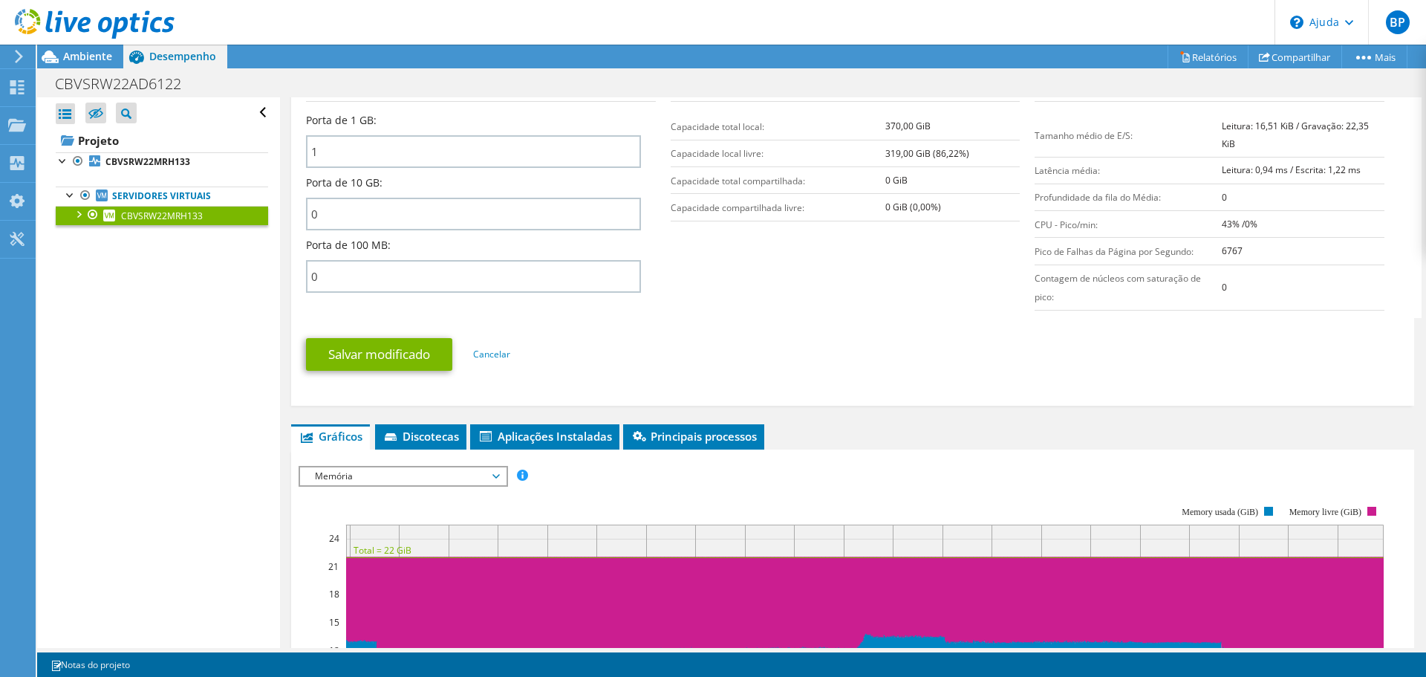
scroll to position [685, 0]
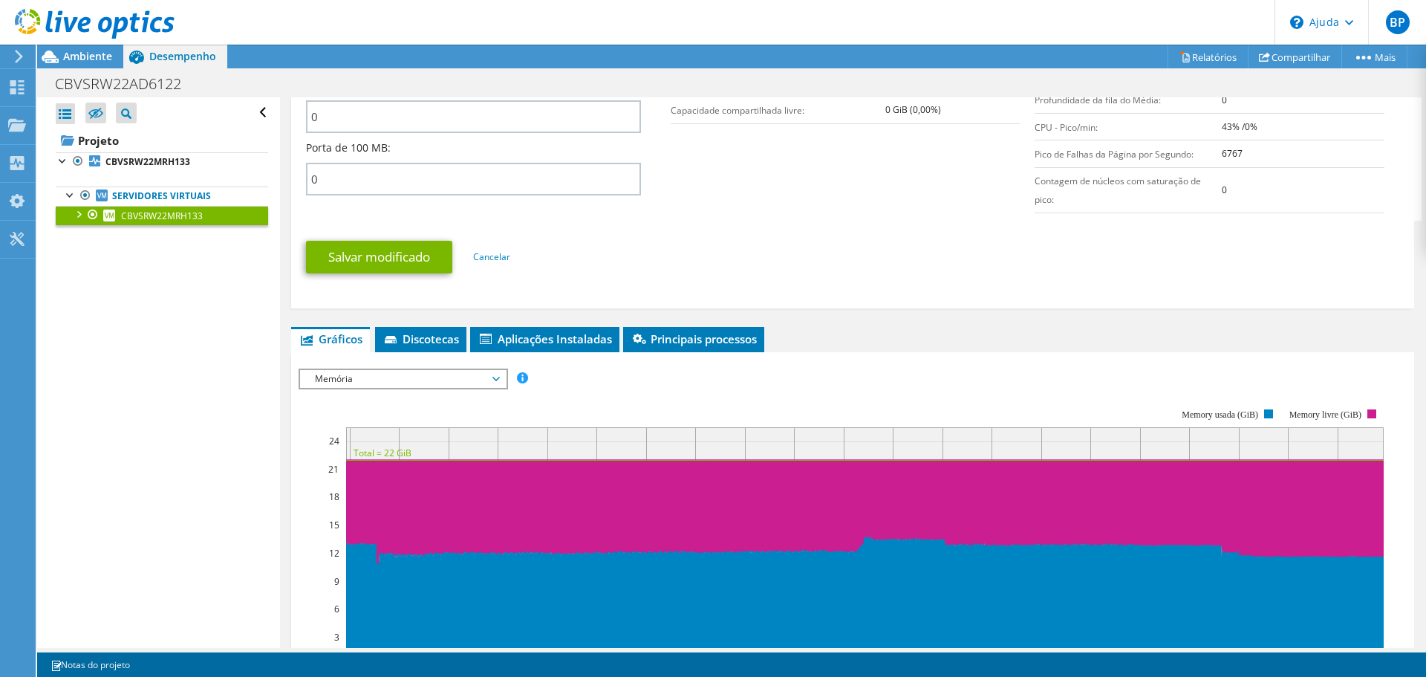
click at [316, 419] on rect at bounding box center [841, 536] width 1085 height 297
click at [325, 388] on span "Memória" at bounding box center [402, 379] width 191 height 18
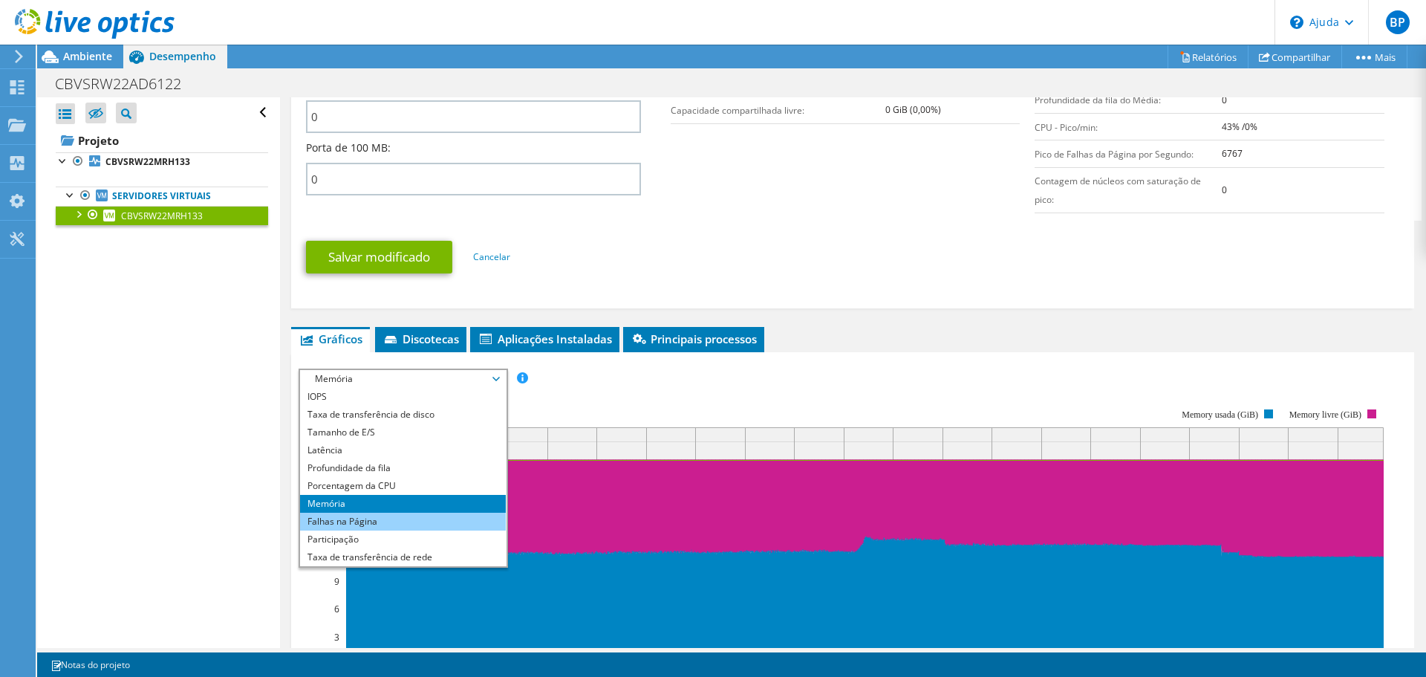
click at [303, 530] on li "Falhas na Página" at bounding box center [403, 521] width 206 height 18
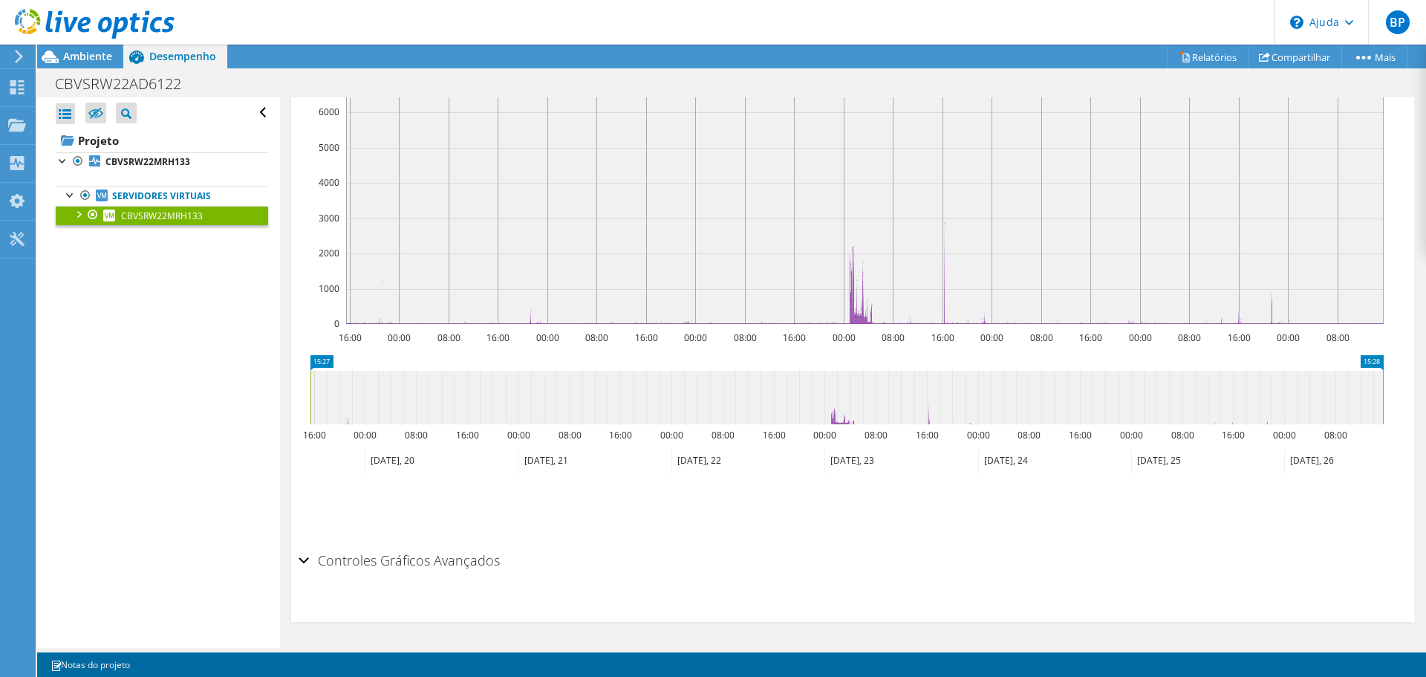
scroll to position [1057, 0]
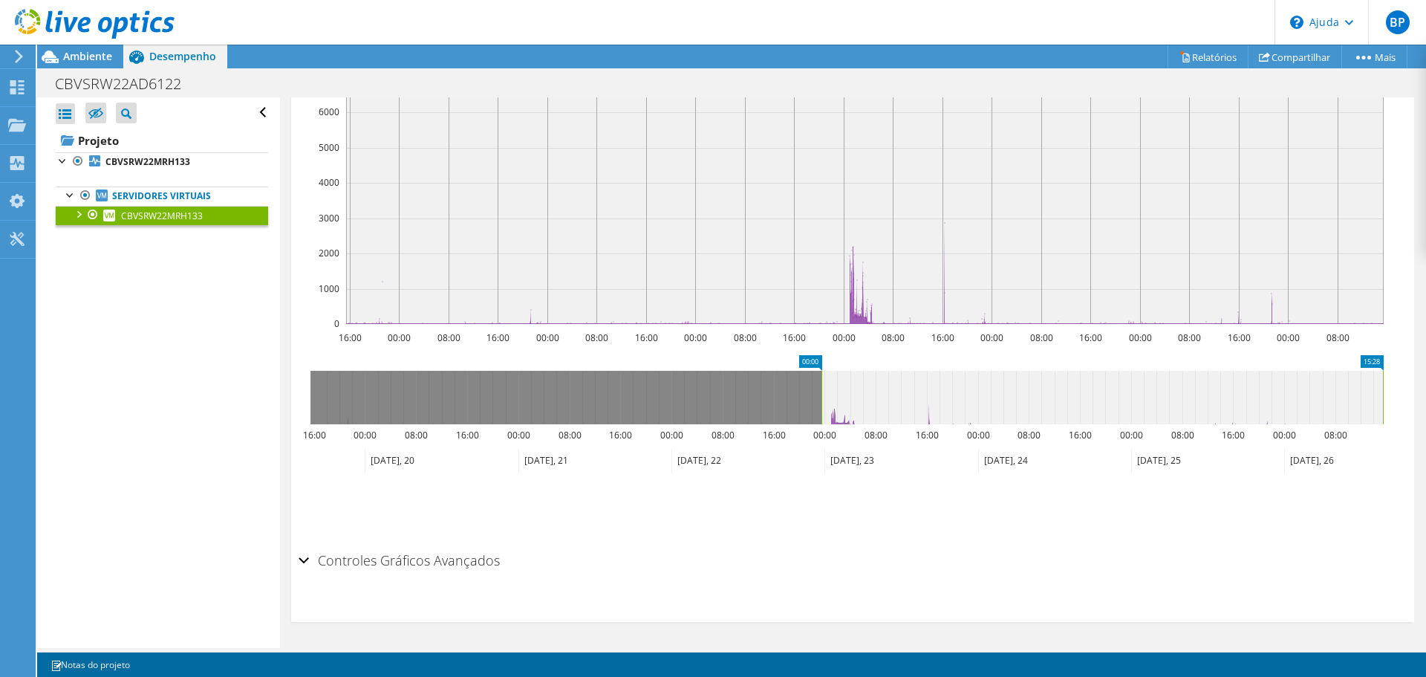
drag, startPoint x: 310, startPoint y: 398, endPoint x: 821, endPoint y: 431, distance: 512.0
click at [821, 431] on icon "15:28 00:00 16:00 00:00 08:00 16:00 00:00 08:00 16:00 00:00 08:00 16:00 00:00 0…" at bounding box center [847, 414] width 1096 height 119
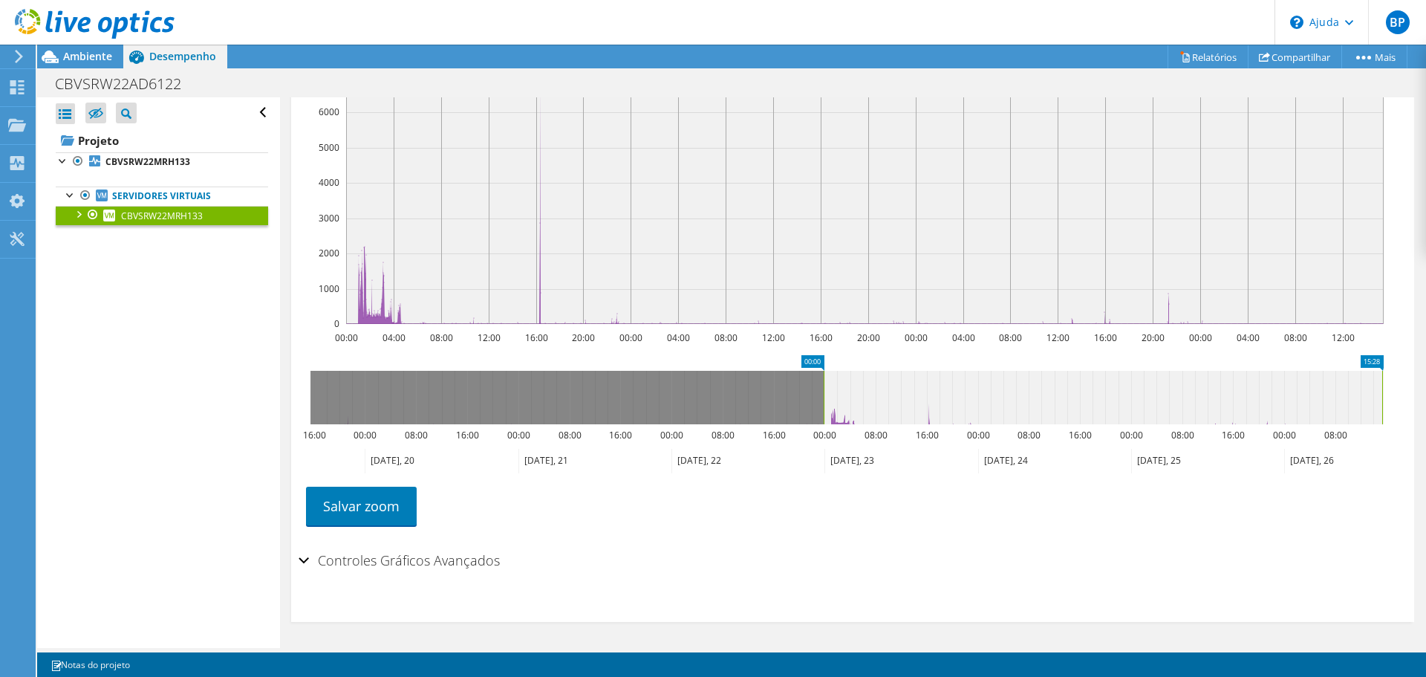
click at [1378, 400] on icon at bounding box center [1103, 397] width 558 height 53
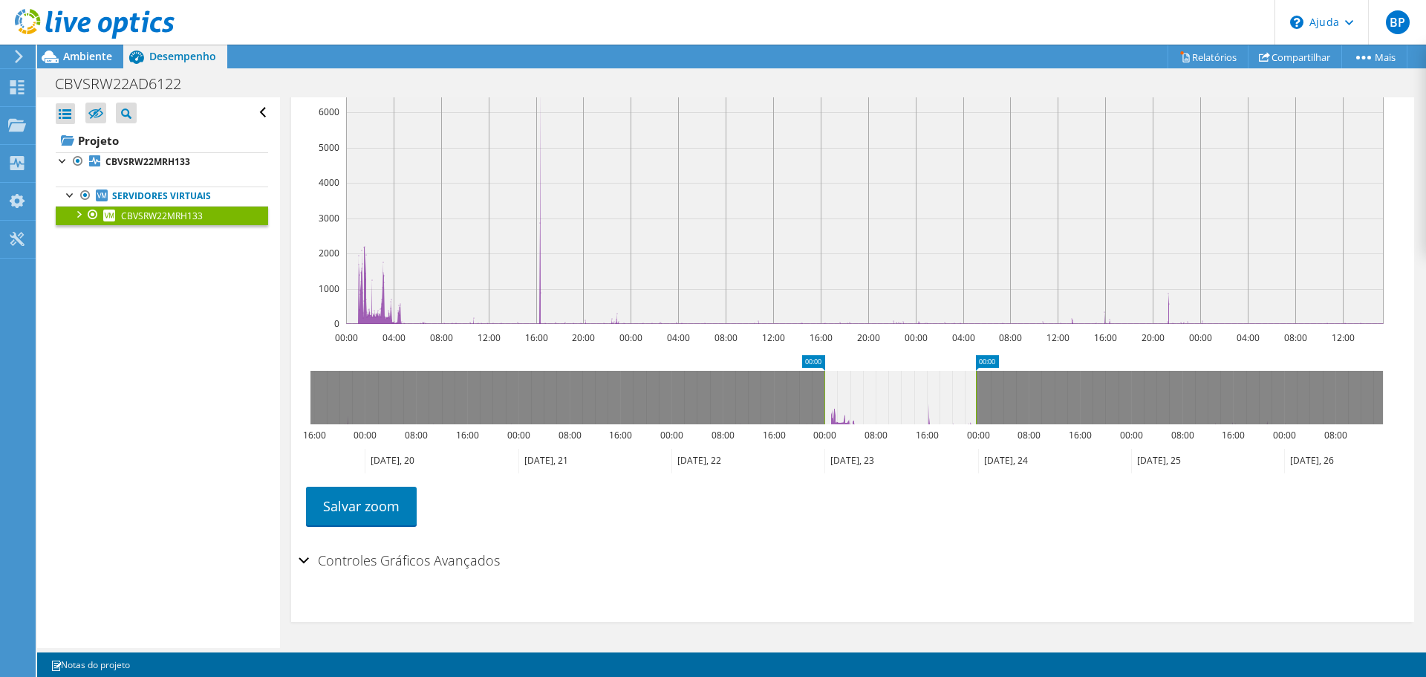
drag, startPoint x: 1381, startPoint y: 395, endPoint x: 974, endPoint y: 423, distance: 407.9
click at [974, 423] on rect at bounding box center [976, 397] width 6 height 53
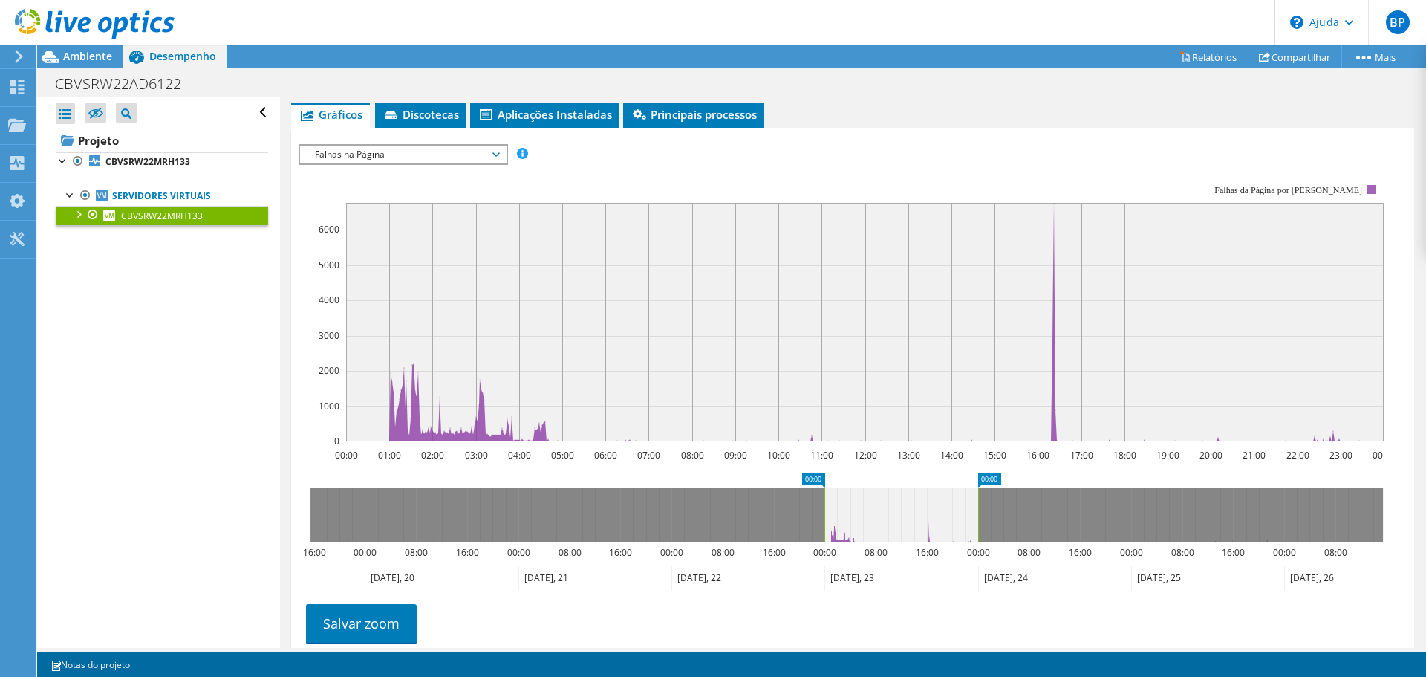
scroll to position [908, 0]
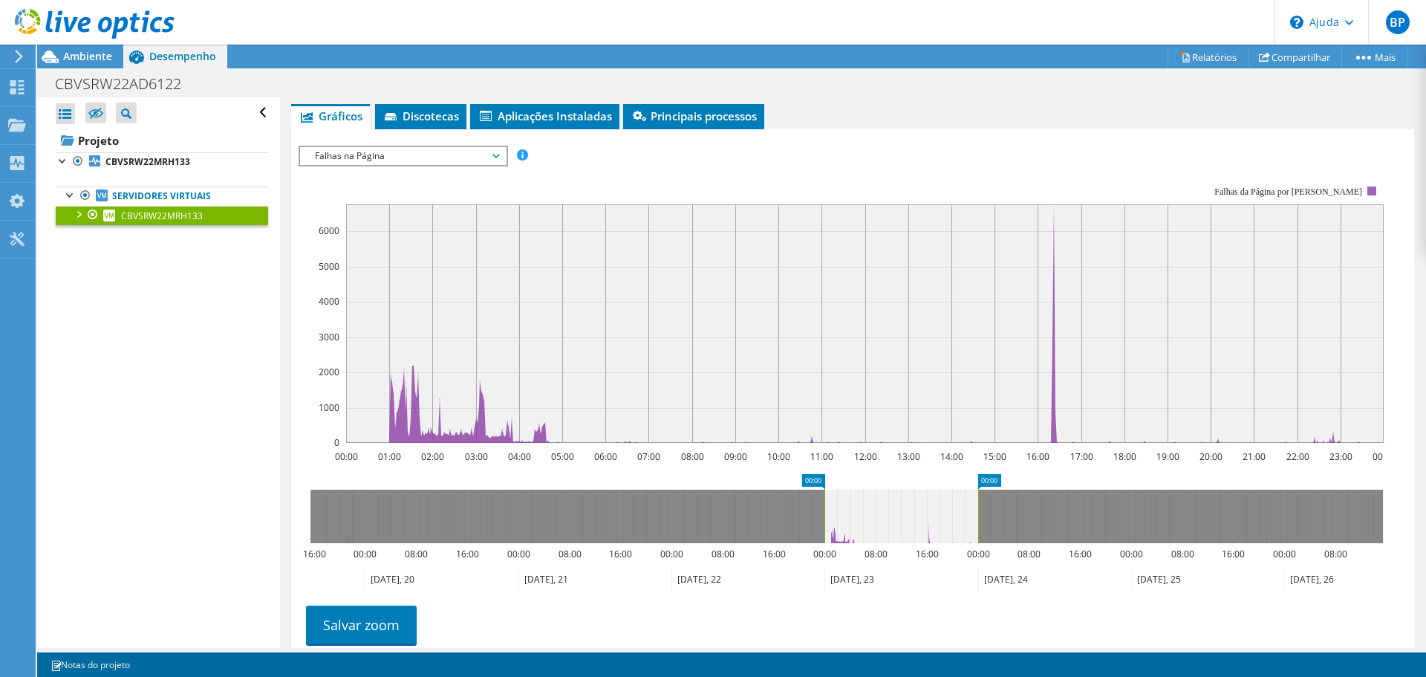
click at [318, 162] on font "Falhas na Página" at bounding box center [350, 155] width 70 height 13
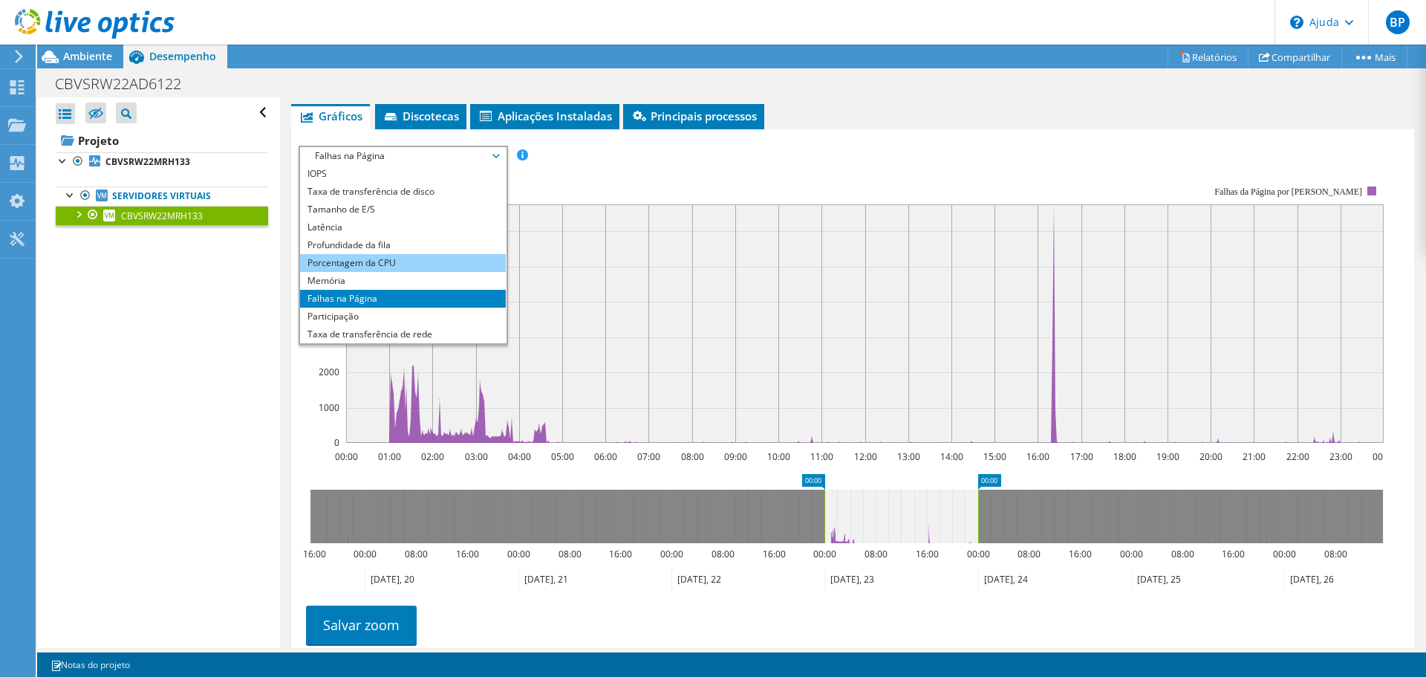
click at [303, 272] on li "Porcentagem da CPU" at bounding box center [403, 263] width 206 height 18
